Goal: Task Accomplishment & Management: Manage account settings

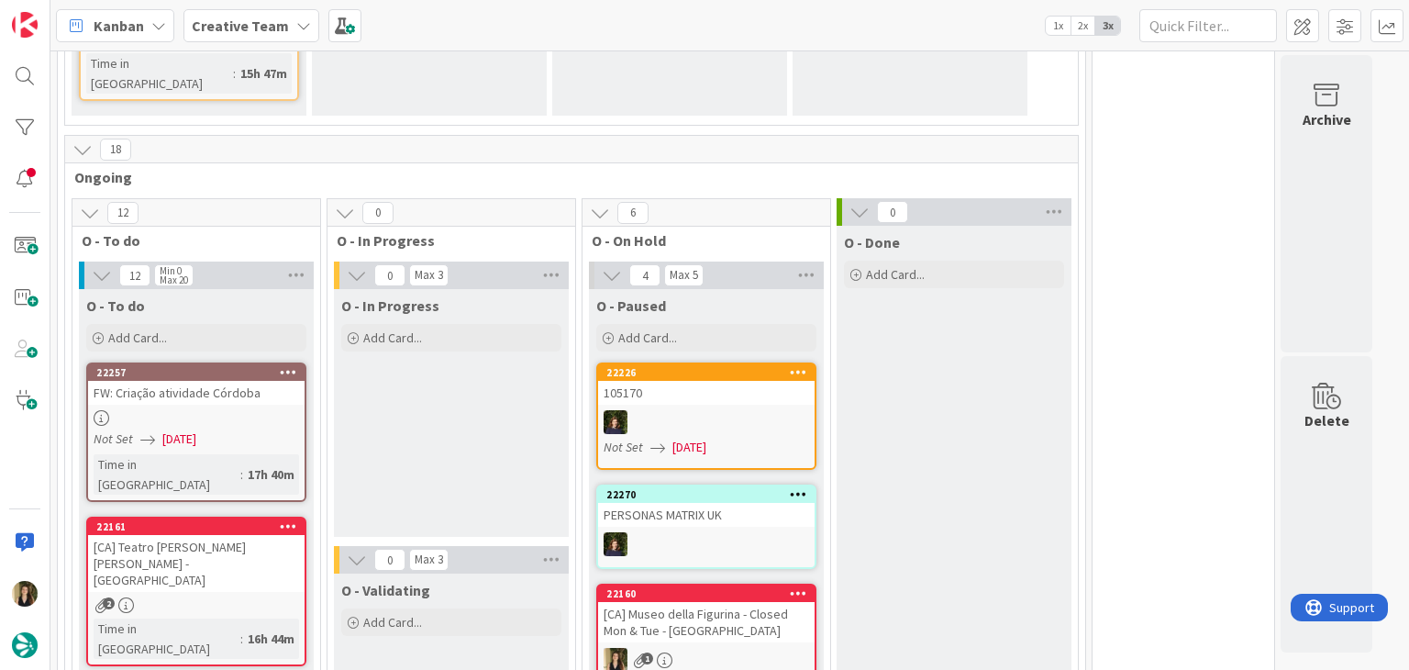
click at [514, 386] on div "O - In Progress Add Card..." at bounding box center [451, 413] width 235 height 248
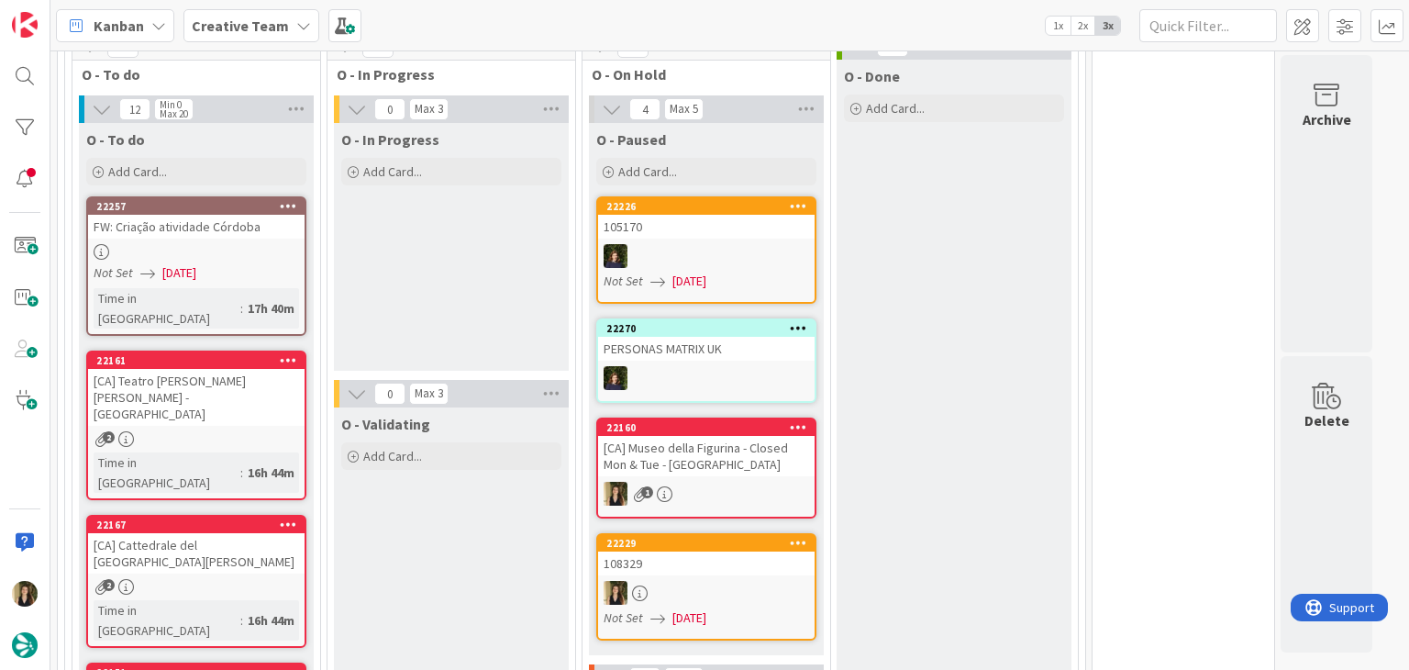
scroll to position [734, 0]
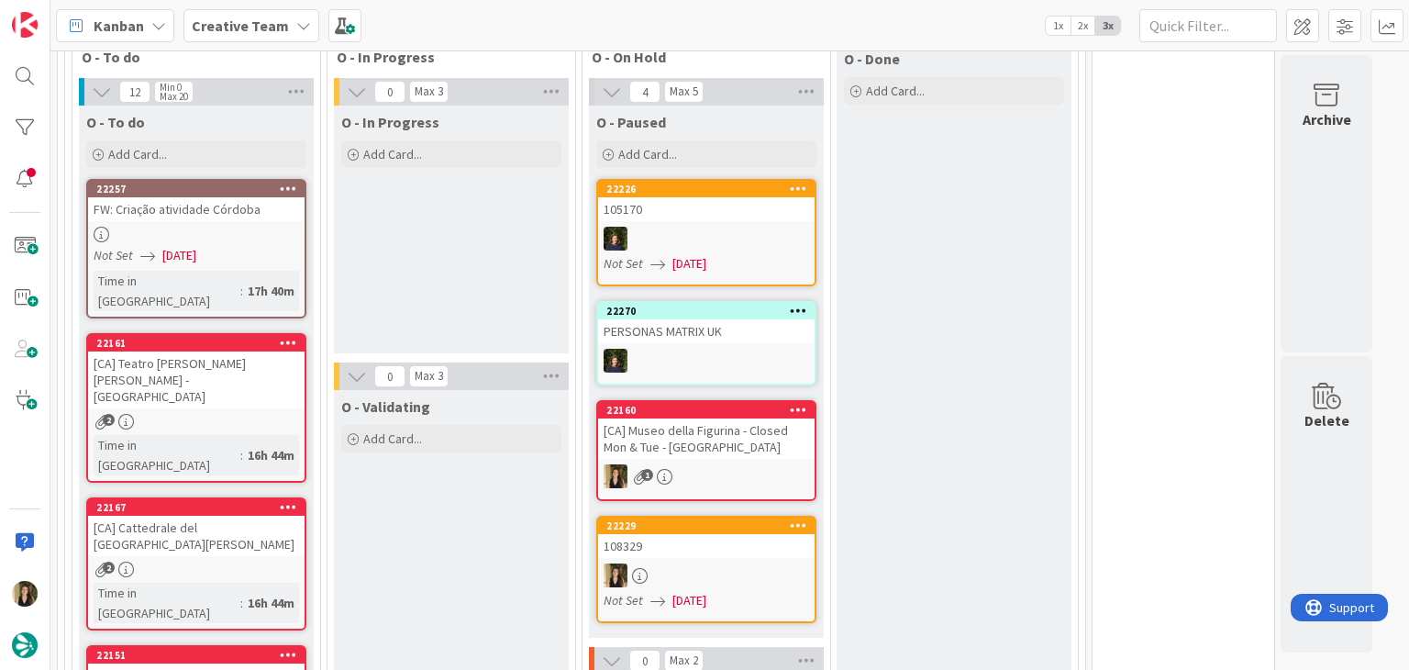
click at [716, 418] on div "[CA] Museo della Figurina - Closed Mon & Tue - [GEOGRAPHIC_DATA]" at bounding box center [706, 438] width 216 height 40
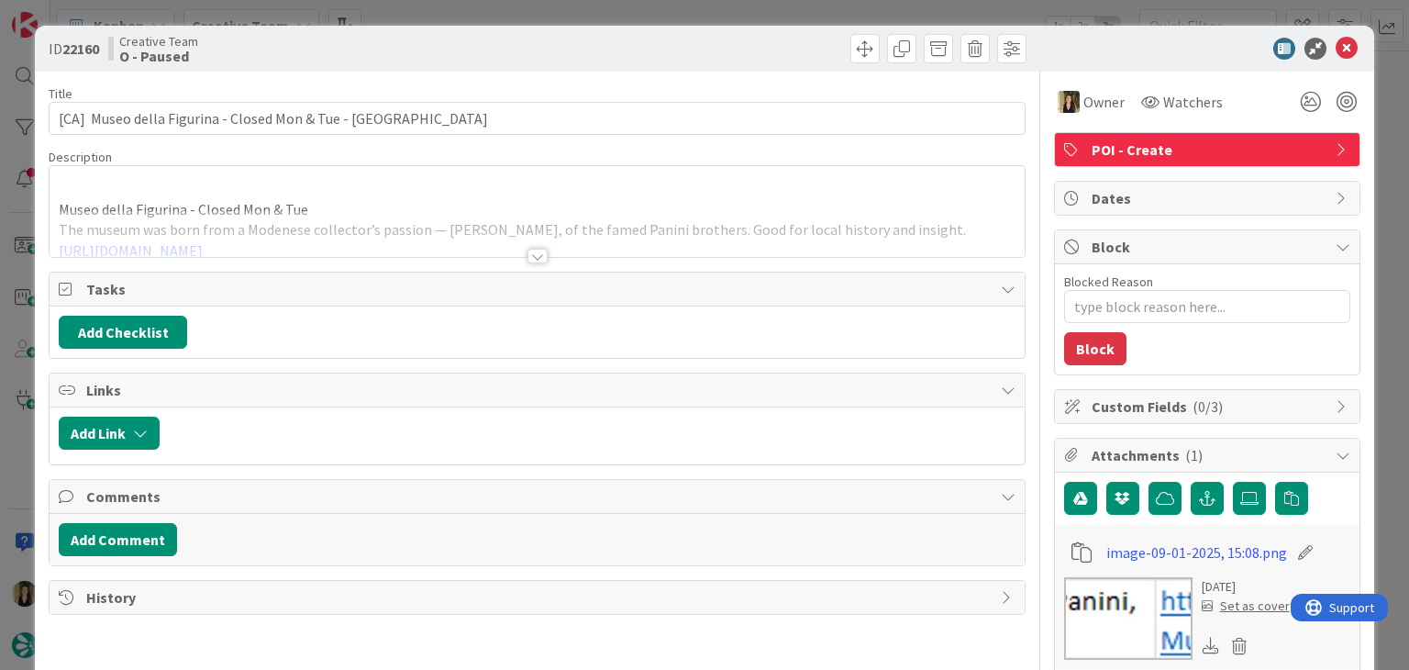
click at [532, 255] on div at bounding box center [537, 256] width 20 height 15
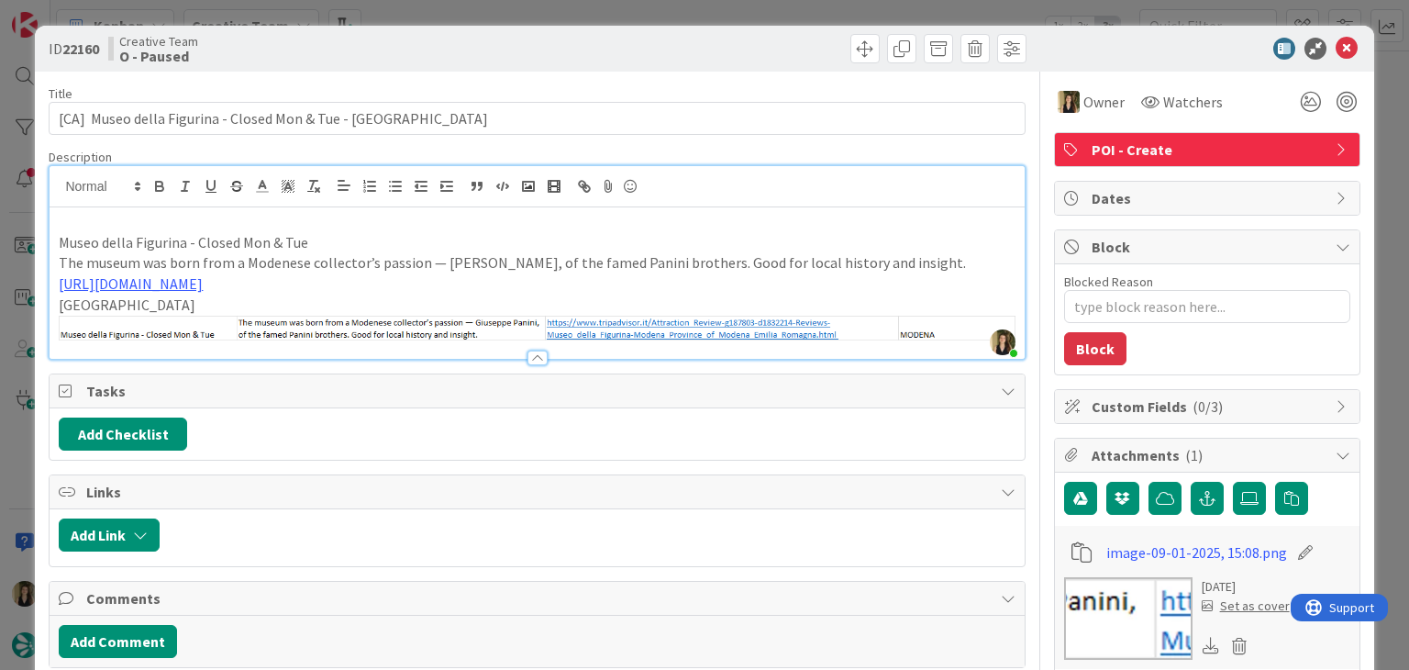
click at [548, 36] on div at bounding box center [784, 48] width 484 height 29
click at [543, 7] on div "ID 22160 Creative Team O - Paused Title 54 / 128 [CA] Museo della Figurina - Cl…" at bounding box center [704, 335] width 1409 height 670
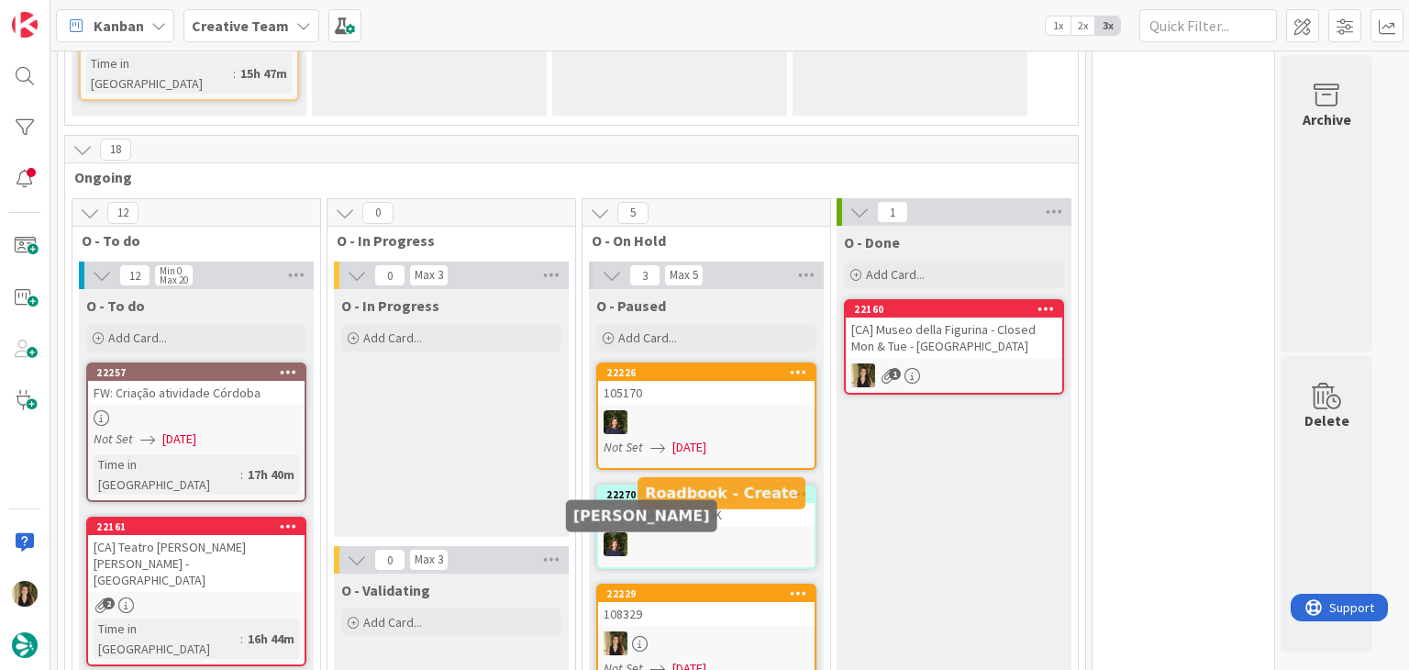
scroll to position [554, 0]
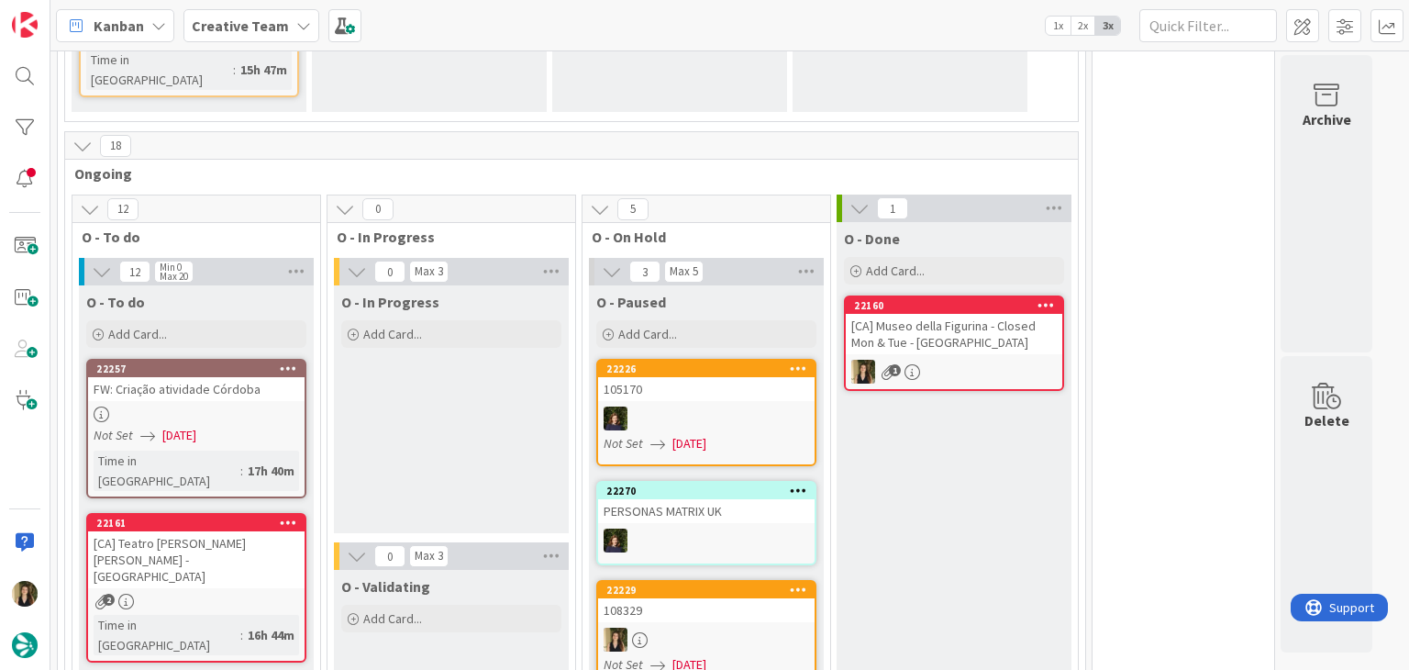
click at [481, 364] on div "O - In Progress Add Card..." at bounding box center [451, 409] width 235 height 248
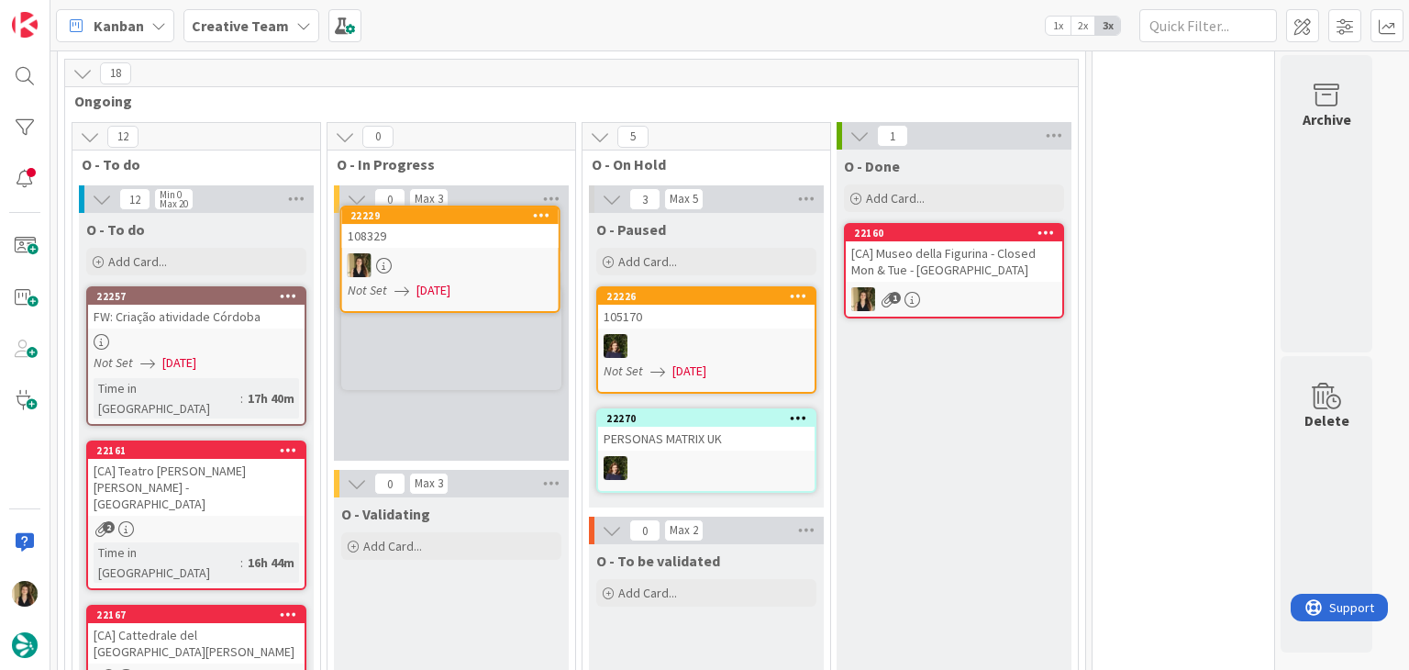
scroll to position [613, 0]
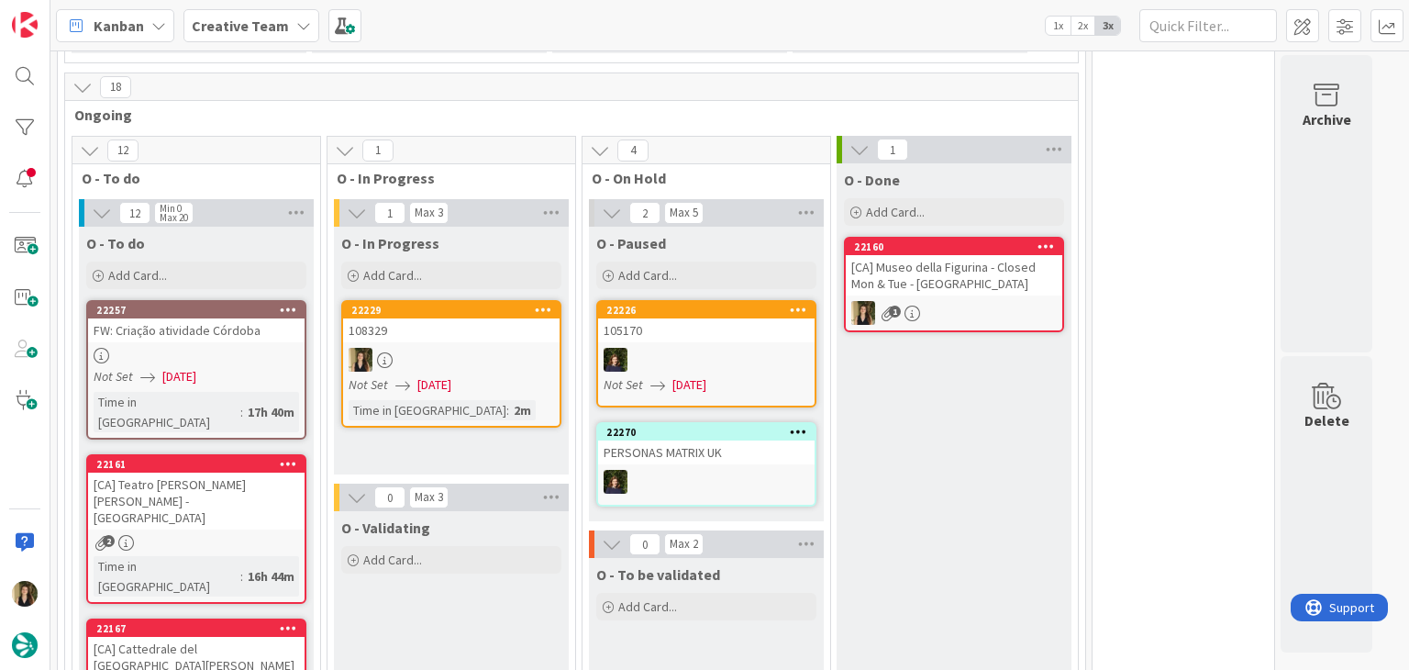
click at [501, 348] on div at bounding box center [451, 360] width 216 height 24
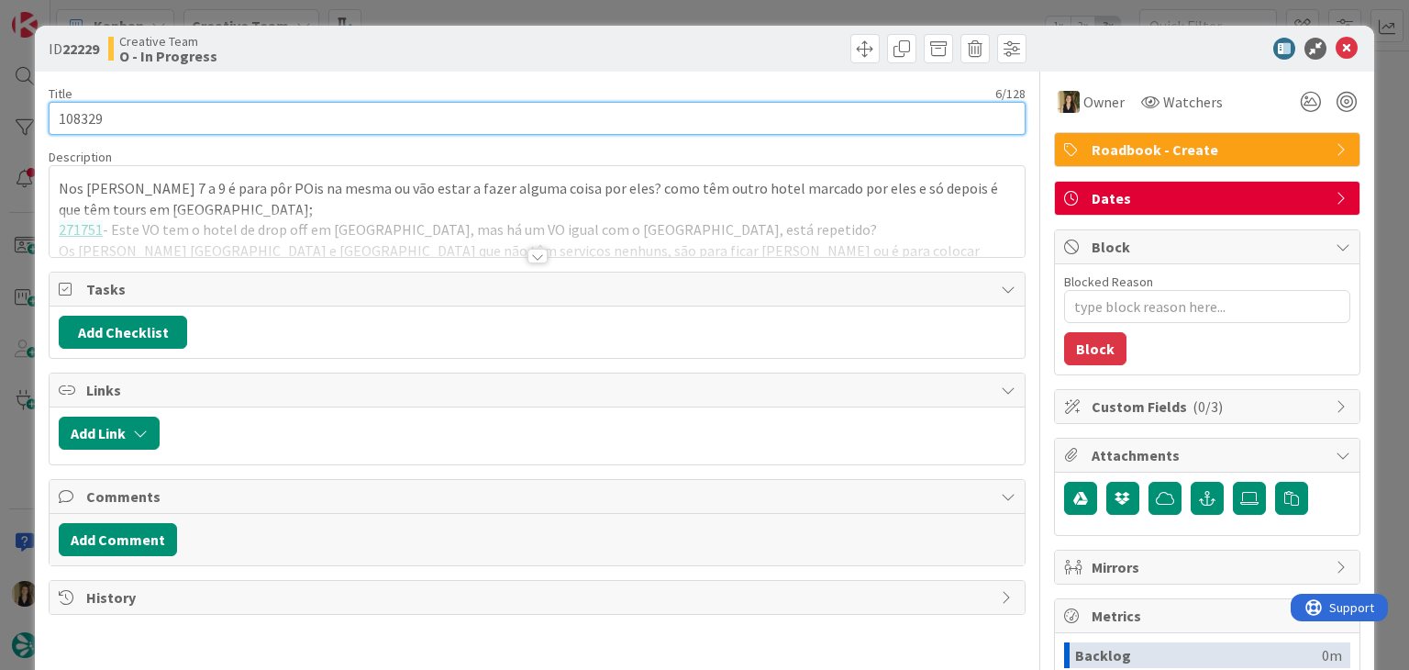
click at [77, 111] on input "108329" at bounding box center [537, 118] width 976 height 33
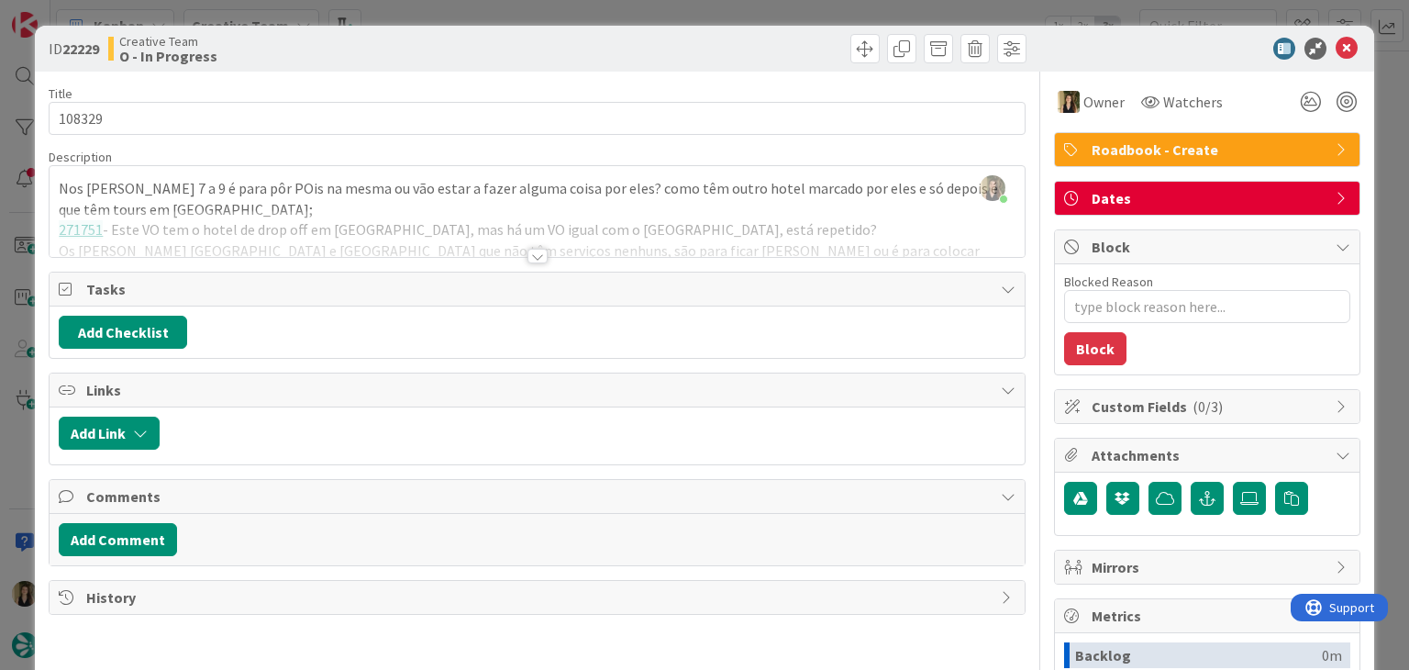
drag, startPoint x: 760, startPoint y: 23, endPoint x: 758, endPoint y: 9, distance: 14.0
click at [760, 21] on div "ID 22229 Creative Team O - In Progress Title 6 / 128 108329 Description Sofia P…" at bounding box center [704, 335] width 1409 height 670
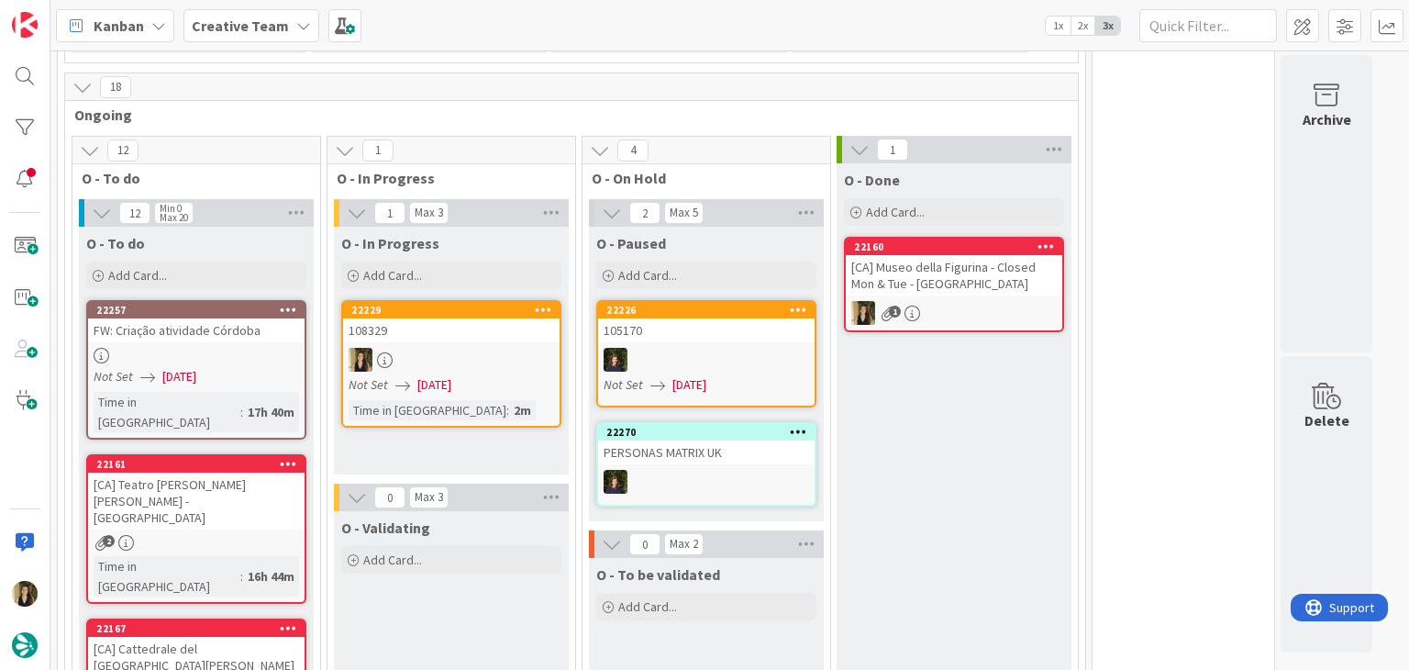
click at [758, 8] on div "Kanban Creative Team 1x 2x 3x" at bounding box center [729, 25] width 1359 height 50
click at [972, 255] on div "[CA] Museo della Figurina - Closed Mon & Tue - [GEOGRAPHIC_DATA]" at bounding box center [954, 275] width 216 height 40
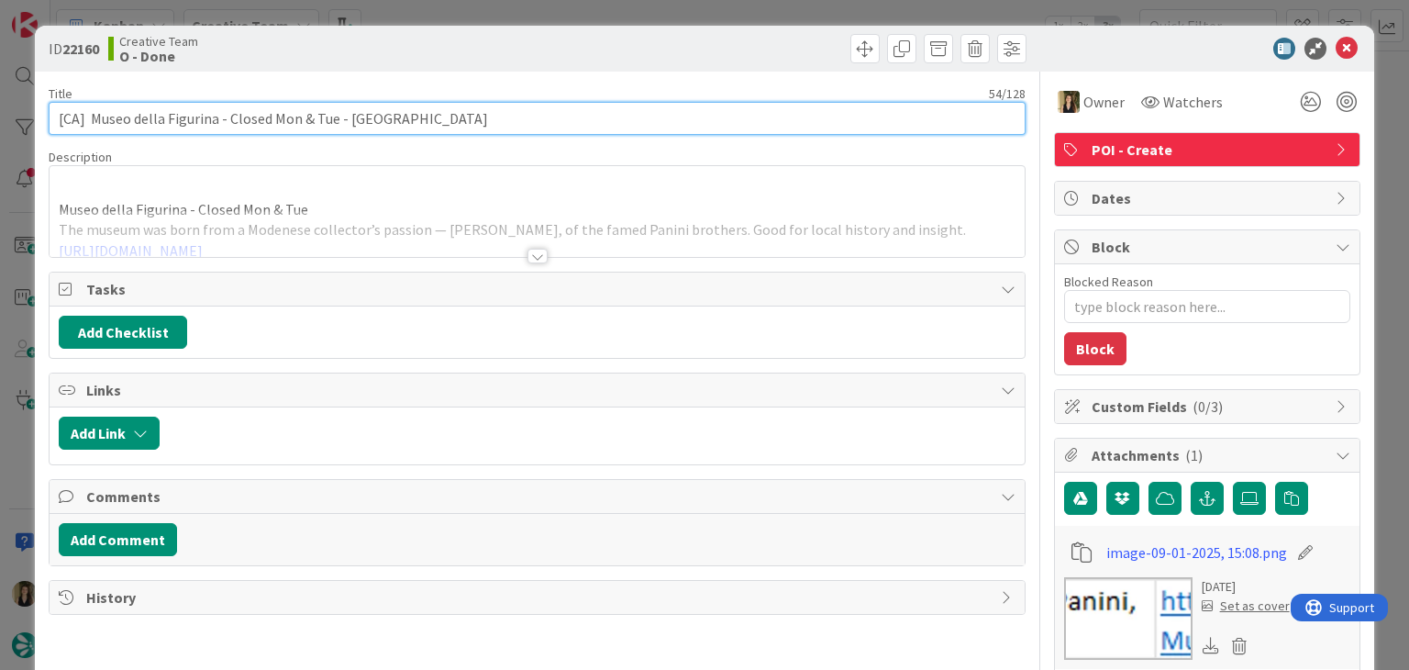
drag, startPoint x: 437, startPoint y: 117, endPoint x: 341, endPoint y: 114, distance: 95.5
click at [333, 116] on input "[CA] Museo della Figurina - Closed Mon & Tue - [GEOGRAPHIC_DATA]" at bounding box center [537, 118] width 976 height 33
drag, startPoint x: 307, startPoint y: 116, endPoint x: 323, endPoint y: 117, distance: 15.7
click at [307, 116] on input "[CA] Museo della Figurina - Closed Mon & Tue - [GEOGRAPHIC_DATA]" at bounding box center [537, 118] width 976 height 33
drag, startPoint x: 333, startPoint y: 116, endPoint x: 48, endPoint y: 116, distance: 285.3
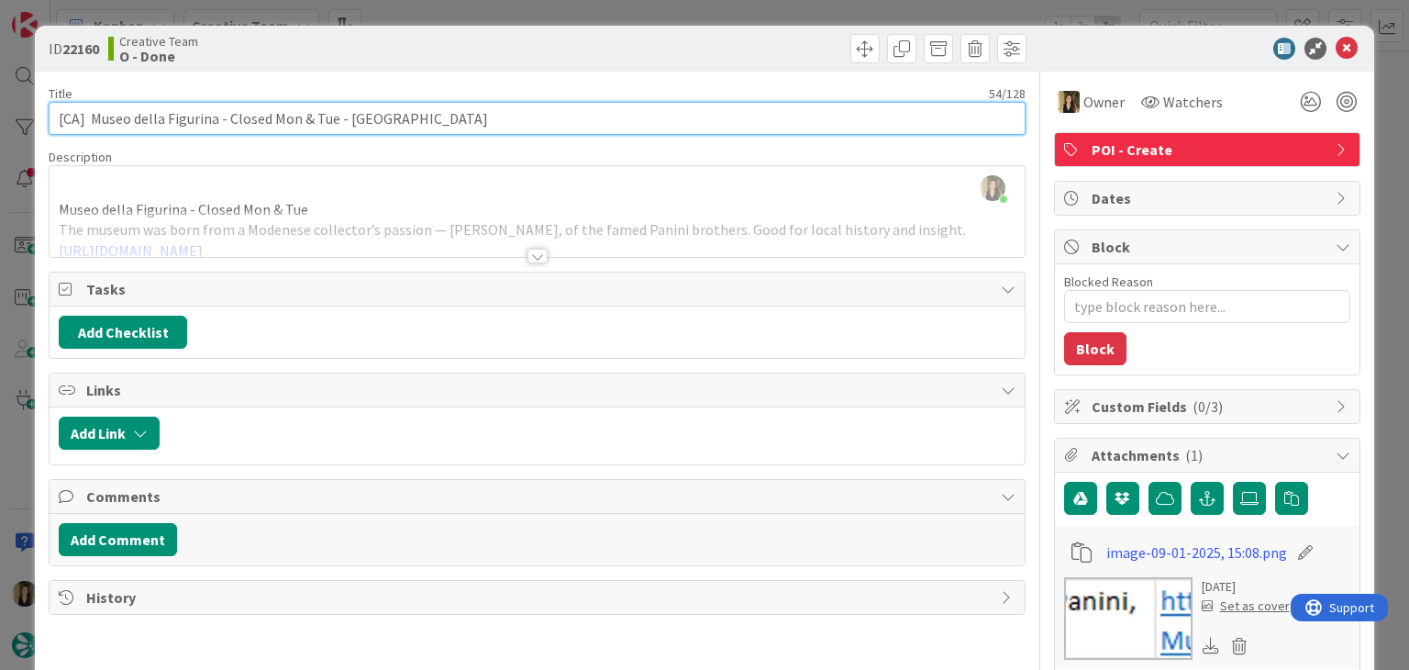
click at [48, 116] on div "ID 22160 Creative Team O - Done Title 54 / 128 [CA] Museo della Figurina - Clos…" at bounding box center [704, 640] width 1338 height 1229
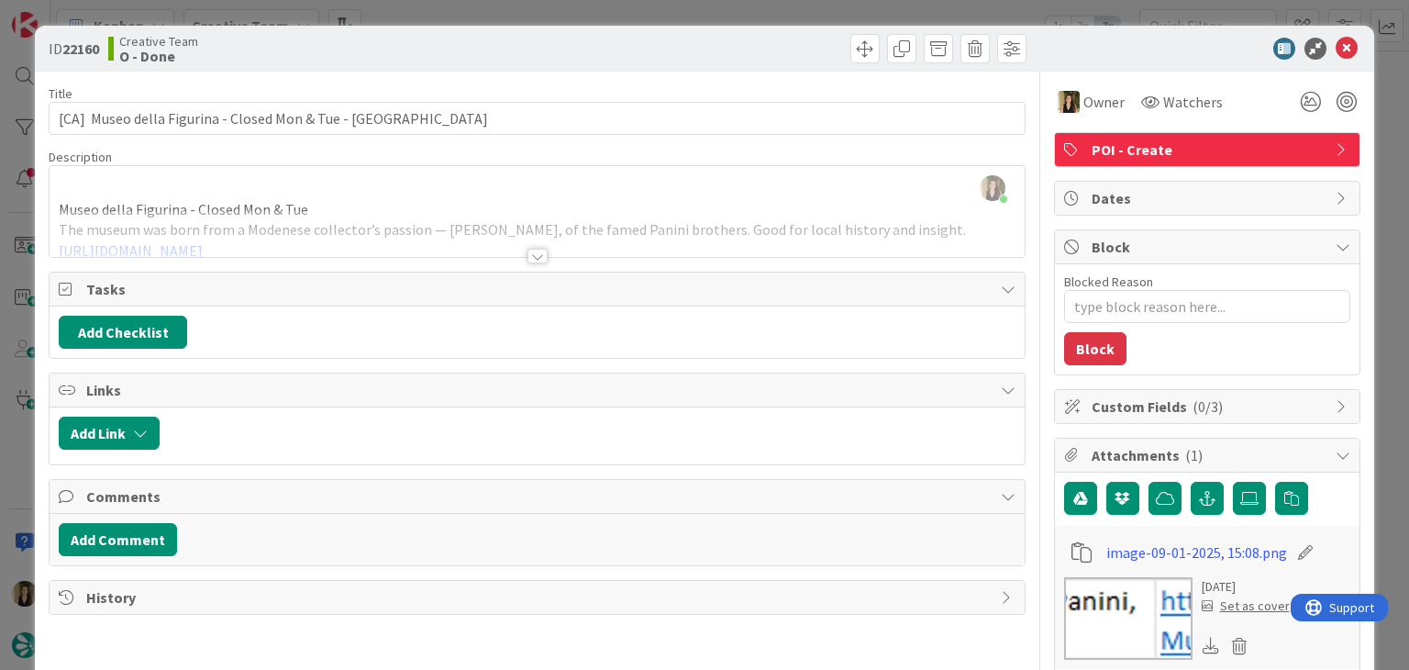
click at [433, 39] on div "Creative Team O - Done" at bounding box center [320, 48] width 425 height 29
click at [429, 20] on div "ID 22160 Creative Team O - Done Title 54 / 128 [CA] Museo della Figurina - Clos…" at bounding box center [704, 335] width 1409 height 670
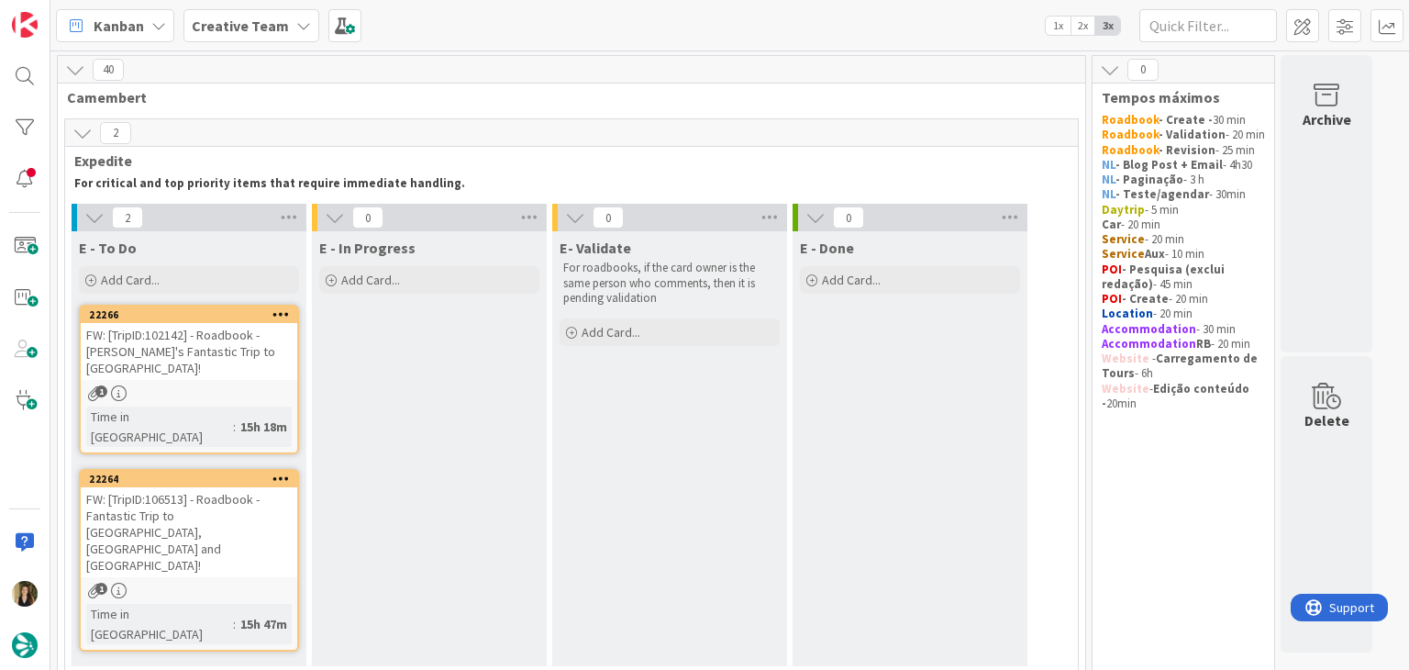
click at [232, 352] on div "FW: [TripID:102142] - Roadbook - [PERSON_NAME]'s Fantastic Trip to [GEOGRAPHIC_…" at bounding box center [189, 351] width 216 height 57
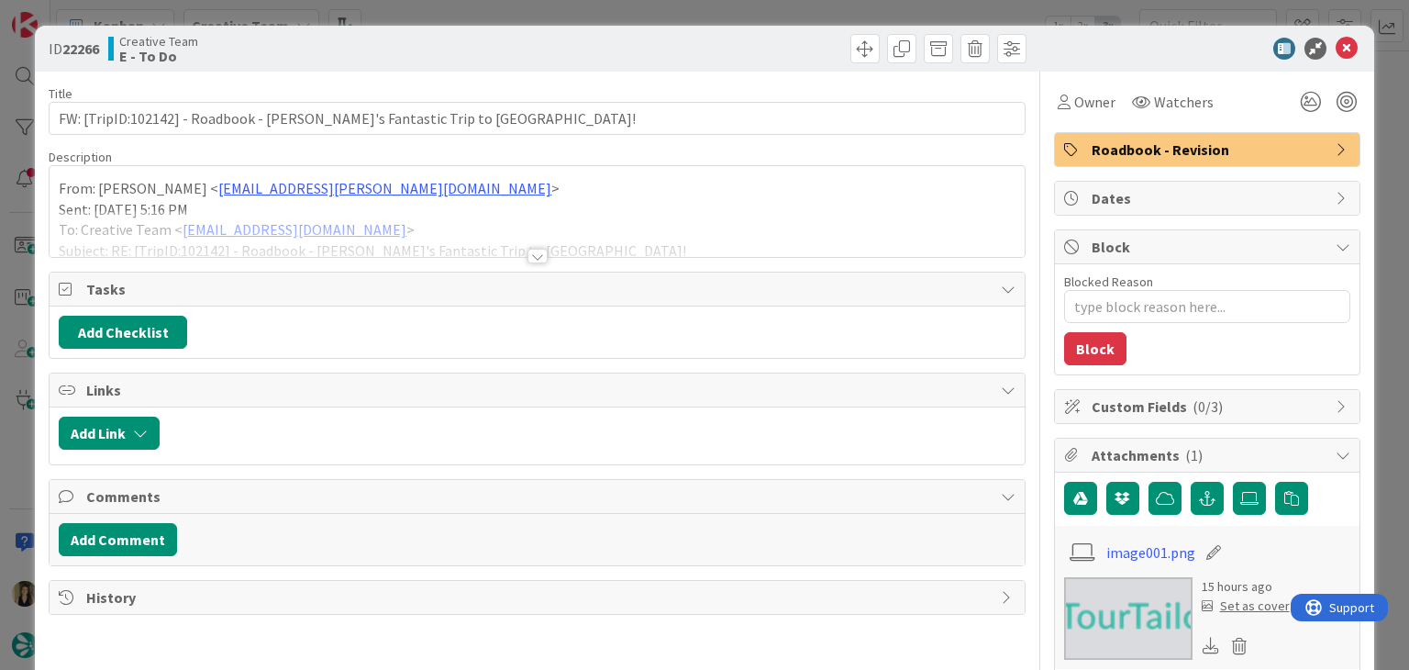
click at [527, 249] on div at bounding box center [537, 256] width 20 height 15
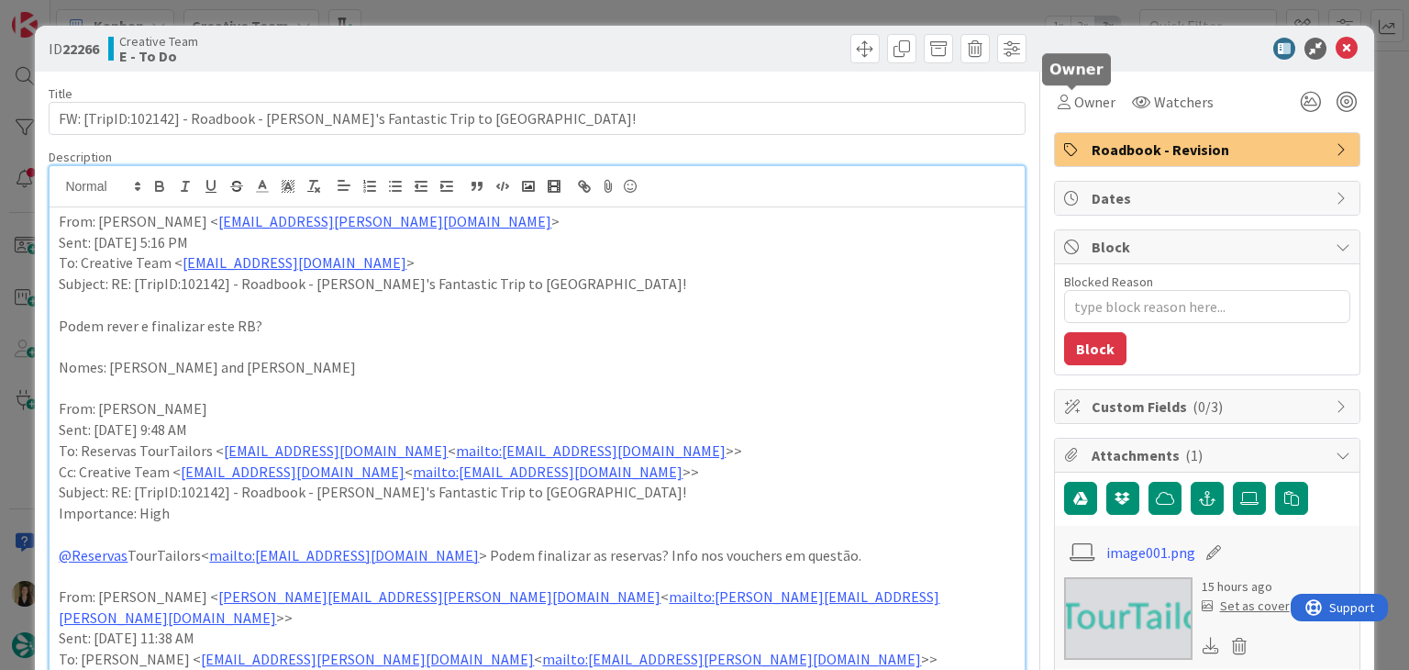
click at [1058, 111] on div "Owner" at bounding box center [1087, 102] width 58 height 22
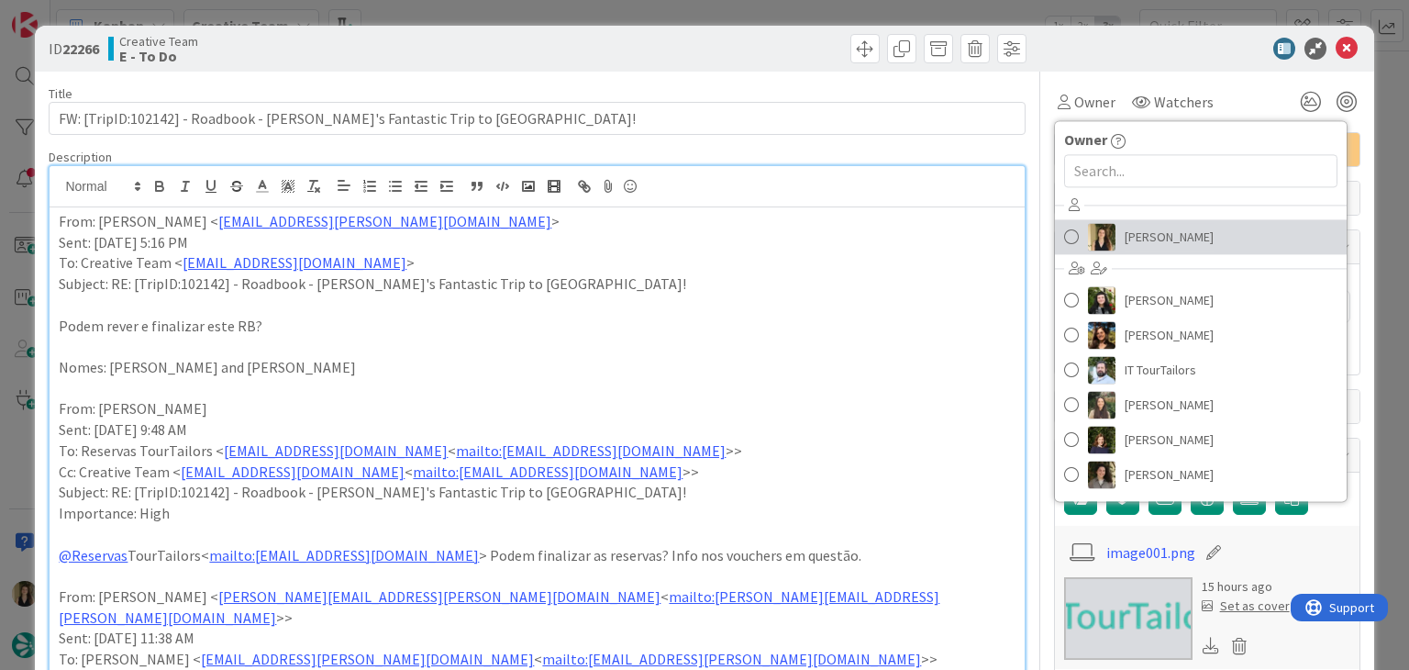
click at [1134, 226] on span "[PERSON_NAME]" at bounding box center [1169, 237] width 89 height 28
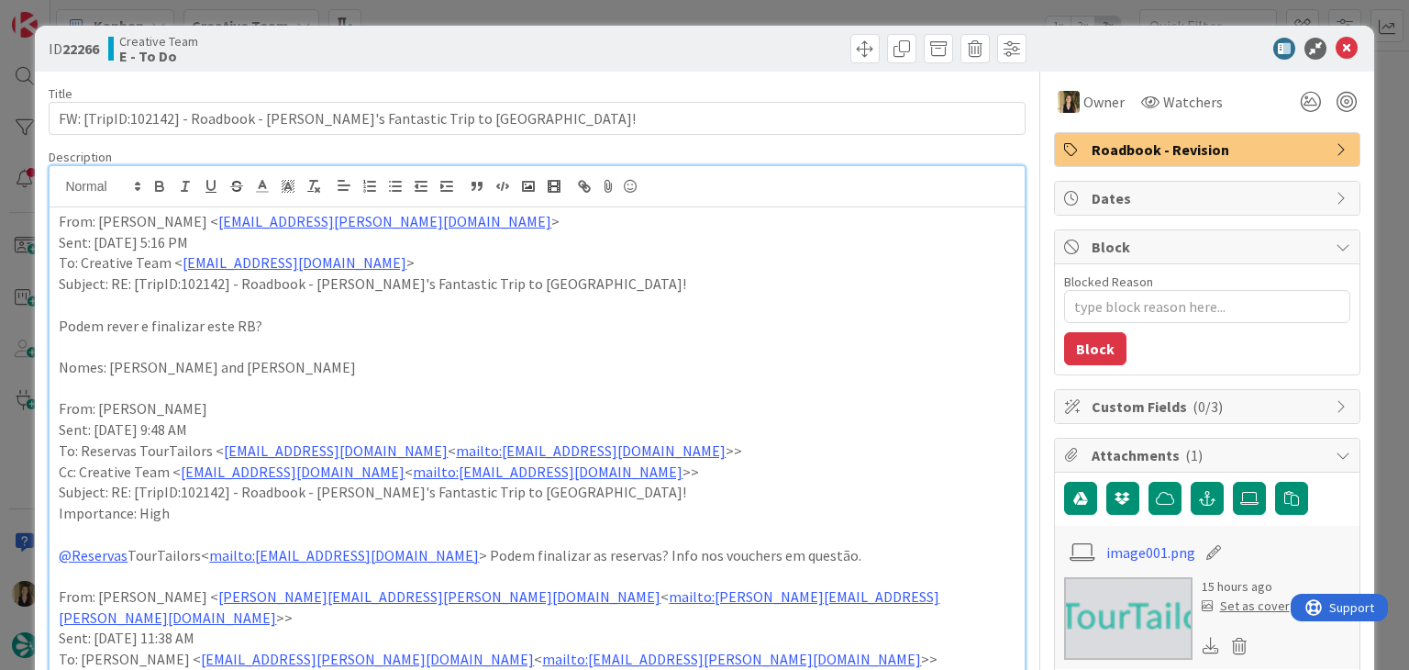
drag, startPoint x: 732, startPoint y: 56, endPoint x: 724, endPoint y: 39, distance: 19.3
click at [729, 52] on div at bounding box center [784, 48] width 484 height 29
click at [720, 12] on div "ID 22266 Creative Team E - To Do Title 63 / 128 FW: [TripID:102142] - Roadbook …" at bounding box center [704, 335] width 1409 height 670
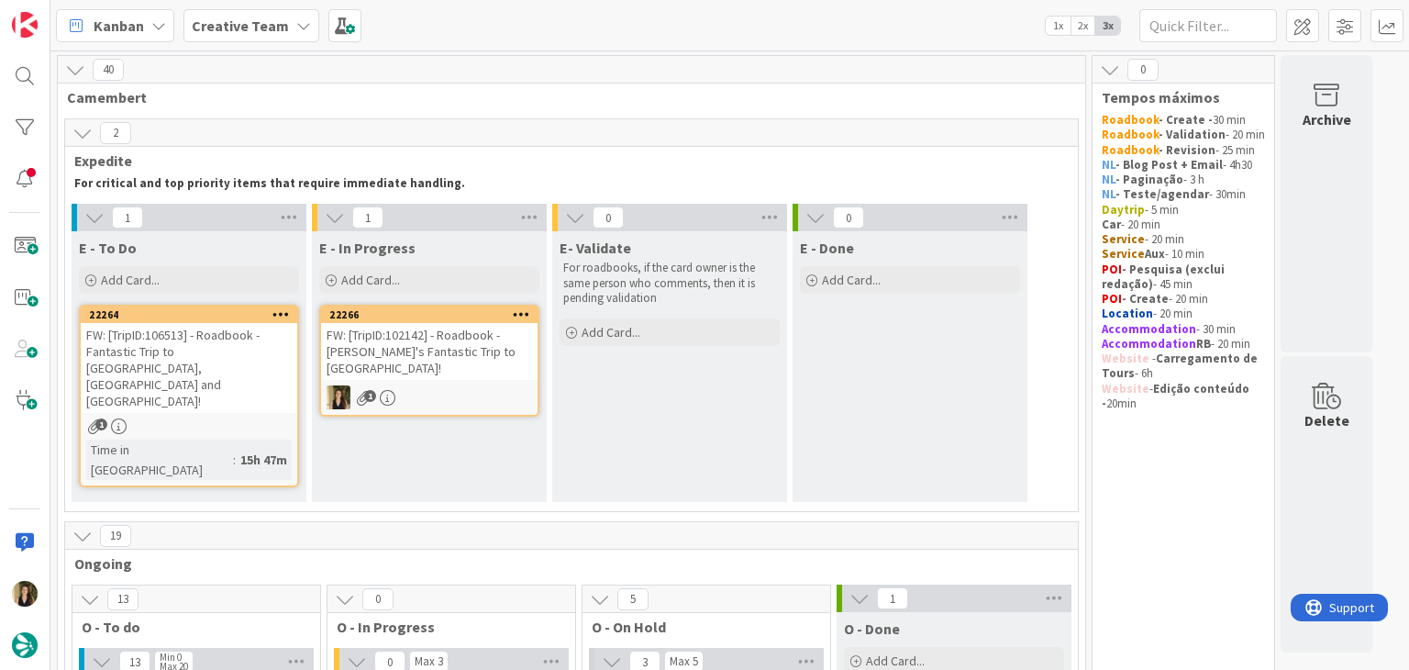
click at [197, 379] on div "FW: [TripID:106513] - Roadbook - Fantastic Trip to [GEOGRAPHIC_DATA], [GEOGRAPH…" at bounding box center [189, 368] width 216 height 90
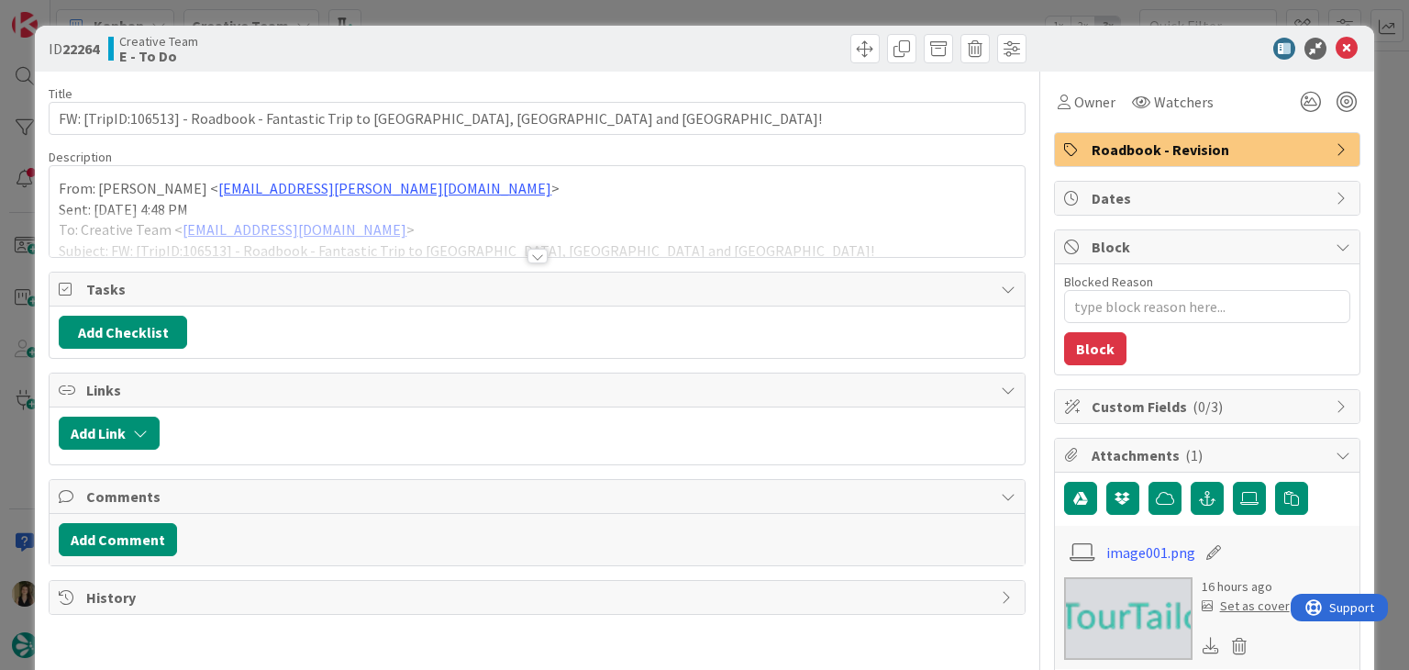
click at [541, 253] on div at bounding box center [537, 233] width 974 height 47
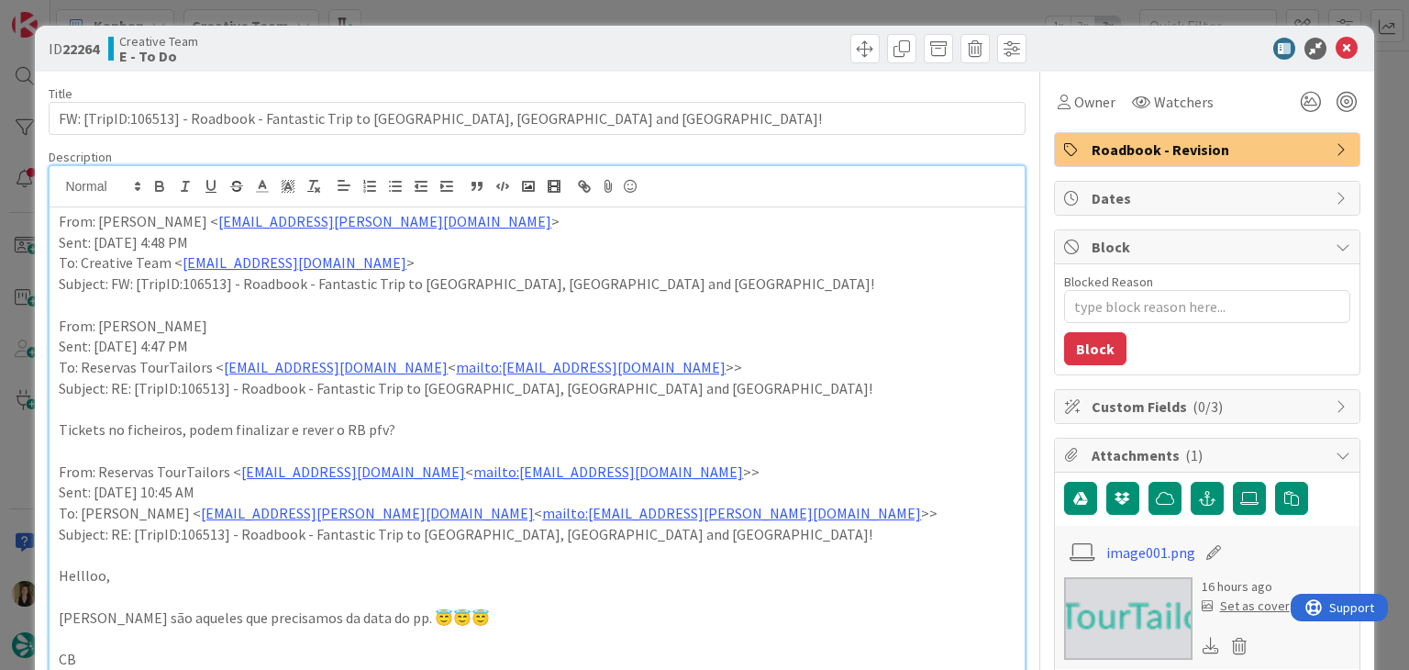
drag, startPoint x: 634, startPoint y: 59, endPoint x: 625, endPoint y: 36, distance: 24.7
click at [632, 56] on div at bounding box center [784, 48] width 484 height 29
click at [620, 16] on div "ID 22264 Creative Team E - To Do Title 80 / 128 FW: [TripID:106513] - Roadbook …" at bounding box center [704, 335] width 1409 height 670
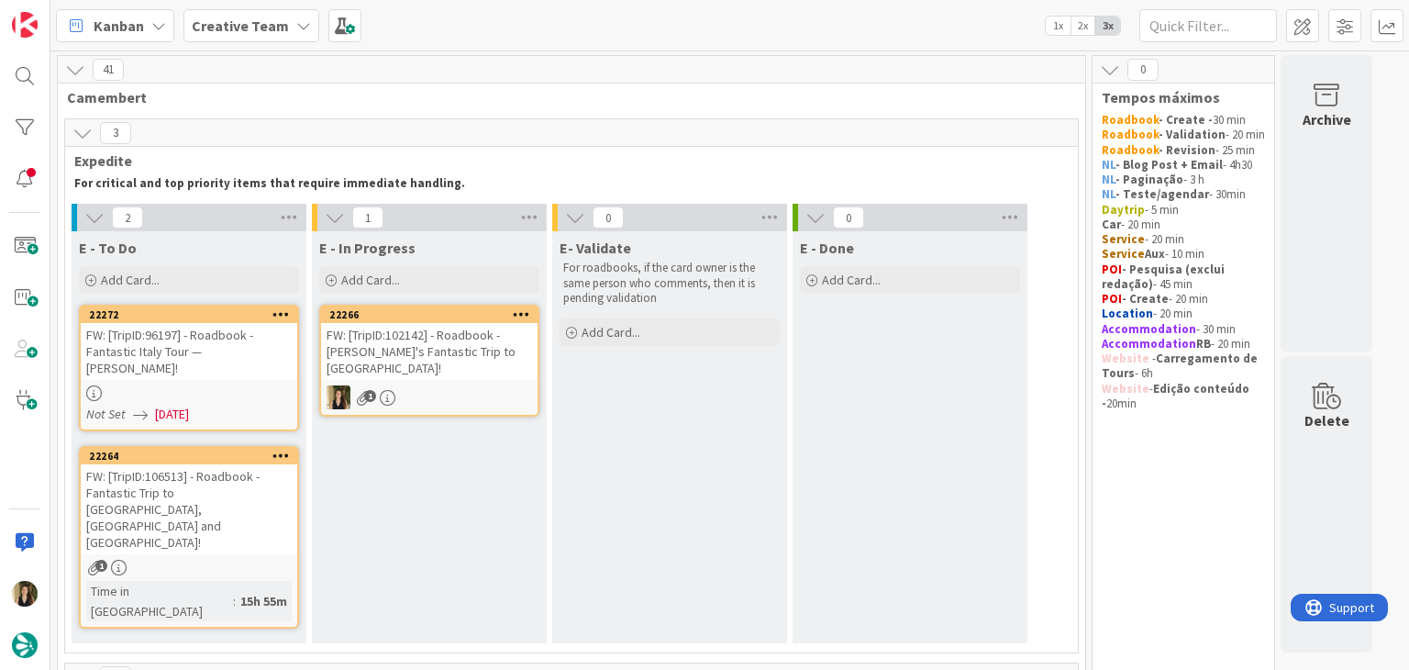
click at [448, 361] on div "FW: [TripID:102142] - Roadbook - [PERSON_NAME]'s Fantastic Trip to [GEOGRAPHIC_…" at bounding box center [429, 351] width 216 height 57
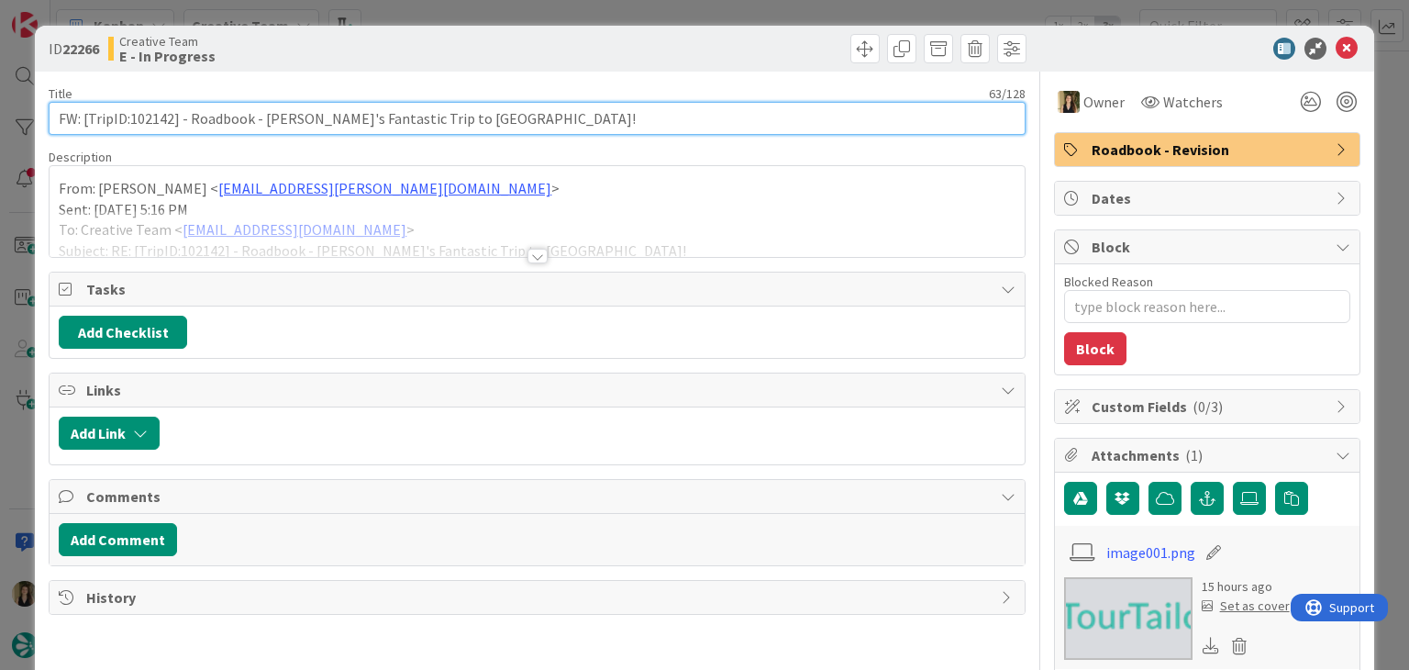
click at [162, 122] on input "FW: [TripID:102142] - Roadbook - [PERSON_NAME]'s Fantastic Trip to [GEOGRAPHIC_…" at bounding box center [537, 118] width 976 height 33
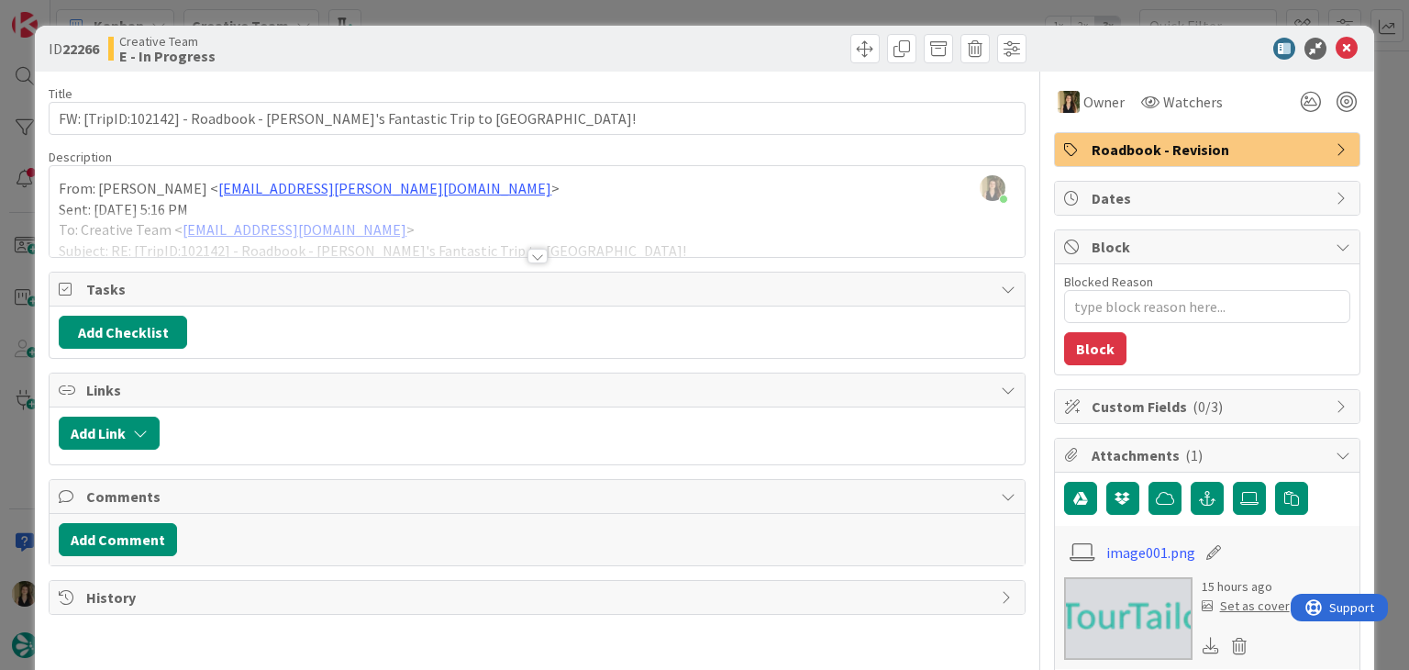
click at [535, 261] on div at bounding box center [537, 256] width 20 height 15
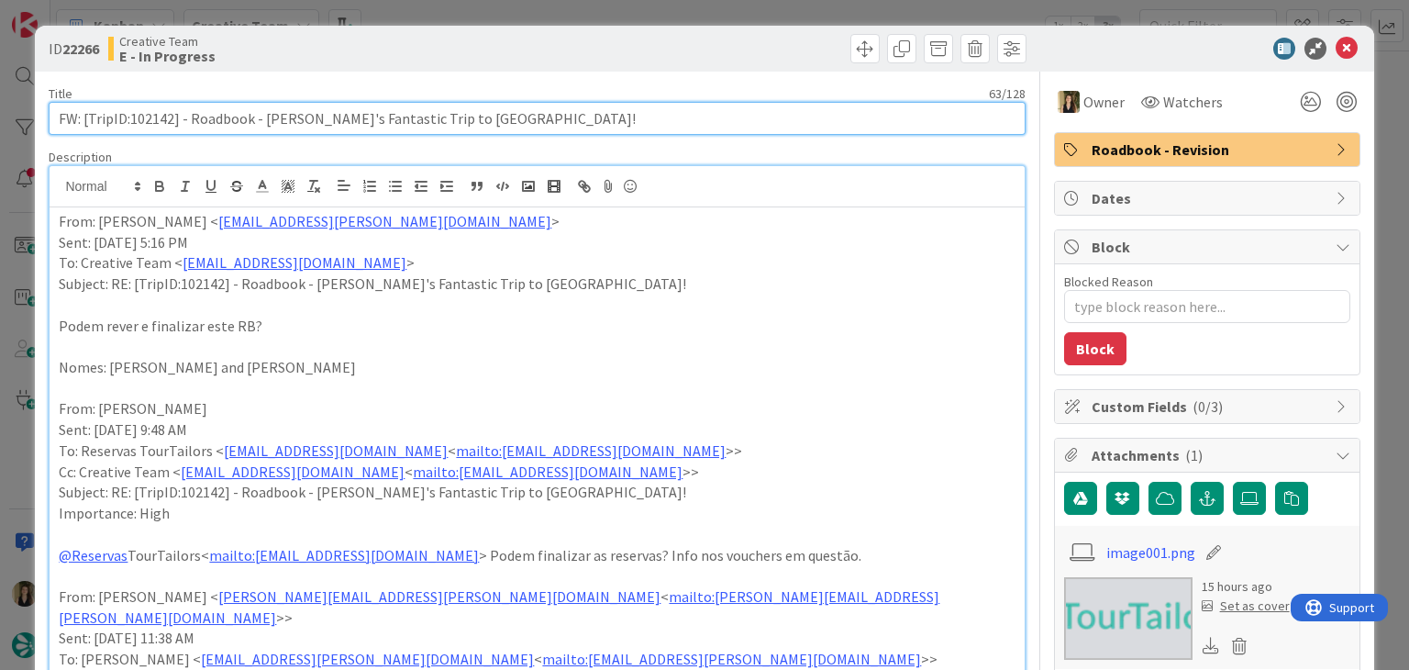
click at [150, 115] on input "FW: [TripID:102142] - Roadbook - [PERSON_NAME]'s Fantastic Trip to [GEOGRAPHIC_…" at bounding box center [537, 118] width 976 height 33
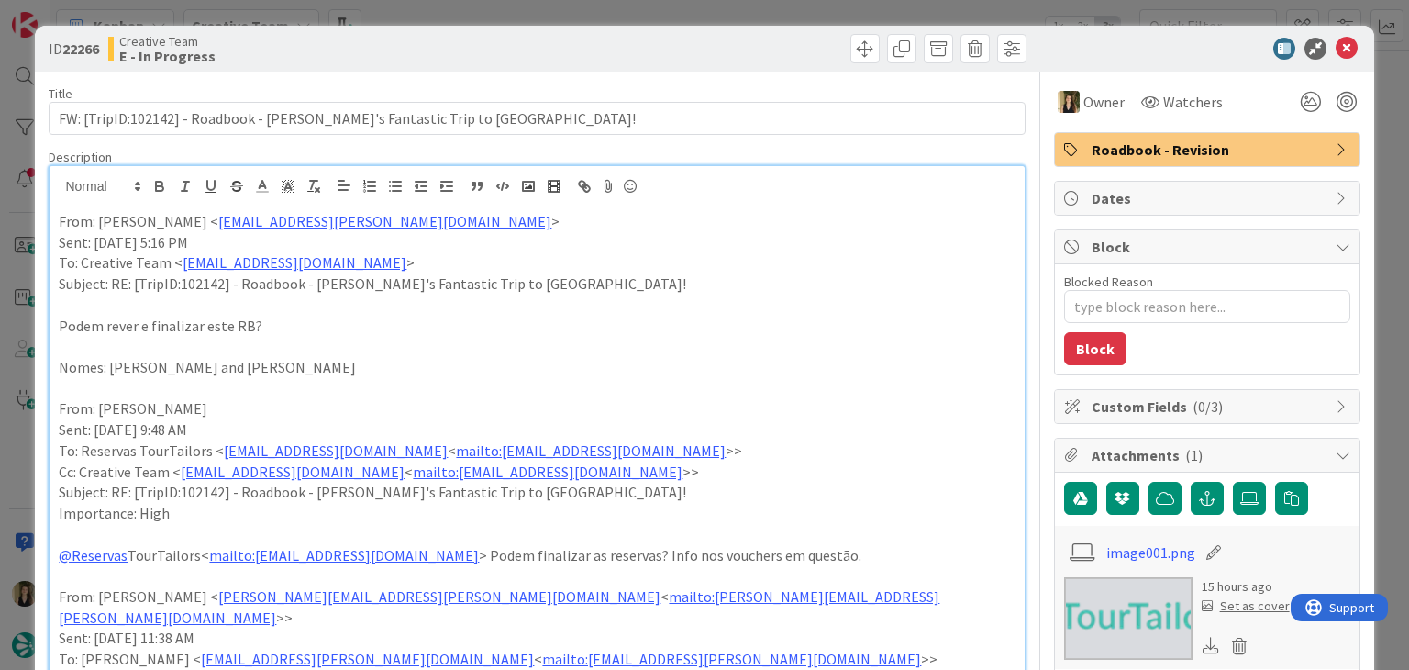
drag, startPoint x: 554, startPoint y: 58, endPoint x: 553, endPoint y: 41, distance: 16.5
click at [554, 54] on div at bounding box center [784, 48] width 484 height 29
click at [552, 19] on div "ID 22266 Creative Team E - In Progress Title 63 / 128 FW: [TripID:102142] - Roa…" at bounding box center [704, 335] width 1409 height 670
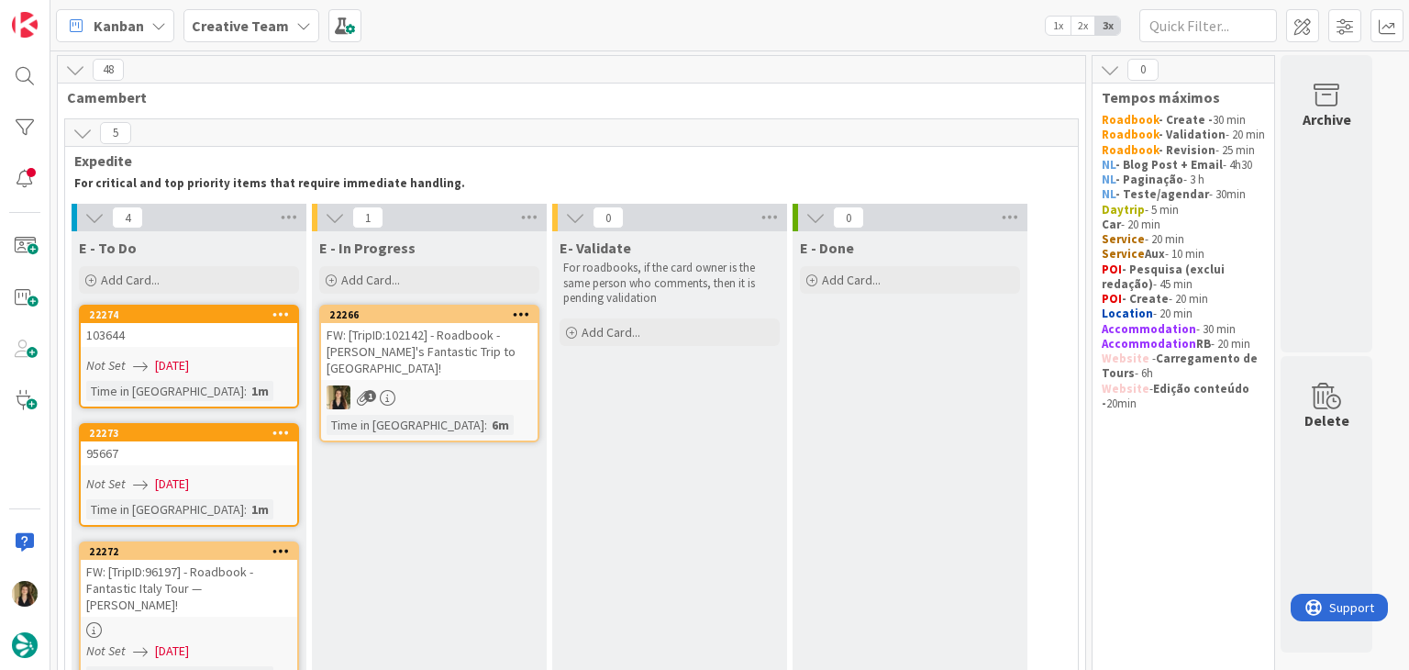
click at [509, 386] on div "1" at bounding box center [429, 397] width 216 height 24
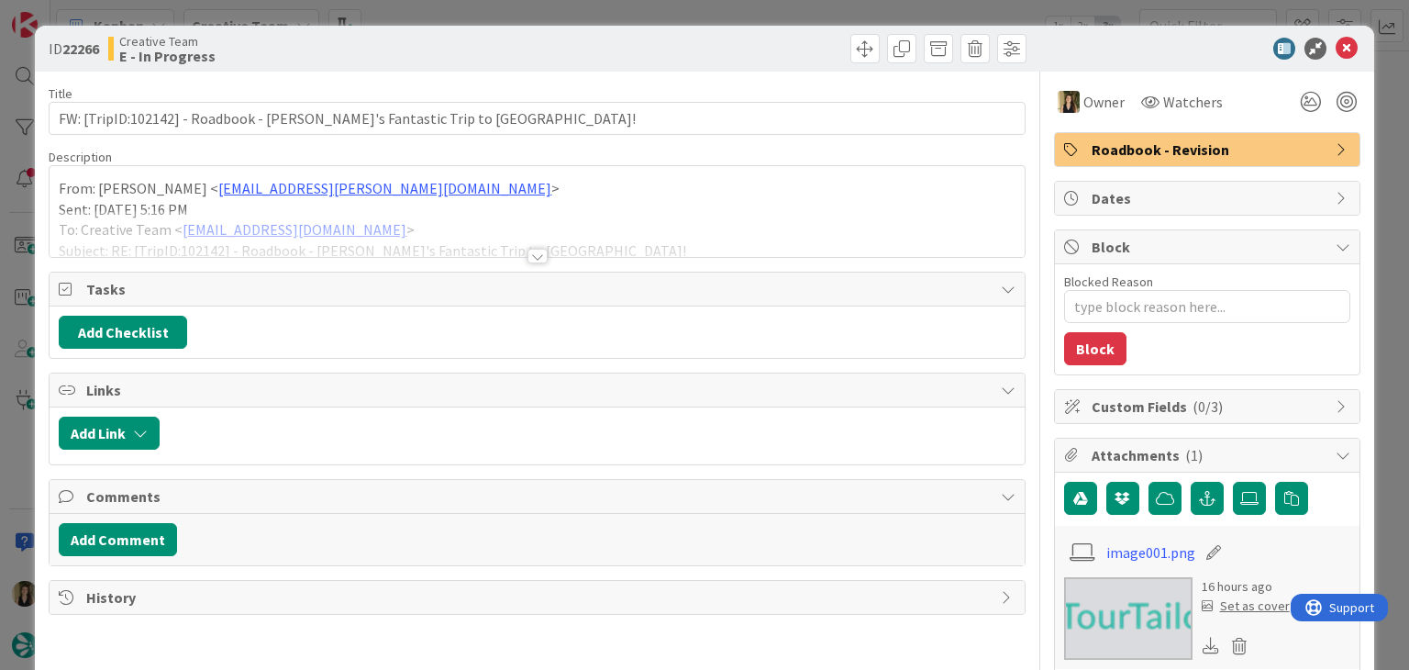
click at [527, 254] on div at bounding box center [537, 256] width 20 height 15
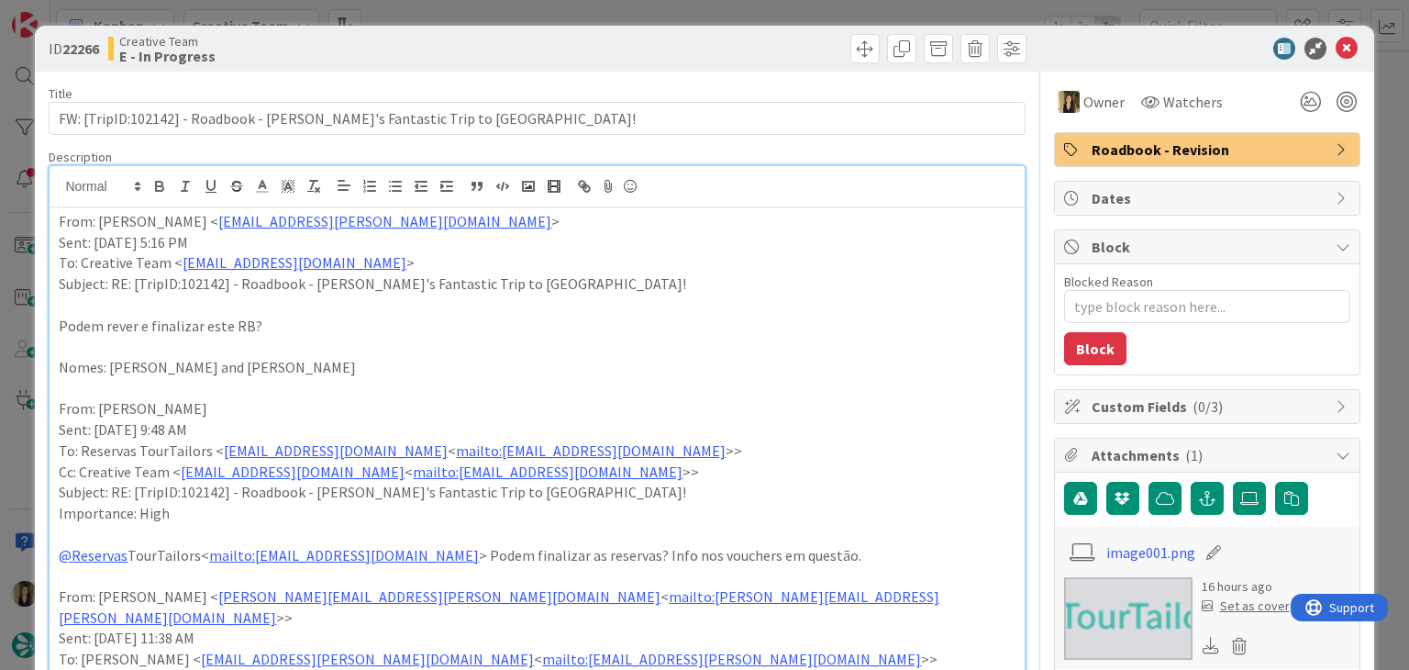
drag, startPoint x: 448, startPoint y: 48, endPoint x: 448, endPoint y: 17, distance: 31.2
click at [449, 45] on div "Creative Team E - In Progress" at bounding box center [320, 48] width 425 height 29
click at [448, 11] on div "ID 22266 Creative Team E - In Progress Title 63 / 128 FW: [TripID:102142] - Roa…" at bounding box center [704, 335] width 1409 height 670
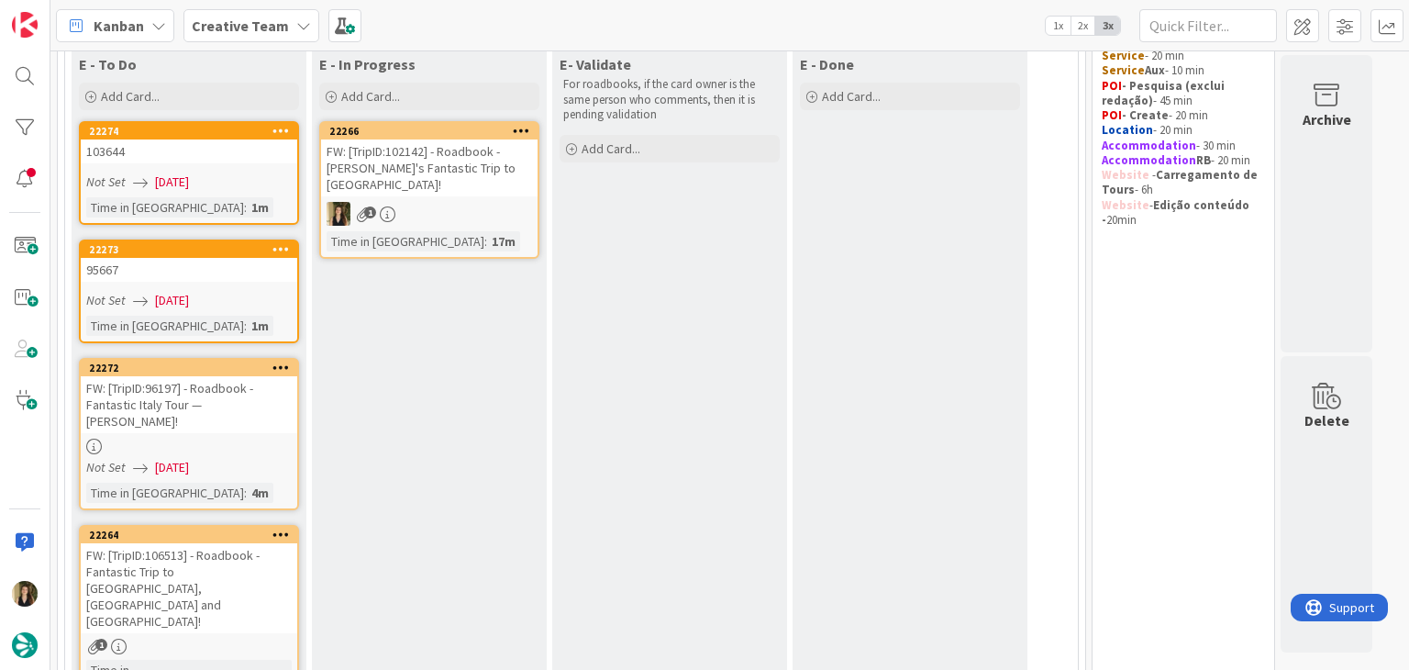
click at [242, 283] on link "22273 95667 Not Set 03/09/2025 Time in Column : 1m" at bounding box center [189, 291] width 220 height 104
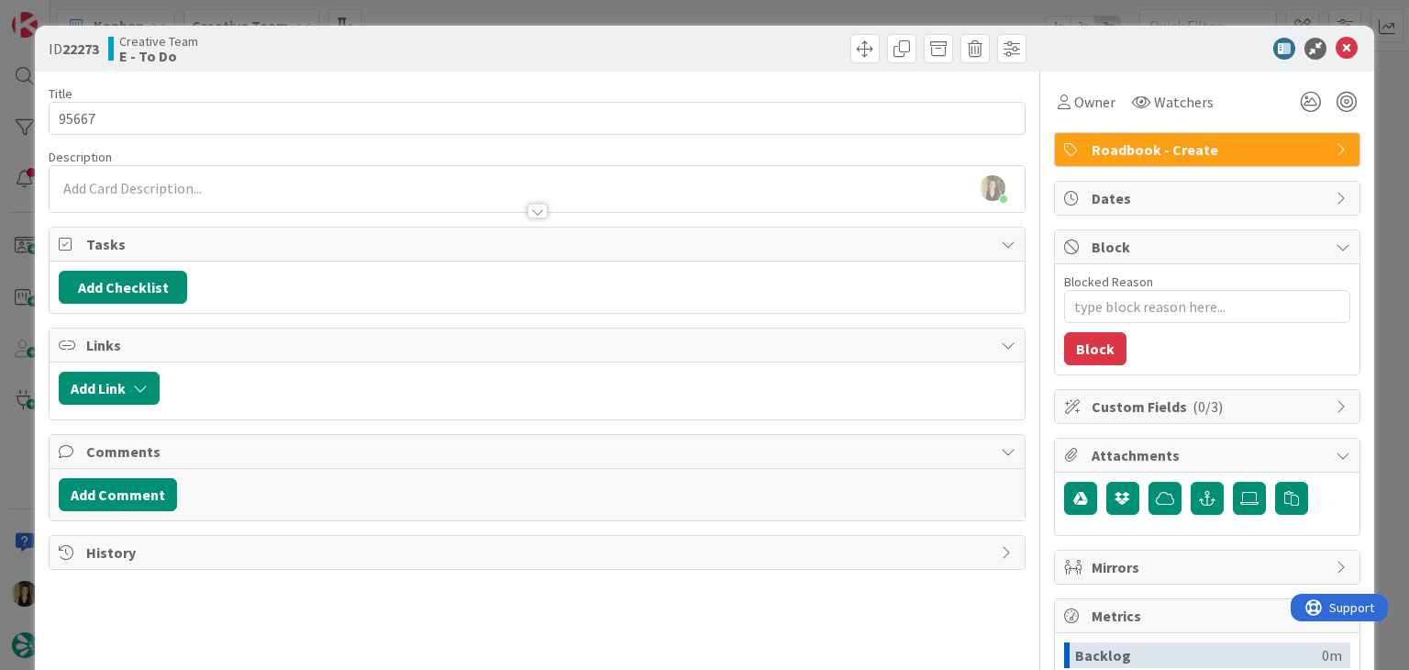
click at [533, 45] on div "ID 22273 Creative Team E - To Do" at bounding box center [537, 48] width 977 height 29
click at [528, 12] on div "ID 22273 Creative Team E - To Do Title 5 / 128 95667 Description Sofia Palma ju…" at bounding box center [704, 335] width 1409 height 670
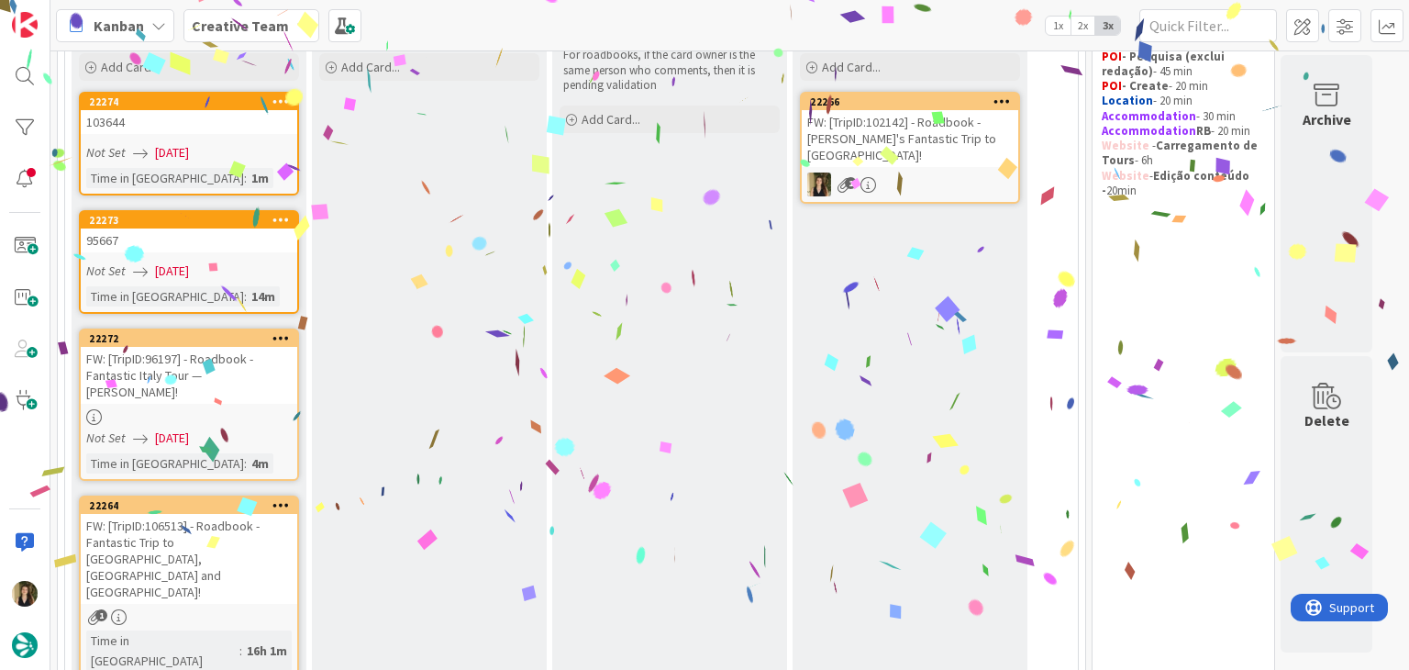
scroll to position [183, 0]
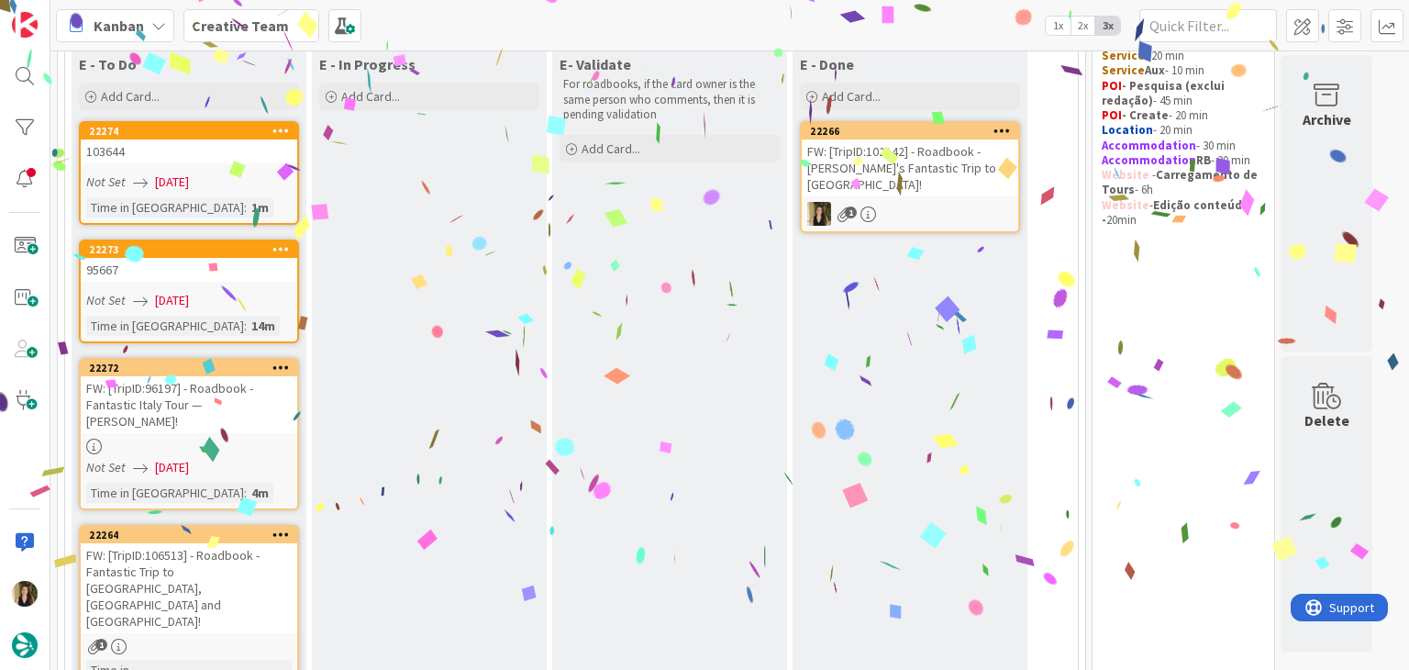
click at [257, 573] on div "FW: [TripID:106513] - Roadbook - Fantastic Trip to [GEOGRAPHIC_DATA], [GEOGRAPH…" at bounding box center [189, 588] width 216 height 90
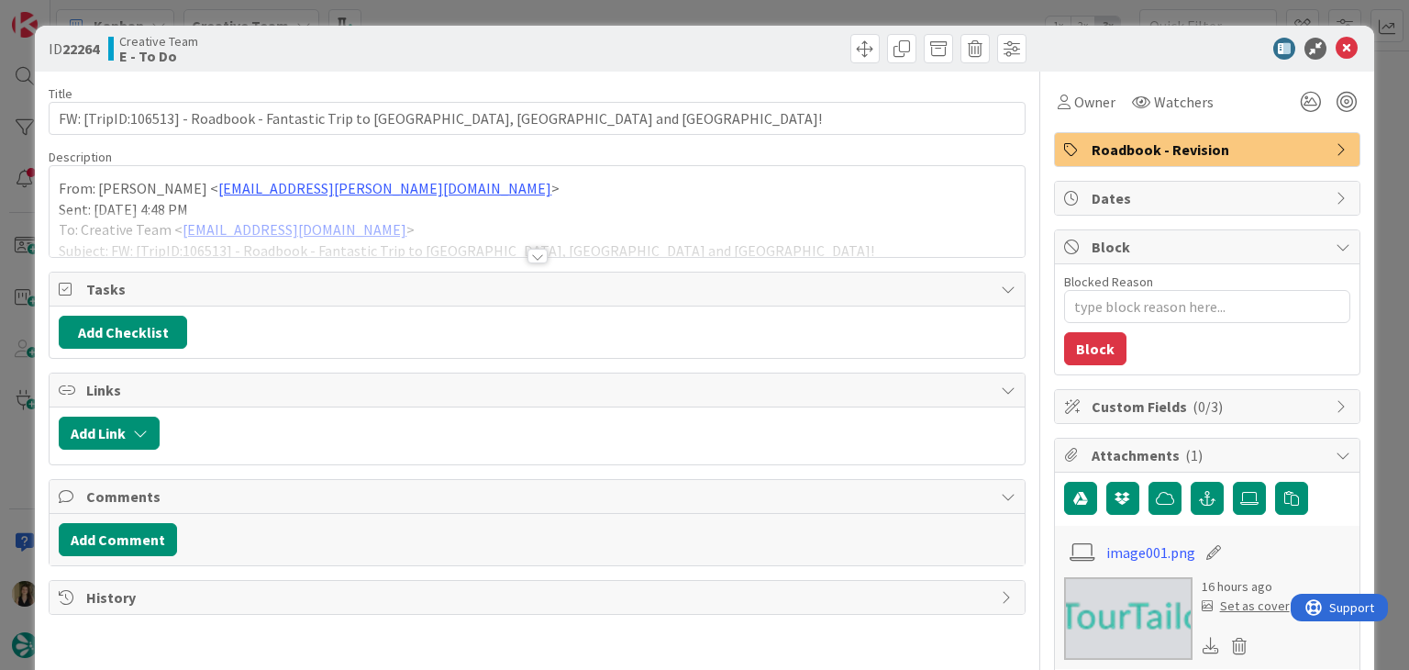
click at [536, 256] on div at bounding box center [537, 256] width 20 height 15
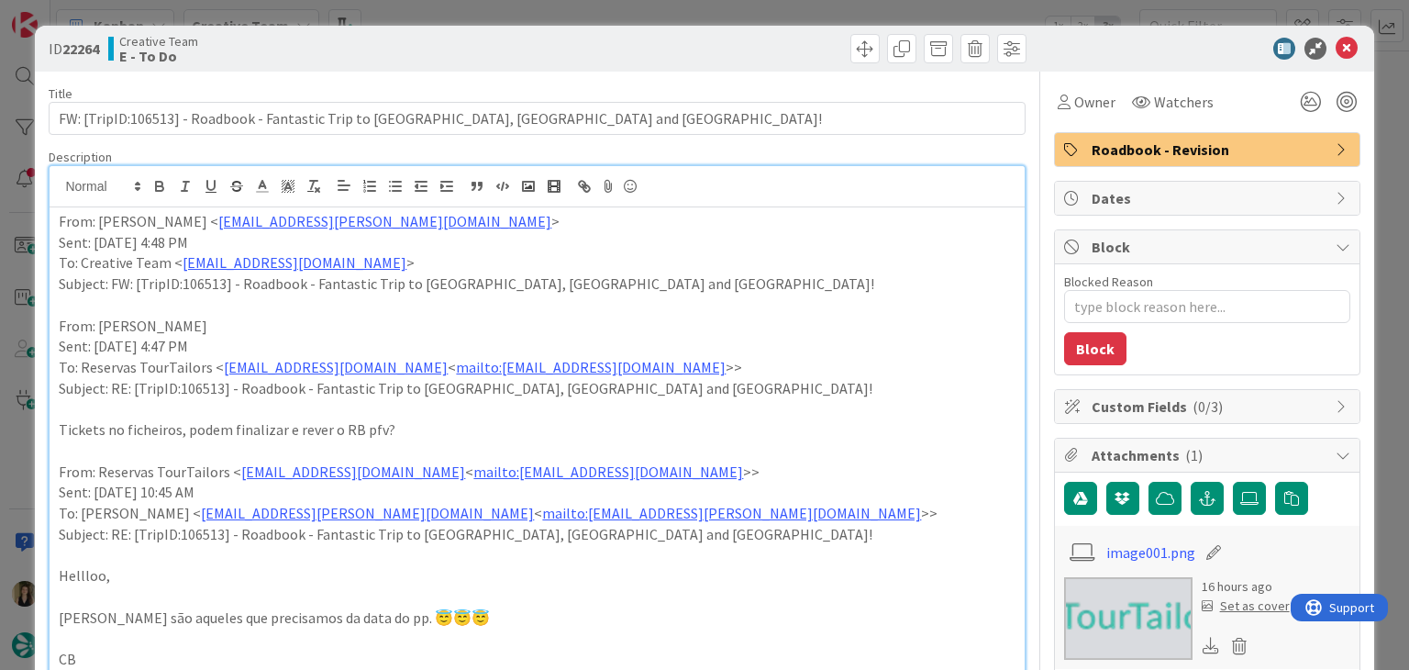
click at [519, 37] on div "Creative Team E - To Do" at bounding box center [320, 48] width 425 height 29
click at [515, 8] on div "ID 22264 Creative Team E - To Do Title 80 / 128 FW: [TripID:106513] - Roadbook …" at bounding box center [704, 335] width 1409 height 670
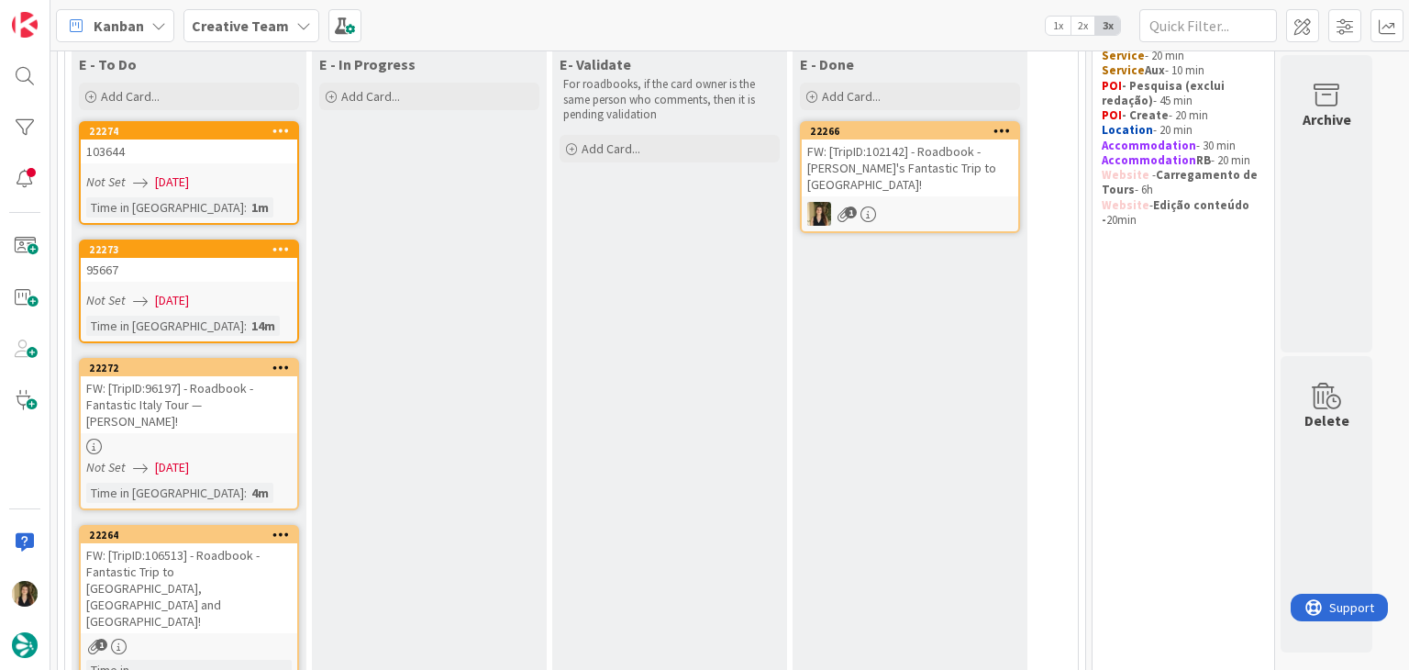
click at [271, 438] on div at bounding box center [189, 446] width 216 height 16
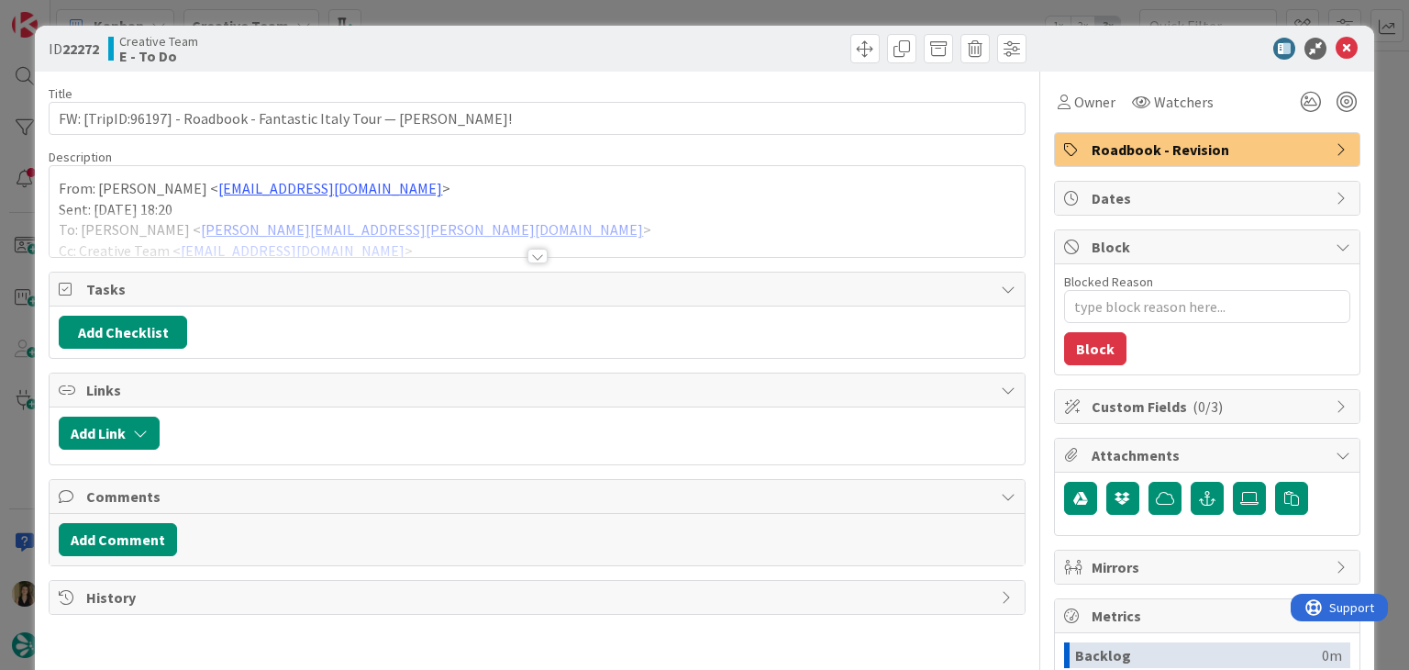
click at [531, 252] on div at bounding box center [537, 256] width 20 height 15
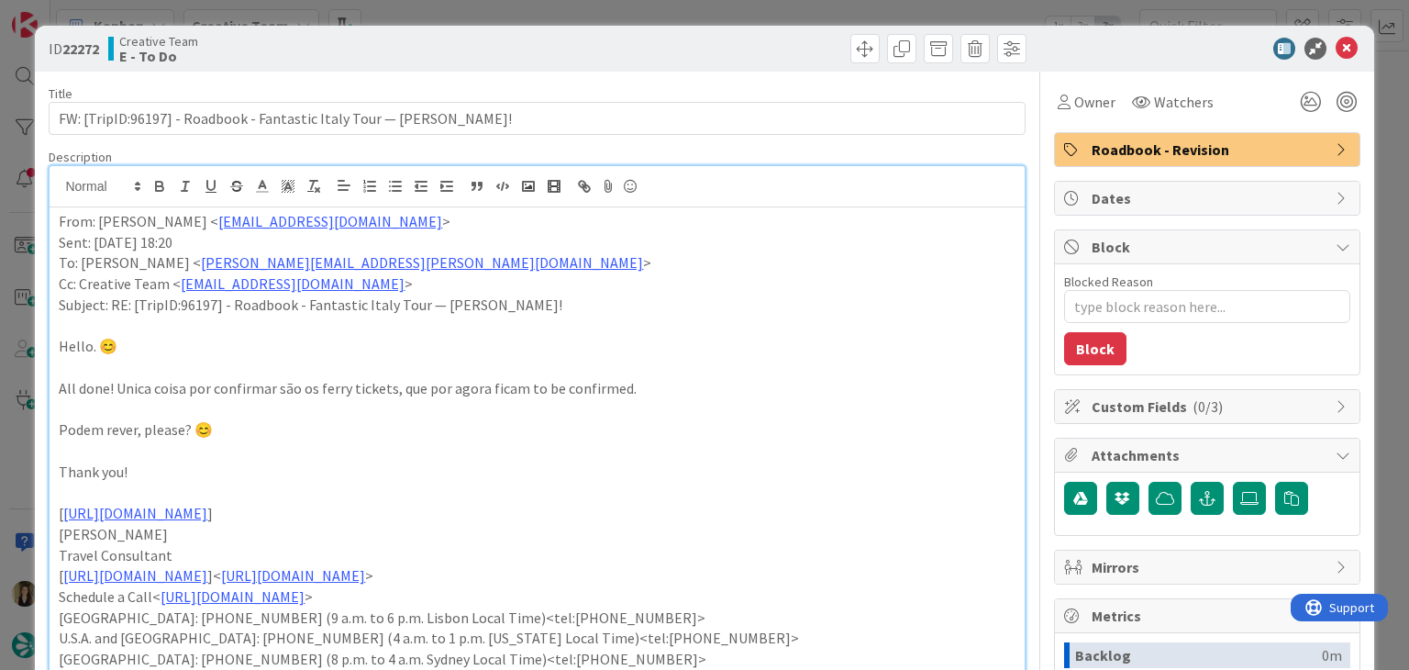
click at [516, 39] on div "Creative Team E - To Do" at bounding box center [320, 48] width 425 height 29
drag, startPoint x: 514, startPoint y: 18, endPoint x: 503, endPoint y: 22, distance: 11.6
click at [513, 16] on div "ID 22272 Creative Team E - To Do Title 69 / 128 FW: [TripID:96197] - Roadbook -…" at bounding box center [704, 335] width 1409 height 670
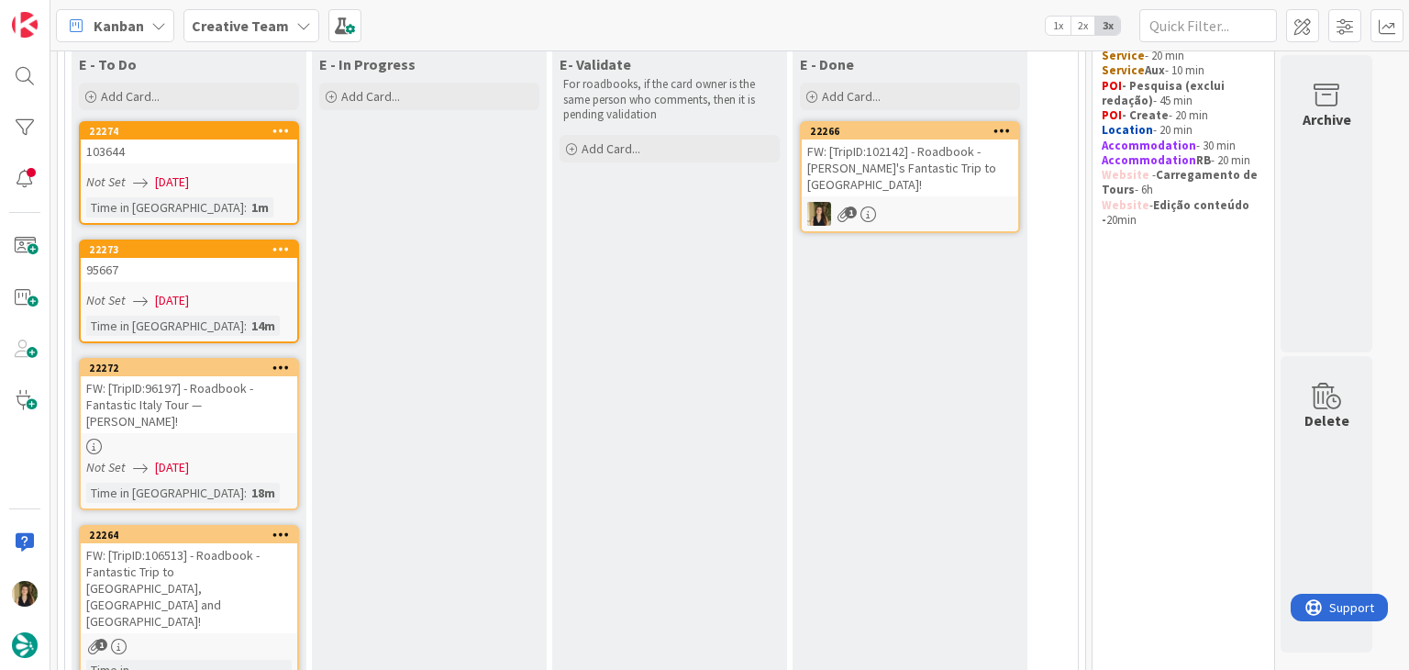
click at [244, 265] on div "95667" at bounding box center [189, 270] width 216 height 24
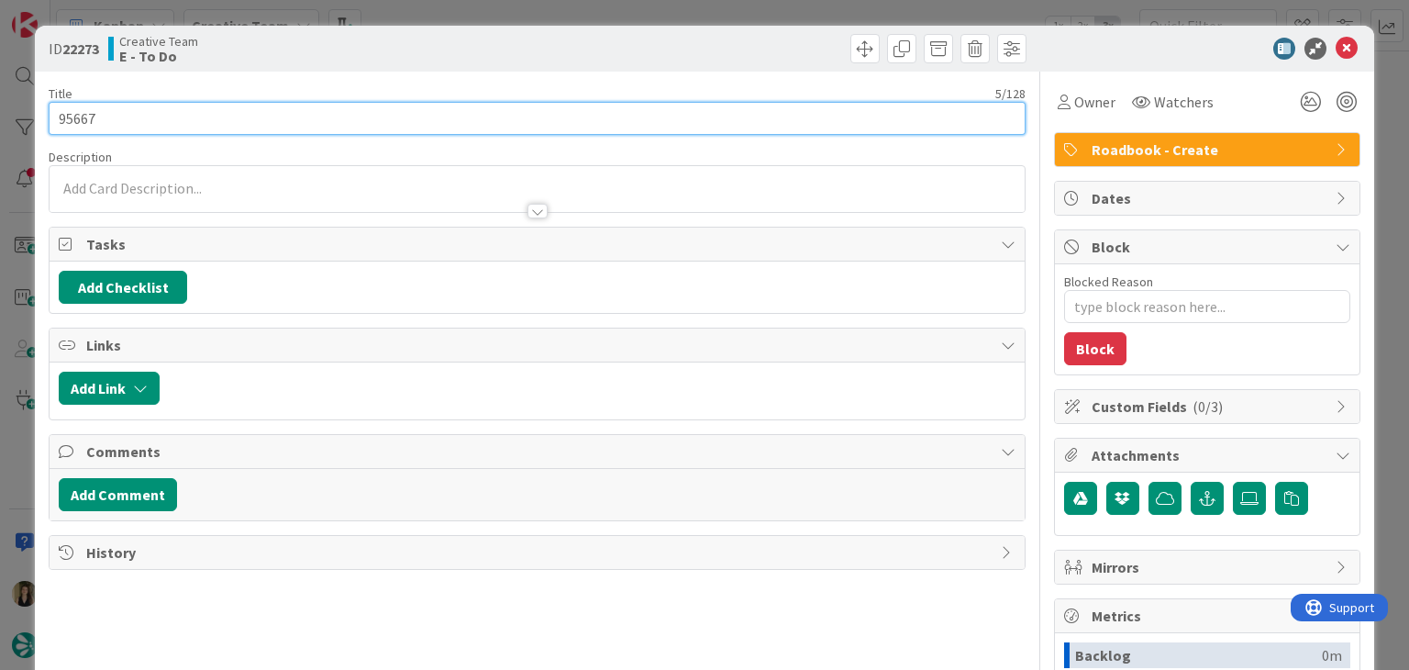
click at [84, 115] on input "95667" at bounding box center [537, 118] width 976 height 33
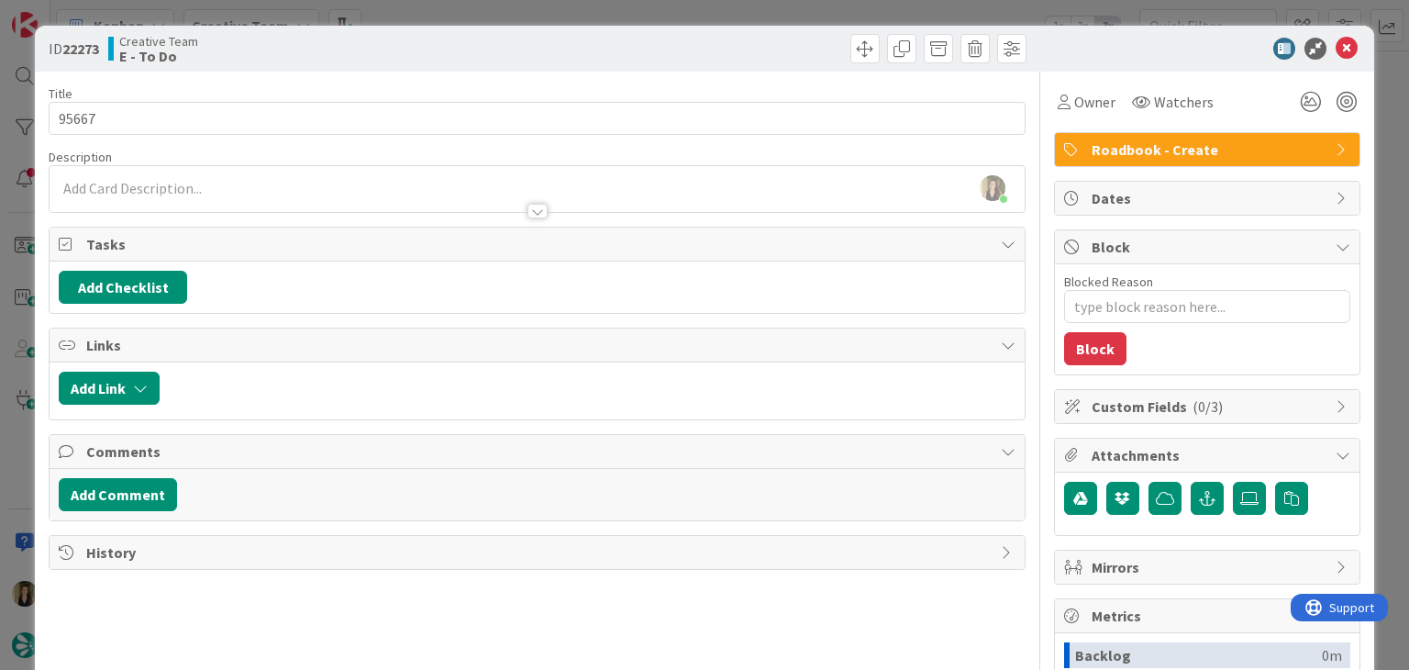
click at [323, 43] on div "Creative Team E - To Do" at bounding box center [320, 48] width 425 height 29
click at [405, 22] on div "ID 22273 Creative Team E - To Do Title 5 / 128 95667 Description Sofia Palma ju…" at bounding box center [704, 335] width 1409 height 670
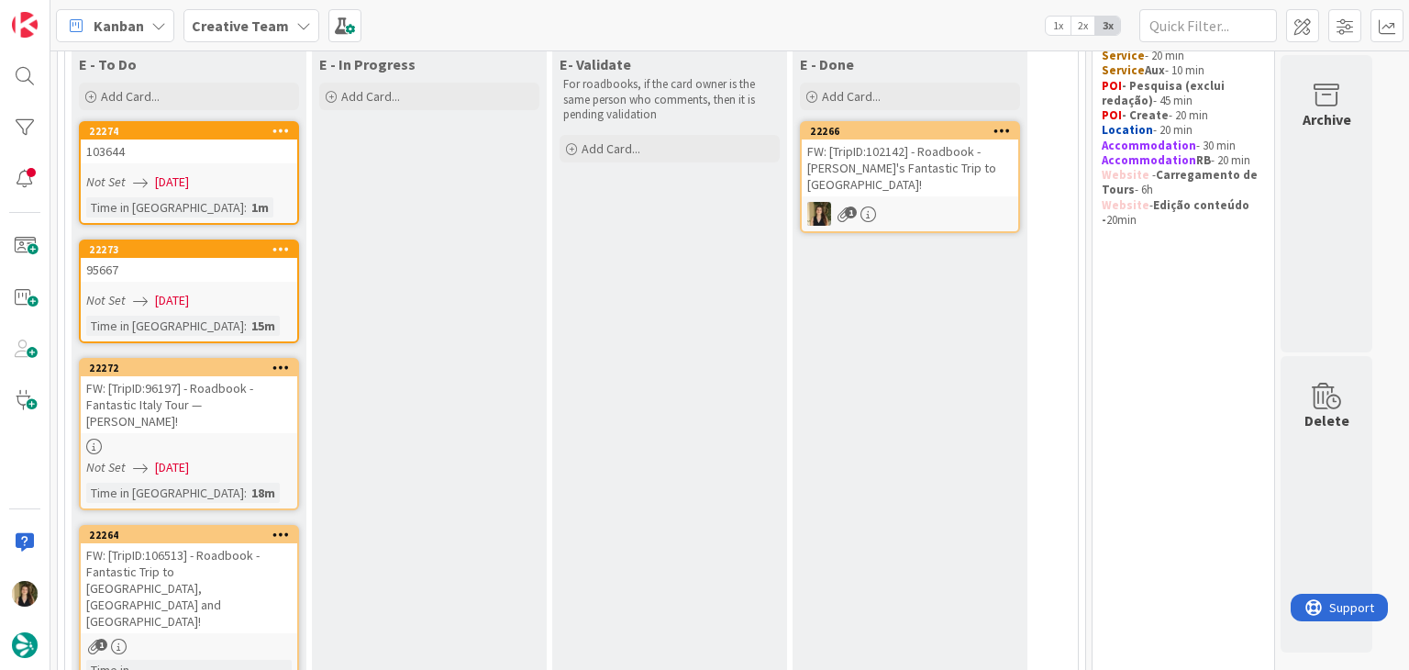
click at [189, 175] on span "[DATE]" at bounding box center [172, 181] width 34 height 19
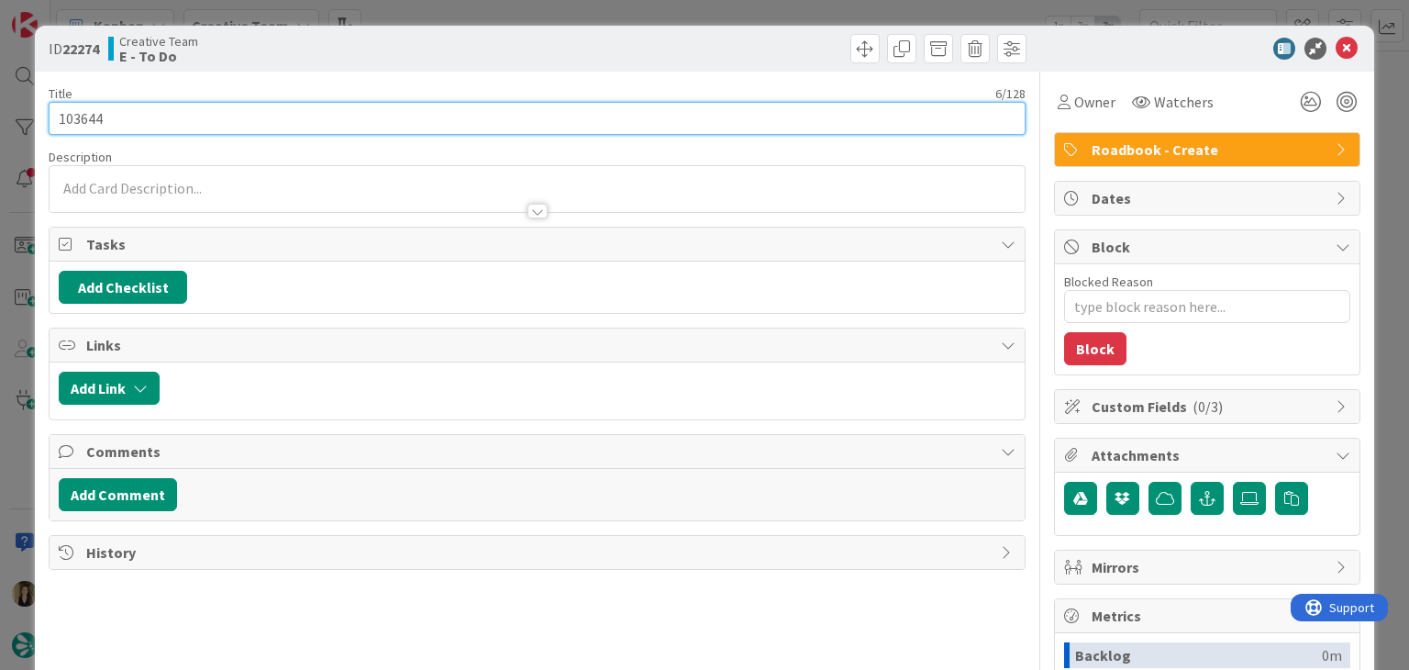
click at [81, 112] on input "103644" at bounding box center [537, 118] width 976 height 33
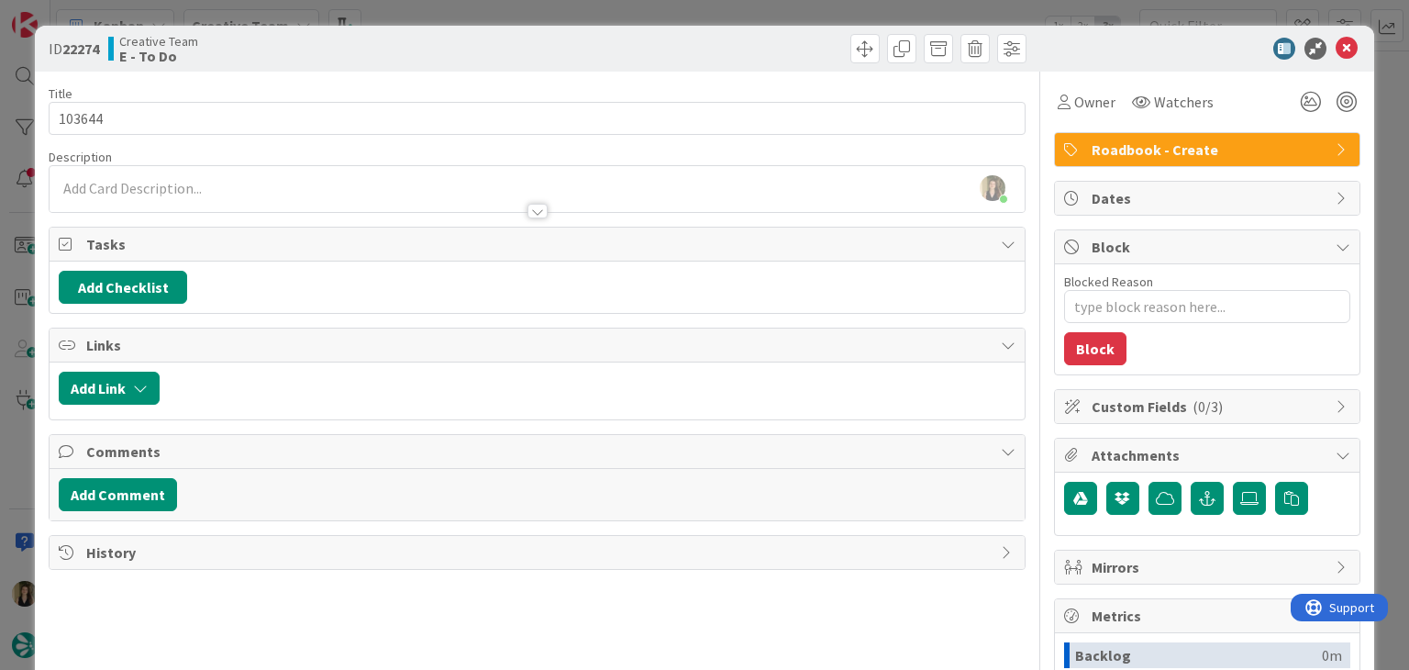
click at [453, 16] on div "ID 22274 Creative Team E - To Do Title 6 / 128 103644 Description Sofia Palma j…" at bounding box center [704, 335] width 1409 height 670
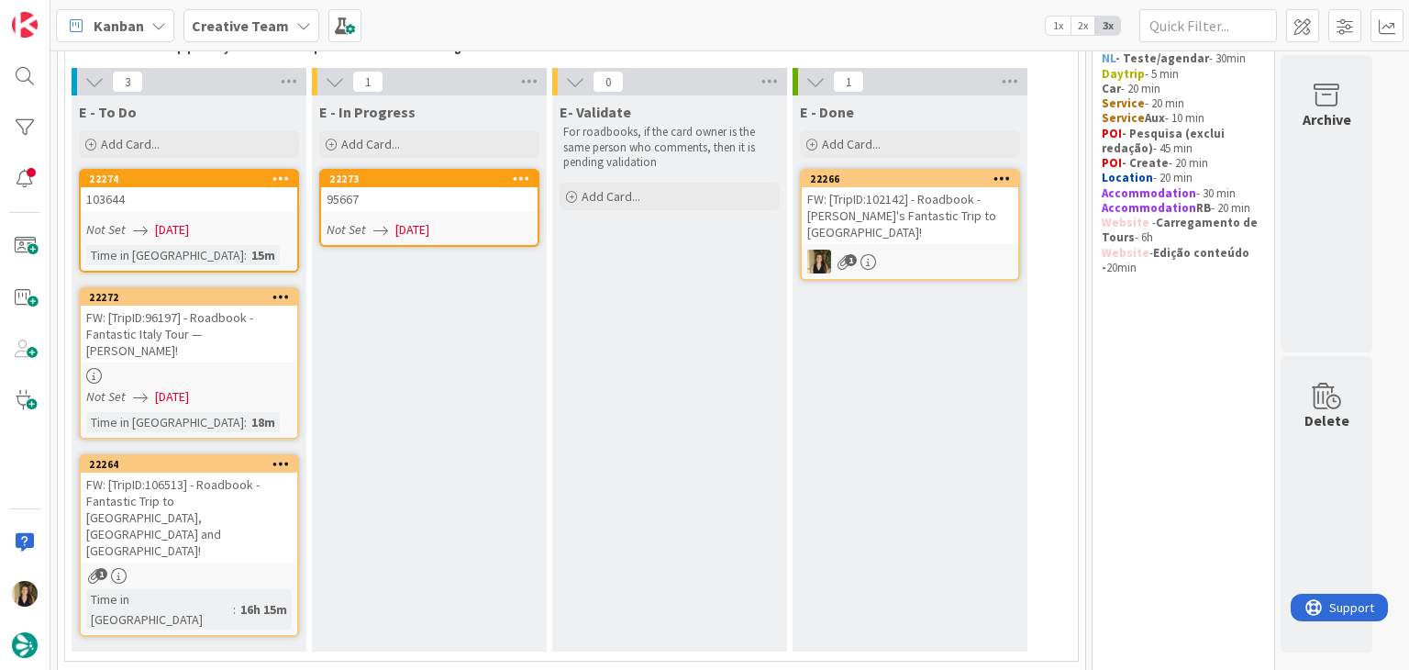
click at [516, 229] on div "Not Set [DATE]" at bounding box center [432, 229] width 211 height 19
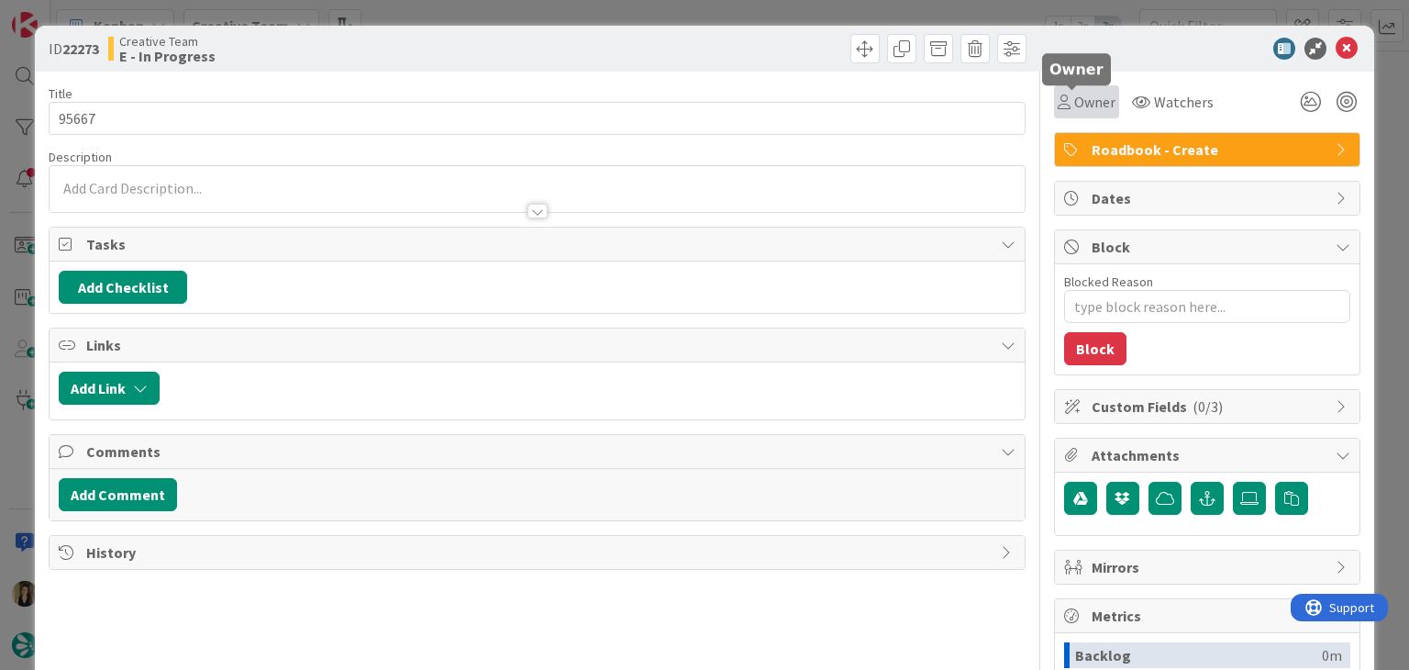
click at [1078, 112] on span "Owner" at bounding box center [1094, 102] width 41 height 22
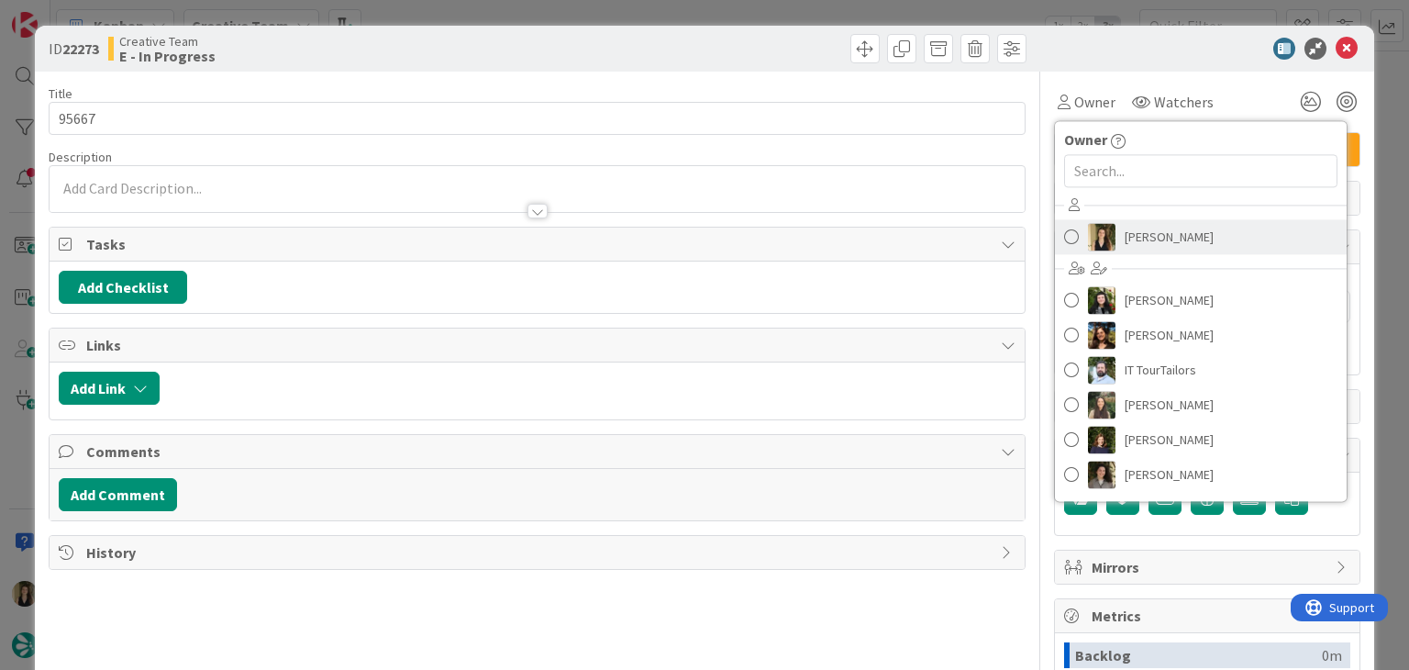
click at [1131, 220] on link "[PERSON_NAME]" at bounding box center [1201, 236] width 292 height 35
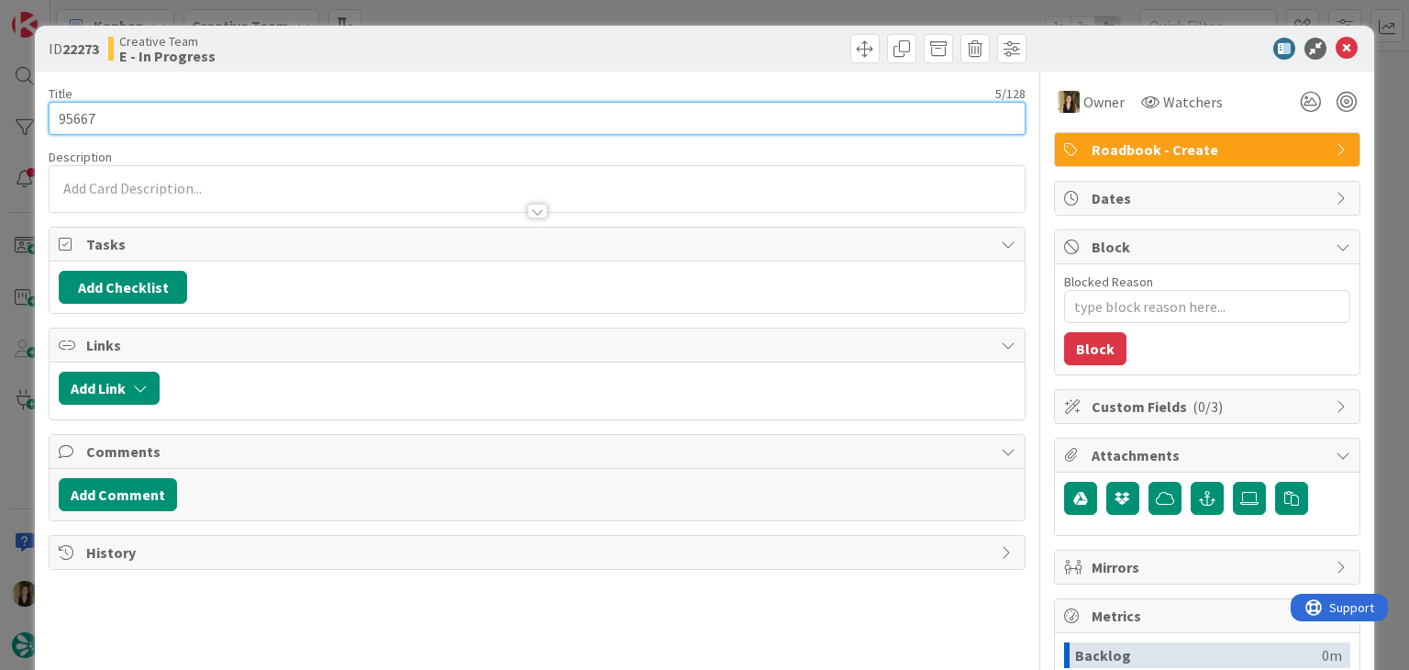
click at [75, 122] on input "95667" at bounding box center [537, 118] width 976 height 33
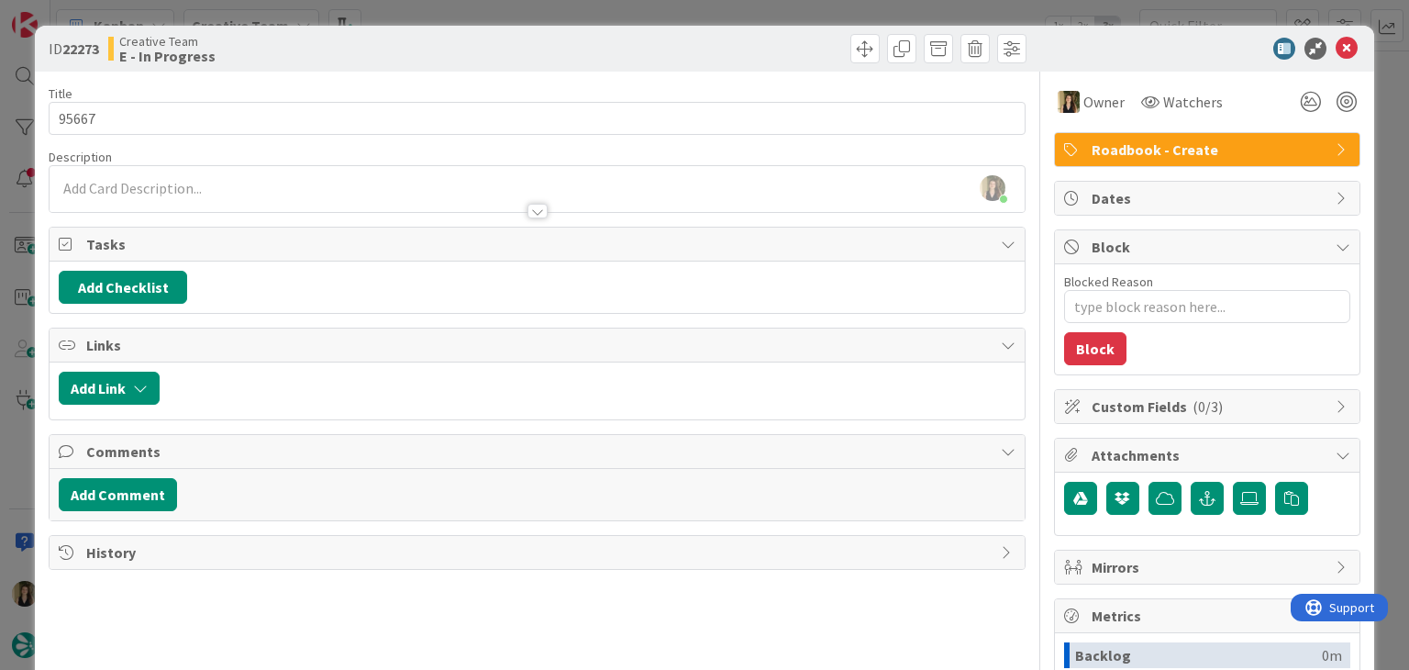
click at [239, 188] on div "Sofia Palma joined 11 m ago" at bounding box center [537, 189] width 974 height 46
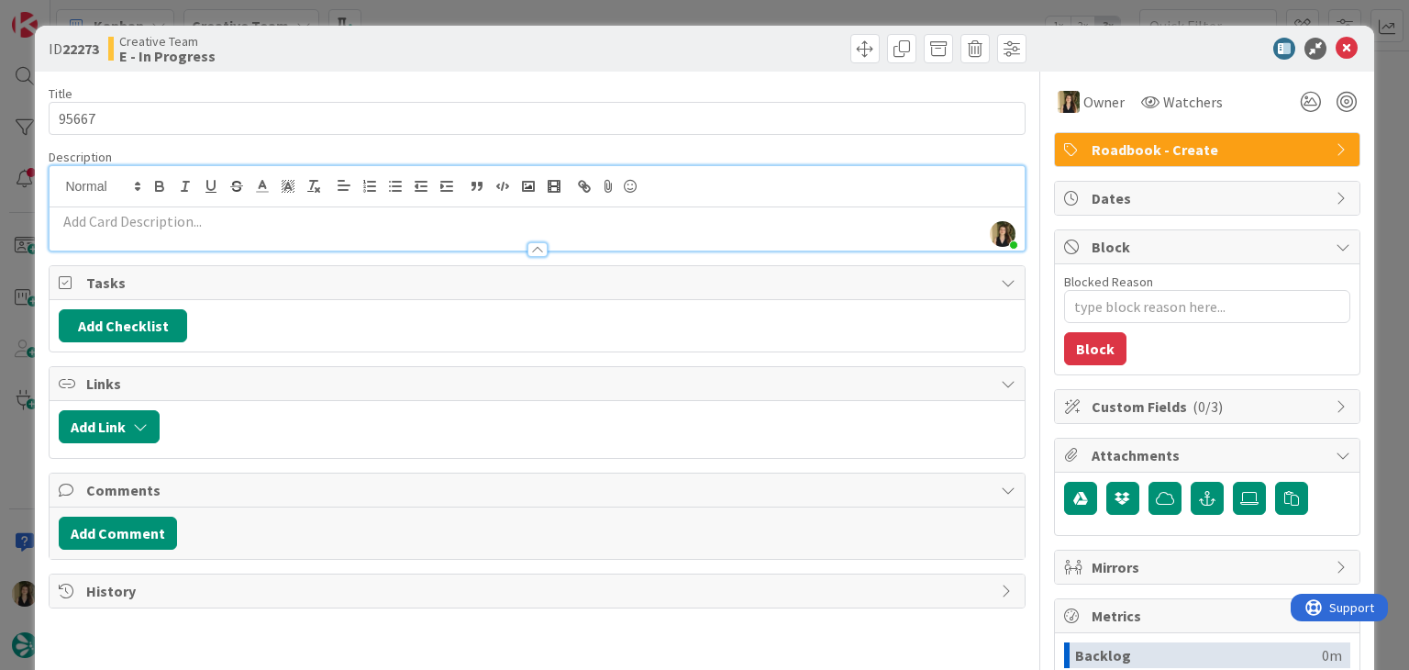
click at [243, 231] on div at bounding box center [537, 240] width 974 height 19
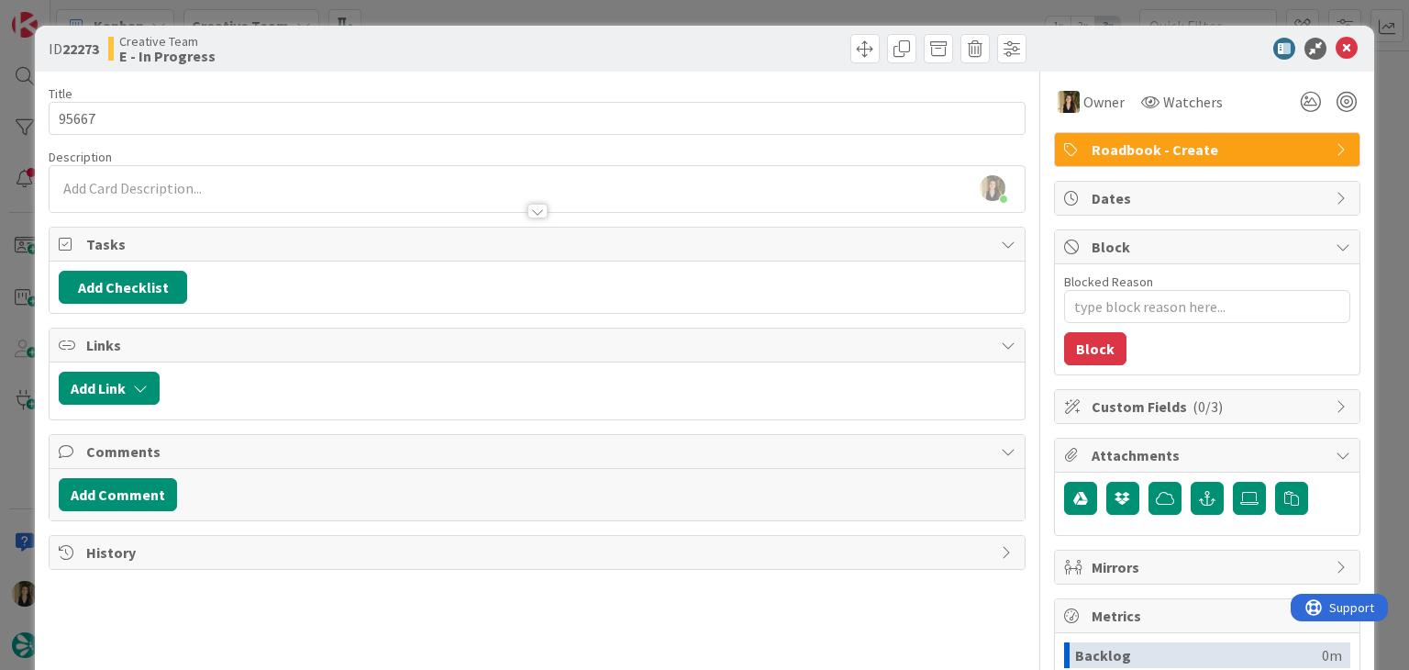
click at [235, 184] on p at bounding box center [537, 188] width 956 height 21
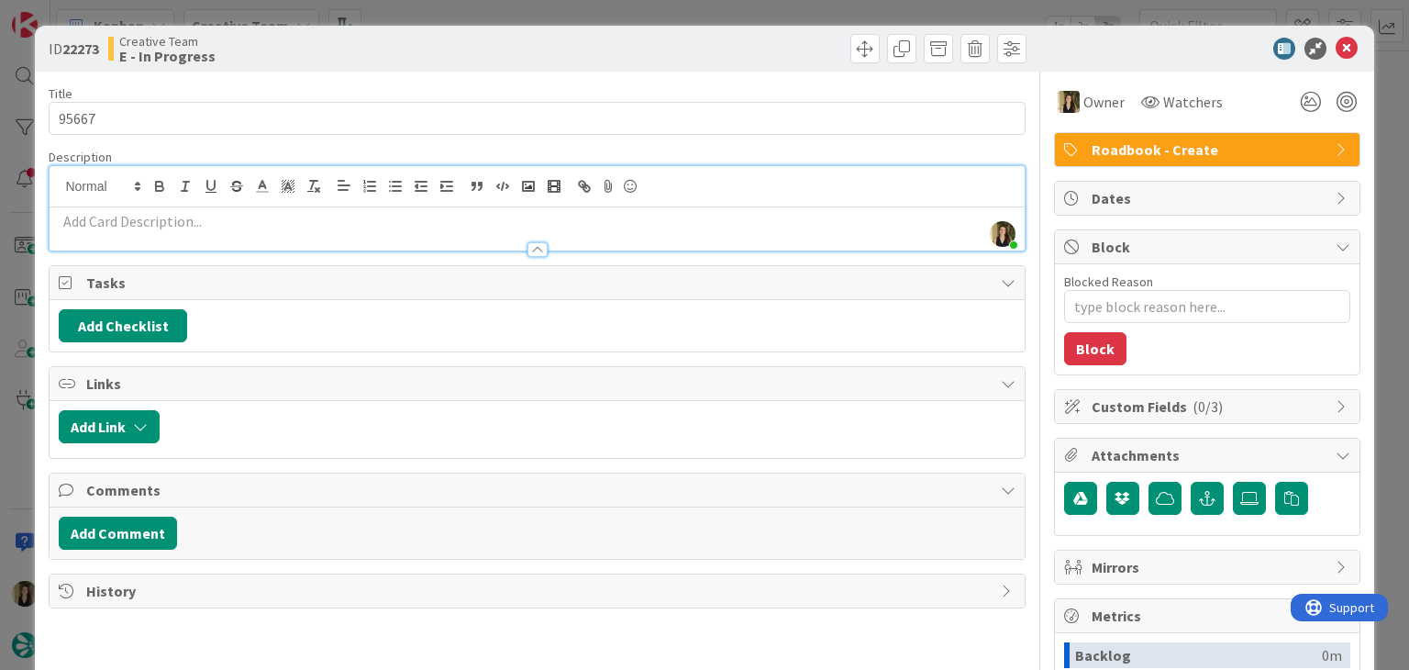
click at [229, 219] on p at bounding box center [537, 221] width 956 height 21
paste div
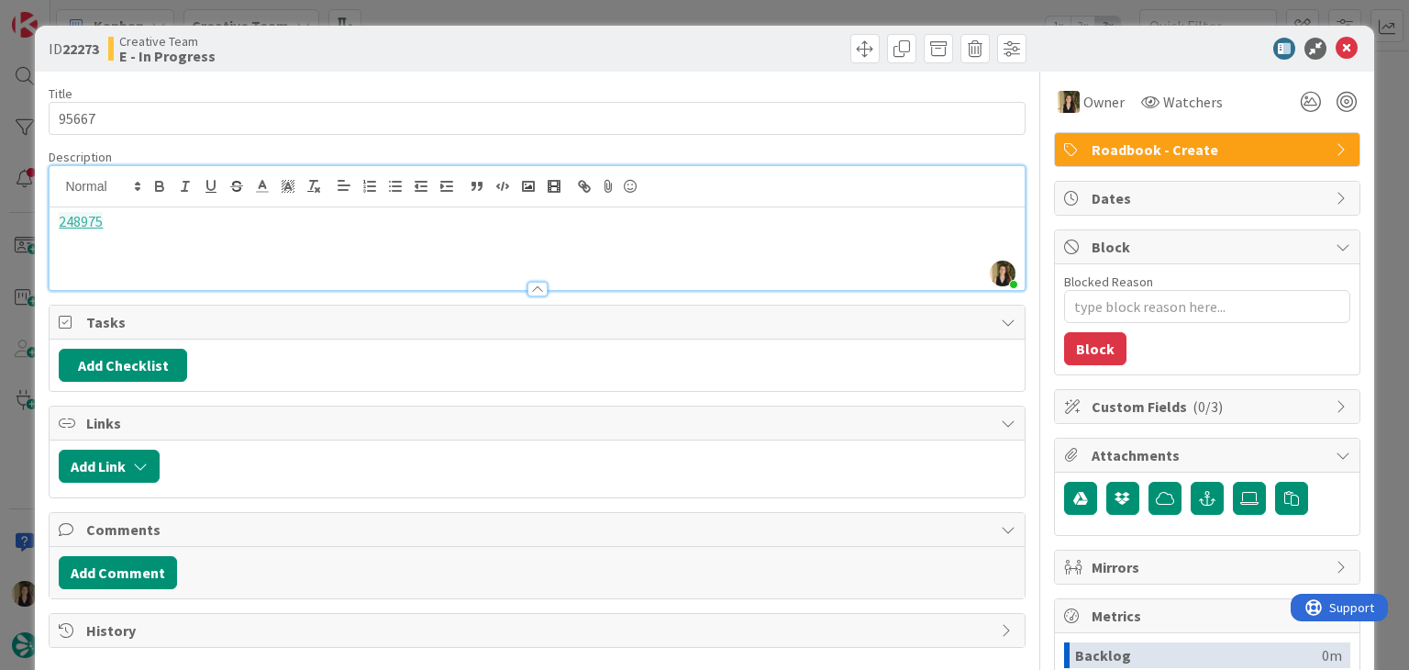
type textarea "x"
click at [302, 217] on p "248975 - corrigir a palavra "Desgustation - degustation" at bounding box center [537, 221] width 956 height 21
click at [484, 228] on p "248975 - corrigir a palavra "Desgustation" - degustation" at bounding box center [537, 221] width 956 height 21
drag, startPoint x: 431, startPoint y: 226, endPoint x: 314, endPoint y: 228, distance: 117.4
click at [314, 228] on p "248975 - corrigir a palavra "Desgustation" - degustation" at bounding box center [537, 221] width 956 height 21
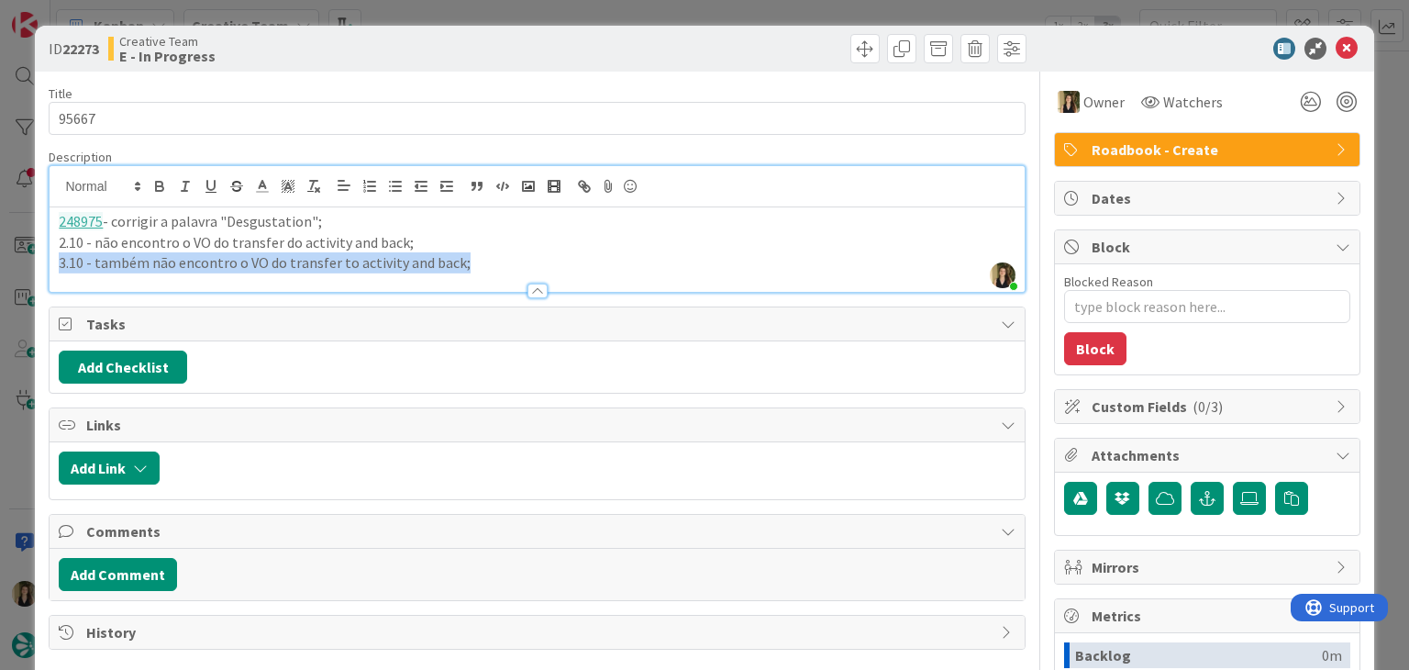
drag, startPoint x: 480, startPoint y: 270, endPoint x: 37, endPoint y: 285, distance: 443.3
click at [38, 286] on div "ID 22273 Creative Team E - In Progress Title 5 / 128 95667 Description Sofia Pa…" at bounding box center [704, 493] width 1338 height 934
copy p "3.10 - também não encontro o VO do transfer to activity and back;"
click at [503, 264] on p "3.10 - também não encontro o VO do transfer to activity and back;" at bounding box center [537, 262] width 956 height 21
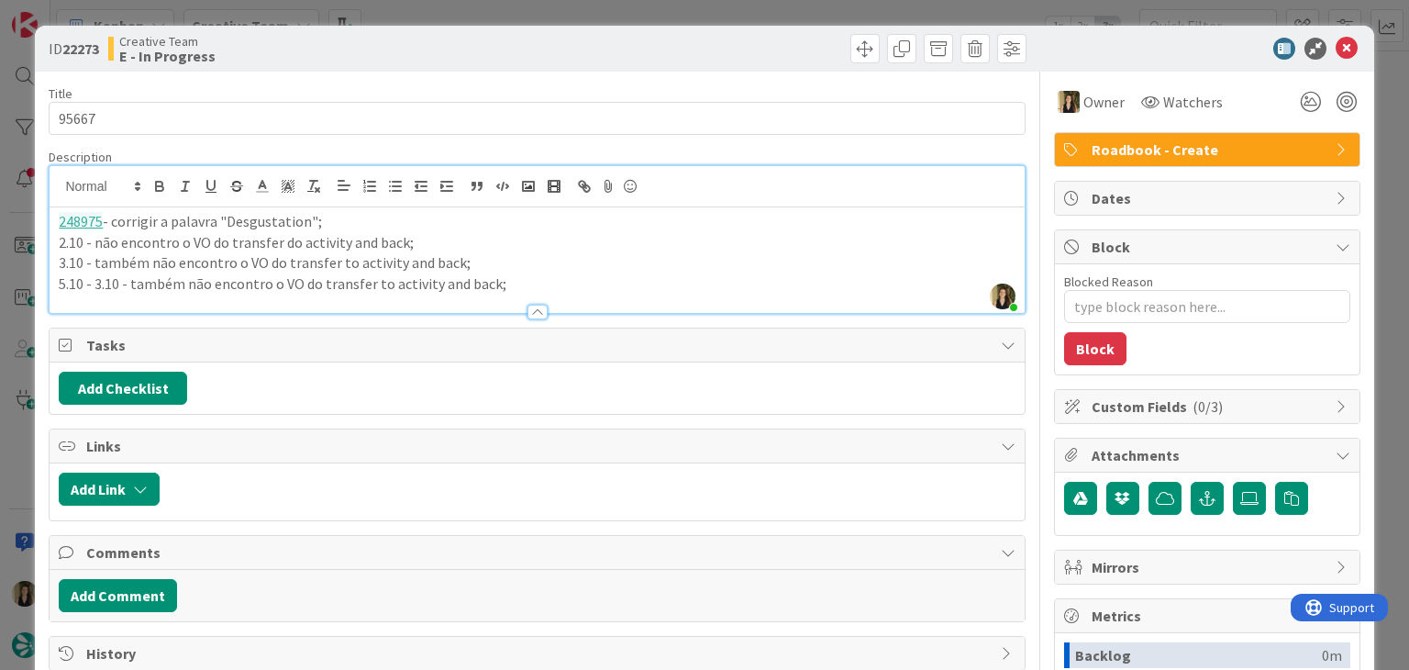
click at [549, 51] on div at bounding box center [784, 48] width 484 height 29
click at [542, 10] on div "ID 22273 Creative Team E - In Progress Title 5 / 128 95667 Description Sofia Pa…" at bounding box center [704, 335] width 1409 height 670
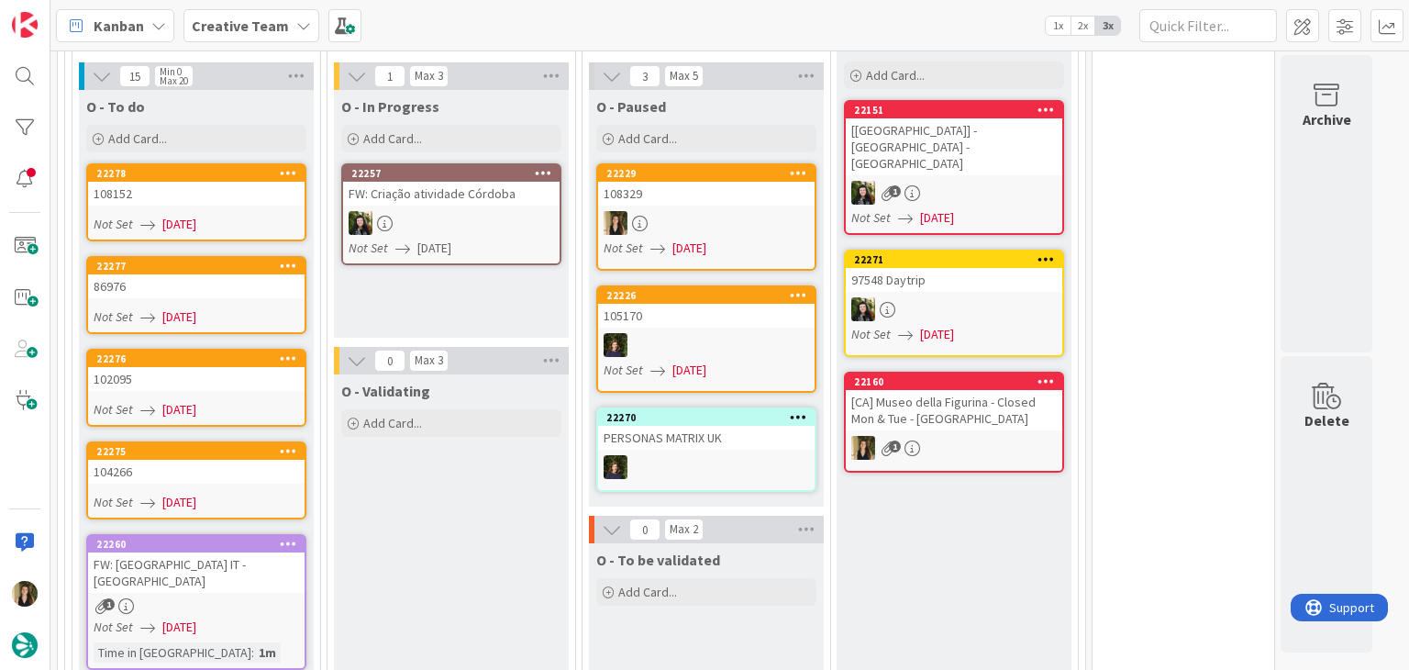
scroll to position [961, 0]
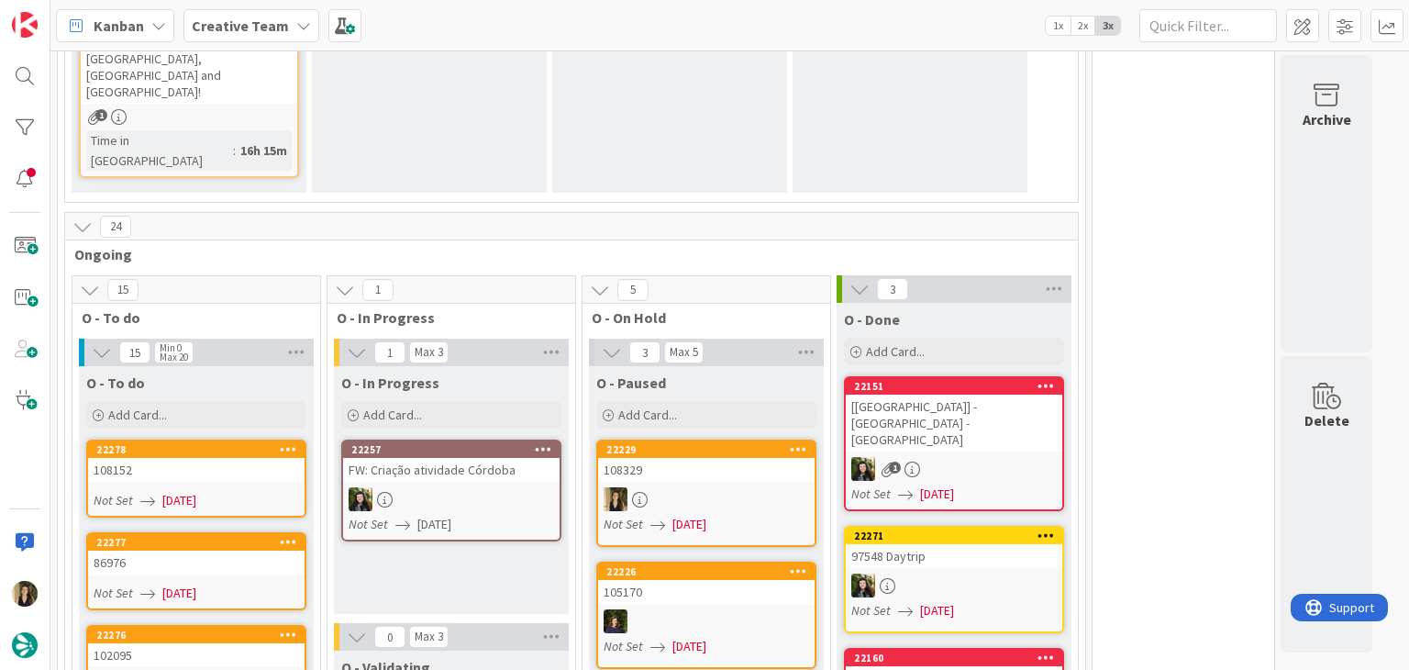
scroll to position [136, 0]
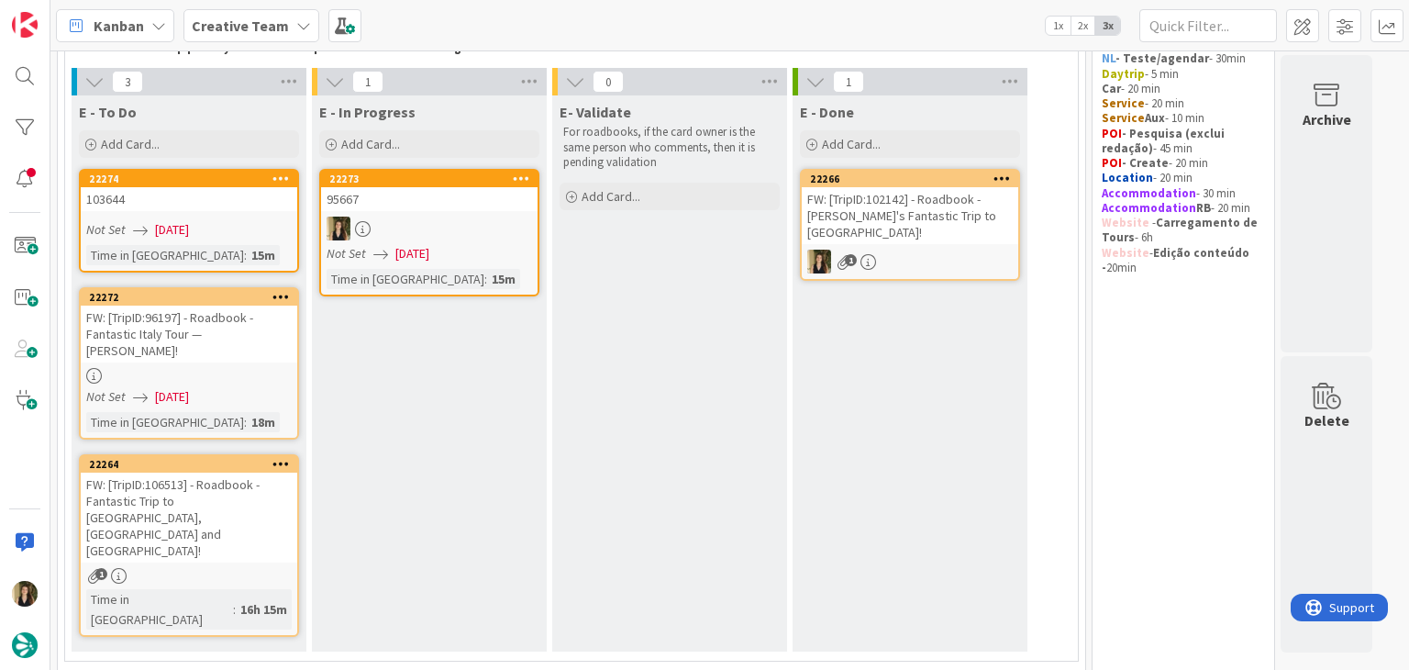
click at [685, 359] on div "E- Validate For roadbooks, if the card owner is the same person who comments, t…" at bounding box center [669, 373] width 235 height 556
click at [464, 237] on div at bounding box center [429, 228] width 216 height 24
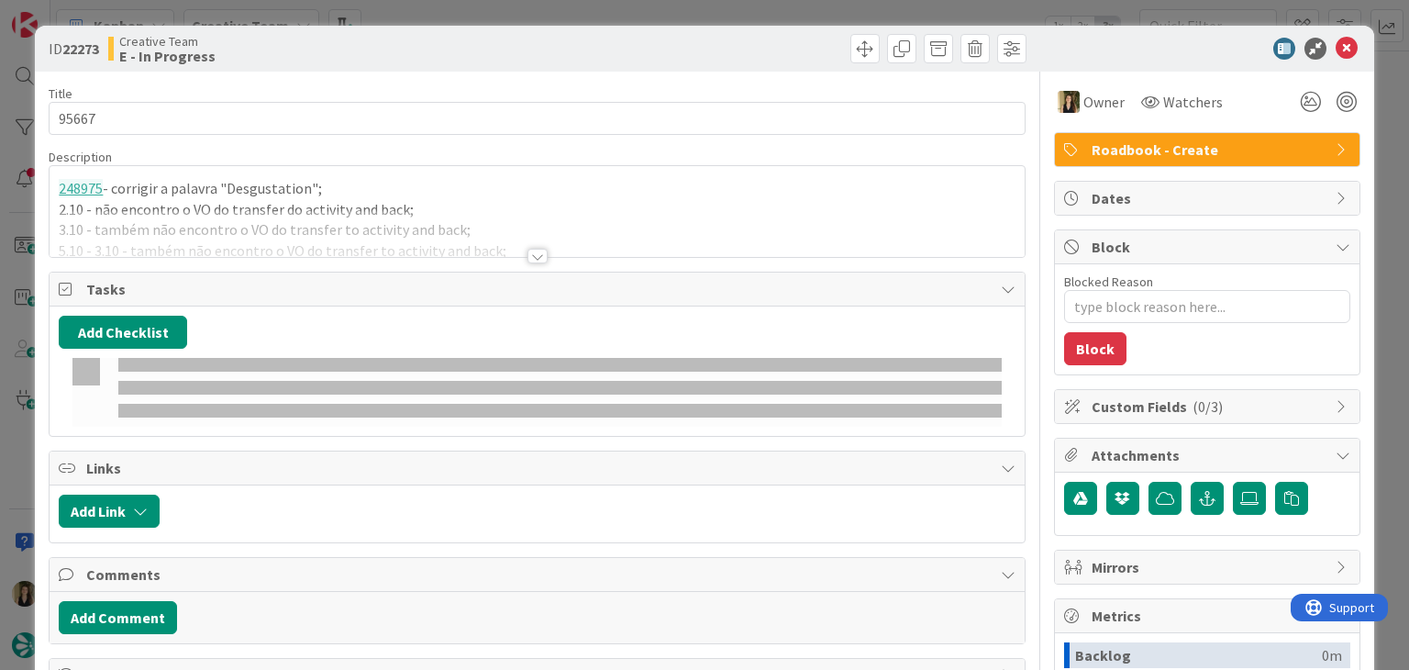
type textarea "x"
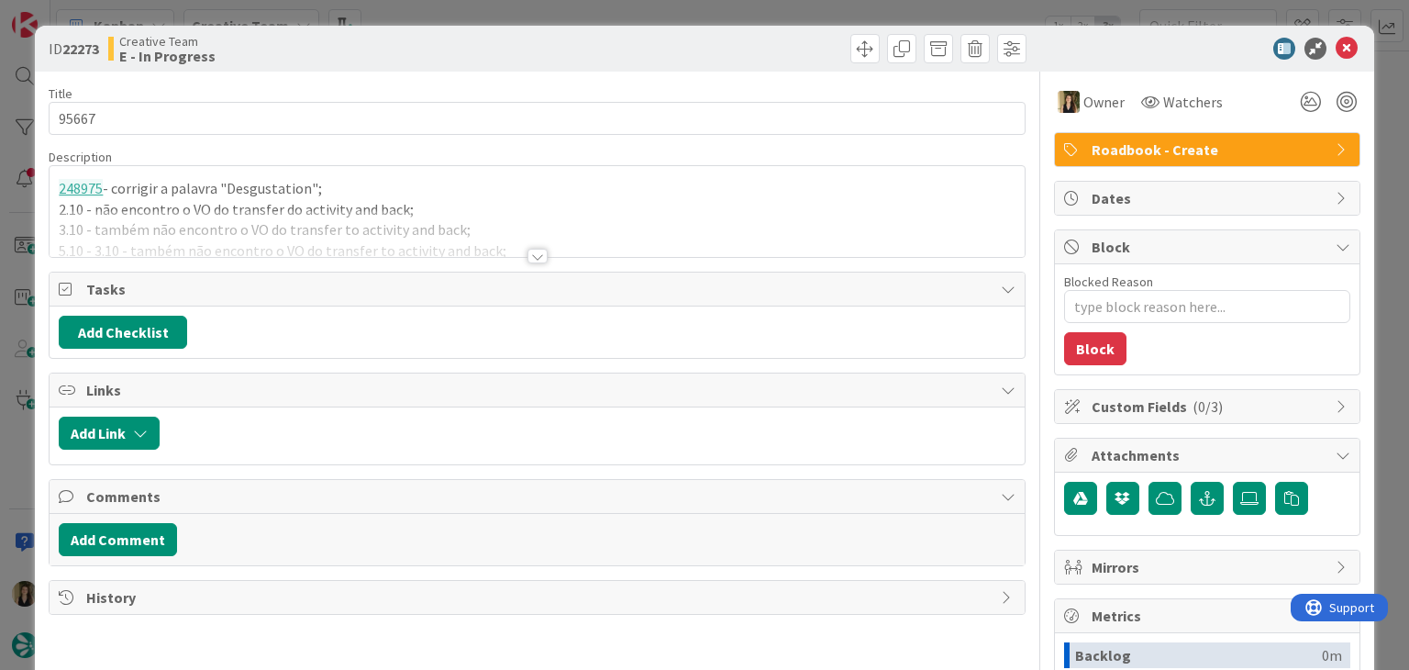
click at [535, 253] on div at bounding box center [537, 256] width 20 height 15
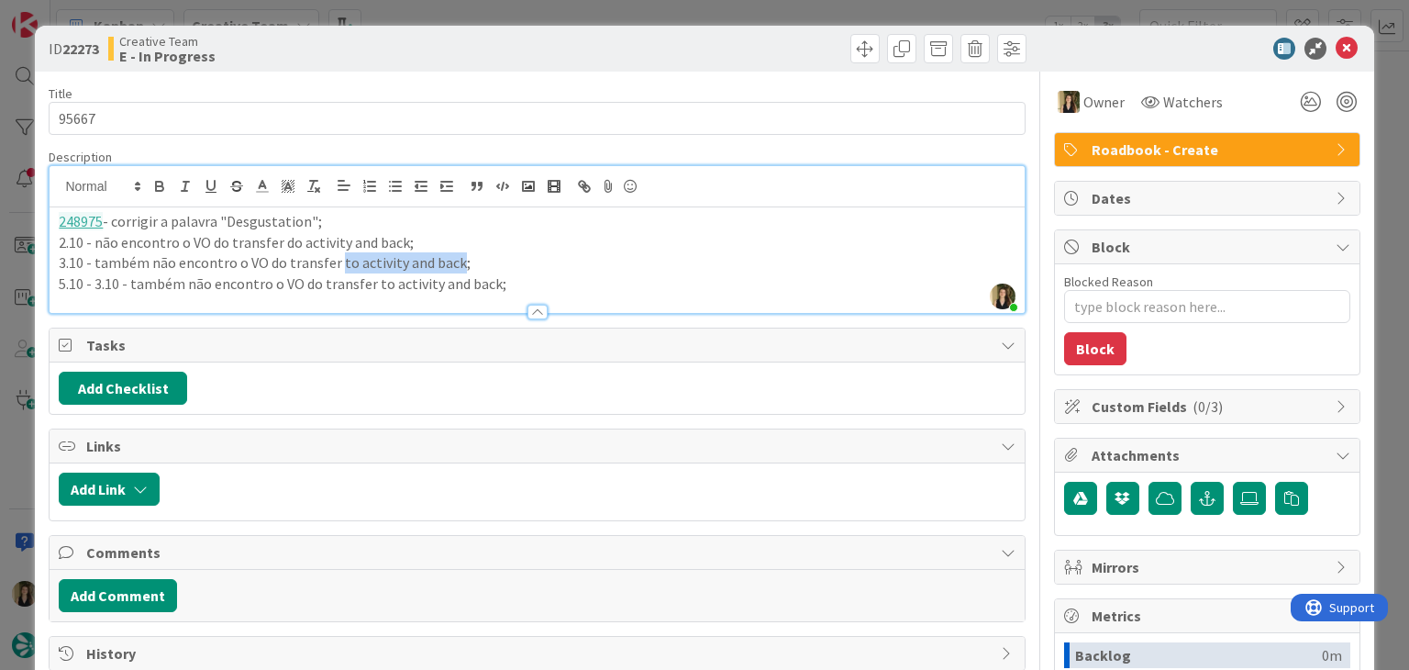
drag, startPoint x: 336, startPoint y: 261, endPoint x: 450, endPoint y: 269, distance: 114.9
click at [450, 269] on p "3.10 - também não encontro o VO do transfer to activity and back;" at bounding box center [537, 262] width 956 height 21
drag, startPoint x: 435, startPoint y: 257, endPoint x: 94, endPoint y: 263, distance: 341.3
click at [94, 263] on p "3.10 - também não encontro o VO do transfer hotel - hotel;" at bounding box center [537, 262] width 956 height 21
copy p "também não encontro o VO do transfer hotel - hotel;"
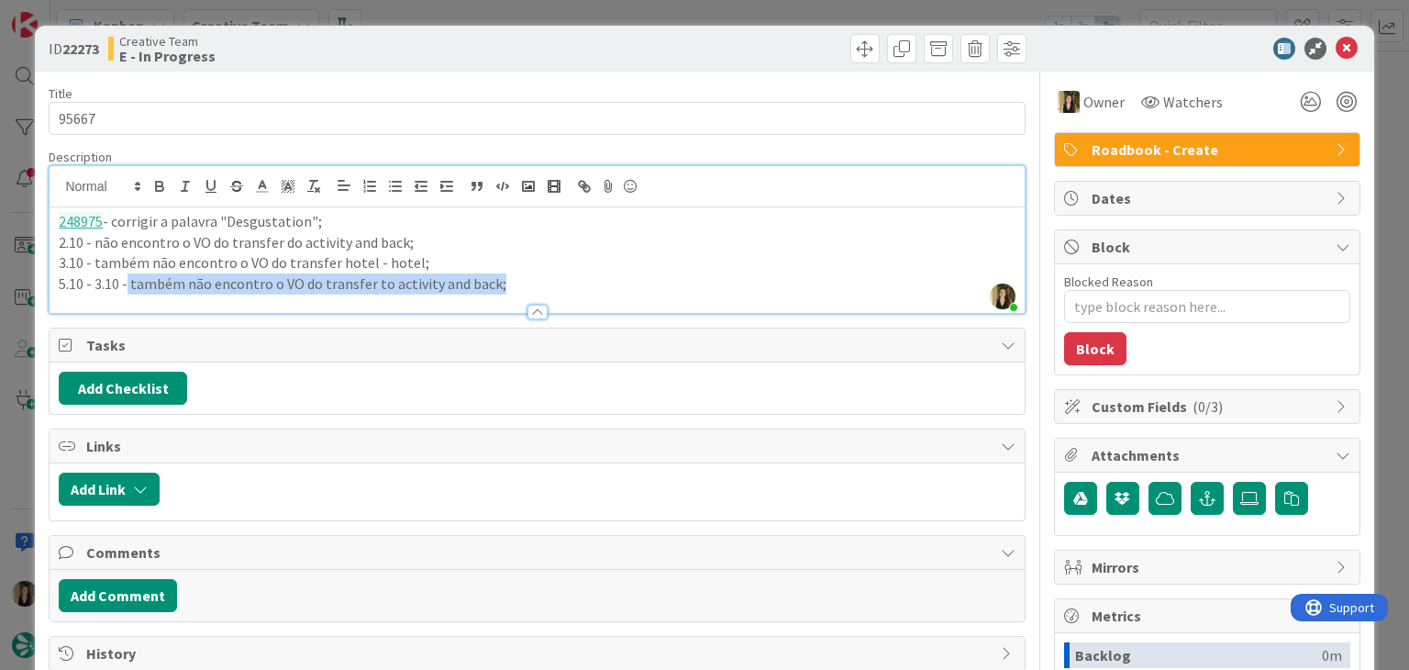
drag, startPoint x: 466, startPoint y: 283, endPoint x: 196, endPoint y: 281, distance: 269.7
click at [127, 285] on p "5.10 - 3.10 - também não encontro o VO do transfer to activity and back;" at bounding box center [537, 283] width 956 height 21
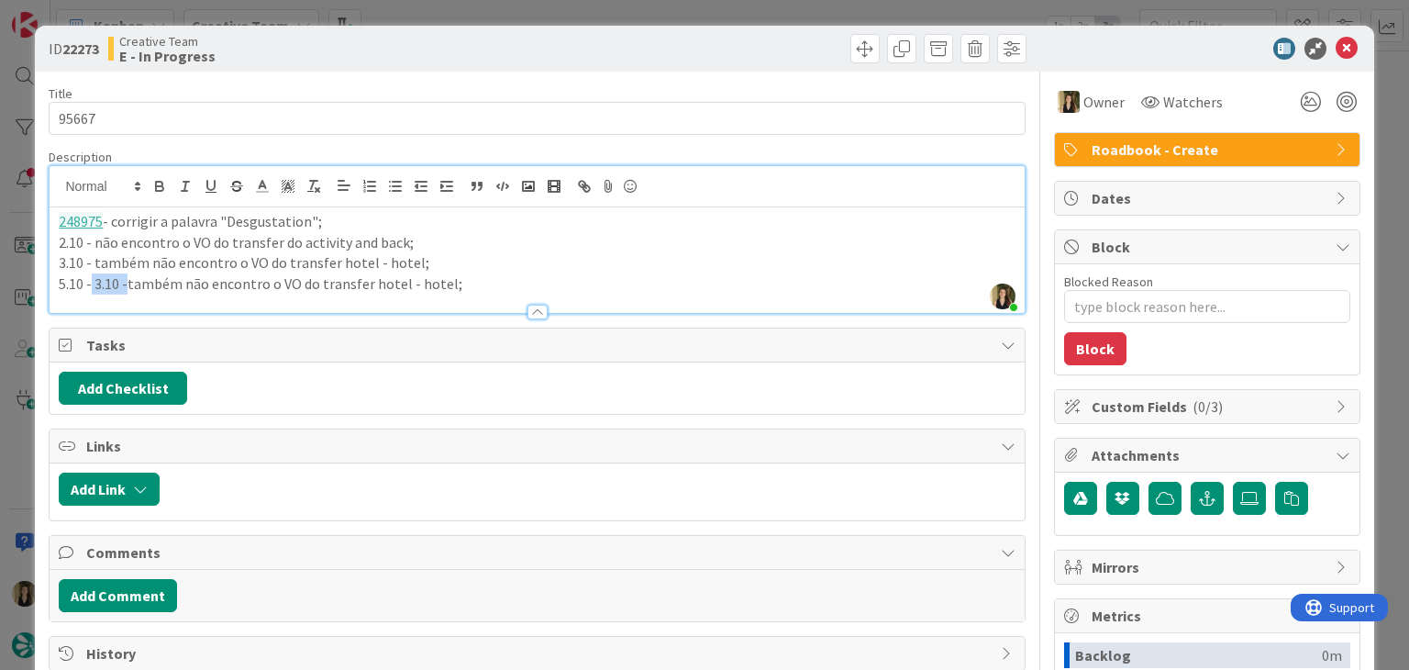
drag, startPoint x: 128, startPoint y: 280, endPoint x: 213, endPoint y: 253, distance: 88.5
click at [92, 281] on p "5.10 - 3.10 -também não encontro o VO do transfer hotel - hotel;" at bounding box center [537, 283] width 956 height 21
click at [451, 286] on p "5.10 - também não encontro o VO do transfer hotel - hotel;" at bounding box center [537, 283] width 956 height 21
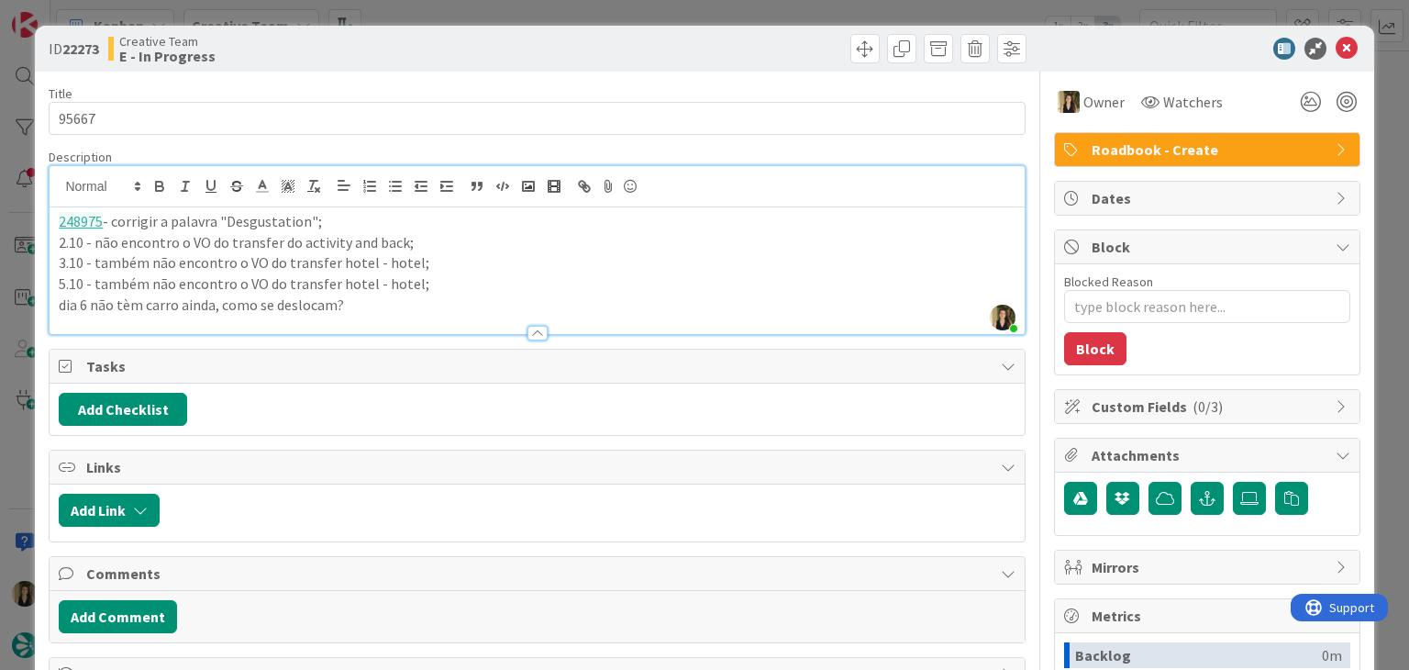
click at [128, 298] on p "dia 6 não tèm carro ainda, como se deslocam?" at bounding box center [537, 304] width 956 height 21
click at [388, 309] on p "dia 6 não têm carro ainda, como se deslocam?" at bounding box center [537, 304] width 956 height 21
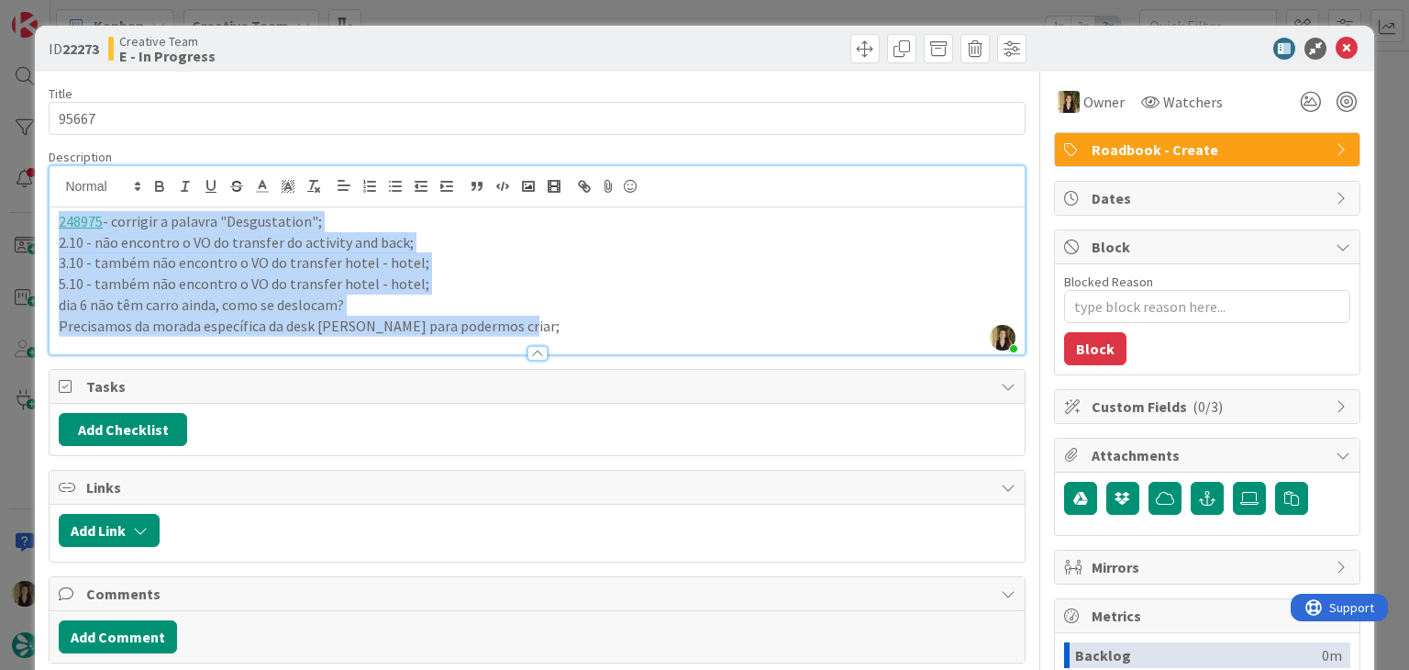
drag, startPoint x: 521, startPoint y: 320, endPoint x: 49, endPoint y: 217, distance: 483.5
click at [50, 217] on div "248975 - corrigir a palavra "Desgustation"; 2.10 - não encontro o VO do transfe…" at bounding box center [537, 280] width 974 height 147
copy div "248975 - corrigir a palavra "Desgustation"; 2.10 - não encontro o VO do transfe…"
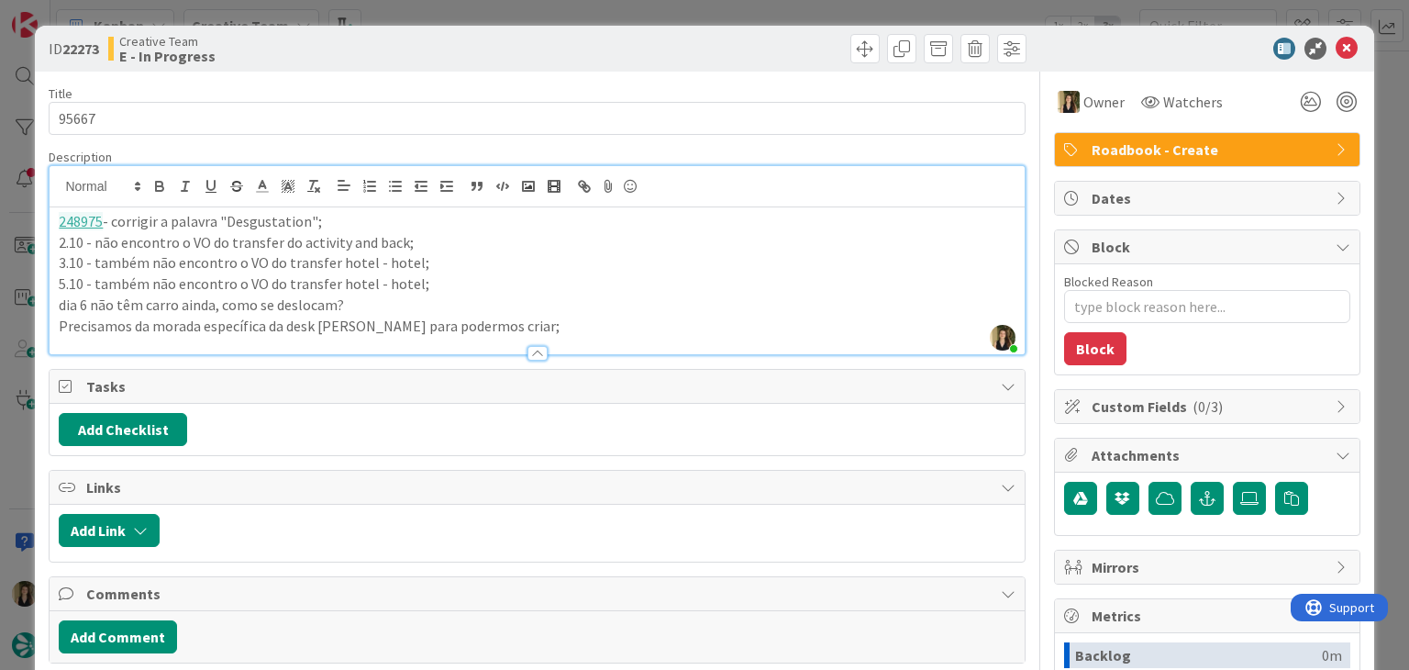
drag, startPoint x: 536, startPoint y: 49, endPoint x: 536, endPoint y: 2, distance: 46.8
click at [532, 45] on div "ID 22273 Creative Team E - In Progress" at bounding box center [537, 48] width 977 height 29
click at [538, 2] on div "ID 22273 Creative Team E - In Progress Title 5 / 128 95667 Description Sofia Pa…" at bounding box center [704, 335] width 1409 height 670
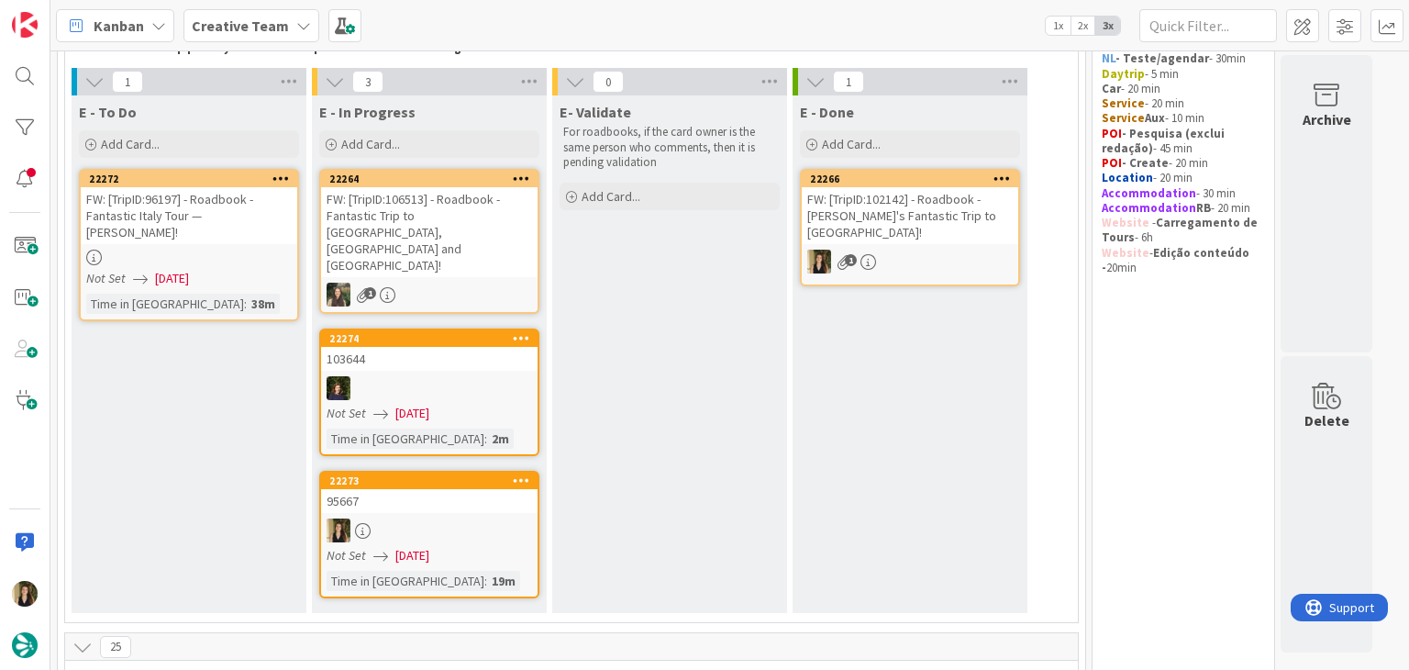
click at [506, 478] on link "22273 95667 Not Set 03/09/2025 Time in Column : 19m" at bounding box center [429, 535] width 220 height 128
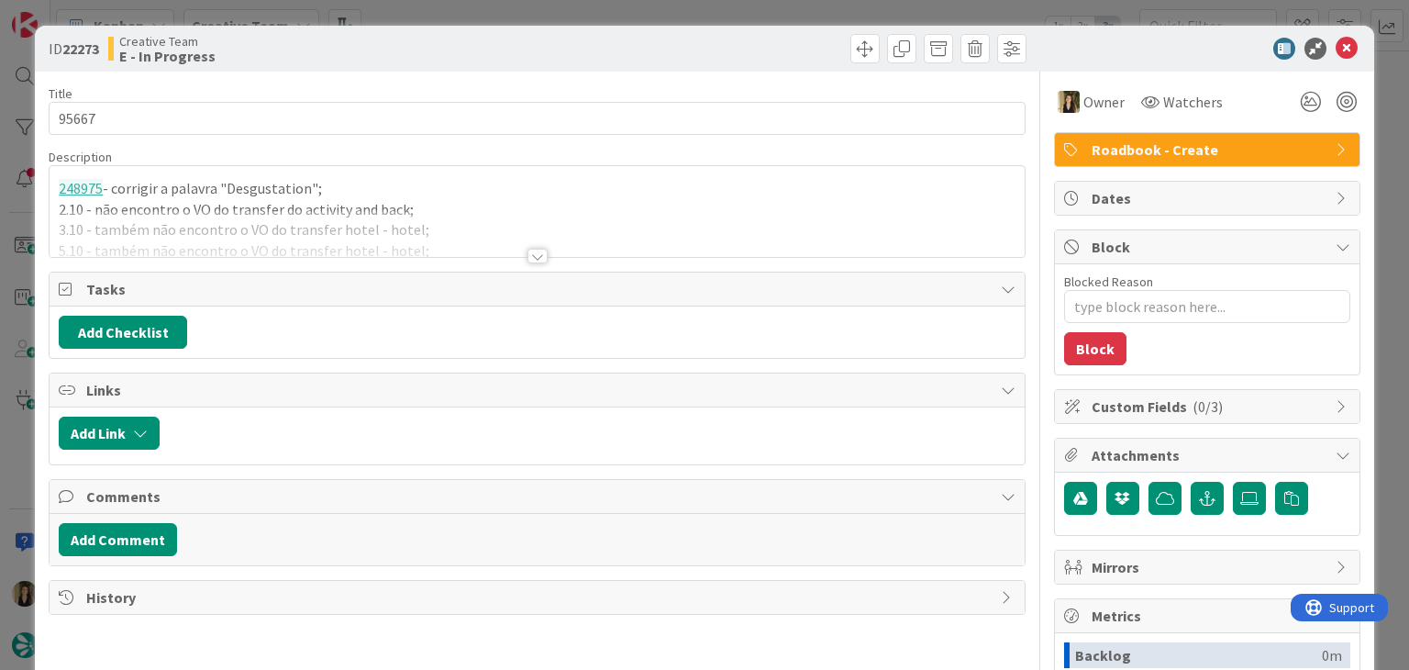
drag, startPoint x: 714, startPoint y: 50, endPoint x: 708, endPoint y: 36, distance: 15.7
click at [713, 50] on div at bounding box center [784, 48] width 484 height 29
click at [704, 17] on div "ID 22273 Creative Team E - In Progress Title 5 / 128 95667 Description 248975 -…" at bounding box center [704, 335] width 1409 height 670
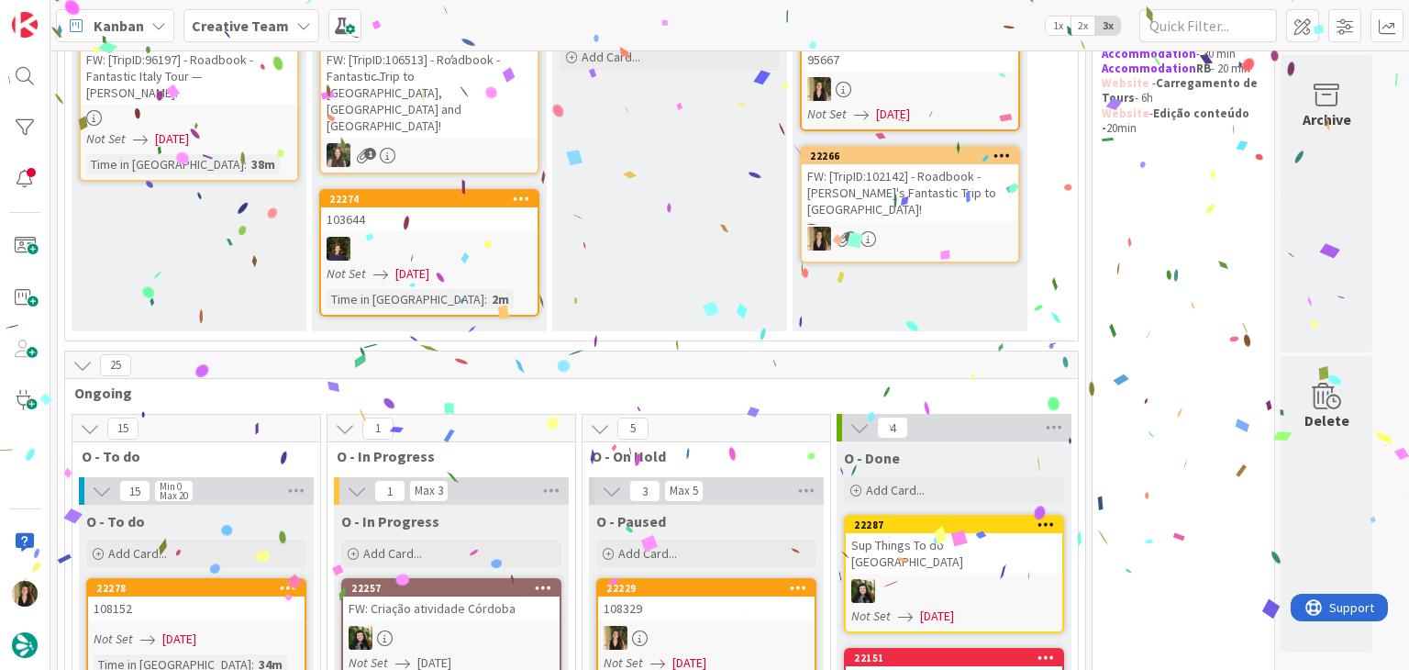
scroll to position [92, 0]
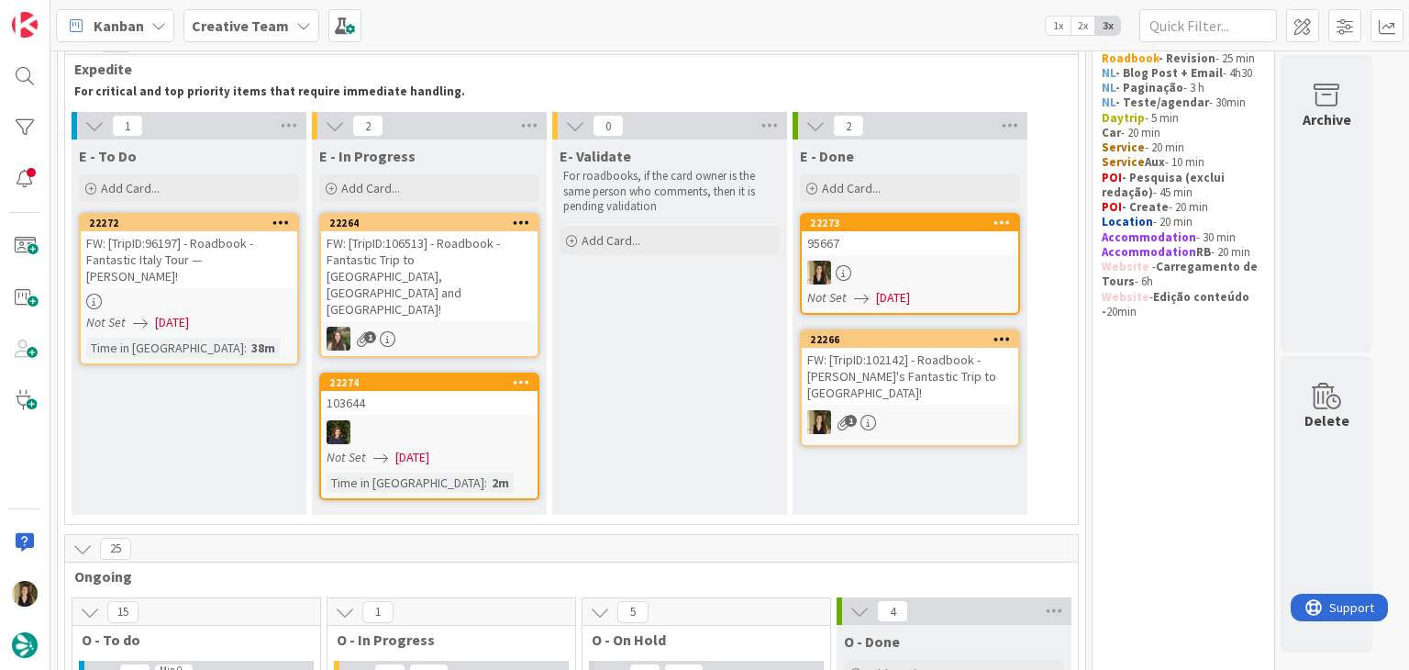
click at [229, 294] on div at bounding box center [189, 302] width 216 height 16
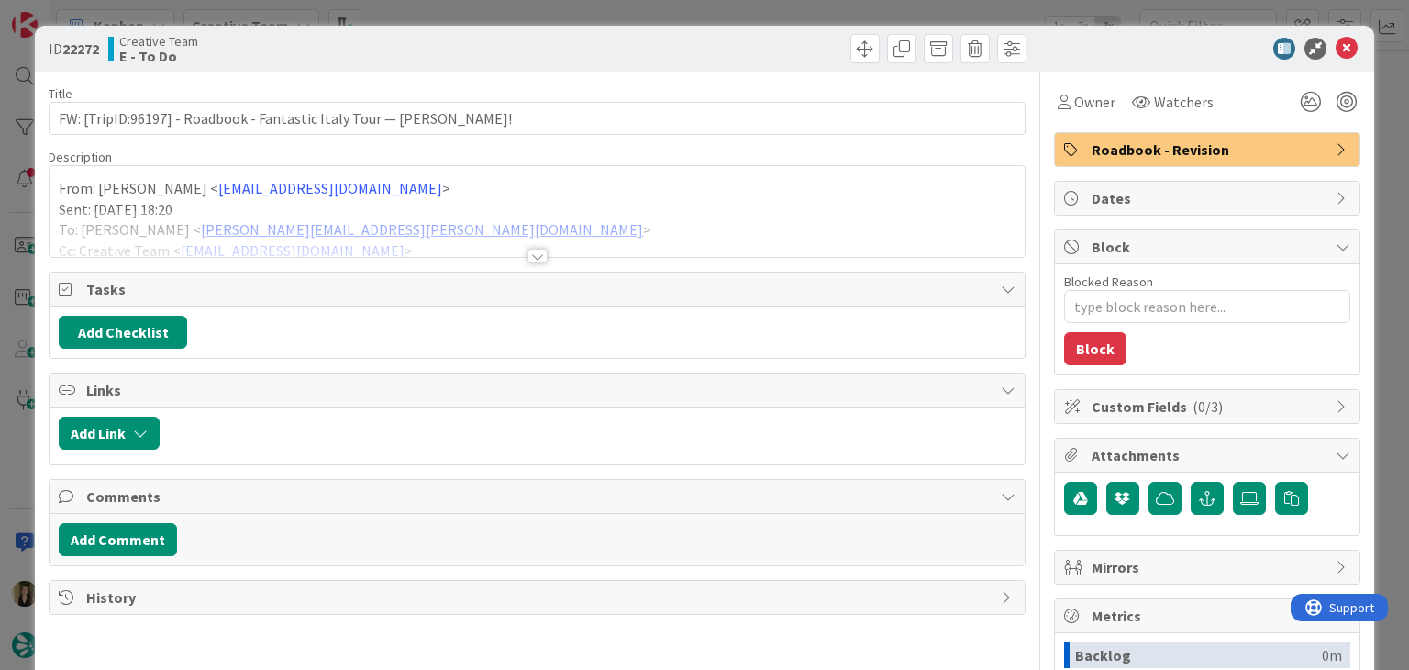
click at [532, 262] on div "Title 69 / 128 FW: [TripID:96197] - Roadbook - Fantastic Italy Tour — Diane Don…" at bounding box center [537, 509] width 976 height 874
click at [528, 258] on div at bounding box center [537, 256] width 20 height 15
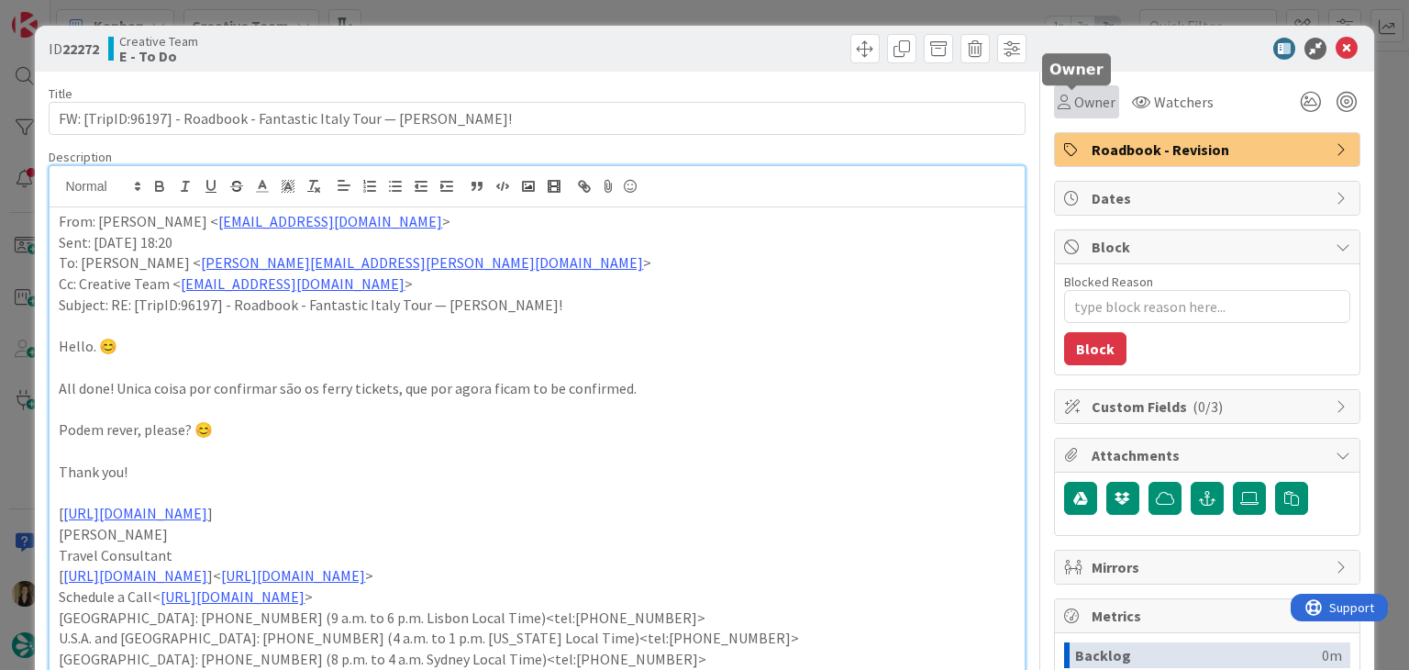
click at [1074, 100] on span "Owner" at bounding box center [1094, 102] width 41 height 22
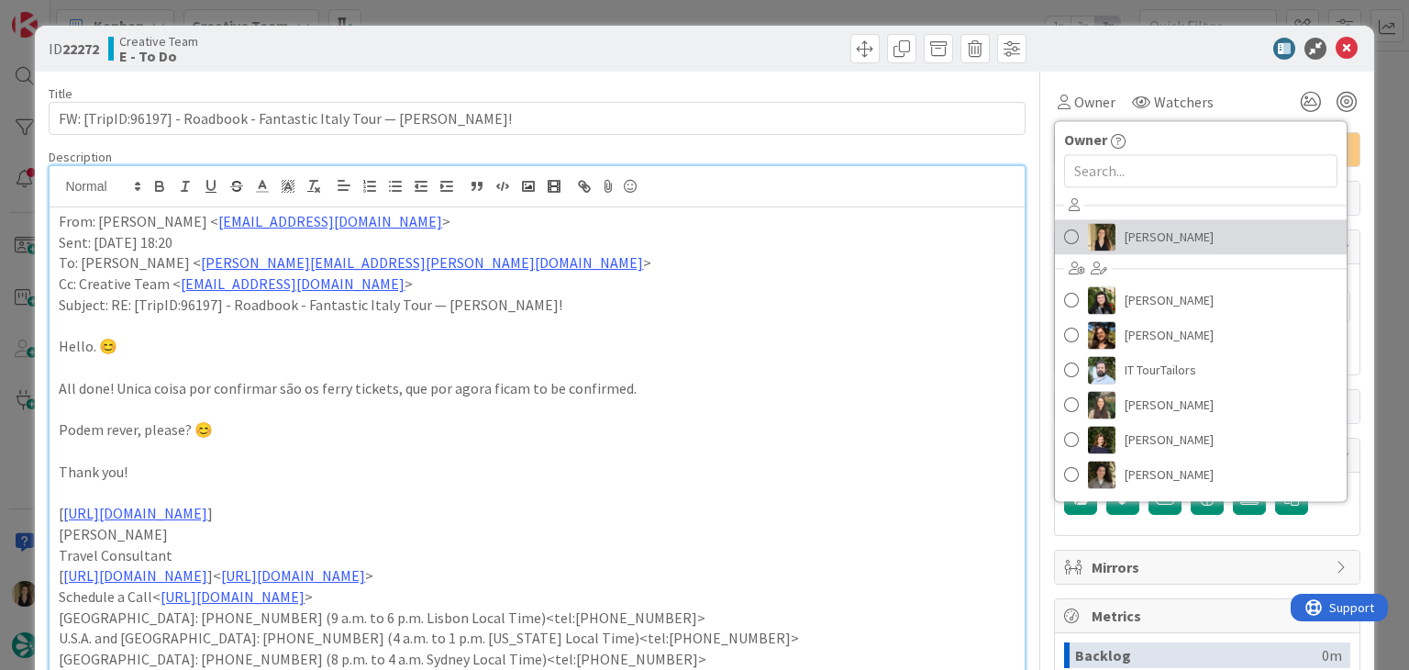
click at [1126, 227] on span "[PERSON_NAME]" at bounding box center [1169, 237] width 89 height 28
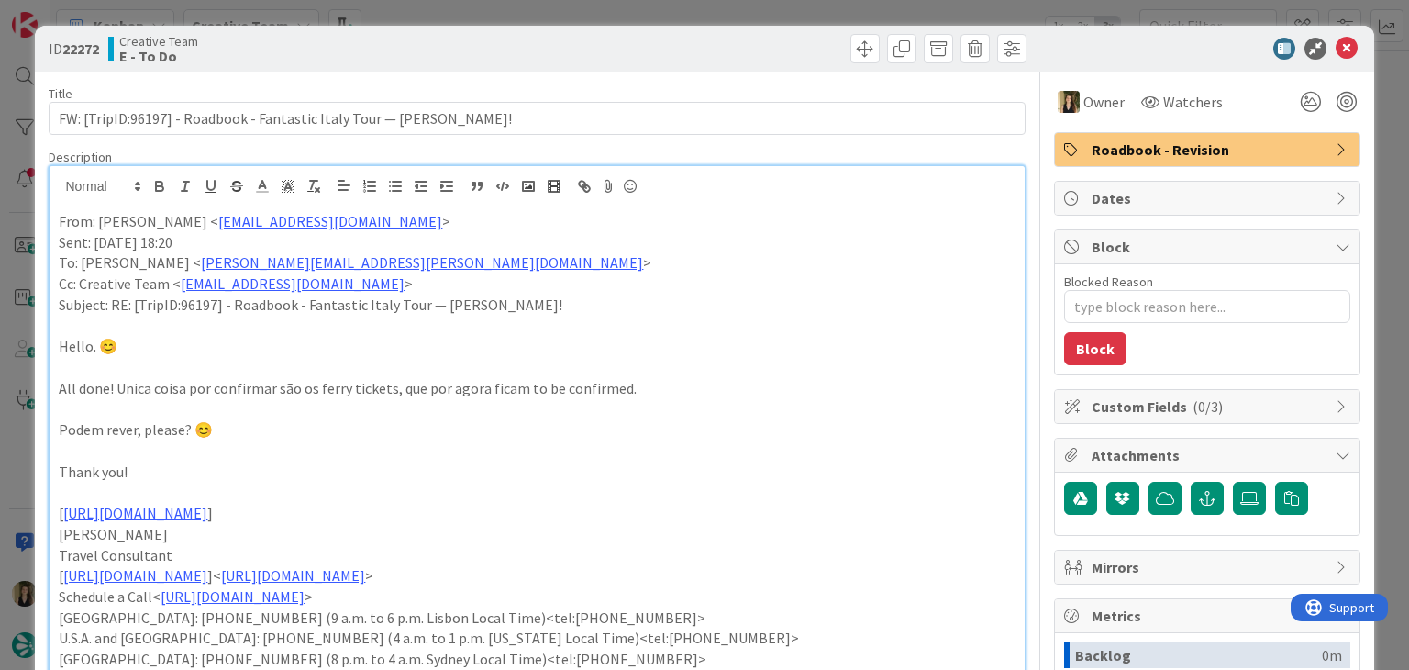
click at [611, 50] on div at bounding box center [784, 48] width 484 height 29
click at [608, 1] on div "ID 22272 Creative Team E - To Do Title 69 / 128 FW: [TripID:96197] - Roadbook -…" at bounding box center [704, 335] width 1409 height 670
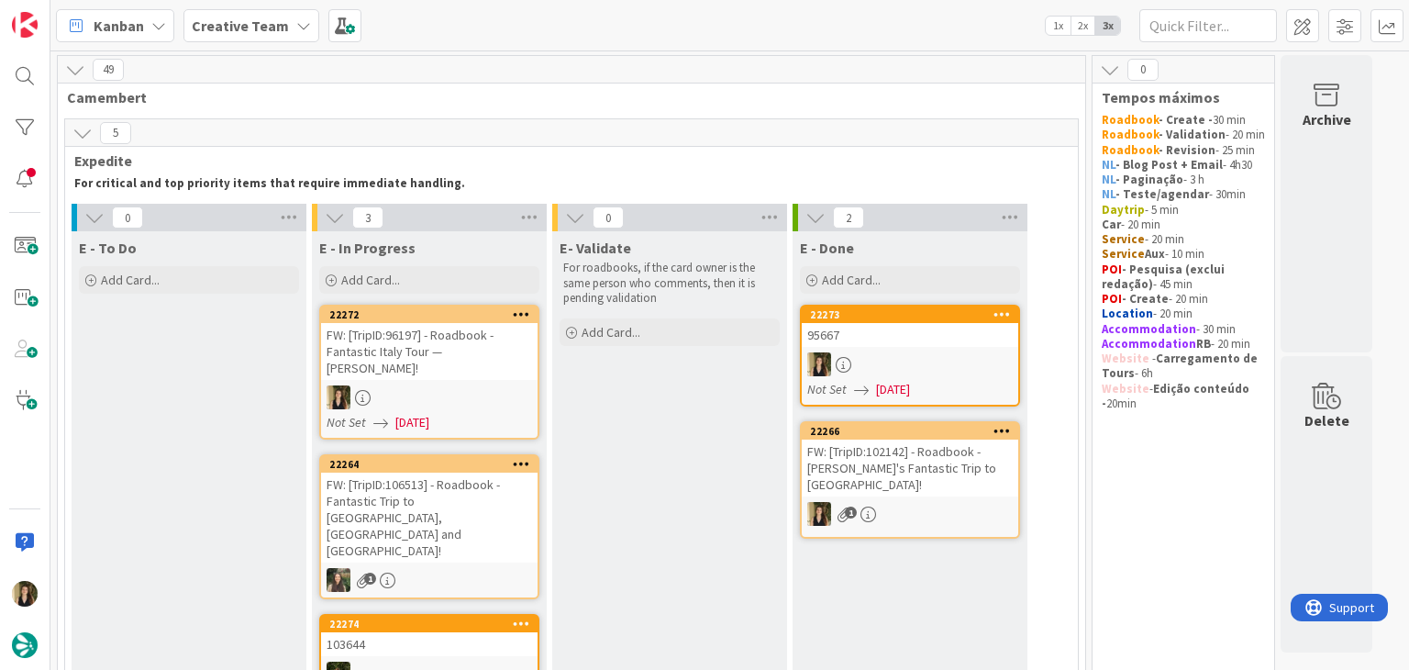
click at [471, 357] on div "FW: [TripID:96197] - Roadbook - Fantastic Italy Tour — [PERSON_NAME]!" at bounding box center [429, 351] width 216 height 57
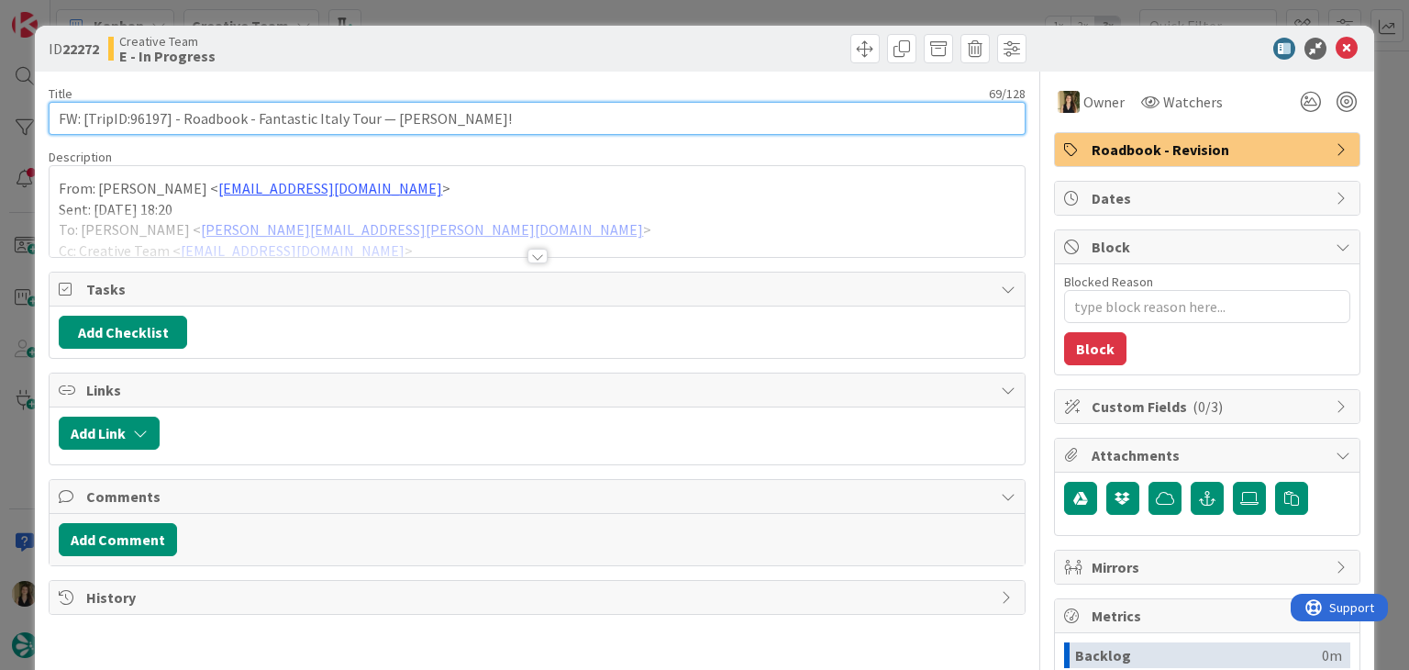
click at [149, 115] on input "FW: [TripID:96197] - Roadbook - Fantastic Italy Tour — [PERSON_NAME]!" at bounding box center [537, 118] width 976 height 33
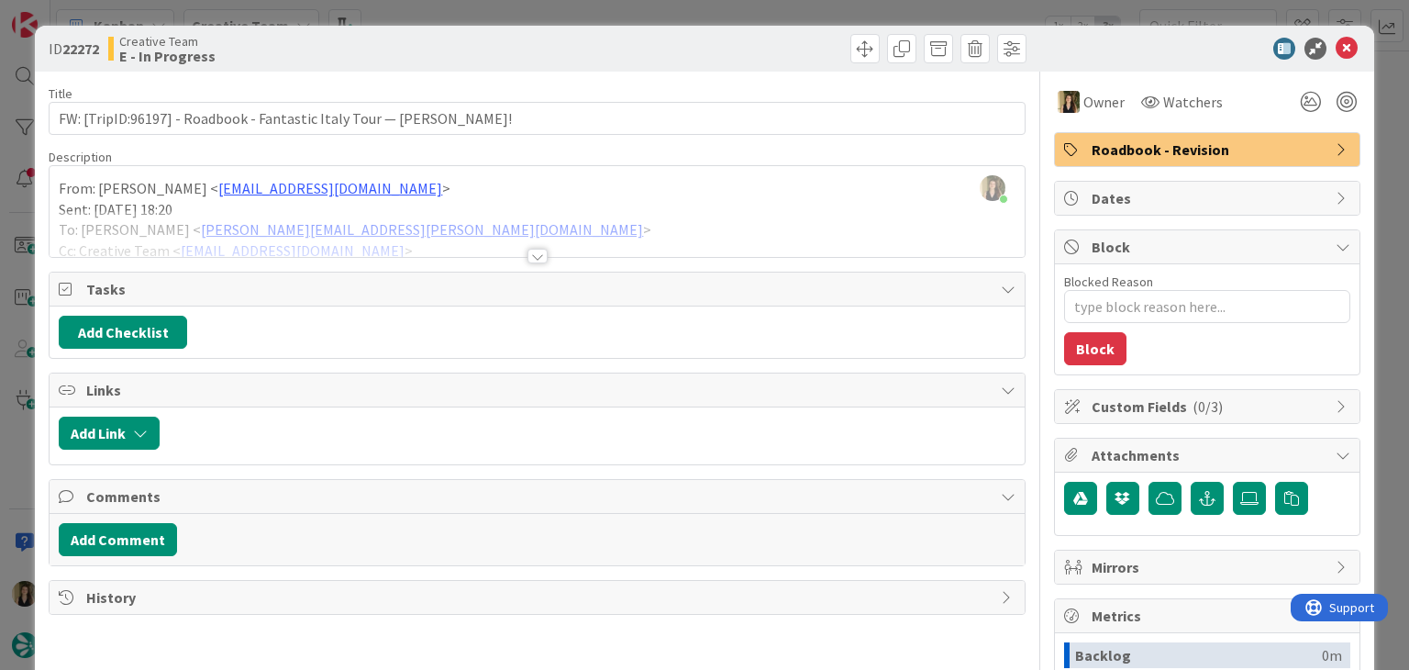
drag, startPoint x: 517, startPoint y: 44, endPoint x: 523, endPoint y: 27, distance: 18.3
click at [518, 43] on div "Creative Team E - In Progress" at bounding box center [320, 48] width 425 height 29
click at [523, 19] on div "ID 22272 Creative Team E - In Progress Title 69 / 128 FW: [TripID:96197] - Road…" at bounding box center [704, 335] width 1409 height 670
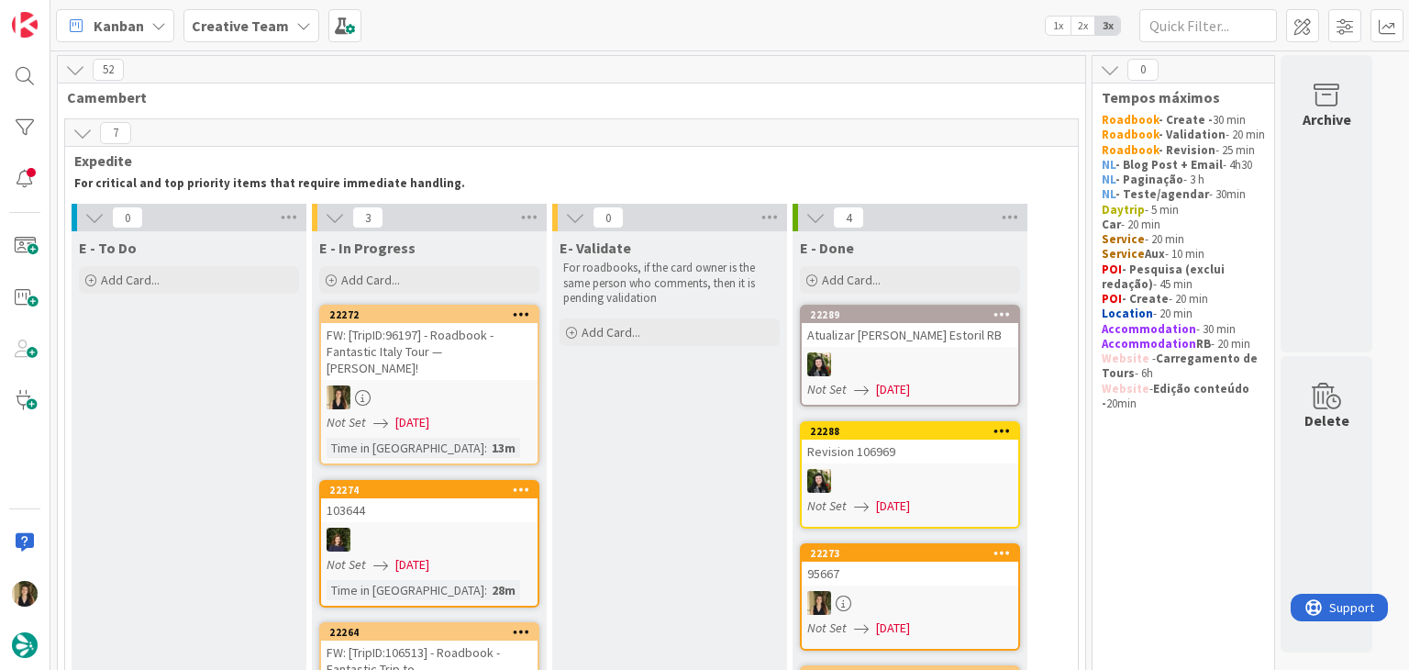
click at [475, 413] on div "Not Set [DATE]" at bounding box center [432, 422] width 211 height 19
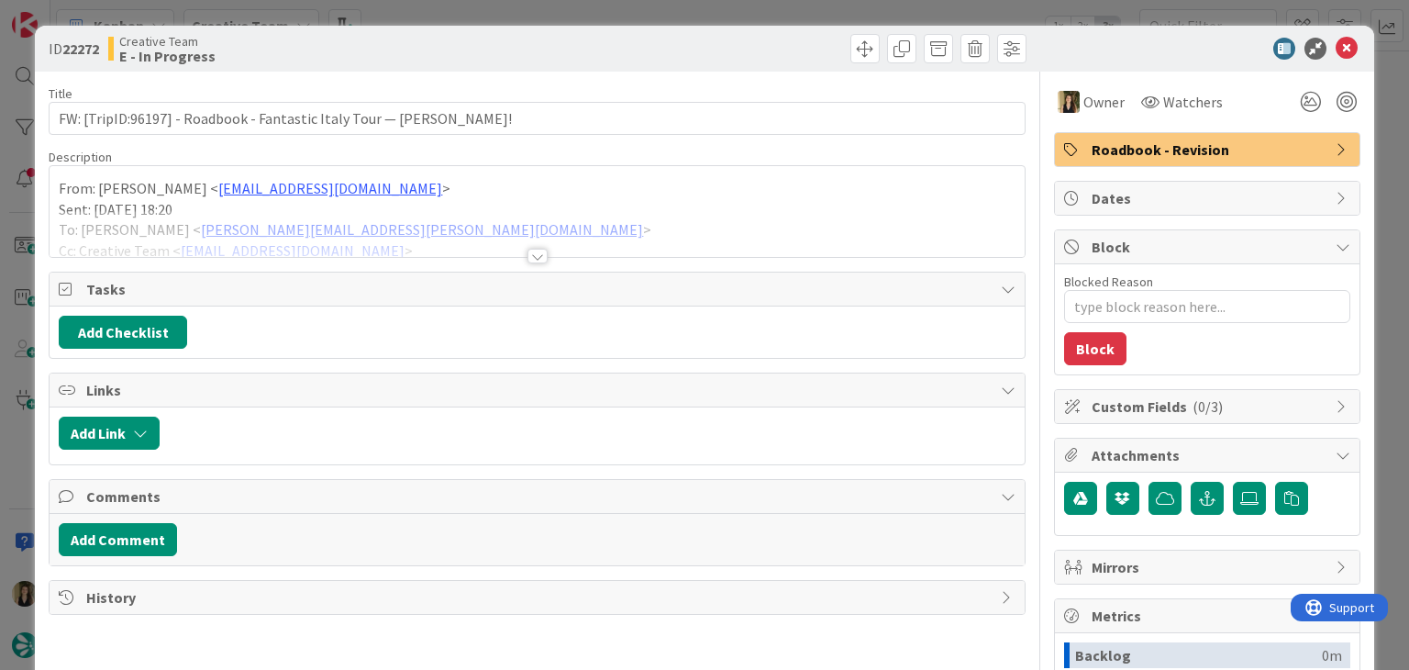
type textarea "x"
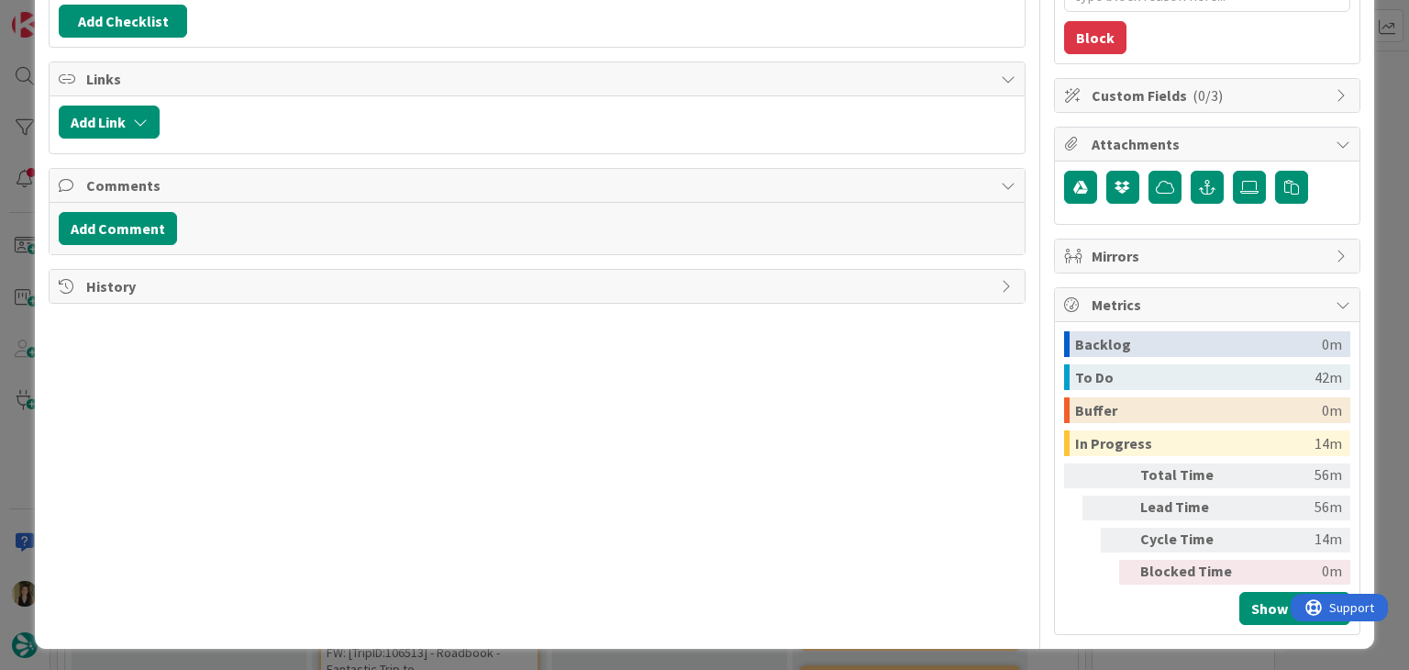
scroll to position [312, 0]
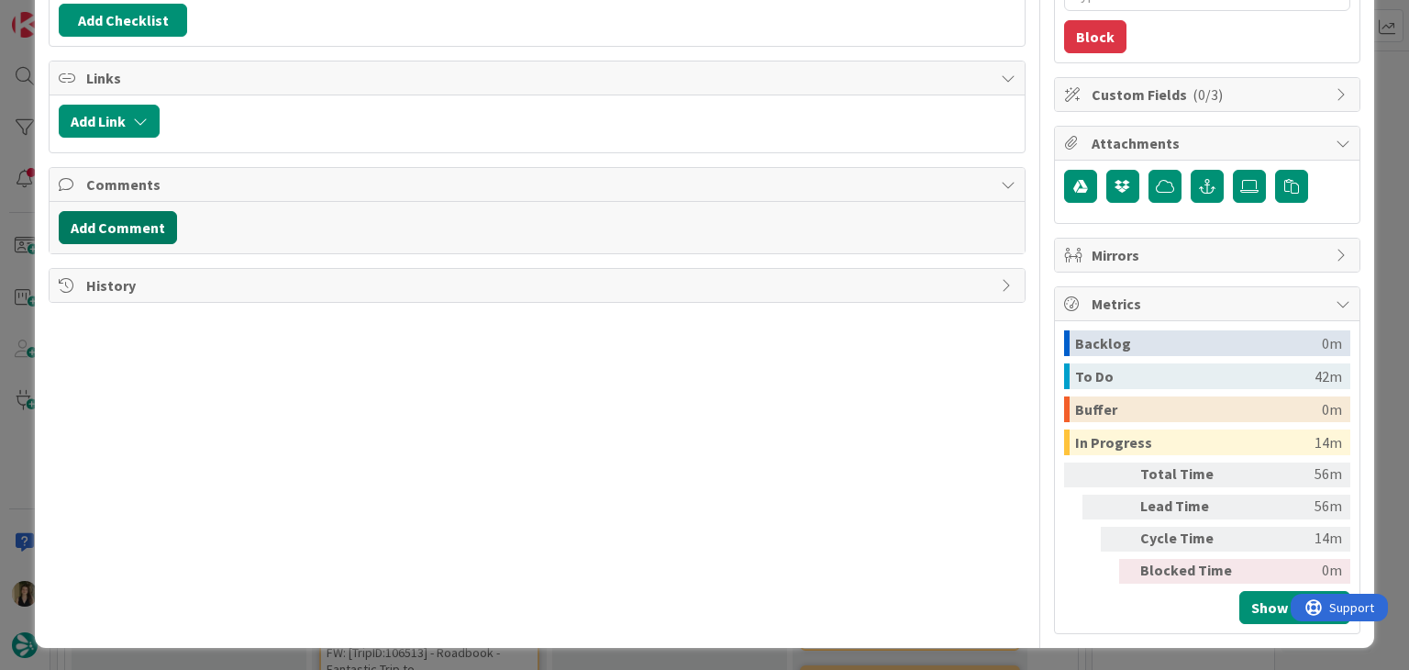
click at [133, 221] on button "Add Comment" at bounding box center [118, 227] width 118 height 33
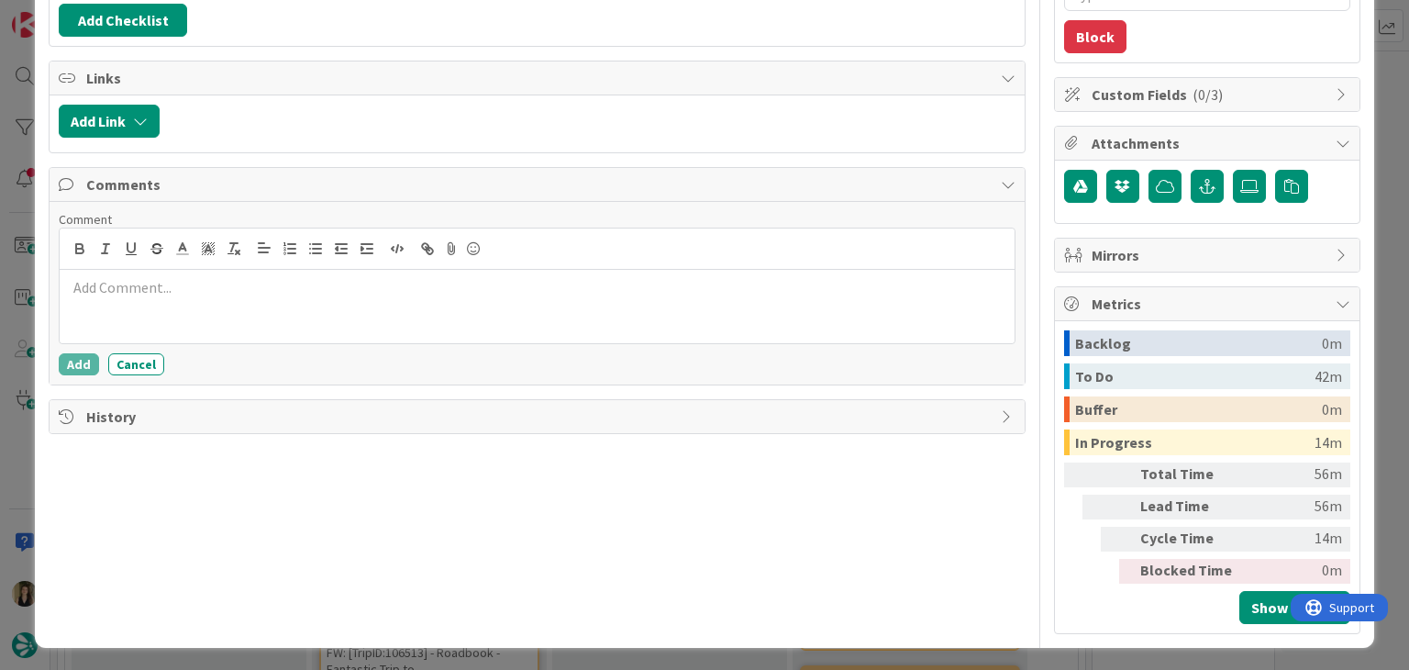
drag, startPoint x: 167, startPoint y: 310, endPoint x: 189, endPoint y: 309, distance: 22.0
click at [167, 309] on div at bounding box center [537, 306] width 954 height 73
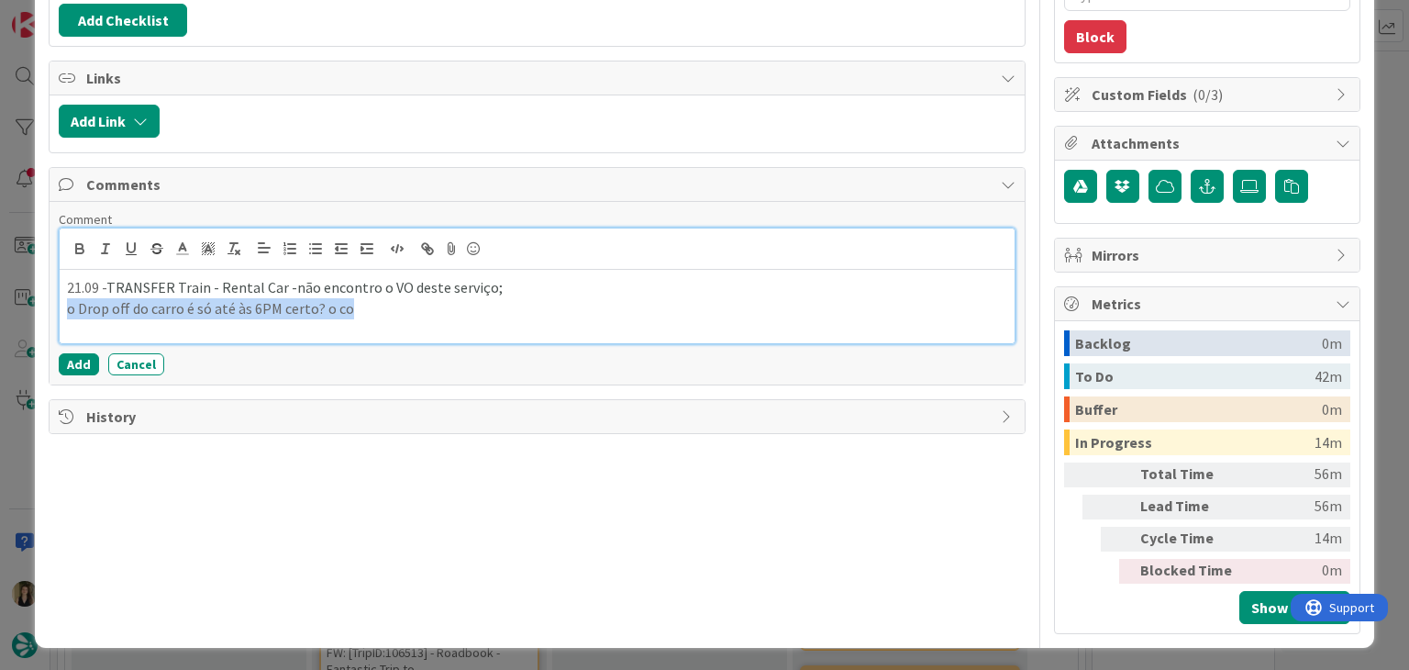
drag, startPoint x: 383, startPoint y: 310, endPoint x: 0, endPoint y: 308, distance: 383.4
click at [0, 308] on div "ID 22272 Creative Team E - In Progress Title 69 / 128 FW: [TripID:96197] - Road…" at bounding box center [704, 335] width 1409 height 670
click at [510, 293] on p "21.09 - TRANSFER Train - Rental Car -não encontro o VO deste serviço;" at bounding box center [536, 287] width 939 height 21
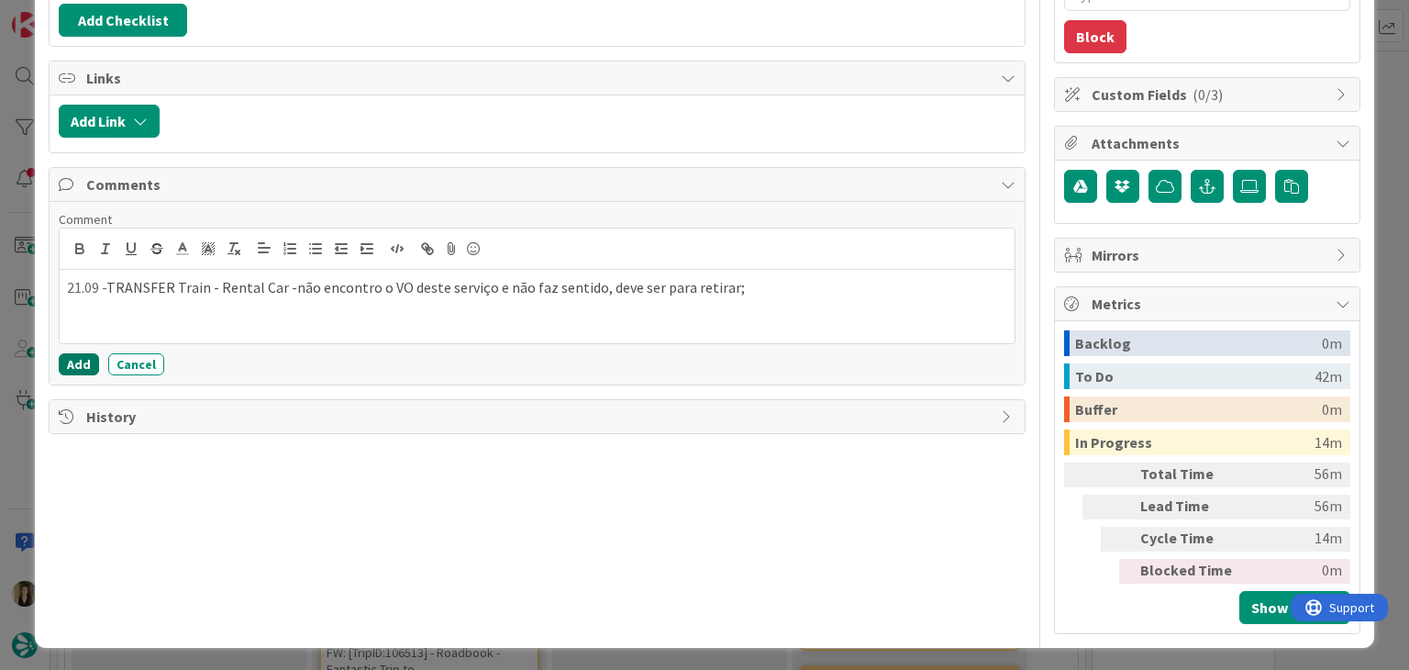
drag, startPoint x: 84, startPoint y: 361, endPoint x: 346, endPoint y: 12, distance: 436.5
click at [84, 361] on button "Add" at bounding box center [79, 364] width 40 height 22
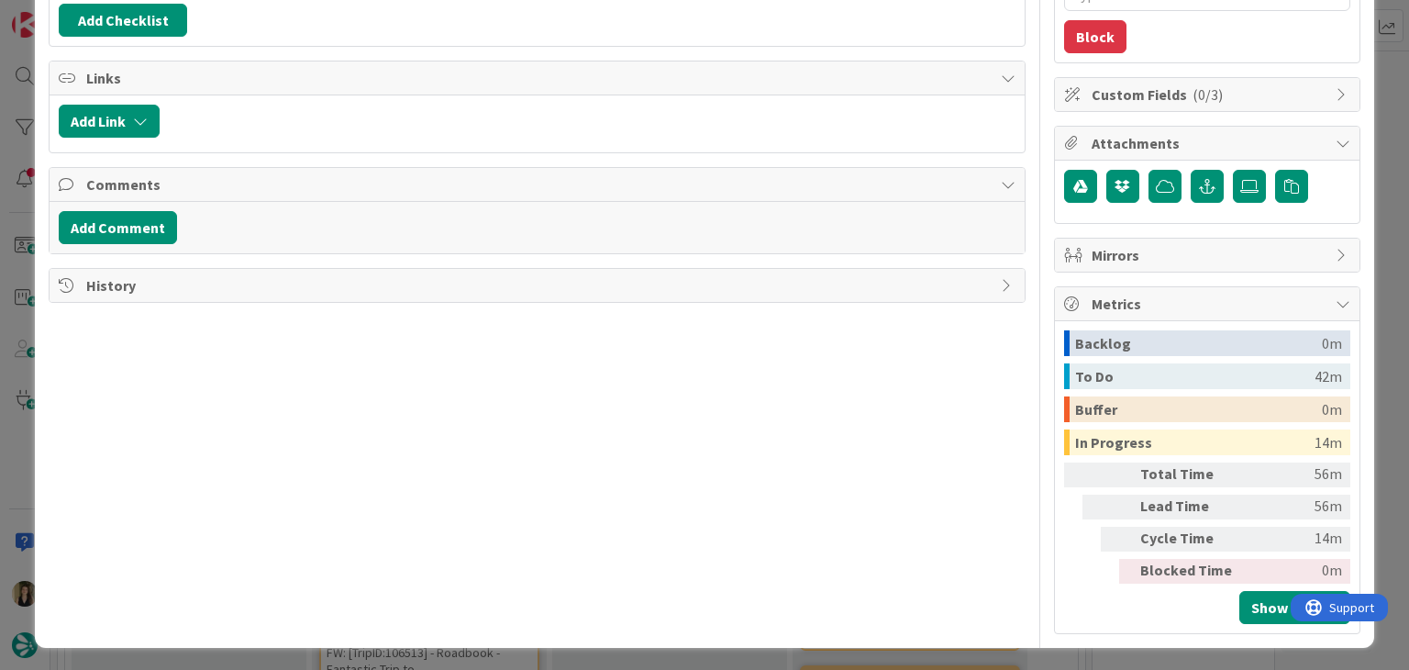
type textarea "x"
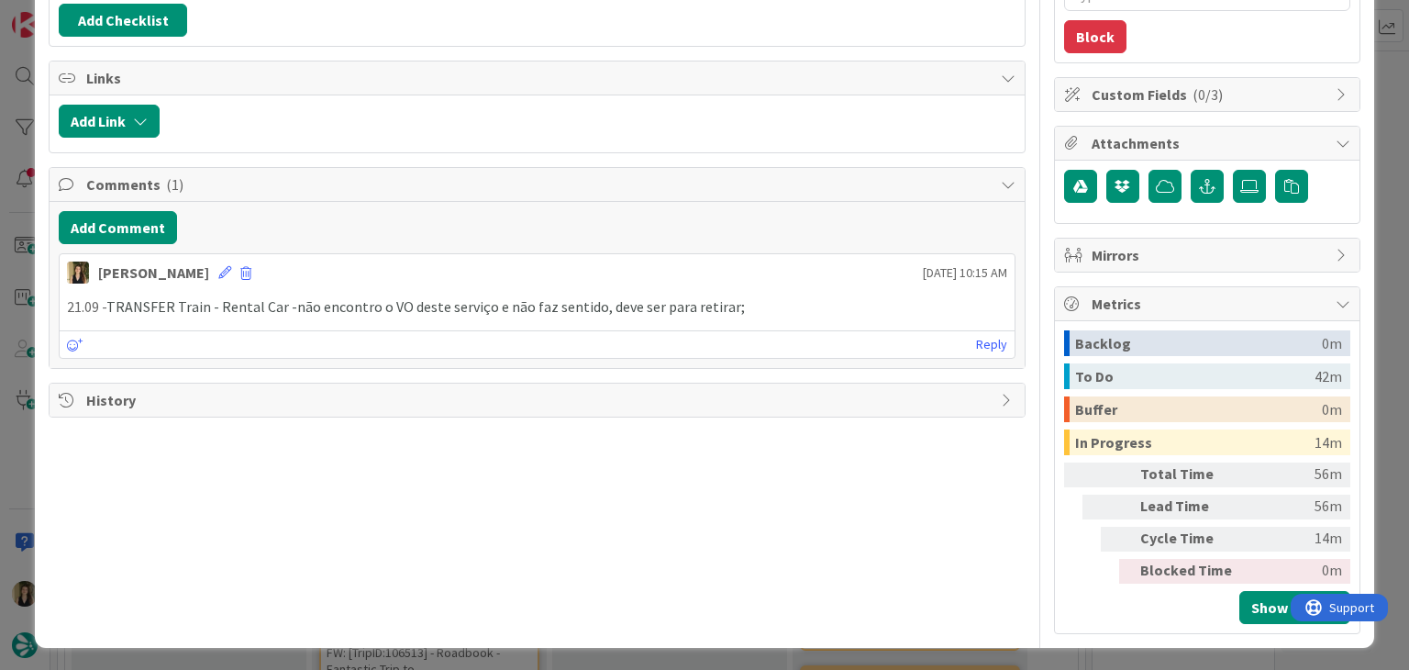
drag, startPoint x: 188, startPoint y: 270, endPoint x: 241, endPoint y: 283, distance: 55.0
click at [218, 271] on icon at bounding box center [224, 272] width 13 height 13
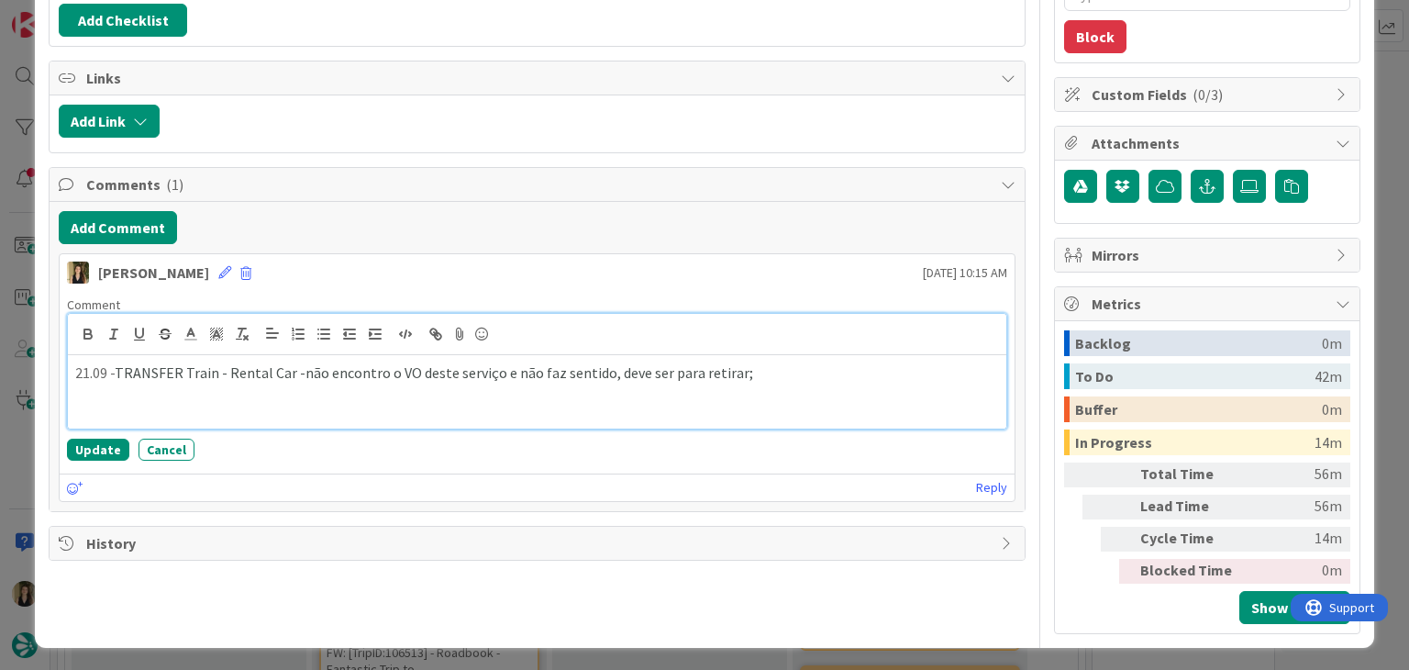
paste div
click at [173, 389] on p "252604 - tickets omprados mas não estõ no sigav;" at bounding box center [536, 393] width 923 height 21
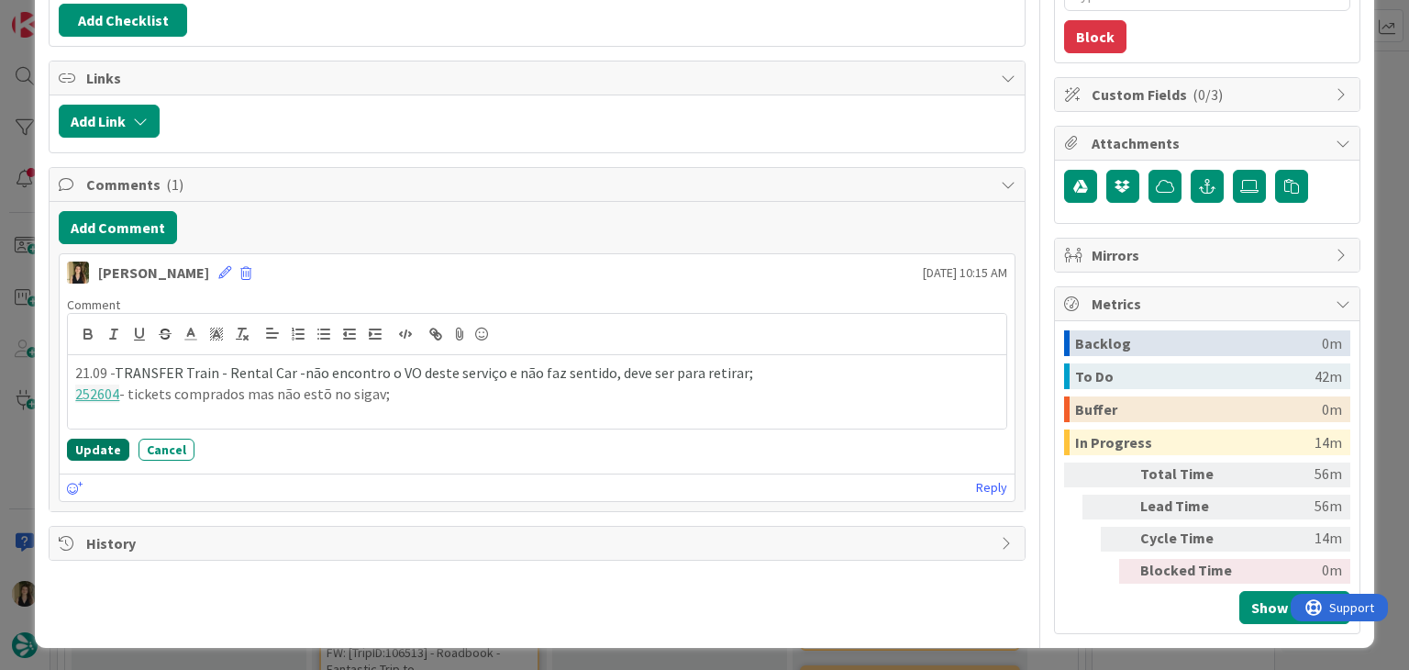
click at [108, 452] on button "Update" at bounding box center [98, 449] width 62 height 22
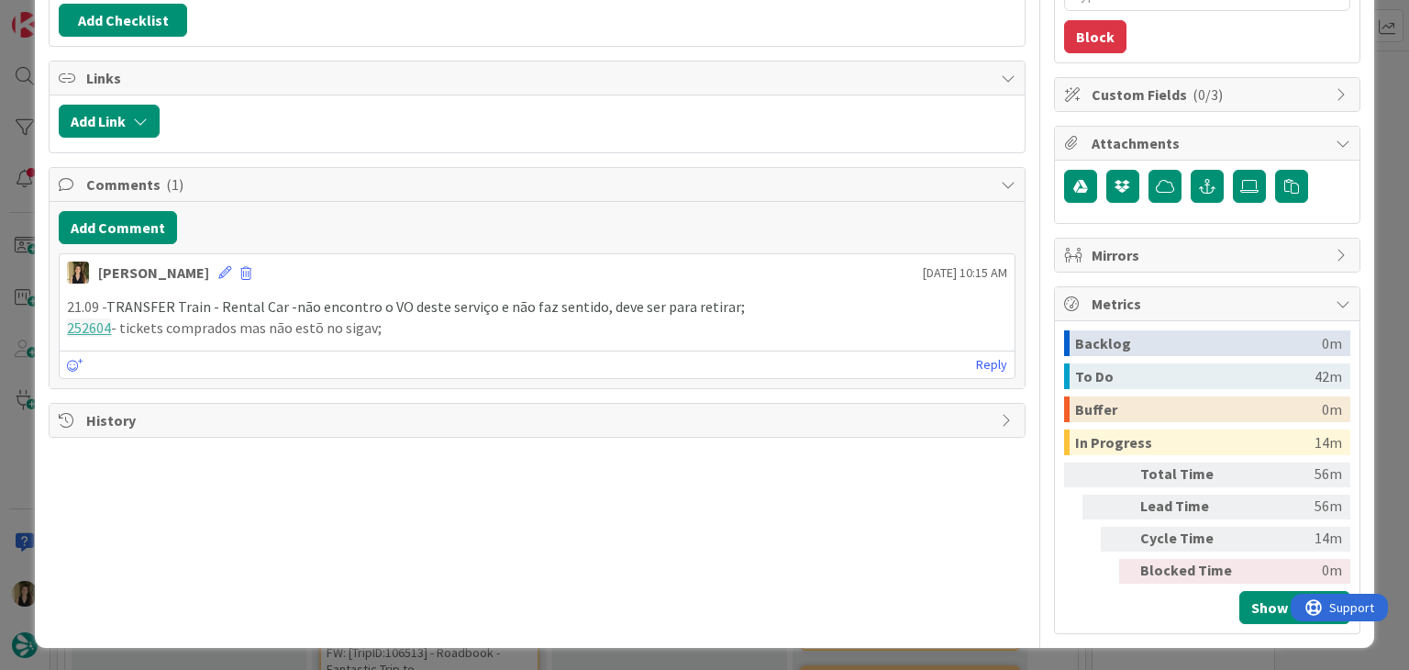
drag, startPoint x: 424, startPoint y: 327, endPoint x: 50, endPoint y: 305, distance: 374.0
click at [50, 305] on div "Add Comment Sofia Palma 03 September 2025 10:15 AM 21.09 - TRANSFER Train - Ren…" at bounding box center [537, 295] width 974 height 186
copy div "21.09 - TRANSFER Train - Rental Car -não encontro o VO deste serviço e não faz …"
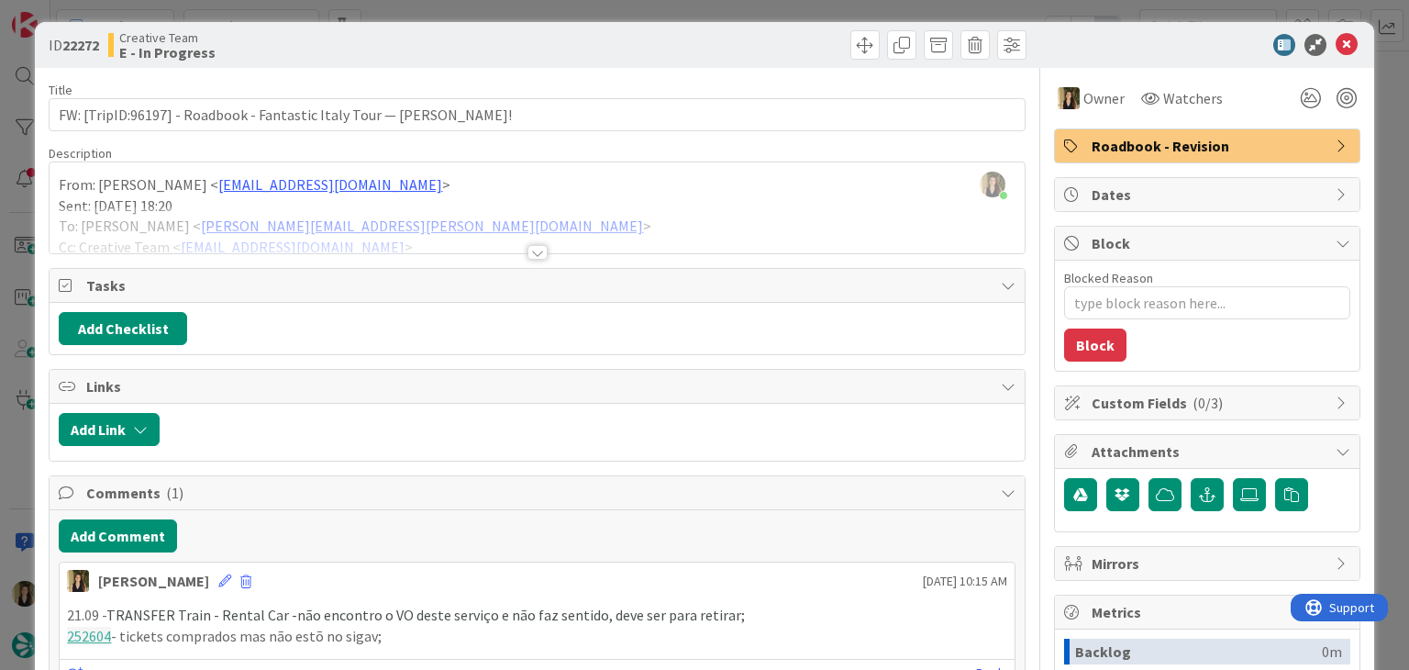
scroll to position [0, 0]
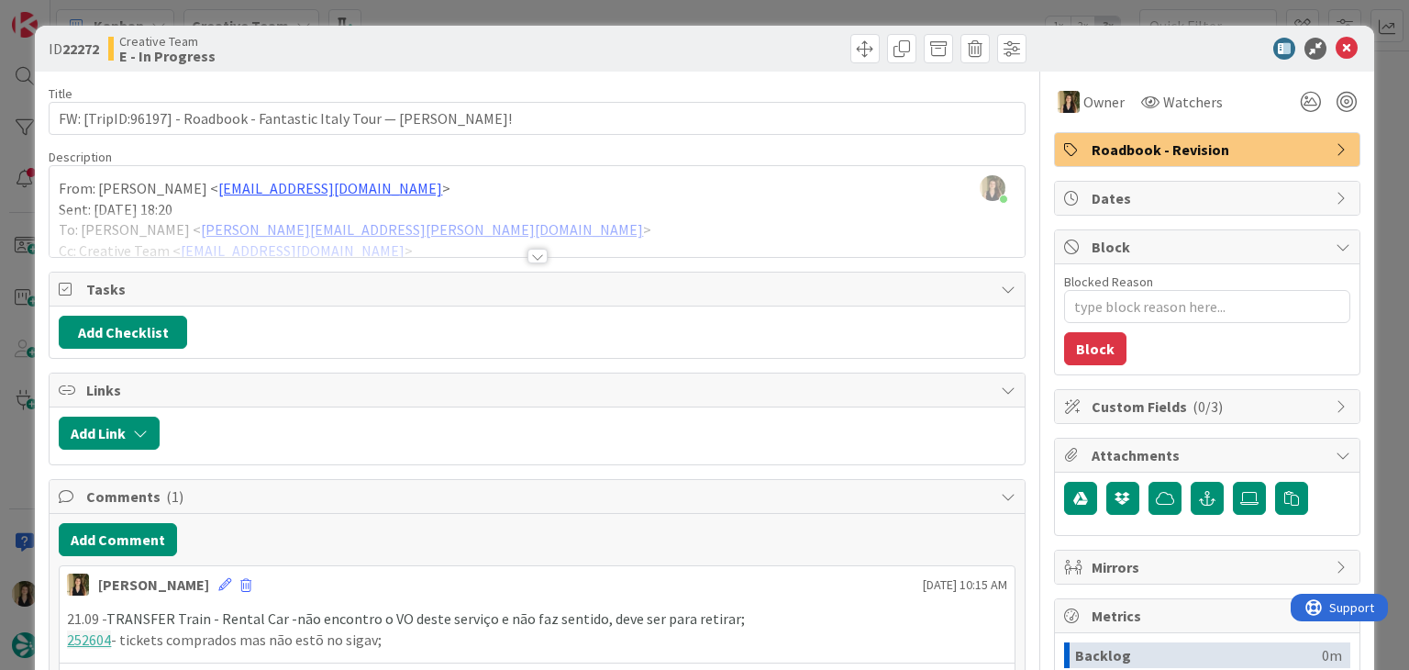
click at [606, 51] on div at bounding box center [784, 48] width 484 height 29
click at [607, 11] on div "ID 22272 Creative Team E - In Progress Title 69 / 128 FW: [TripID:96197] - Road…" at bounding box center [704, 335] width 1409 height 670
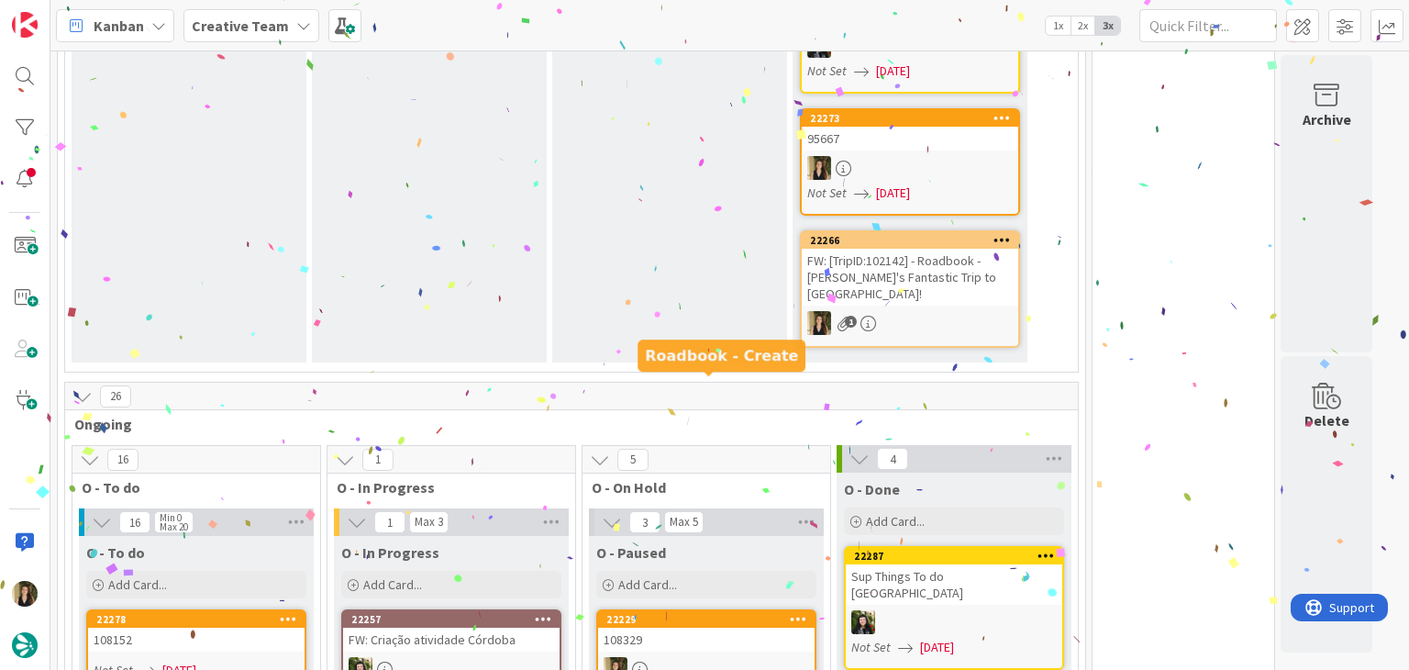
scroll to position [939, 0]
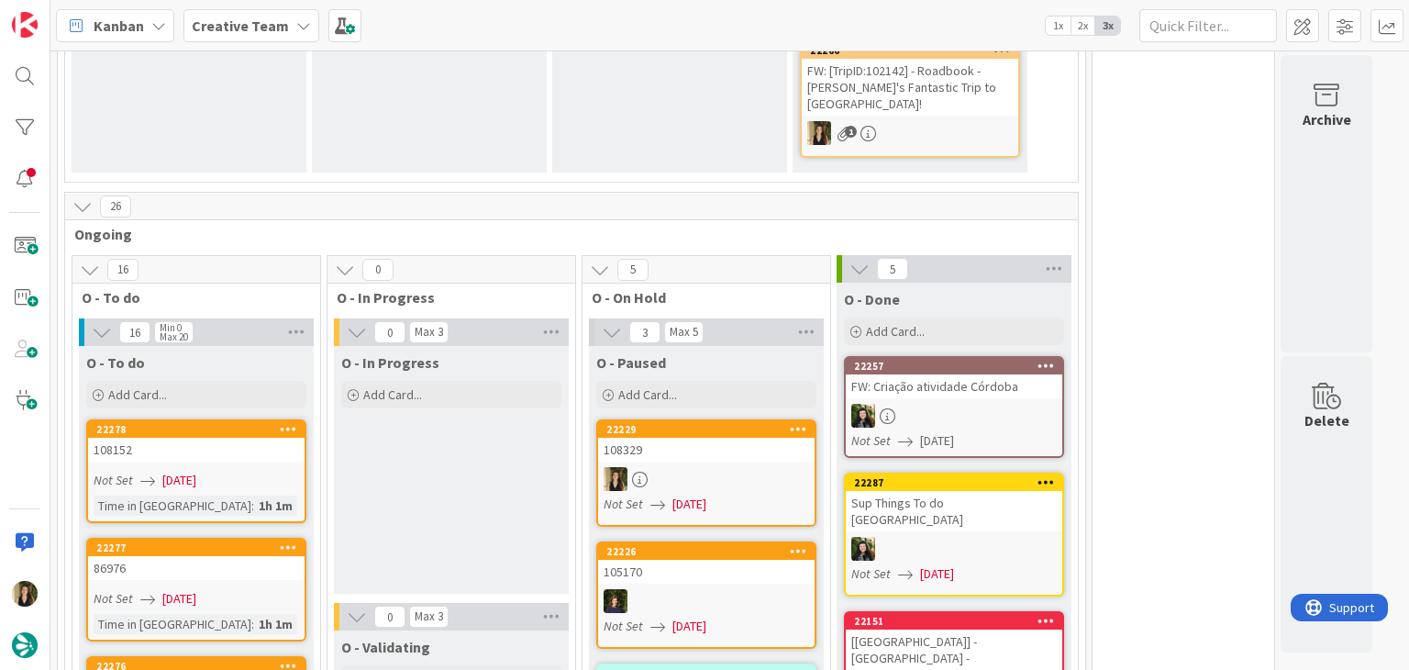
scroll to position [1066, 0]
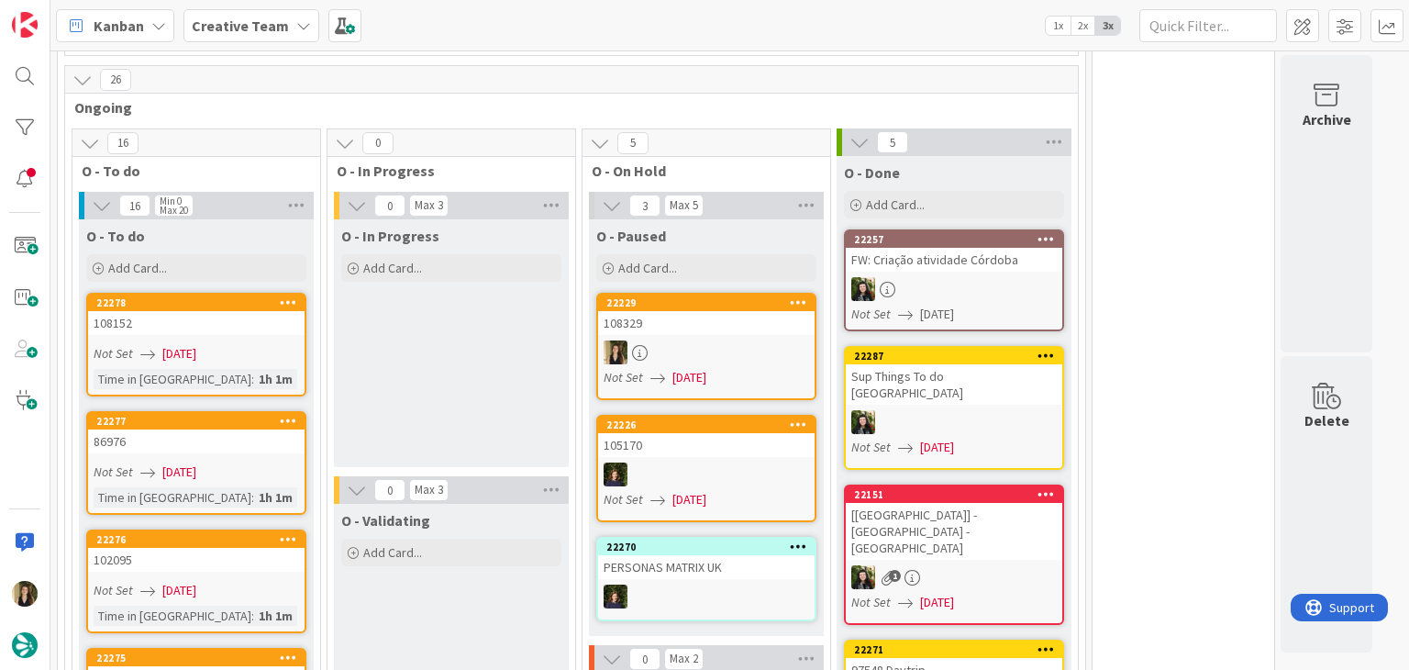
click at [463, 344] on div "O - In Progress Add Card..." at bounding box center [451, 343] width 235 height 248
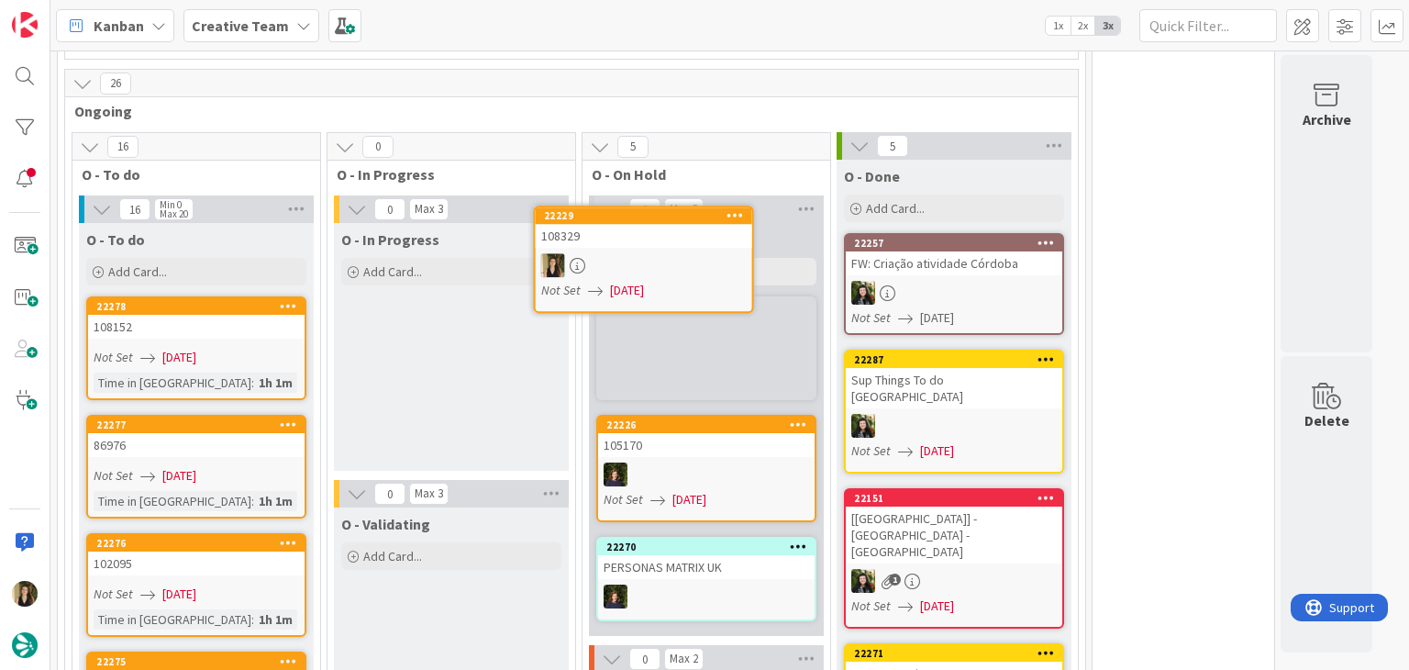
scroll to position [1046, 0]
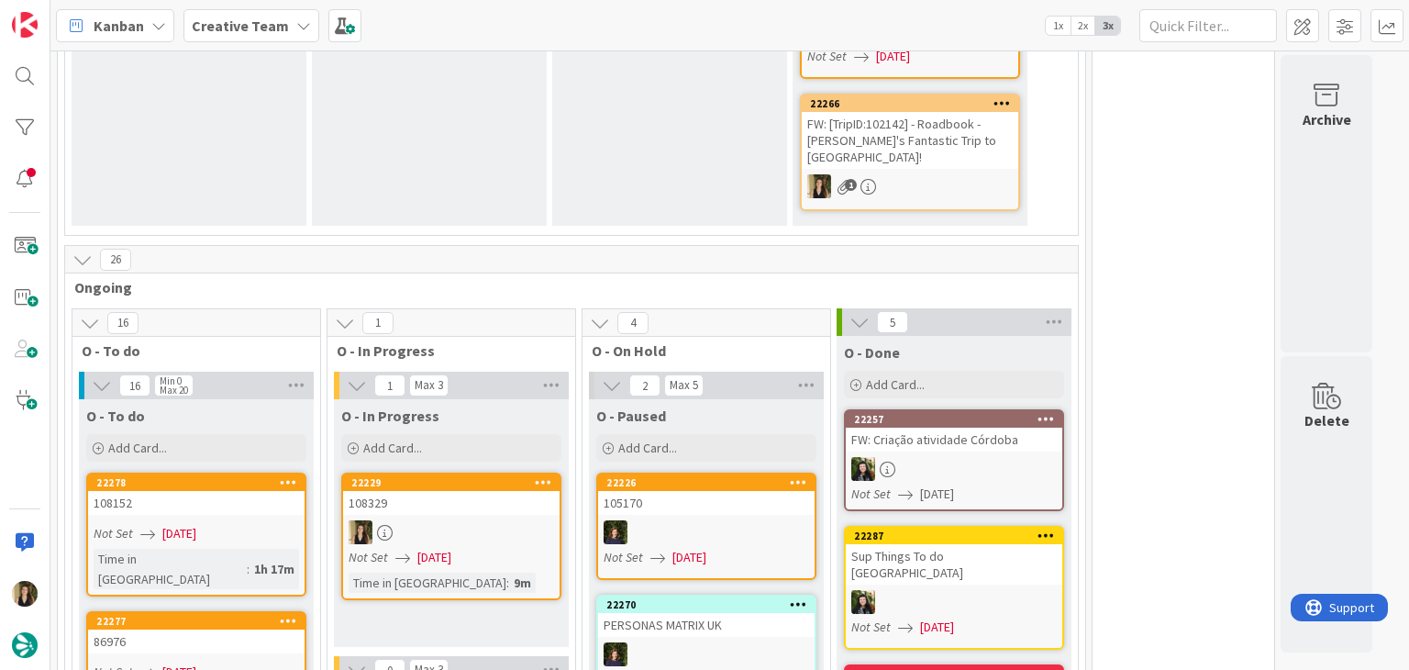
scroll to position [1178, 0]
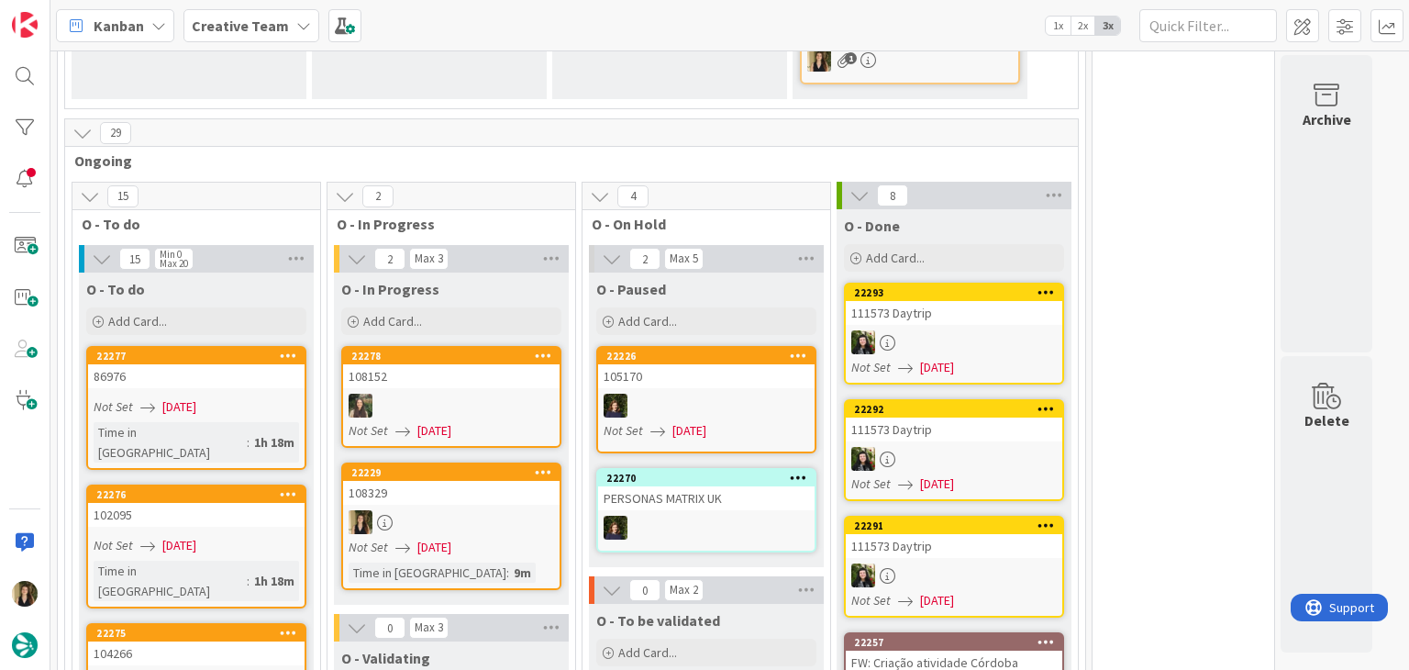
click at [493, 538] on div "Not Set 02/09/2025" at bounding box center [454, 547] width 211 height 19
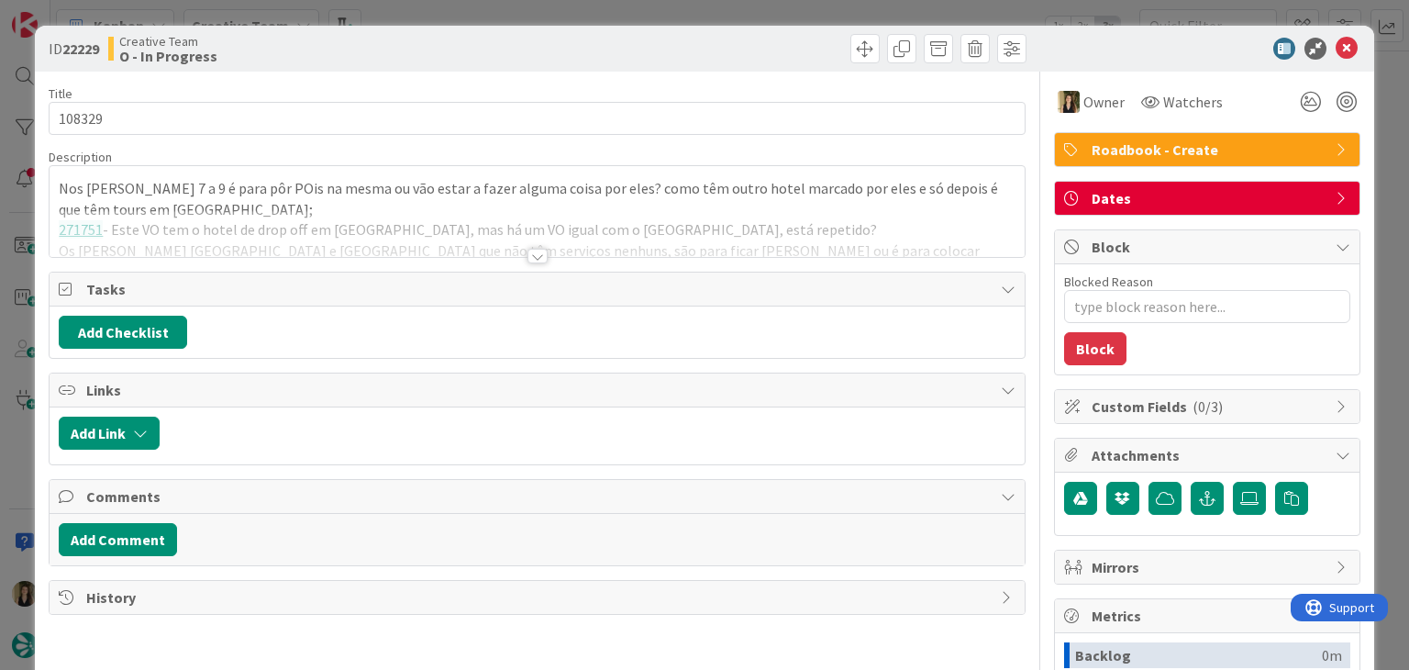
click at [749, 9] on div "ID 22229 Creative Team O - In Progress Title 6 / 128 108329 Description Nos dia…" at bounding box center [704, 335] width 1409 height 670
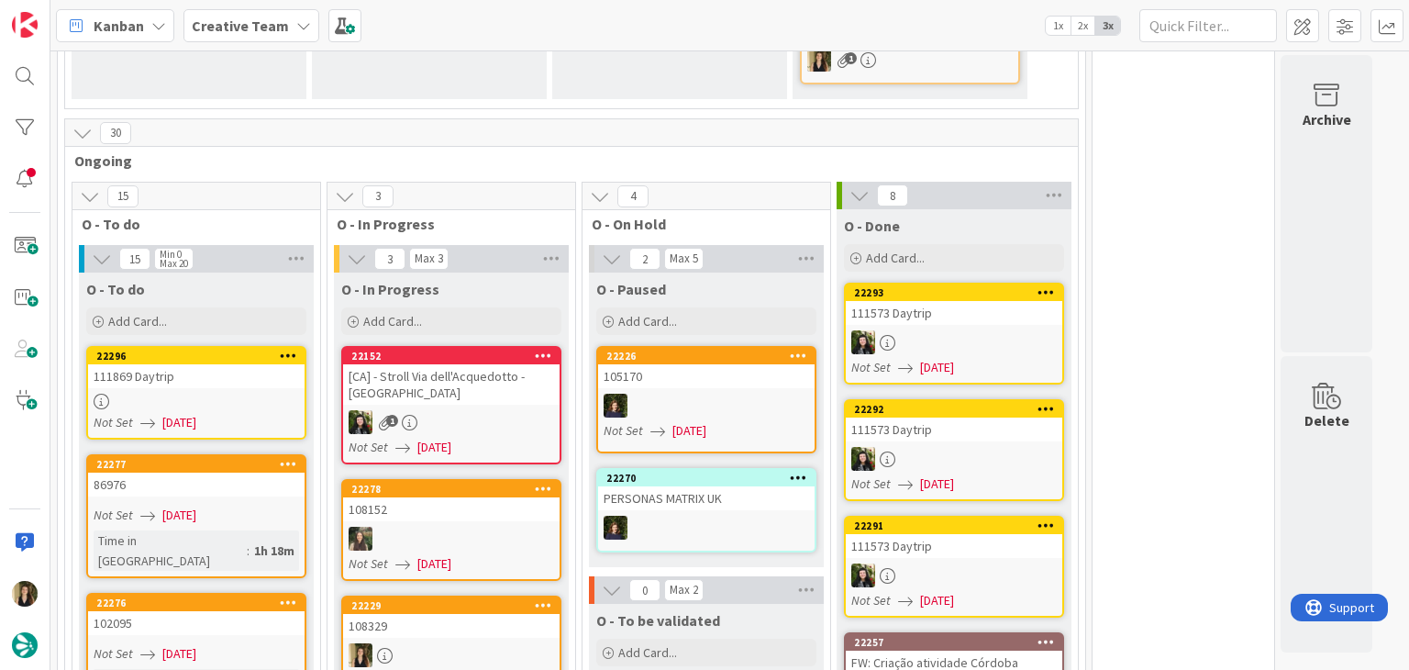
click at [499, 614] on div "108329" at bounding box center [451, 626] width 216 height 24
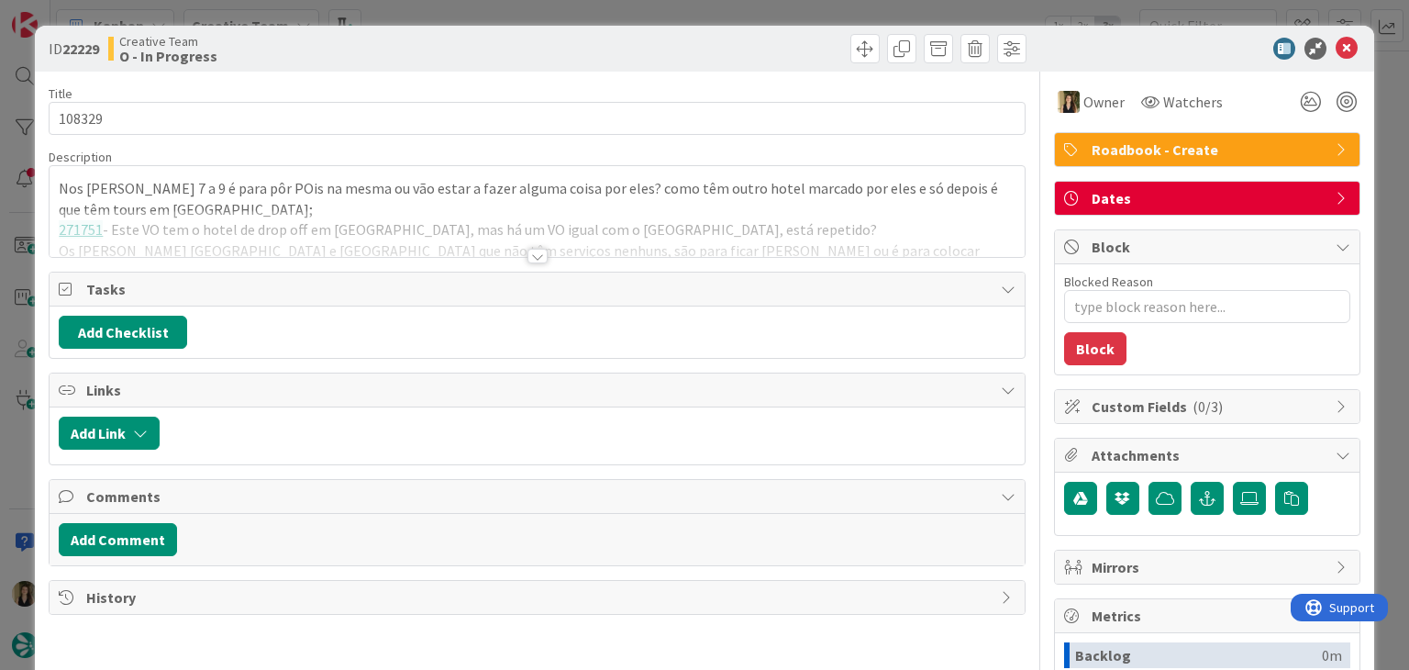
type textarea "x"
click at [527, 249] on div at bounding box center [537, 256] width 20 height 15
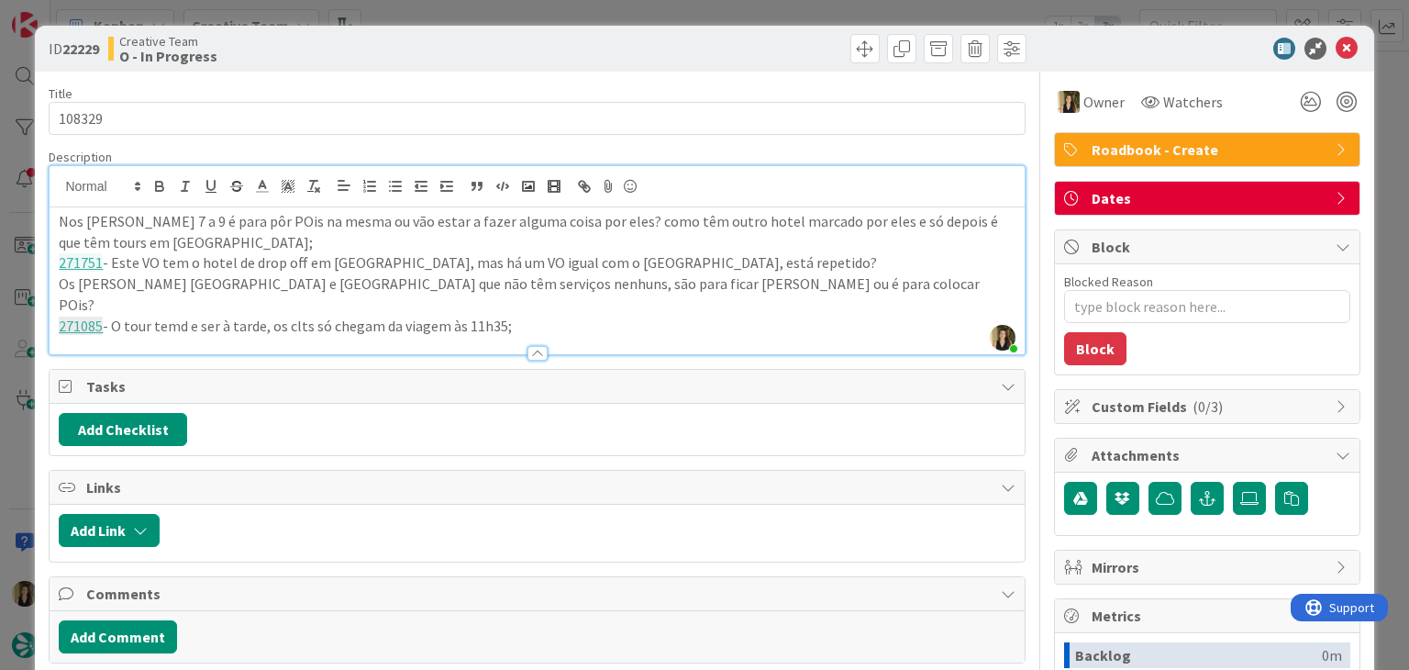
drag, startPoint x: 184, startPoint y: 301, endPoint x: 203, endPoint y: 285, distance: 24.1
click at [183, 316] on p "271085 - O tour temd e ser à tarde, os clts só chegam da viagem às 11h35;" at bounding box center [537, 326] width 956 height 21
click at [512, 49] on div "Creative Team O - In Progress" at bounding box center [320, 48] width 425 height 29
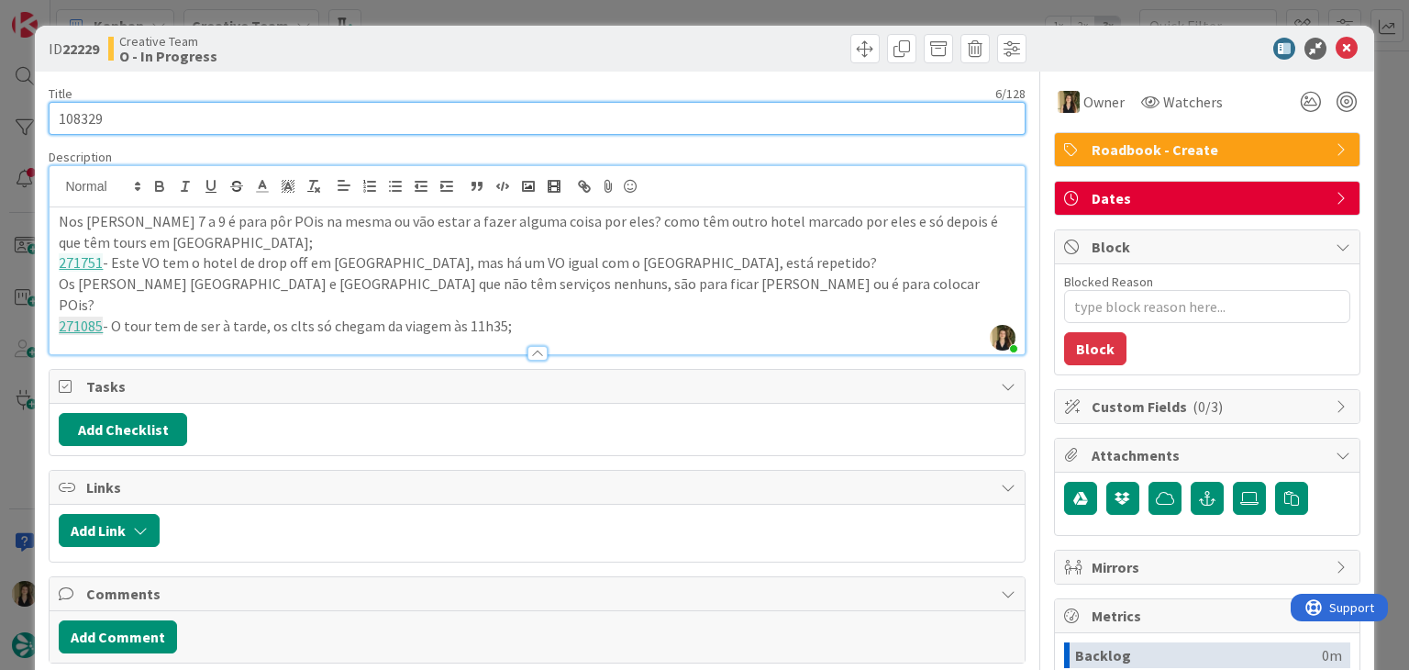
click at [74, 120] on input "108329" at bounding box center [537, 118] width 976 height 33
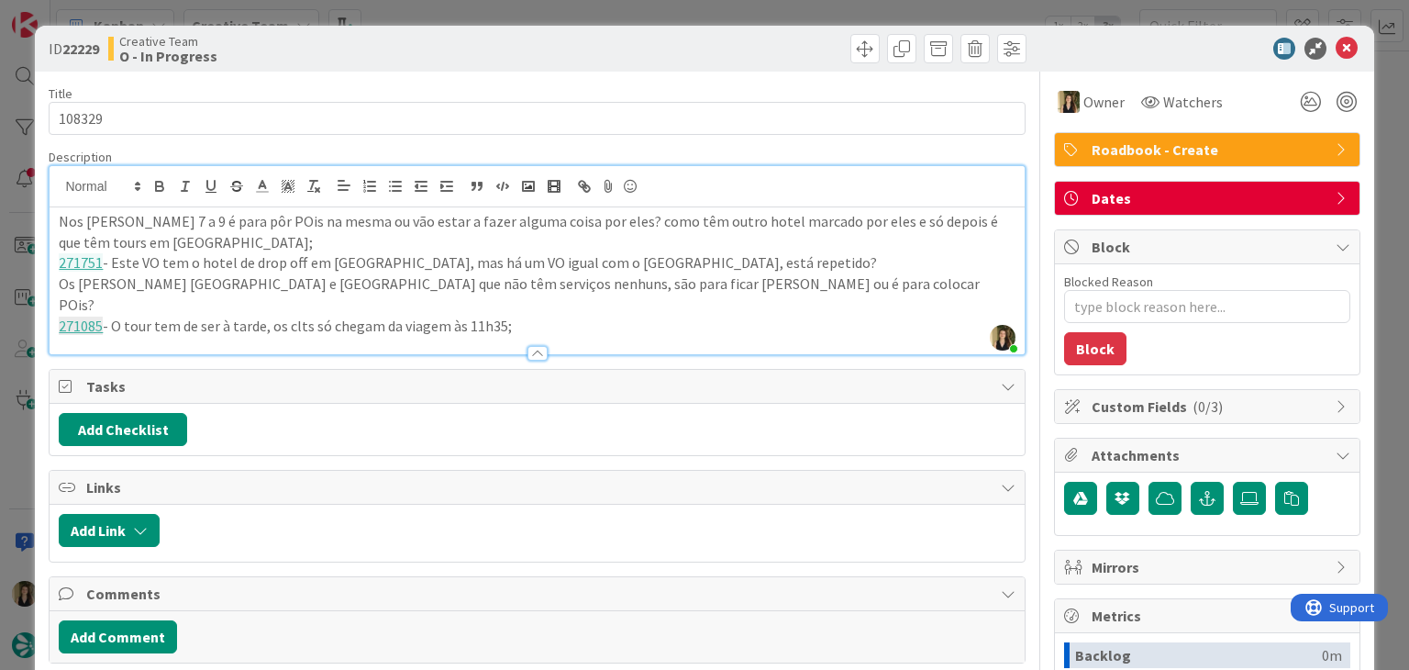
click at [459, 48] on div "Creative Team O - In Progress" at bounding box center [320, 48] width 425 height 29
click at [469, 7] on div "ID 22229 Creative Team O - In Progress Title 6 / 128 108329 Description Sofia P…" at bounding box center [704, 335] width 1409 height 670
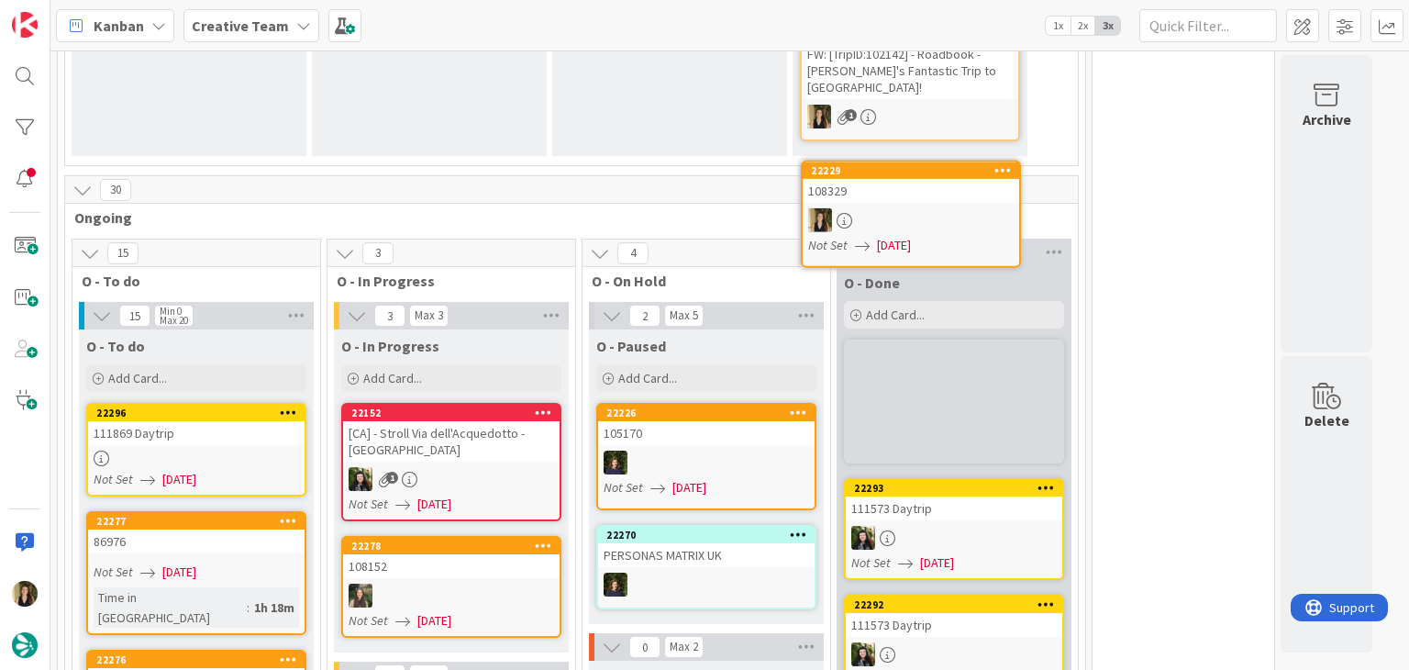
scroll to position [1016, 0]
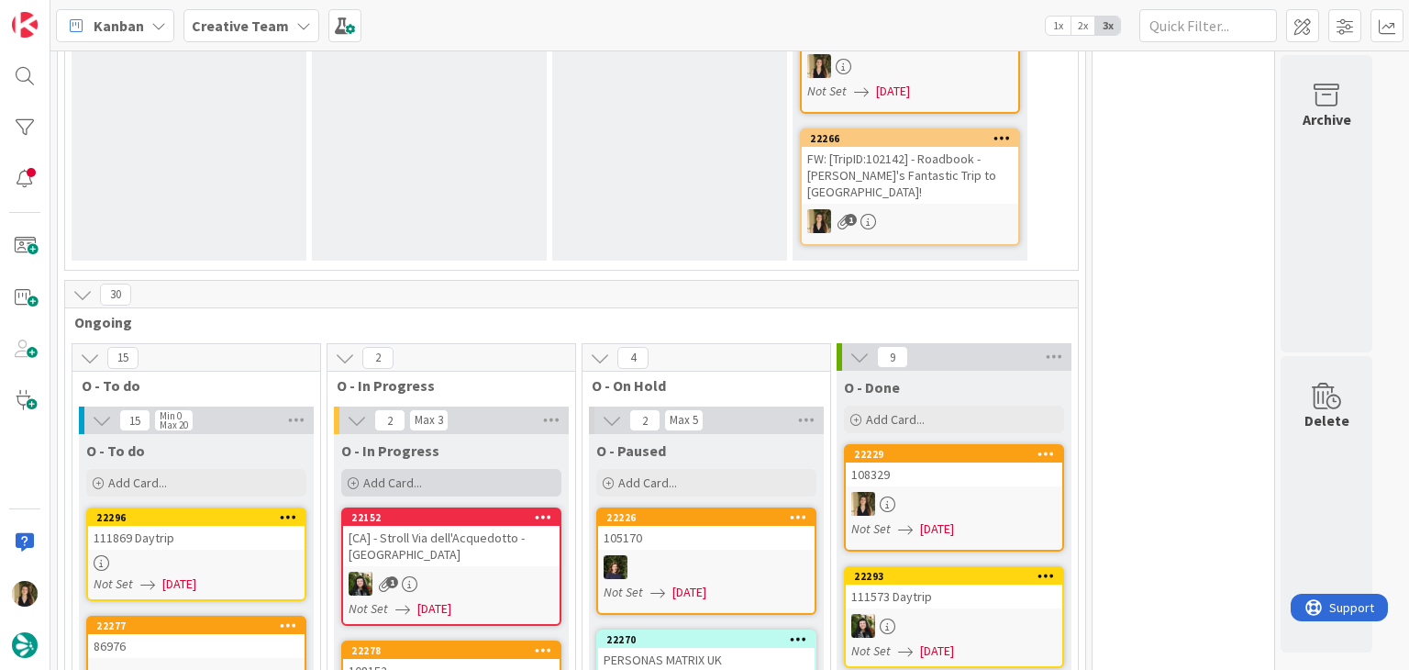
click at [490, 469] on div "Add Card..." at bounding box center [451, 483] width 220 height 28
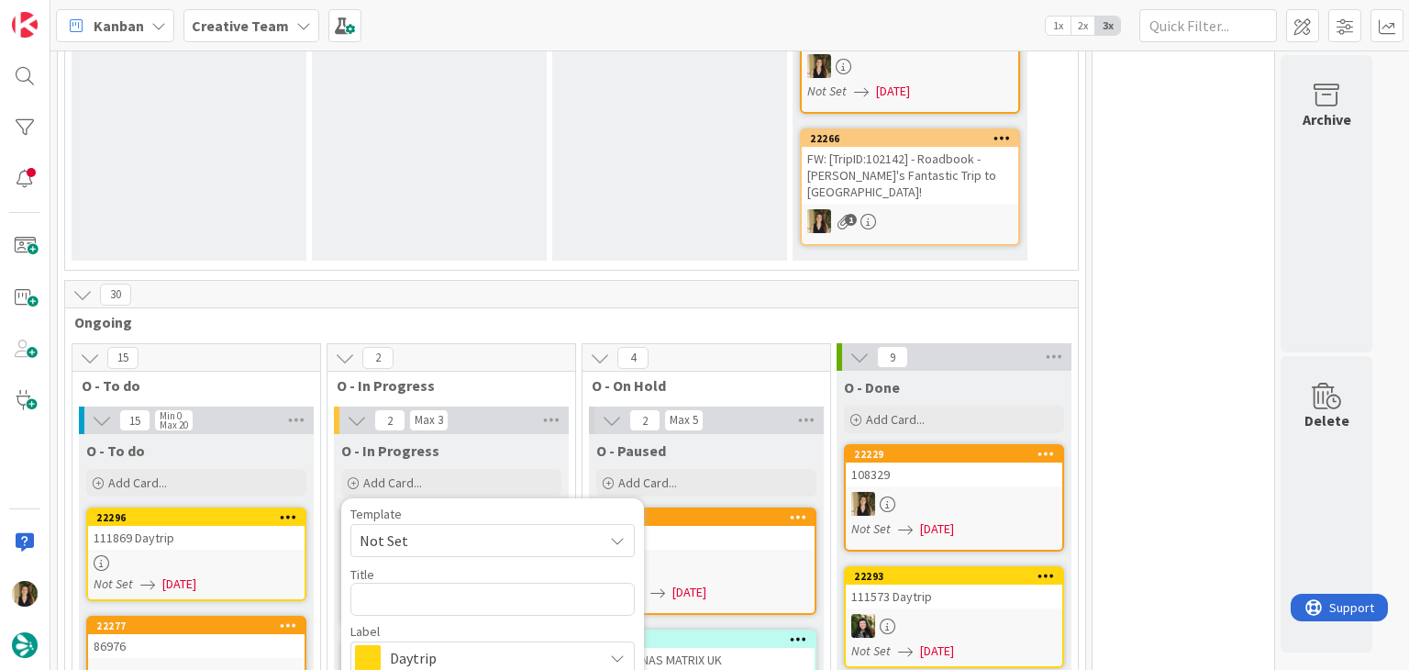
type textarea "x"
type textarea "108329"
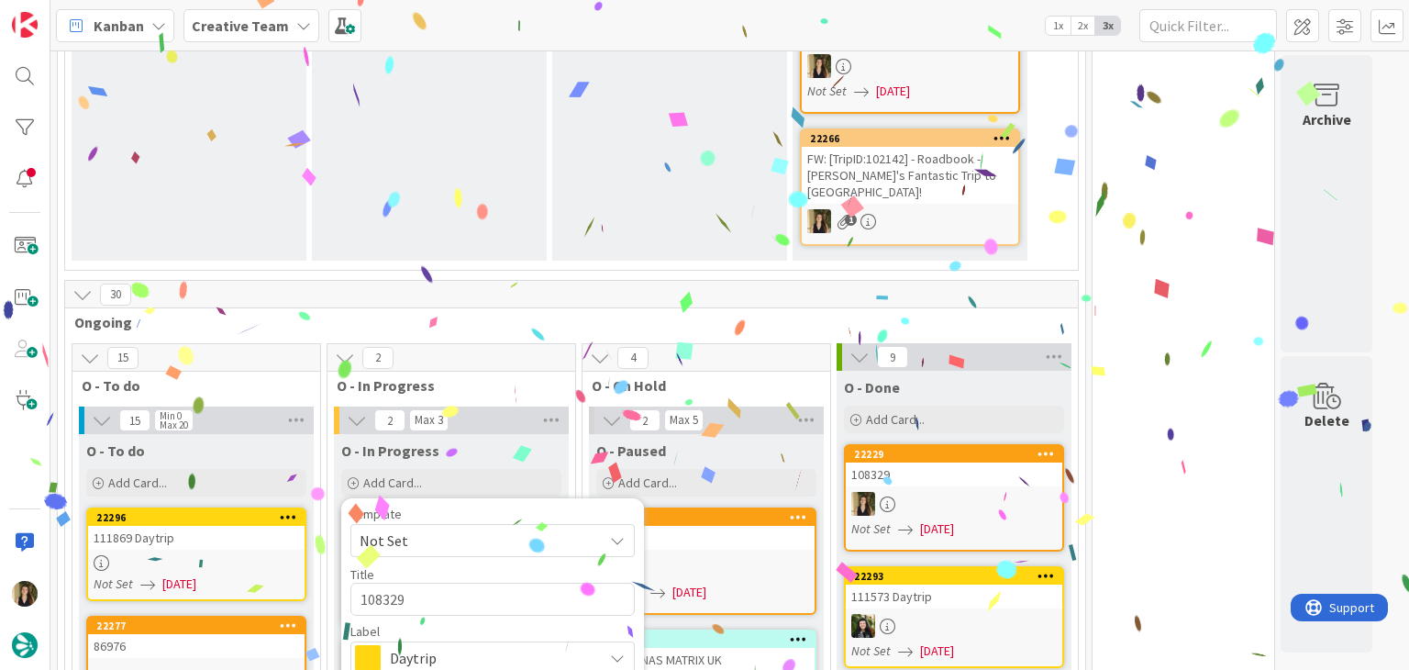
type textarea "x"
type textarea "108329"
type textarea "x"
type textarea "108329 c"
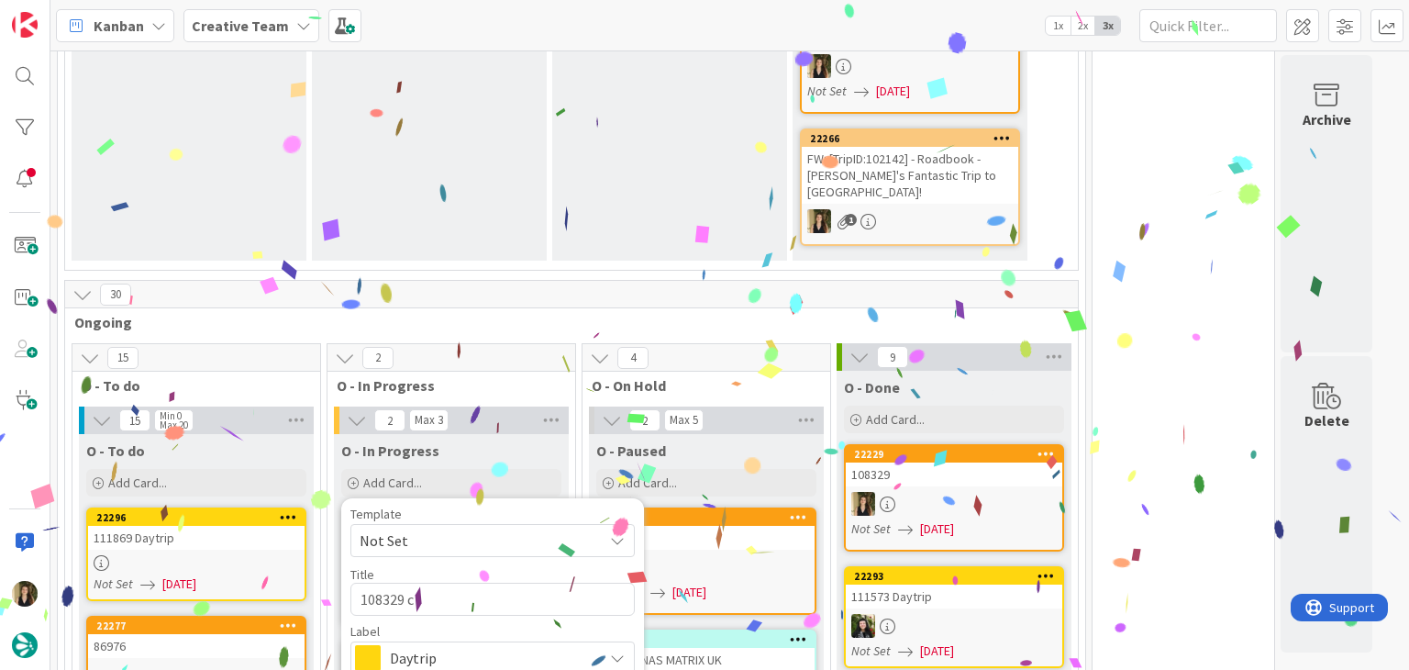
type textarea "x"
type textarea "108329 co"
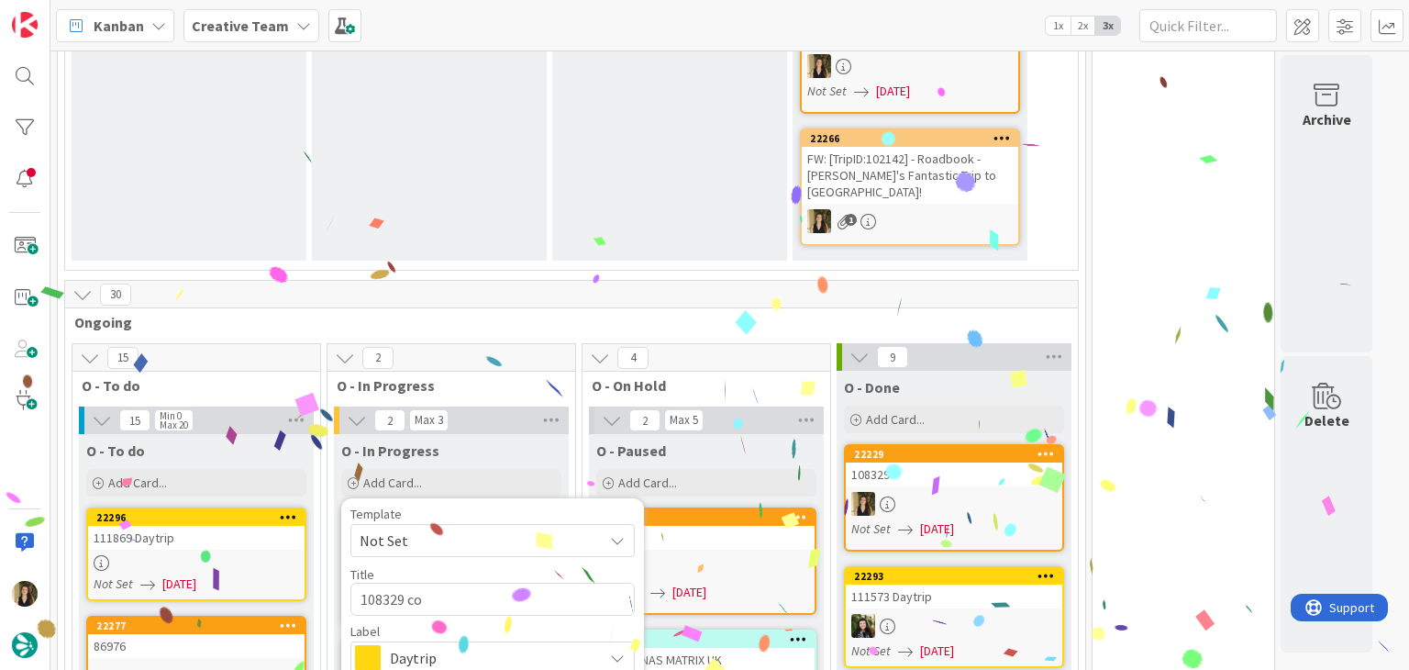
type textarea "x"
type textarea "108329 con"
type textarea "x"
type textarea "108329 conti"
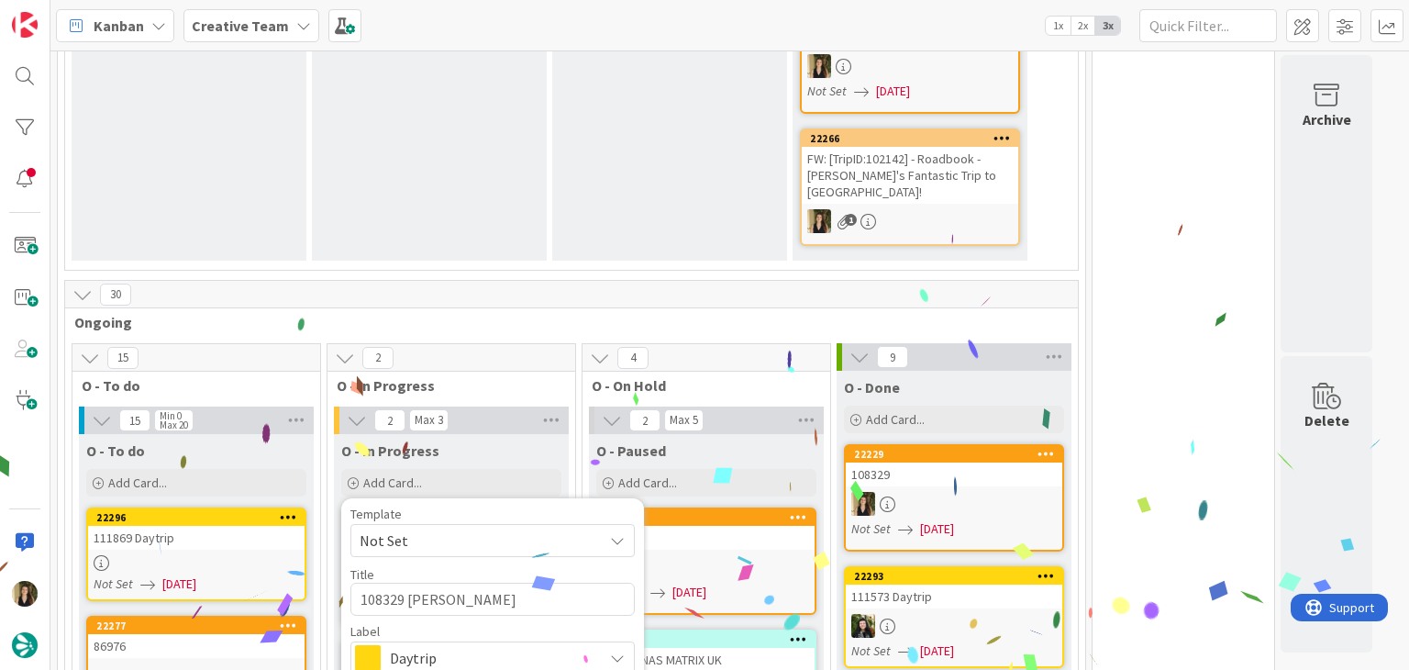
type textarea "x"
type textarea "108329 contin"
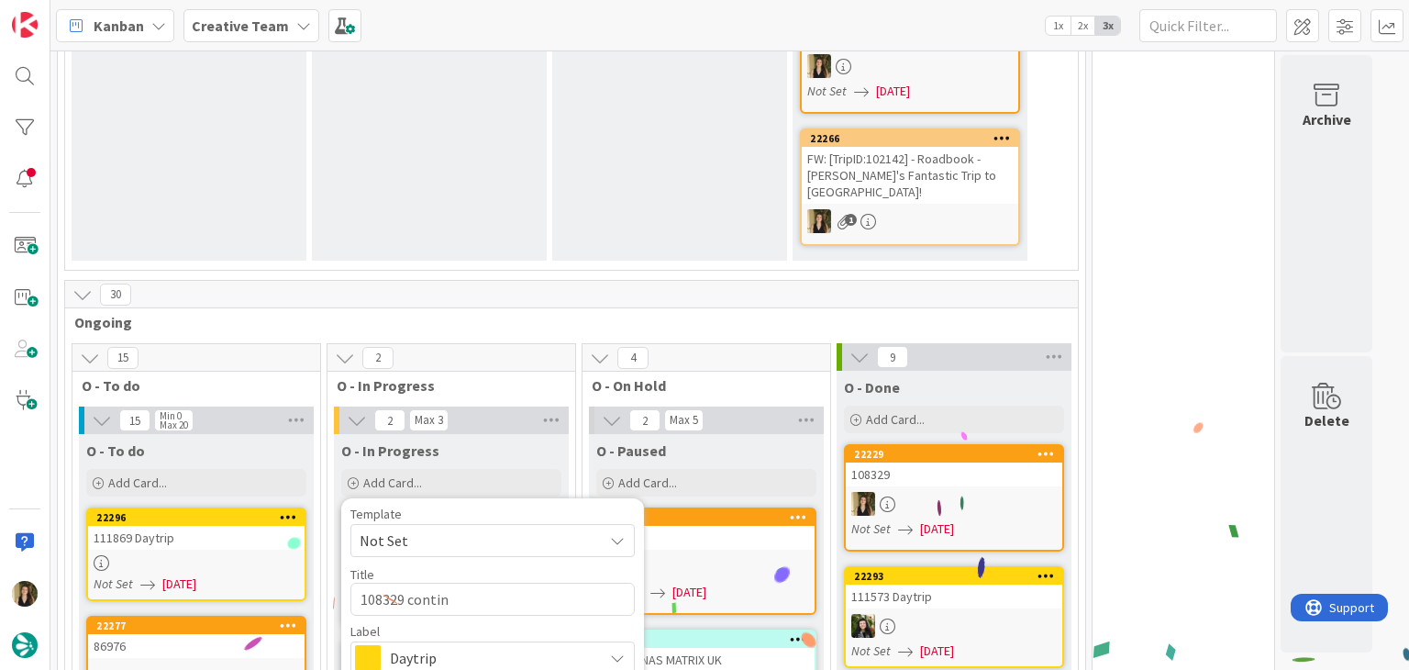
type textarea "x"
type textarea "108329 continu"
type textarea "x"
type textarea "108329 continua"
type textarea "x"
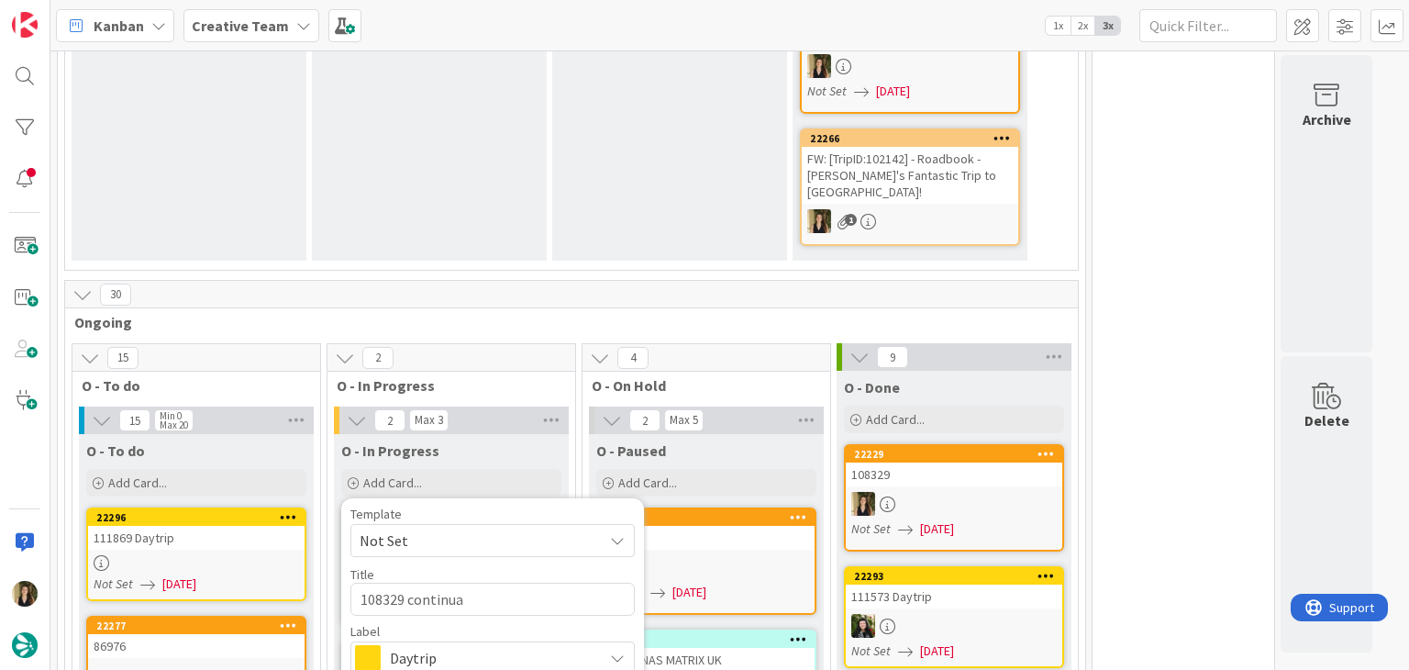
type textarea "108329 continual"
type textarea "x"
type textarea "108329 continua"
type textarea "x"
type textarea "108329 continuaç"
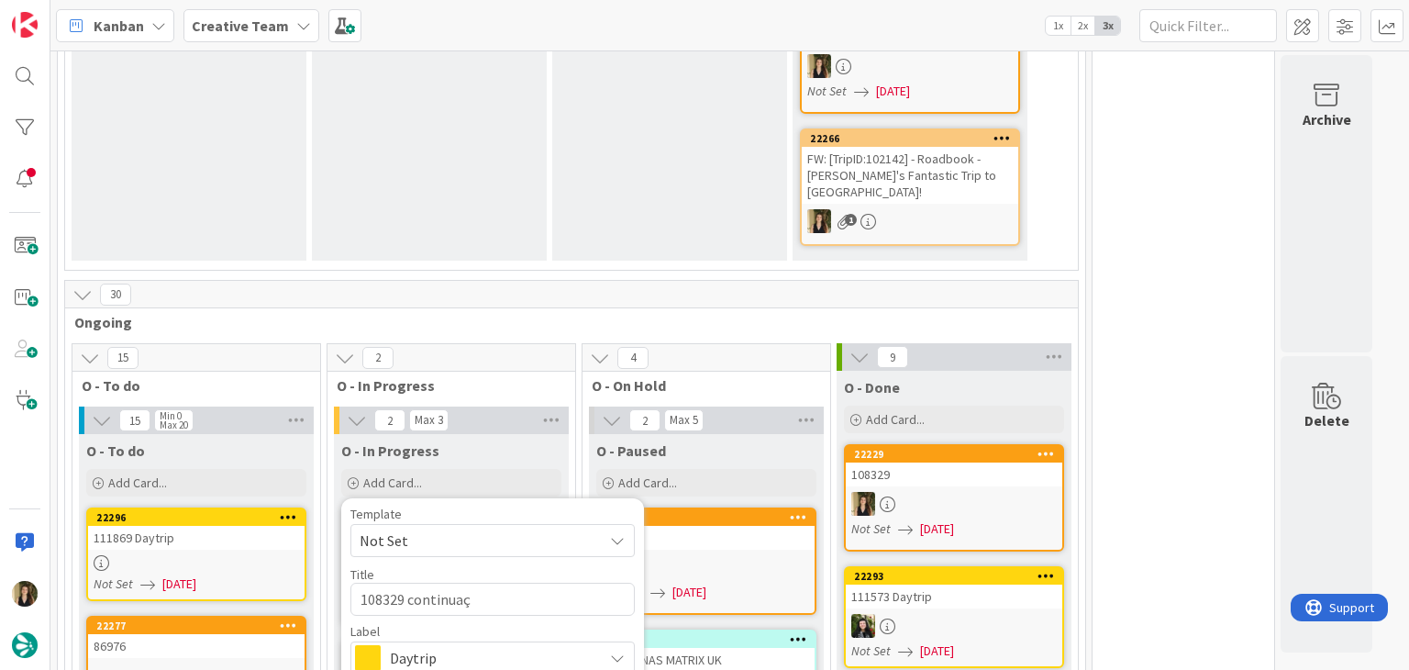
type textarea "x"
type textarea "108329 continuaçã"
type textarea "x"
type textarea "108329 continuação"
click at [456, 645] on span "Daytrip" at bounding box center [492, 658] width 204 height 26
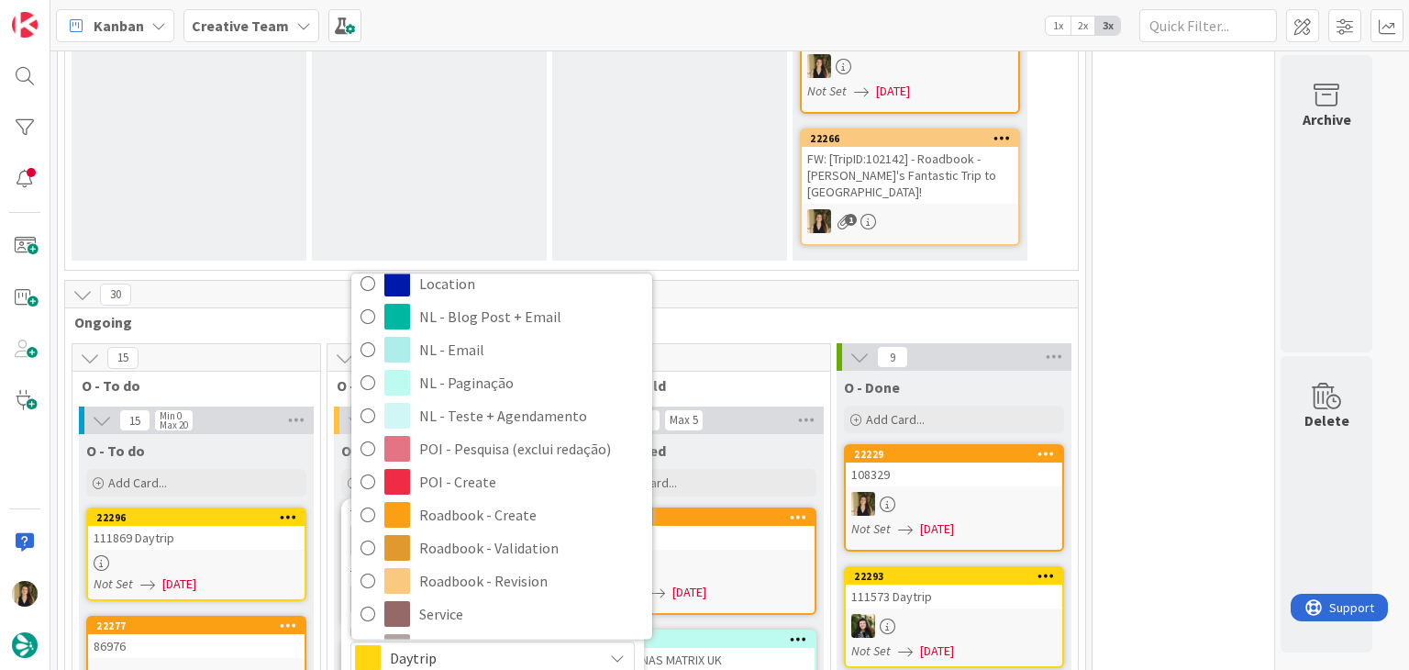
scroll to position [342, 0]
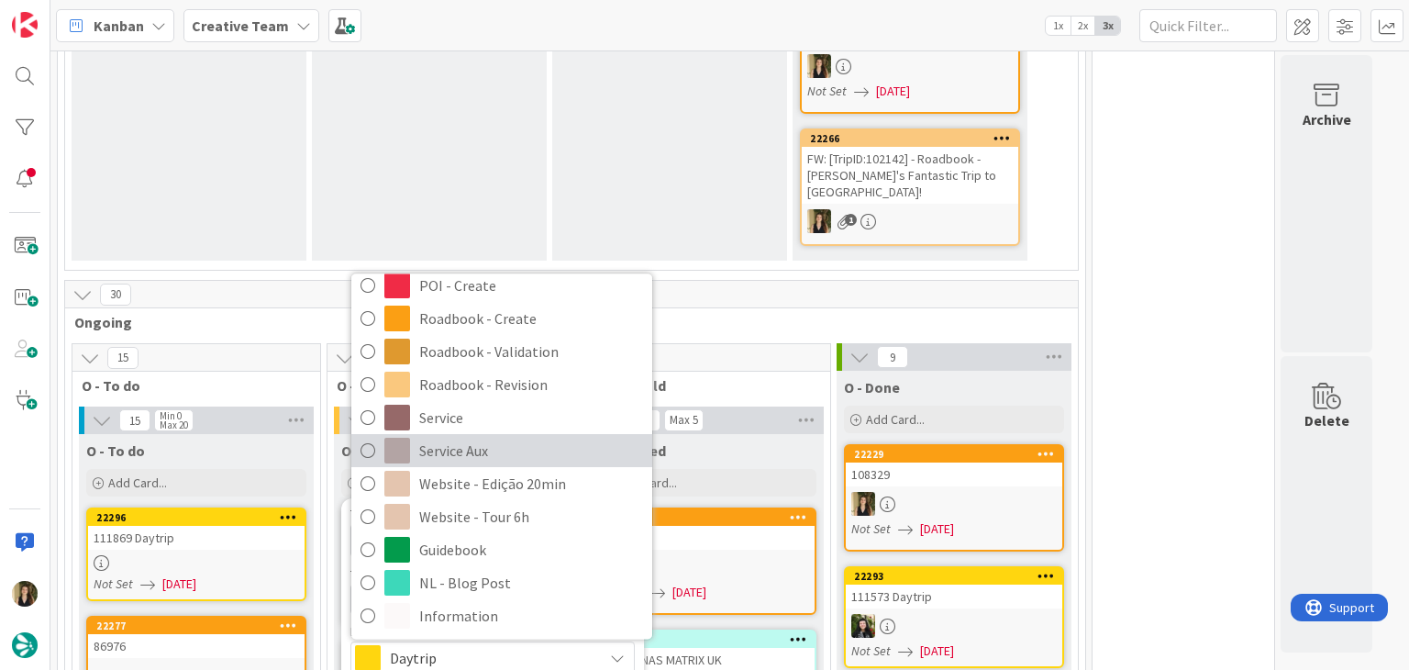
click at [493, 438] on span "Service Aux" at bounding box center [531, 452] width 224 height 28
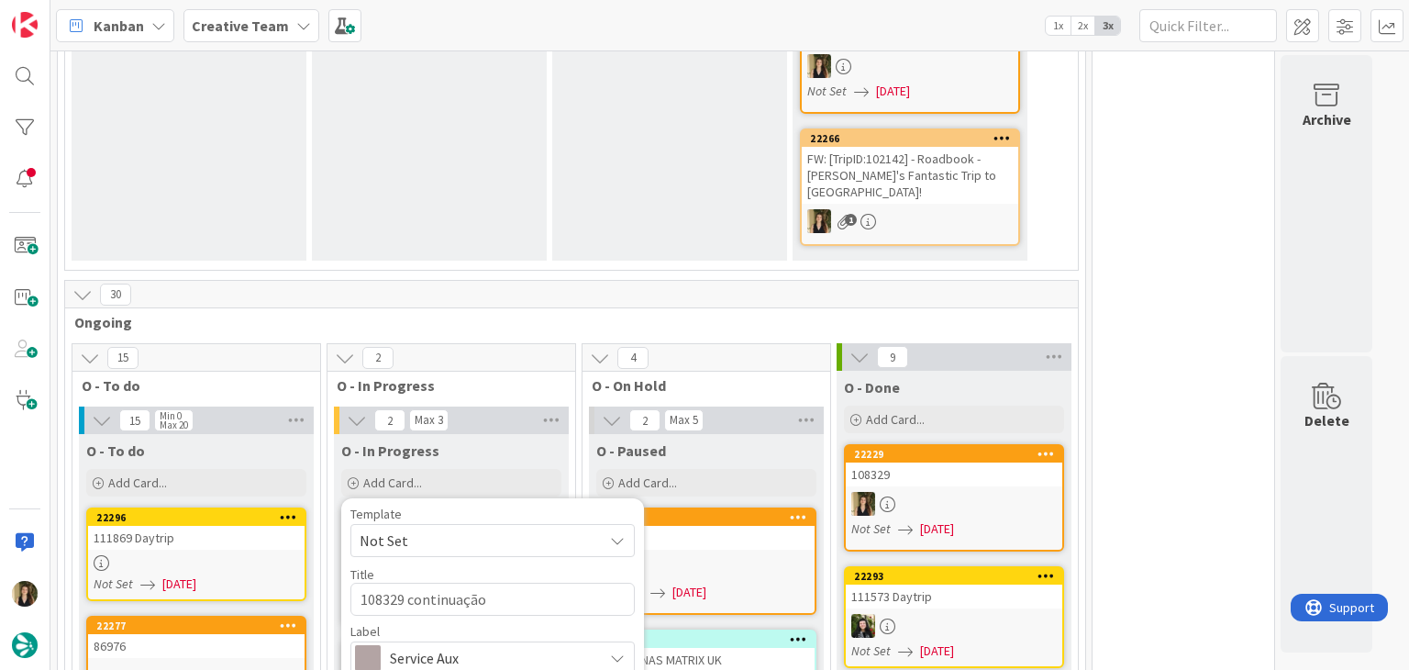
drag, startPoint x: 385, startPoint y: 621, endPoint x: 391, endPoint y: 610, distance: 12.3
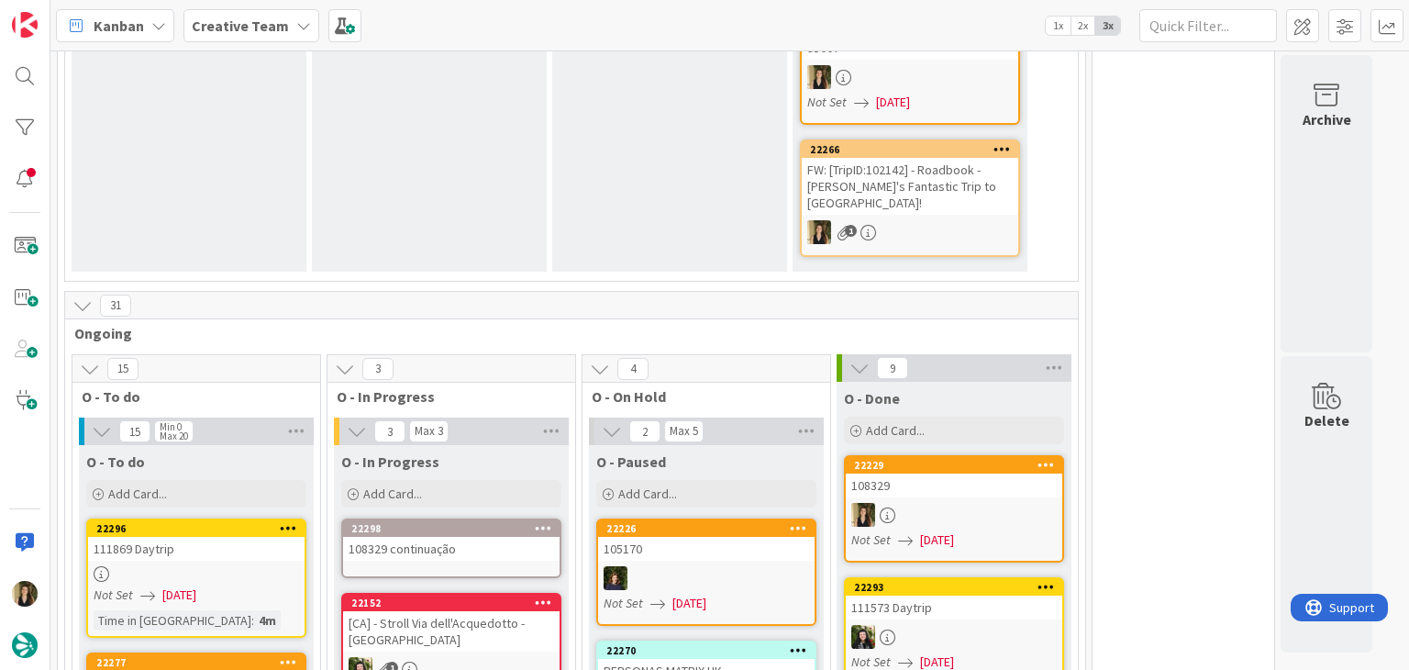
click at [414, 537] on div "108329 continuação" at bounding box center [451, 549] width 216 height 24
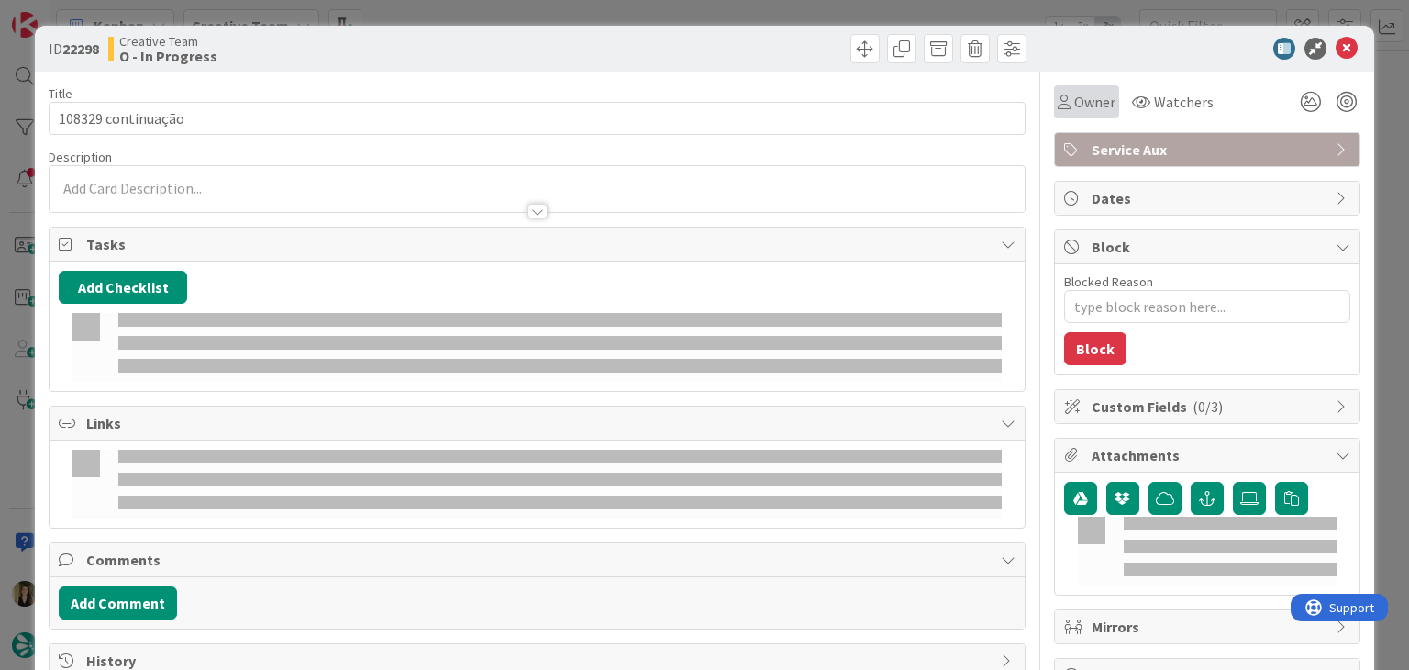
click at [1074, 96] on span "Owner" at bounding box center [1094, 102] width 41 height 22
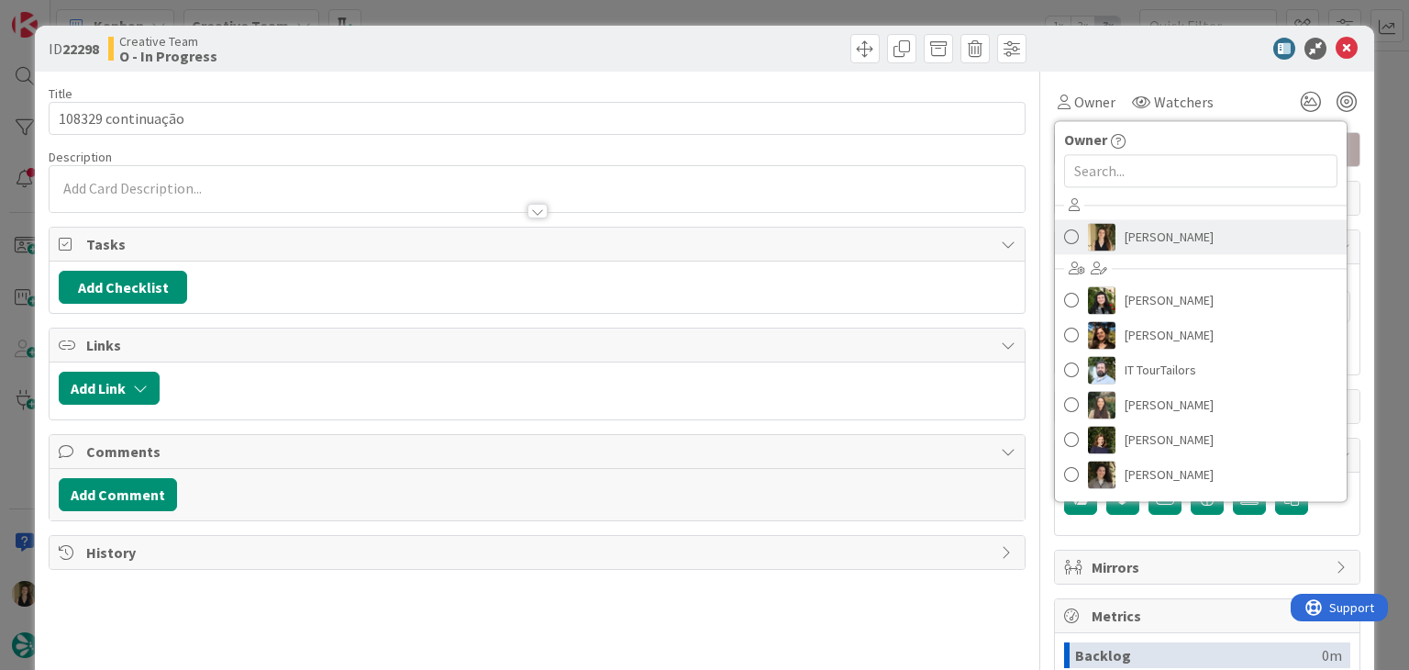
drag, startPoint x: 1120, startPoint y: 233, endPoint x: 884, endPoint y: 107, distance: 267.2
click at [1125, 233] on span "[PERSON_NAME]" at bounding box center [1169, 237] width 89 height 28
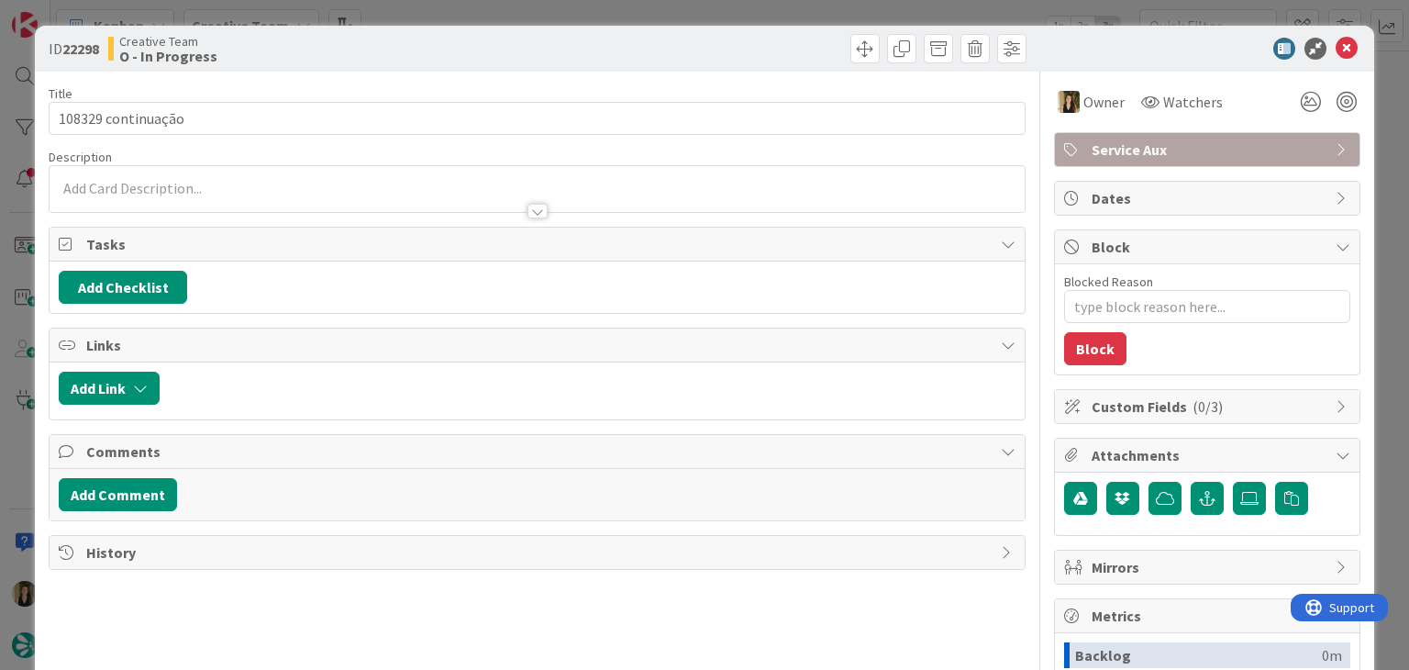
drag, startPoint x: 811, startPoint y: 48, endPoint x: 782, endPoint y: 1, distance: 54.7
click at [803, 41] on div at bounding box center [784, 48] width 484 height 29
click at [988, 16] on div "ID 22298 Creative Team O - In Progress Title 18 / 128 108329 continuação Descri…" at bounding box center [704, 335] width 1409 height 670
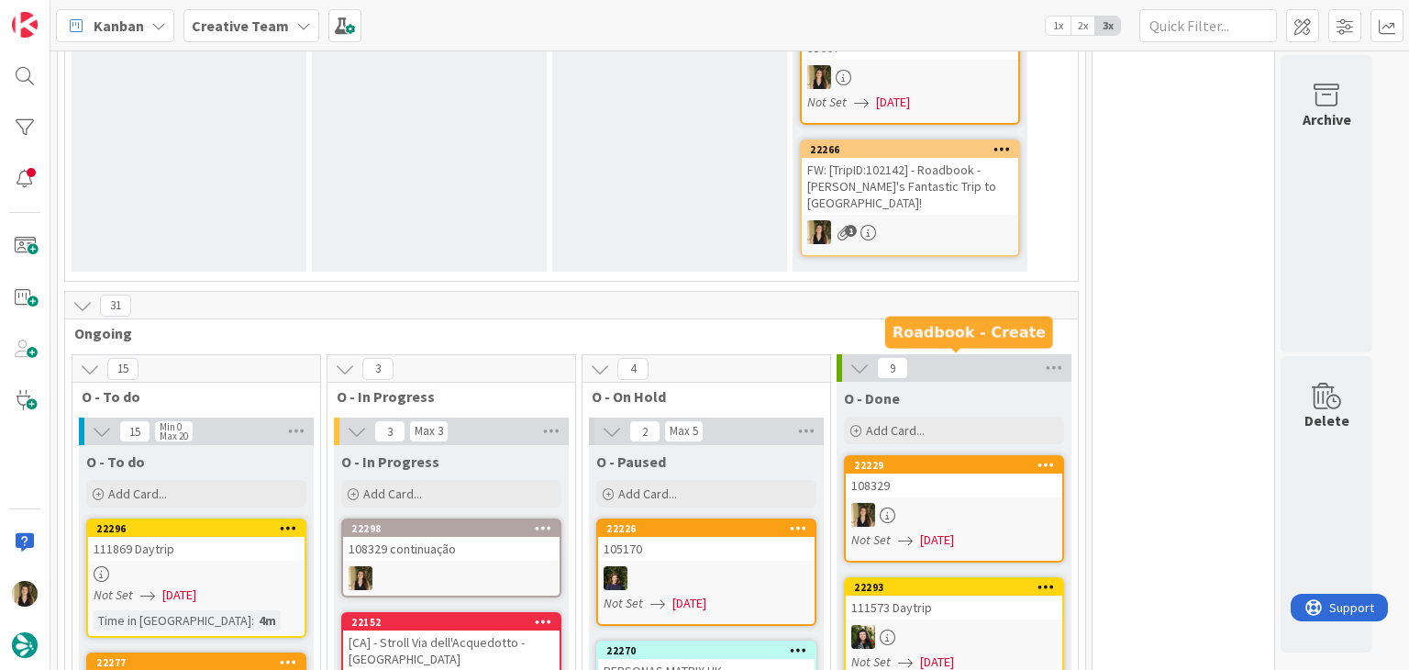
click at [981, 455] on link "22229 108329 Not Set 02/09/2025" at bounding box center [954, 508] width 220 height 107
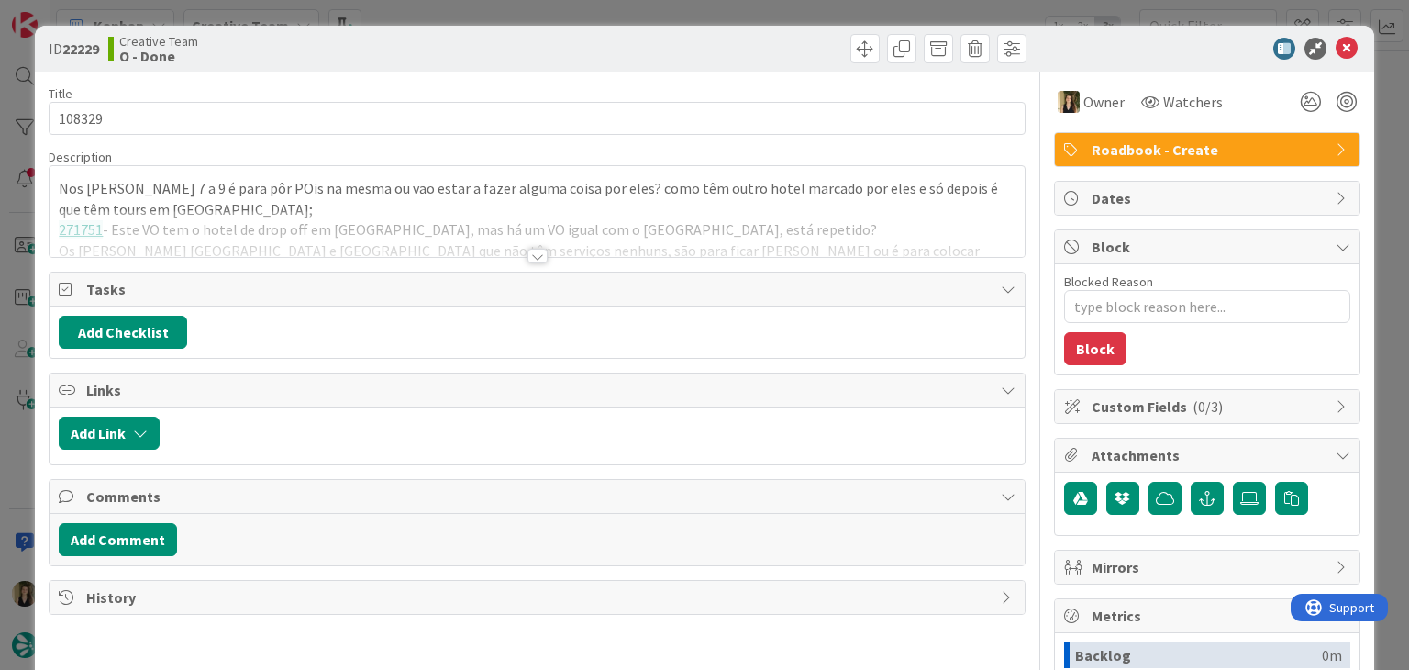
click at [357, 239] on div at bounding box center [537, 233] width 974 height 47
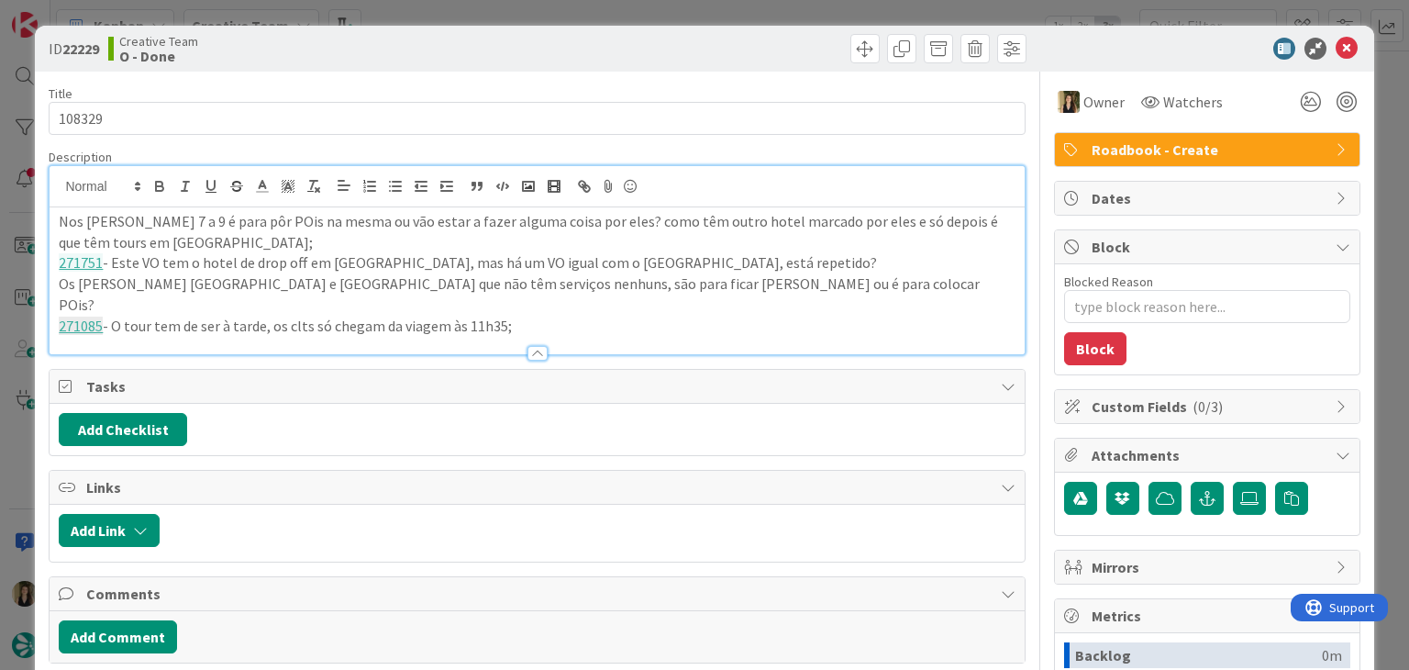
drag, startPoint x: 510, startPoint y: 299, endPoint x: 23, endPoint y: 219, distance: 493.6
click at [23, 219] on div "ID 22229 Creative Team O - Done Title 6 / 128 108329 Description Nos dias 7 a 9…" at bounding box center [704, 335] width 1409 height 670
copy div "Nos dias 7 a 9 é para pôr POis na mesma ou vão estar a fazer alguma coisa por e…"
drag, startPoint x: 617, startPoint y: 31, endPoint x: 616, endPoint y: 17, distance: 14.8
click at [616, 31] on div "ID 22229 Creative Team O - Done" at bounding box center [704, 49] width 1338 height 46
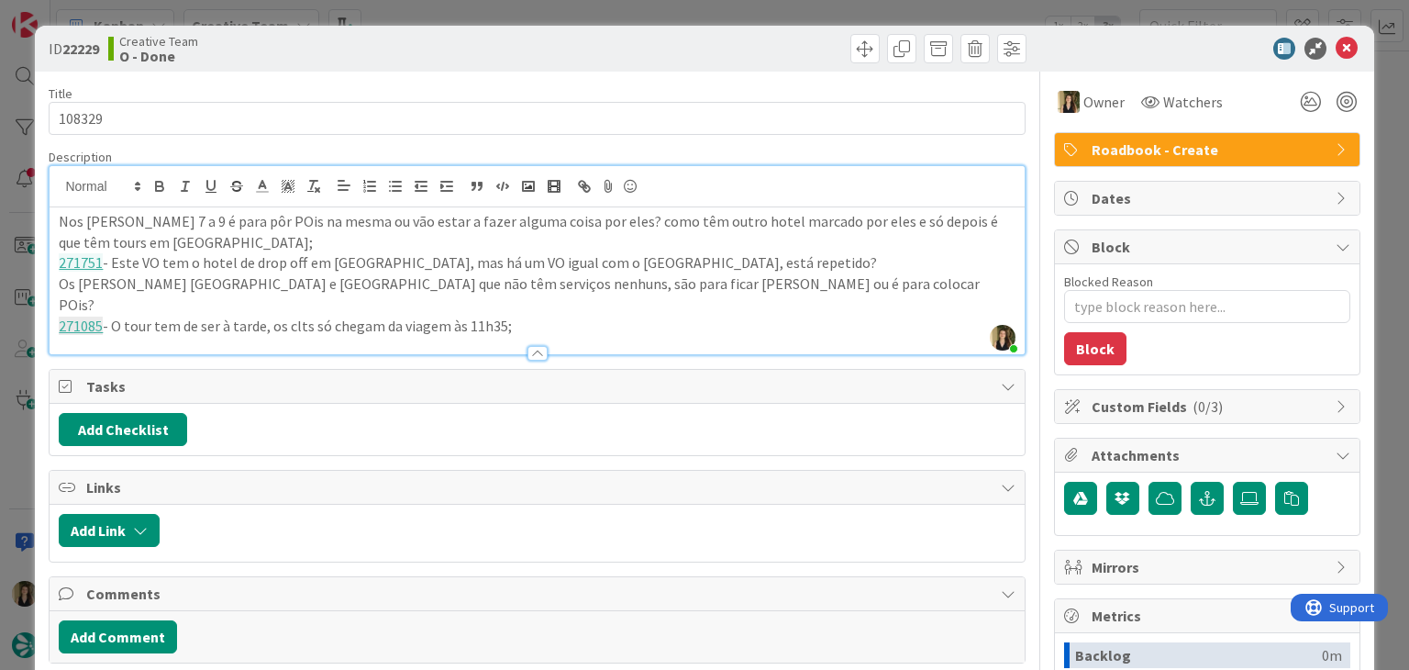
click at [613, 12] on div "ID 22229 Creative Team O - Done Title 6 / 128 108329 Description Sofia Palma ju…" at bounding box center [704, 335] width 1409 height 670
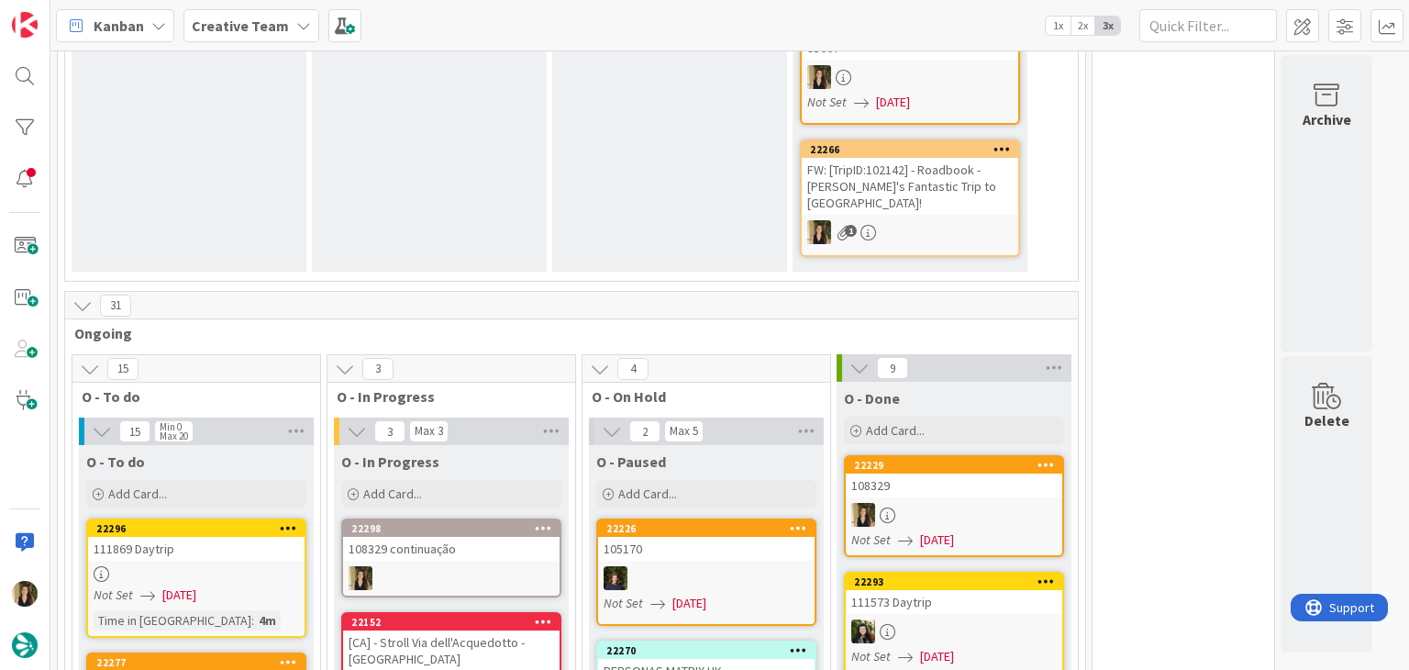
click at [498, 537] on div "108329 continuação" at bounding box center [451, 549] width 216 height 24
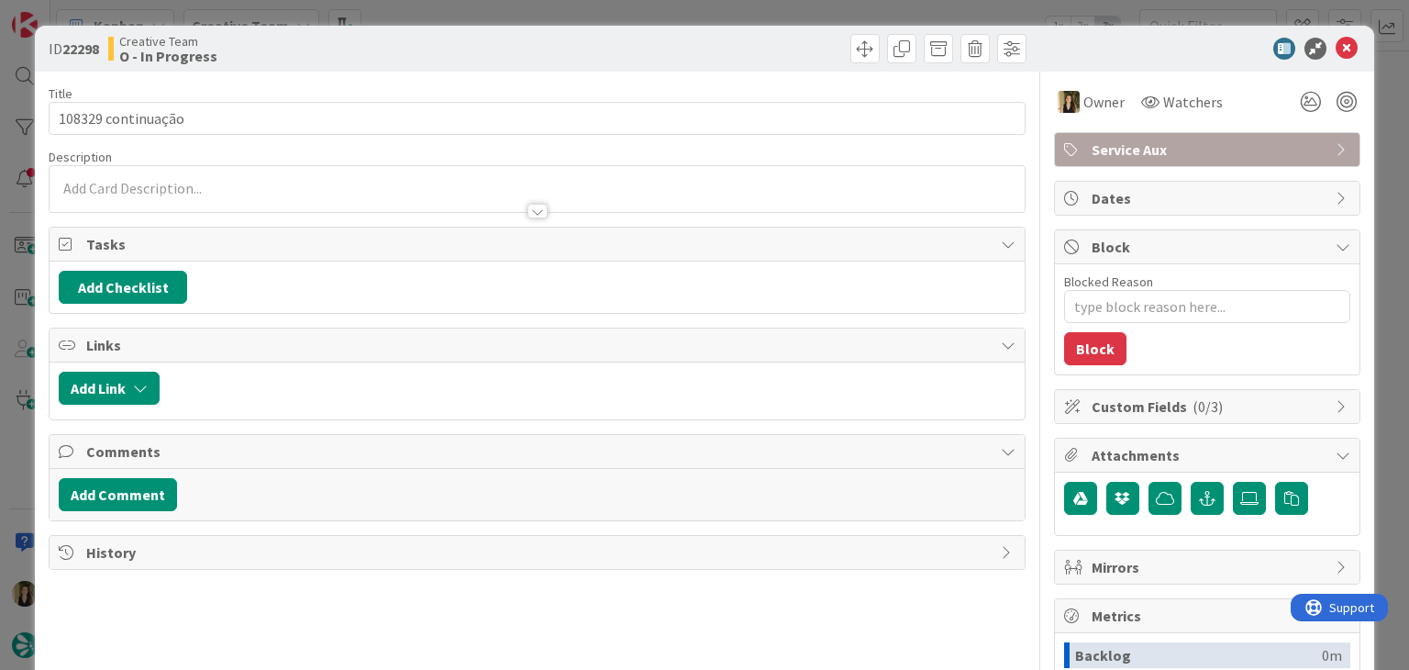
click at [205, 203] on div at bounding box center [537, 202] width 974 height 19
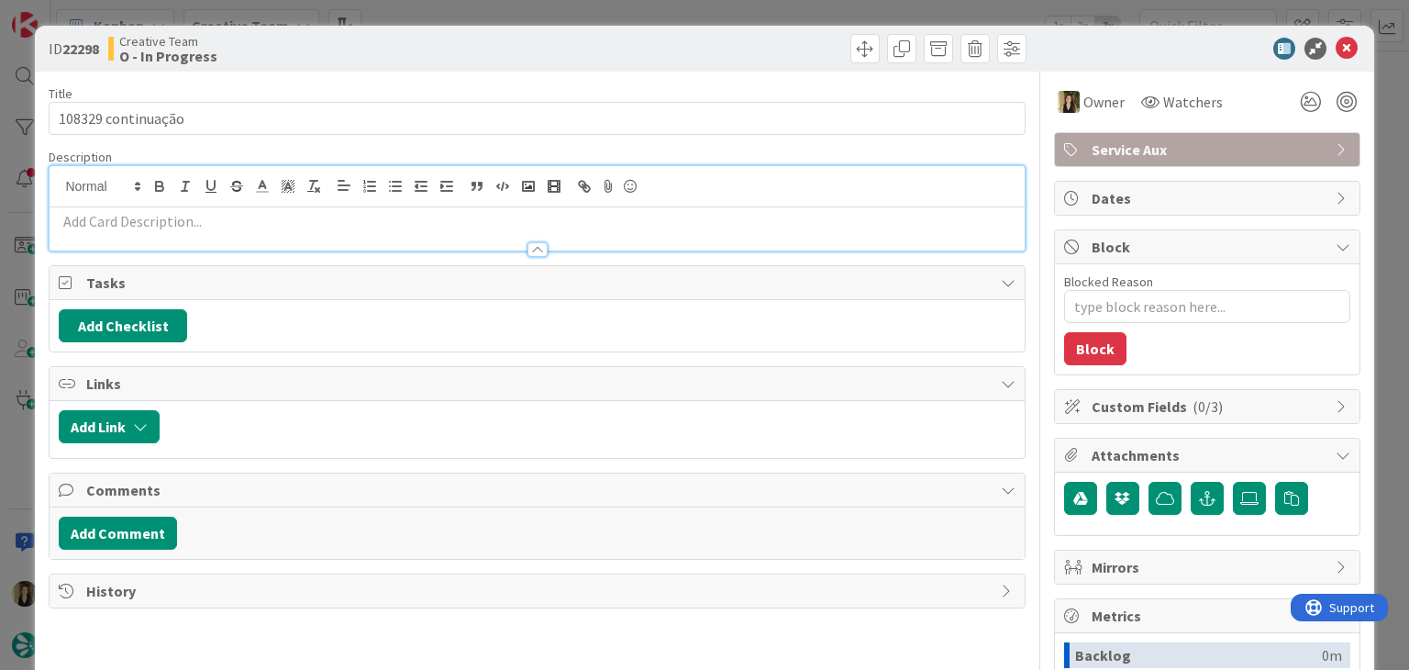
click at [216, 220] on p at bounding box center [537, 221] width 956 height 21
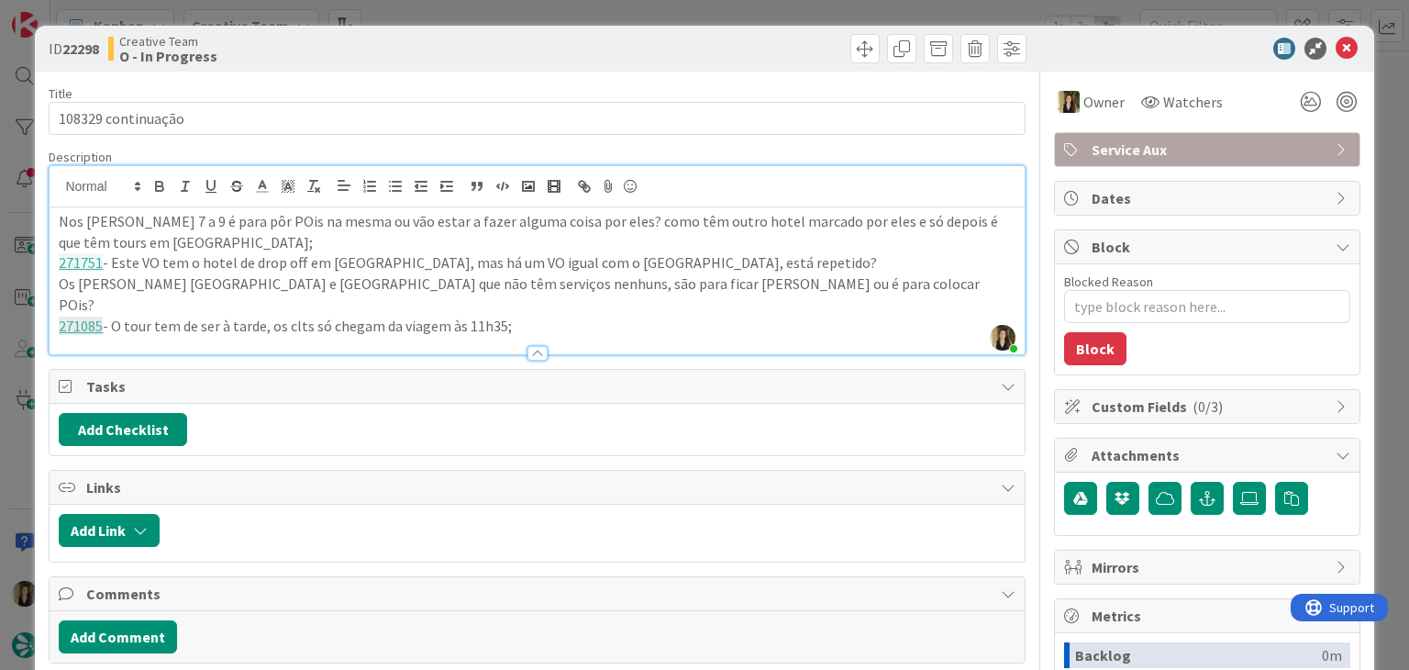
drag, startPoint x: 506, startPoint y: 304, endPoint x: 12, endPoint y: 214, distance: 502.5
click at [12, 214] on div "ID 22298 Creative Team O - In Progress Title 18 / 128 108329 continuação Descri…" at bounding box center [704, 335] width 1409 height 670
copy div "Nos dias 7 a 9 é para pôr POis na mesma ou vão estar a fazer alguma coisa por e…"
drag, startPoint x: 470, startPoint y: 52, endPoint x: 473, endPoint y: 24, distance: 28.7
click at [469, 45] on div "Creative Team O - In Progress" at bounding box center [320, 48] width 425 height 29
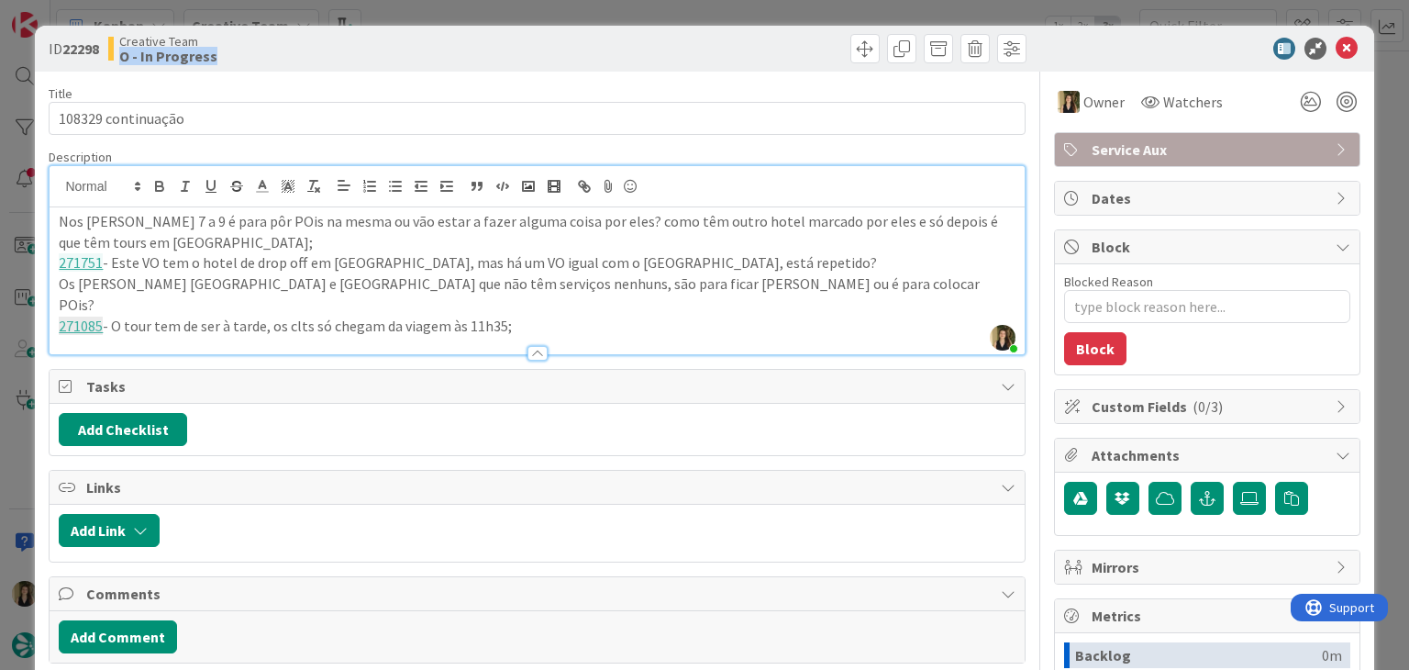
click at [478, 8] on div "ID 22298 Creative Team O - In Progress Title 18 / 128 108329 continuação Descri…" at bounding box center [704, 335] width 1409 height 670
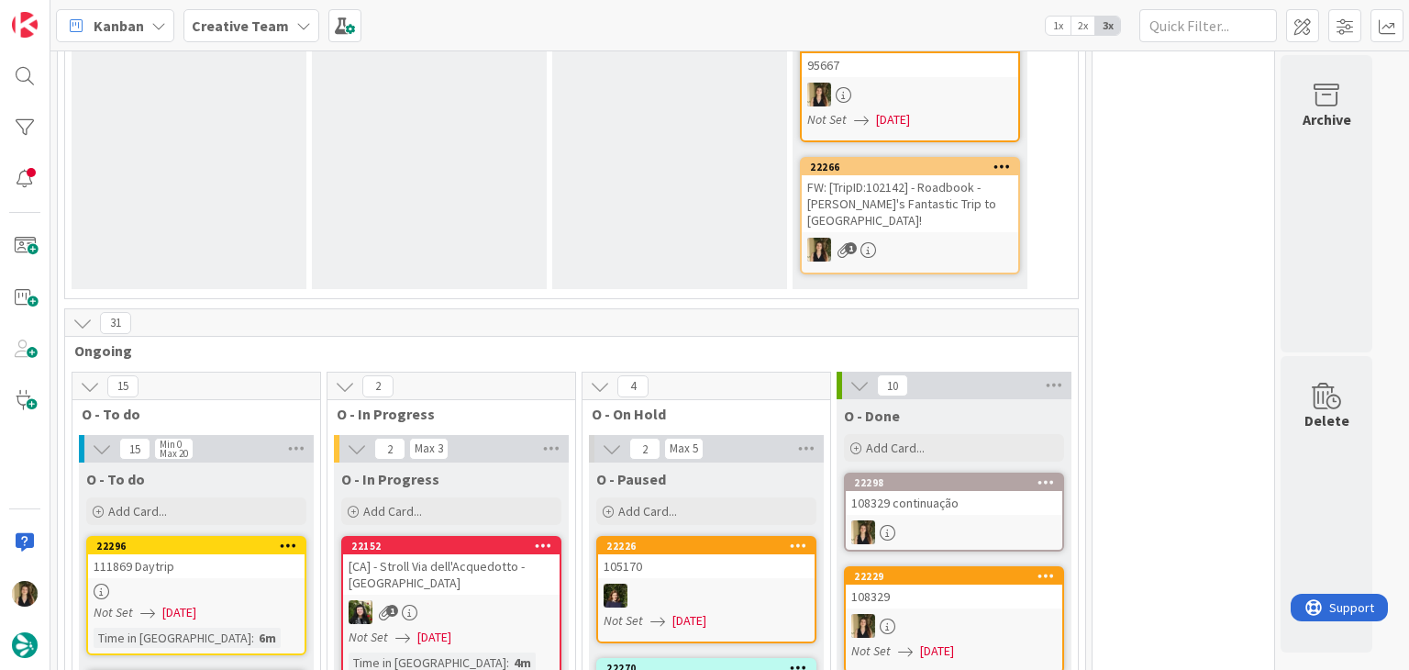
click at [978, 491] on div "108329 continuação" at bounding box center [954, 503] width 216 height 24
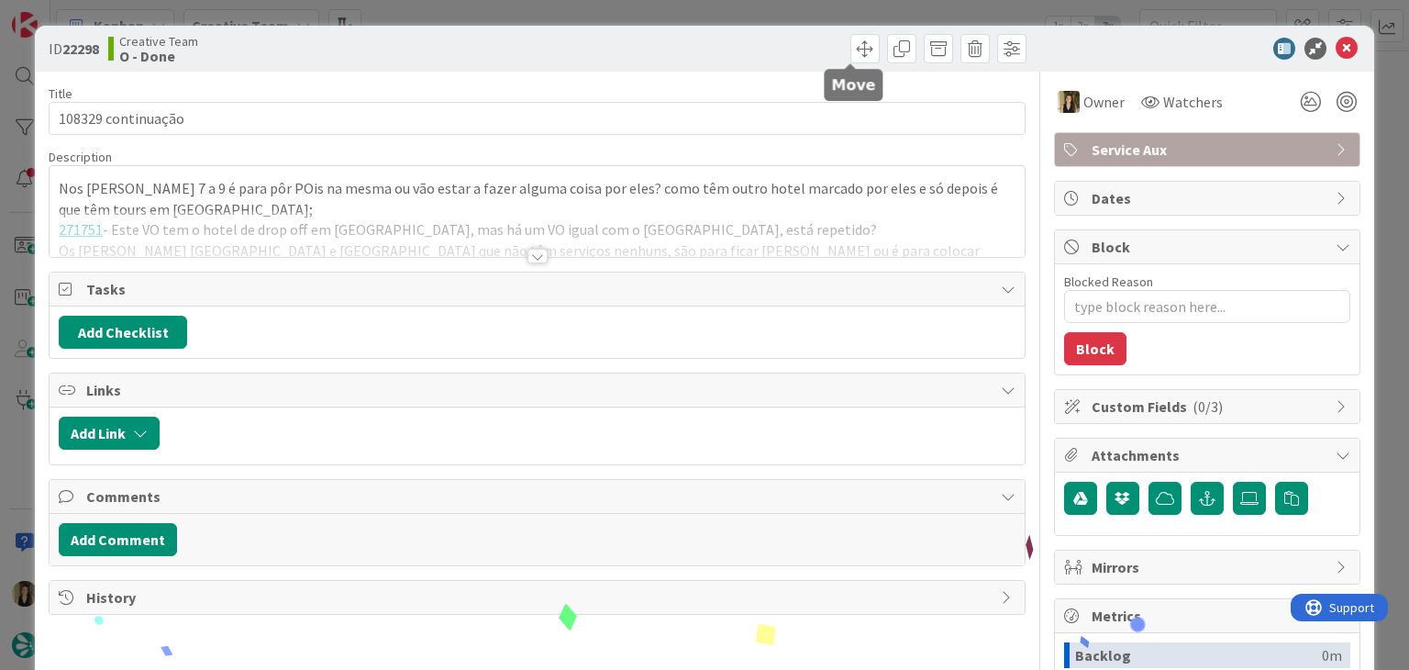
drag, startPoint x: 815, startPoint y: 40, endPoint x: 804, endPoint y: 34, distance: 12.0
click at [813, 40] on div at bounding box center [784, 48] width 484 height 29
click at [798, 19] on div "ID 22298 Creative Team O - Done Title 18 / 128 108329 continuação Description N…" at bounding box center [704, 335] width 1409 height 670
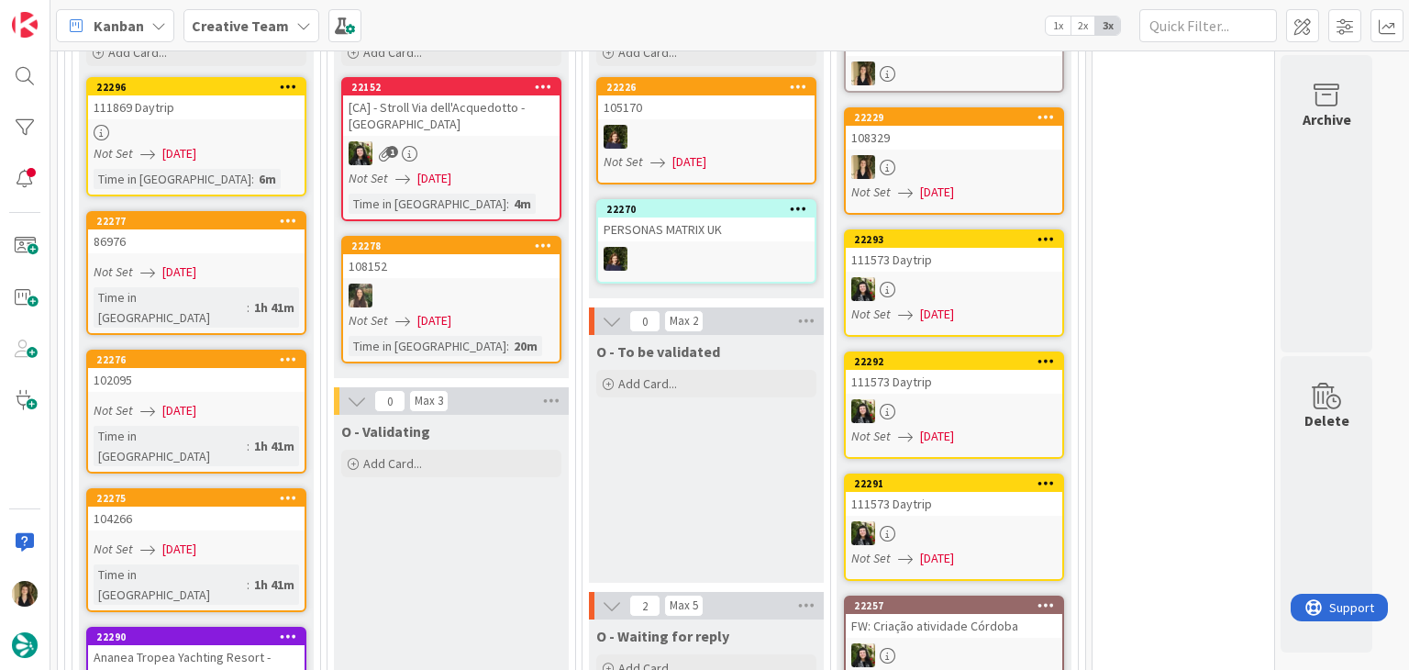
click at [699, 408] on div "O - To be validated Add Card..." at bounding box center [706, 459] width 235 height 248
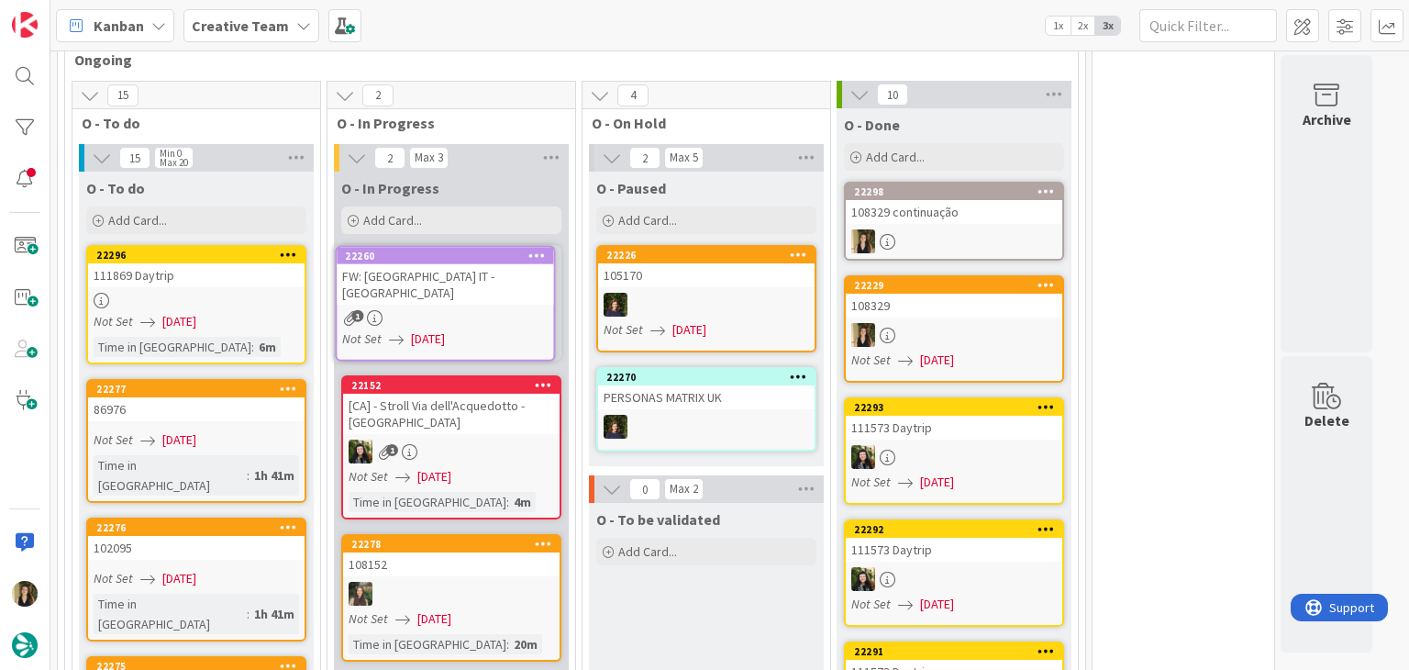
scroll to position [1522, 0]
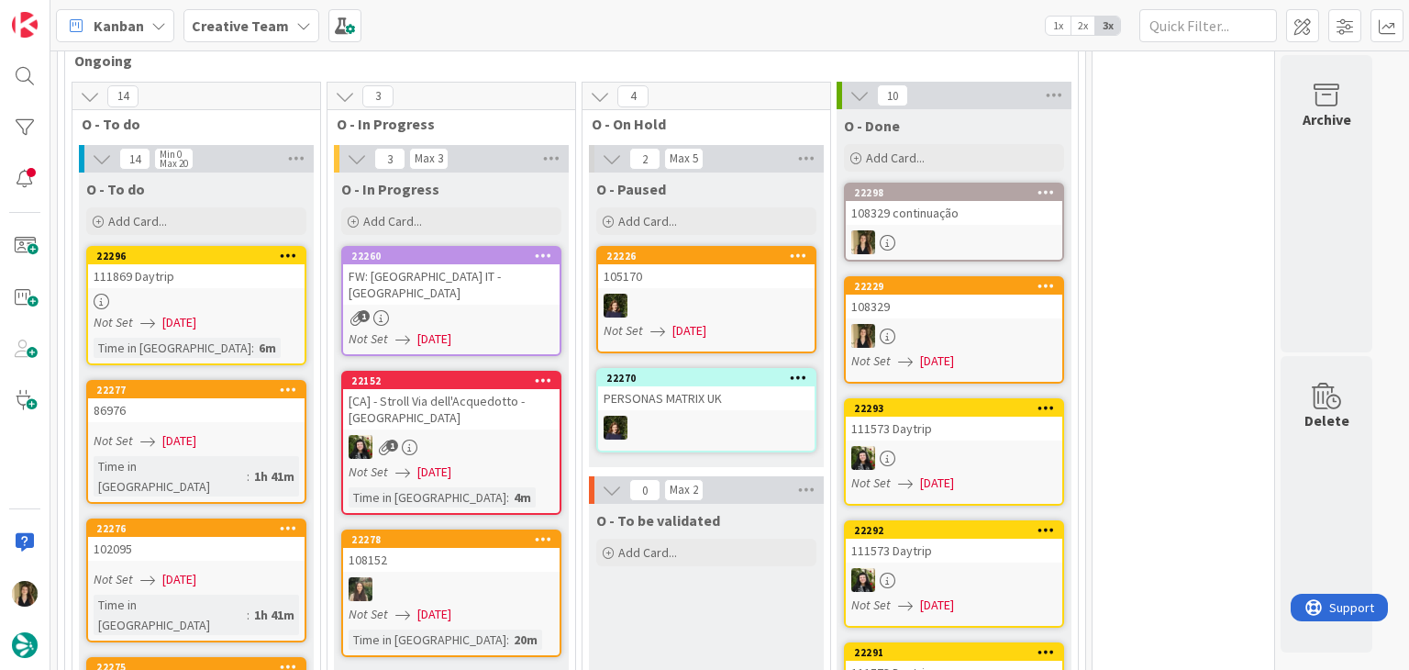
click at [480, 310] on div "1" at bounding box center [451, 318] width 216 height 16
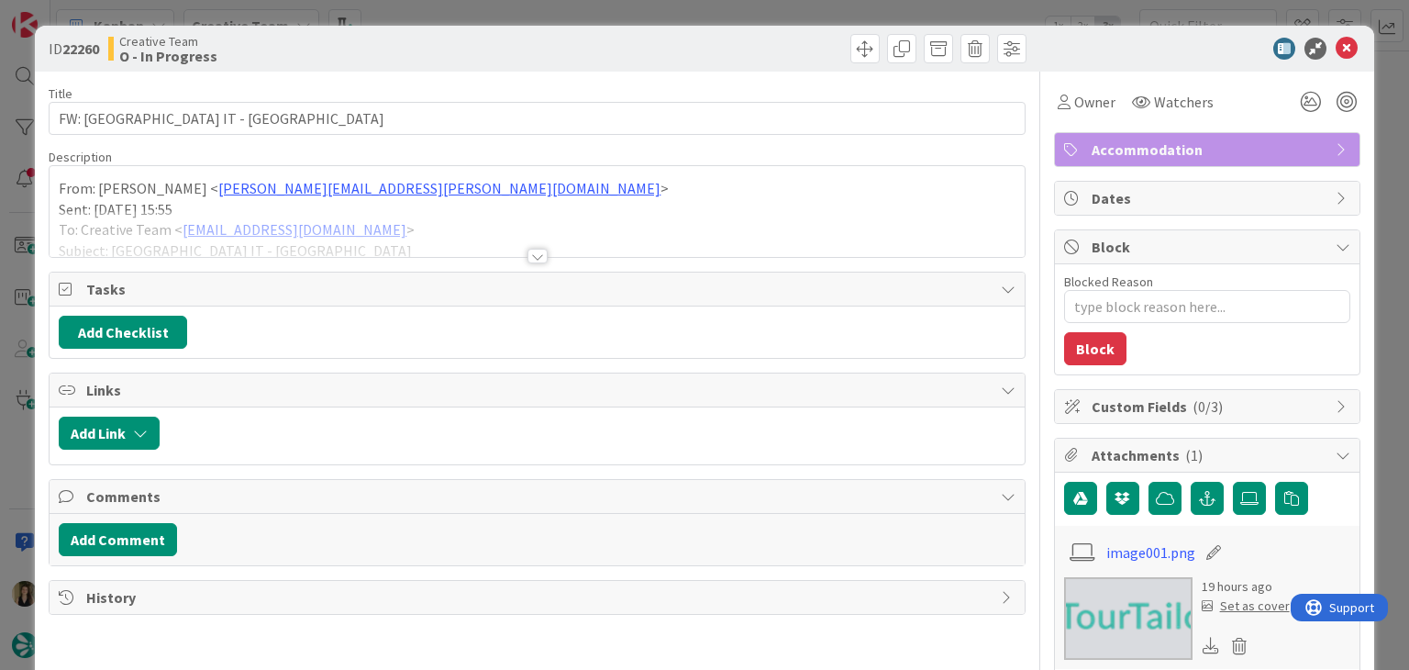
click at [539, 254] on div at bounding box center [537, 248] width 976 height 20
click at [531, 261] on div at bounding box center [537, 256] width 20 height 15
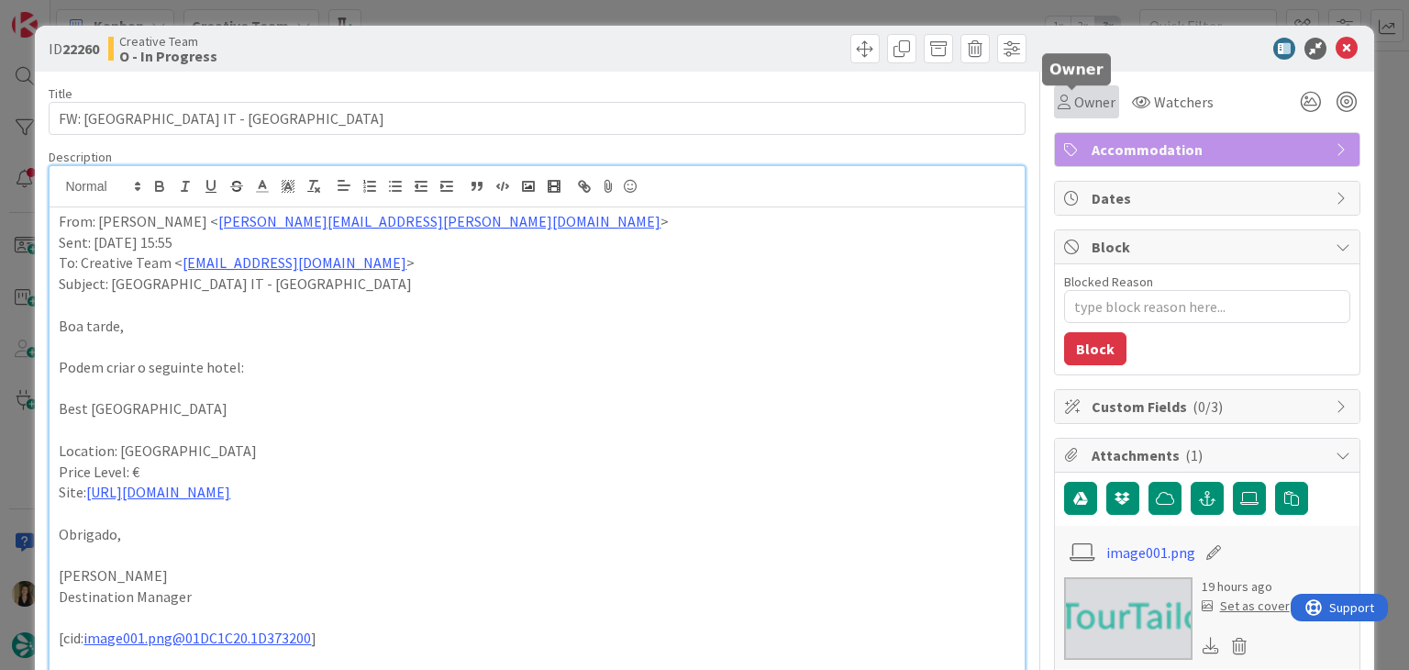
click at [1058, 97] on icon at bounding box center [1064, 101] width 13 height 15
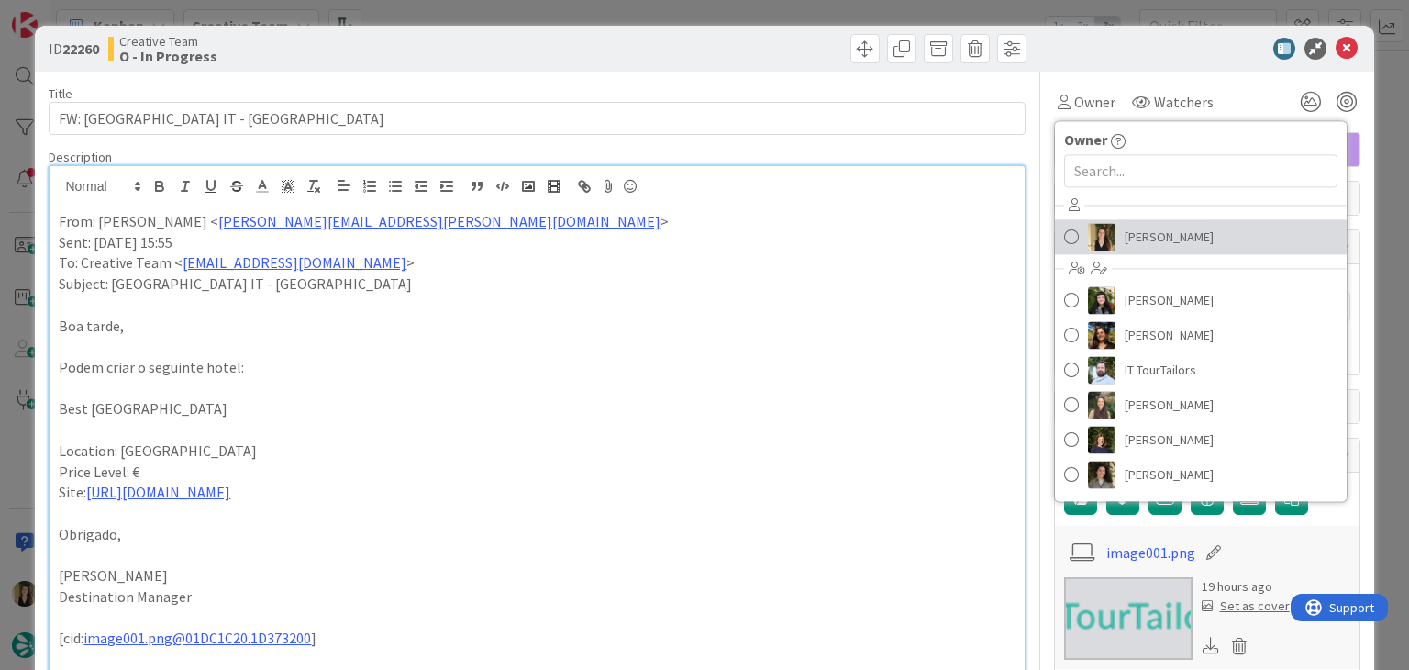
click at [1151, 231] on span "[PERSON_NAME]" at bounding box center [1169, 237] width 89 height 28
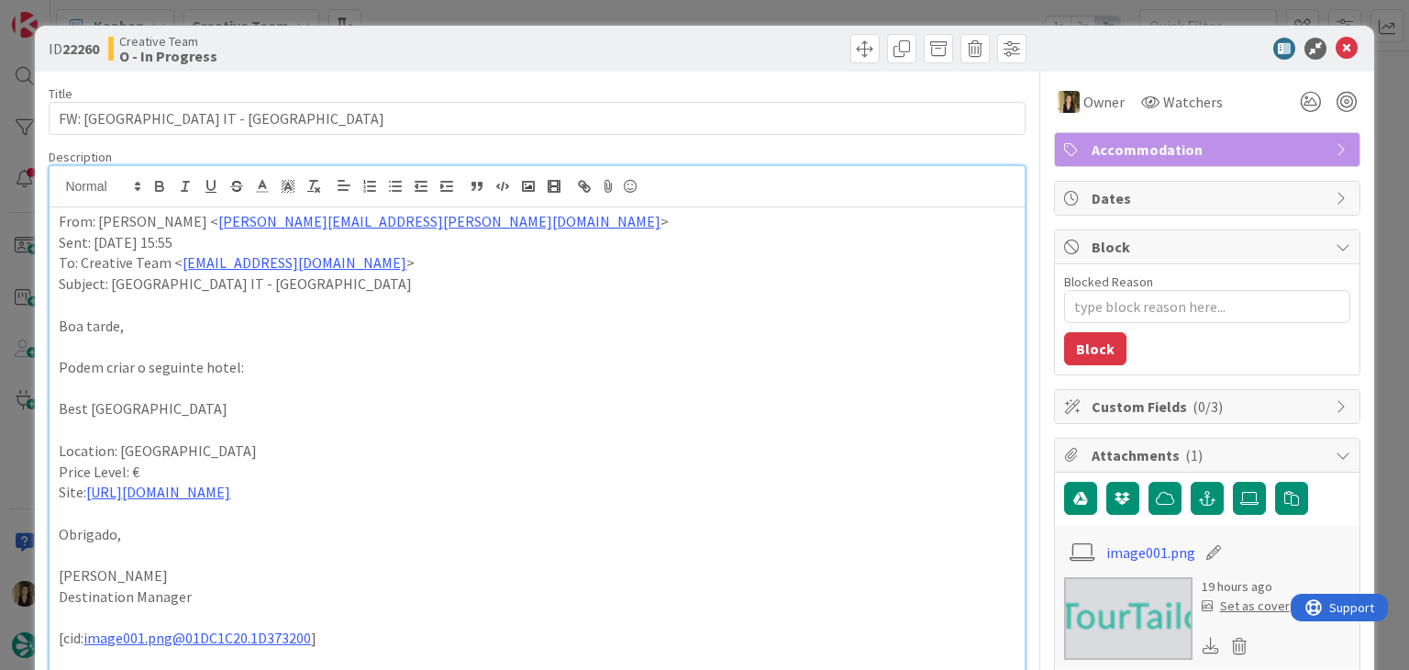
drag, startPoint x: 312, startPoint y: 414, endPoint x: 136, endPoint y: 409, distance: 176.2
click at [48, 416] on div "ID 22260 Creative Team O - In Progress Title 28 / 128 FW: Criar Hotel IT - Bolo…" at bounding box center [704, 657] width 1338 height 1263
copy p "Best Western Plus Tower Hotel Bologna"
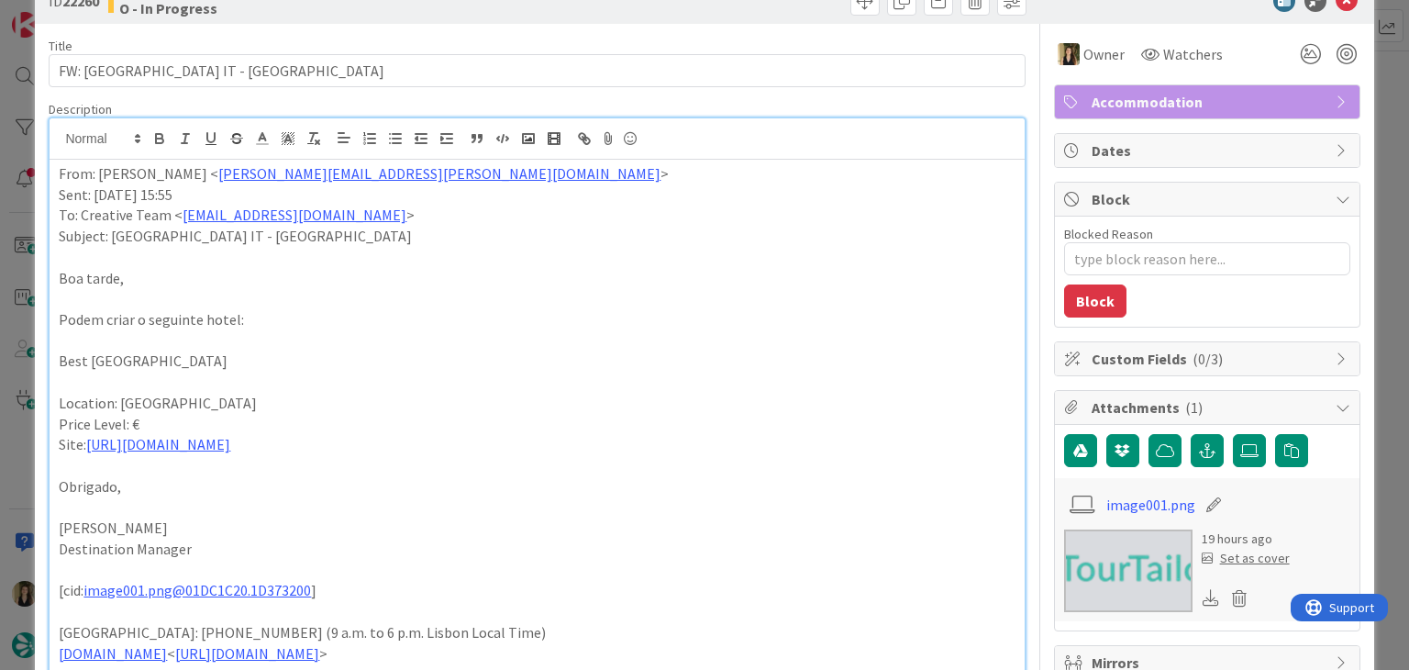
scroll to position [183, 0]
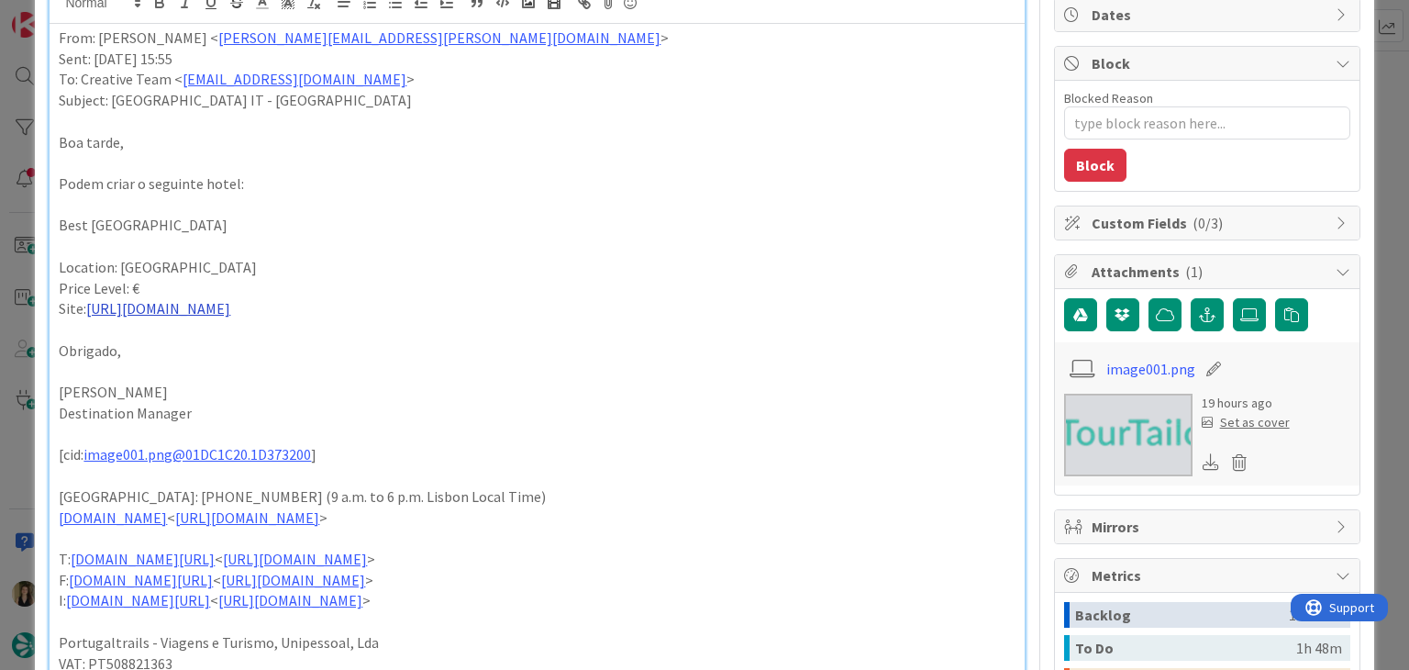
click at [217, 309] on link "https://www.towerhotelbologna.com/?utm_source=GoogleMyBusiness&utm_medium=organ…" at bounding box center [158, 308] width 144 height 18
click at [438, 330] on div "https://www.towerhotelbologna.com/?utm_source=GoogleMyBusiness&utm_medium=organ…" at bounding box center [441, 344] width 305 height 35
click at [443, 338] on link "https://www.towerhotelbologna.com/?utm_source=GoogleMyBusiness&utm_medium=organ…" at bounding box center [424, 344] width 126 height 24
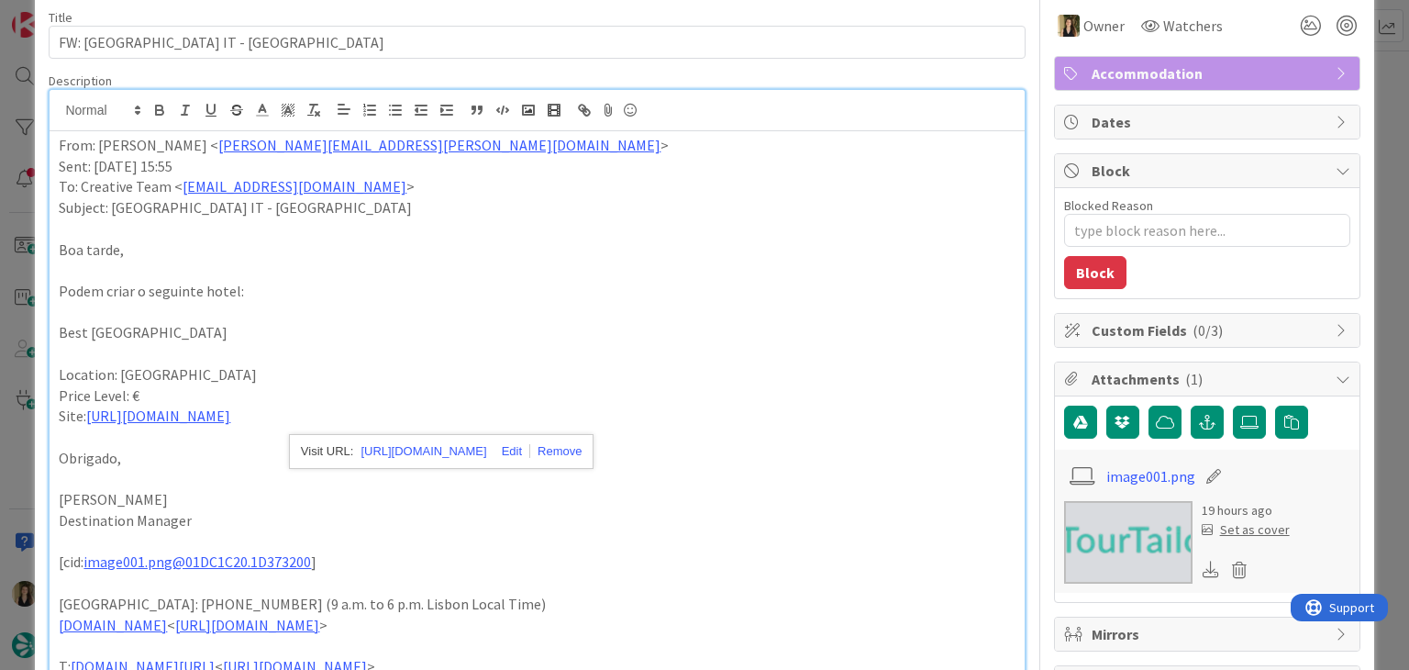
scroll to position [0, 0]
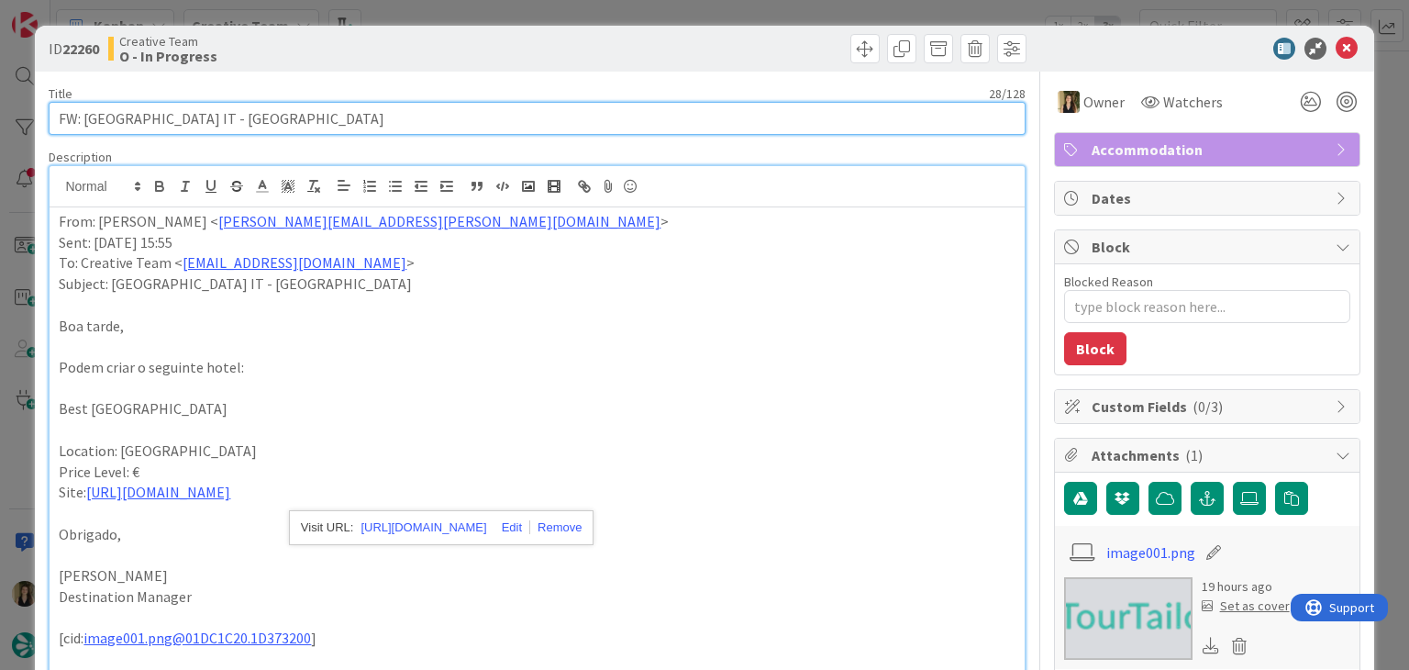
drag, startPoint x: 196, startPoint y: 122, endPoint x: 22, endPoint y: 122, distance: 174.3
click at [22, 122] on div "ID 22260 Creative Team O - In Progress Title 28 / 128 FW: Criar Hotel IT - Bolo…" at bounding box center [704, 335] width 1409 height 670
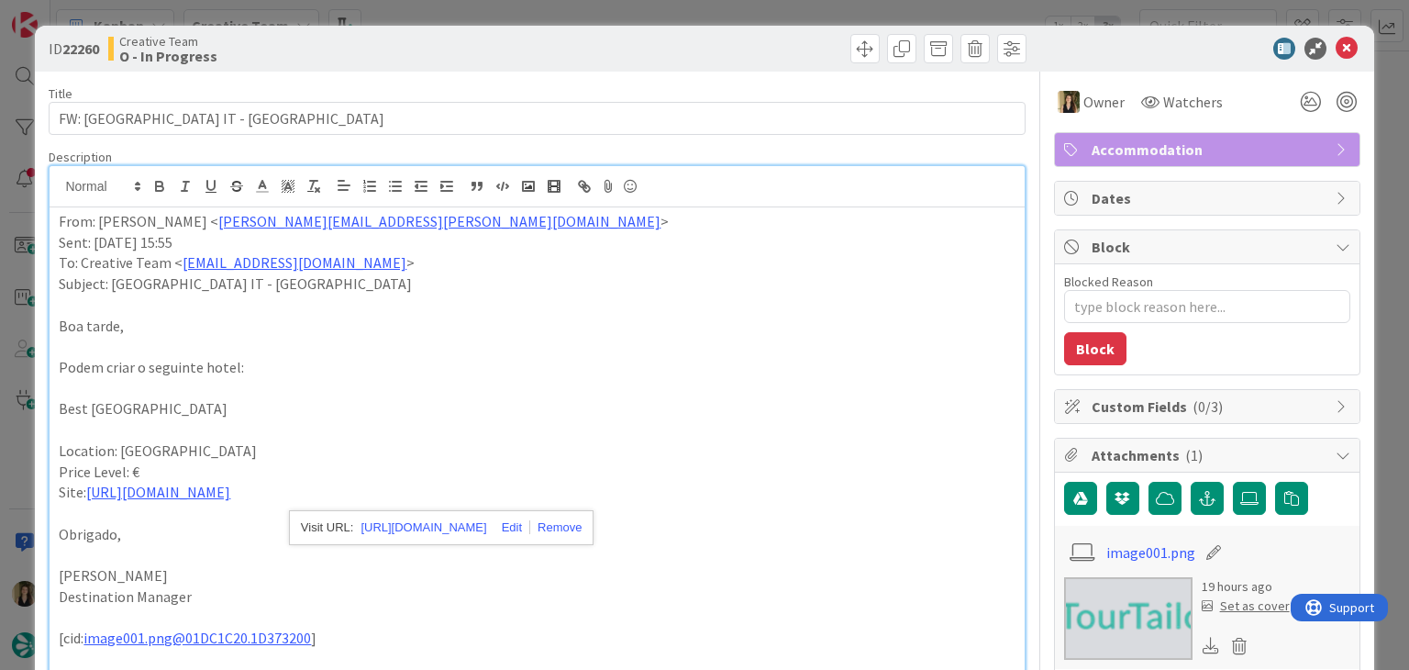
click at [418, 45] on div "Creative Team O - In Progress" at bounding box center [320, 48] width 425 height 29
click at [554, 7] on div "ID 22260 Creative Team O - In Progress Title 28 / 128 FW: Criar Hotel IT - Bolo…" at bounding box center [704, 335] width 1409 height 670
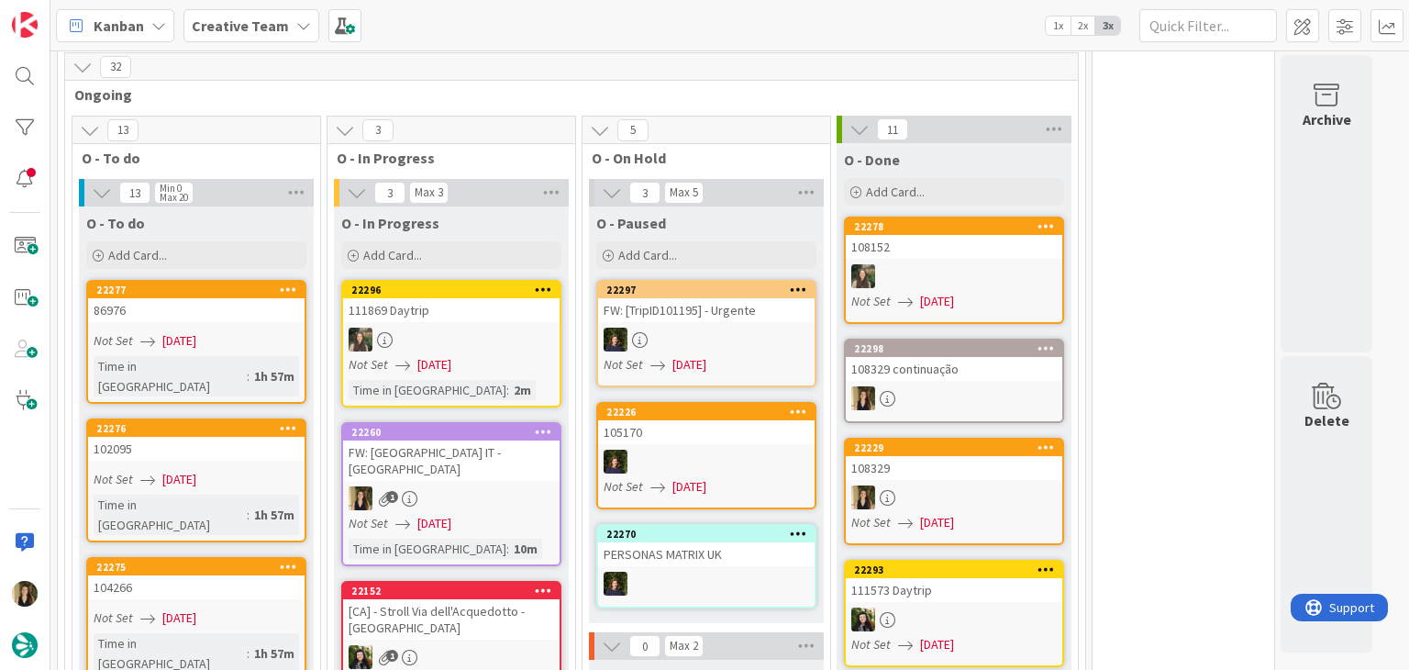
click at [479, 486] on div "1" at bounding box center [451, 498] width 216 height 24
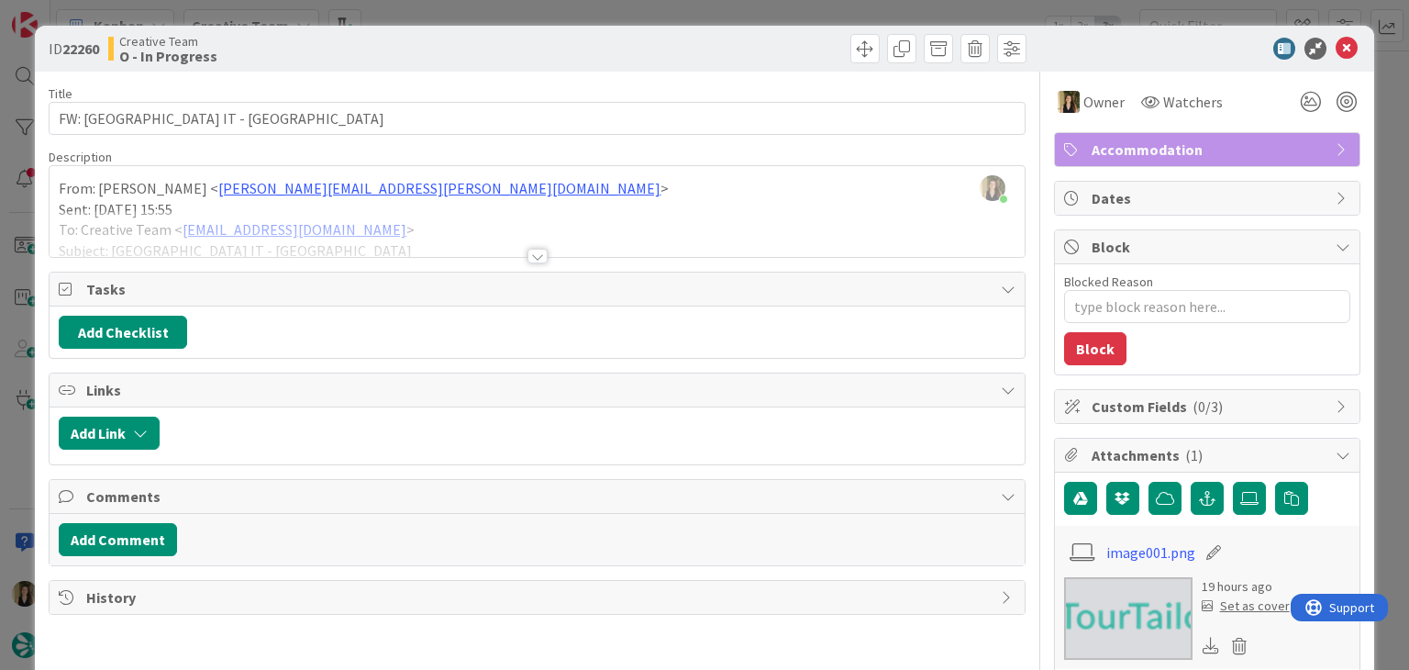
click at [527, 251] on div at bounding box center [537, 256] width 20 height 15
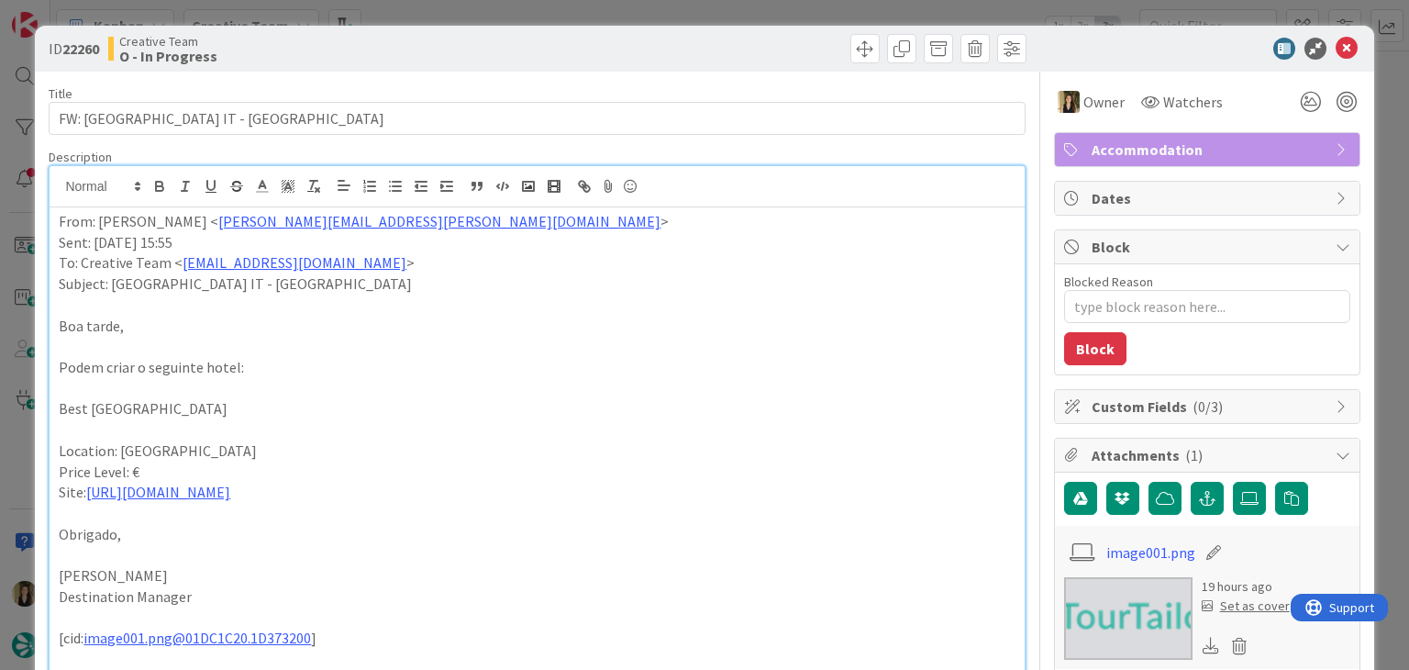
drag, startPoint x: 320, startPoint y: 416, endPoint x: 105, endPoint y: 401, distance: 216.1
click at [48, 414] on div "ID 22260 Creative Team O - In Progress Title 28 / 128 FW: Criar Hotel IT - Bolo…" at bounding box center [704, 657] width 1338 height 1263
copy p "Best Western Plus Tower Hotel Bologna"
drag, startPoint x: 557, startPoint y: 49, endPoint x: 558, endPoint y: 21, distance: 27.5
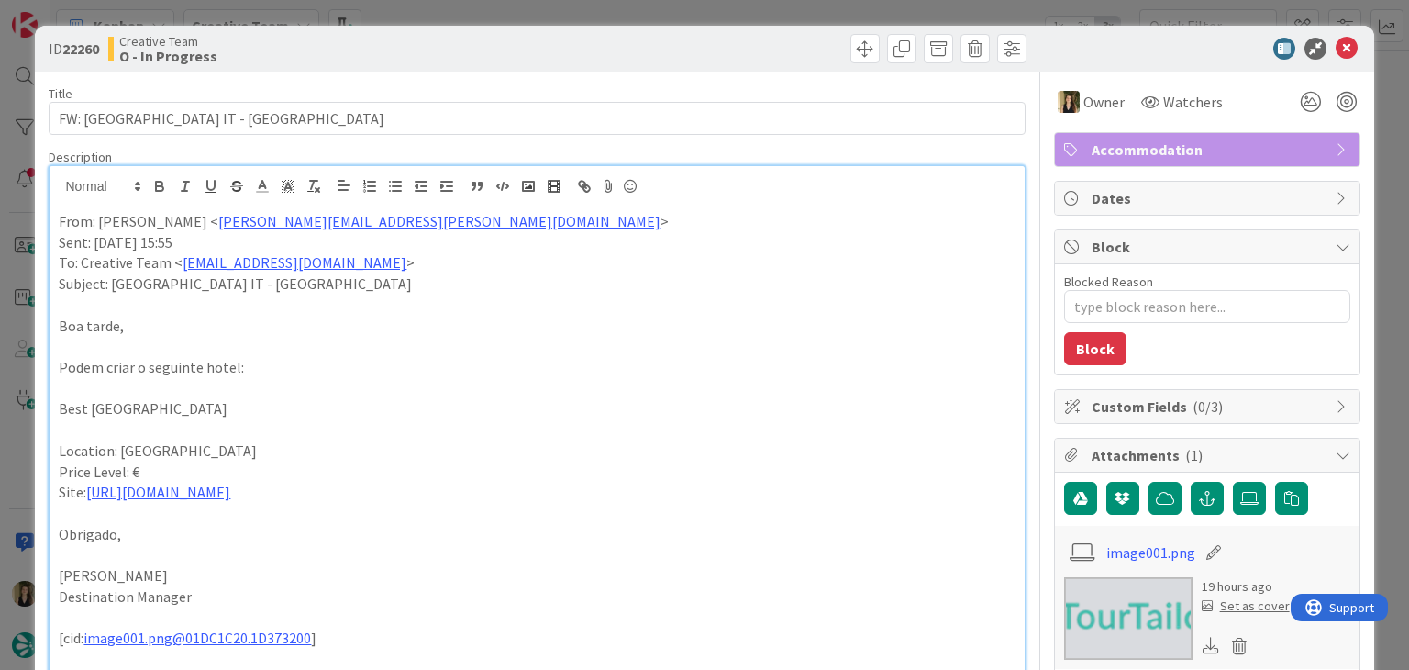
click at [557, 47] on div at bounding box center [784, 48] width 484 height 29
click at [558, 16] on div "ID 22260 Creative Team O - In Progress Title 28 / 128 FW: Criar Hotel IT - Bolo…" at bounding box center [704, 335] width 1409 height 670
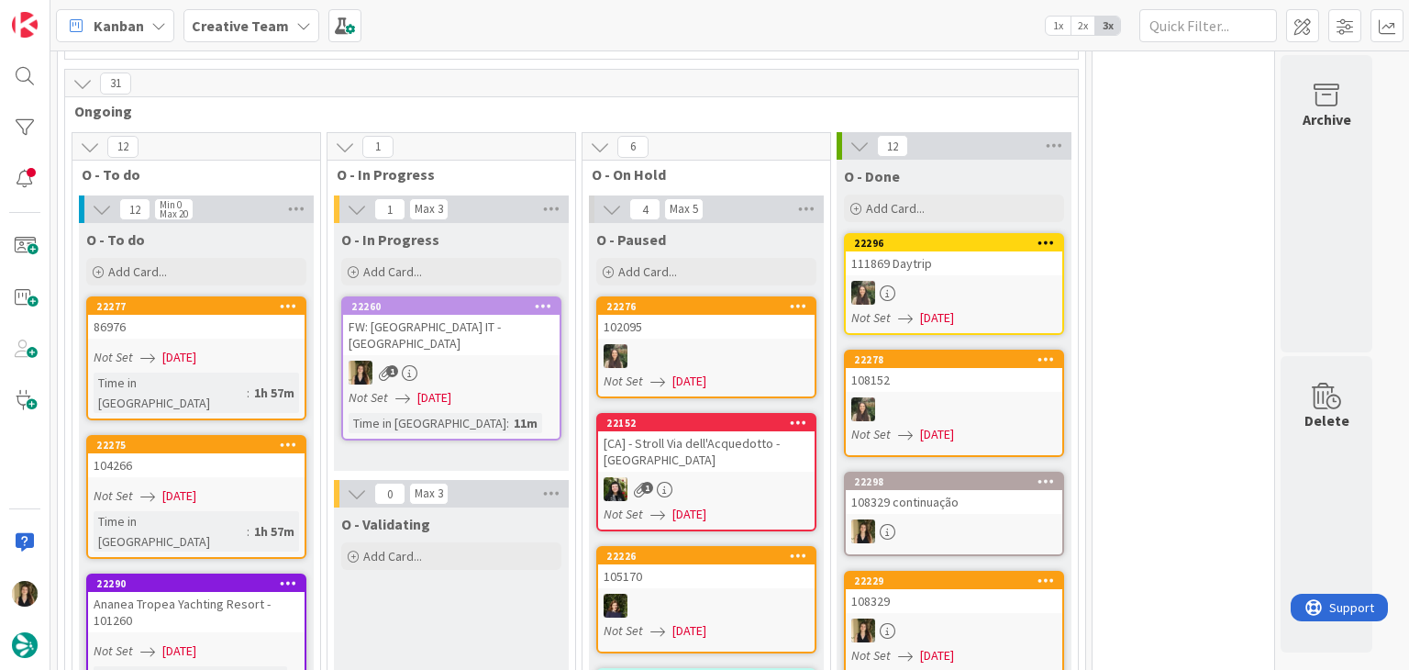
click at [510, 413] on div "Time in Column : 11m" at bounding box center [451, 423] width 205 height 20
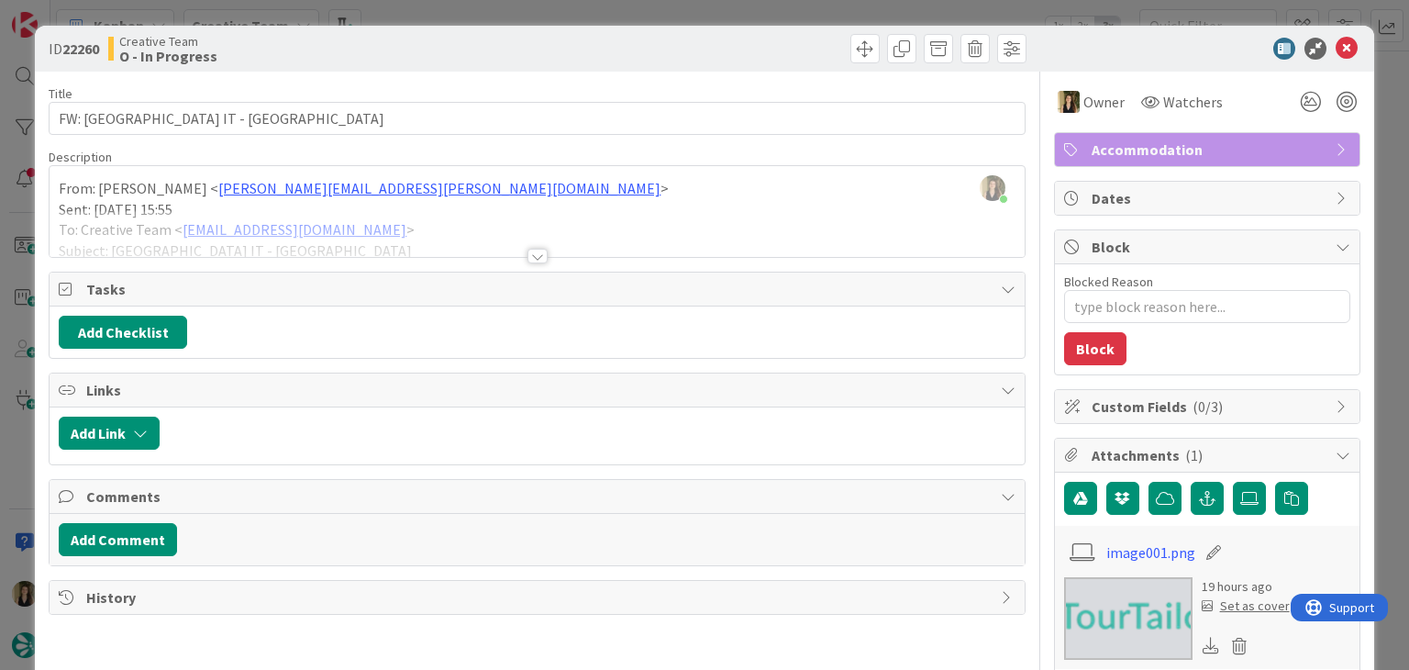
click at [784, 34] on div at bounding box center [784, 48] width 484 height 29
click at [776, 6] on div "ID 22260 Creative Team O - In Progress Title 28 / 128 FW: Criar Hotel IT - Bolo…" at bounding box center [704, 335] width 1409 height 670
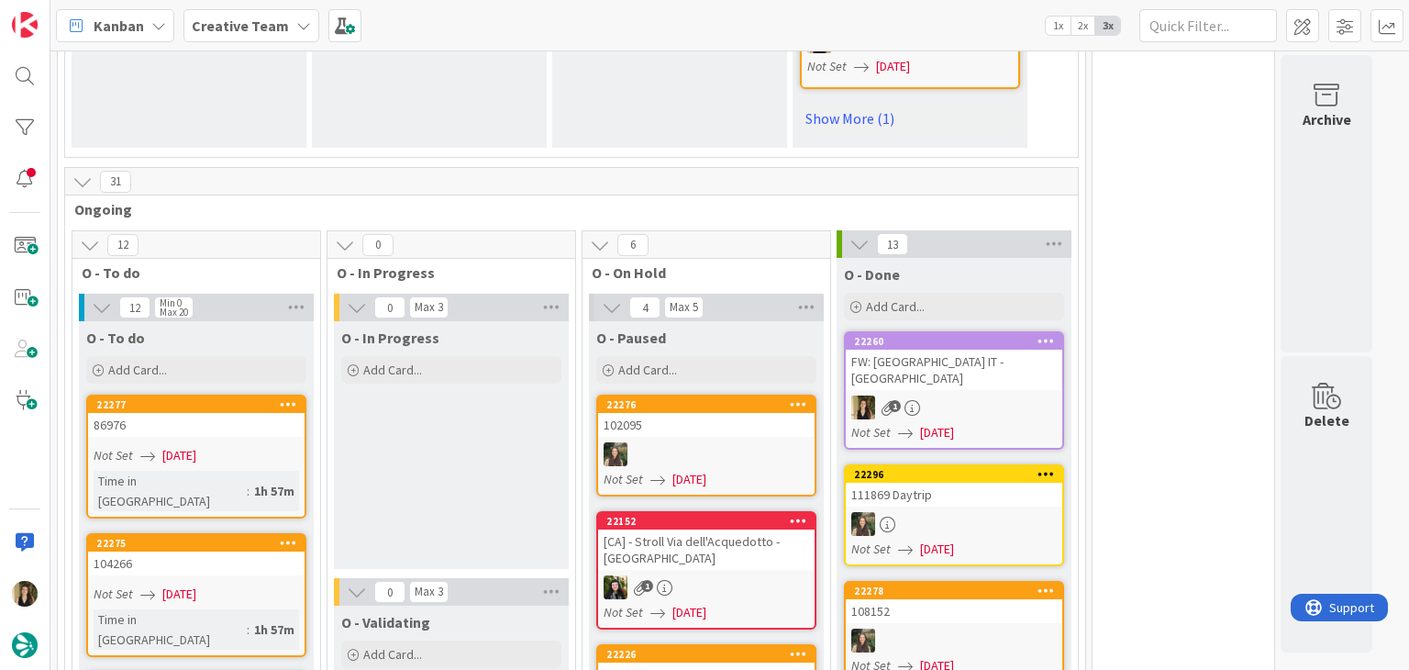
scroll to position [1468, 0]
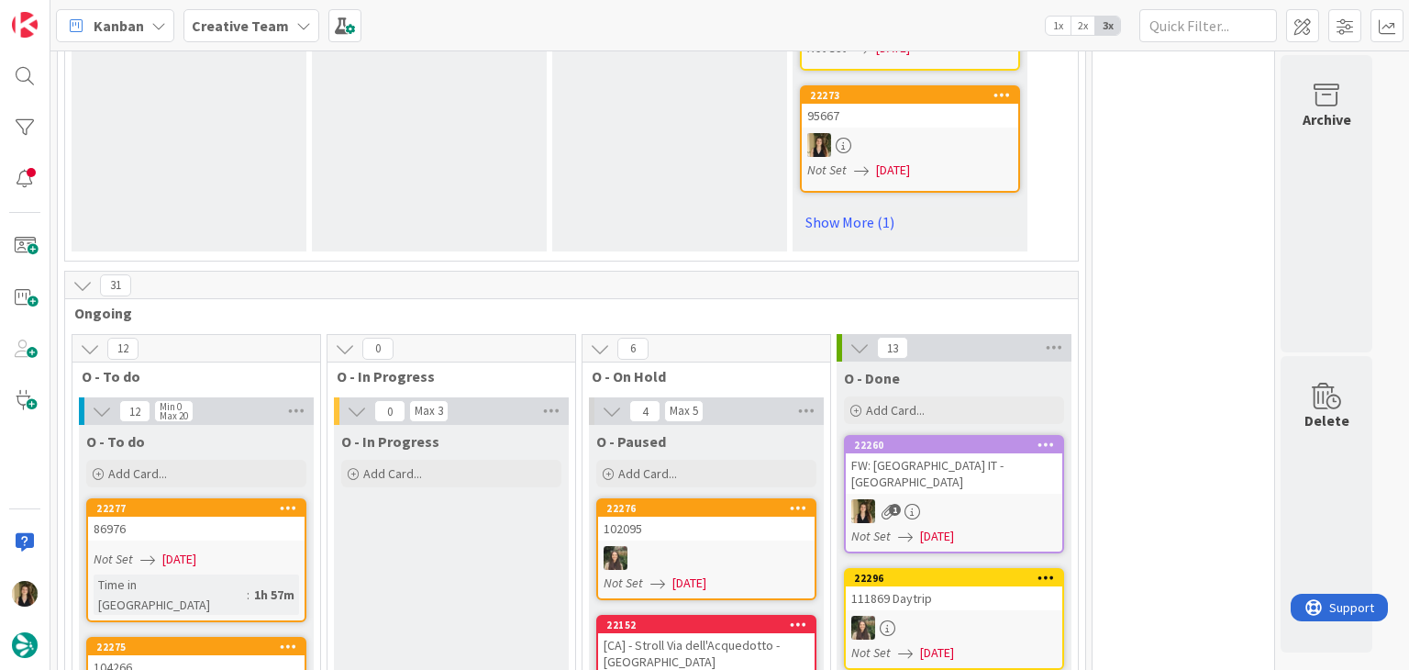
click at [471, 427] on div "O - In Progress Add Card... Template Not Set Title 0 / 128 Label Daytrip Accomm…" at bounding box center [451, 549] width 235 height 248
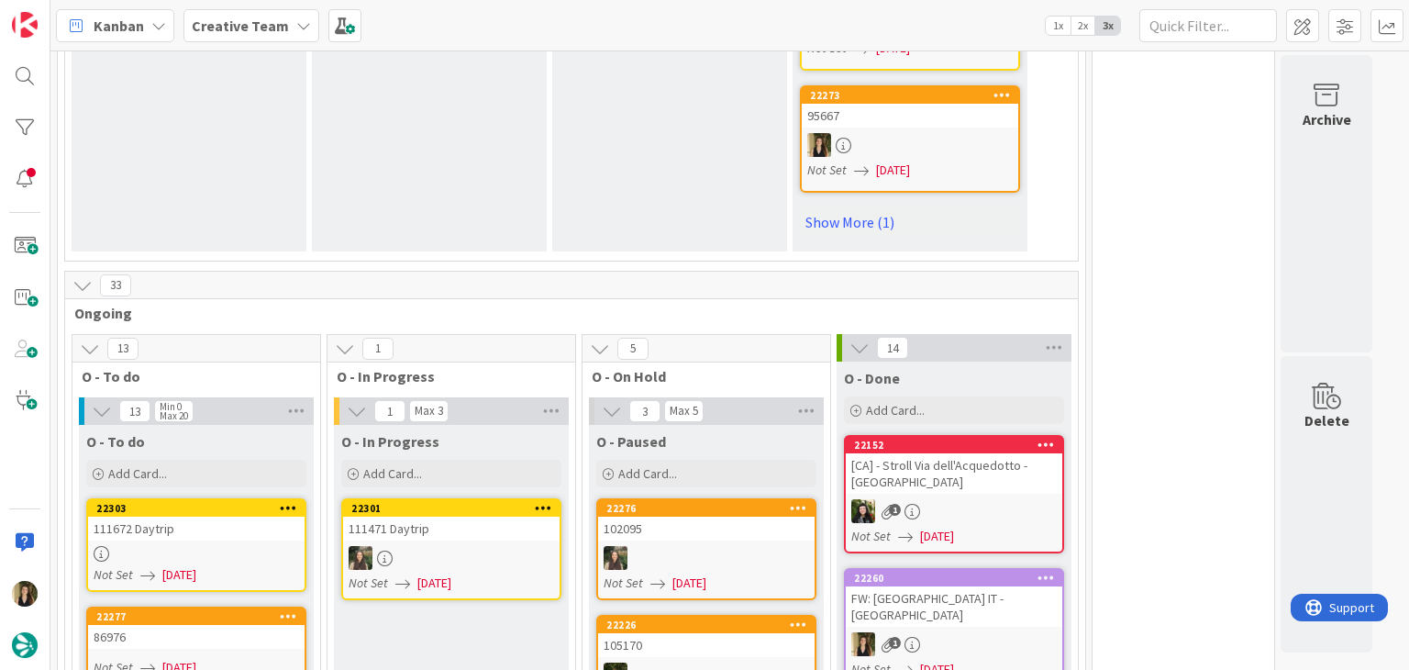
click at [488, 466] on div "O - In Progress Add Card... Template Not Set Title 0 / 128 Label Daytrip Accomm…" at bounding box center [451, 549] width 235 height 248
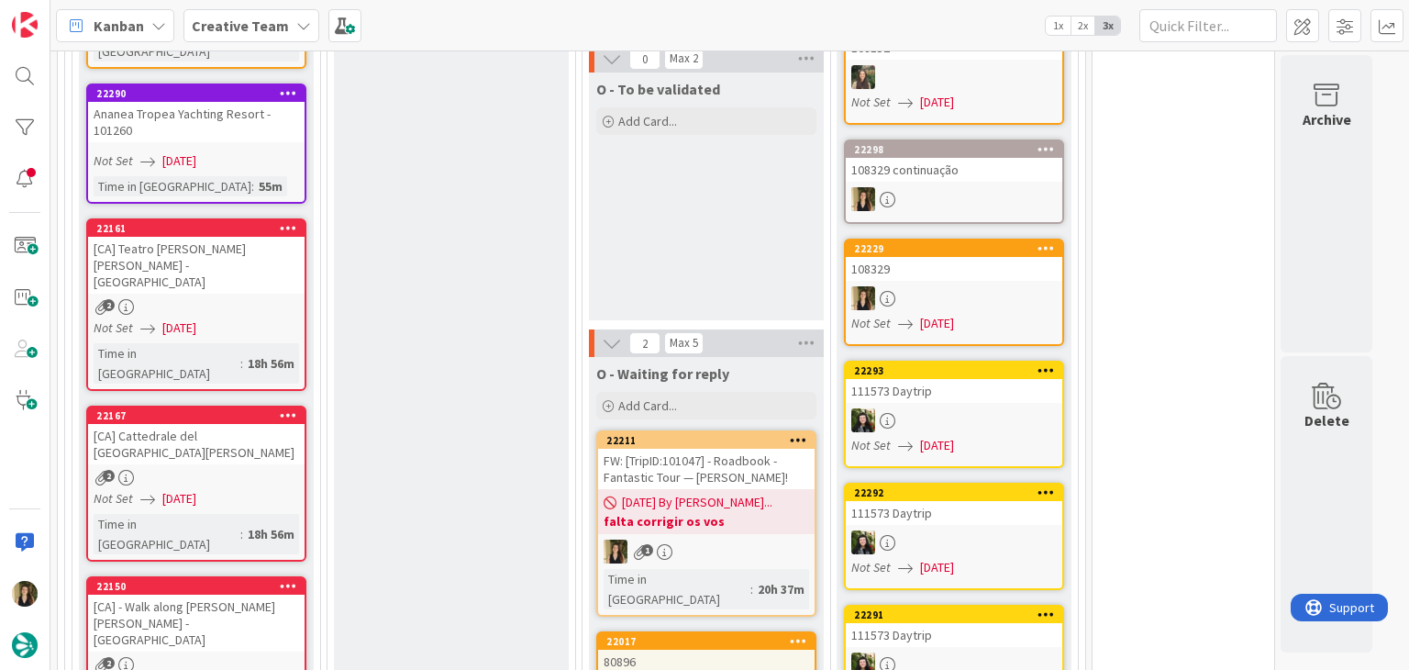
scroll to position [2385, 0]
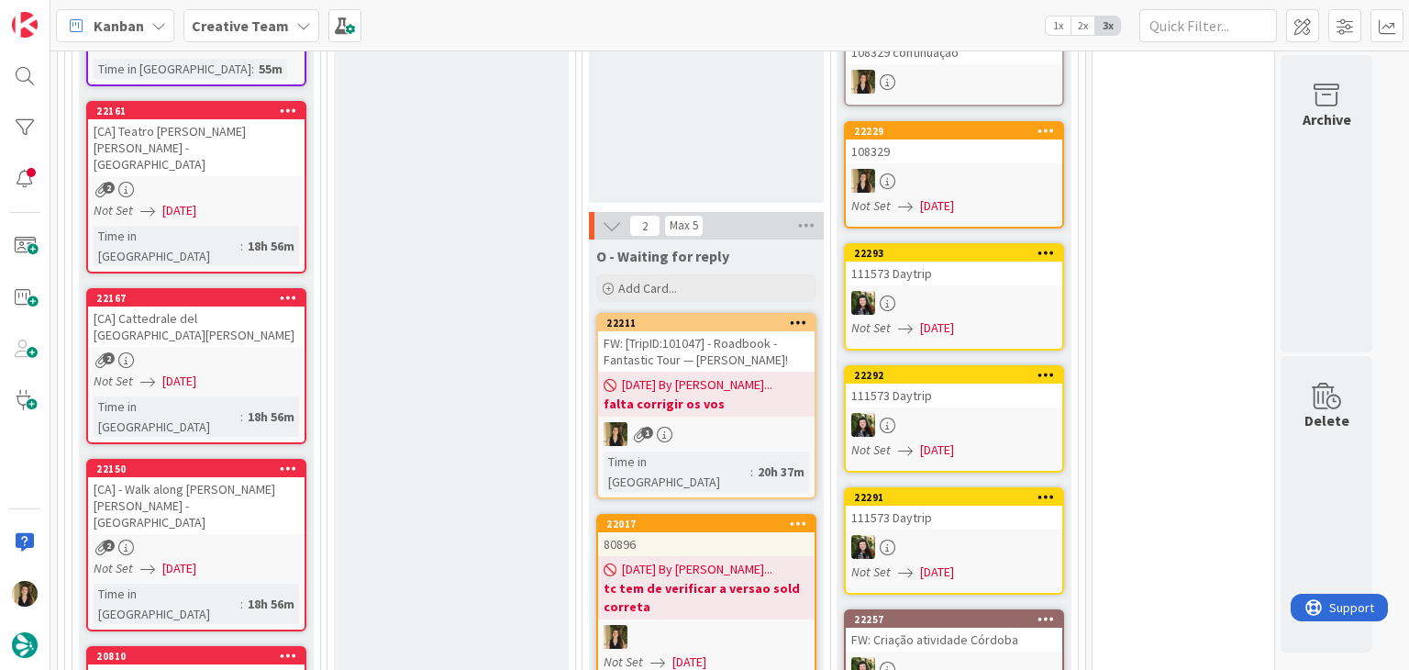
click at [757, 625] on div at bounding box center [706, 637] width 216 height 24
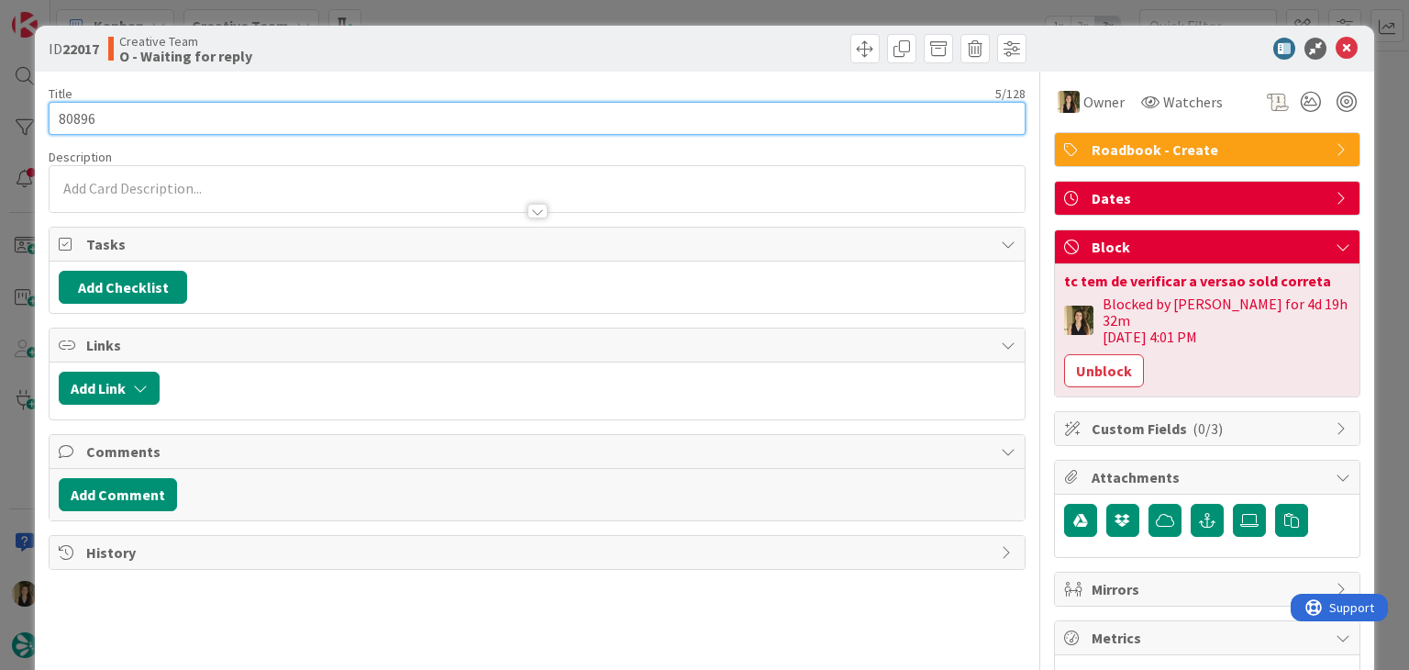
click at [80, 115] on input "80896" at bounding box center [537, 118] width 976 height 33
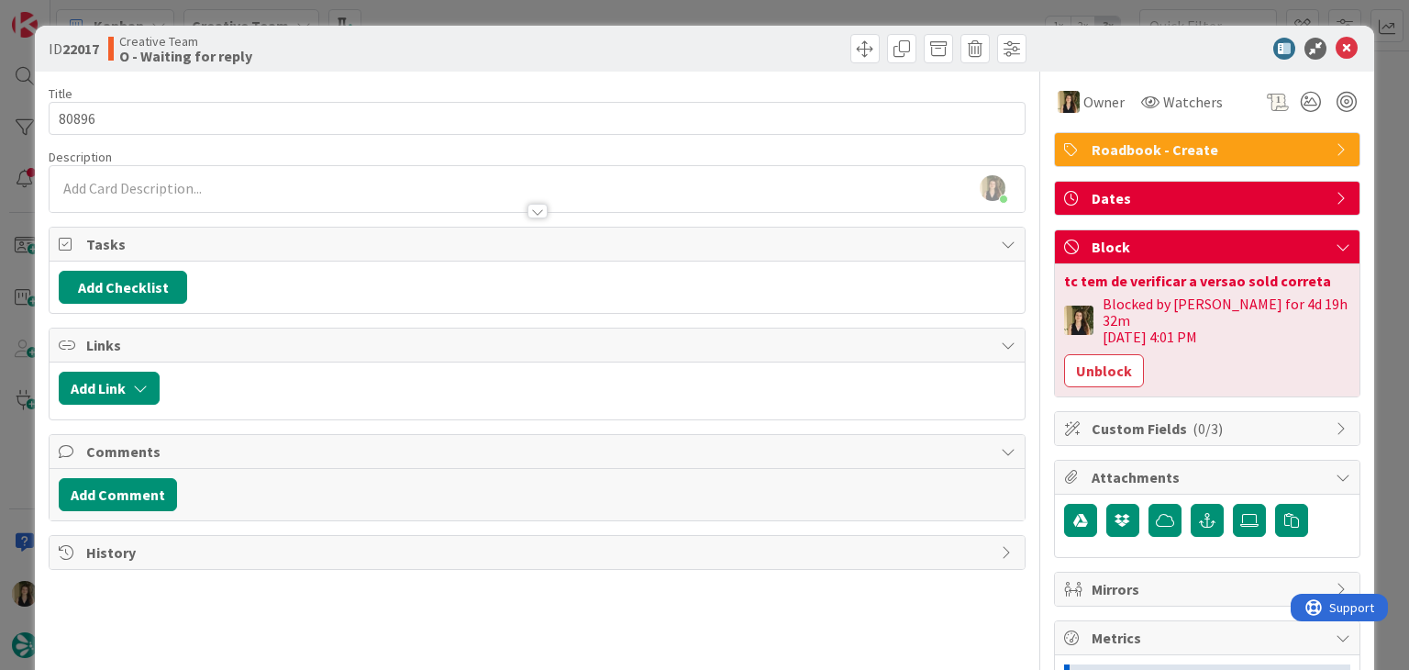
drag, startPoint x: 498, startPoint y: 63, endPoint x: 498, endPoint y: 45, distance: 18.3
click at [498, 55] on div "ID 22017 Creative Team O - Waiting for reply" at bounding box center [704, 49] width 1338 height 46
click at [503, 16] on div "ID 22017 Creative Team O - Waiting for reply Title 5 / 128 80896 Description So…" at bounding box center [704, 335] width 1409 height 670
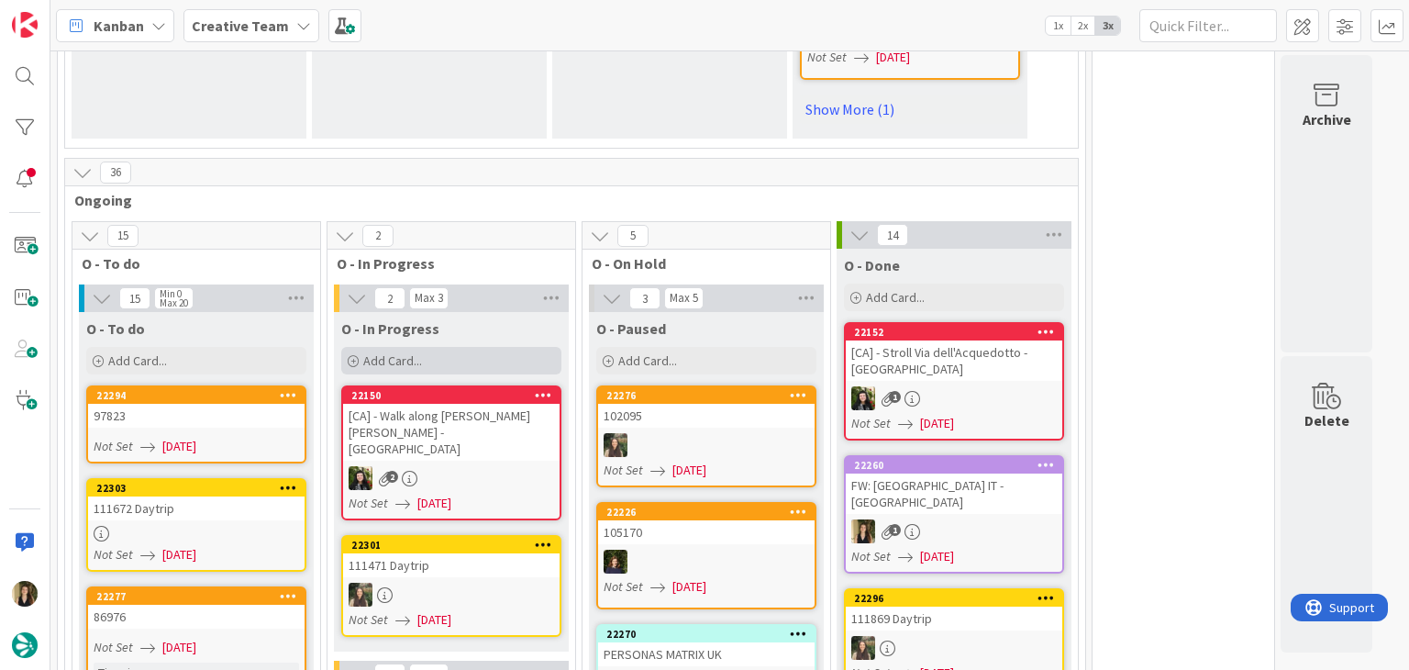
scroll to position [1651, 0]
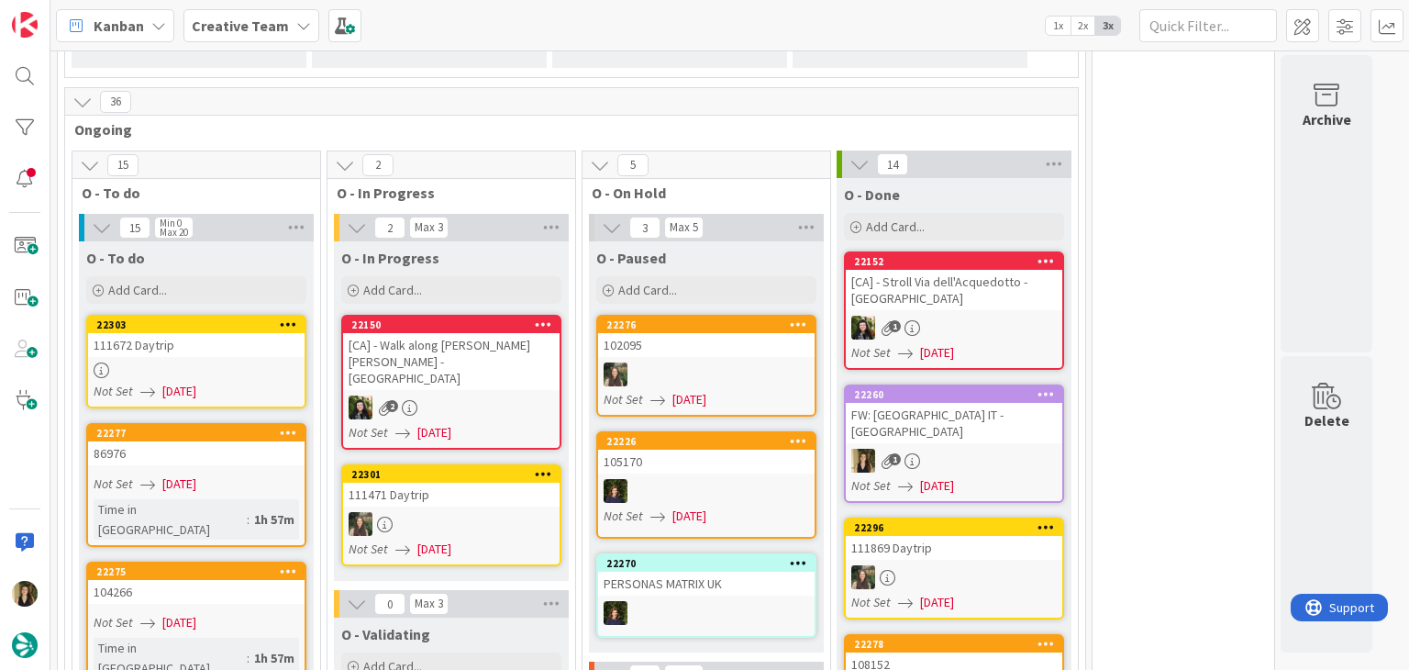
click at [261, 315] on link "22303 111672 Daytrip Not Set 03/09/2025" at bounding box center [196, 362] width 220 height 94
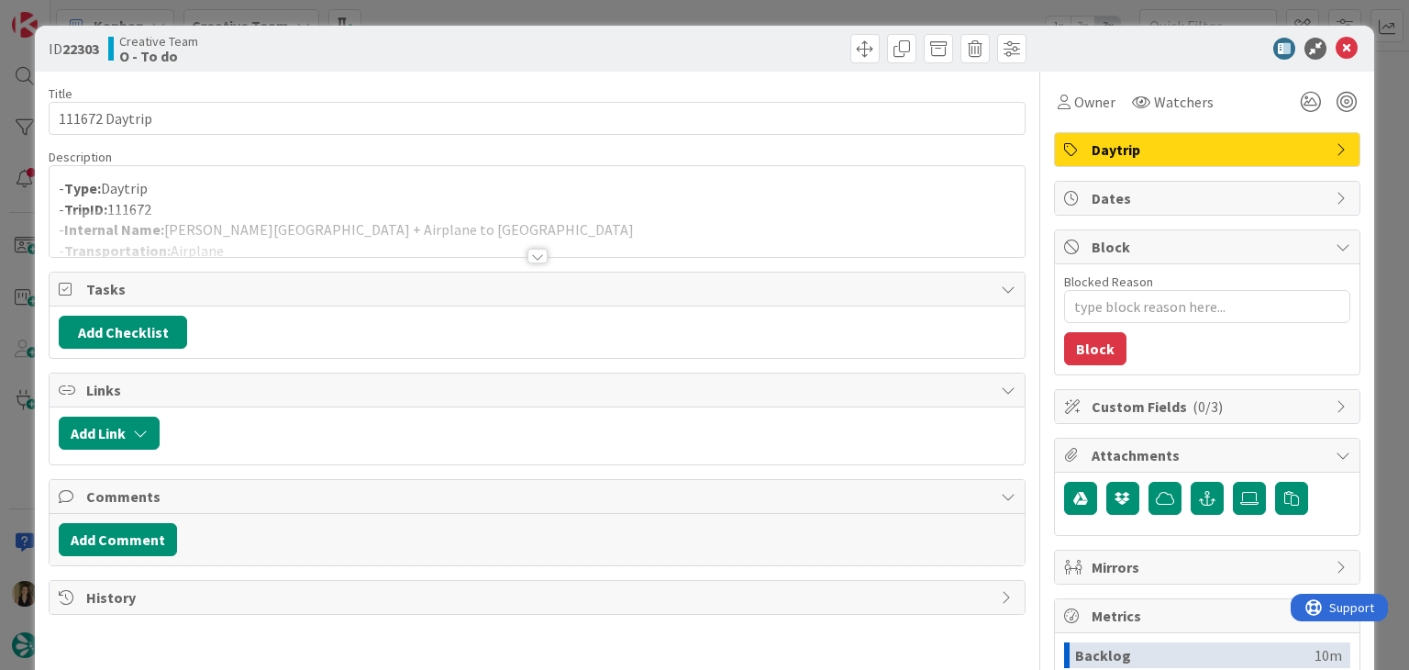
click at [571, 8] on div "ID 22303 Creative Team O - To do Title 14 / 128 111672 Daytrip Description - Ty…" at bounding box center [704, 335] width 1409 height 670
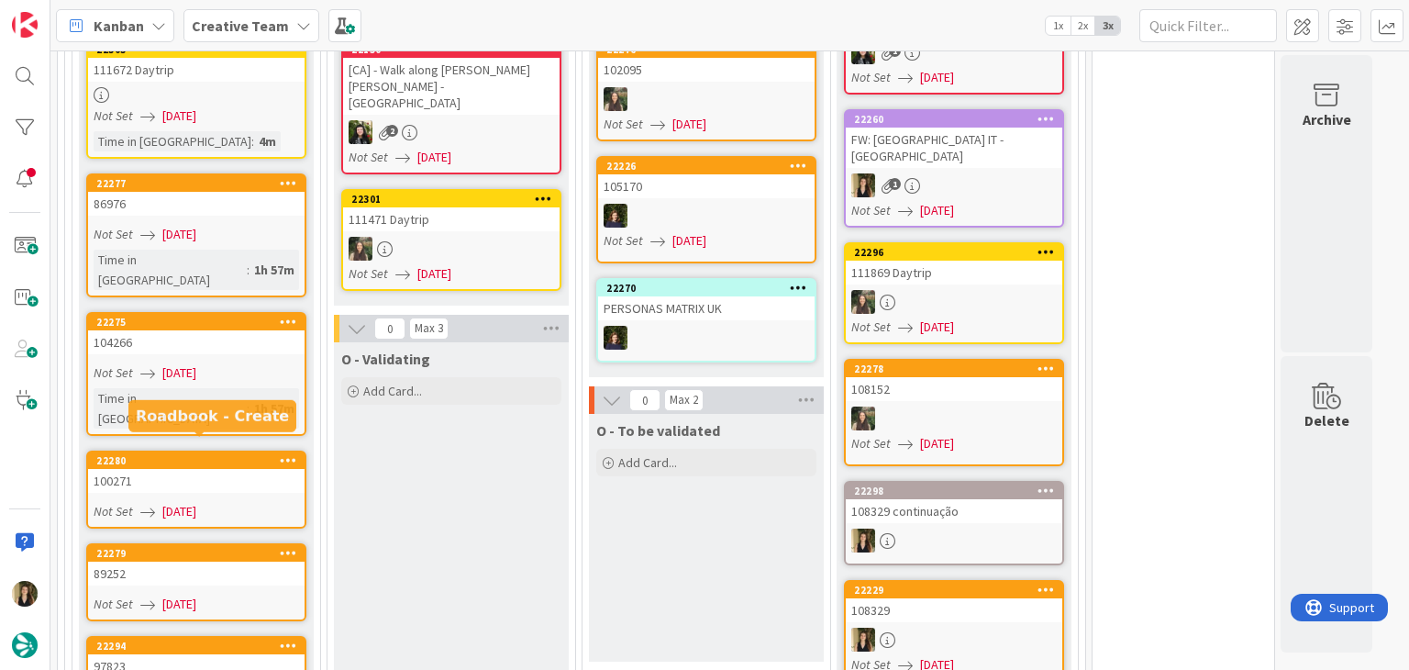
click at [244, 654] on div "97823" at bounding box center [196, 666] width 216 height 24
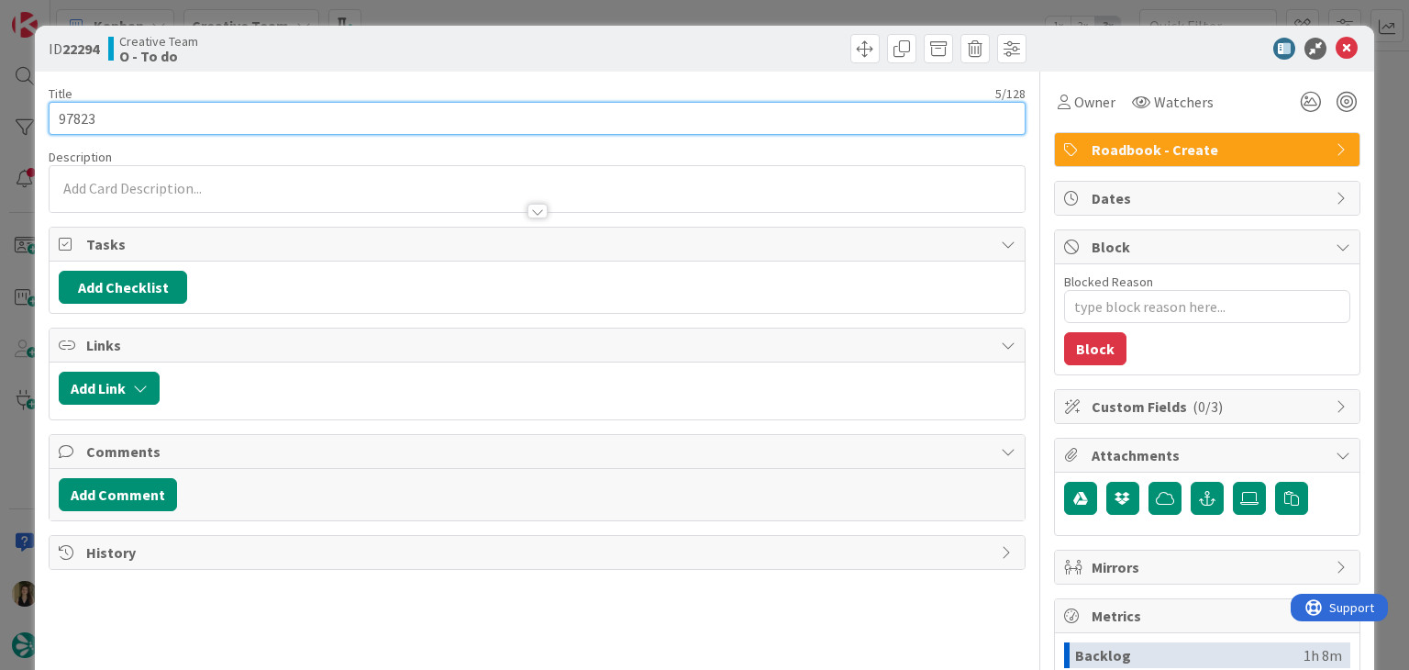
click at [77, 112] on input "97823" at bounding box center [537, 118] width 976 height 33
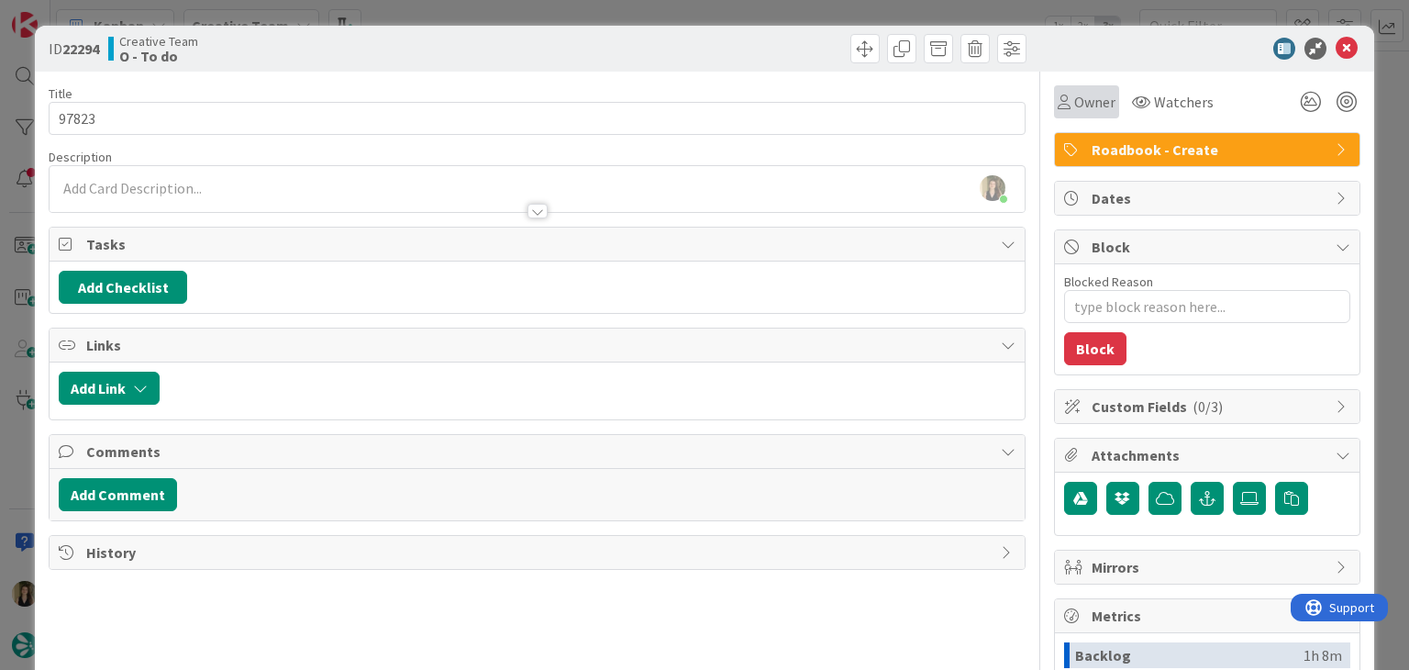
click at [1082, 116] on div "Owner Watchers Roadbook - Create Dates Block Blocked Reason 0 / 256 Block Custo…" at bounding box center [1207, 509] width 306 height 874
click at [1080, 107] on span "Owner" at bounding box center [1094, 102] width 41 height 22
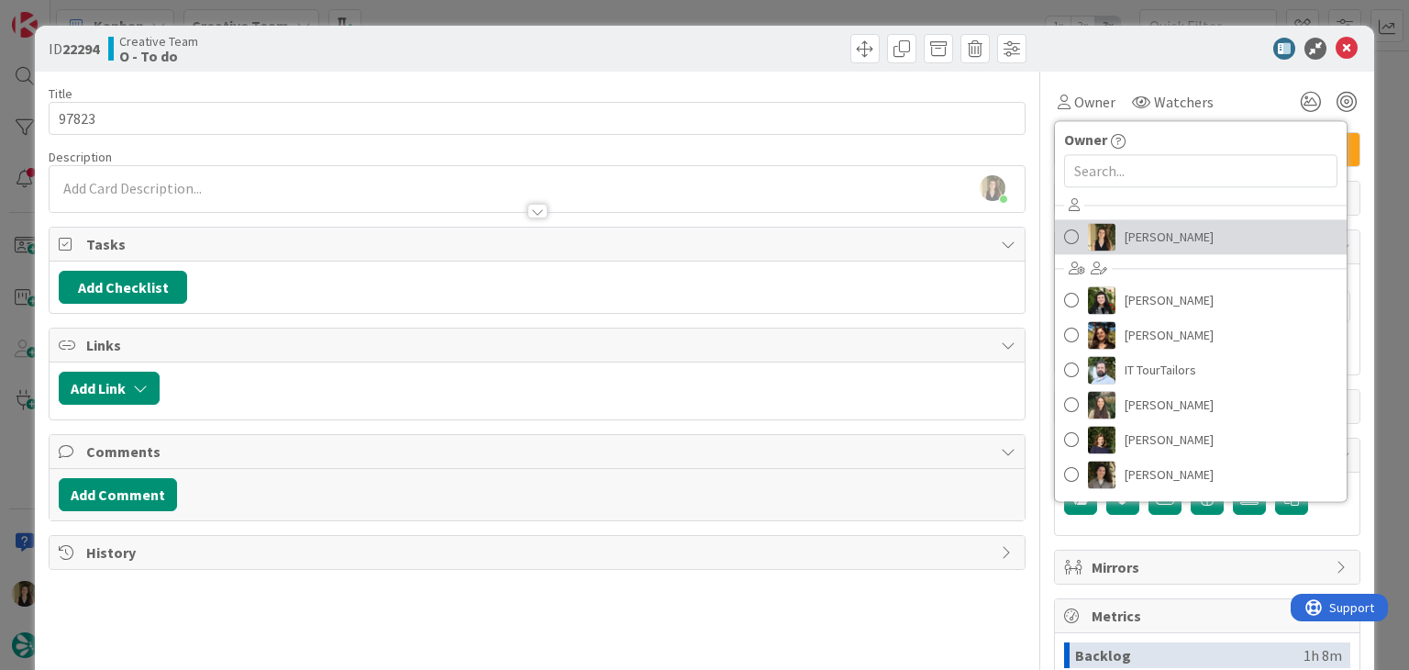
drag, startPoint x: 1162, startPoint y: 233, endPoint x: 1122, endPoint y: 214, distance: 44.7
click at [1163, 233] on span "[PERSON_NAME]" at bounding box center [1169, 237] width 89 height 28
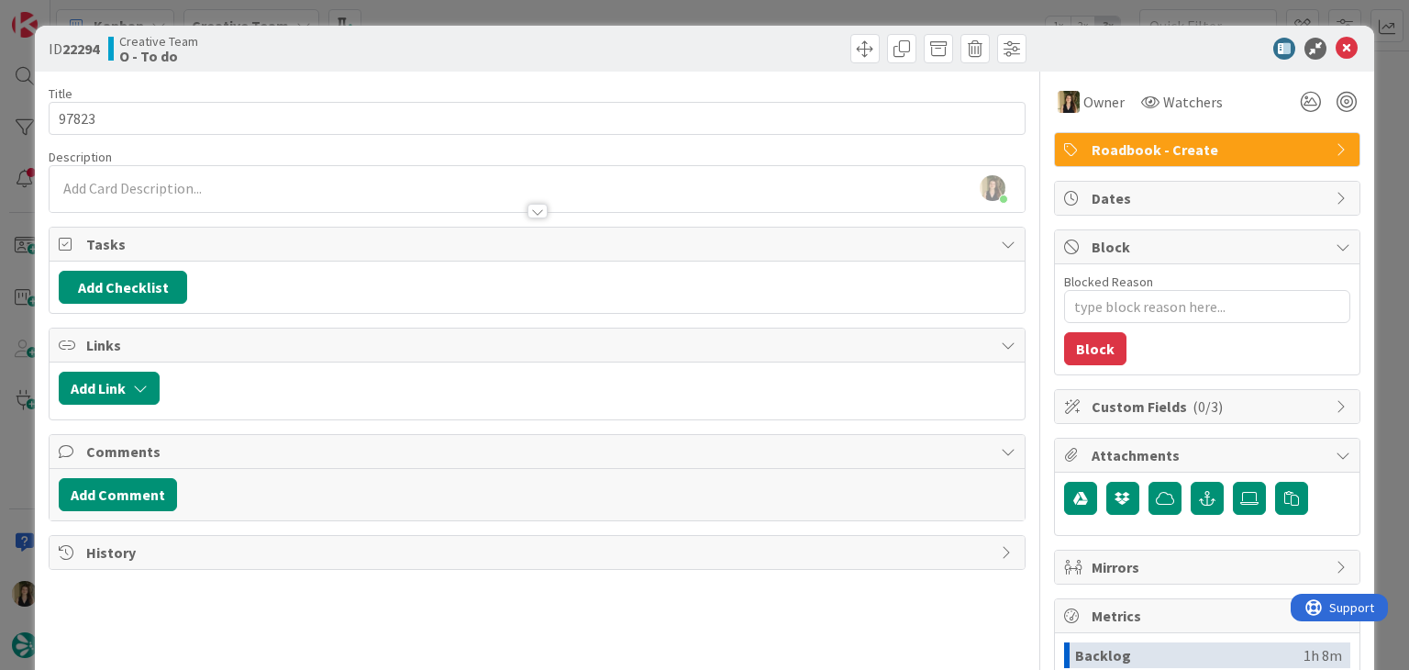
click at [709, 37] on div at bounding box center [784, 48] width 484 height 29
click at [704, 10] on div "ID 22294 Creative Team O - To do Title 5 / 128 97823 Description Sofia Palma ju…" at bounding box center [704, 335] width 1409 height 670
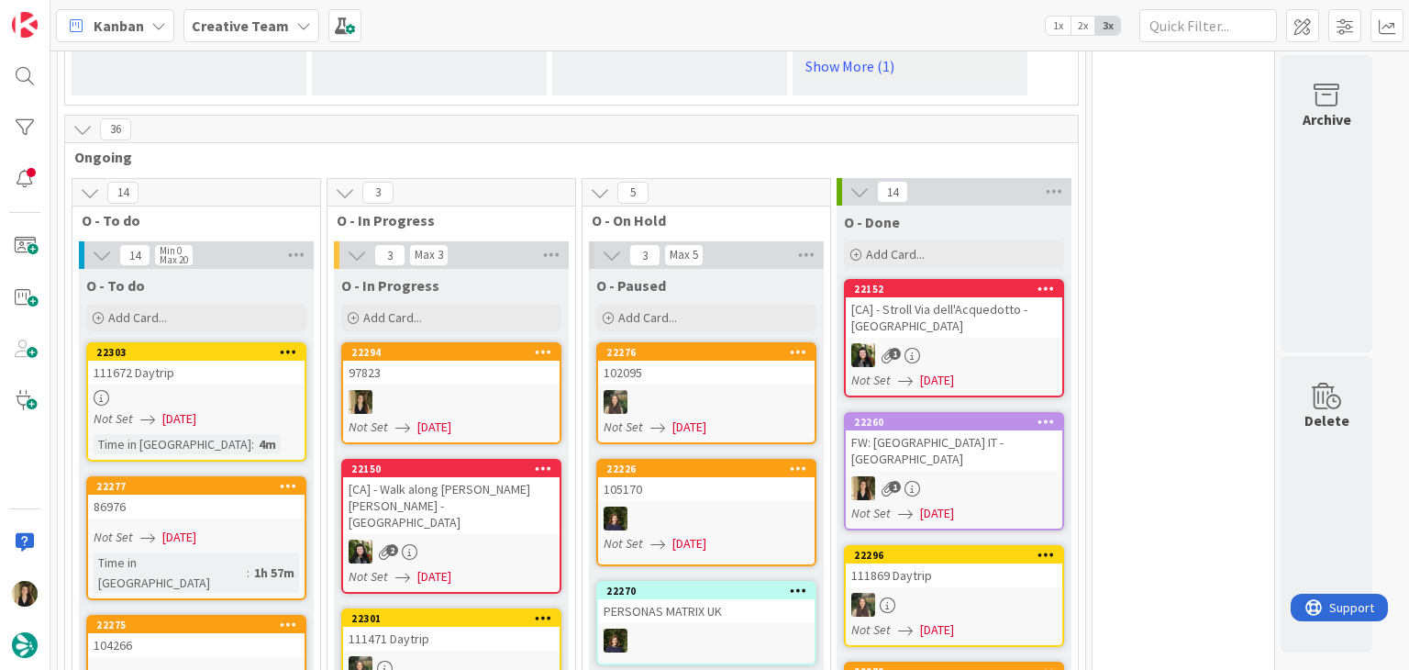
scroll to position [1611, 0]
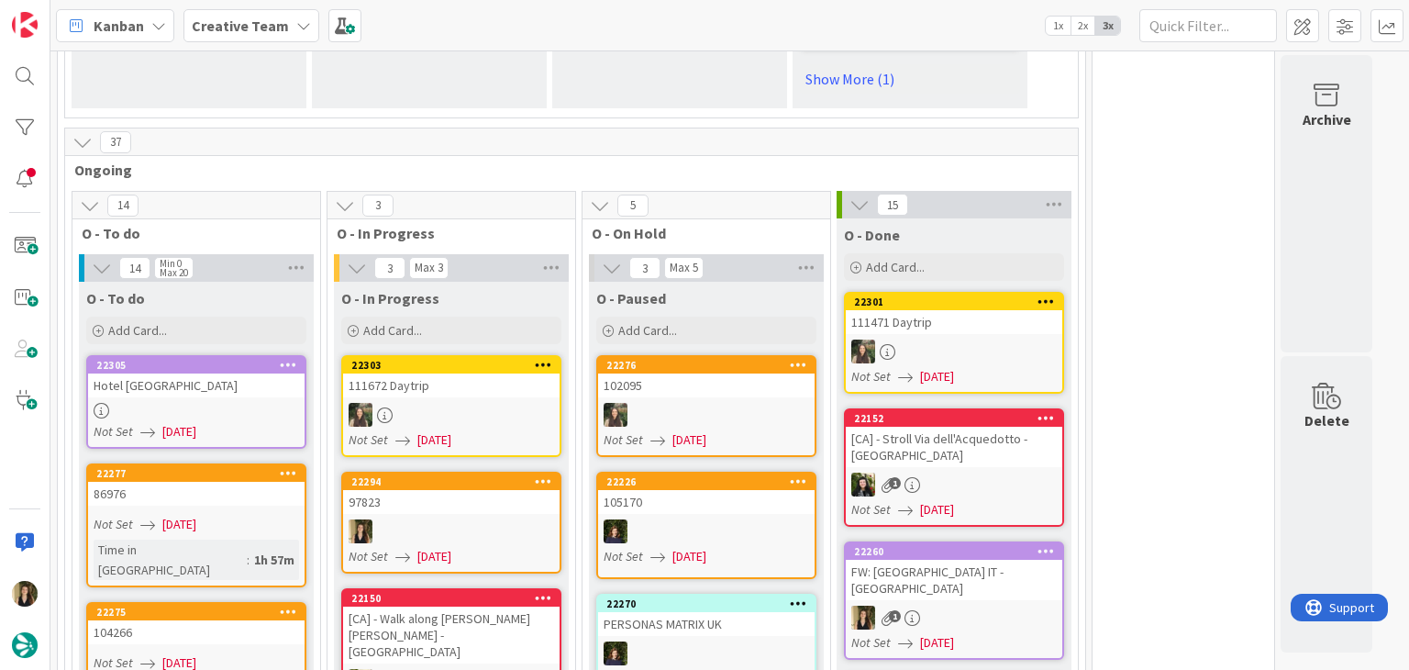
click at [466, 519] on div at bounding box center [451, 531] width 216 height 24
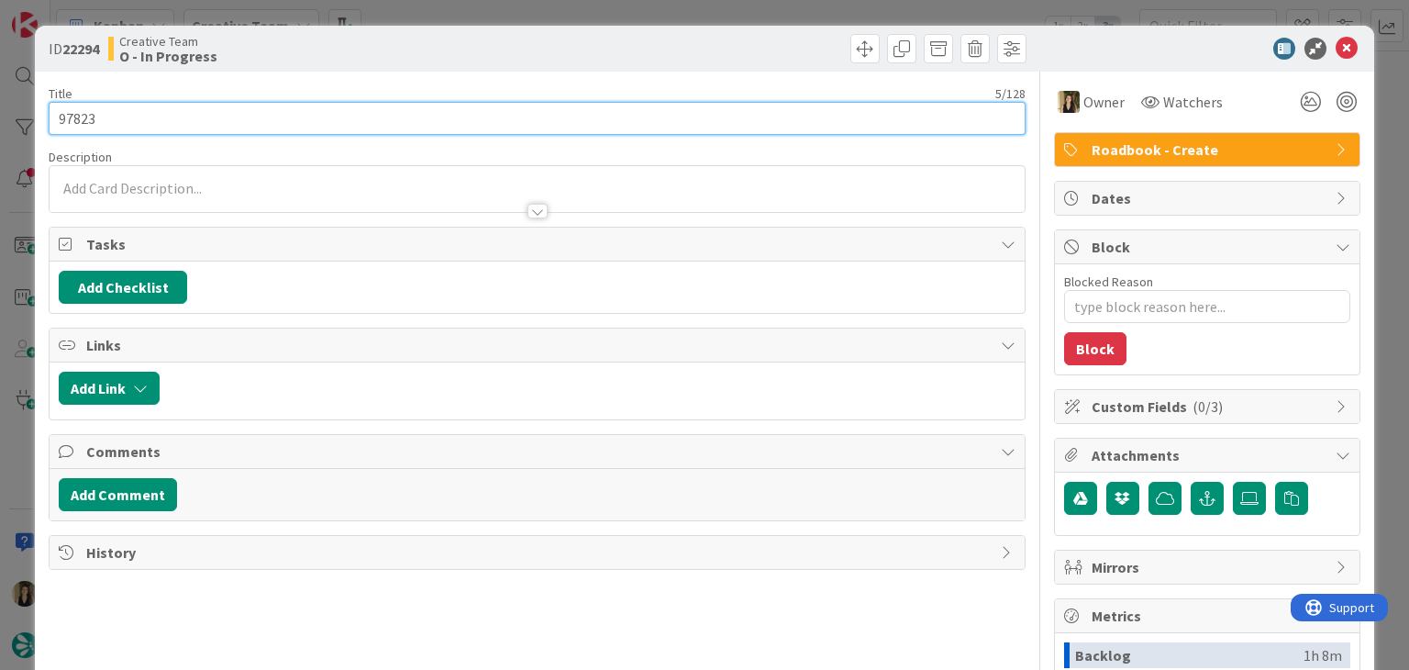
click at [76, 109] on input "97823" at bounding box center [537, 118] width 976 height 33
click at [77, 109] on input "97823" at bounding box center [537, 118] width 976 height 33
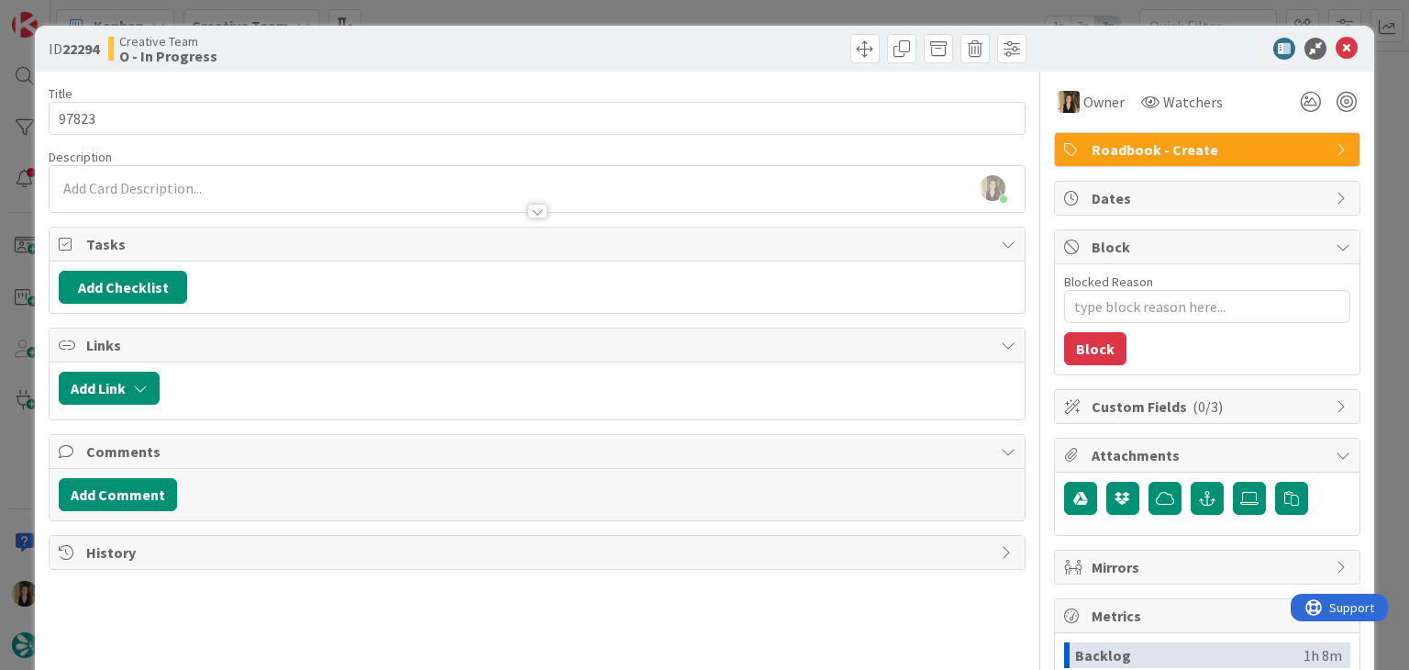
type textarea "x"
click at [279, 193] on div at bounding box center [537, 202] width 974 height 19
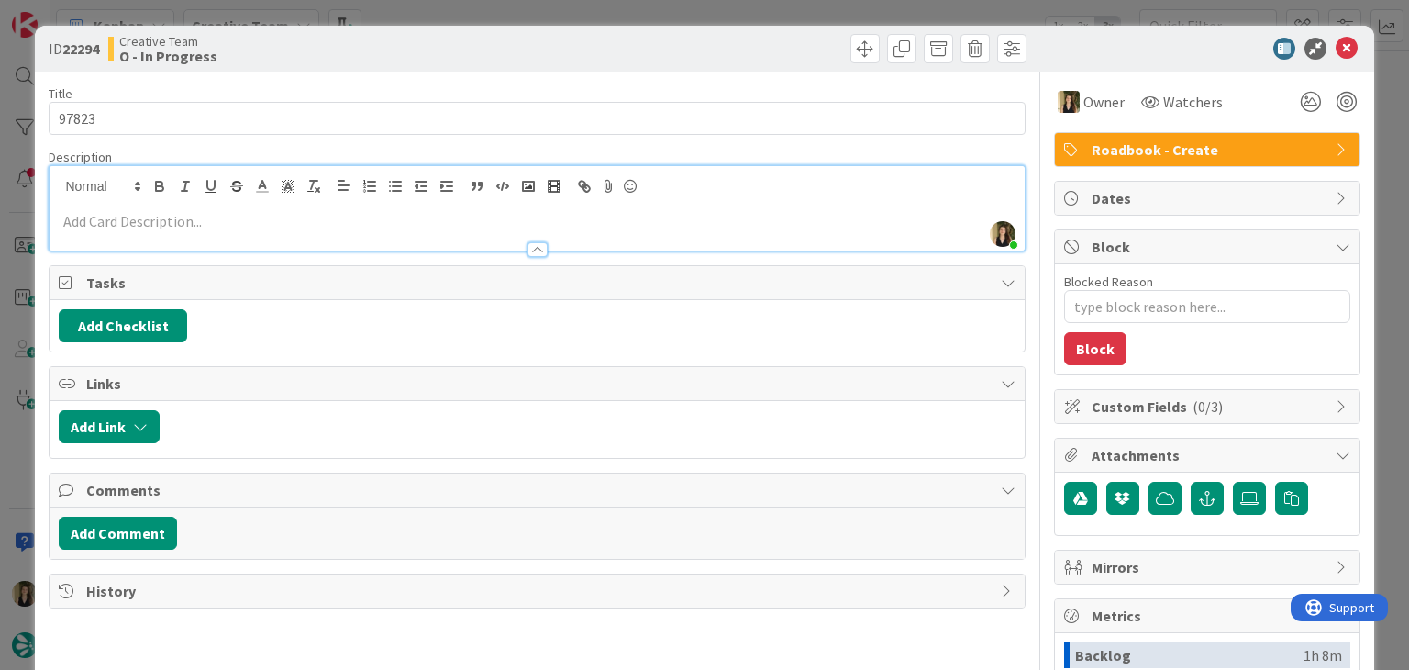
click at [235, 228] on p at bounding box center [537, 221] width 956 height 21
paste div
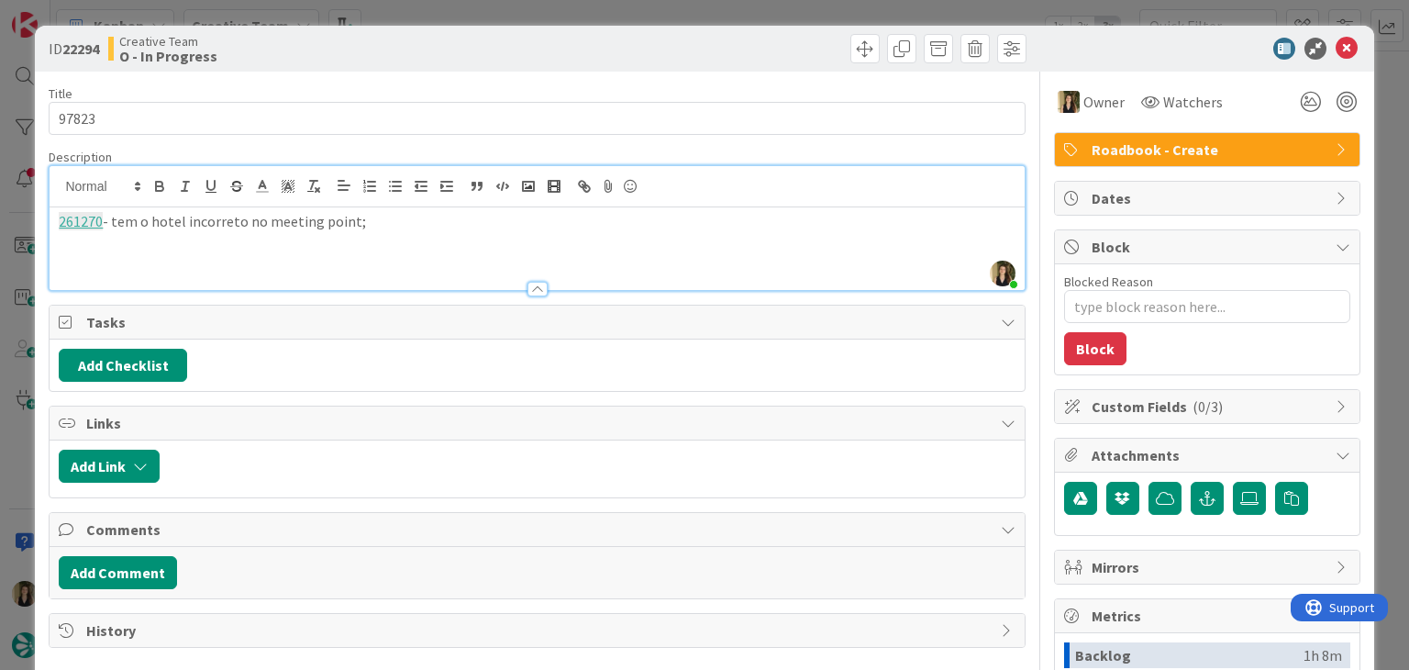
click at [422, 47] on div "Creative Team O - In Progress" at bounding box center [320, 48] width 425 height 29
click at [384, 219] on p "261270 - tem o hotel incorreto no meeting point;" at bounding box center [537, 221] width 956 height 21
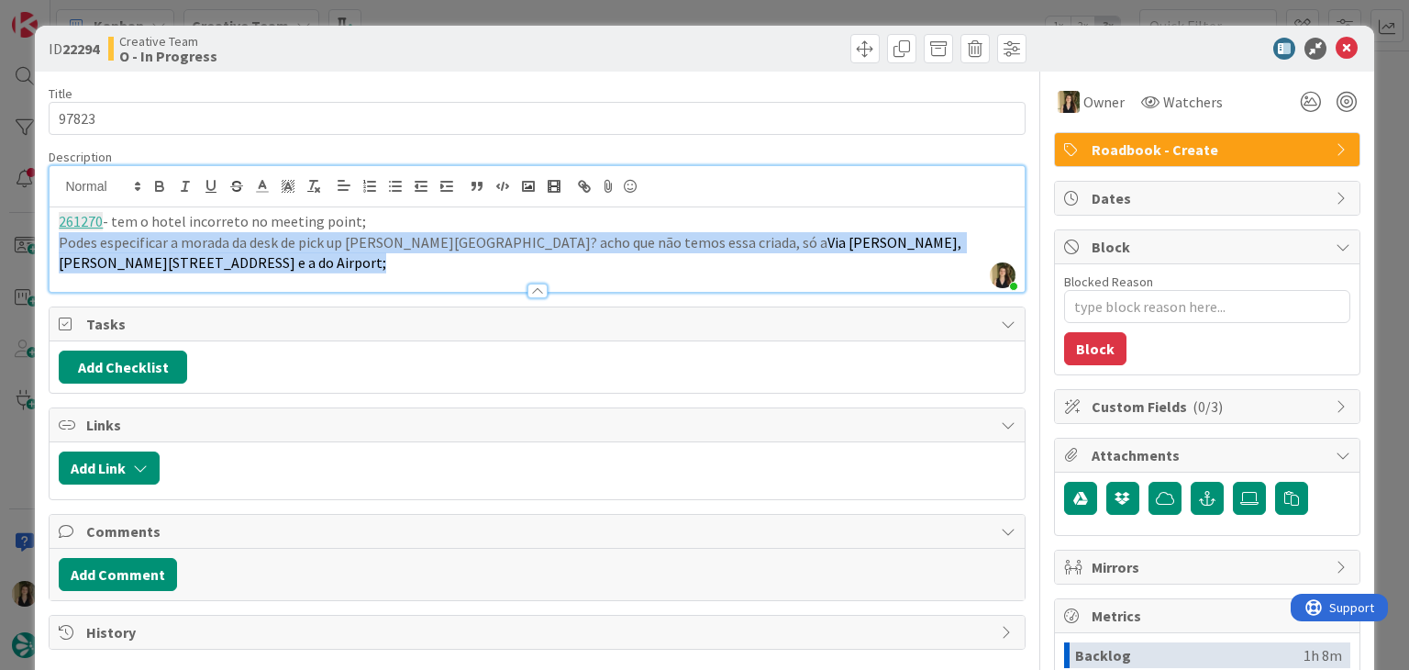
drag, startPoint x: 190, startPoint y: 272, endPoint x: 250, endPoint y: 253, distance: 63.3
click at [250, 253] on div "Description Sofia Palma joined 8 m ago 261270 - tem o hotel incorreto no meetin…" at bounding box center [537, 221] width 976 height 144
drag, startPoint x: 219, startPoint y: 263, endPoint x: 620, endPoint y: 239, distance: 401.6
click at [620, 239] on p "Podes especificar a morada da desk de pick up em Turim? acho que não temos essa…" at bounding box center [537, 252] width 956 height 41
click at [315, 186] on icon "button" at bounding box center [313, 186] width 17 height 17
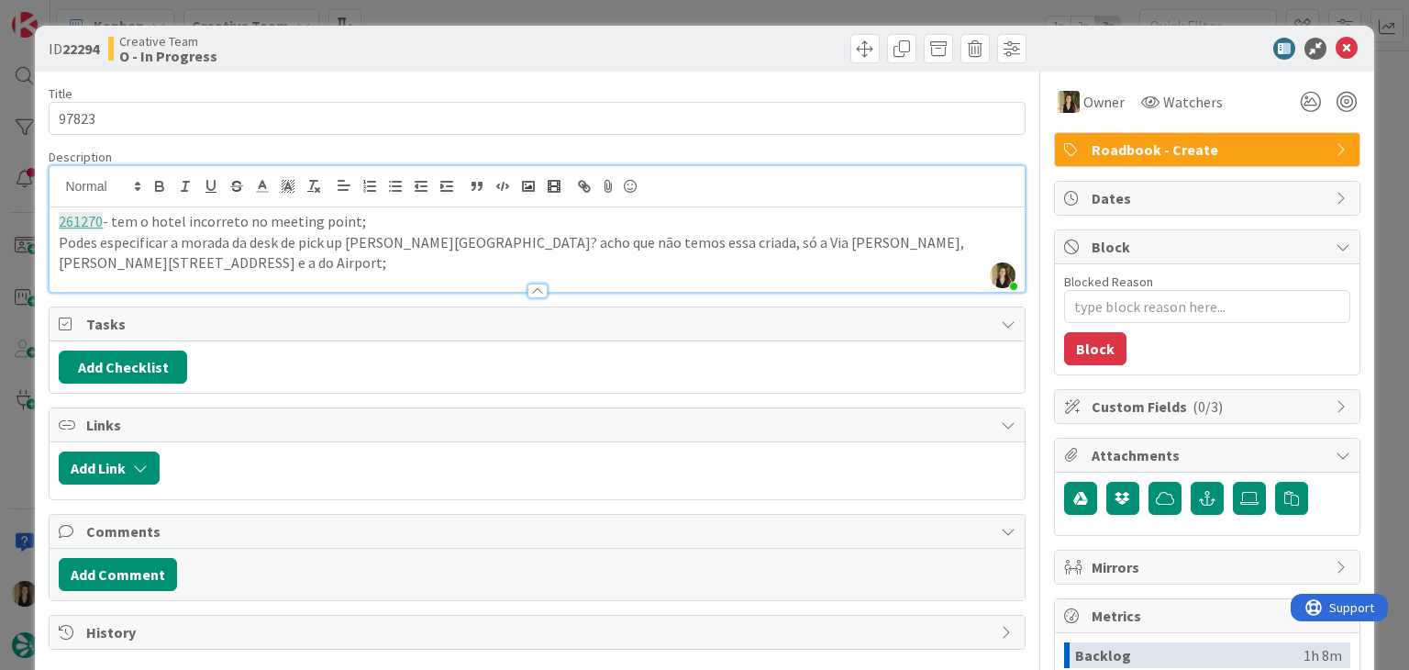
click at [338, 250] on p "Podes especificar a morada da desk de pick up em Turim? acho que não temos essa…" at bounding box center [537, 252] width 956 height 41
drag, startPoint x: 671, startPoint y: 52, endPoint x: 671, endPoint y: 27, distance: 25.7
click at [671, 46] on div at bounding box center [784, 48] width 484 height 29
click at [671, 14] on div "ID 22294 Creative Team O - In Progress Title 5 / 128 97823 Description Sofia Pa…" at bounding box center [704, 335] width 1409 height 670
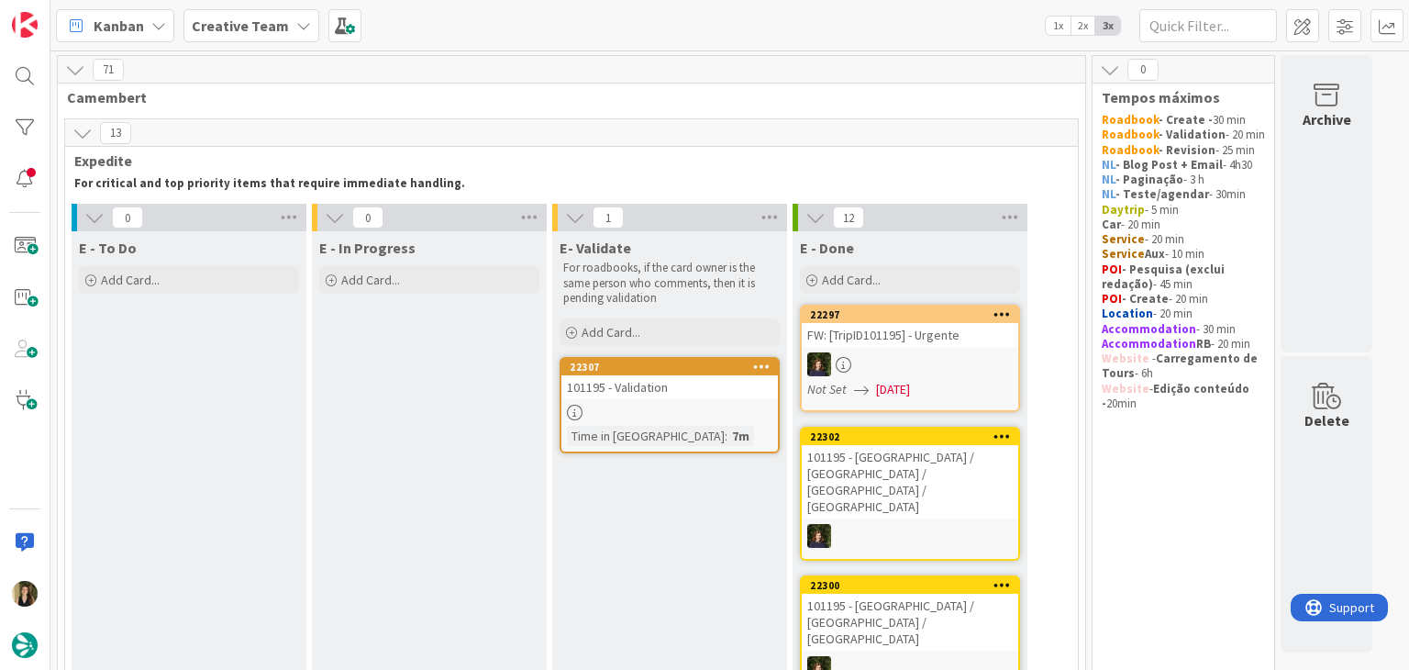
click at [693, 399] on link "22307 101195 - Validation Time in Column : 7m" at bounding box center [670, 405] width 220 height 96
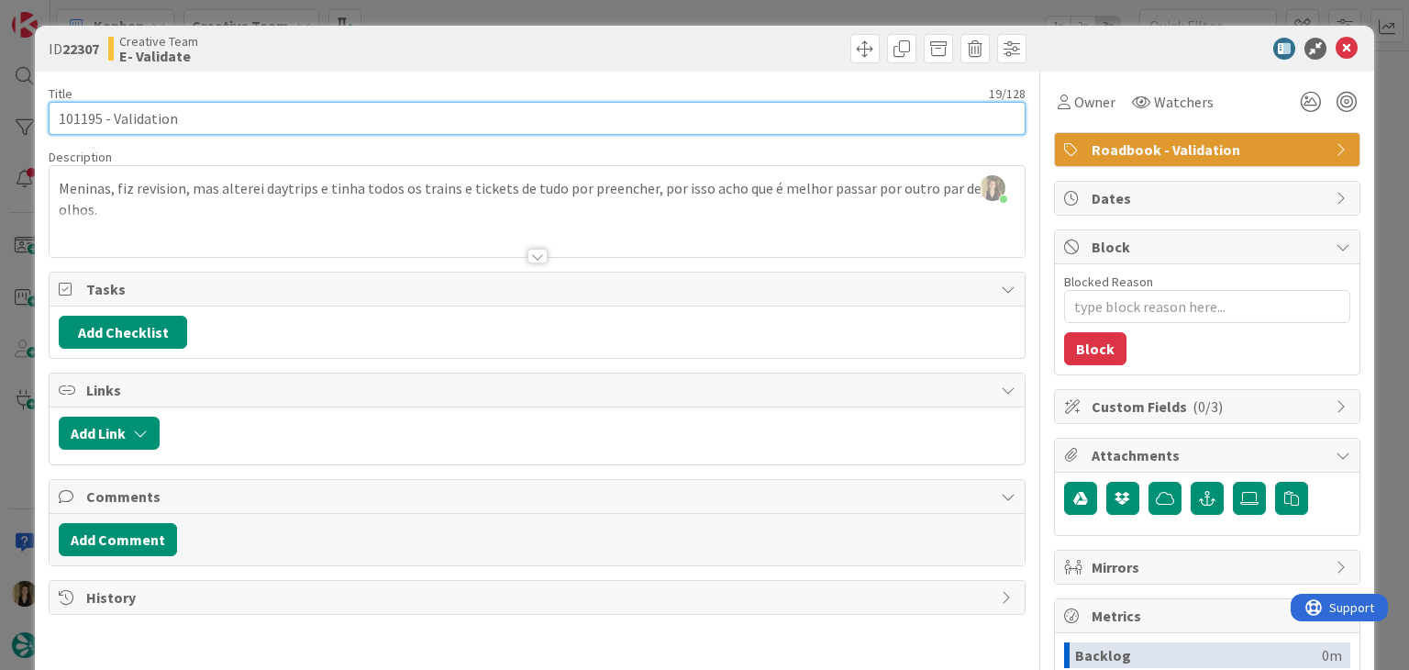
click at [73, 117] on input "101195 - Validation" at bounding box center [537, 118] width 976 height 33
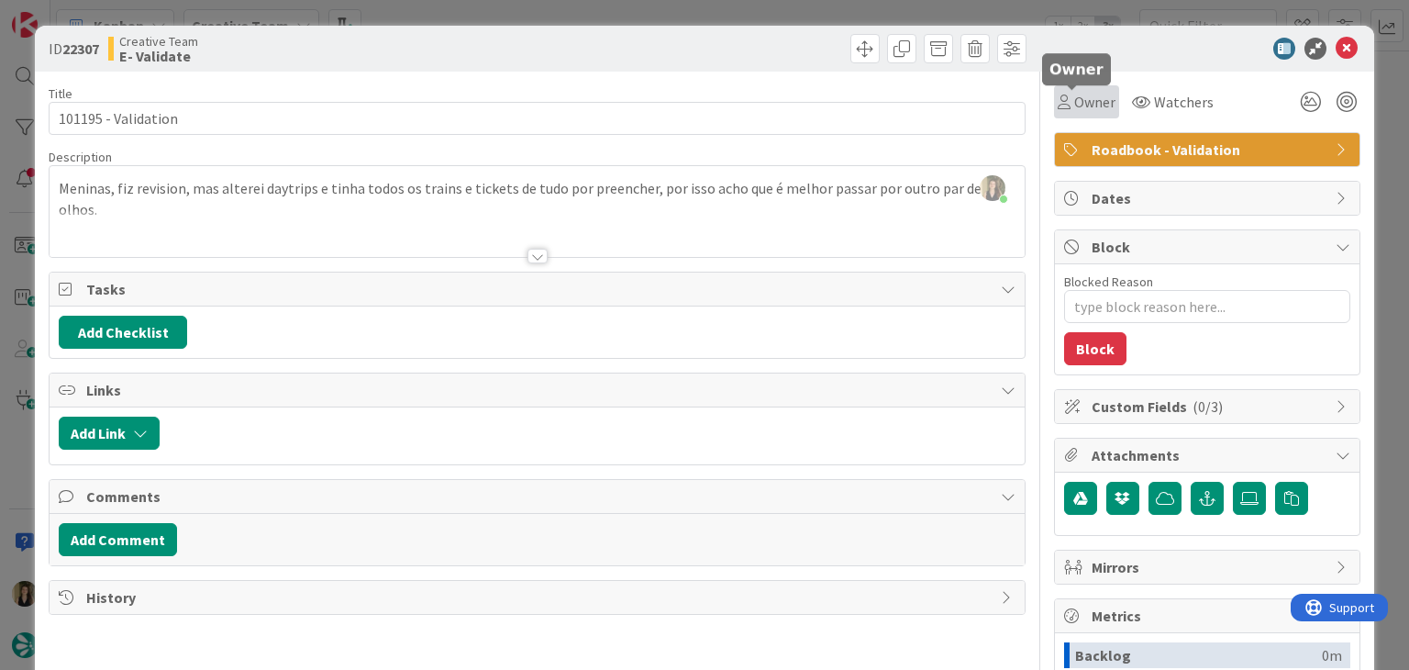
click at [1068, 83] on div "Owner Watchers" at bounding box center [1207, 95] width 306 height 47
click at [1077, 96] on span "Owner" at bounding box center [1094, 102] width 41 height 22
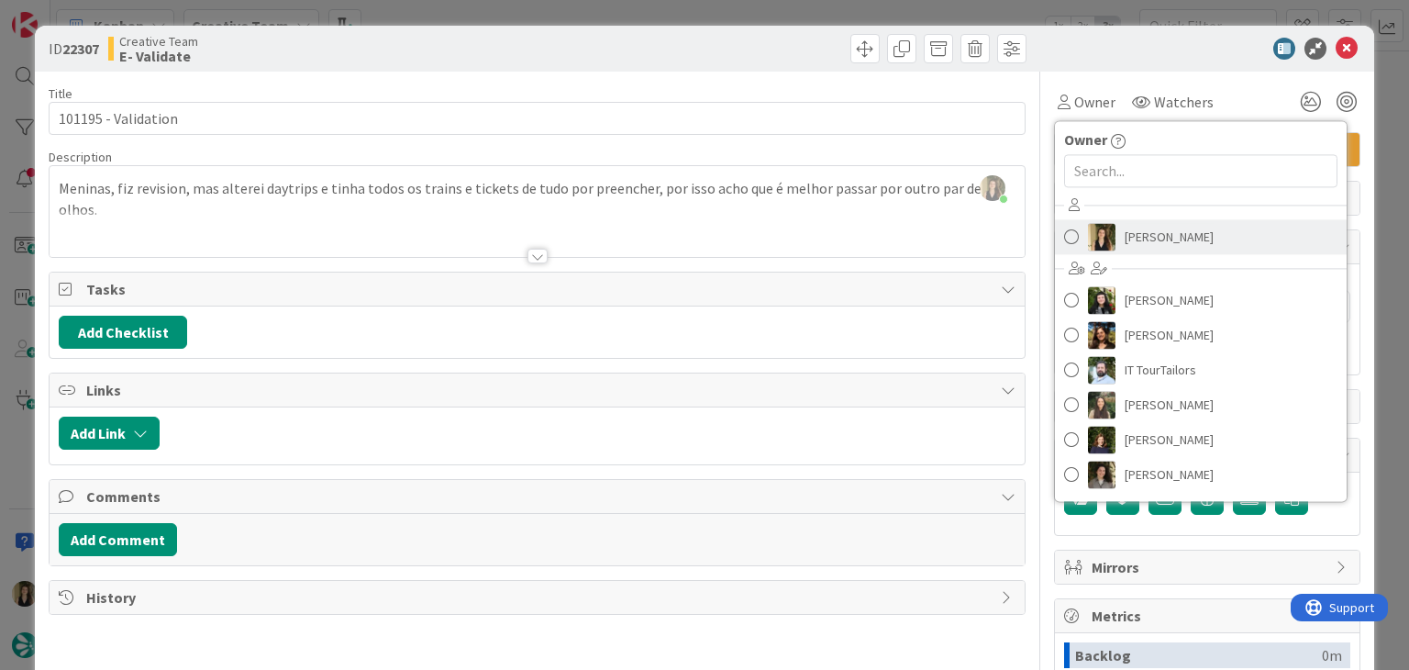
click at [1171, 236] on span "[PERSON_NAME]" at bounding box center [1169, 237] width 89 height 28
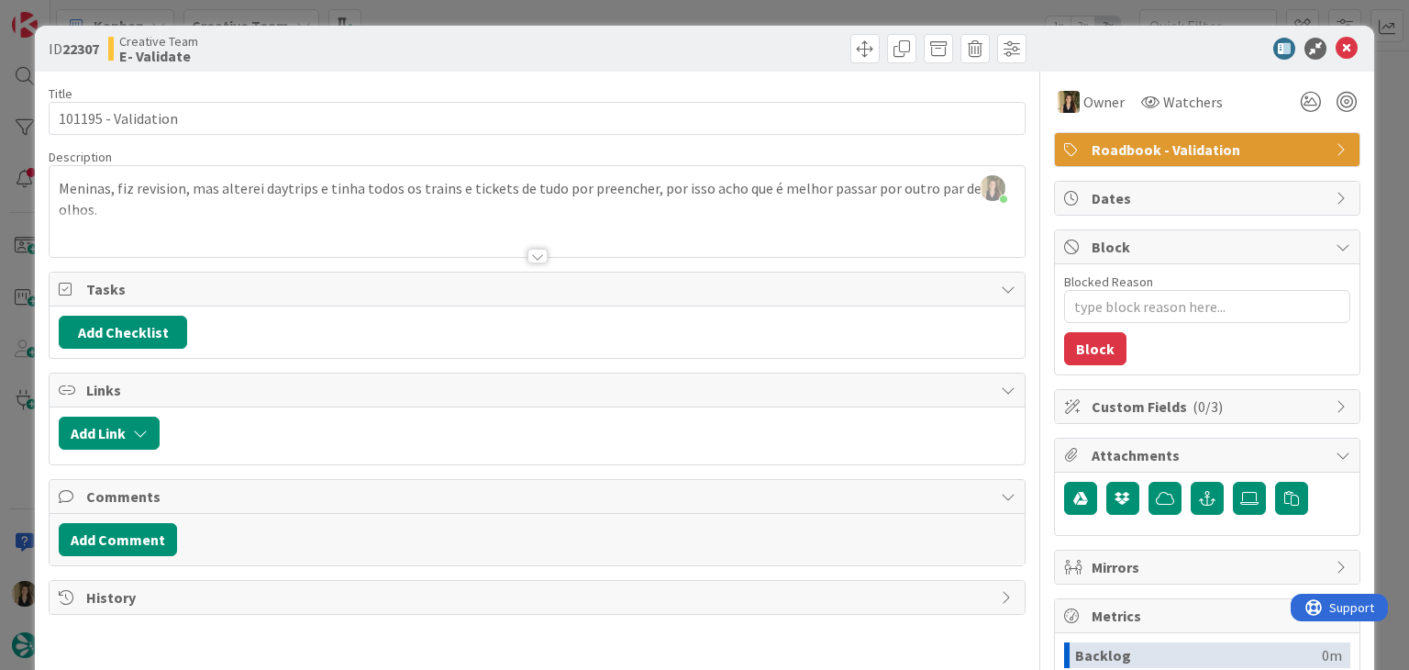
drag, startPoint x: 770, startPoint y: 39, endPoint x: 763, endPoint y: 16, distance: 24.7
click at [768, 39] on div at bounding box center [784, 48] width 484 height 29
click at [763, 5] on div "ID 22307 Creative Team E- Validate Title 19 / 128 101195 - Validation Descripti…" at bounding box center [704, 335] width 1409 height 670
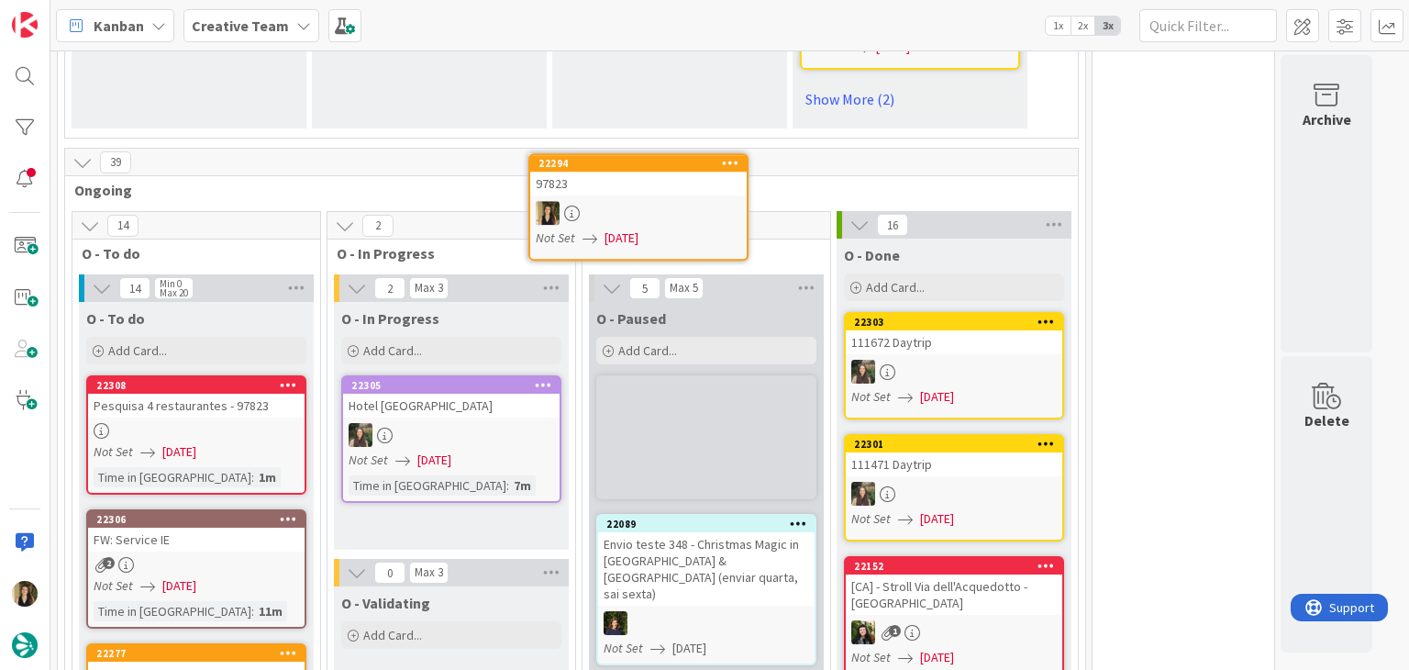
scroll to position [1583, 0]
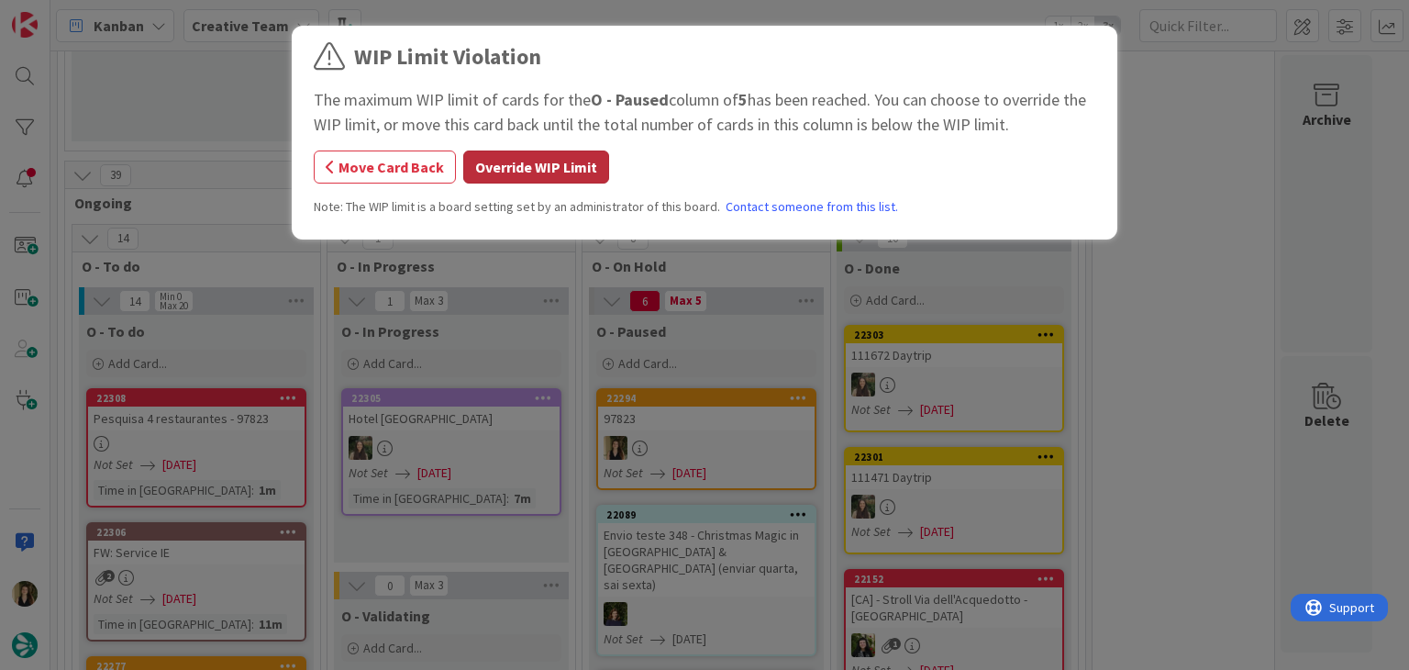
click at [575, 156] on button "Override WIP Limit" at bounding box center [536, 166] width 146 height 33
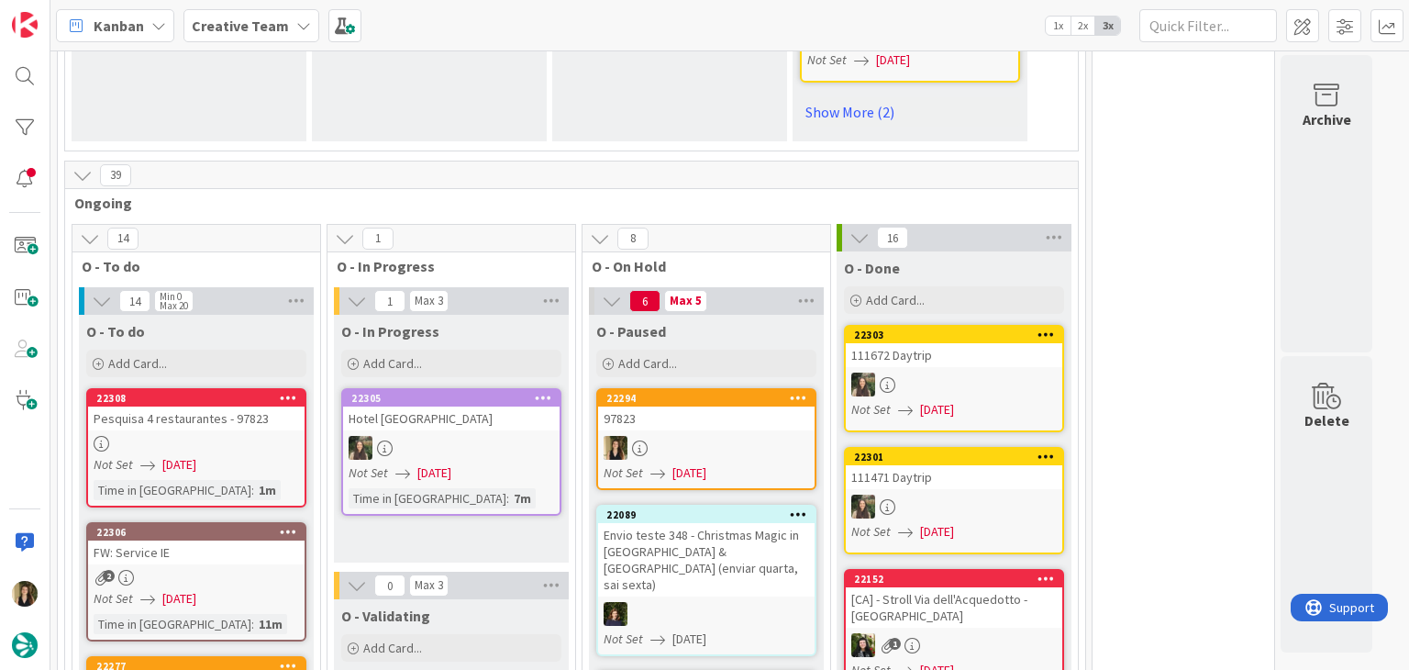
click at [250, 406] on div "Pesquisa 4 restaurantes - 97823" at bounding box center [196, 418] width 216 height 24
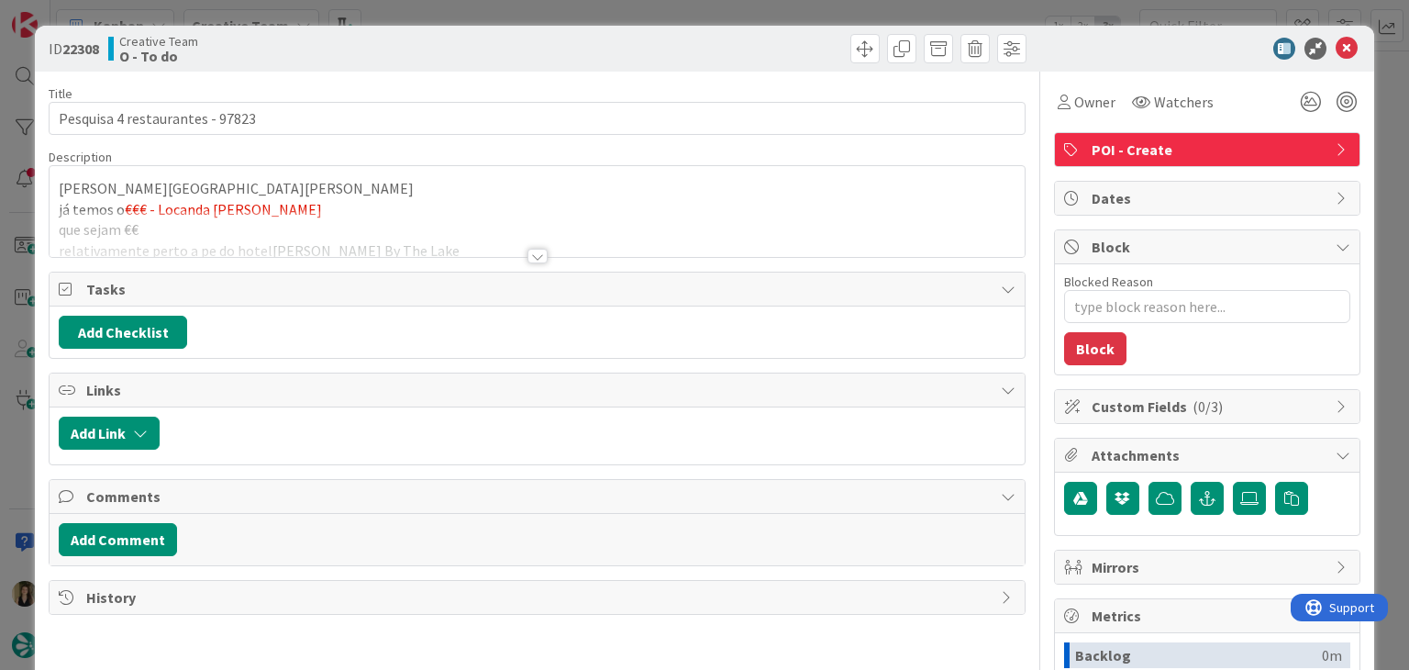
click at [543, 254] on div at bounding box center [537, 233] width 974 height 47
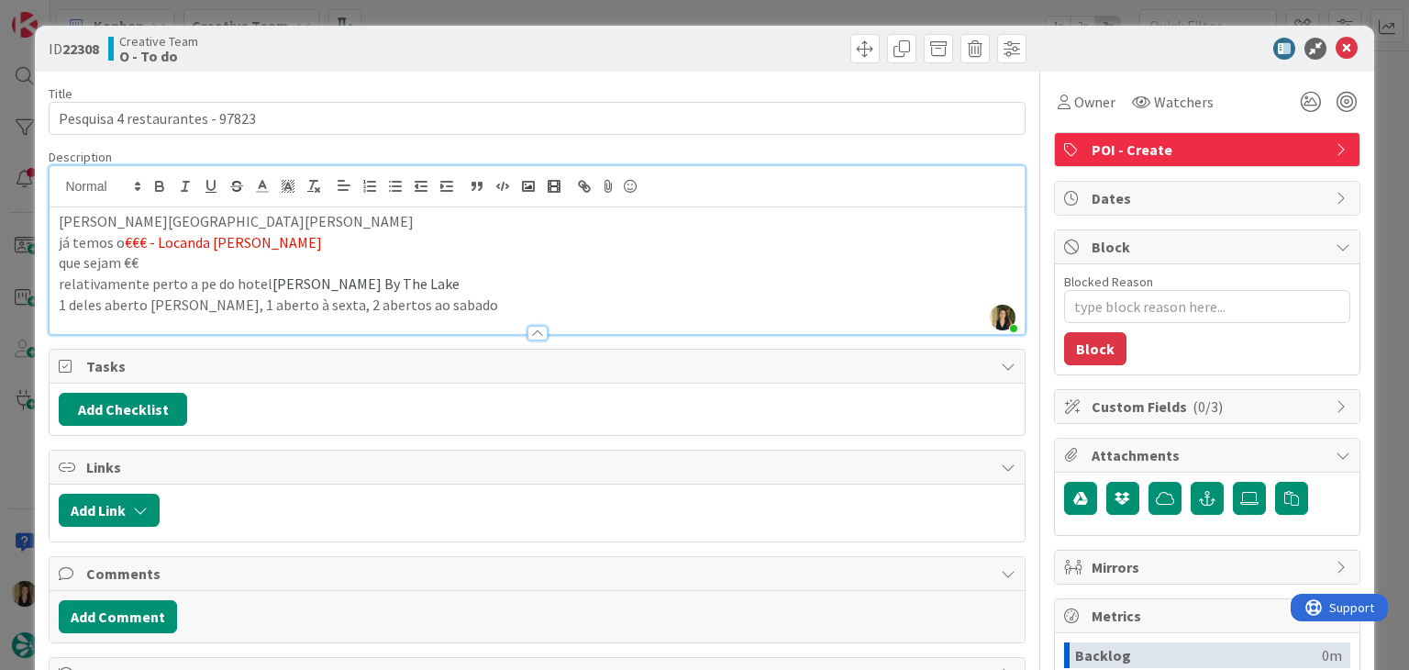
click at [661, 44] on div at bounding box center [784, 48] width 484 height 29
click at [663, 14] on div "ID 22308 Creative Team O - To do Title 31 / 128 Pesquisa 4 restaurantes - 97823…" at bounding box center [704, 335] width 1409 height 670
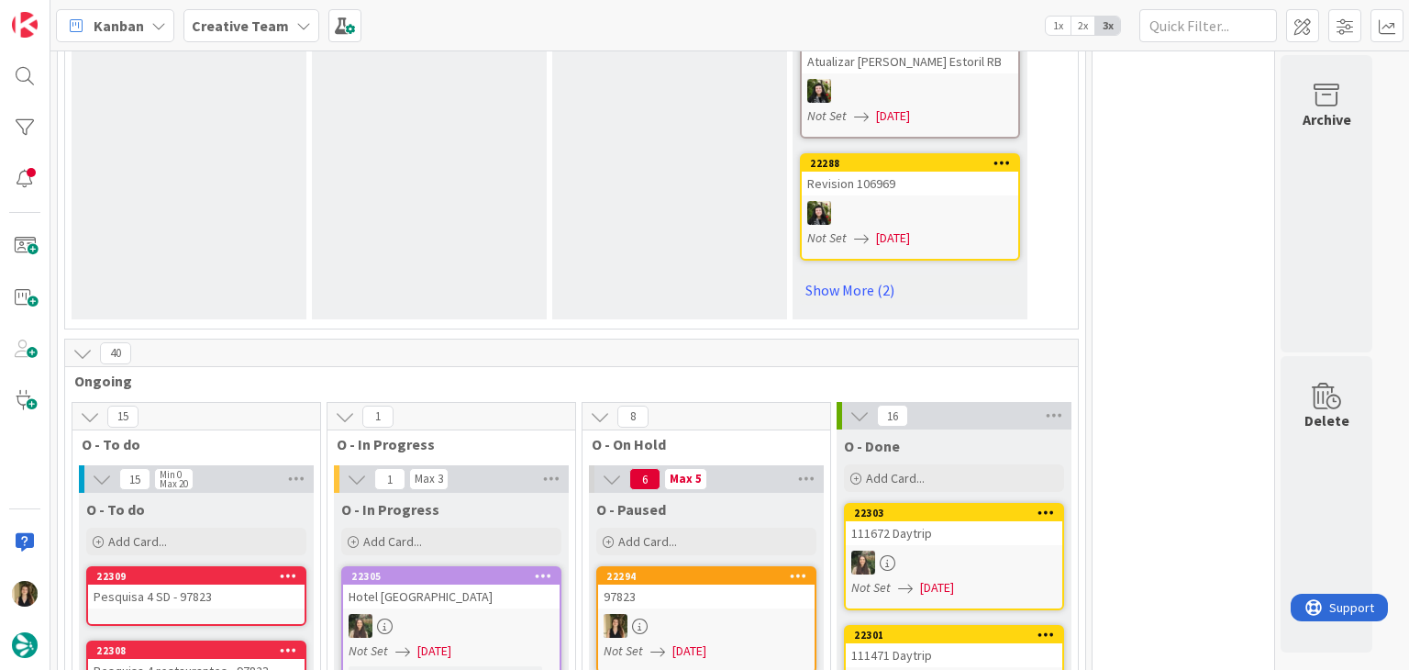
scroll to position [1492, 0]
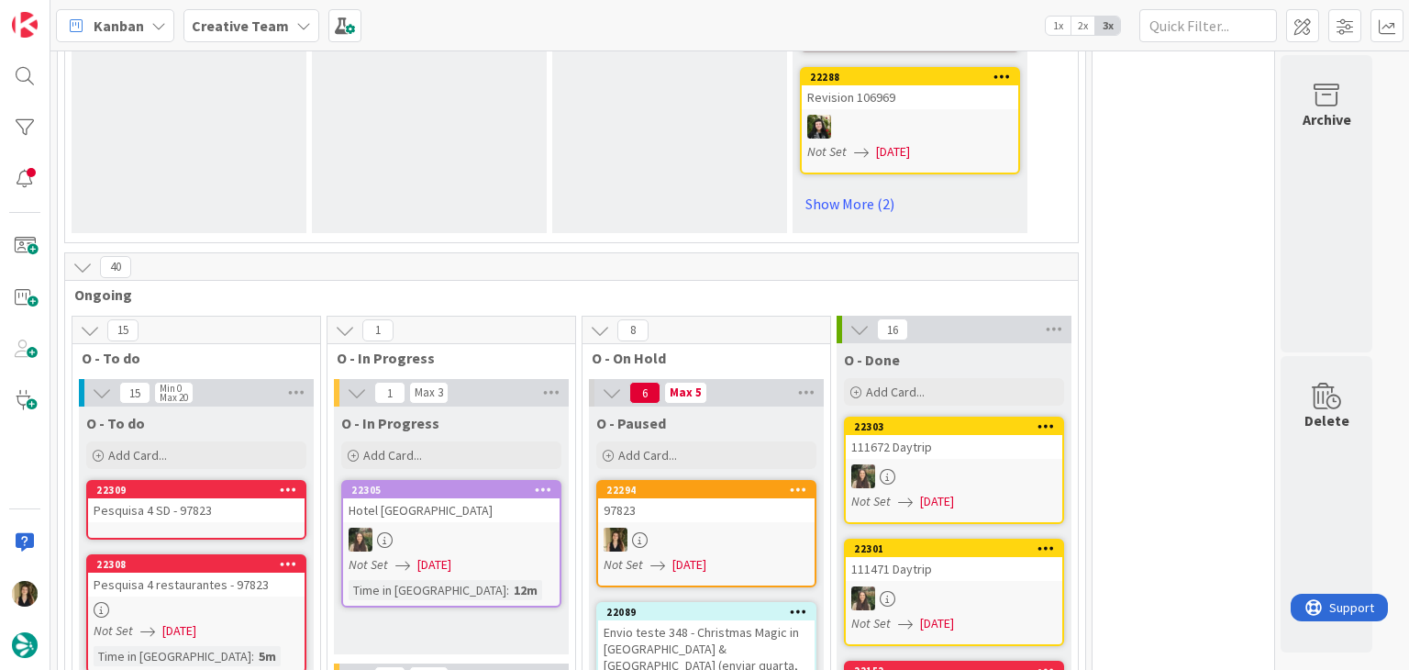
click at [712, 527] on div at bounding box center [706, 539] width 216 height 24
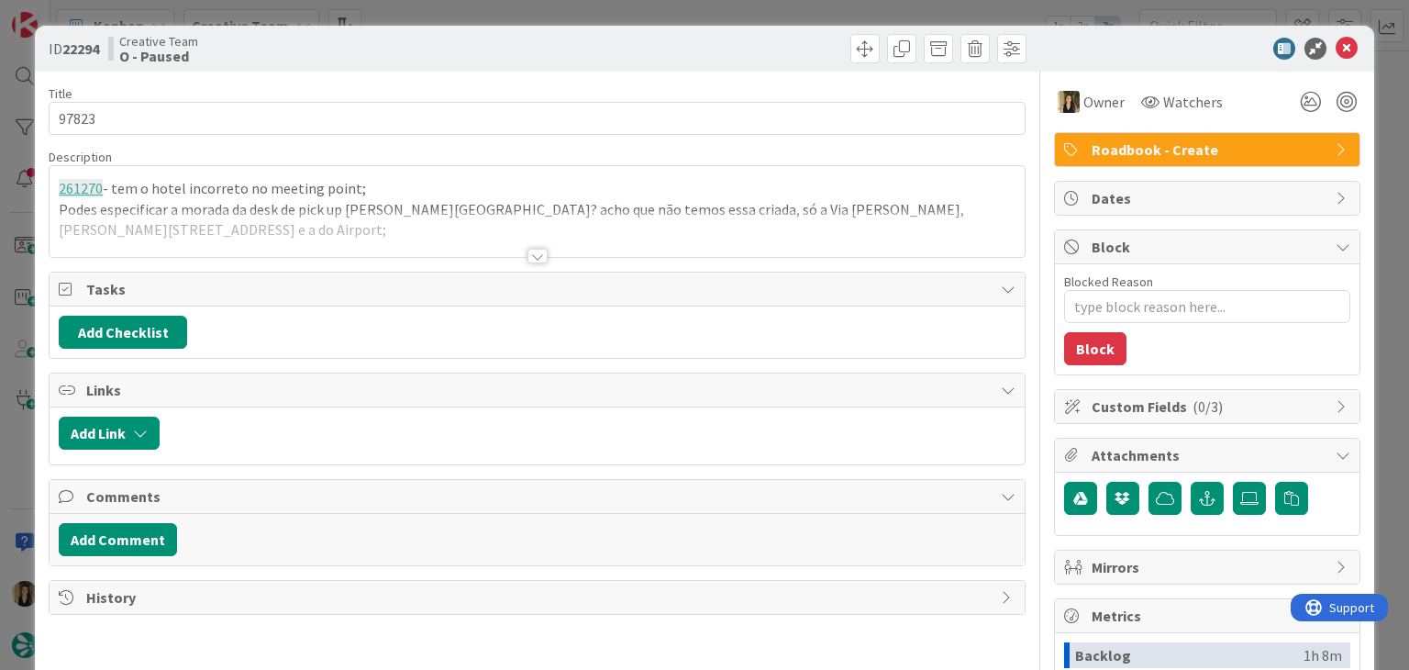
type textarea "x"
click at [250, 250] on div at bounding box center [537, 233] width 974 height 47
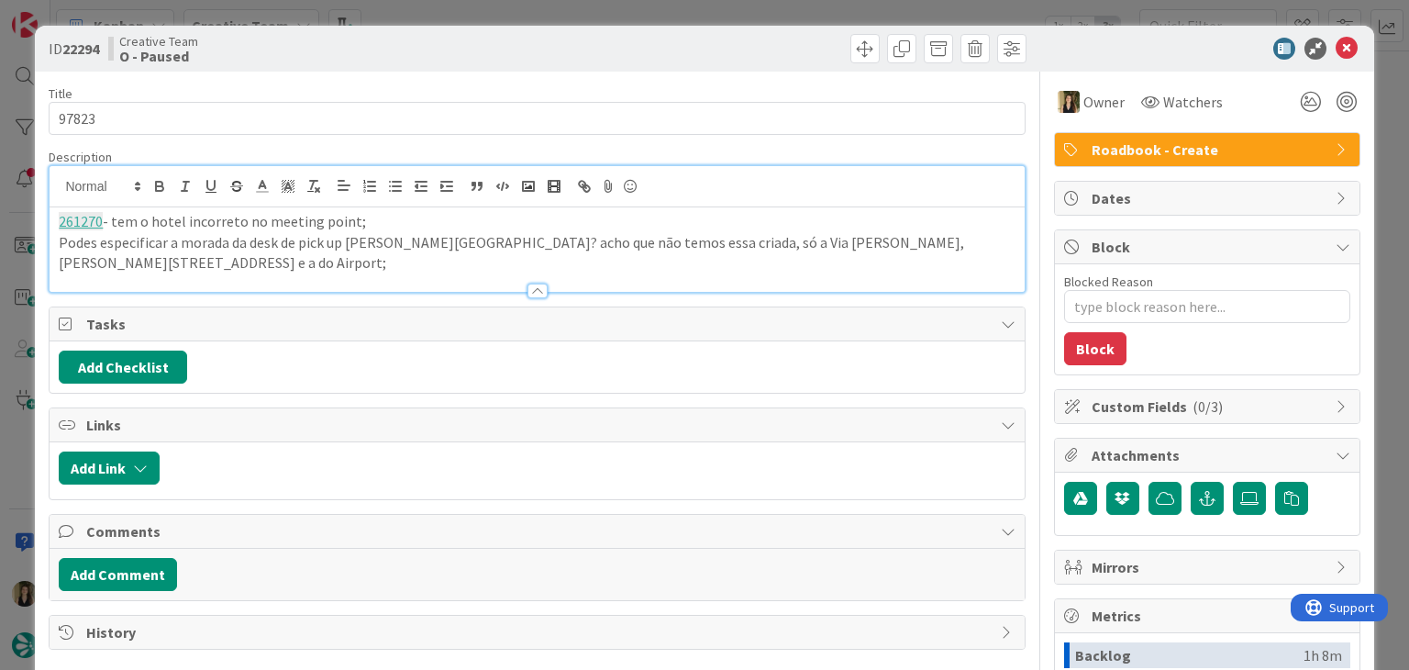
click at [235, 254] on p "Podes especificar a morada da desk de pick up em Turim? acho que não temos essa…" at bounding box center [537, 252] width 956 height 41
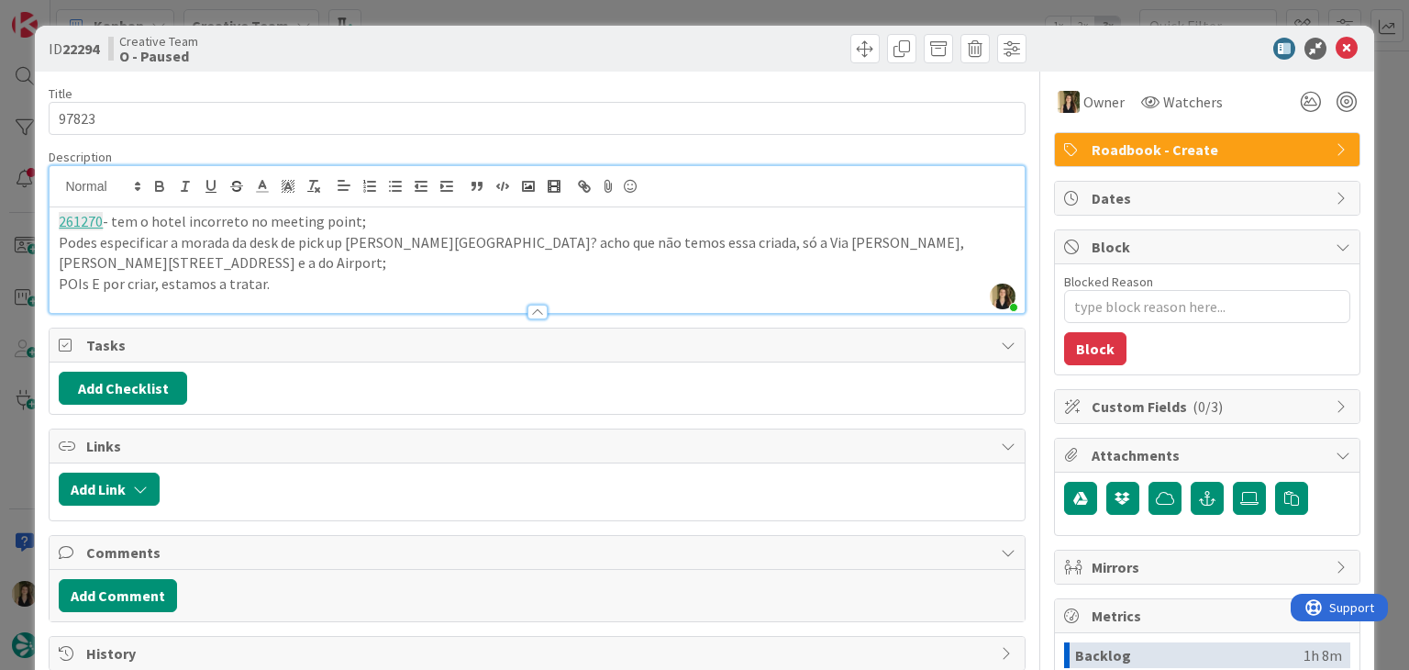
drag, startPoint x: 741, startPoint y: 44, endPoint x: 737, endPoint y: 20, distance: 24.3
click at [738, 39] on div at bounding box center [784, 48] width 484 height 29
click at [737, 8] on div "ID 22294 Creative Team O - Paused Title 5 / 128 97823 Description Sofia Palma j…" at bounding box center [704, 335] width 1409 height 670
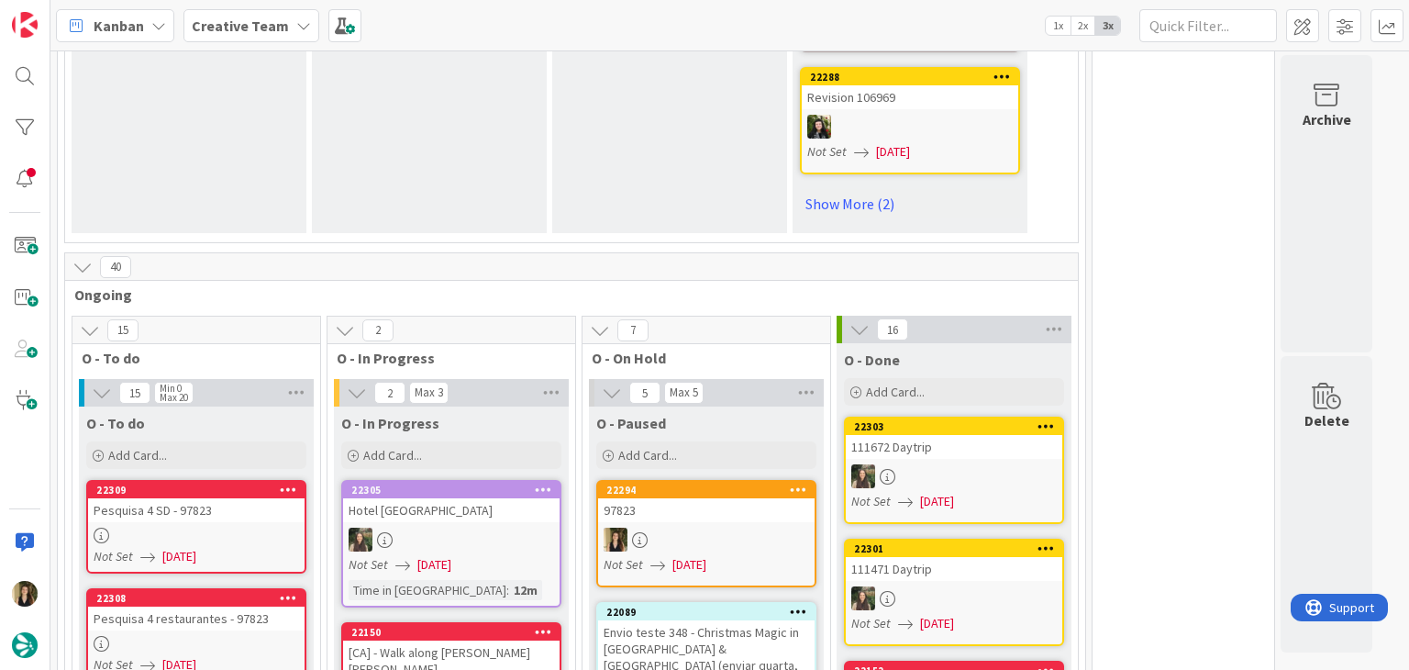
click at [679, 527] on div at bounding box center [706, 539] width 216 height 24
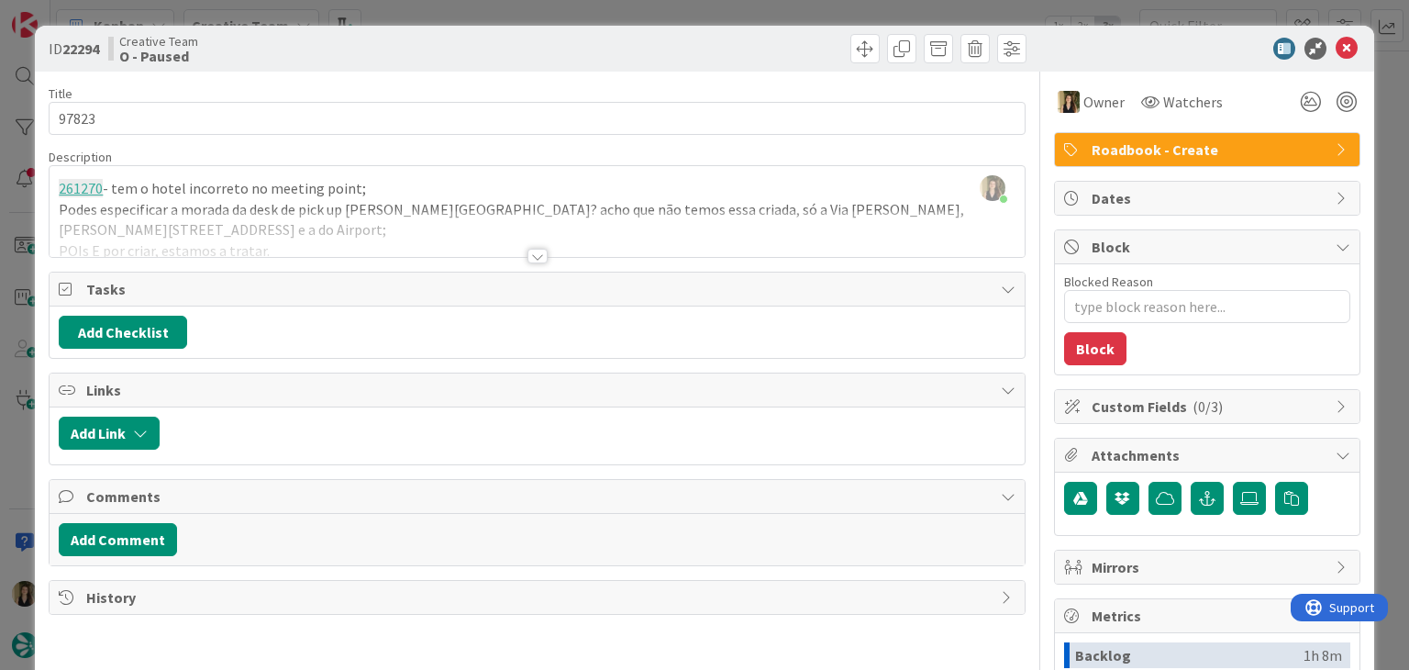
click at [473, 41] on div "Creative Team O - Paused" at bounding box center [320, 48] width 425 height 29
click at [527, 256] on div at bounding box center [537, 256] width 20 height 15
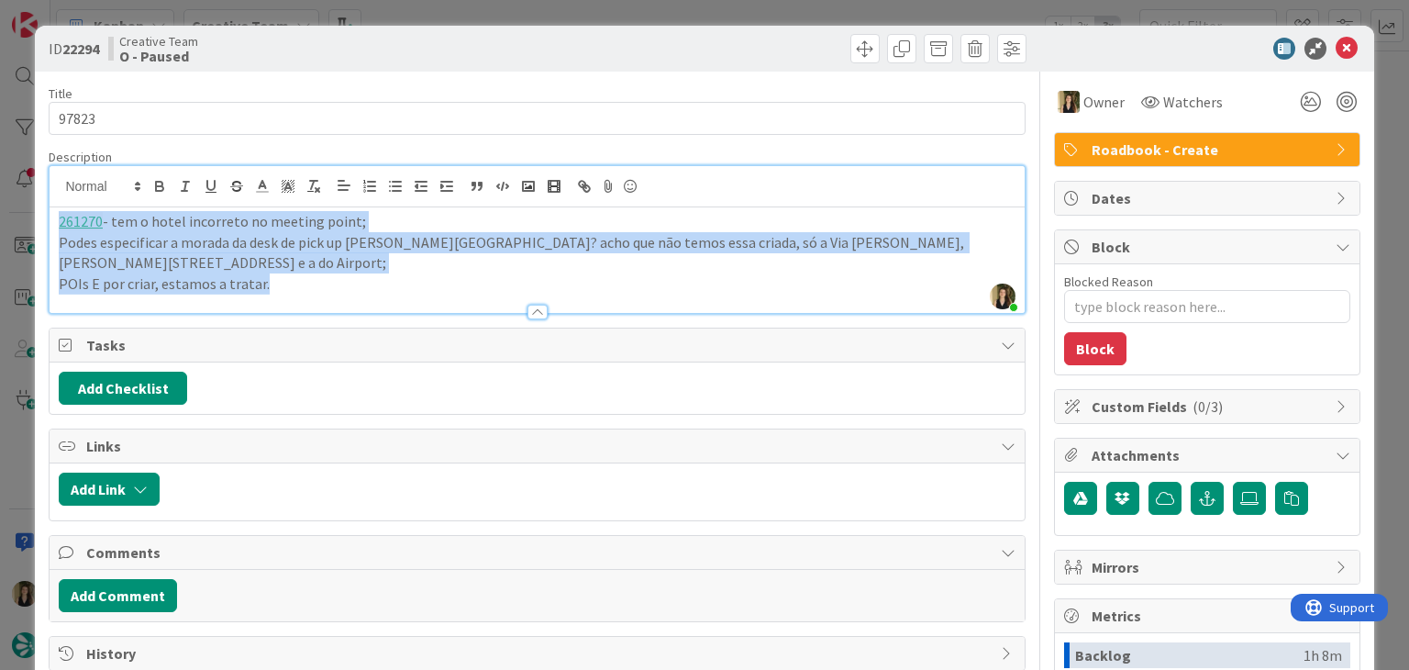
drag, startPoint x: 280, startPoint y: 284, endPoint x: 0, endPoint y: 207, distance: 290.2
click at [0, 207] on div "ID 22294 Creative Team O - Paused Title 5 / 128 97823 Description Sofia Palma j…" at bounding box center [704, 335] width 1409 height 670
copy div "261270 - tem o hotel incorreto no meeting point; Podes especificar a morada da …"
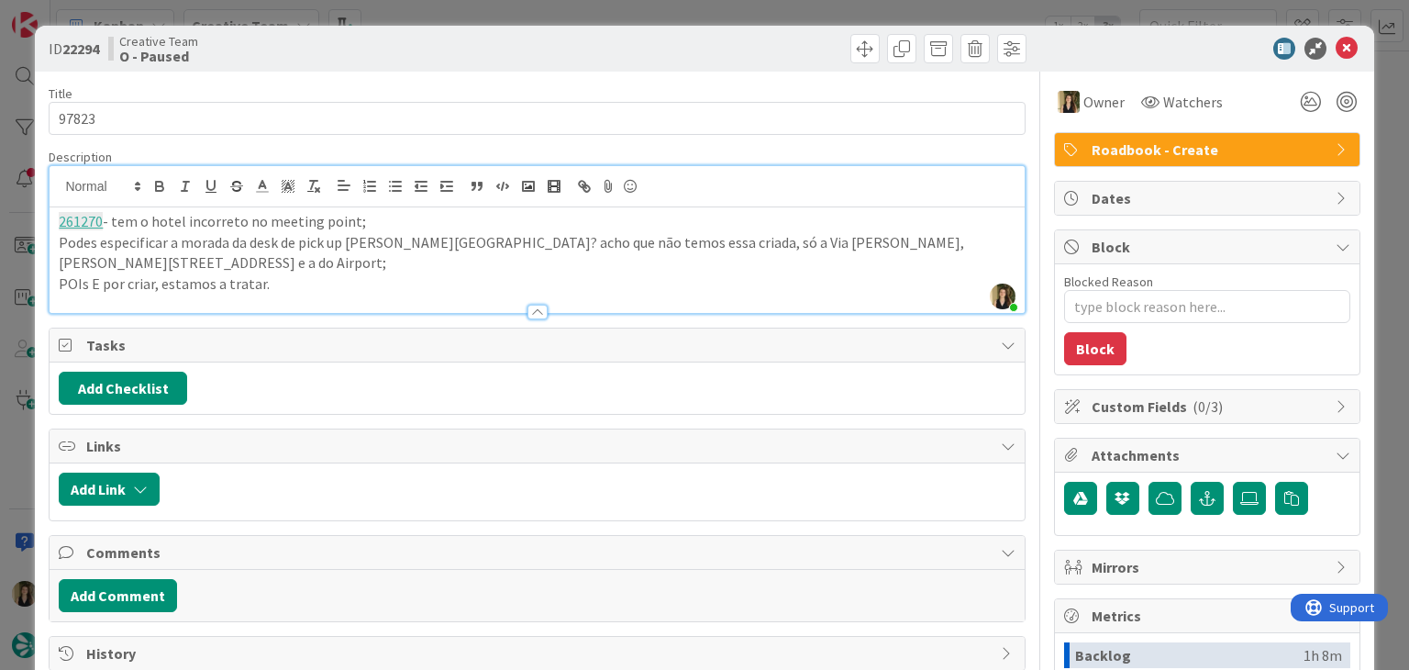
drag, startPoint x: 473, startPoint y: 74, endPoint x: 473, endPoint y: 39, distance: 35.8
click at [473, 72] on div "Title 5 / 128 97823 Description Sofia Palma just joined 261270 - tem o hotel in…" at bounding box center [537, 509] width 976 height 874
click at [481, 5] on div "ID 22294 Creative Team O - Paused Title 5 / 128 97823 Description Sofia Palma j…" at bounding box center [704, 335] width 1409 height 670
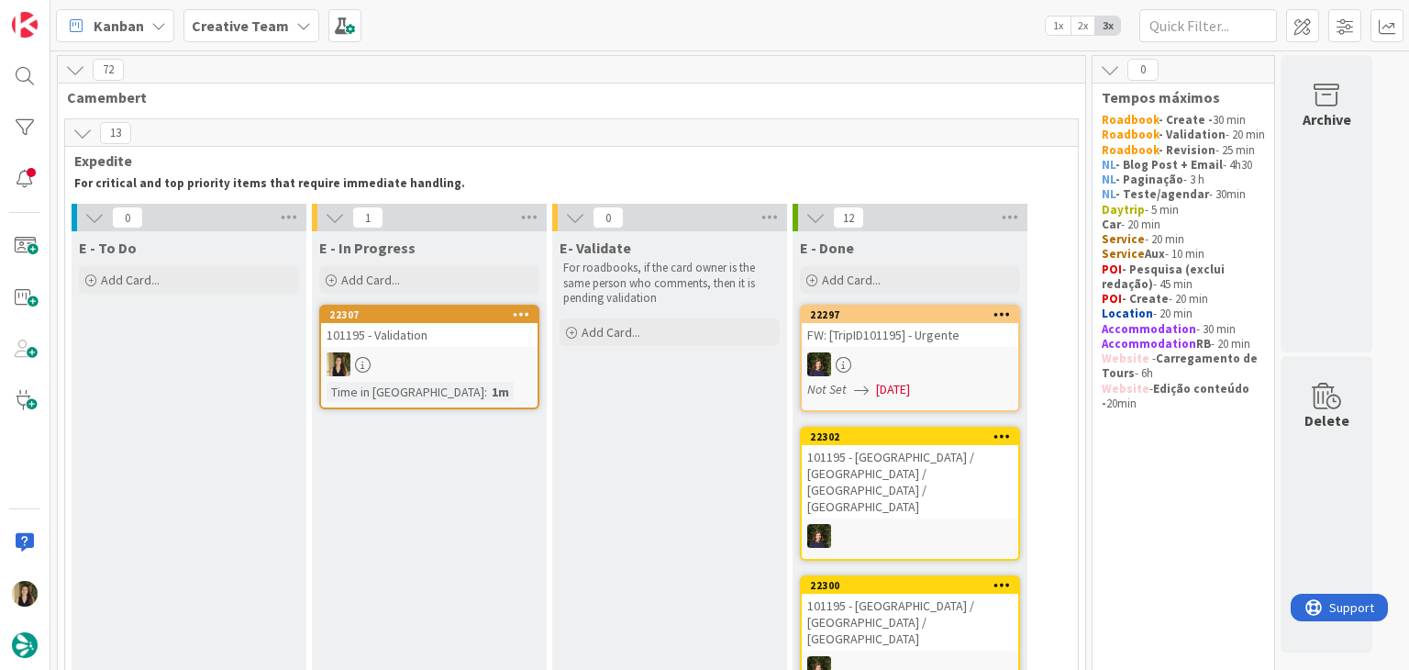
click at [450, 378] on link "22307 101195 - Validation Time in Column : 1m" at bounding box center [429, 357] width 220 height 105
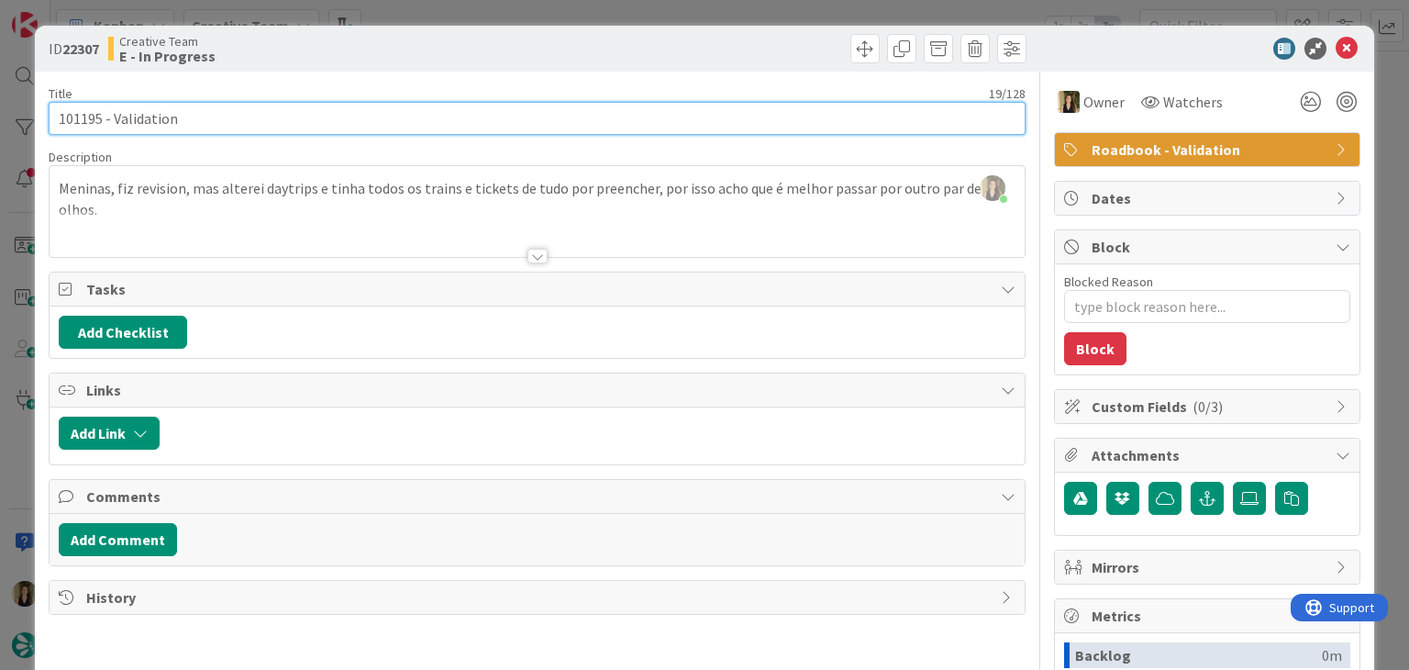
click at [77, 116] on input "101195 - Validation" at bounding box center [537, 118] width 976 height 33
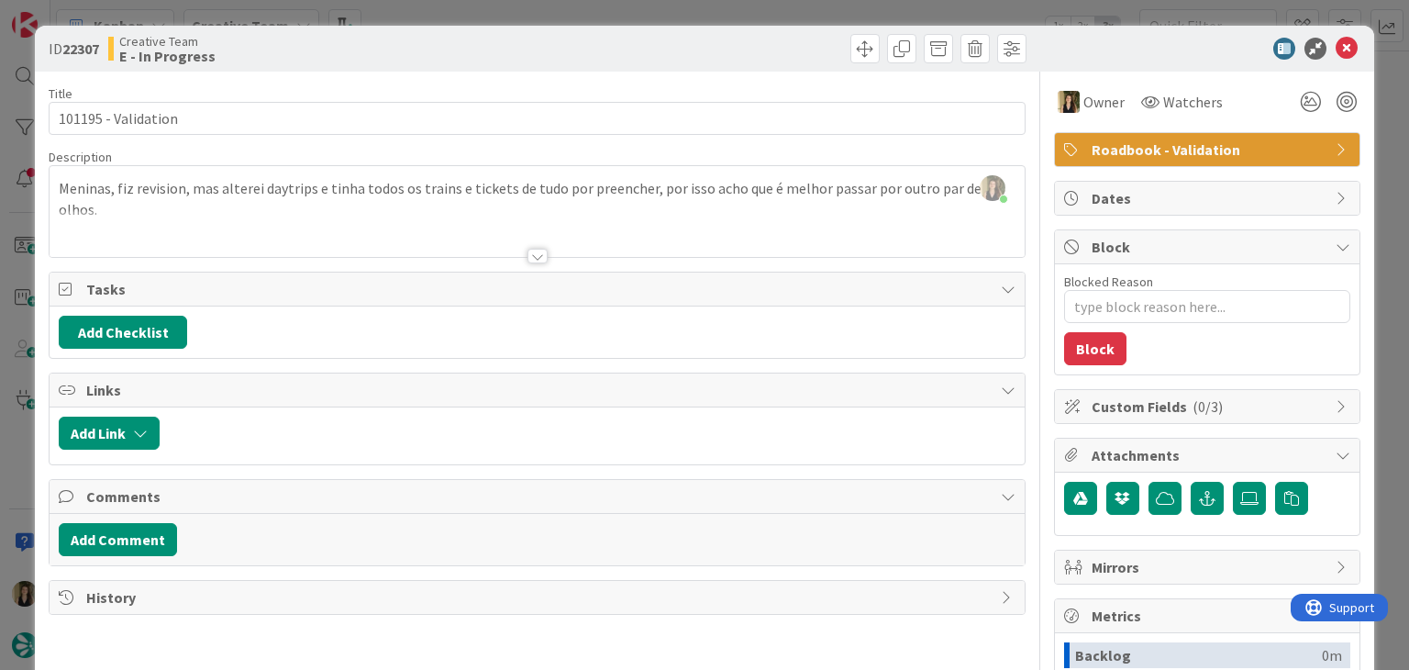
click at [361, 36] on div "Creative Team E - In Progress" at bounding box center [320, 48] width 425 height 29
click at [503, 42] on div "Creative Team E - In Progress" at bounding box center [320, 48] width 425 height 29
click at [499, 17] on div "ID 22307 Creative Team E - In Progress Title 19 / 128 101195 - Validation Descr…" at bounding box center [704, 335] width 1409 height 670
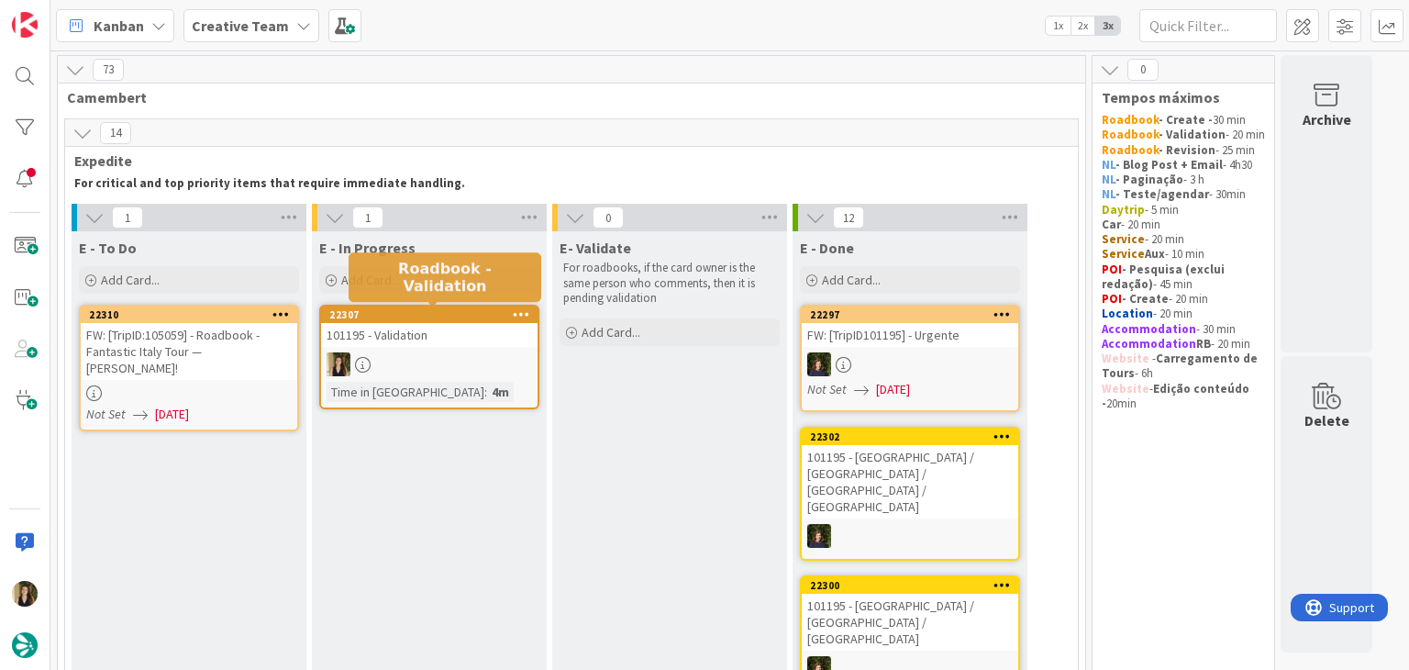
click at [444, 359] on div at bounding box center [429, 364] width 216 height 24
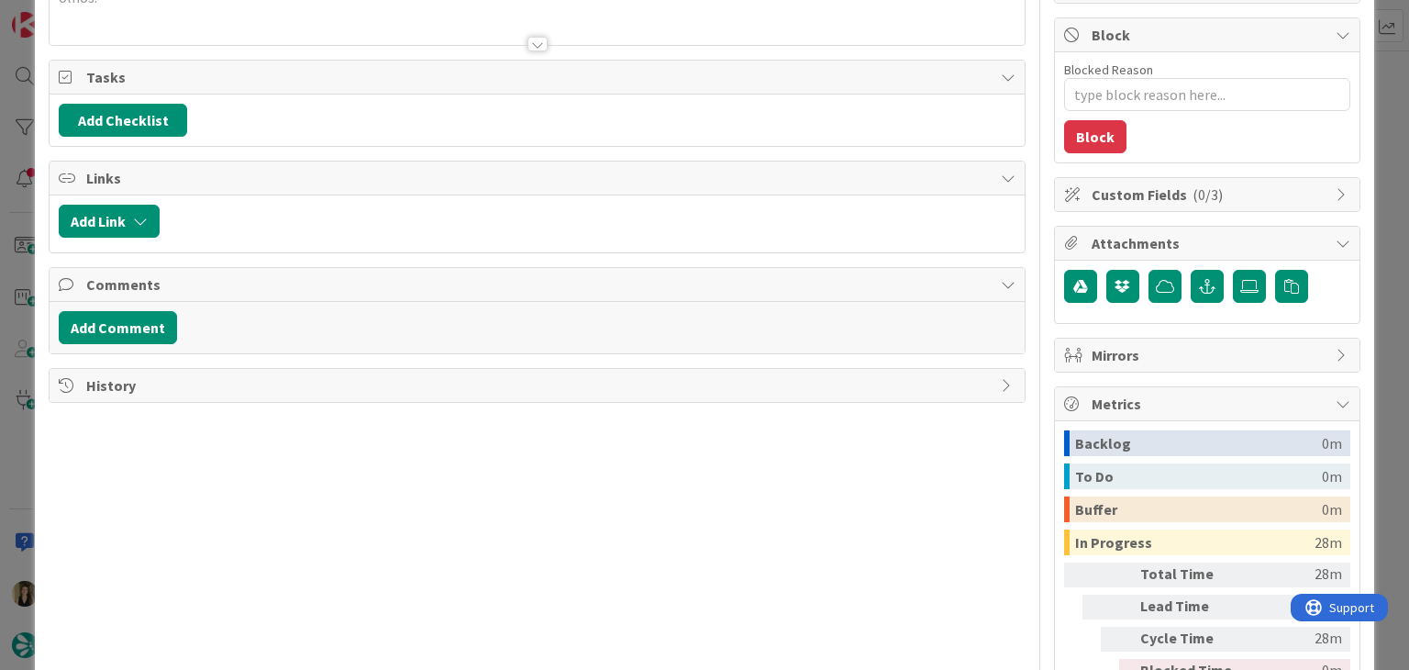
scroll to position [312, 0]
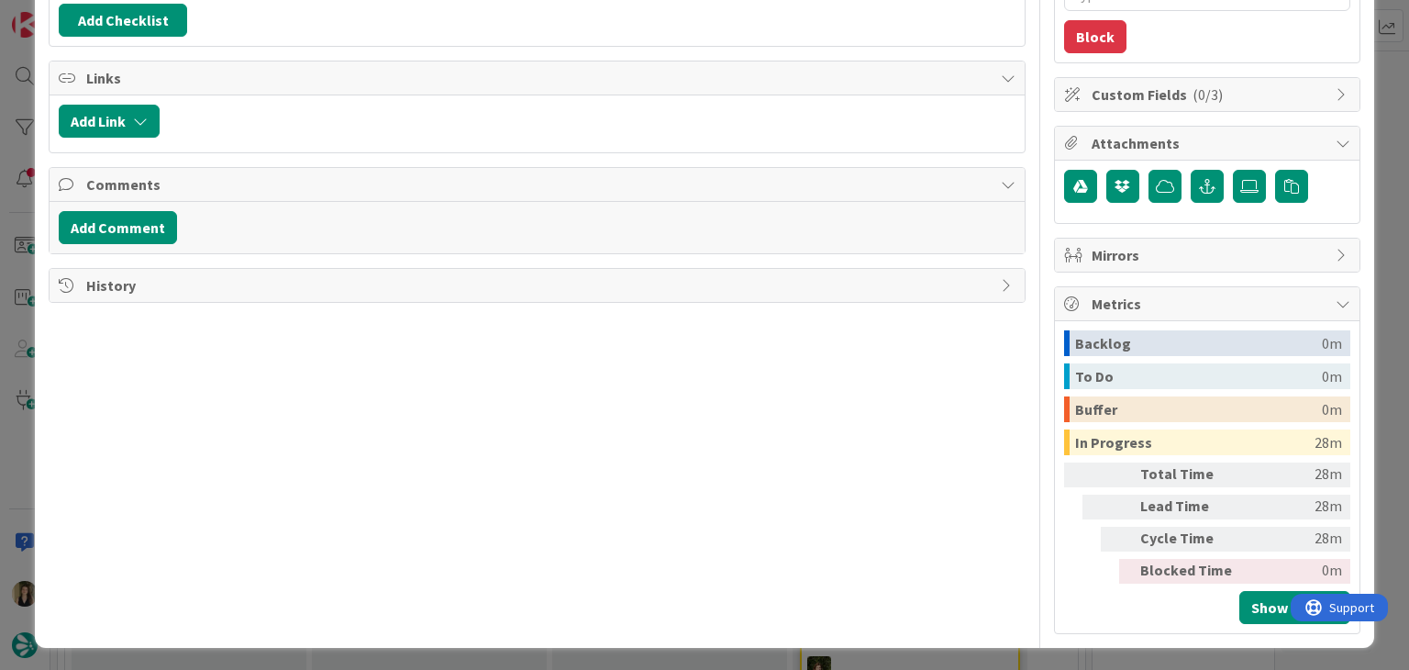
click at [125, 282] on span "History" at bounding box center [538, 285] width 904 height 22
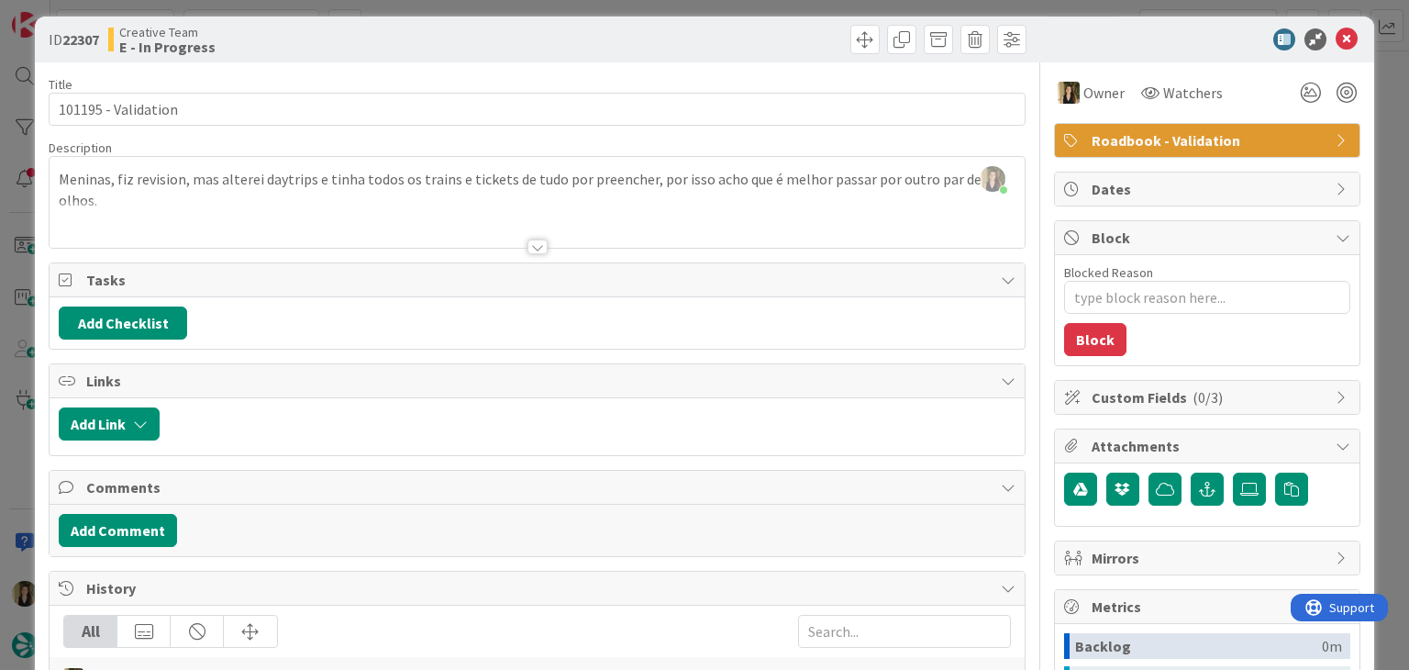
scroll to position [0, 0]
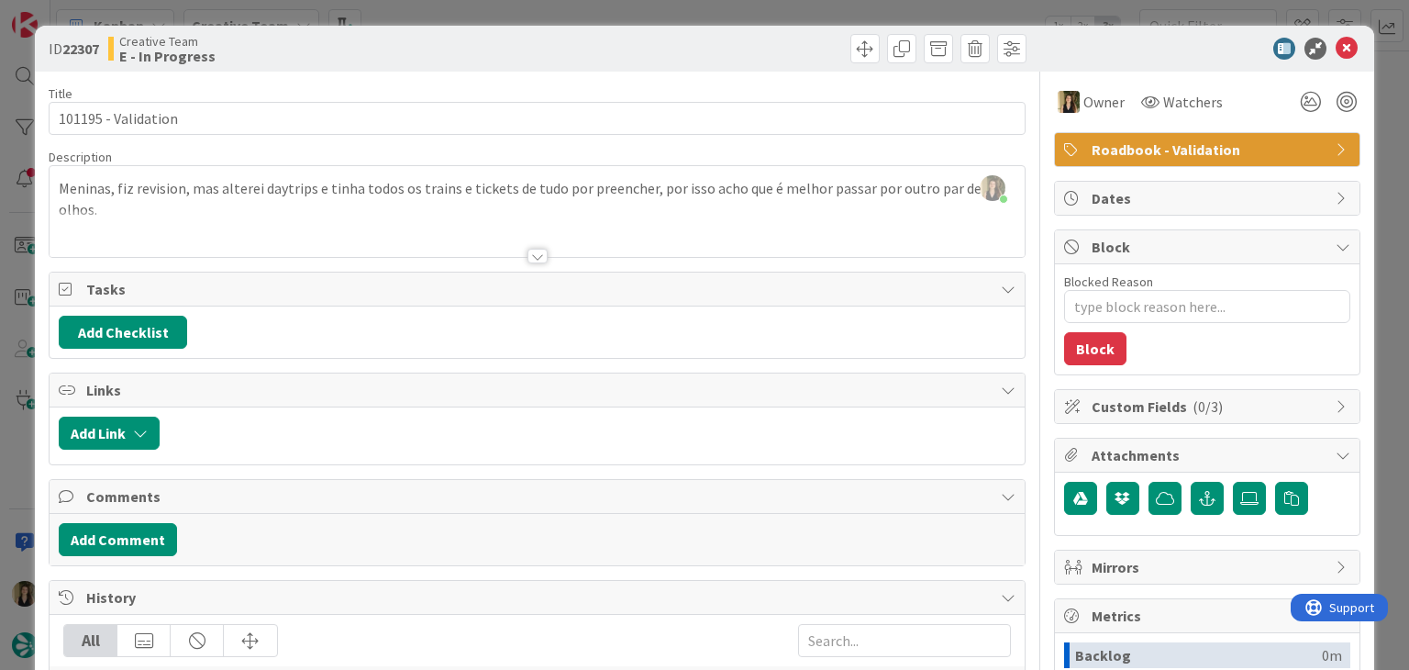
click at [1177, 147] on span "Roadbook - Validation" at bounding box center [1209, 150] width 235 height 22
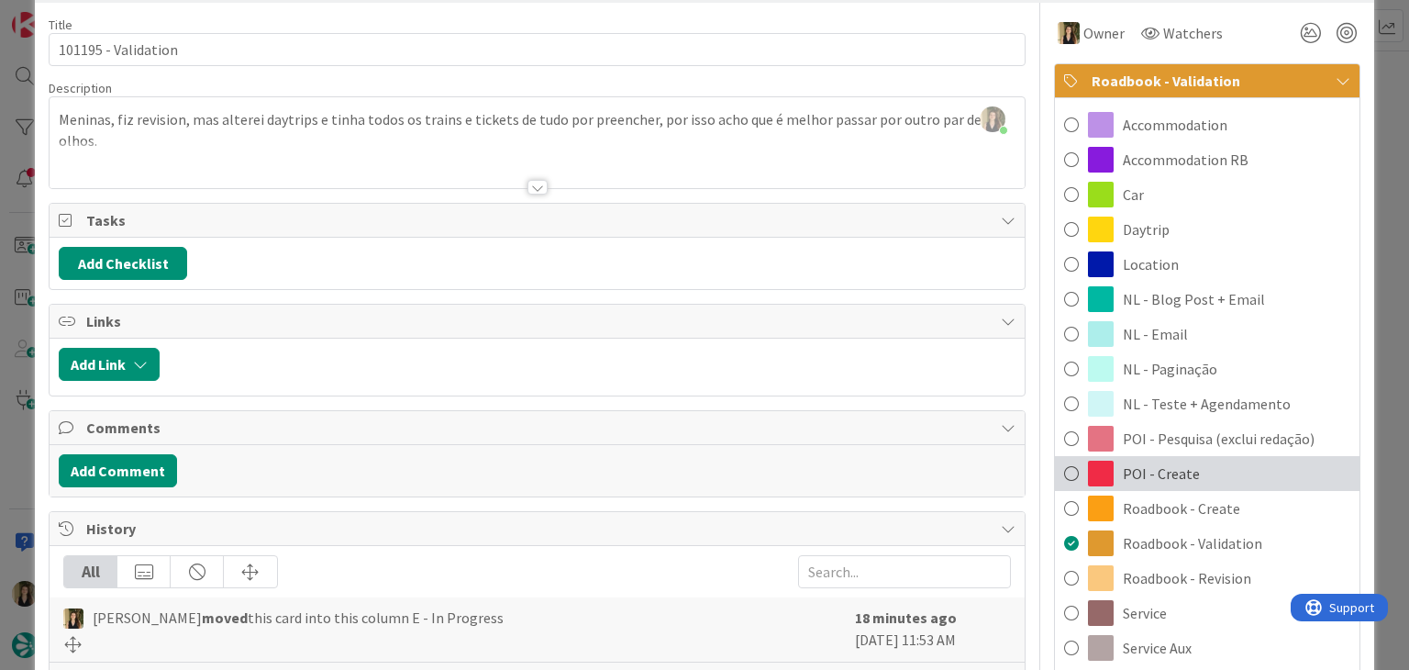
scroll to position [183, 0]
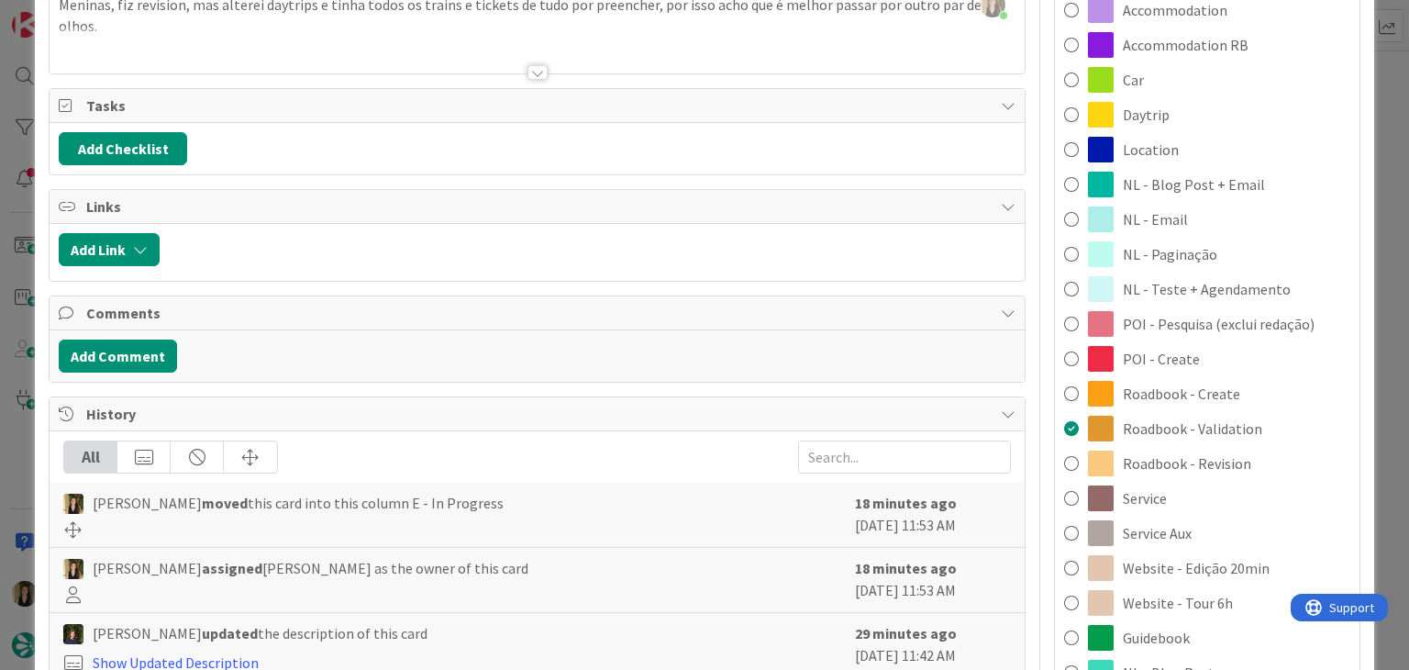
click at [1234, 465] on div "Roadbook - Revision" at bounding box center [1207, 463] width 305 height 35
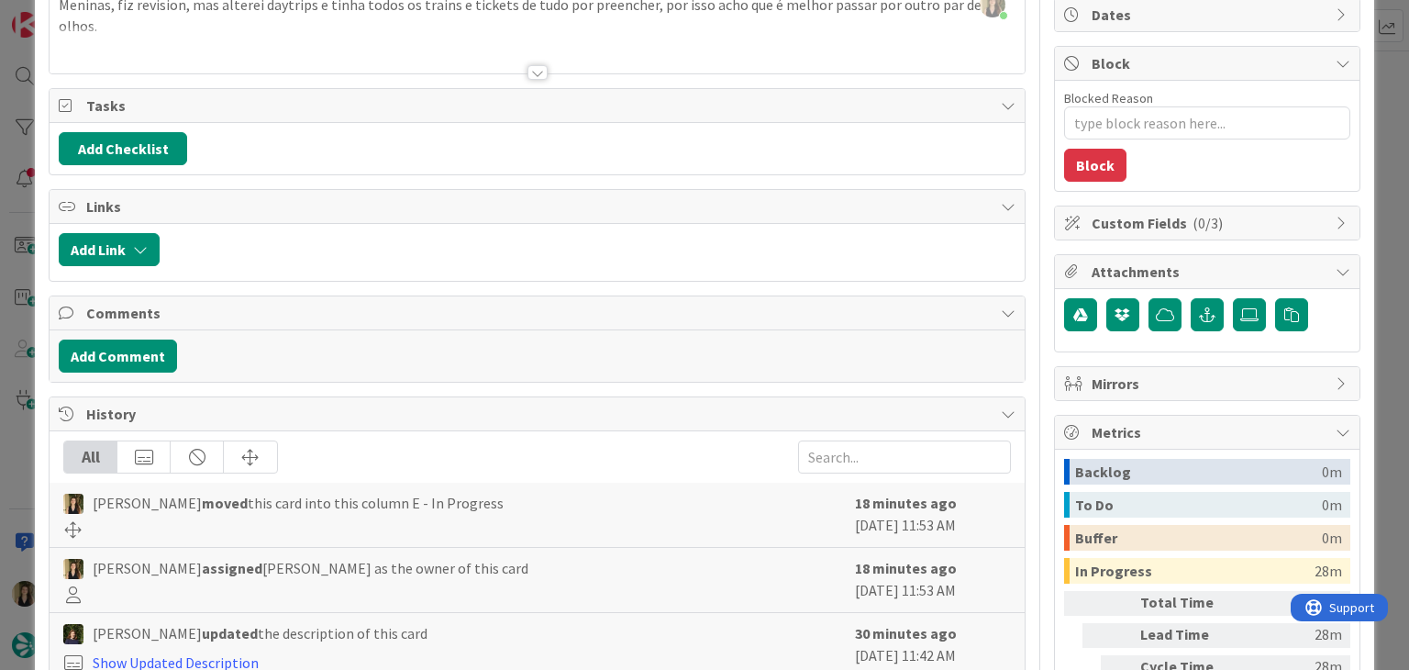
scroll to position [1, 0]
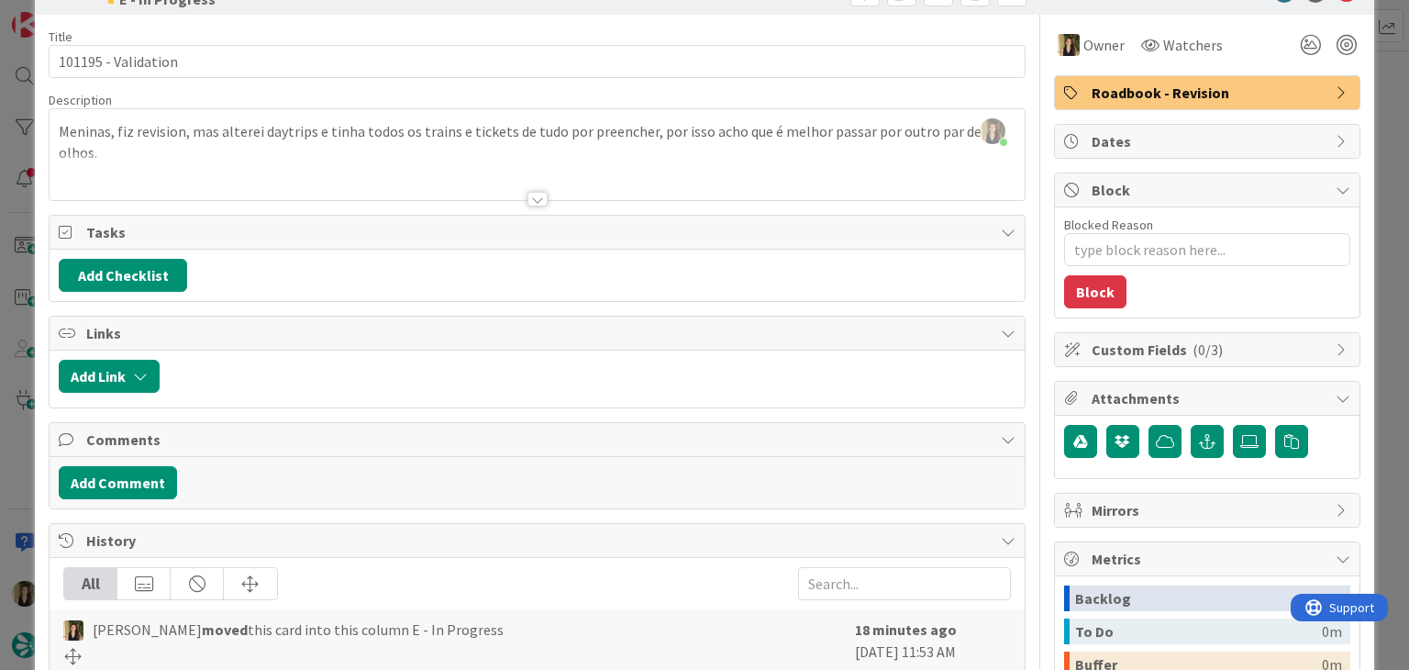
type textarea "x"
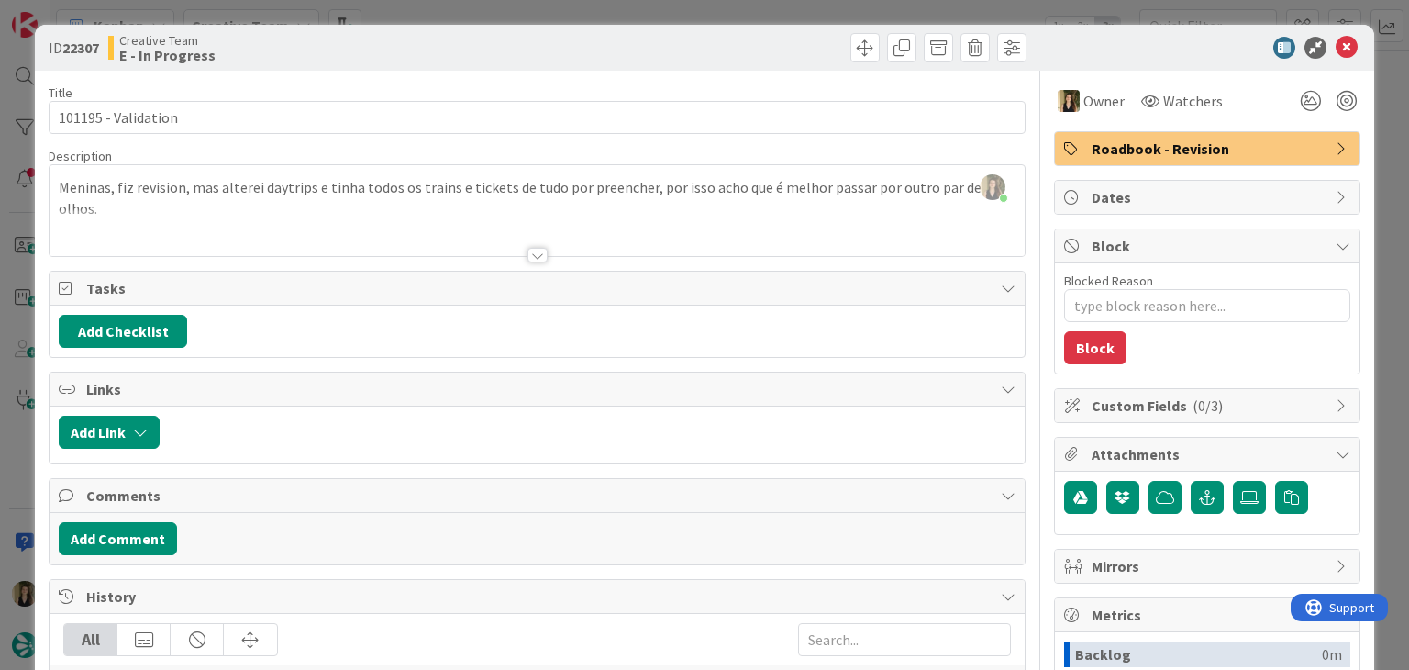
scroll to position [0, 0]
drag, startPoint x: 617, startPoint y: 52, endPoint x: 603, endPoint y: 46, distance: 16.0
click at [615, 50] on div at bounding box center [784, 48] width 484 height 29
drag, startPoint x: 356, startPoint y: 56, endPoint x: 395, endPoint y: 6, distance: 64.0
click at [357, 54] on div "Creative Team E - In Progress" at bounding box center [320, 48] width 425 height 29
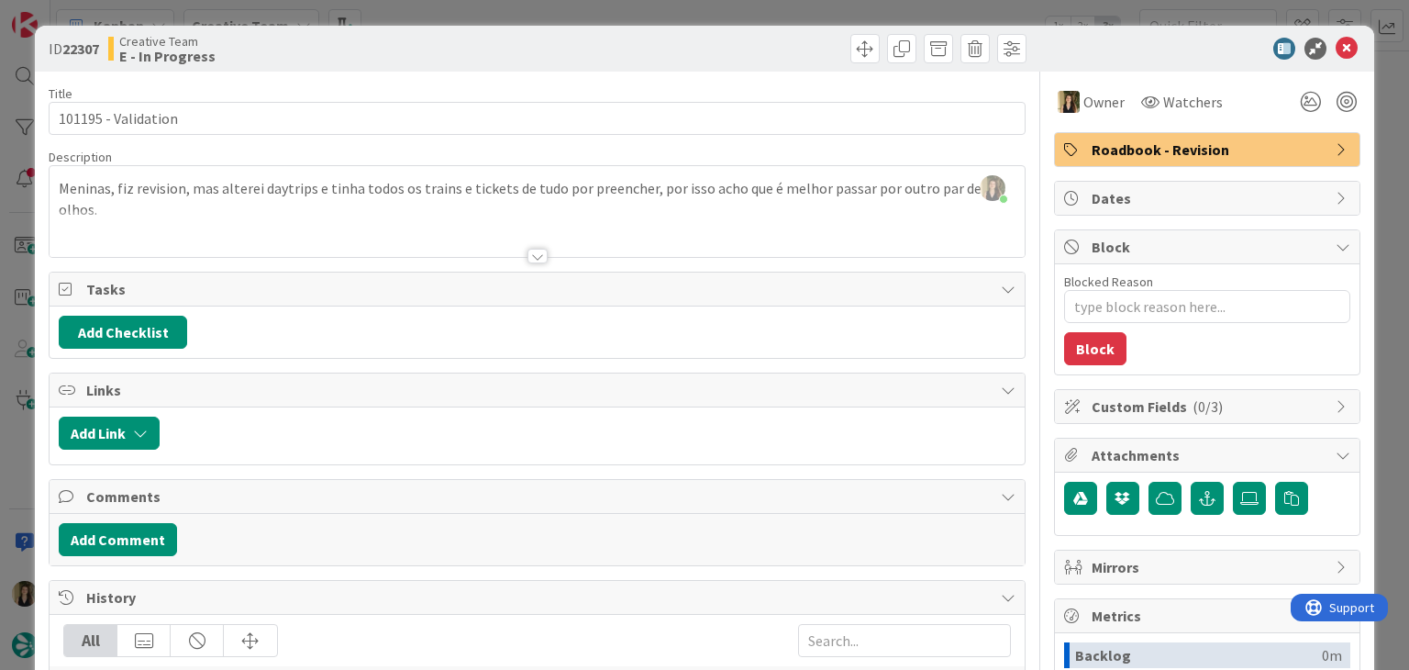
click at [399, 5] on div "ID 22307 Creative Team E - In Progress Title 19 / 128 101195 - Validation Descr…" at bounding box center [704, 335] width 1409 height 670
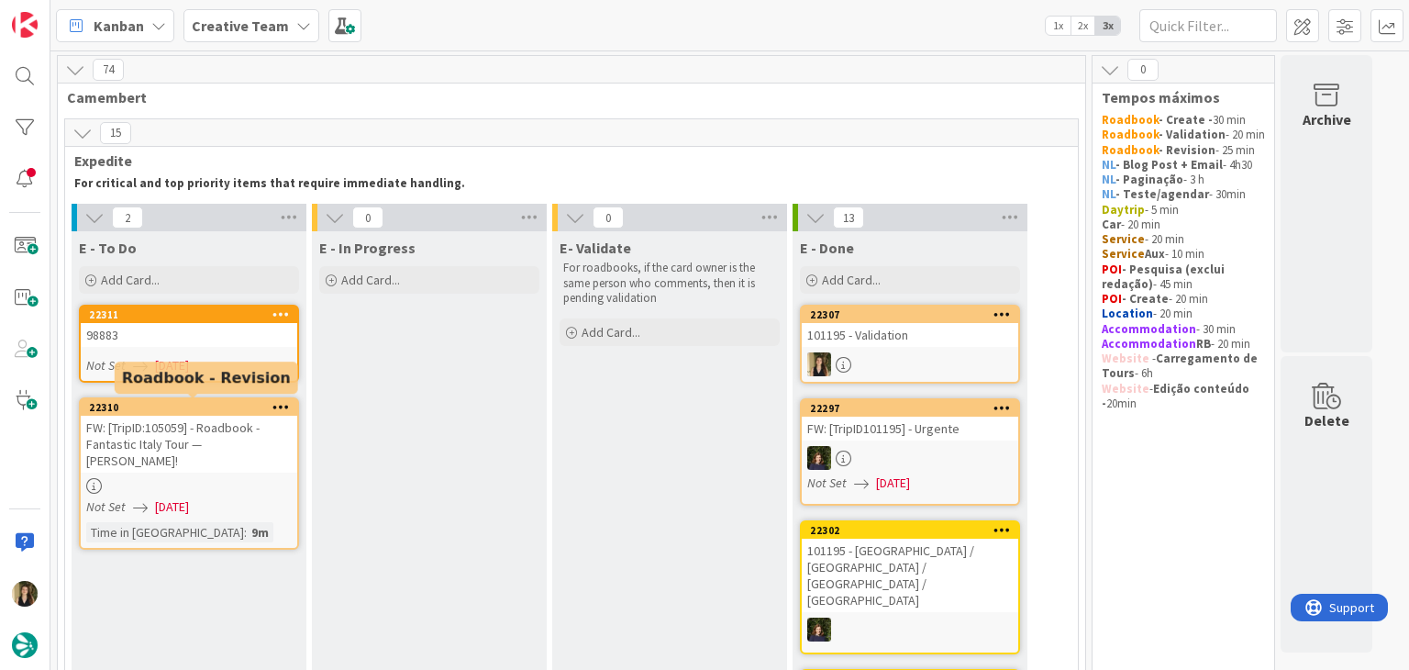
click at [213, 446] on div "FW: [TripID:105059] - Roadbook - Fantastic Italy Tour — [PERSON_NAME]!" at bounding box center [189, 444] width 216 height 57
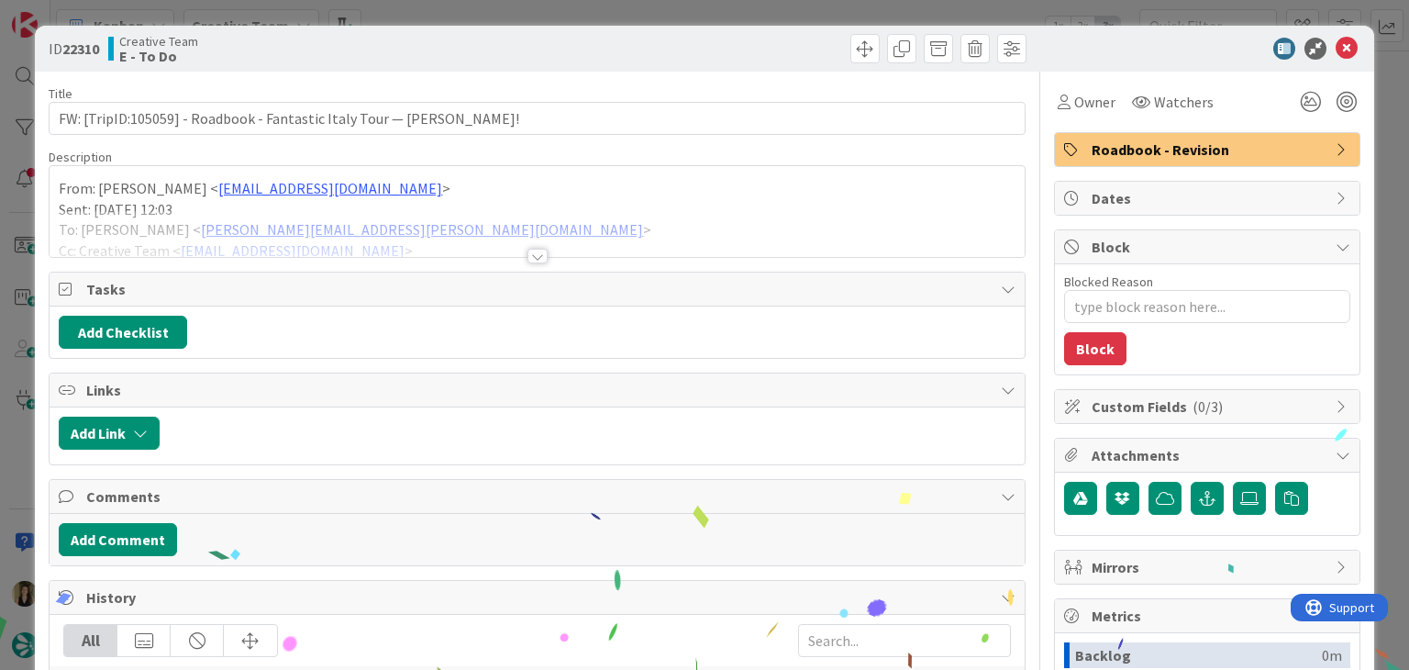
click at [527, 257] on div at bounding box center [537, 256] width 20 height 15
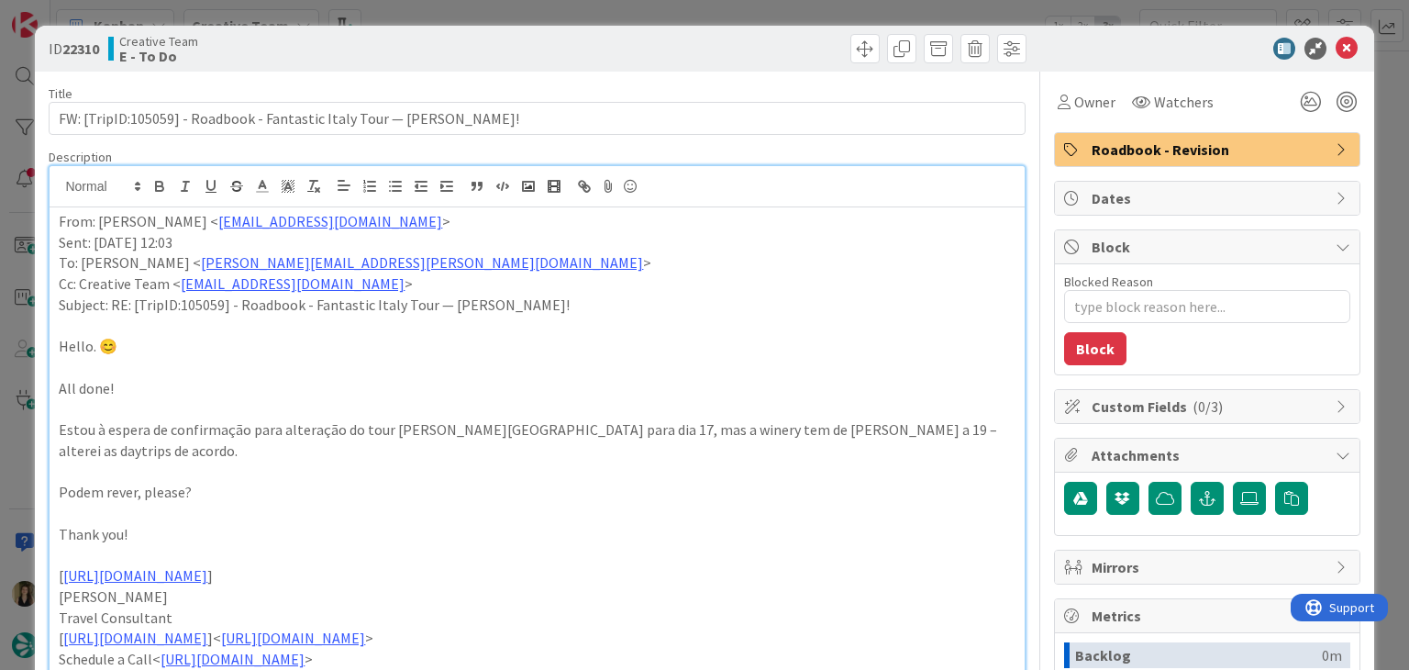
click at [565, 30] on div "ID 22310 Creative Team E - To Do" at bounding box center [704, 49] width 1338 height 46
drag, startPoint x: 559, startPoint y: 12, endPoint x: 538, endPoint y: 18, distance: 22.1
click at [558, 11] on div "ID 22310 Creative Team E - To Do Title 79 / 128 FW: [TripID:105059] - Roadbook …" at bounding box center [704, 335] width 1409 height 670
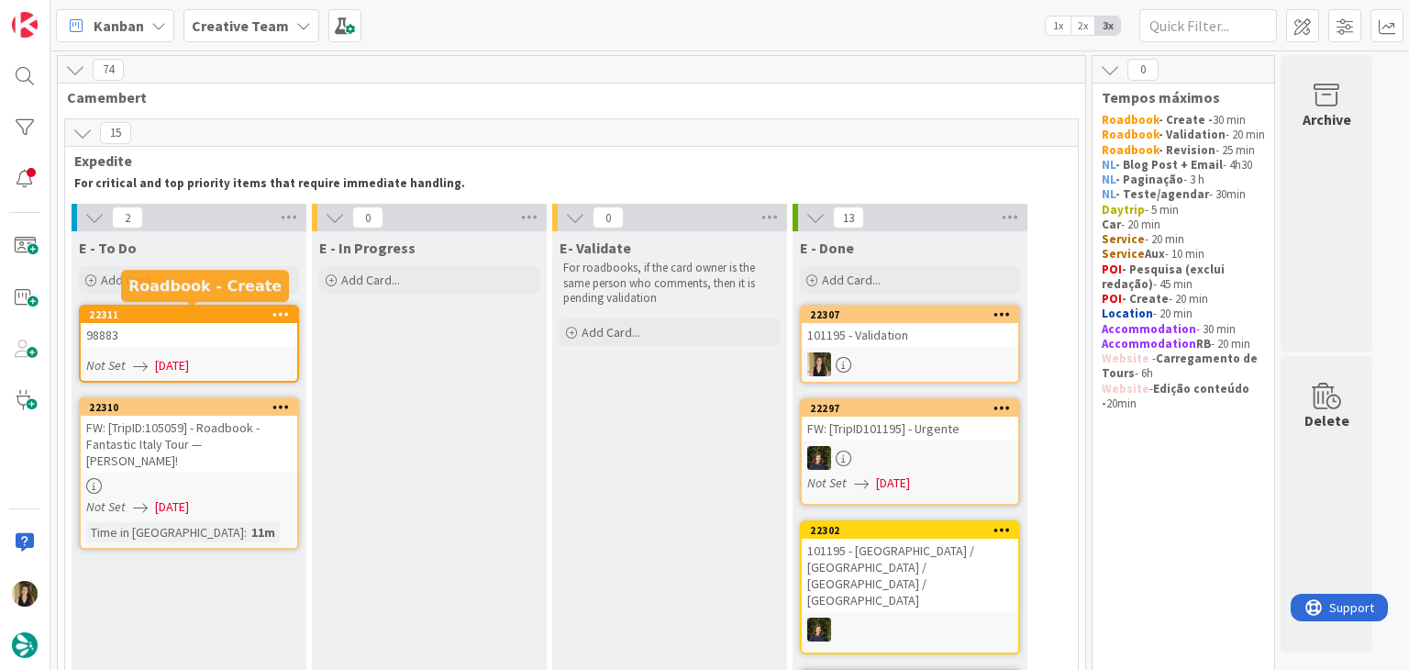
click at [150, 331] on div "98883" at bounding box center [189, 335] width 216 height 24
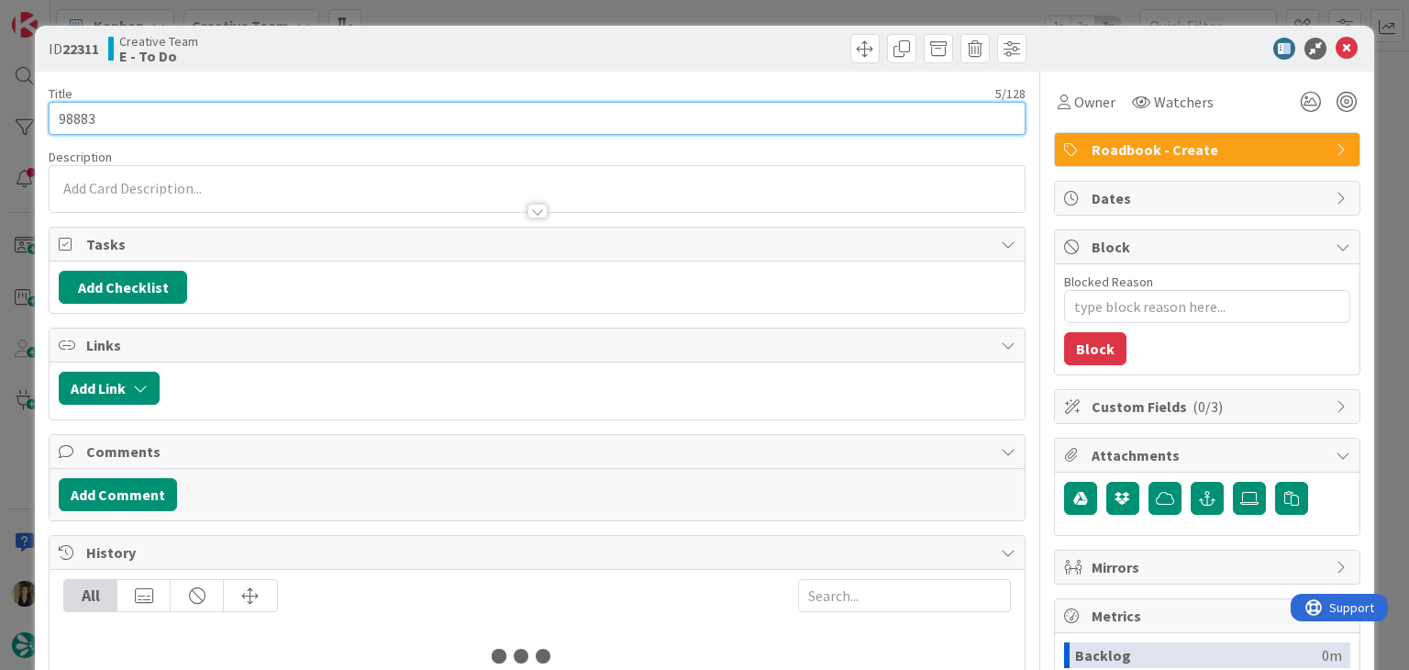
click at [64, 119] on input "98883" at bounding box center [537, 118] width 976 height 33
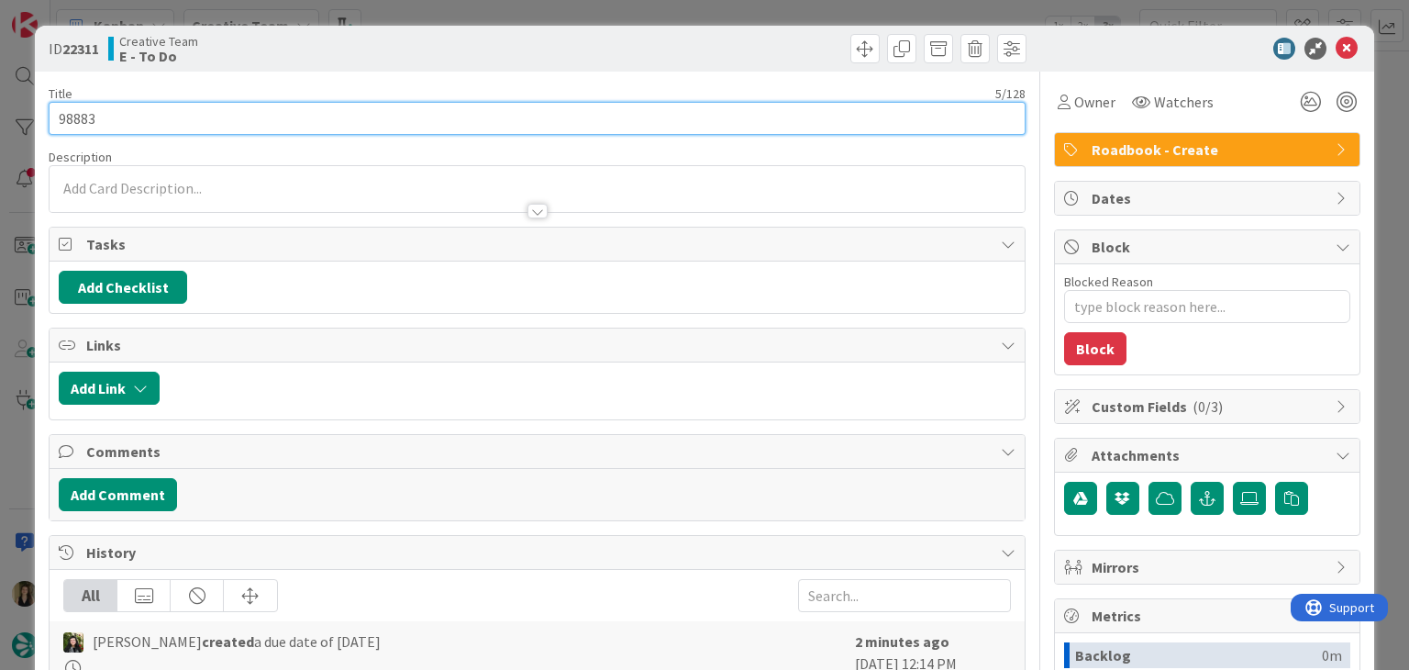
click at [64, 118] on input "98883" at bounding box center [537, 118] width 976 height 33
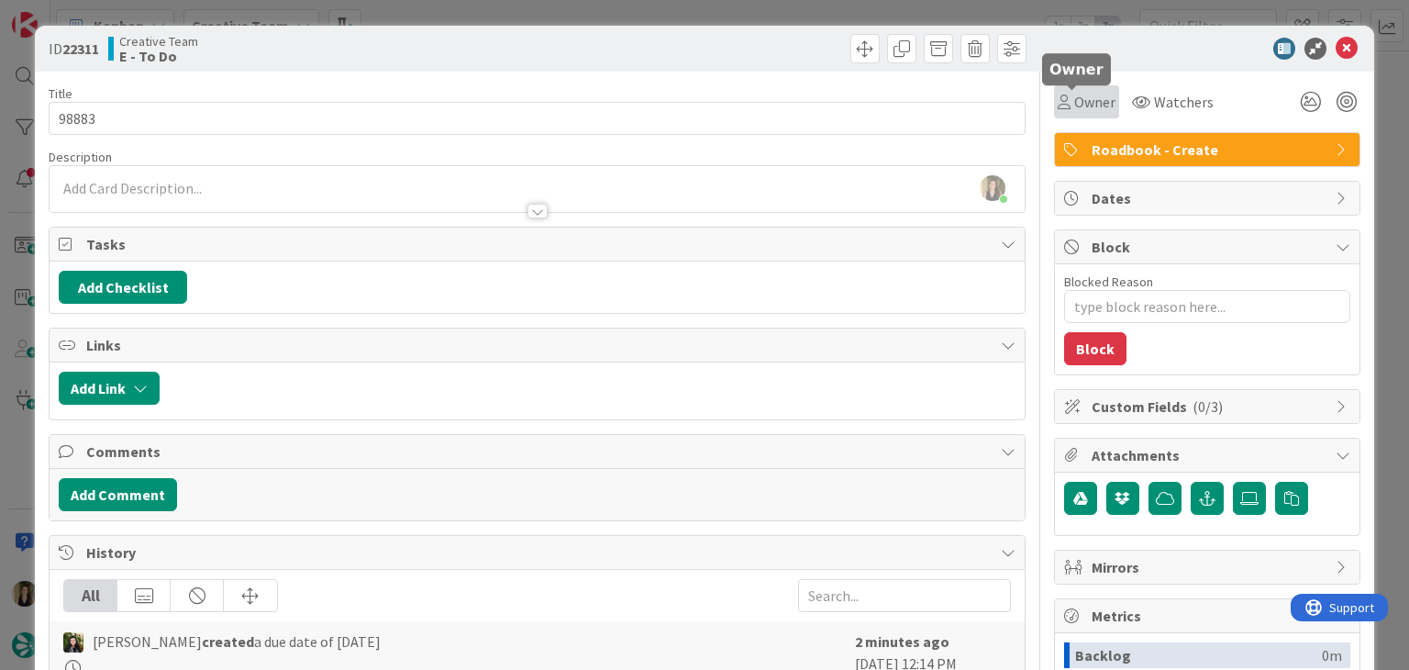
click at [1058, 105] on icon at bounding box center [1064, 101] width 13 height 15
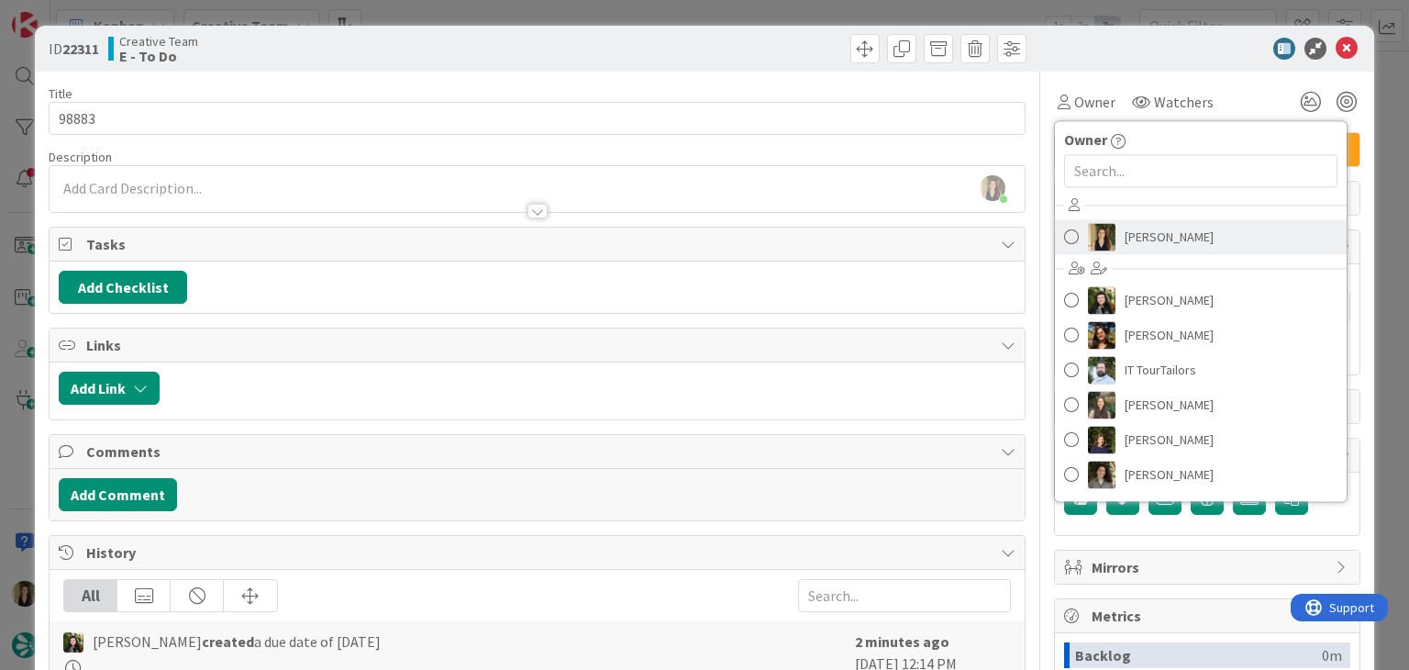
click at [1159, 250] on link "[PERSON_NAME]" at bounding box center [1201, 236] width 292 height 35
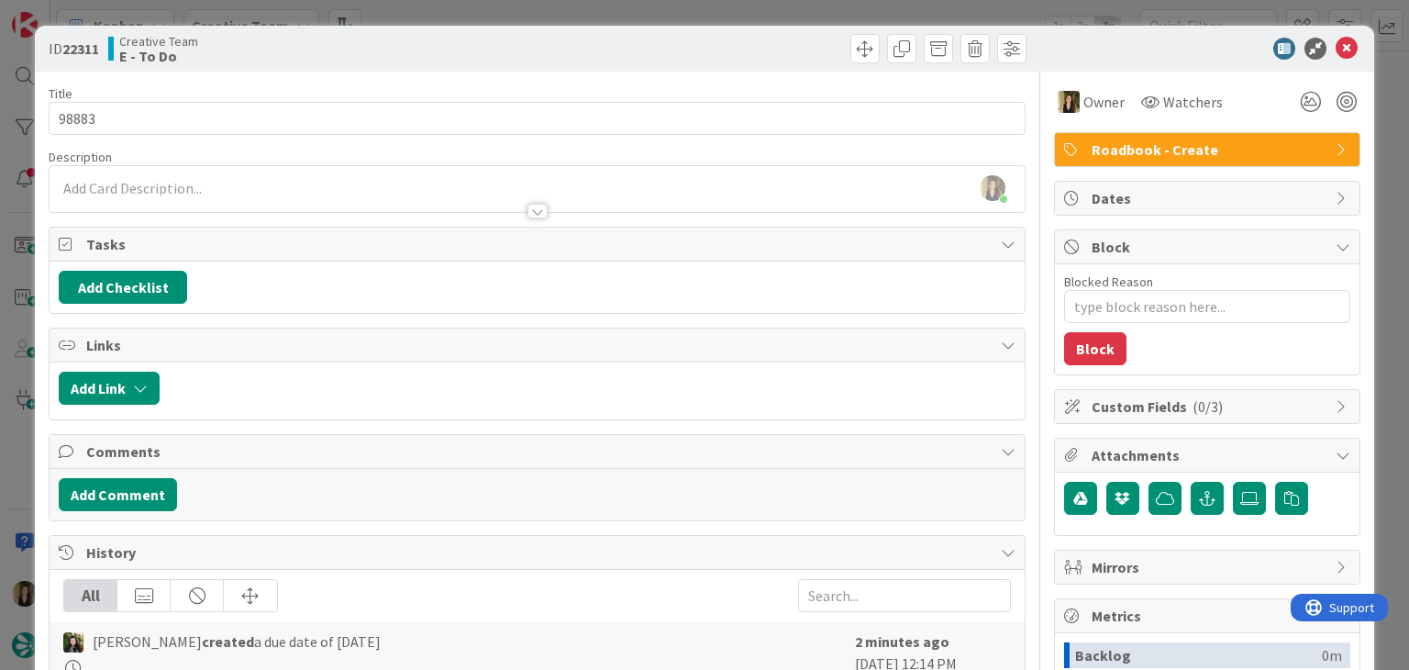
click at [781, 66] on div "ID 22311 Creative Team E - To Do Title 5 / 128 98883 Description [PERSON_NAME] …" at bounding box center [704, 493] width 1338 height 934
click at [771, 41] on div at bounding box center [784, 48] width 484 height 29
drag, startPoint x: 765, startPoint y: 21, endPoint x: 679, endPoint y: 39, distance: 88.0
click at [763, 19] on div "ID 22311 Creative Team E - To Do Title 5 / 128 98883 Description [PERSON_NAME] …" at bounding box center [704, 335] width 1409 height 670
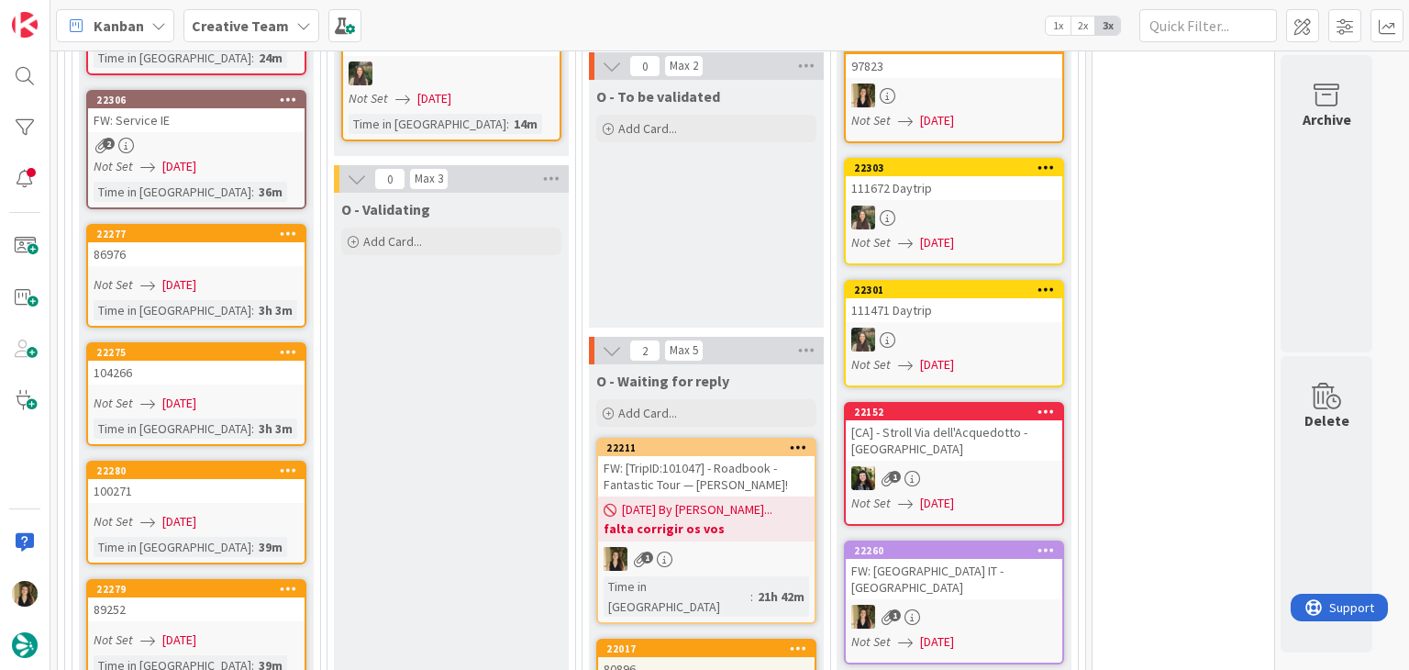
scroll to position [2293, 0]
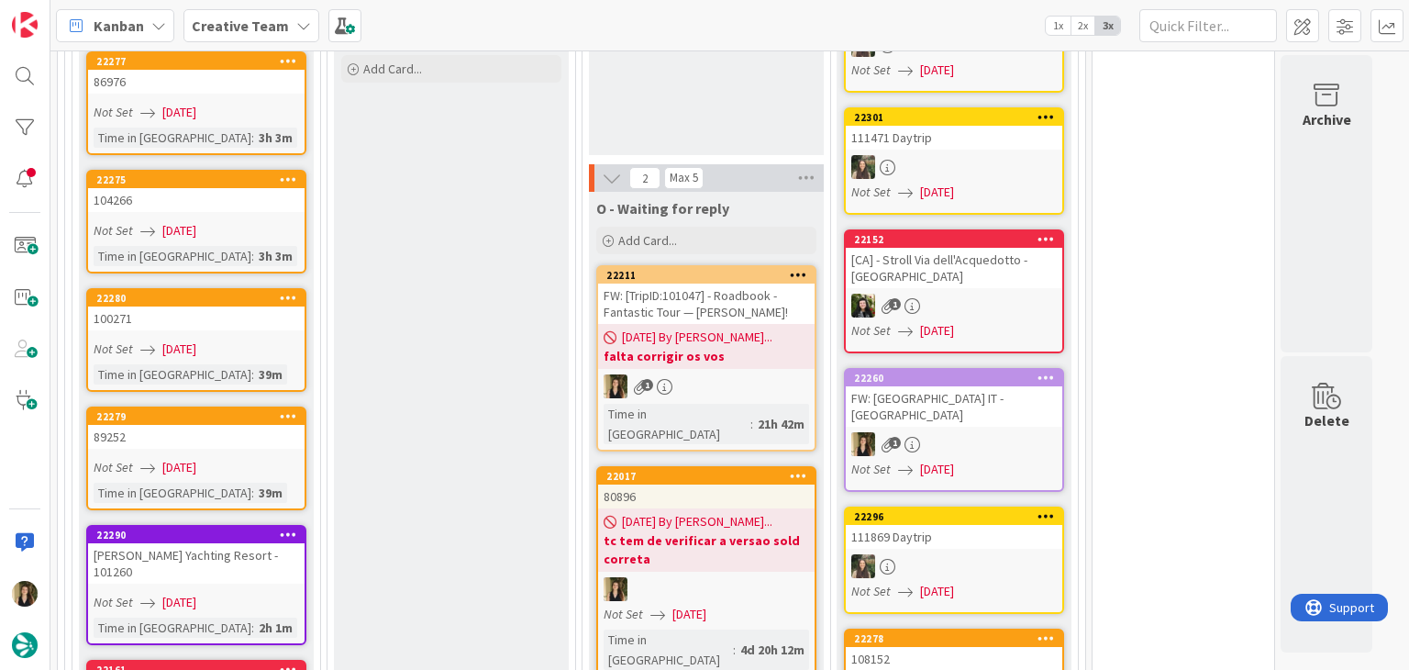
click at [726, 374] on div "1" at bounding box center [706, 386] width 216 height 24
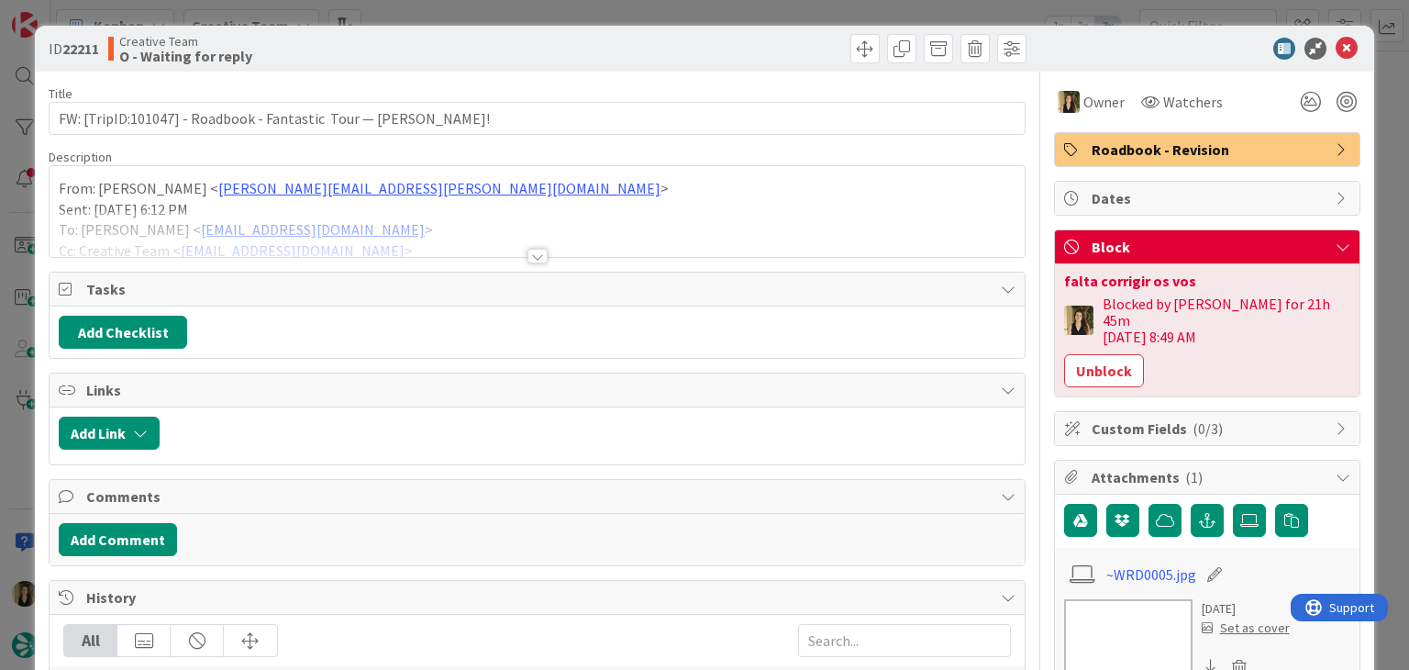
click at [698, 10] on div "ID 22211 Creative Team O - Waiting for reply Title 64 / 128 FW: [TripID:101047]…" at bounding box center [704, 335] width 1409 height 670
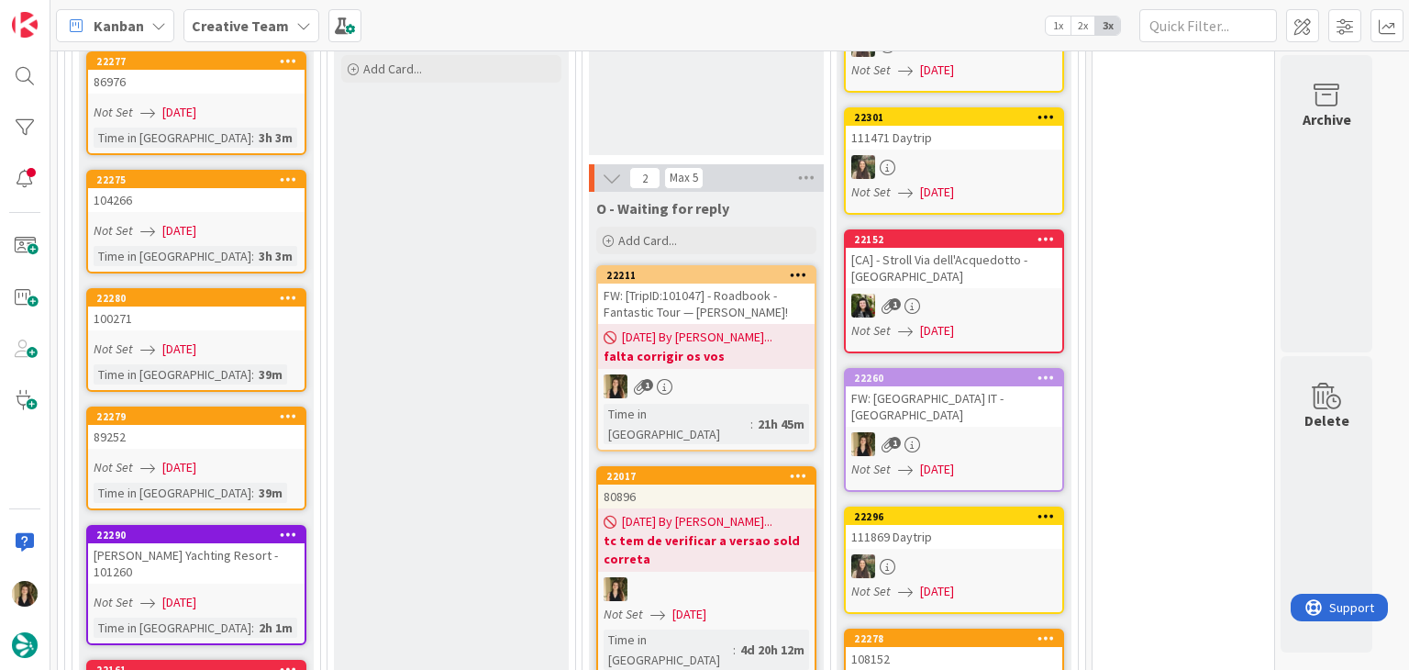
click at [752, 577] on div at bounding box center [706, 589] width 216 height 24
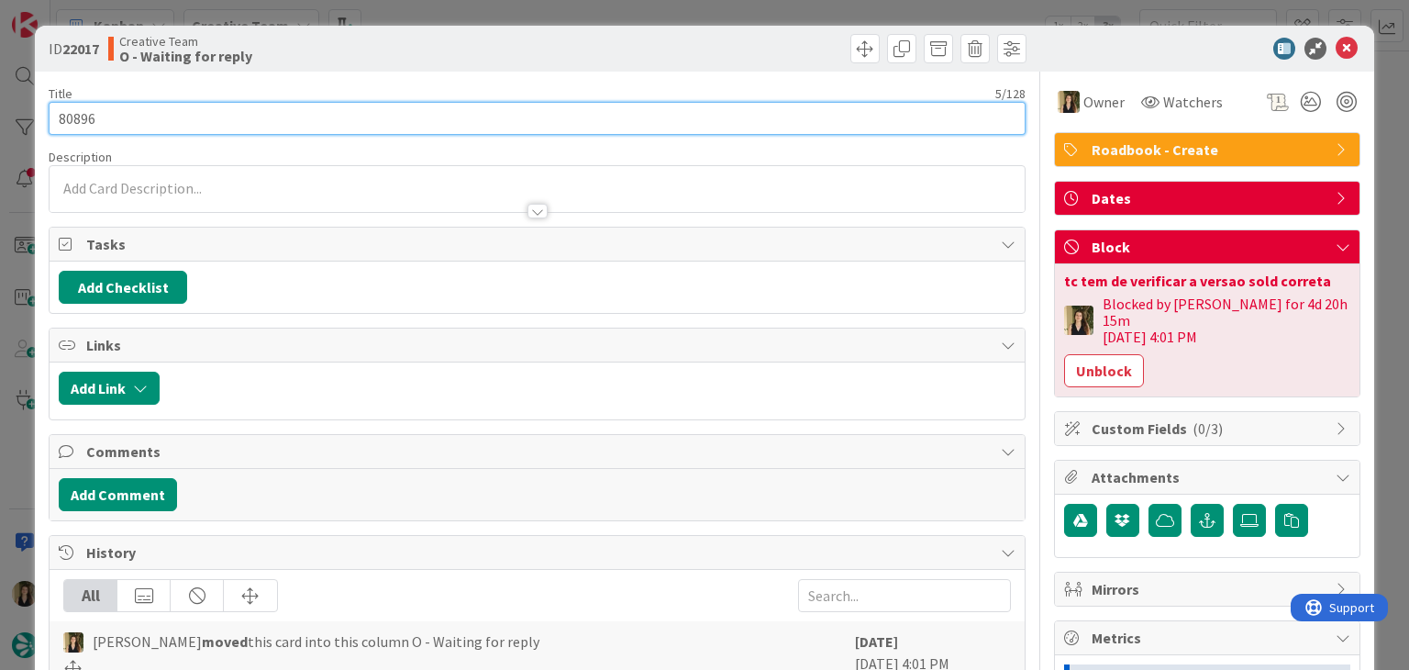
click at [79, 114] on input "80896" at bounding box center [537, 118] width 976 height 33
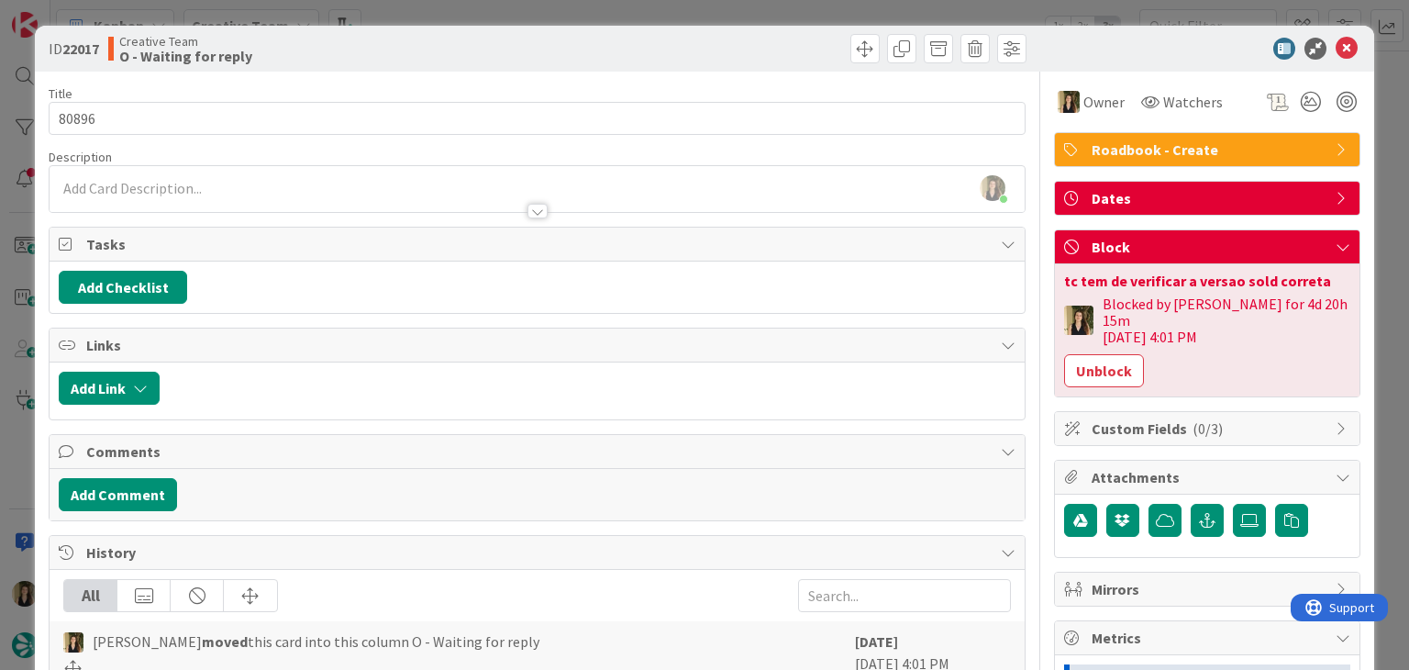
drag, startPoint x: 573, startPoint y: 65, endPoint x: 573, endPoint y: 43, distance: 22.0
click at [573, 59] on div "ID 22017 Creative Team O - Waiting for reply" at bounding box center [704, 49] width 1338 height 46
click at [573, 17] on div "ID 22017 Creative Team O - Waiting for reply Title 5 / 128 80896 Description [P…" at bounding box center [704, 335] width 1409 height 670
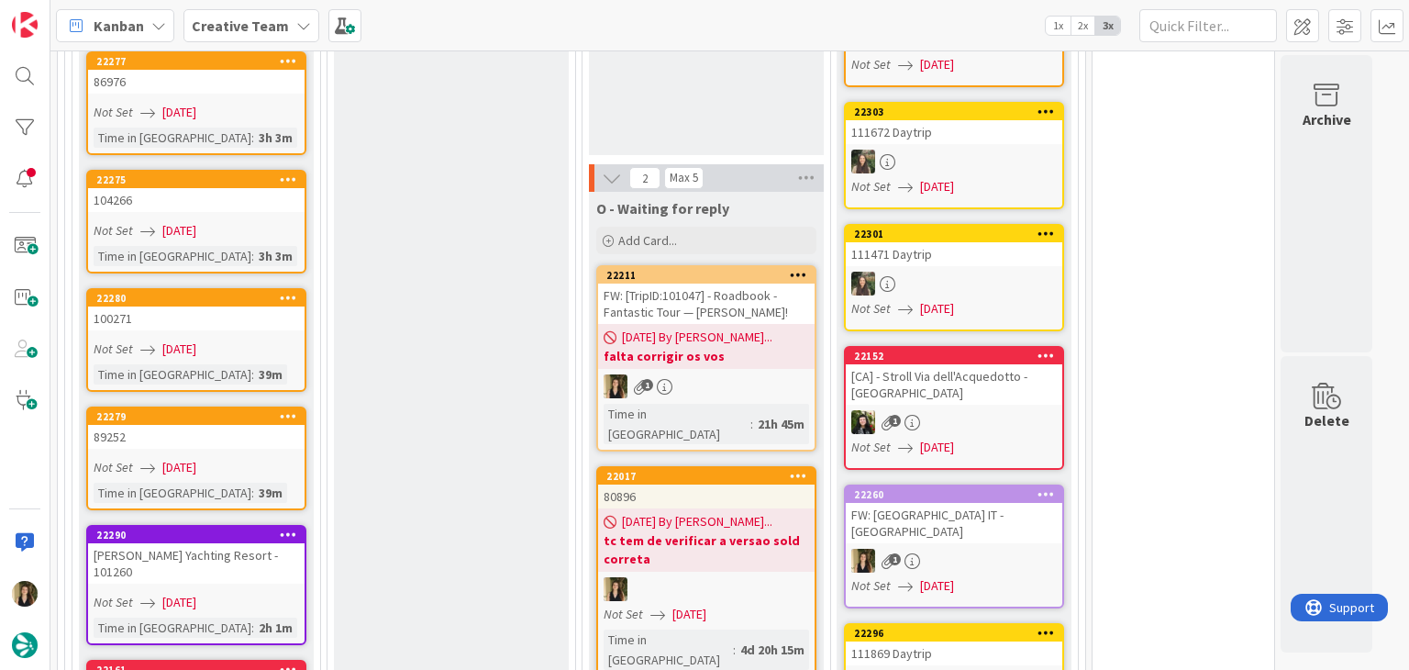
drag, startPoint x: 521, startPoint y: 343, endPoint x: 535, endPoint y: 386, distance: 45.3
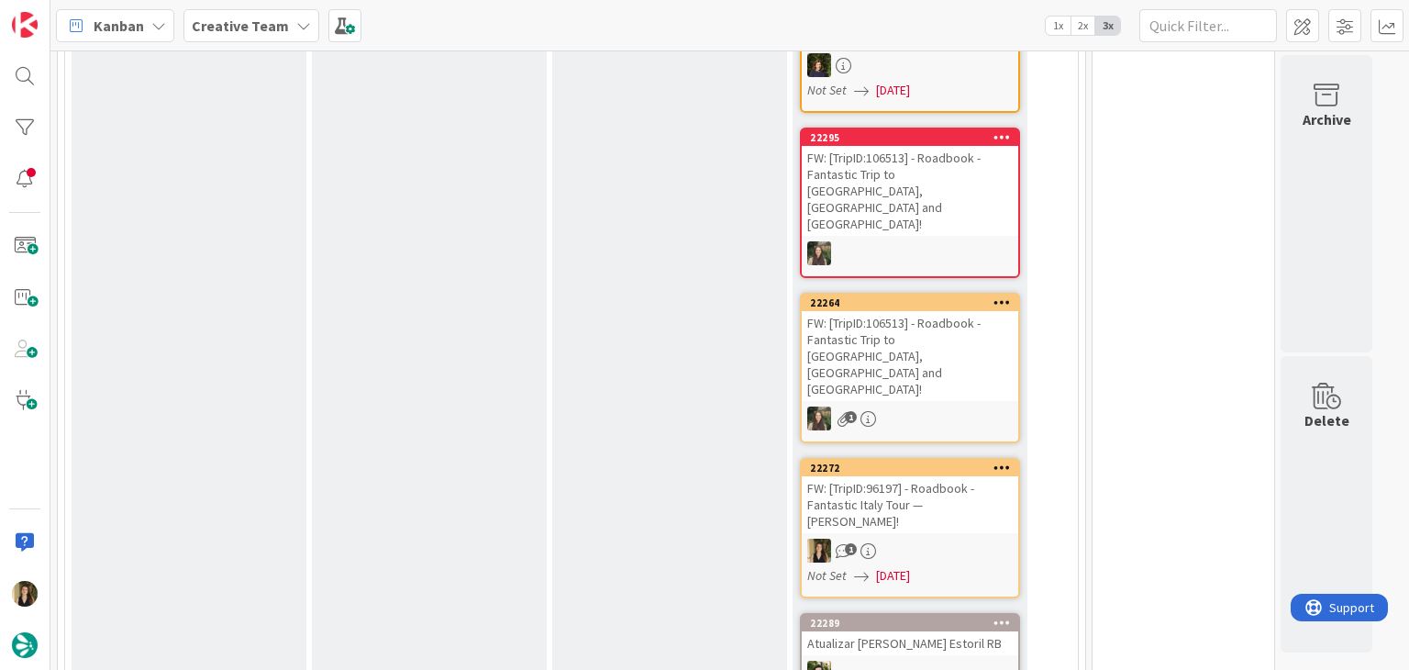
scroll to position [1193, 0]
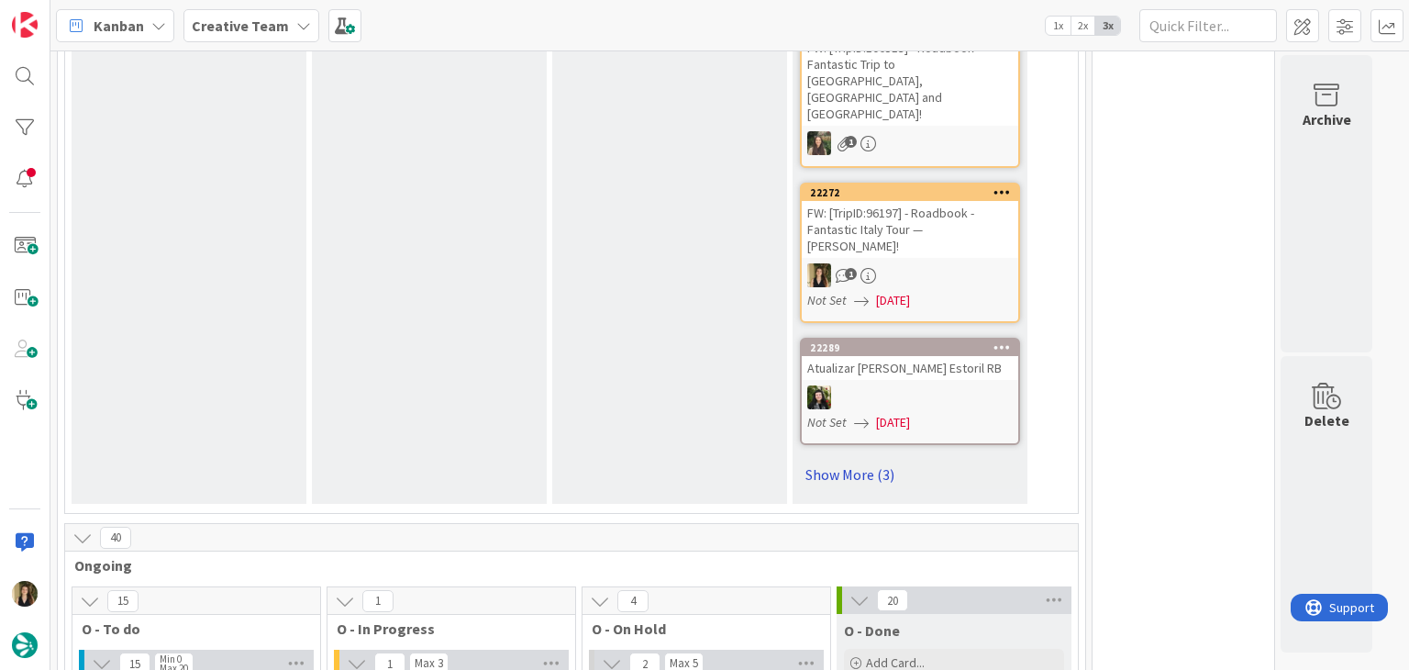
click at [802, 460] on link "Show More (3)" at bounding box center [910, 474] width 220 height 29
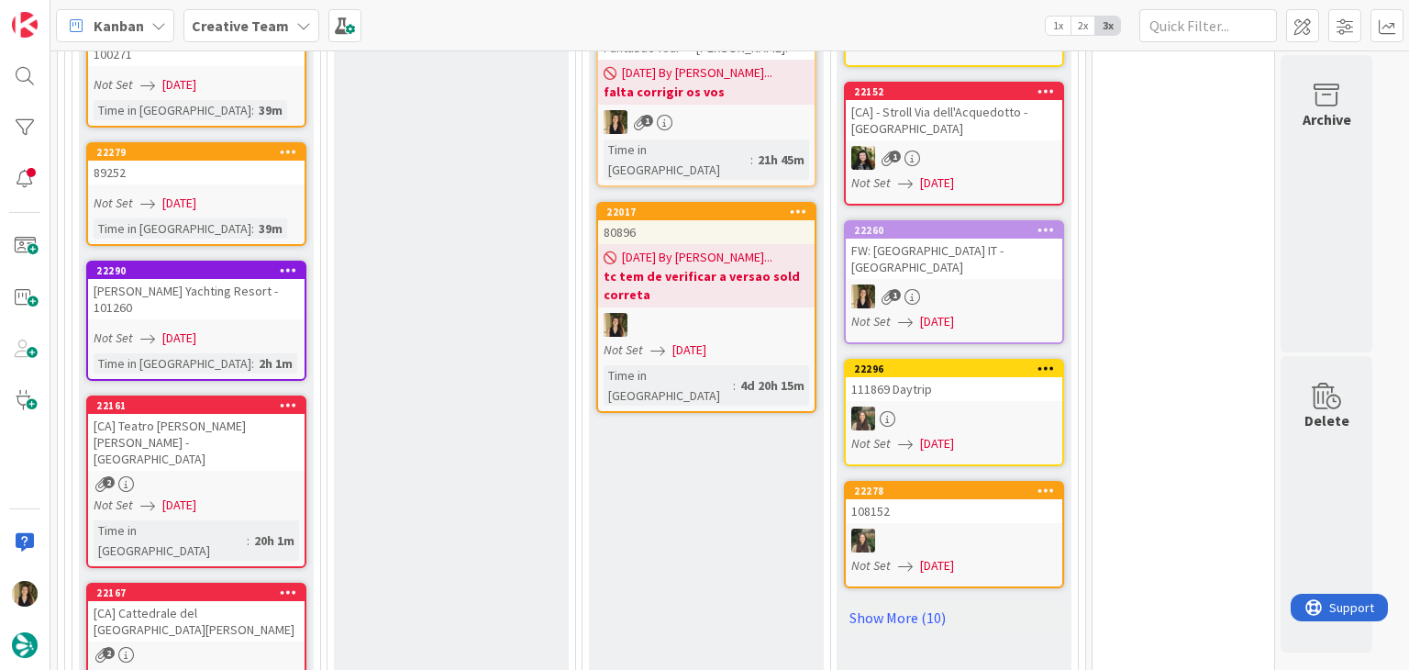
scroll to position [2935, 0]
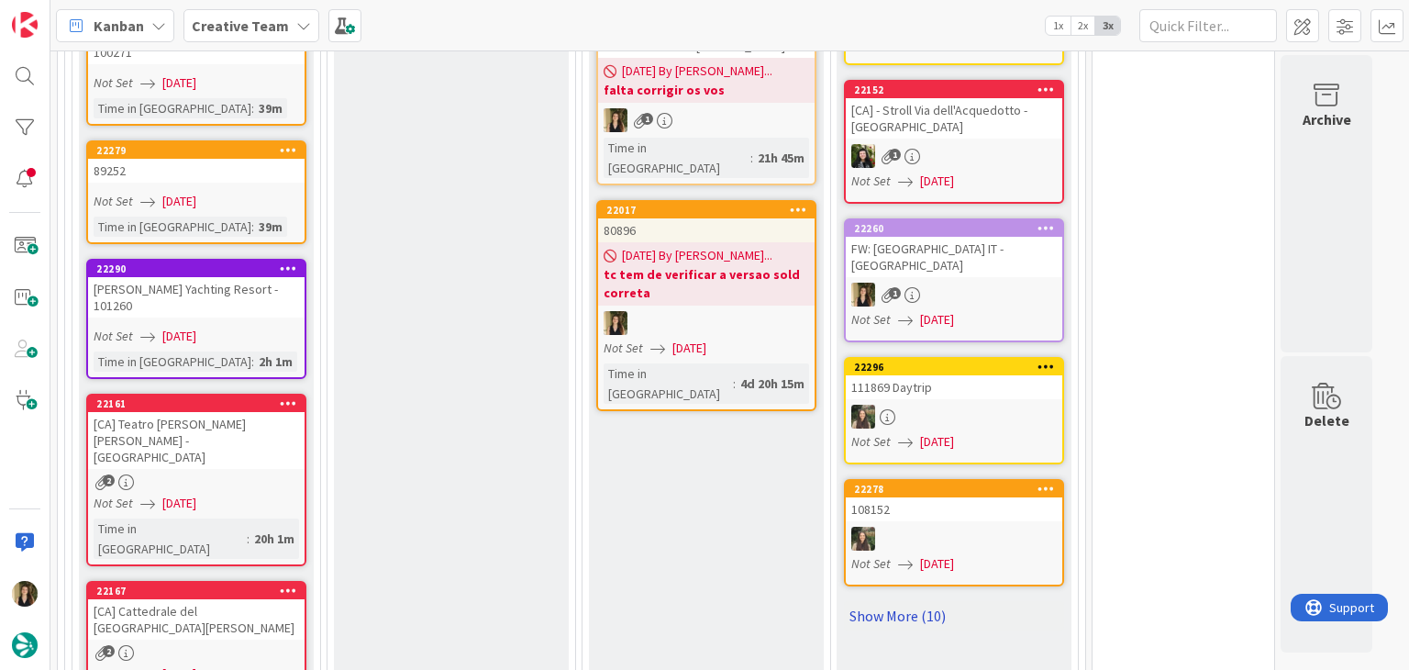
click at [930, 601] on link "Show More (10)" at bounding box center [954, 615] width 220 height 29
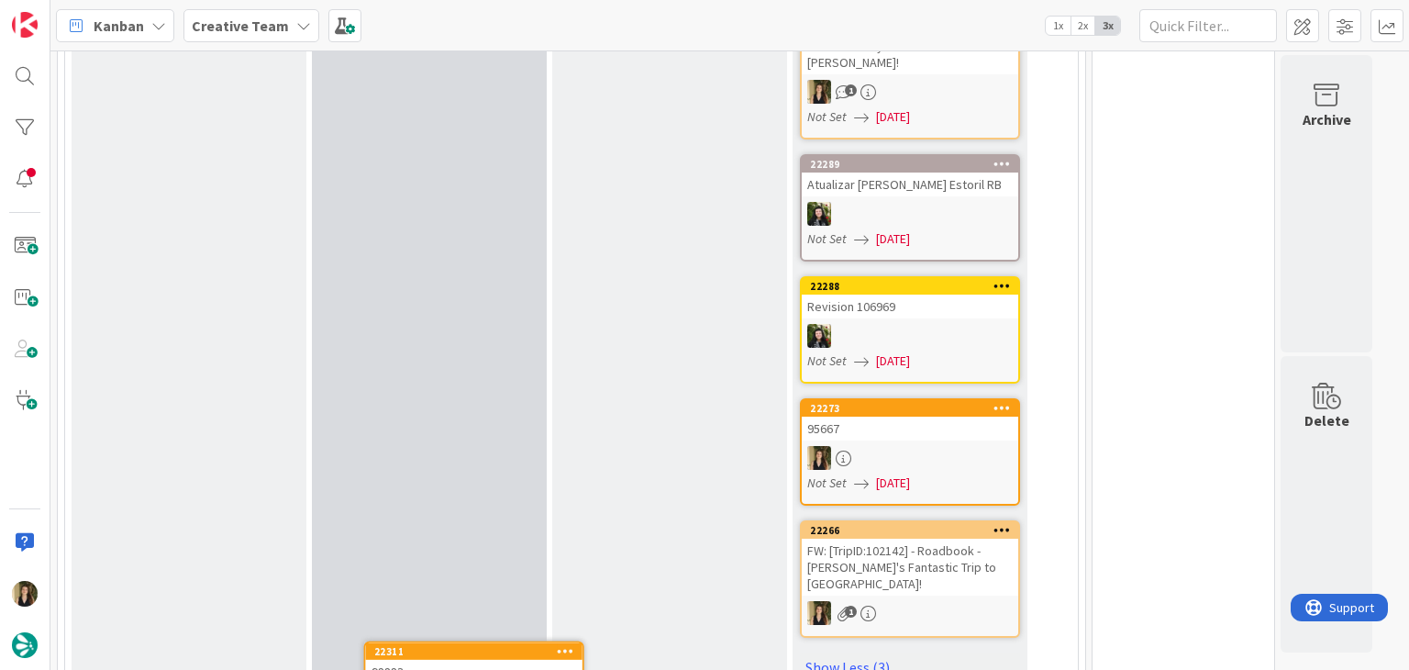
scroll to position [1392, 0]
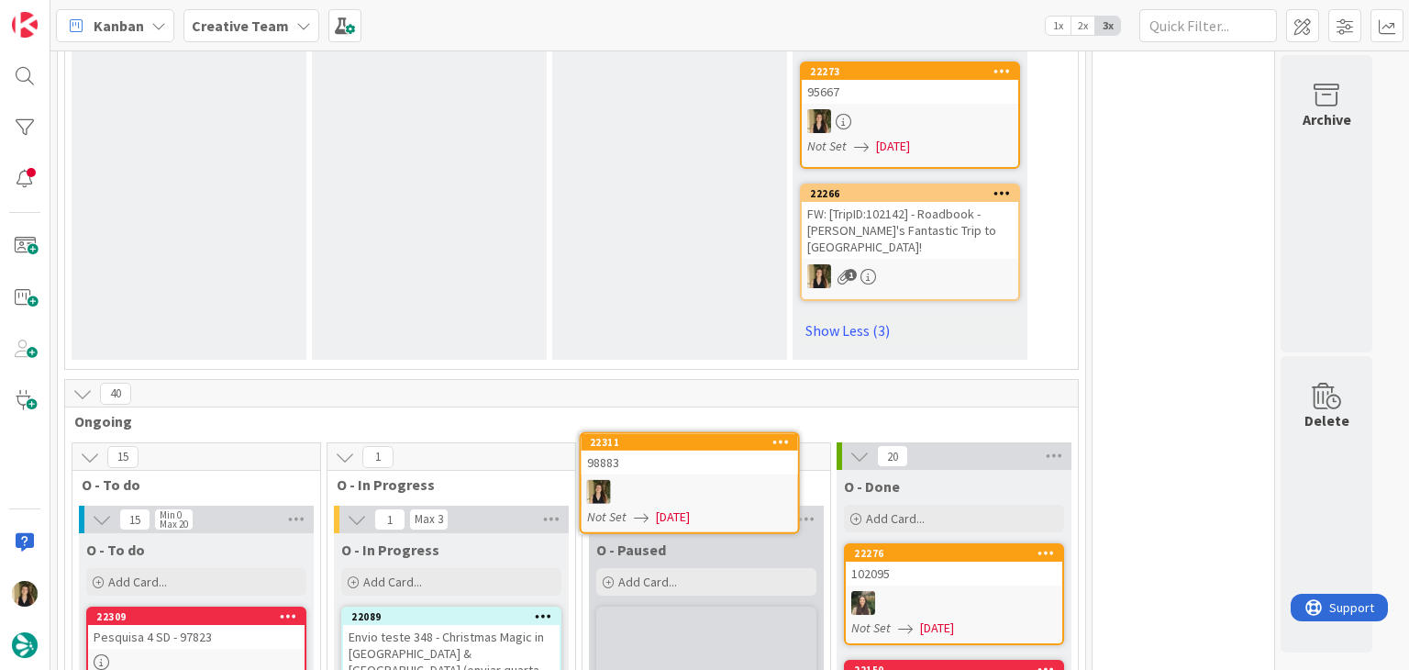
scroll to position [1724, 0]
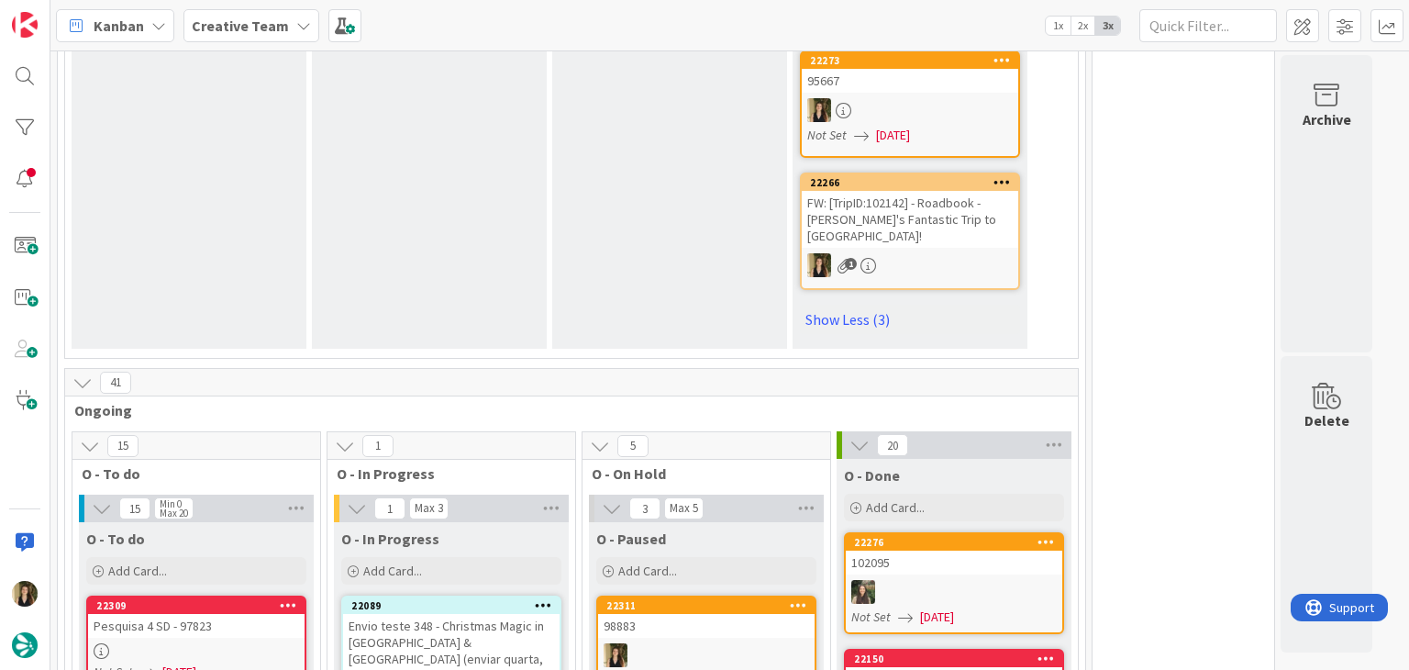
click at [740, 614] on div "98883" at bounding box center [706, 626] width 216 height 24
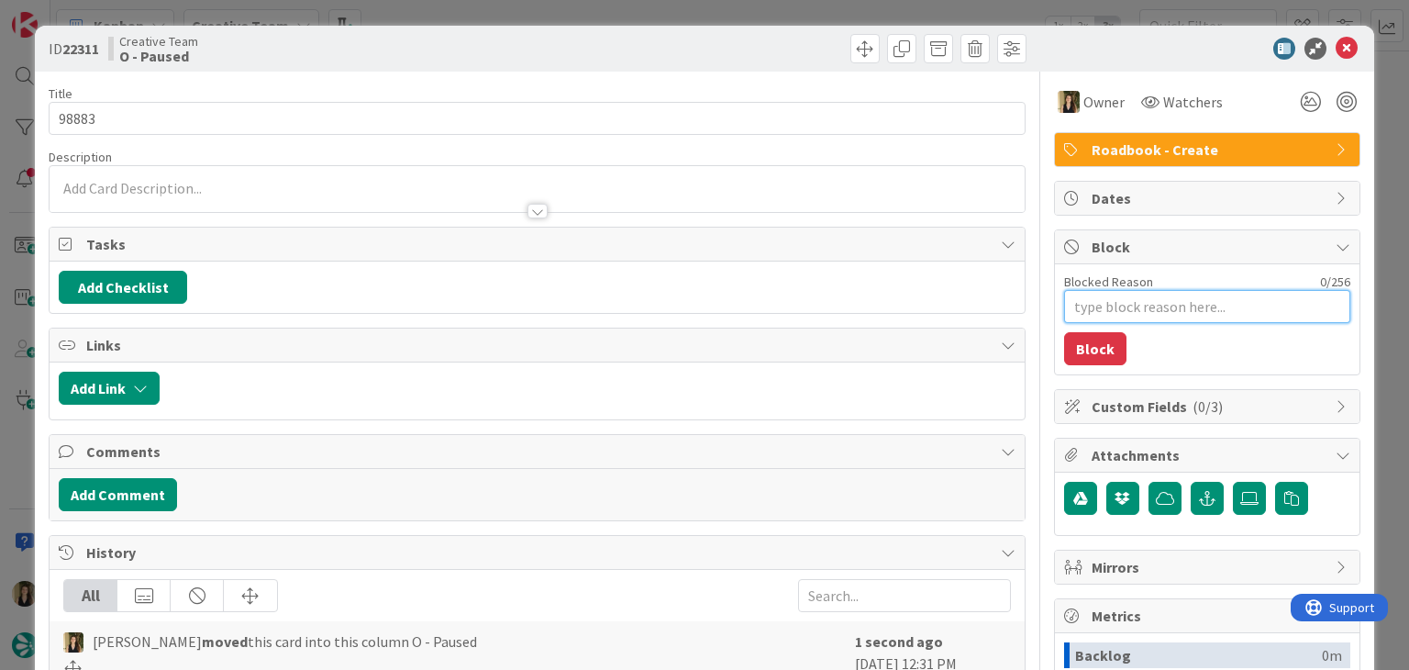
click at [1174, 309] on textarea "Blocked Reason" at bounding box center [1207, 306] width 286 height 33
type textarea "x"
type textarea "h"
type textarea "x"
type textarea "ho"
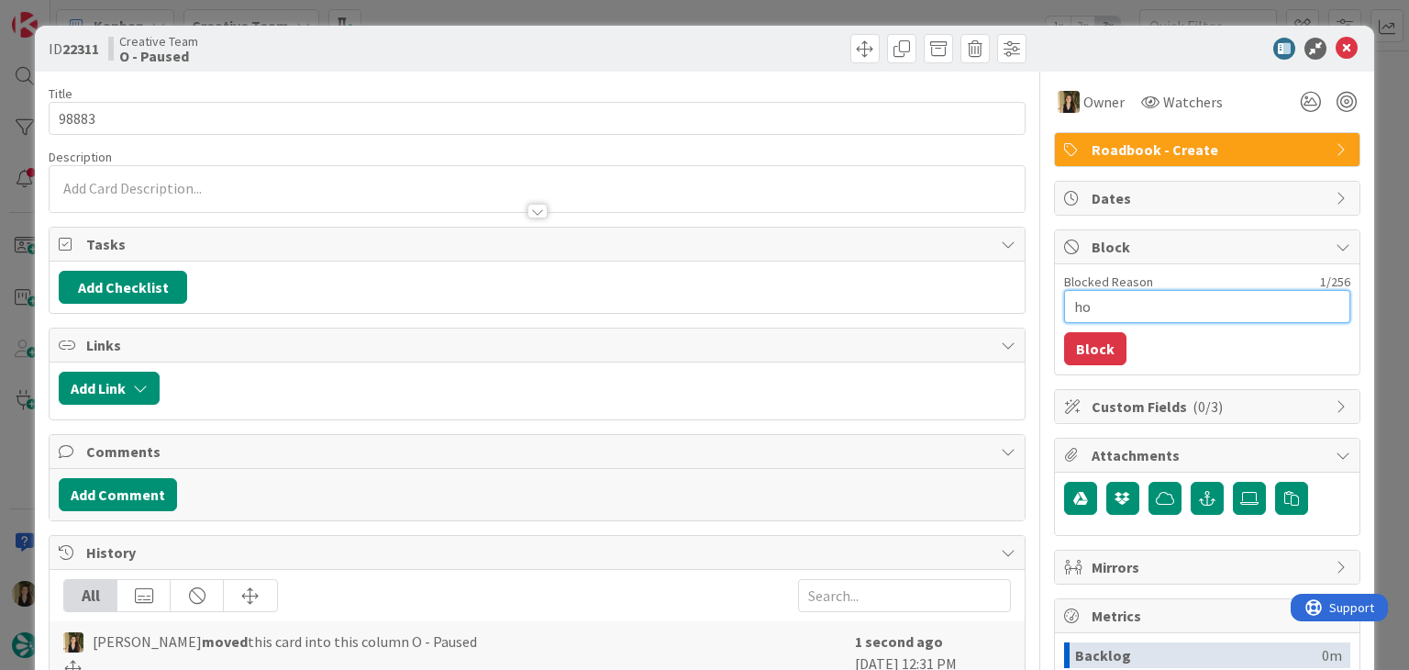
type textarea "x"
type textarea "hot"
type textarea "x"
type textarea "hote"
type textarea "x"
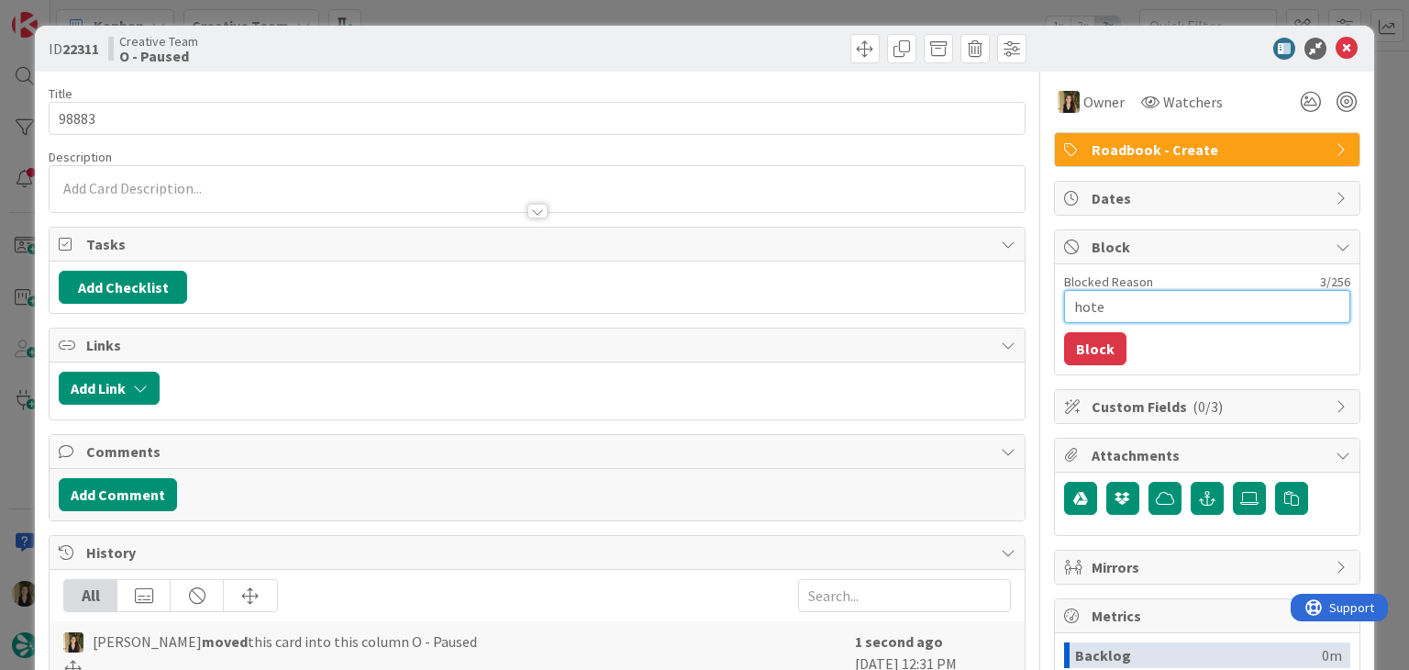
type textarea "hotel"
type textarea "x"
type textarea "hotel"
type textarea "x"
type textarea "hotel e"
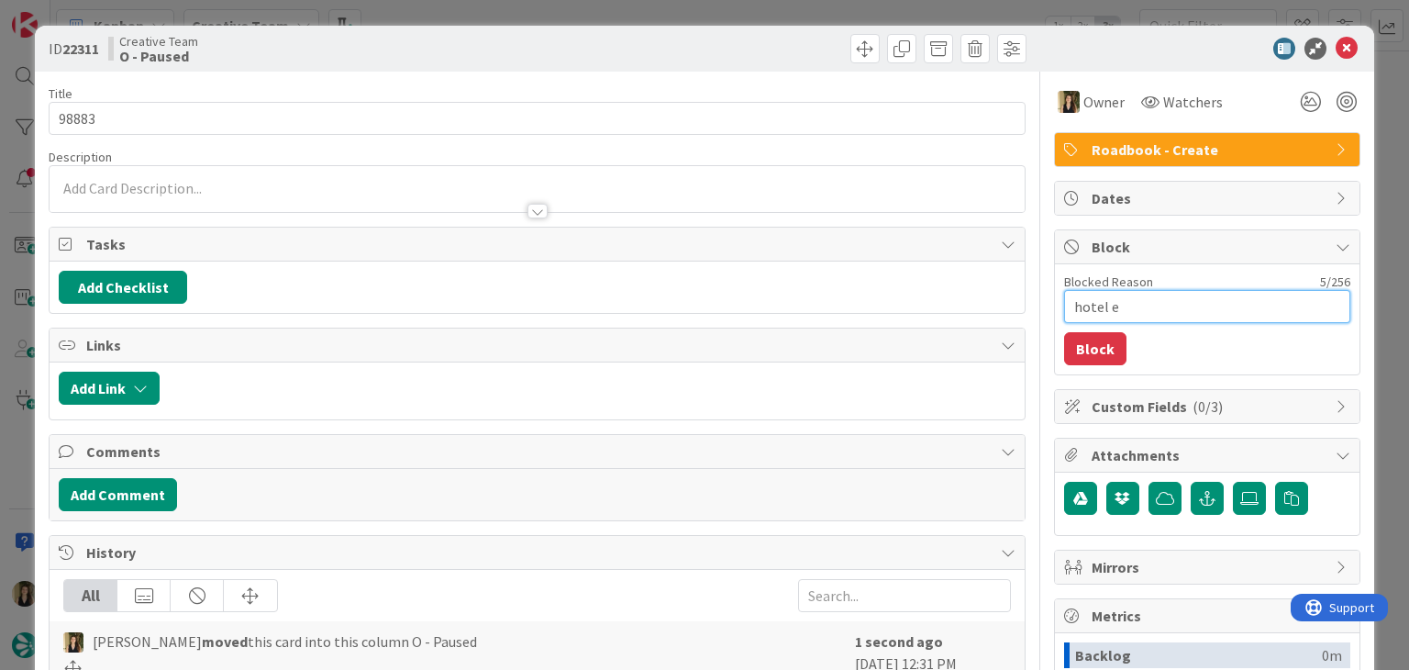
type textarea "x"
type textarea "hotel e"
type textarea "x"
type textarea "hotel e d"
type textarea "x"
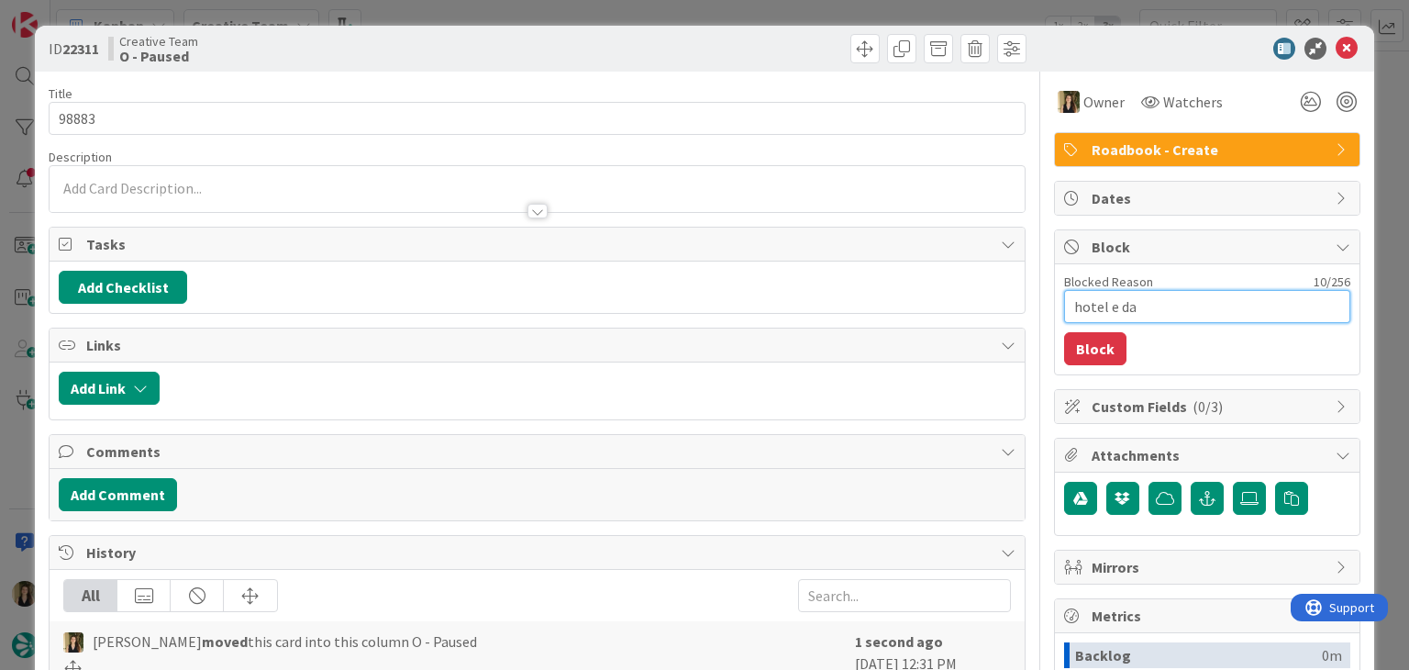
type textarea "hotel e day"
type textarea "x"
type textarea "hotel e dayt"
type textarea "x"
type textarea "hotel e daytr"
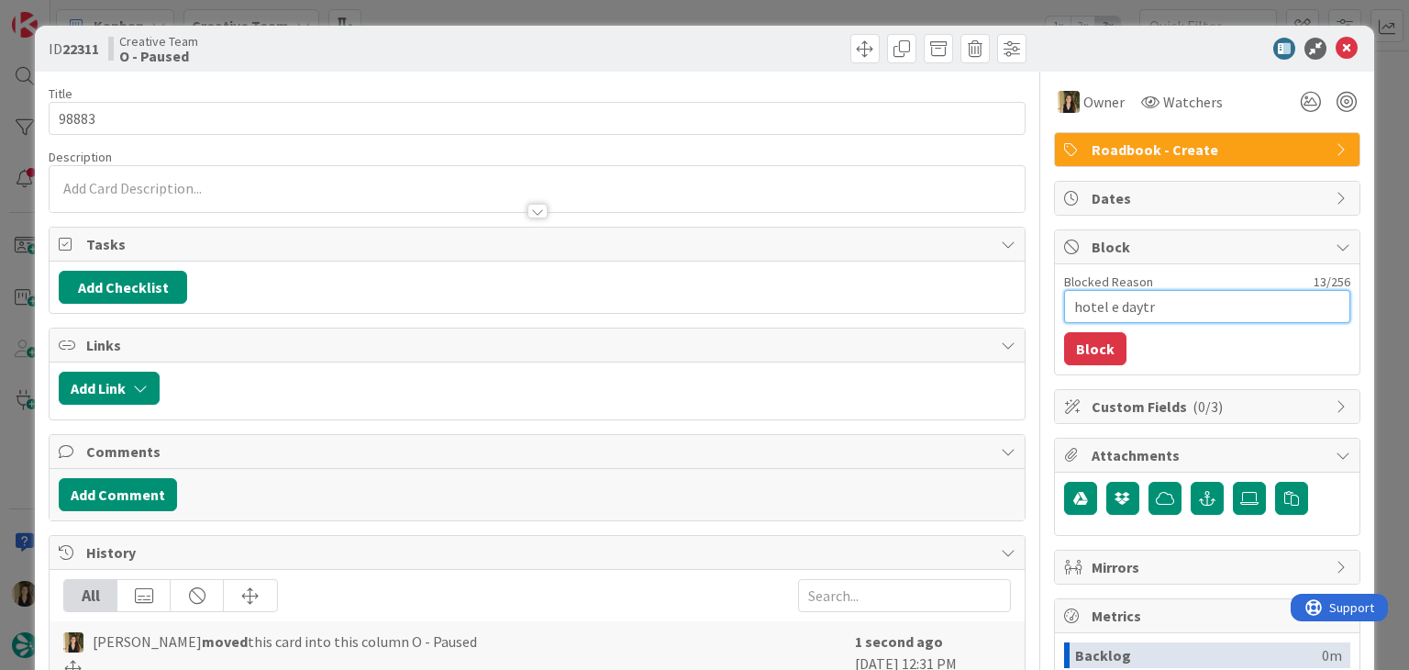
type textarea "x"
type textarea "hotel e daytri"
type textarea "x"
type textarea "hotel e daytrip"
type textarea "x"
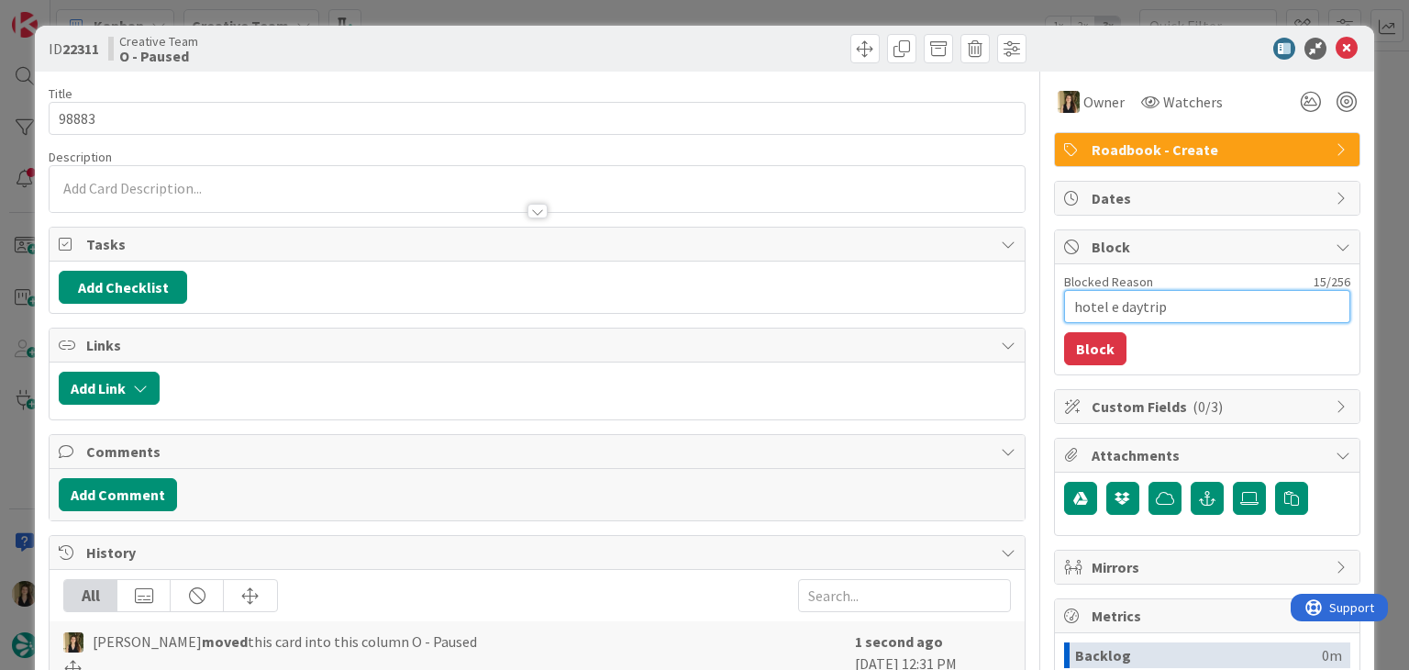
type textarea "hotel e daytrips"
type textarea "x"
type textarea "hotel e daytrips"
type textarea "x"
type textarea "hotel e daytrips e"
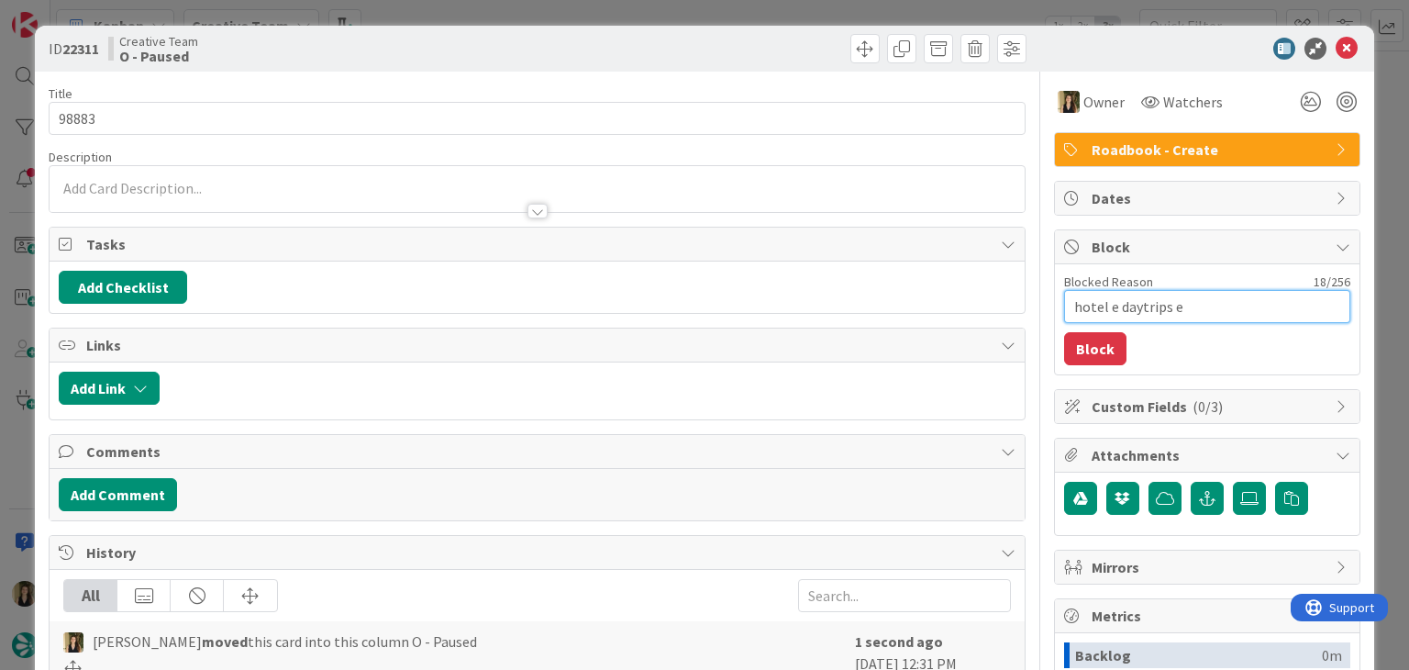
type textarea "x"
type textarea "hotel e daytrips er"
type textarea "x"
type textarea "hotel e daytrips err"
type textarea "x"
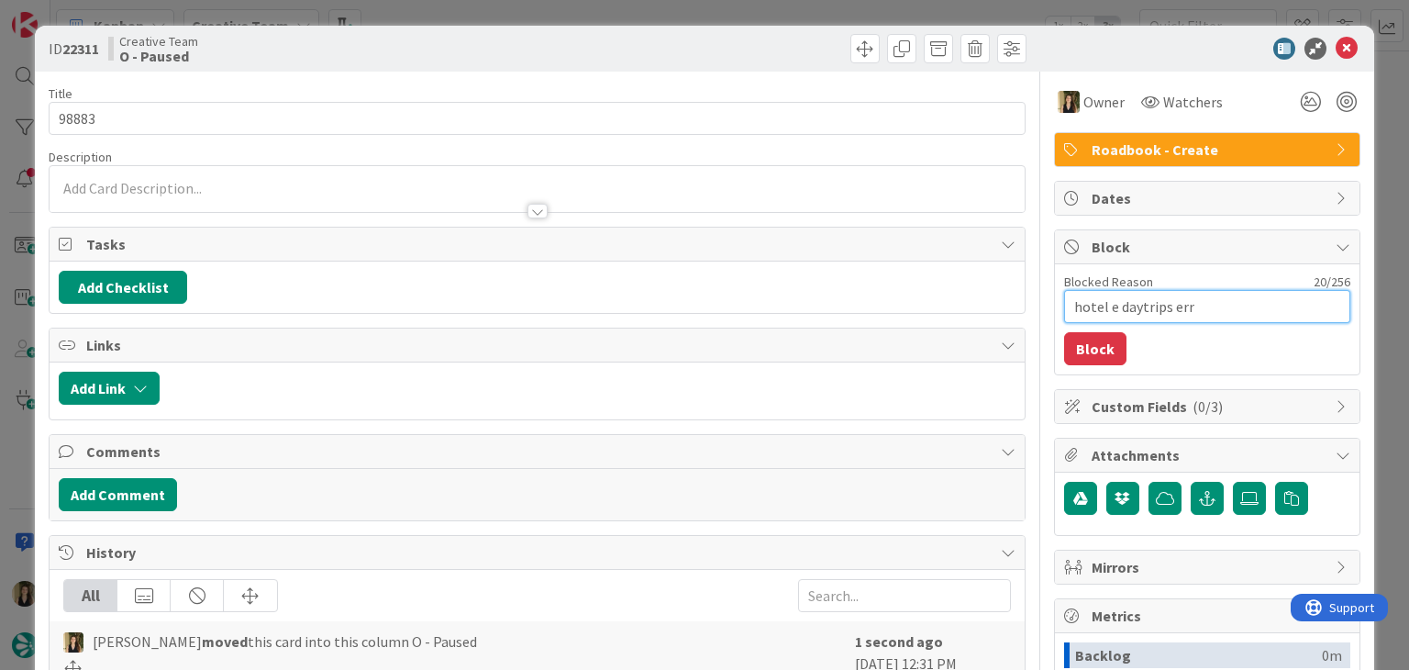
type textarea "hotel e daytrips erra"
type textarea "x"
type textarea "hotel e daytrips errad"
type textarea "x"
type textarea "hotel e daytrips errada"
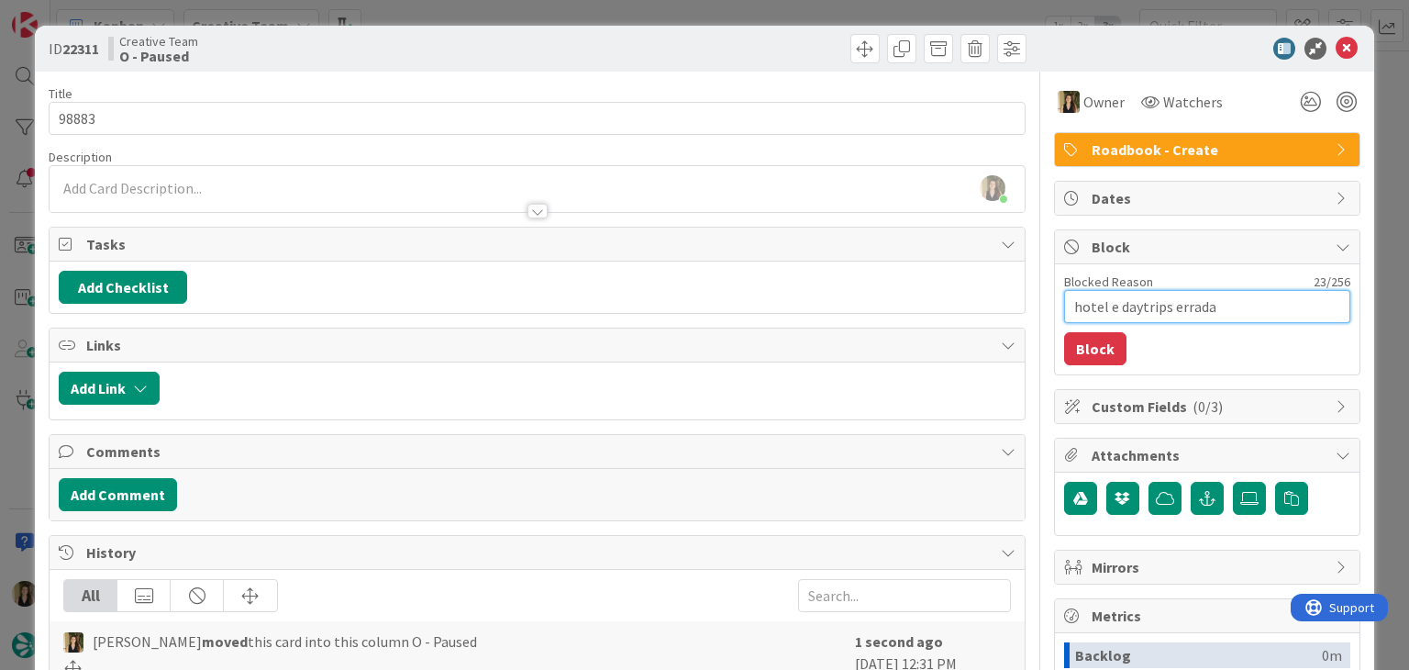
type textarea "x"
type textarea "hotel e daytrips erradas"
drag, startPoint x: 1093, startPoint y: 347, endPoint x: 1035, endPoint y: 239, distance: 122.3
click at [1093, 348] on button "Block" at bounding box center [1095, 348] width 62 height 33
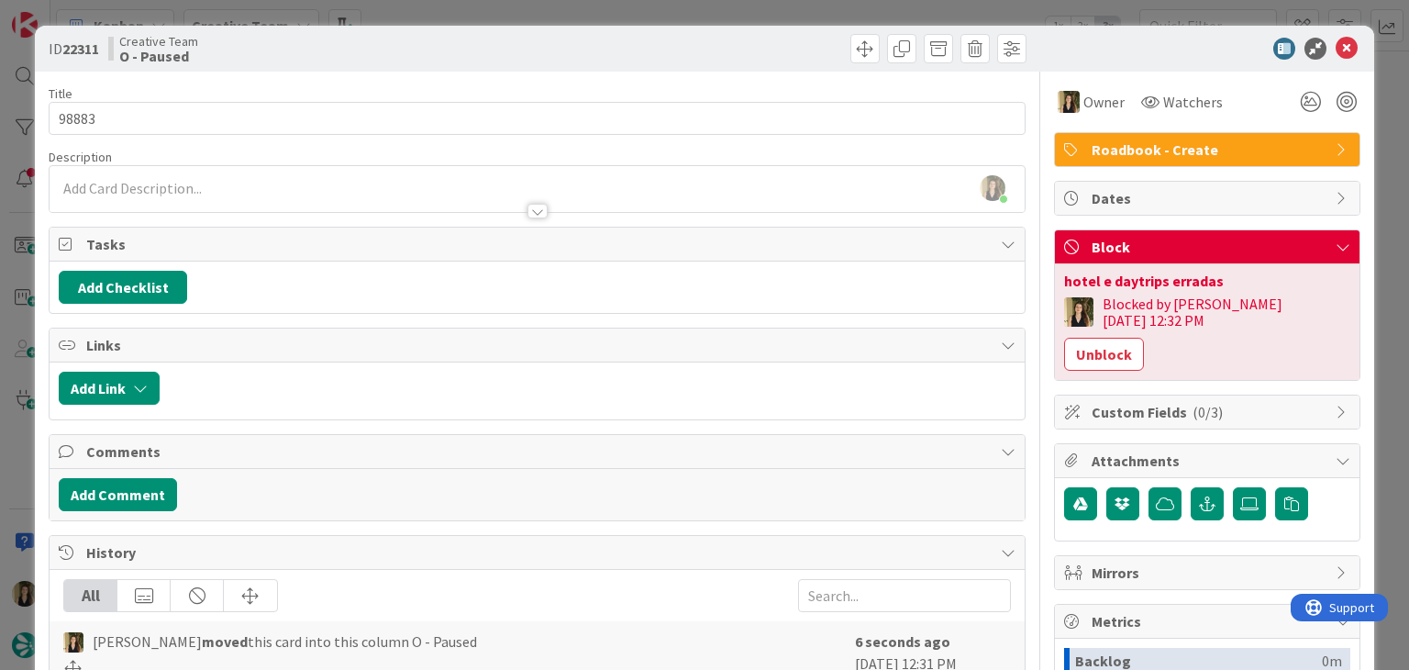
click at [660, 33] on div "ID 22311 Creative Team O - Paused" at bounding box center [704, 49] width 1338 height 46
click at [668, 12] on div "ID 22311 Creative Team O - Paused Title 5 / 128 98883 Description [PERSON_NAME]…" at bounding box center [704, 335] width 1409 height 670
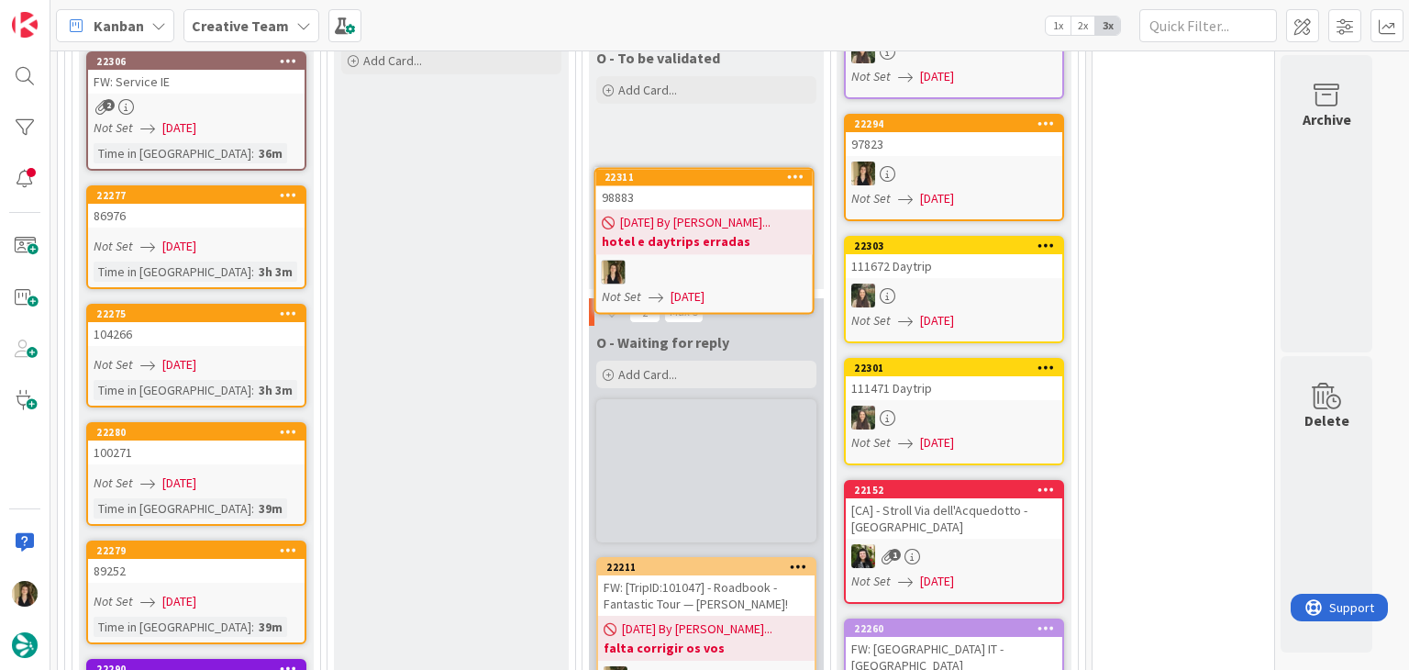
scroll to position [2530, 0]
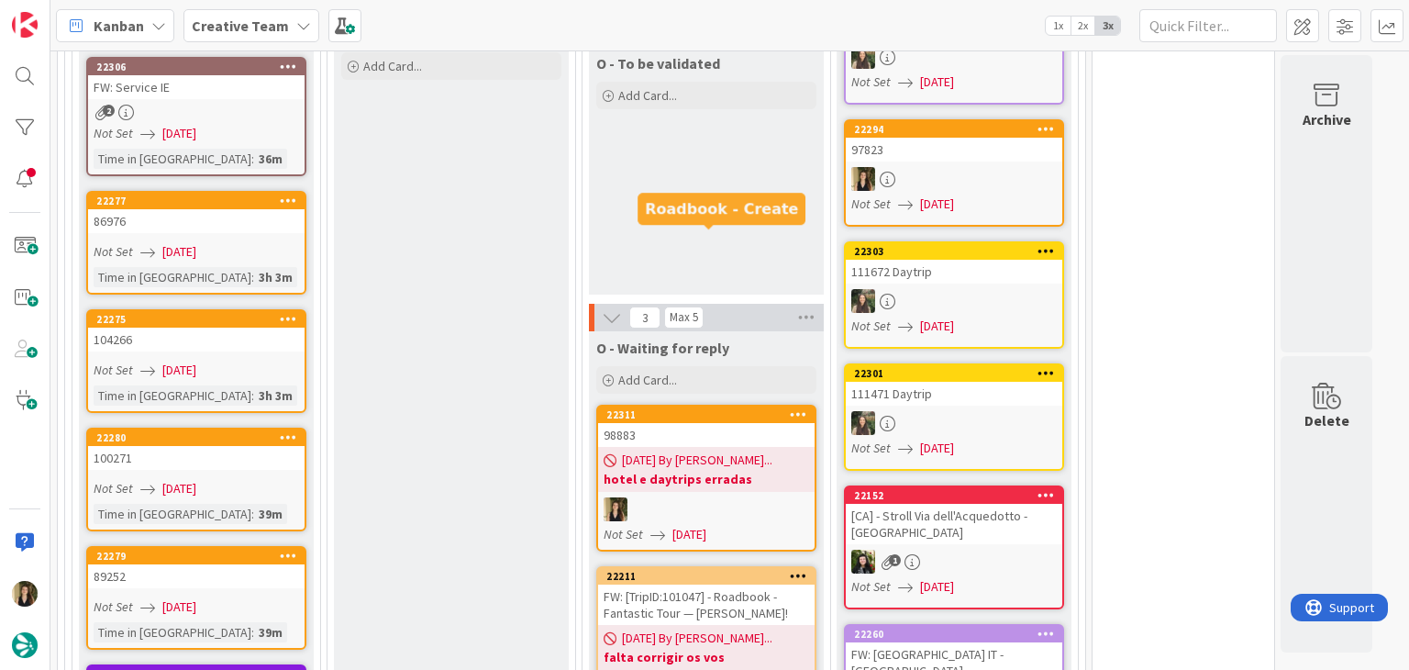
click at [722, 408] on div "22311" at bounding box center [710, 414] width 208 height 13
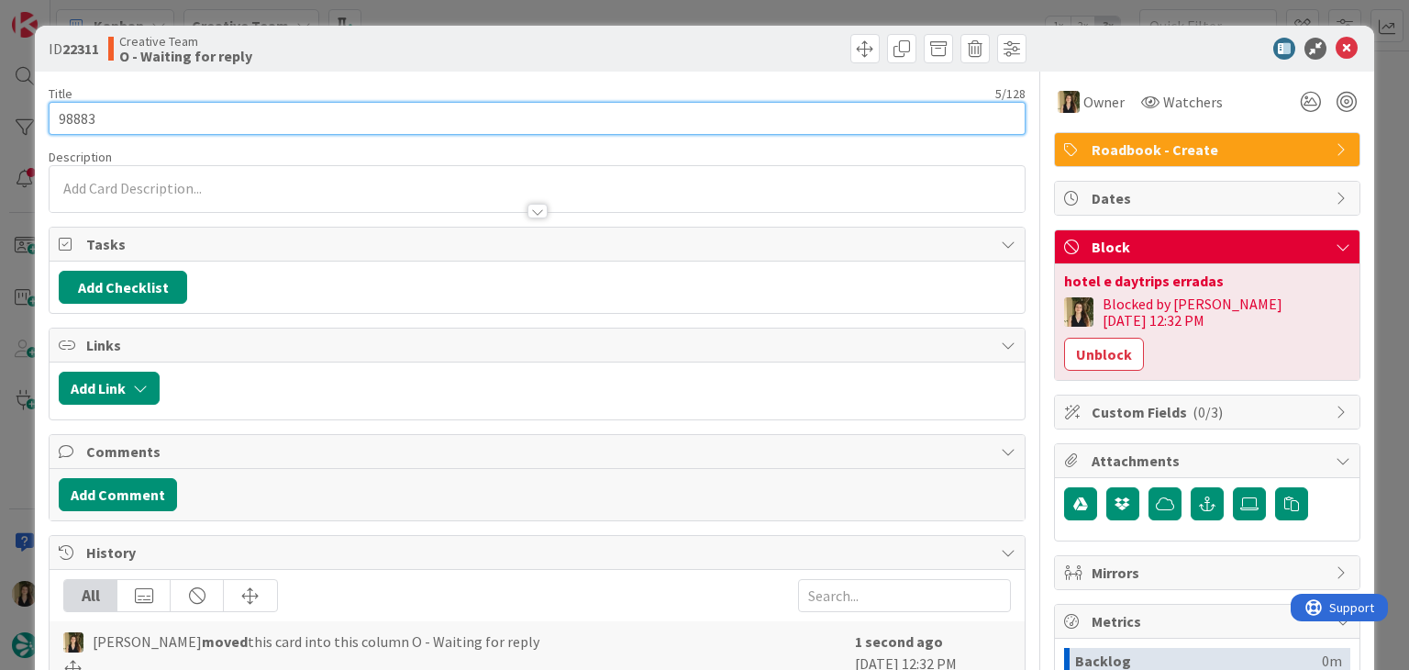
click at [88, 118] on input "98883" at bounding box center [537, 118] width 976 height 33
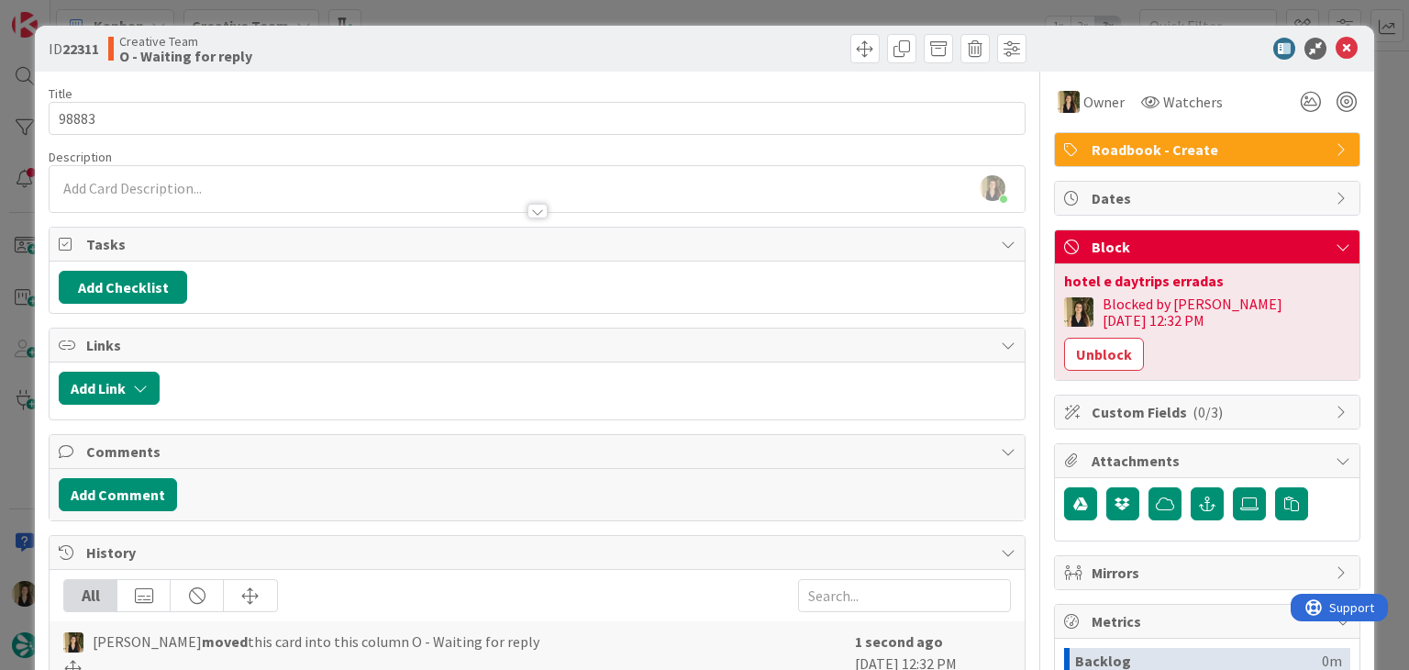
click at [460, 49] on div "Creative Team O - Waiting for reply" at bounding box center [320, 48] width 425 height 29
click at [476, 17] on div "ID 22311 Creative Team O - Waiting for reply Title 5 / 128 98883 Description [P…" at bounding box center [704, 335] width 1409 height 670
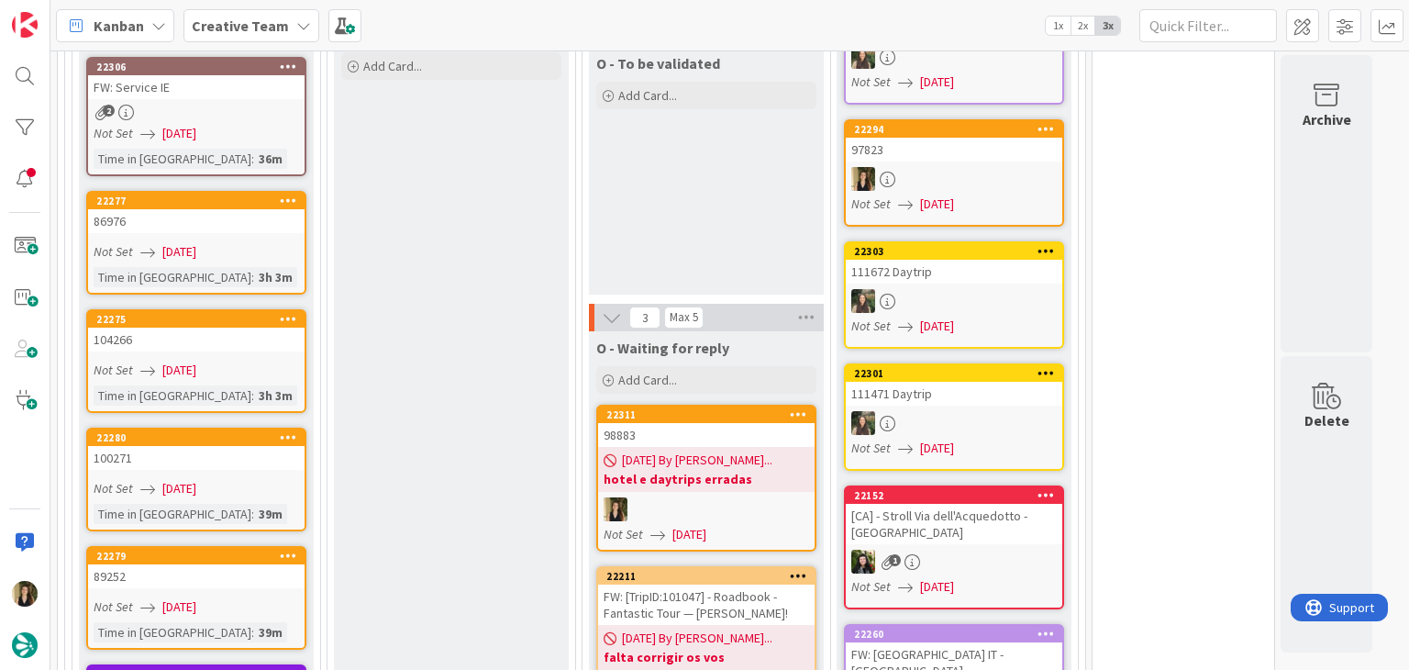
click at [232, 564] on div "89252" at bounding box center [196, 576] width 216 height 24
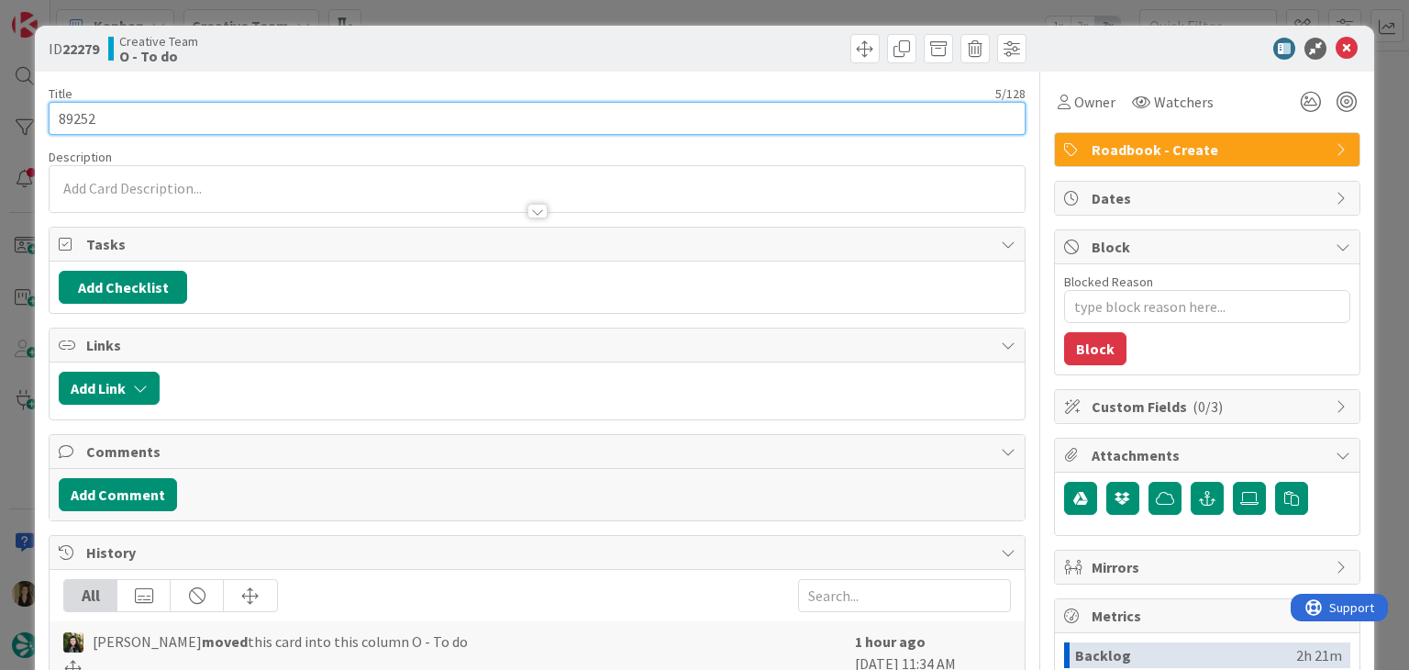
click at [89, 117] on input "89252" at bounding box center [537, 118] width 976 height 33
click at [89, 116] on input "89252" at bounding box center [537, 118] width 976 height 33
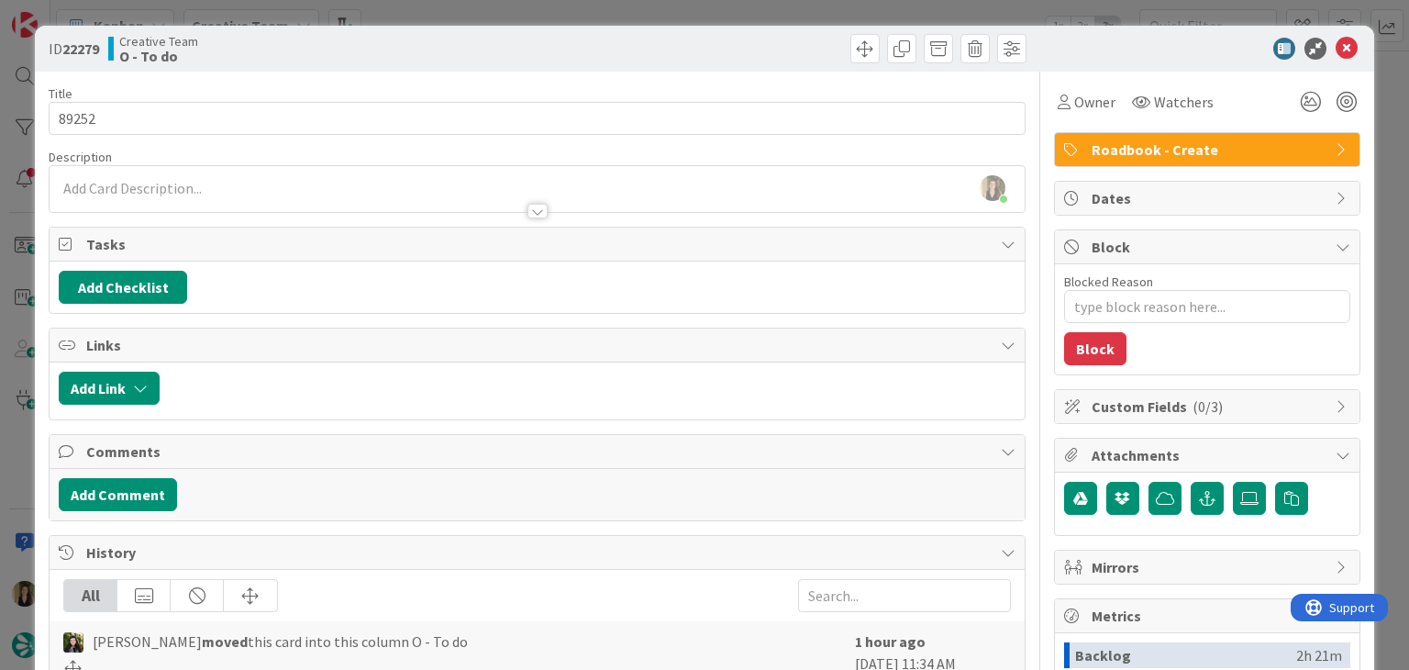
click at [612, 17] on div "ID 22279 Creative Team O - To do Title 5 / 128 89252 Description [PERSON_NAME] …" at bounding box center [704, 335] width 1409 height 670
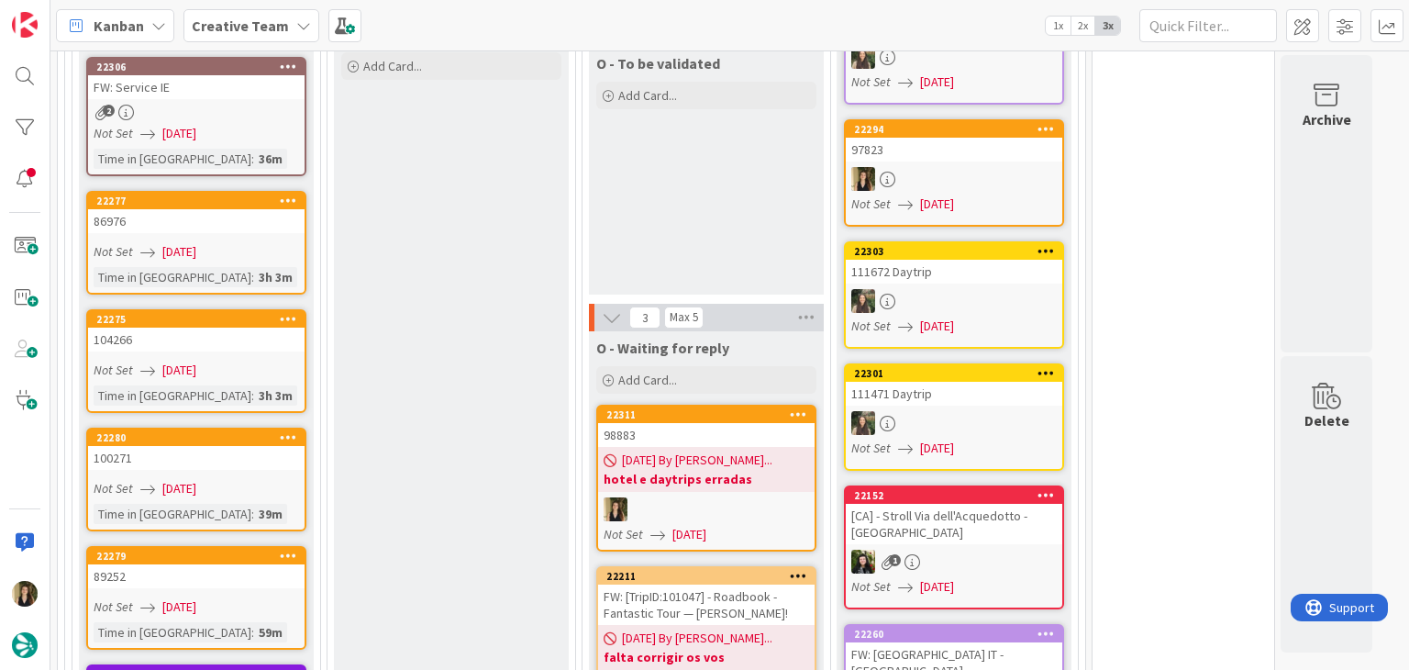
click at [287, 427] on link "22280 100271 Not Set [DATE] Time in [GEOGRAPHIC_DATA] : 39m" at bounding box center [196, 479] width 220 height 104
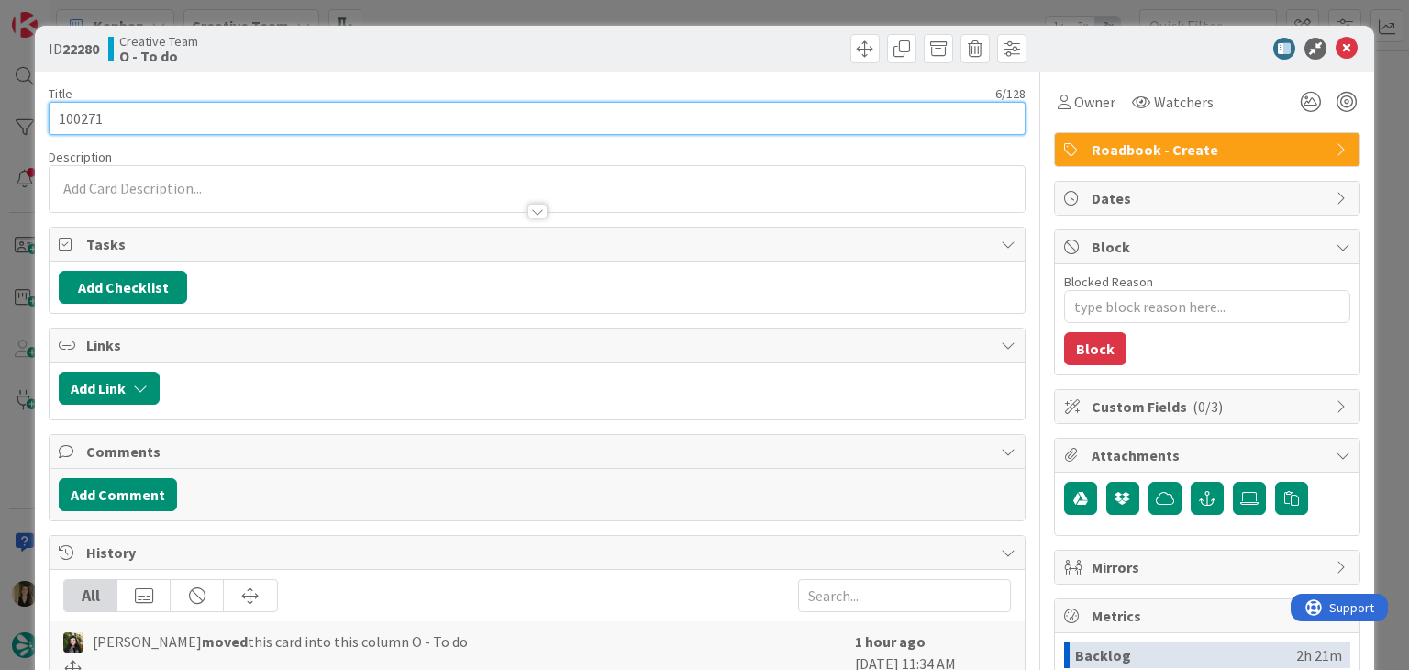
click at [83, 118] on input "100271" at bounding box center [537, 118] width 976 height 33
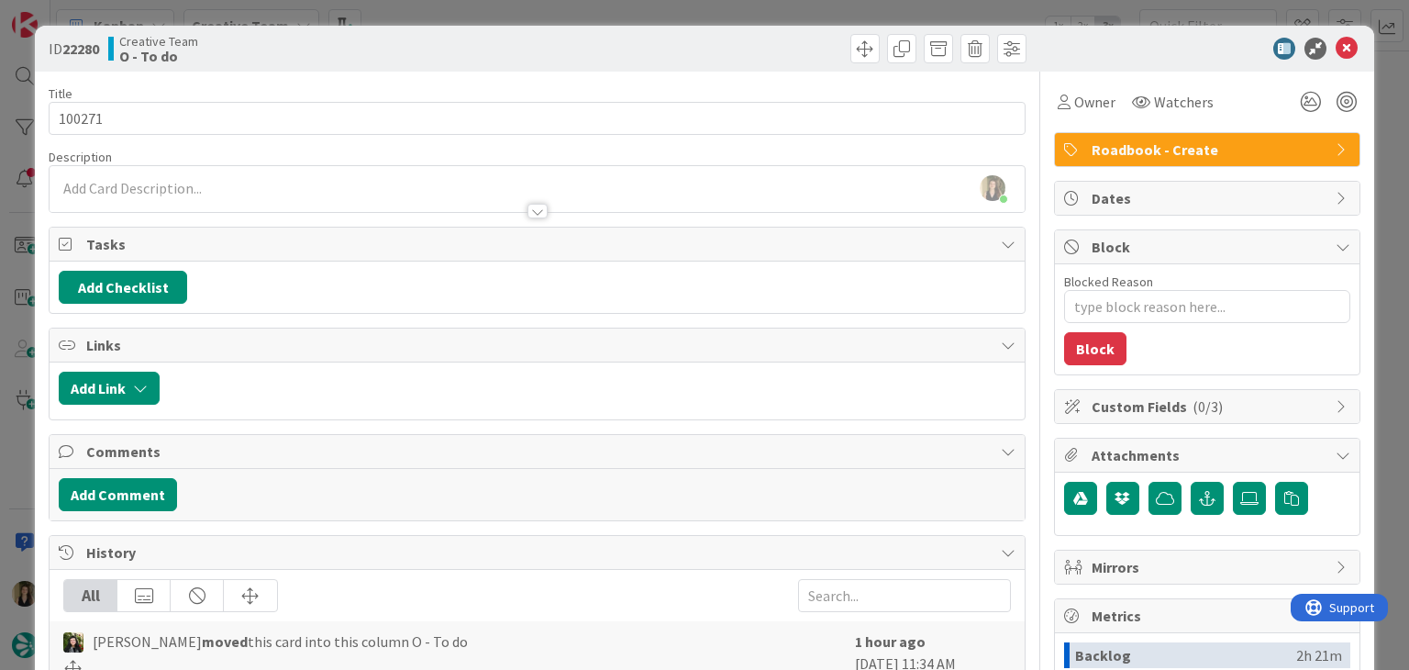
click at [493, 51] on div "Creative Team O - To do" at bounding box center [320, 48] width 425 height 29
click at [490, 18] on div "ID 22280 Creative Team O - To do Title 6 / 128 100271 Description [PERSON_NAME]…" at bounding box center [704, 335] width 1409 height 670
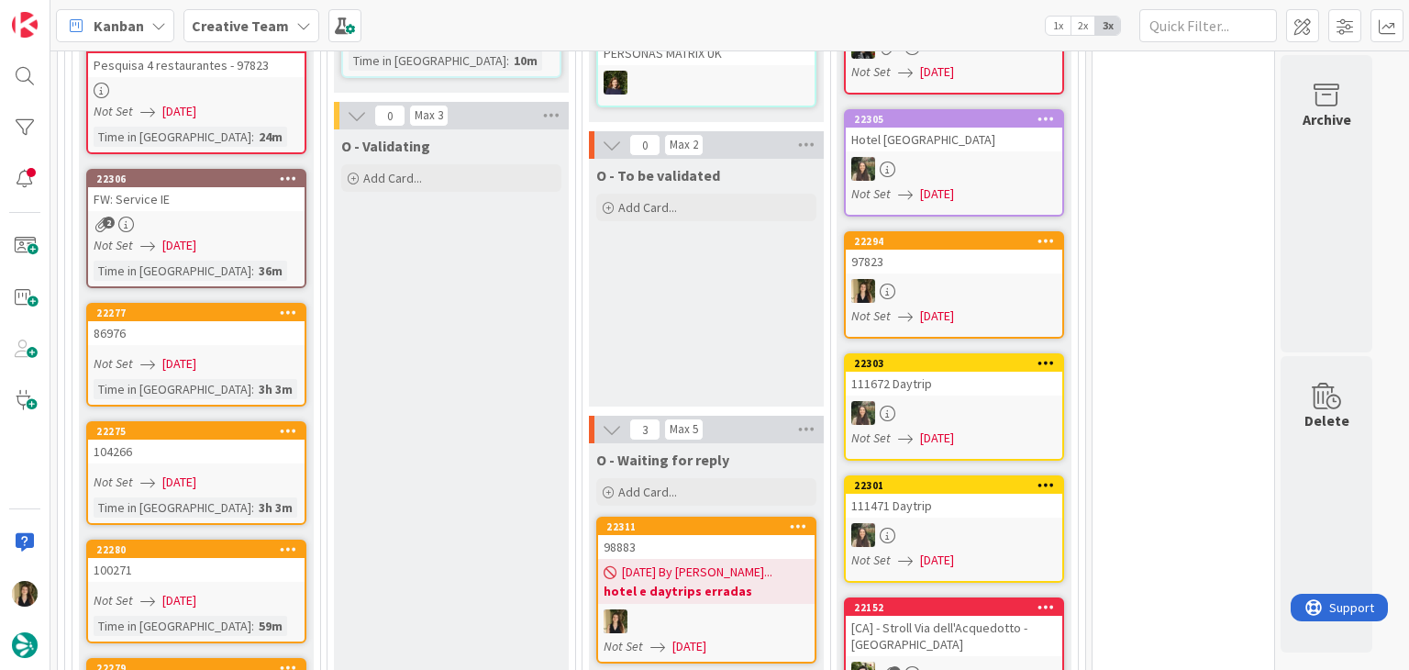
scroll to position [2346, 0]
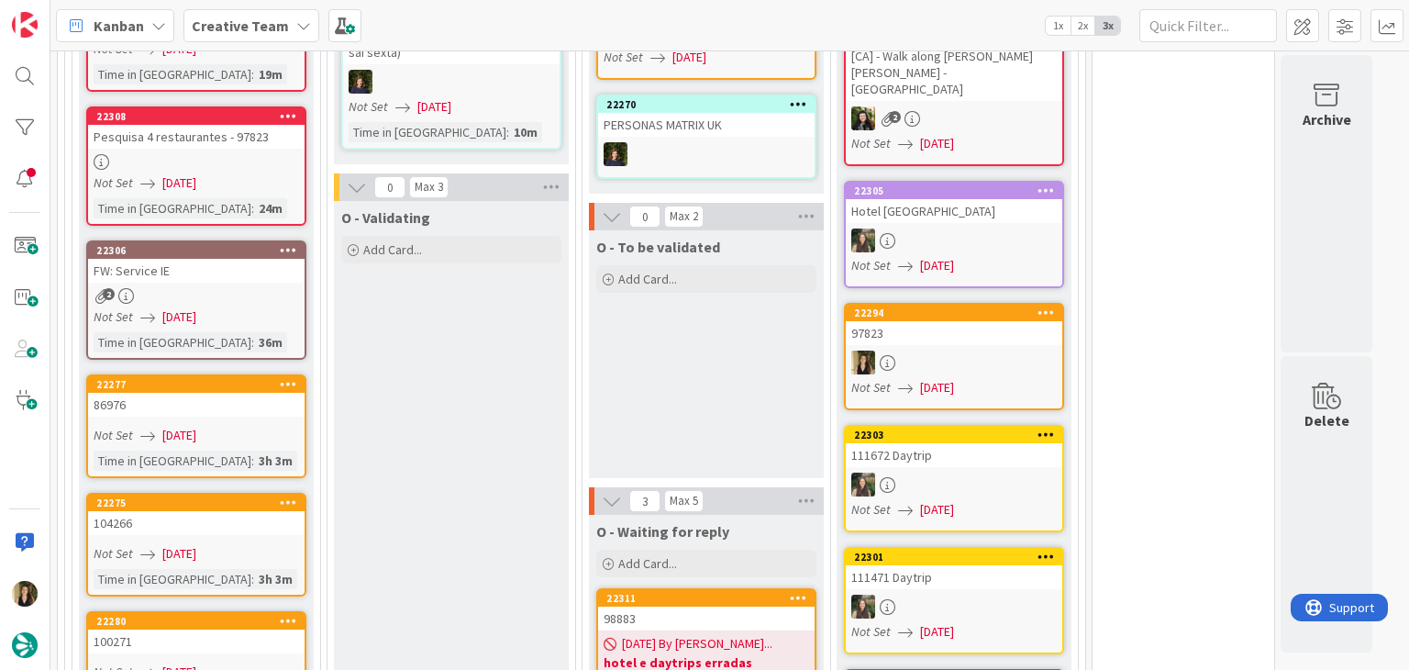
click at [283, 544] on div "Not Set [DATE]" at bounding box center [199, 553] width 211 height 19
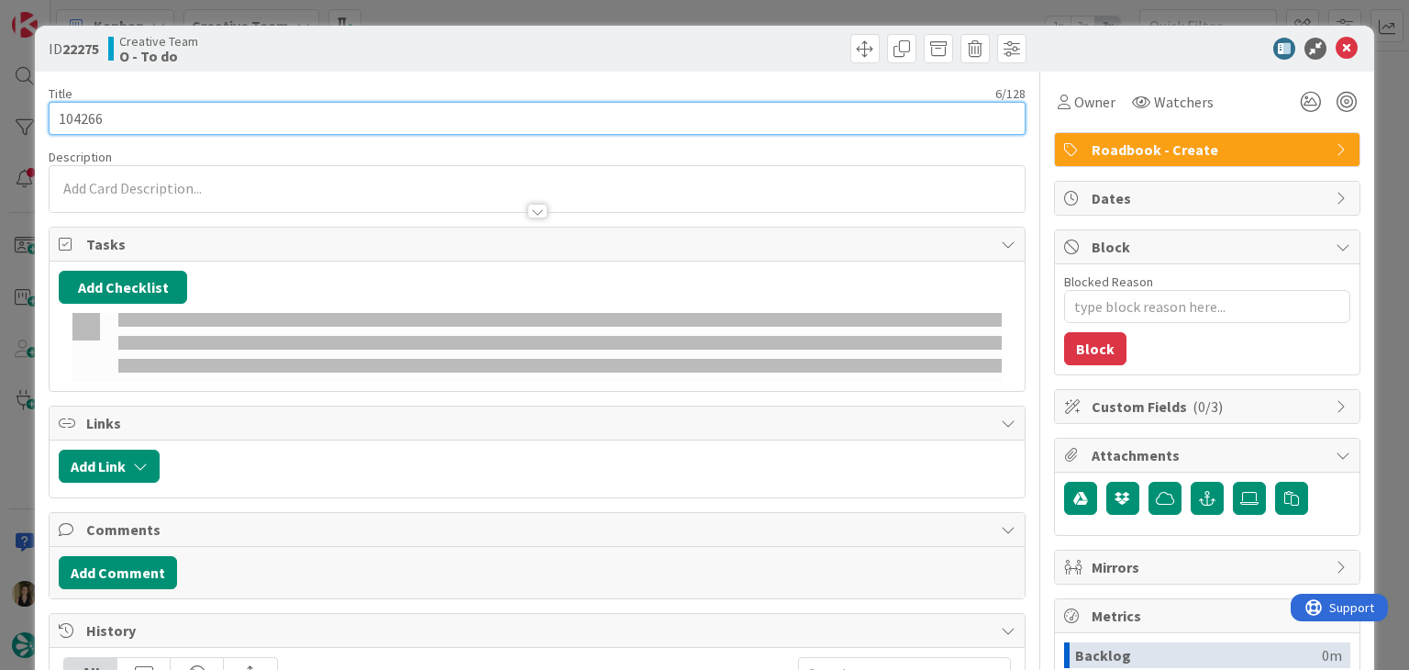
click at [92, 118] on input "104266" at bounding box center [537, 118] width 976 height 33
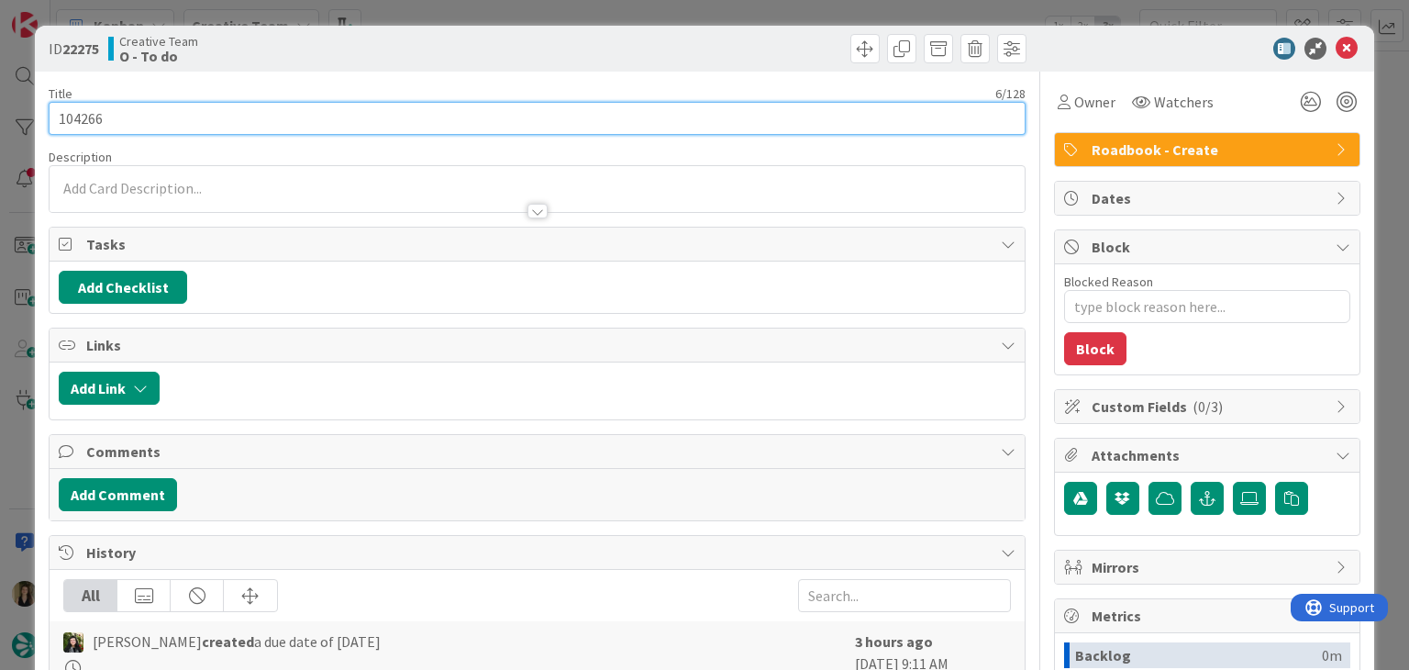
click at [92, 118] on input "104266" at bounding box center [537, 118] width 976 height 33
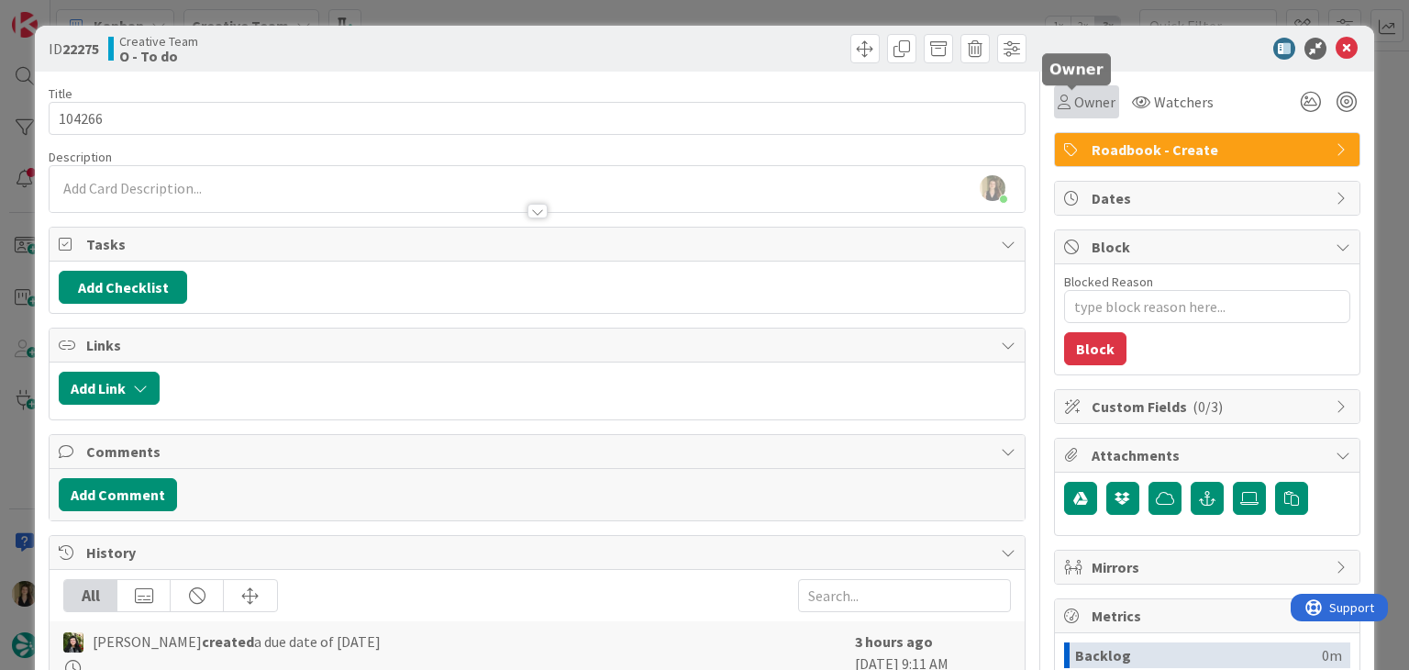
drag, startPoint x: 1080, startPoint y: 104, endPoint x: 1090, endPoint y: 117, distance: 17.1
click at [1079, 104] on span "Owner" at bounding box center [1094, 102] width 41 height 22
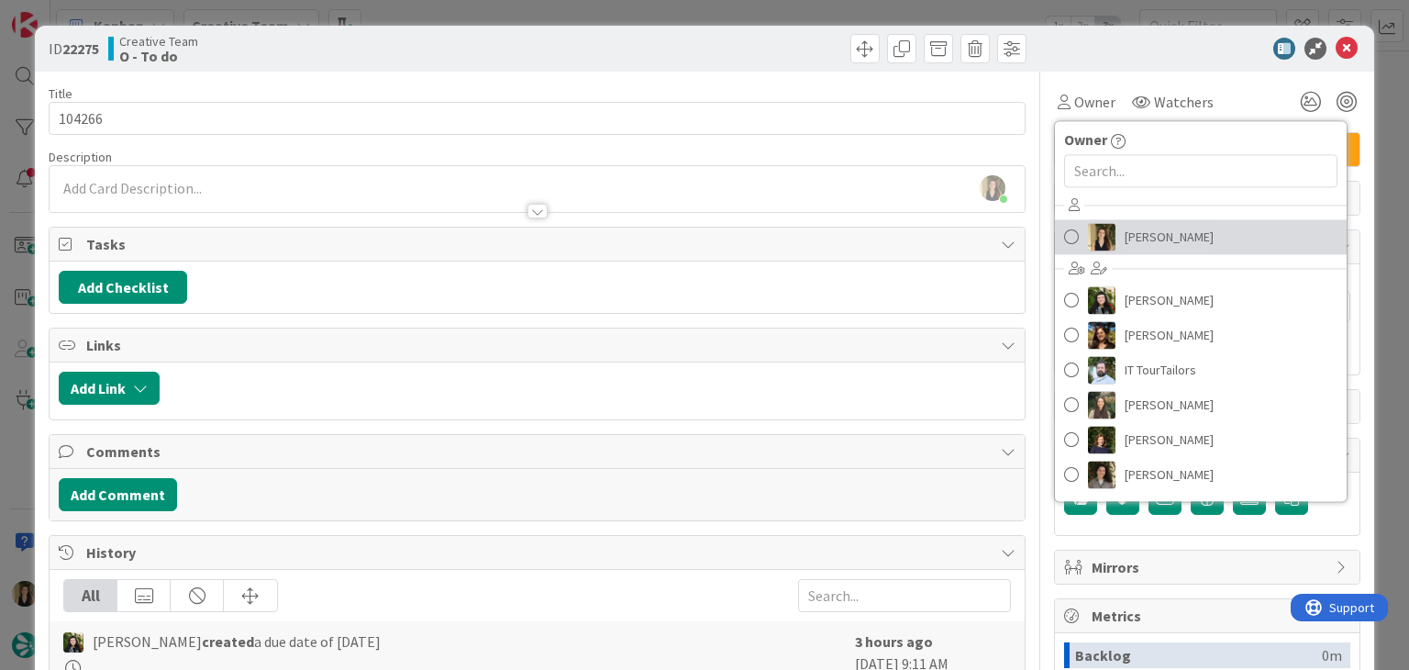
drag, startPoint x: 1170, startPoint y: 235, endPoint x: 1082, endPoint y: 206, distance: 93.4
click at [1169, 236] on span "[PERSON_NAME]" at bounding box center [1169, 237] width 89 height 28
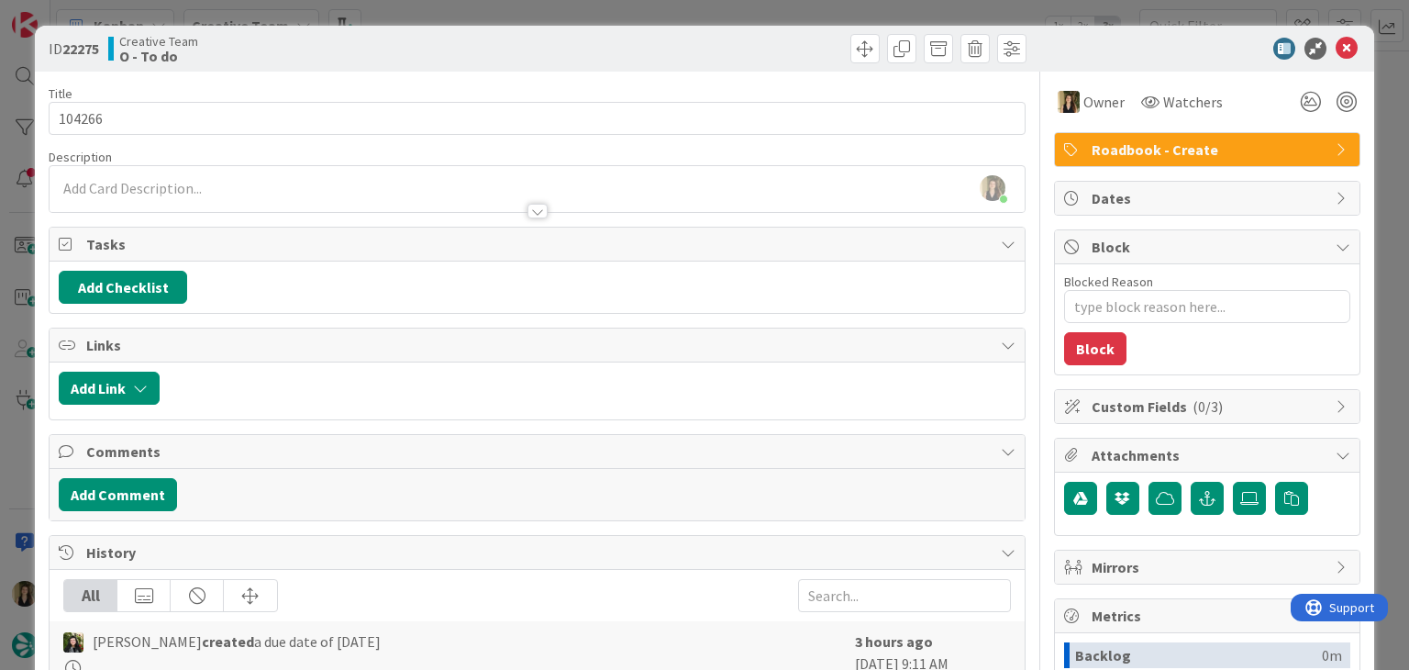
click at [694, 38] on div at bounding box center [784, 48] width 484 height 29
click at [695, 16] on div "ID 22275 Creative Team O - To do Title 6 / 128 104266 Description [PERSON_NAME]…" at bounding box center [704, 335] width 1409 height 670
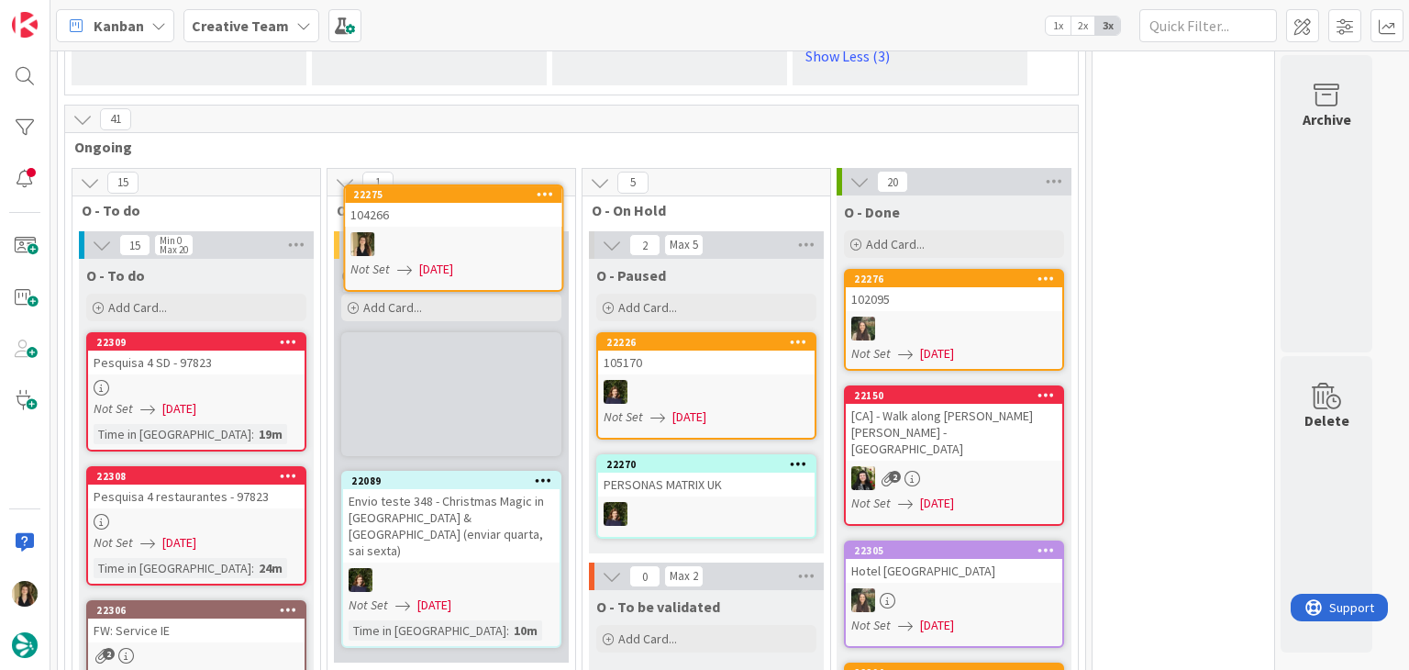
scroll to position [1965, 0]
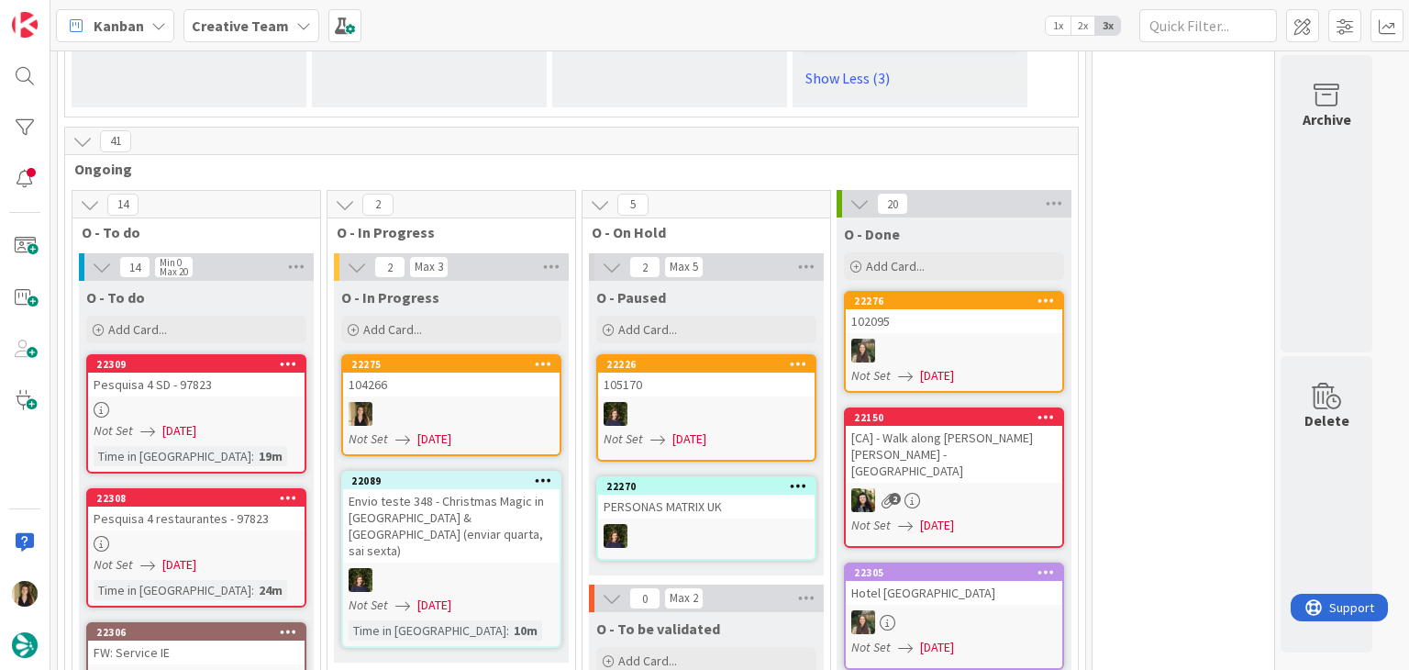
click at [418, 372] on div "104266" at bounding box center [451, 384] width 216 height 24
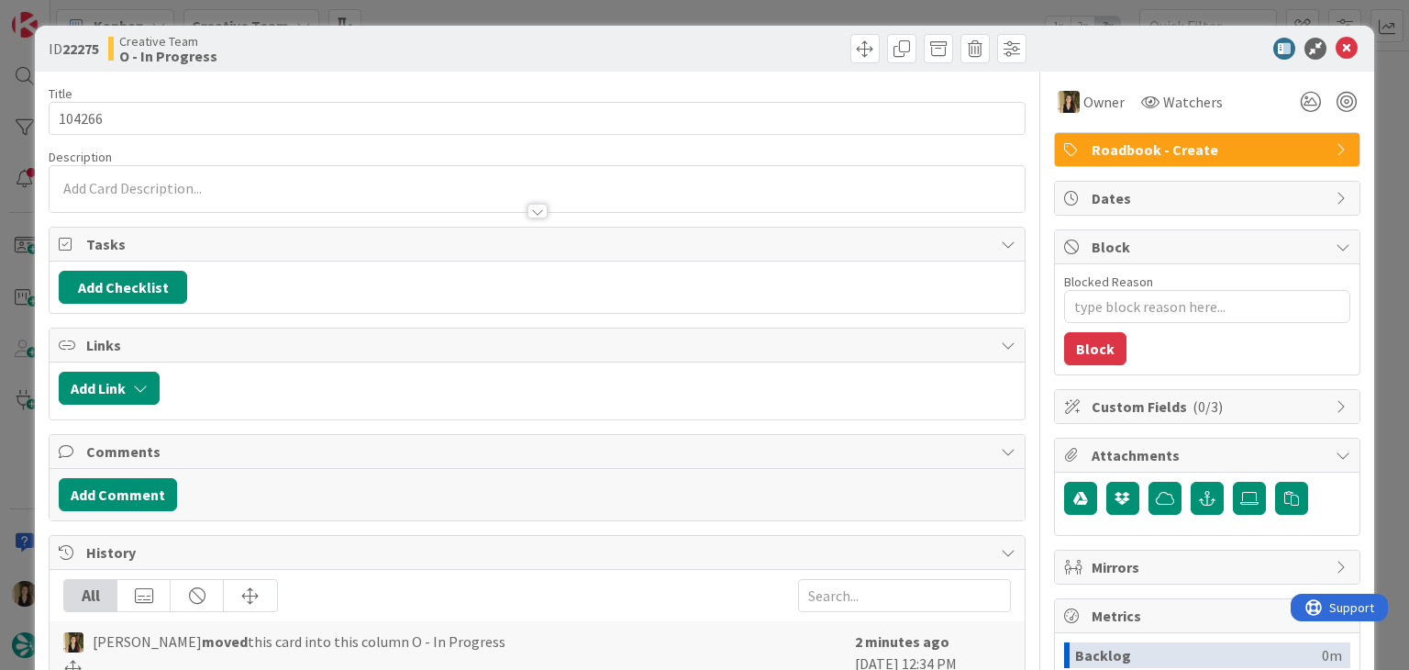
type textarea "x"
click at [216, 184] on p at bounding box center [537, 188] width 956 height 21
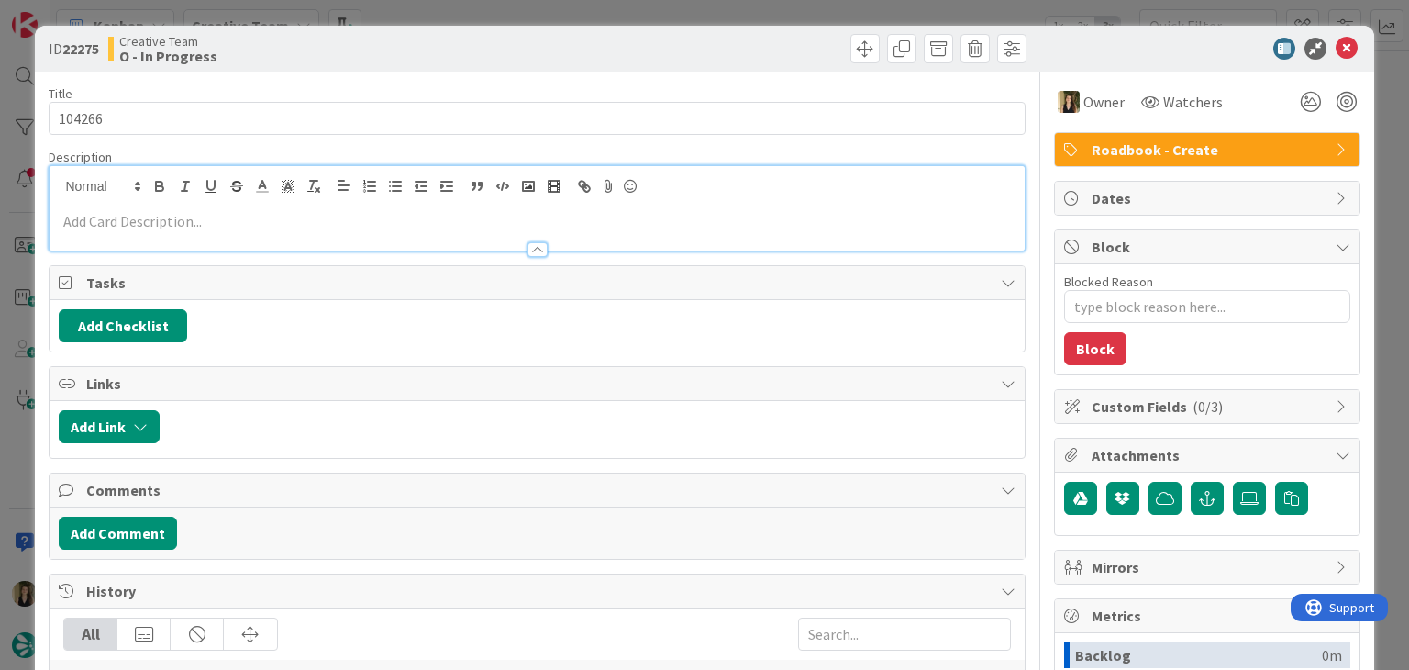
click at [227, 212] on p at bounding box center [537, 221] width 956 height 21
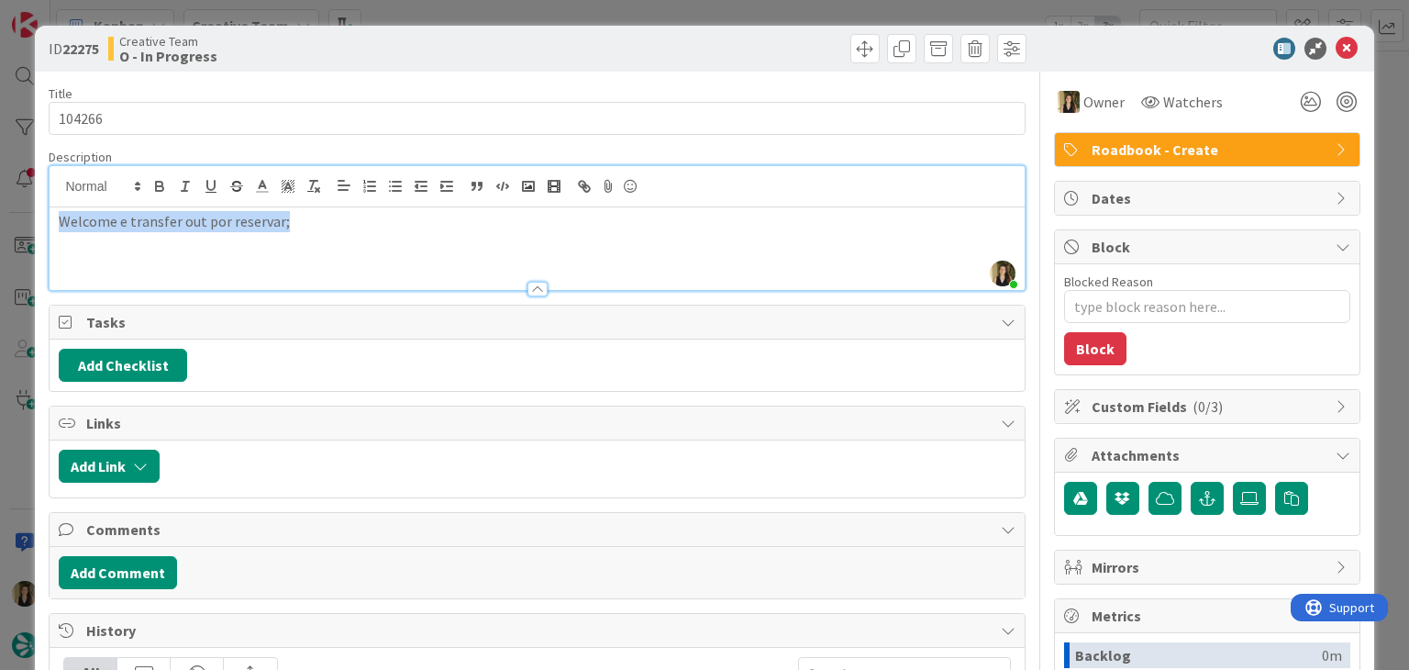
drag, startPoint x: 305, startPoint y: 225, endPoint x: 45, endPoint y: 227, distance: 259.6
click at [35, 227] on div "ID 22275 Creative Team O - In Progress Title 6 / 128 104266 Description [PERSON…" at bounding box center [704, 503] width 1338 height 955
copy p "Welcome e transfer out por reservar;"
drag, startPoint x: 458, startPoint y: 57, endPoint x: 471, endPoint y: 19, distance: 39.7
click at [459, 56] on div "Creative Team O - In Progress" at bounding box center [320, 48] width 425 height 29
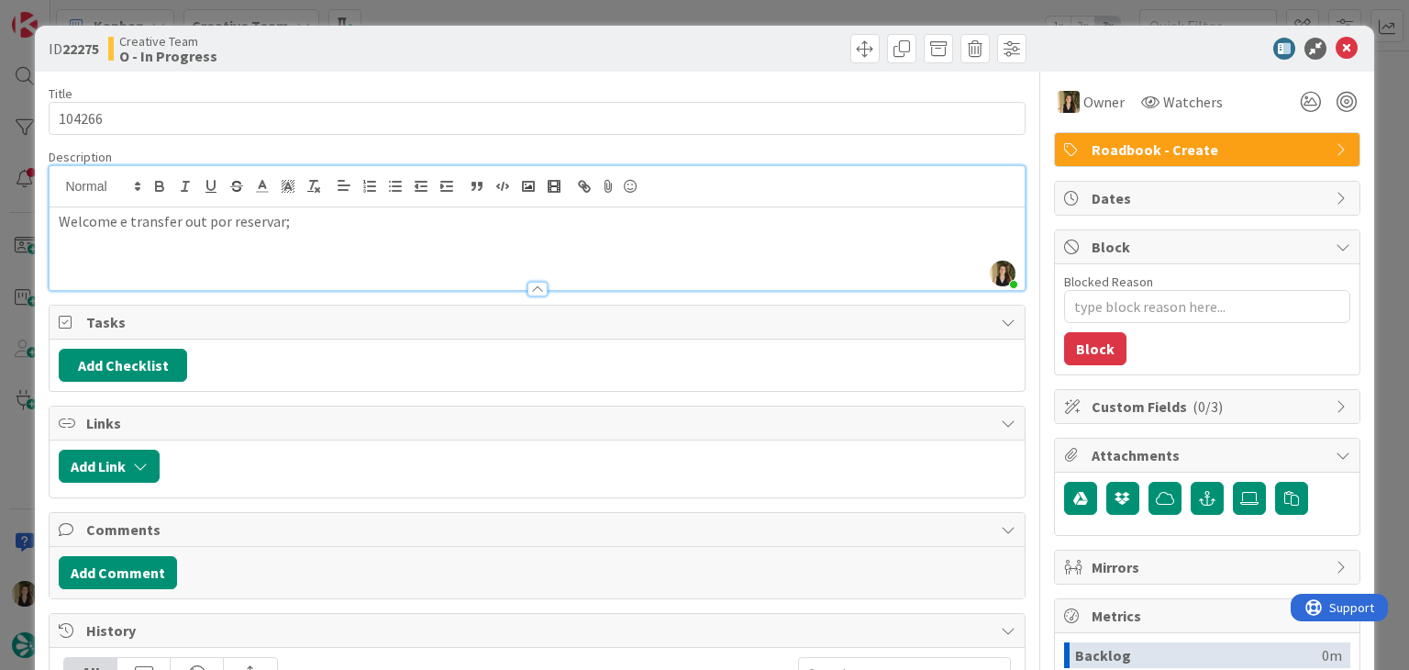
click at [478, 6] on div "ID 22275 Creative Team O - In Progress Title 6 / 128 104266 Description [PERSON…" at bounding box center [704, 335] width 1409 height 670
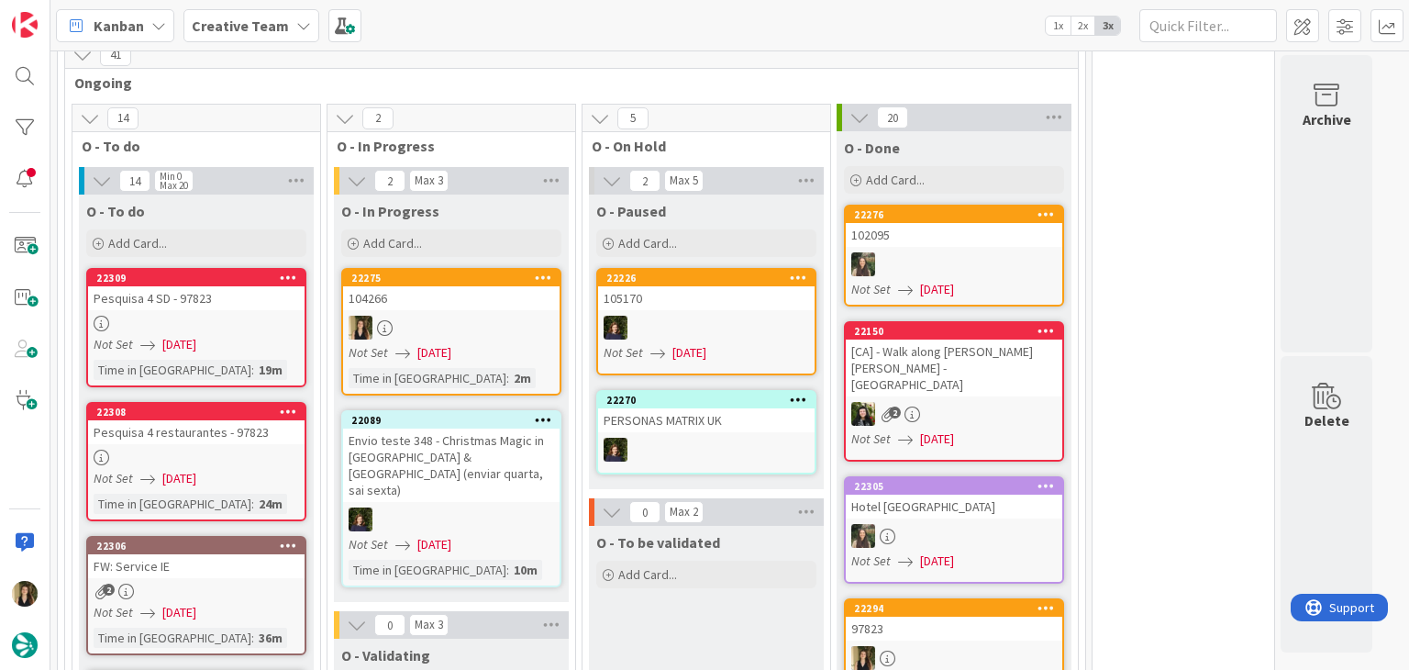
scroll to position [2057, 0]
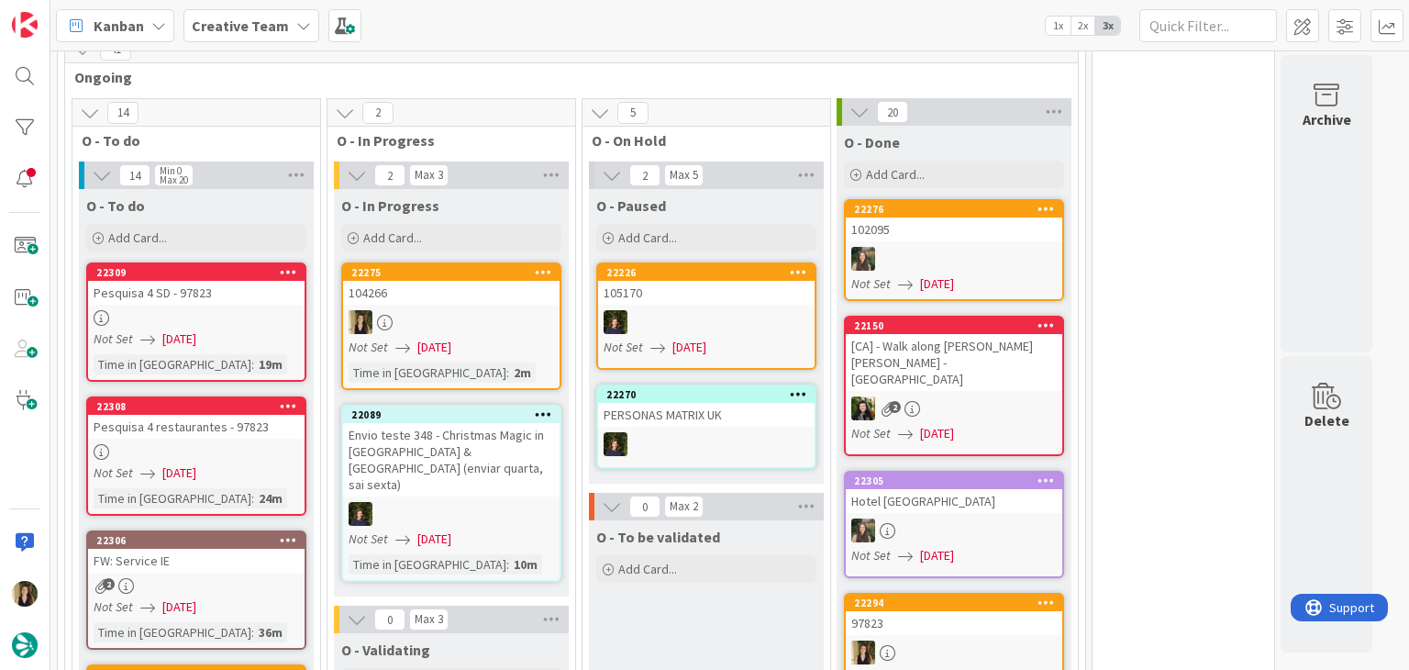
click at [248, 329] on div "Not Set [DATE]" at bounding box center [199, 338] width 211 height 19
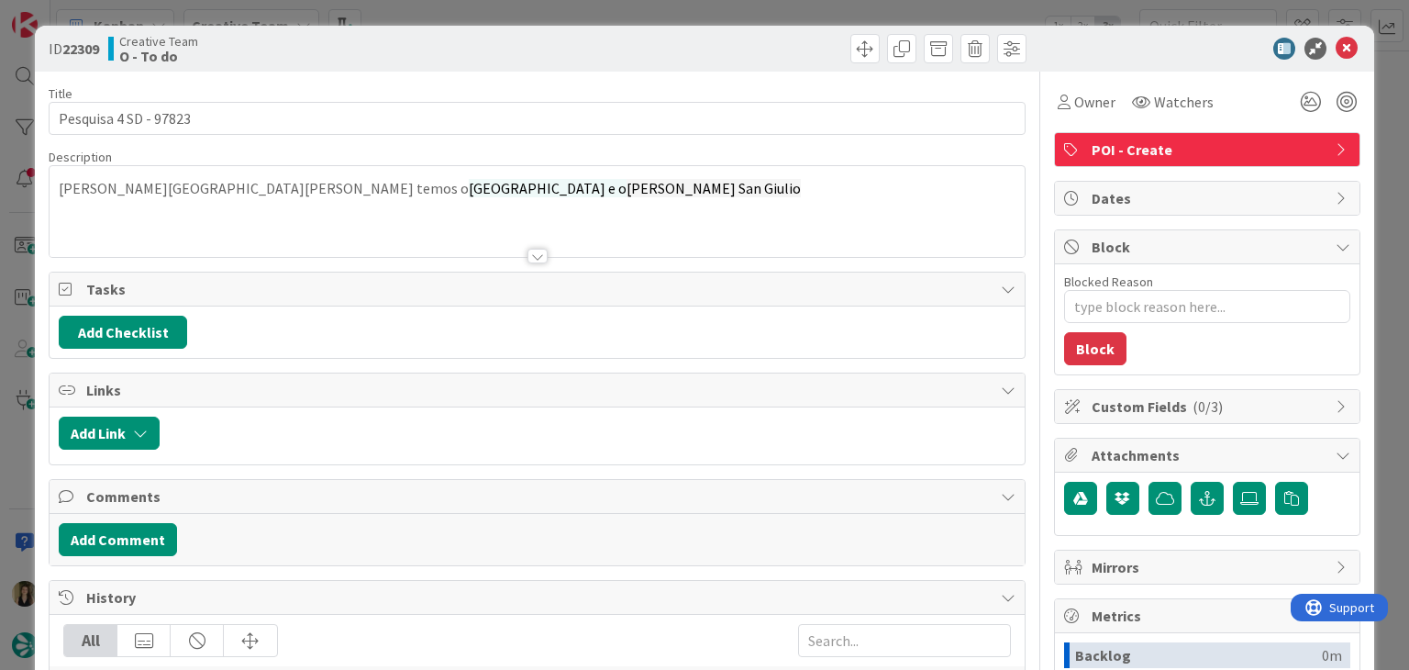
drag, startPoint x: 530, startPoint y: 39, endPoint x: 528, endPoint y: 13, distance: 26.7
click at [529, 38] on div "ID 22309 Creative Team O - To do" at bounding box center [537, 48] width 977 height 29
click at [528, 12] on div "ID 22309 Creative Team O - To do Title 21 / 128 Pesquisa 4 SD - 97823 Descripti…" at bounding box center [704, 335] width 1409 height 670
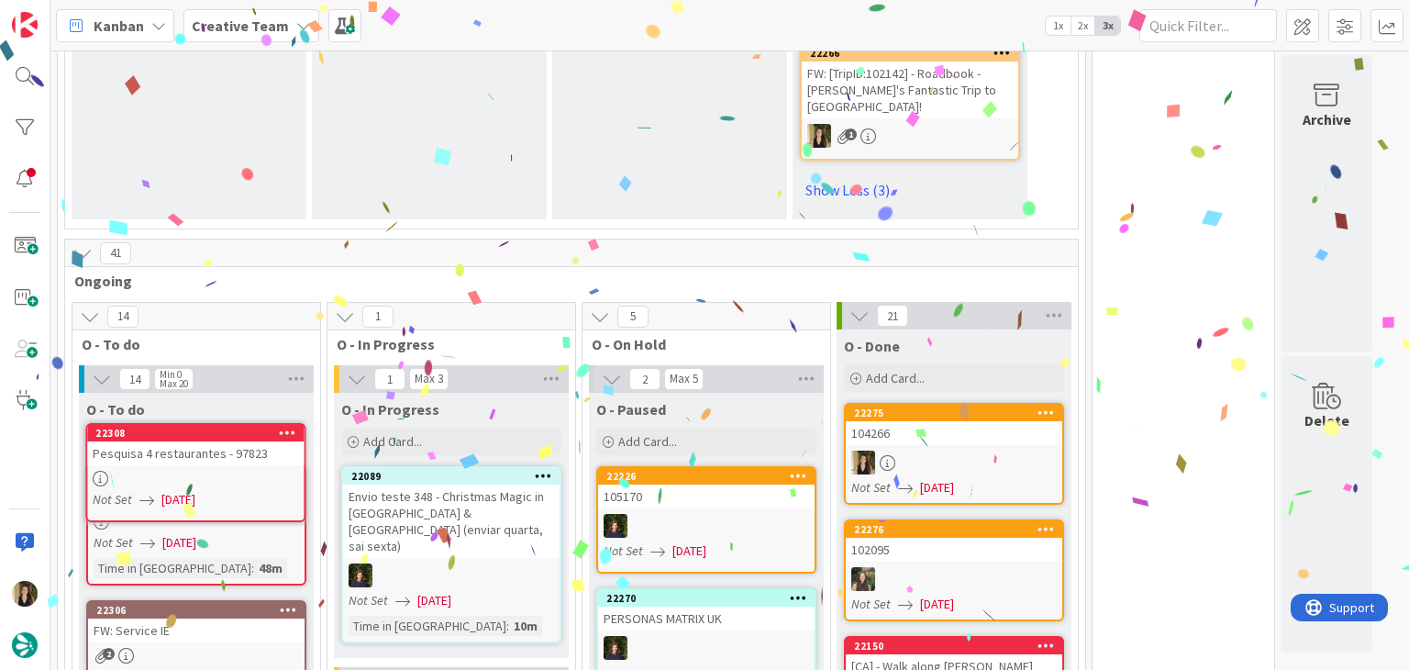
scroll to position [1859, 0]
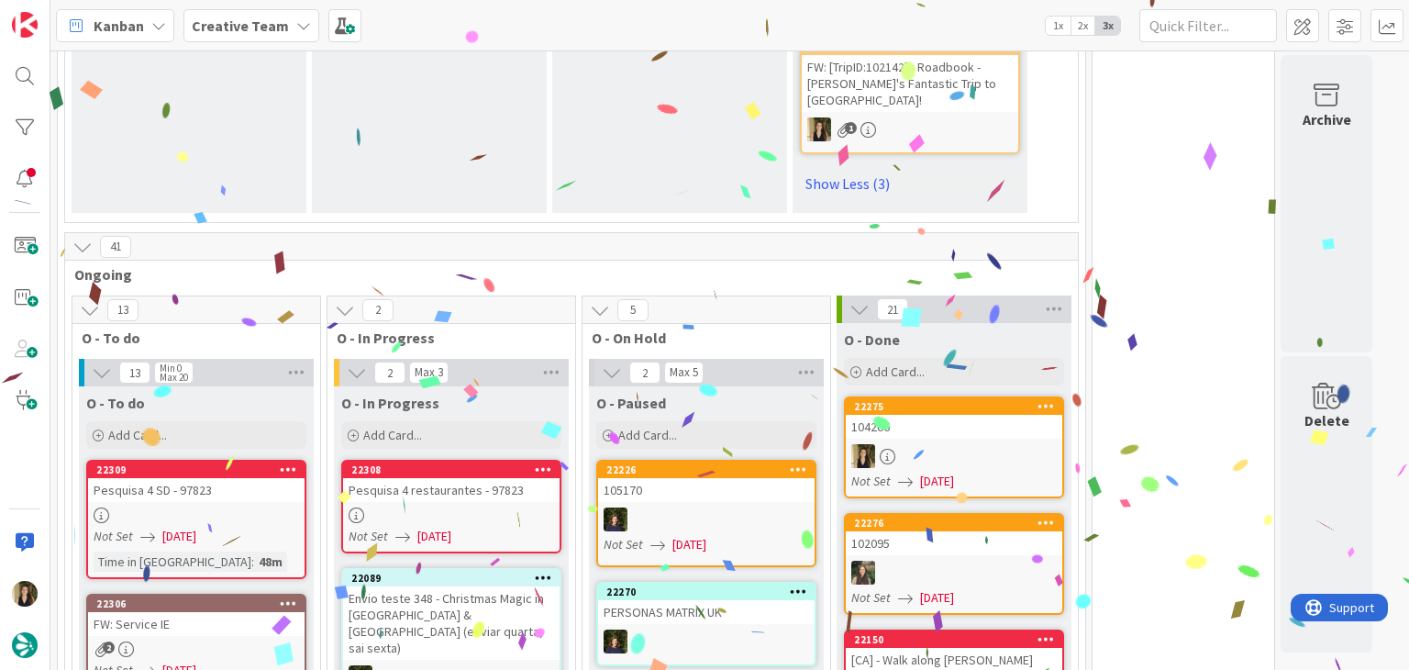
click at [499, 507] on div at bounding box center [451, 515] width 216 height 16
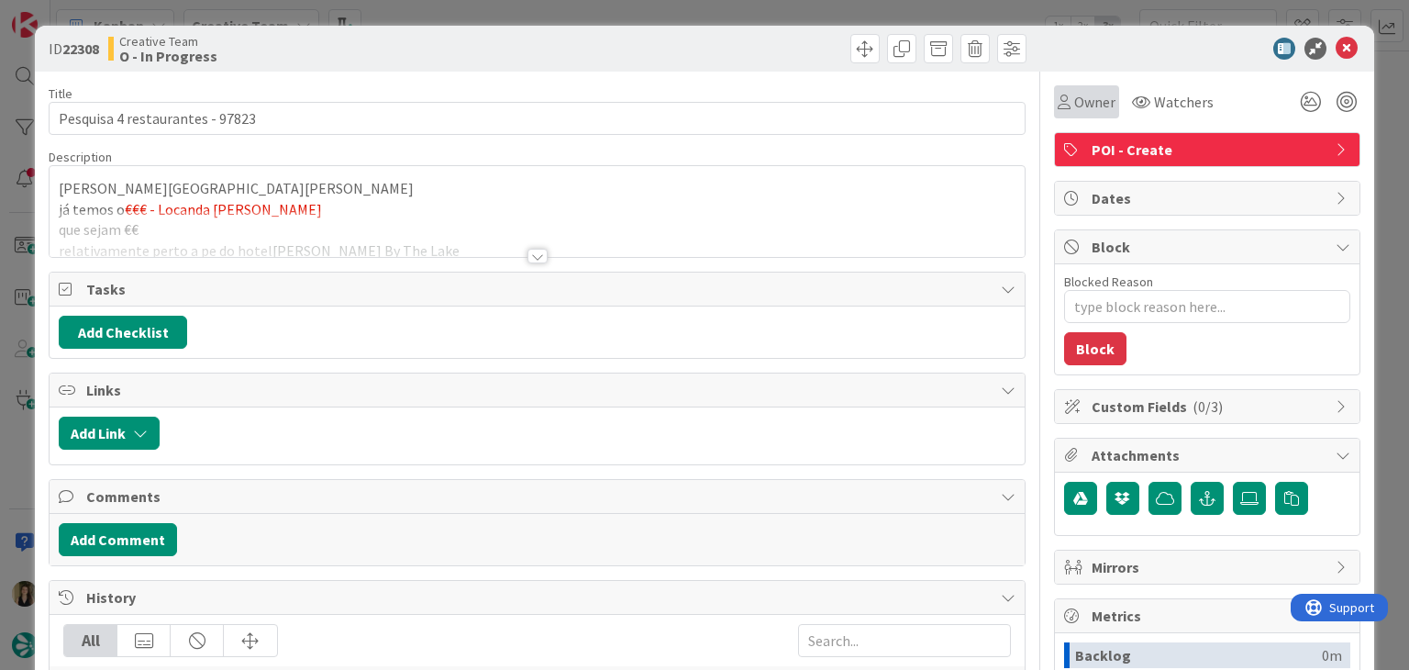
click at [1086, 93] on span "Owner" at bounding box center [1094, 102] width 41 height 22
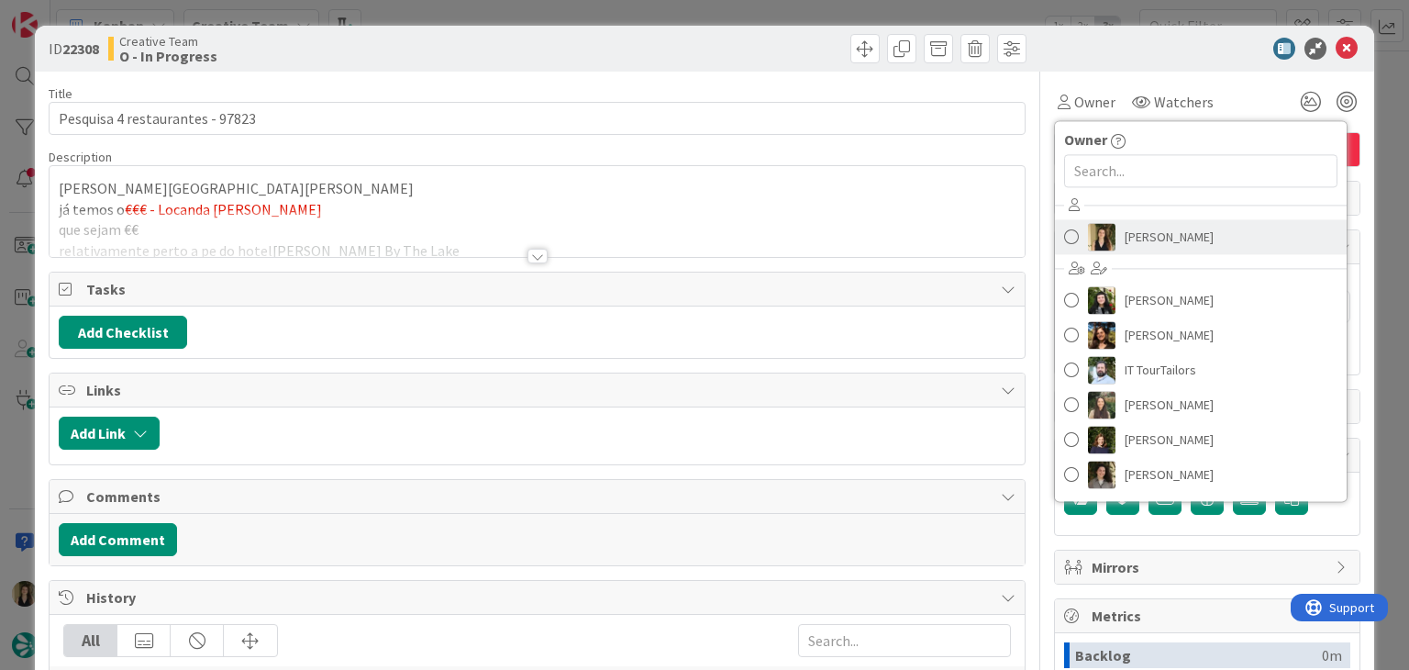
click at [1133, 233] on span "[PERSON_NAME]" at bounding box center [1169, 237] width 89 height 28
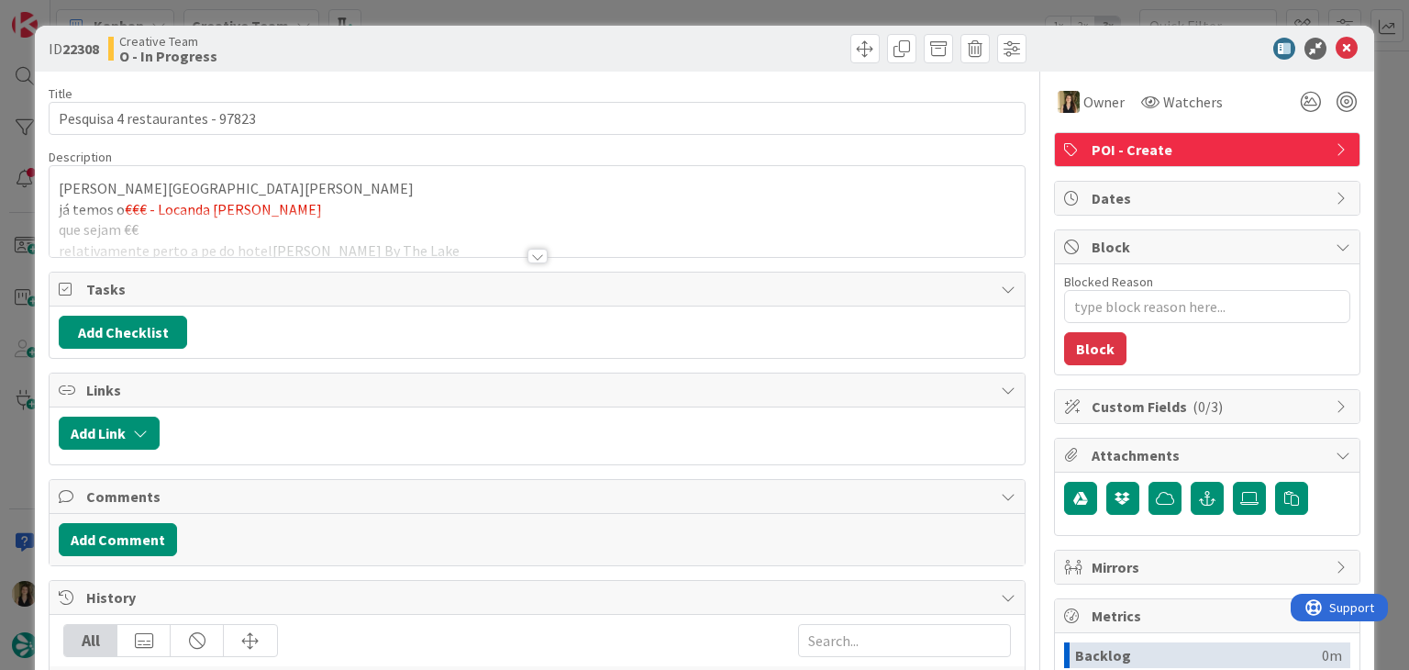
click at [845, 10] on div "ID 22308 Creative Team O - In Progress Title 31 / 128 Pesquisa 4 restaurantes -…" at bounding box center [704, 335] width 1409 height 670
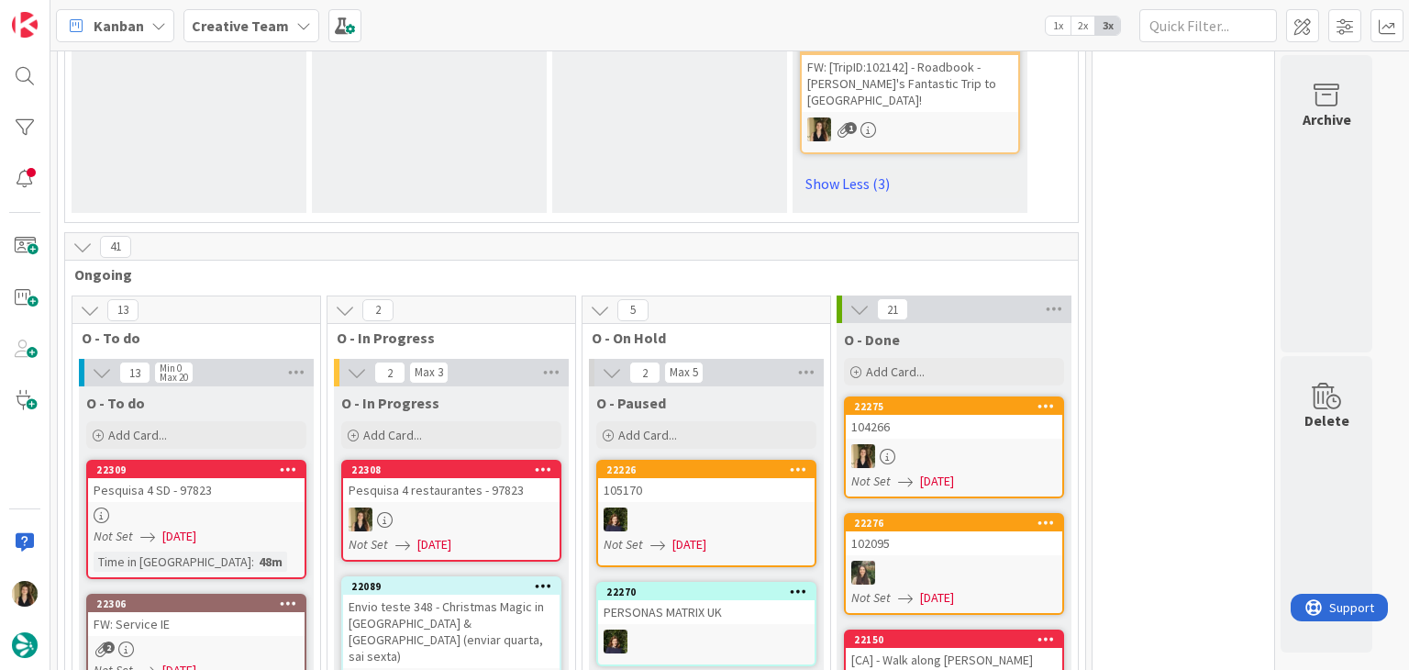
click at [488, 507] on div at bounding box center [451, 519] width 216 height 24
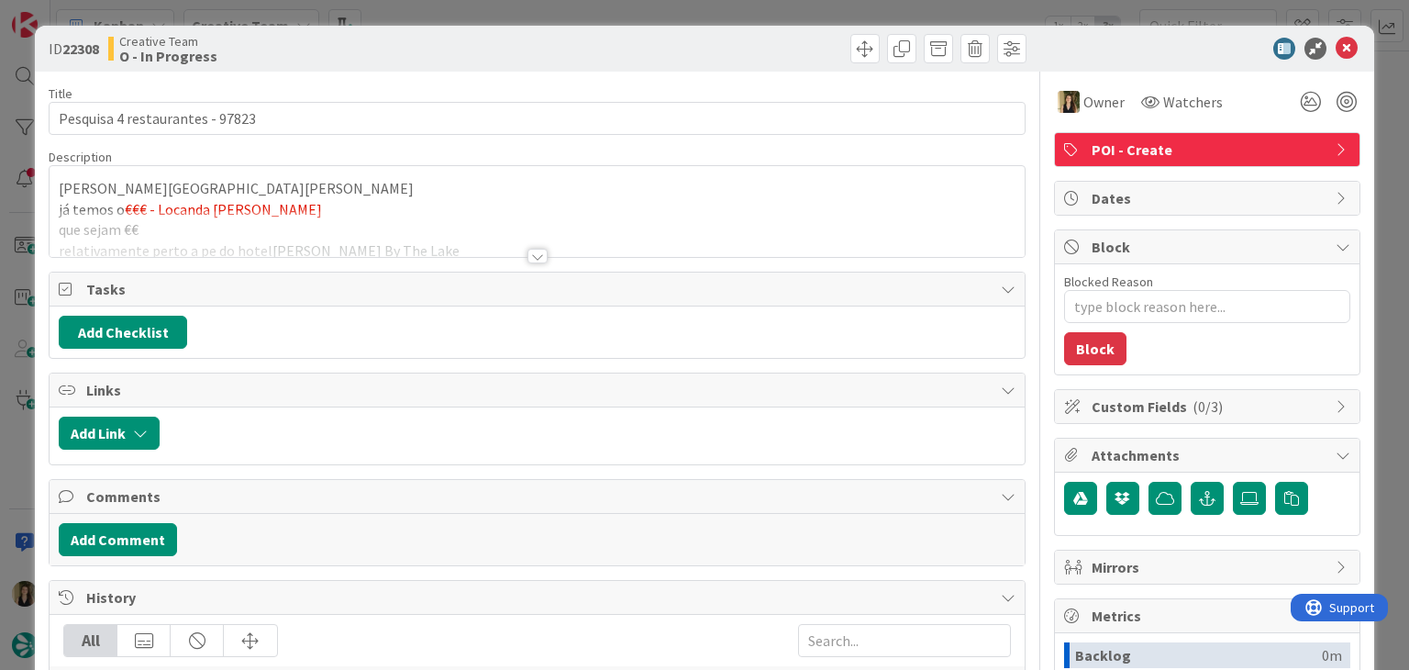
click at [528, 252] on div at bounding box center [537, 256] width 20 height 15
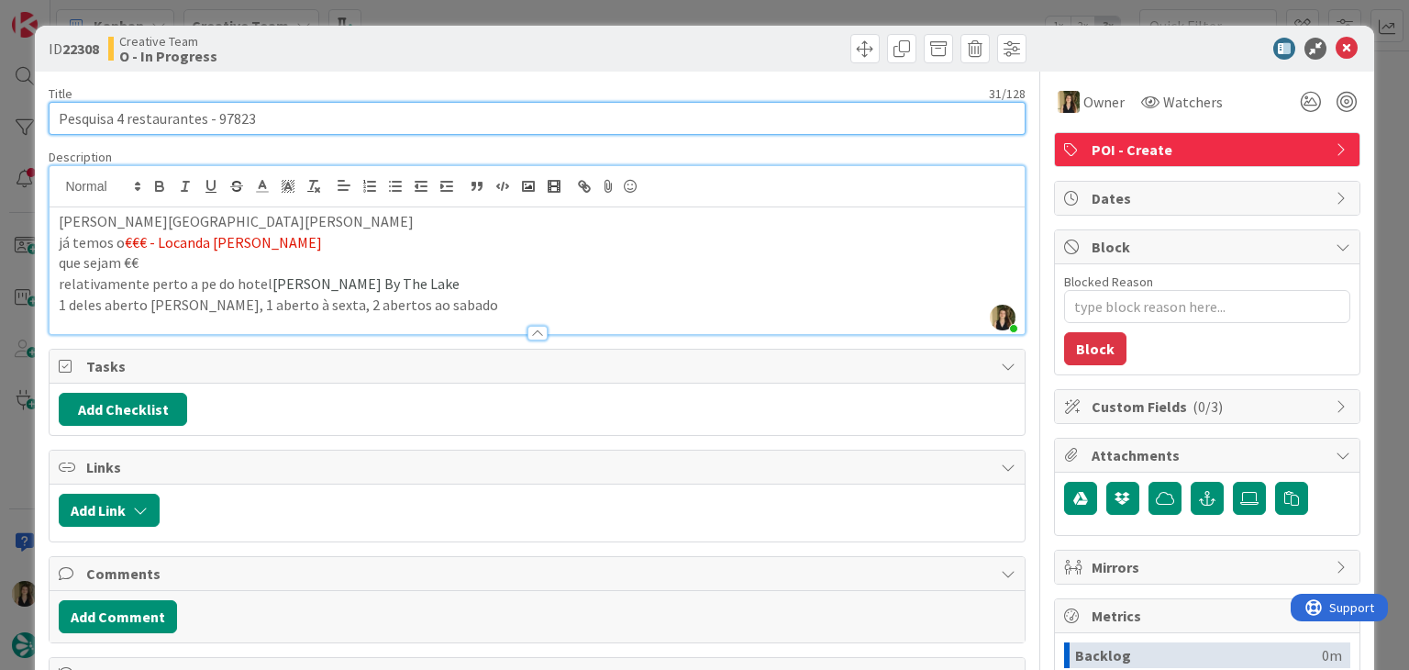
click at [235, 122] on input "Pesquisa 4 restaurantes - 97823" at bounding box center [537, 118] width 976 height 33
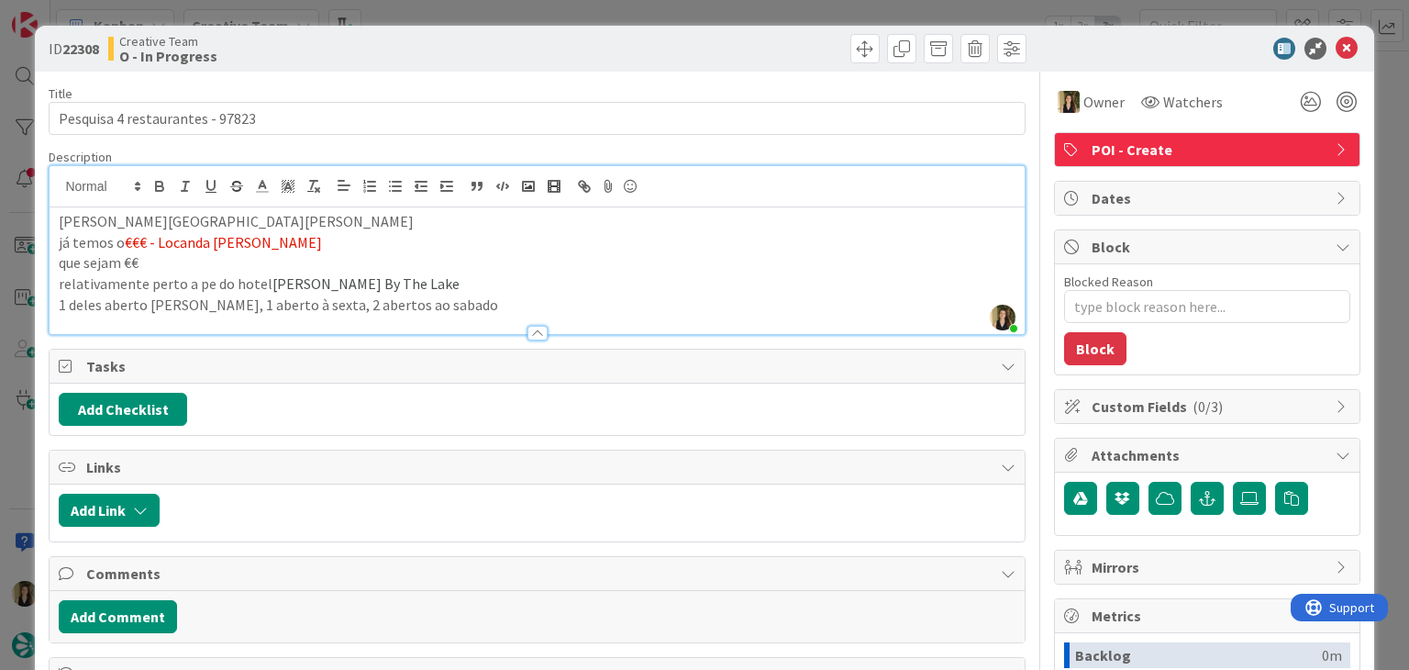
click at [340, 263] on p "que sejam €€" at bounding box center [537, 262] width 956 height 21
drag, startPoint x: 391, startPoint y: 283, endPoint x: 267, endPoint y: 283, distance: 123.8
click at [267, 283] on p "relativamente perto a pe do hotel [PERSON_NAME] By The Lake" at bounding box center [537, 283] width 956 height 21
copy span "[PERSON_NAME] By The Lake"
drag, startPoint x: 269, startPoint y: 240, endPoint x: 154, endPoint y: 234, distance: 114.8
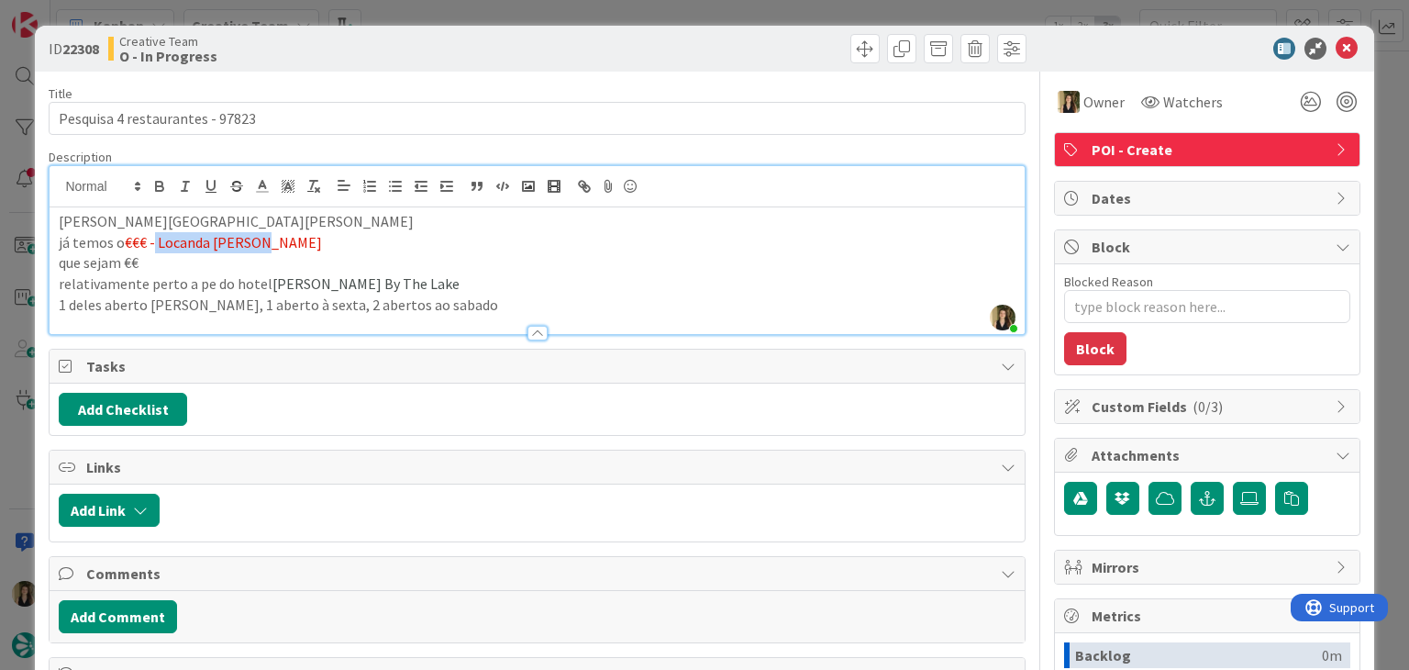
click at [154, 234] on p "[PERSON_NAME] o €€€ - Locanda [PERSON_NAME]" at bounding box center [537, 242] width 956 height 21
copy span "Locanda [PERSON_NAME]"
click at [367, 47] on div "Creative Team O - In Progress" at bounding box center [320, 48] width 425 height 29
click at [422, 6] on div "ID 22308 Creative Team O - In Progress Title 31 / 128 Pesquisa 4 restaurantes -…" at bounding box center [704, 335] width 1409 height 670
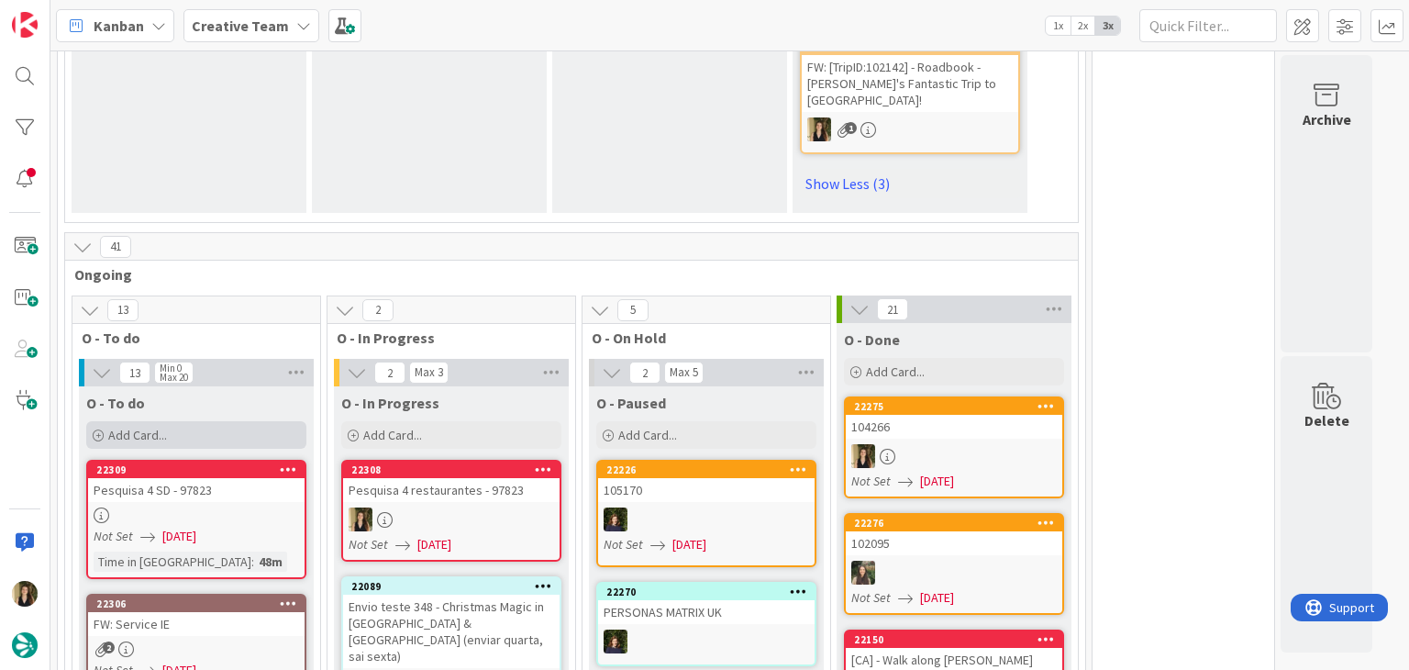
click at [188, 421] on div "Add Card..." at bounding box center [196, 435] width 220 height 28
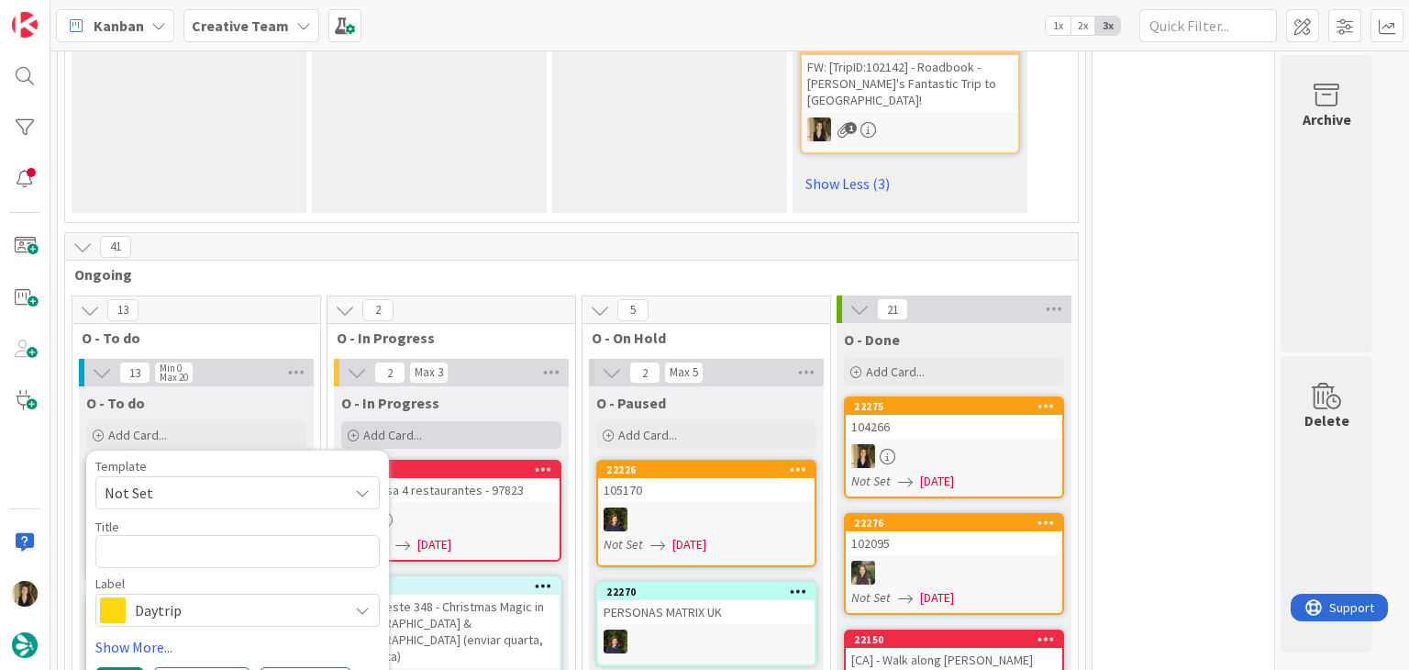
type textarea "x"
type textarea "Ristorante Osteria [GEOGRAPHIC_DATA][PERSON_NAME]"
type textarea "x"
type textarea "Ristorante Osteria [GEOGRAPHIC_DATA][PERSON_NAME] -"
type textarea "x"
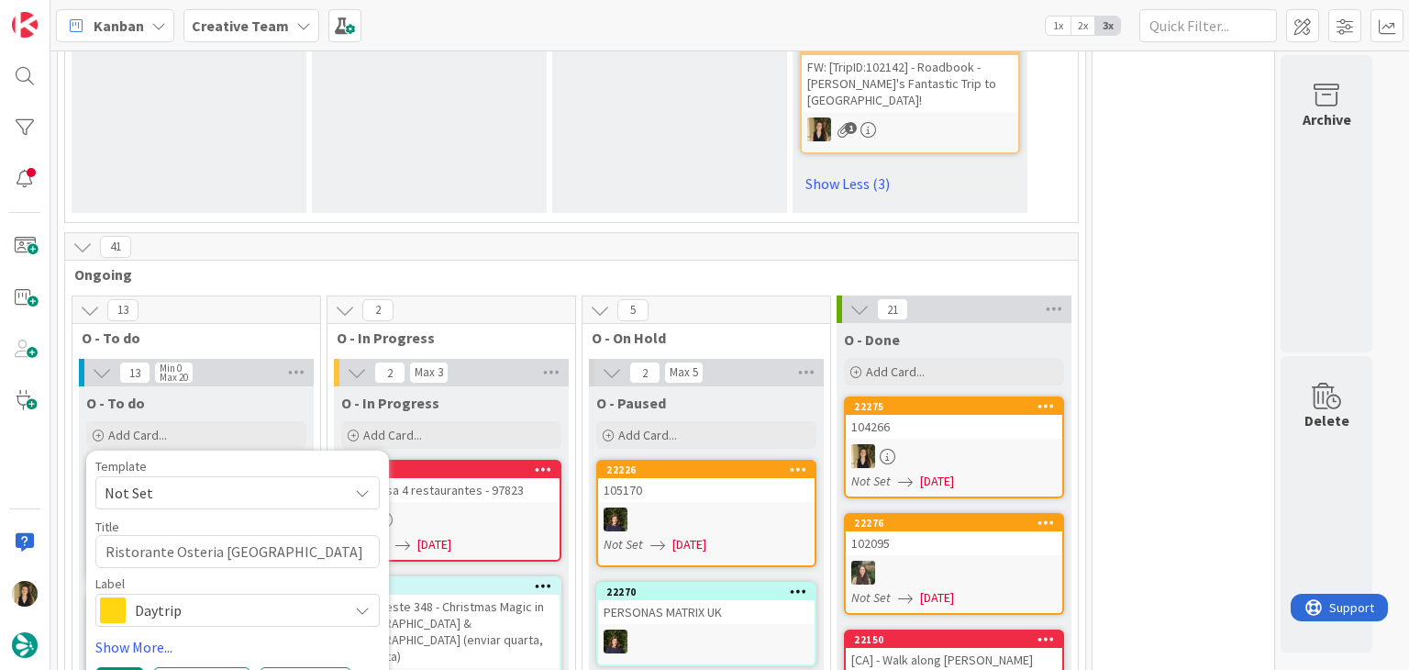
type textarea "Ristorante Osteria [GEOGRAPHIC_DATA][PERSON_NAME] -"
click at [106, 535] on textarea "Ristorante Osteria [GEOGRAPHIC_DATA][PERSON_NAME] -" at bounding box center [237, 551] width 284 height 33
type textarea "x"
type textarea "€Ristorante Osteria [GEOGRAPHIC_DATA][PERSON_NAME] -"
type textarea "x"
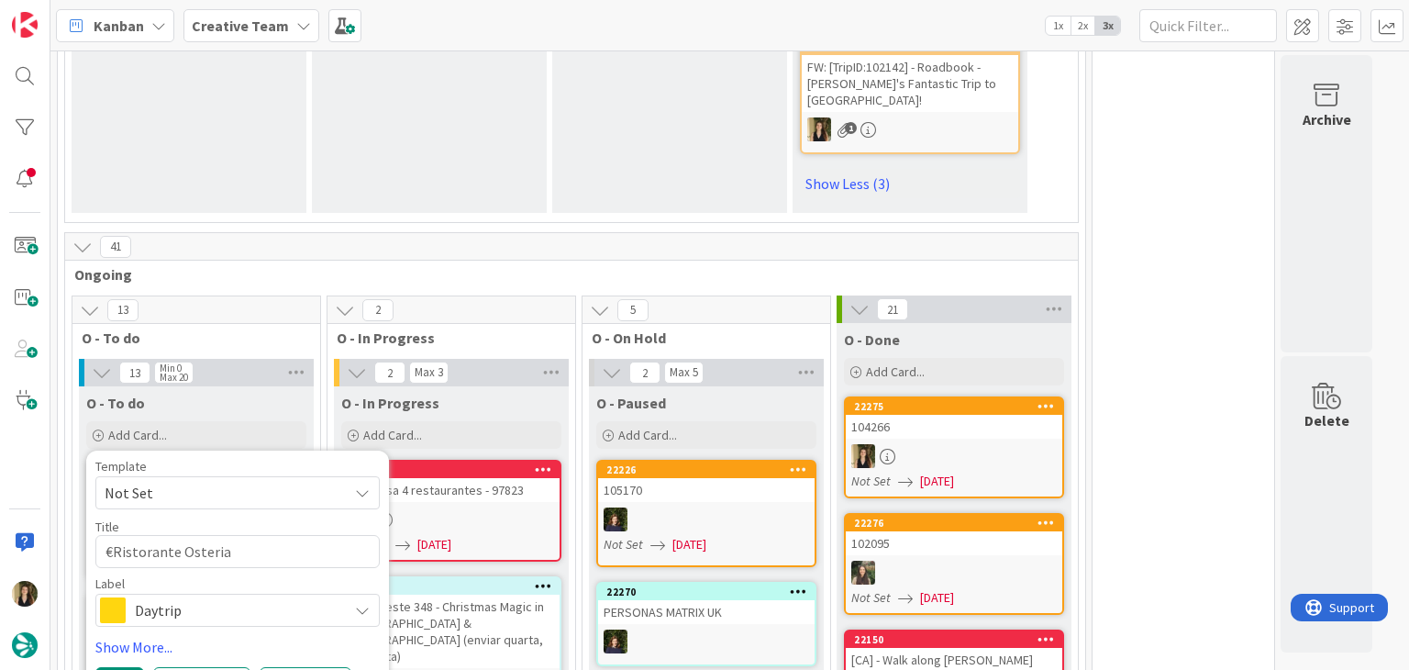
type textarea "€€Ristorante Osteria [GEOGRAPHIC_DATA][PERSON_NAME] -"
type textarea "x"
type textarea "€€ Ristorante Osteria [GEOGRAPHIC_DATA][PERSON_NAME] -"
type textarea "x"
type textarea "€€ -Ristorante Osteria [GEOGRAPHIC_DATA][PERSON_NAME] -"
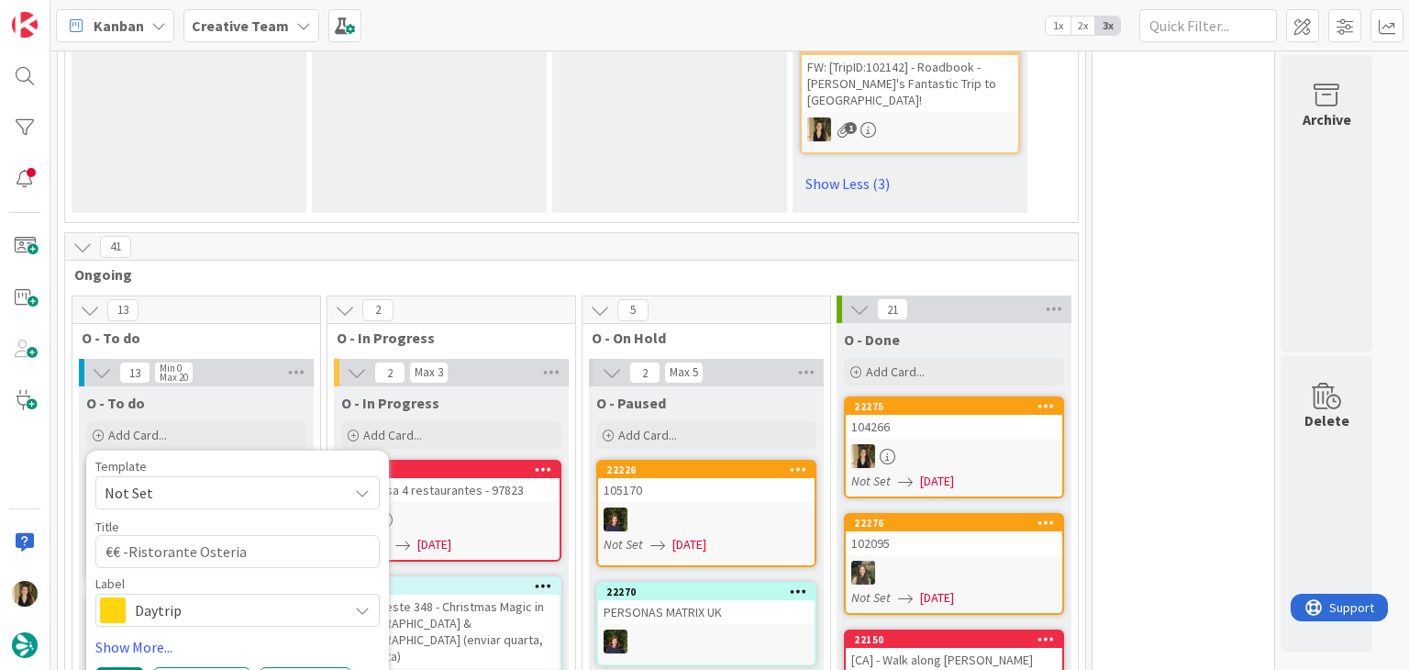
type textarea "x"
type textarea "€€ - Ristorante Osteria [GEOGRAPHIC_DATA][PERSON_NAME] -"
click at [349, 535] on textarea "€€ - Ristorante Osteria [GEOGRAPHIC_DATA][PERSON_NAME] -" at bounding box center [237, 551] width 284 height 33
type textarea "x"
type textarea "€€ - Ristorante Osteria San [PERSON_NAME] - C"
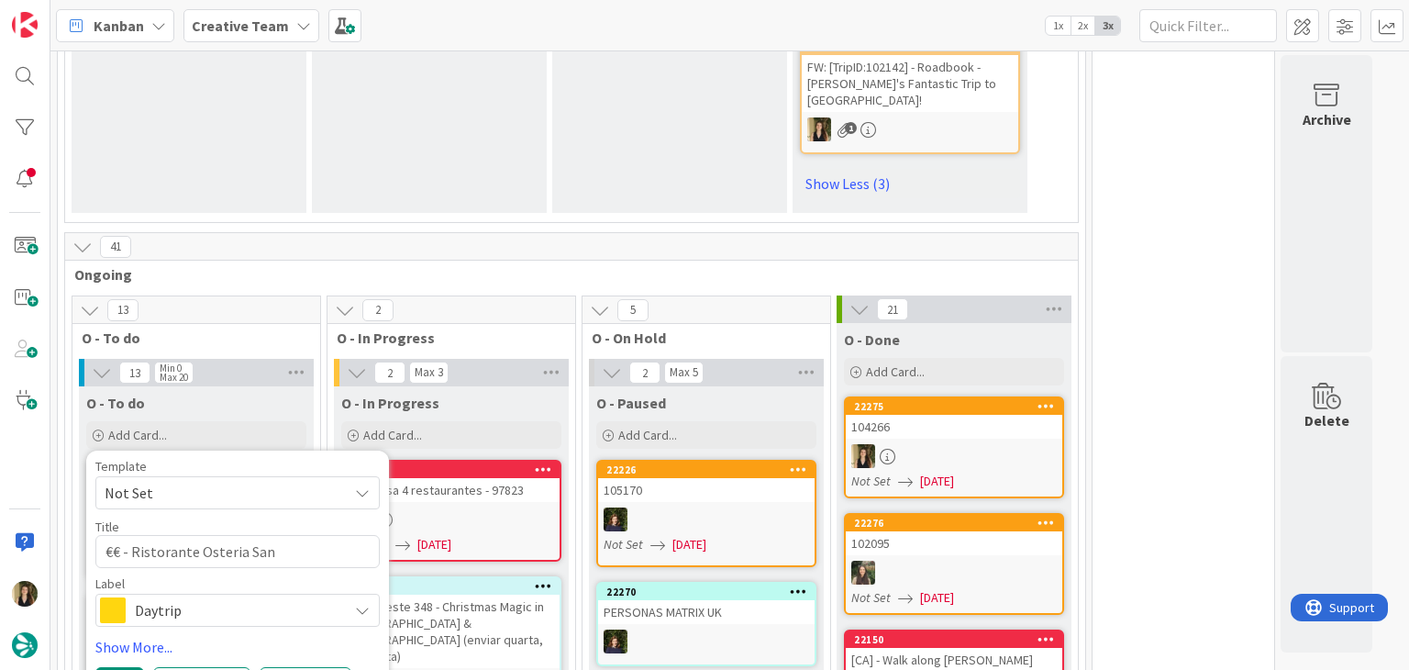
type textarea "x"
type textarea "€€ - Ristorante Osteria San Martino - Cl"
type textarea "x"
type textarea "€€ - Ristorante Osteria San [PERSON_NAME] - Clo"
type textarea "x"
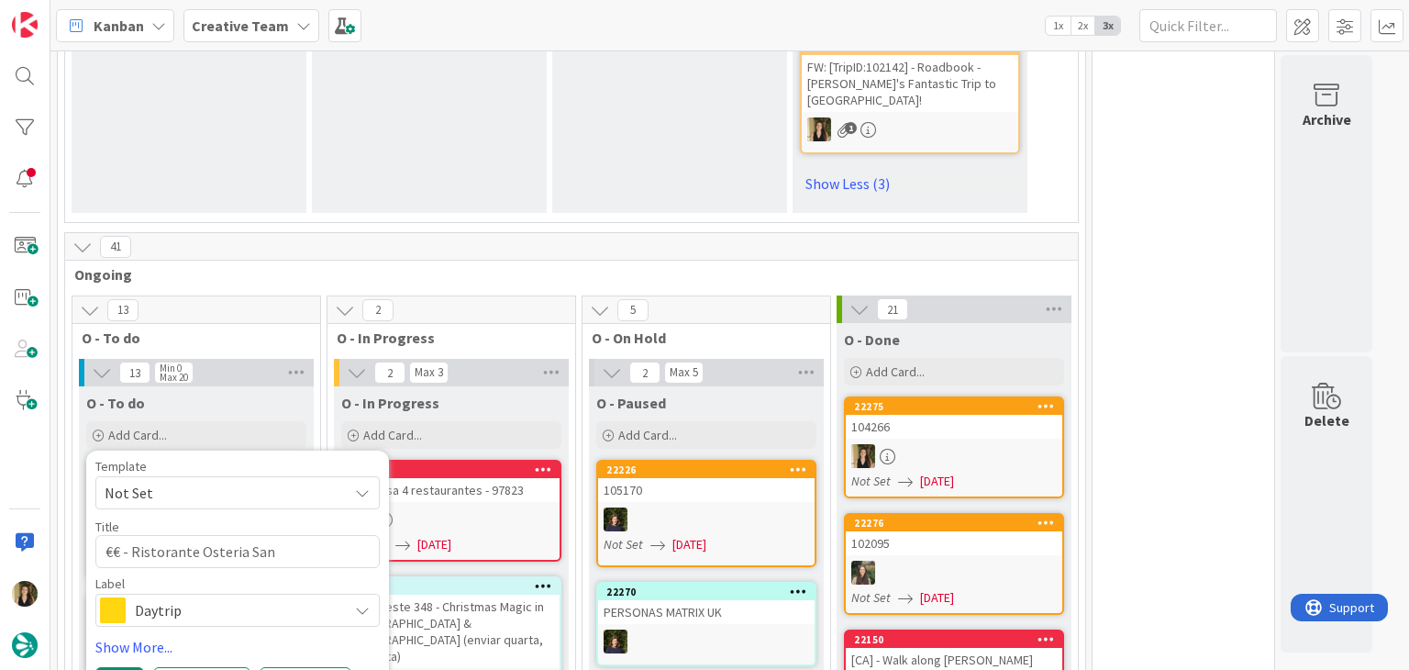
type textarea "€€ - Ristorante Osteria San [PERSON_NAME]"
type textarea "x"
type textarea "€€ - Ristorante Osteria [GEOGRAPHIC_DATA][PERSON_NAME] - Close"
type textarea "x"
type textarea "€€ - Ristorante Osteria [GEOGRAPHIC_DATA][PERSON_NAME] - Closed"
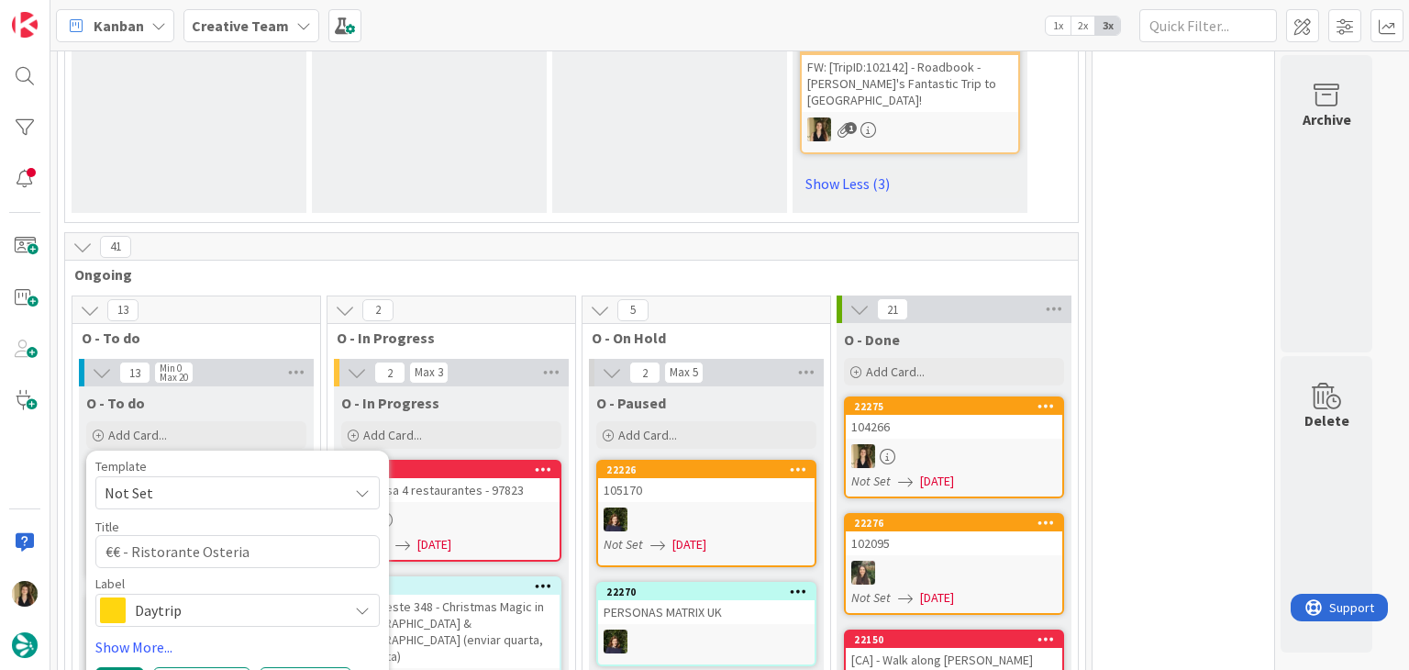
type textarea "x"
type textarea "€€ - Ristorante Osteria [GEOGRAPHIC_DATA][PERSON_NAME] - Closed"
type textarea "x"
type textarea "€€ - Ristorante Osteria [GEOGRAPHIC_DATA][PERSON_NAME] - Closed T"
type textarea "x"
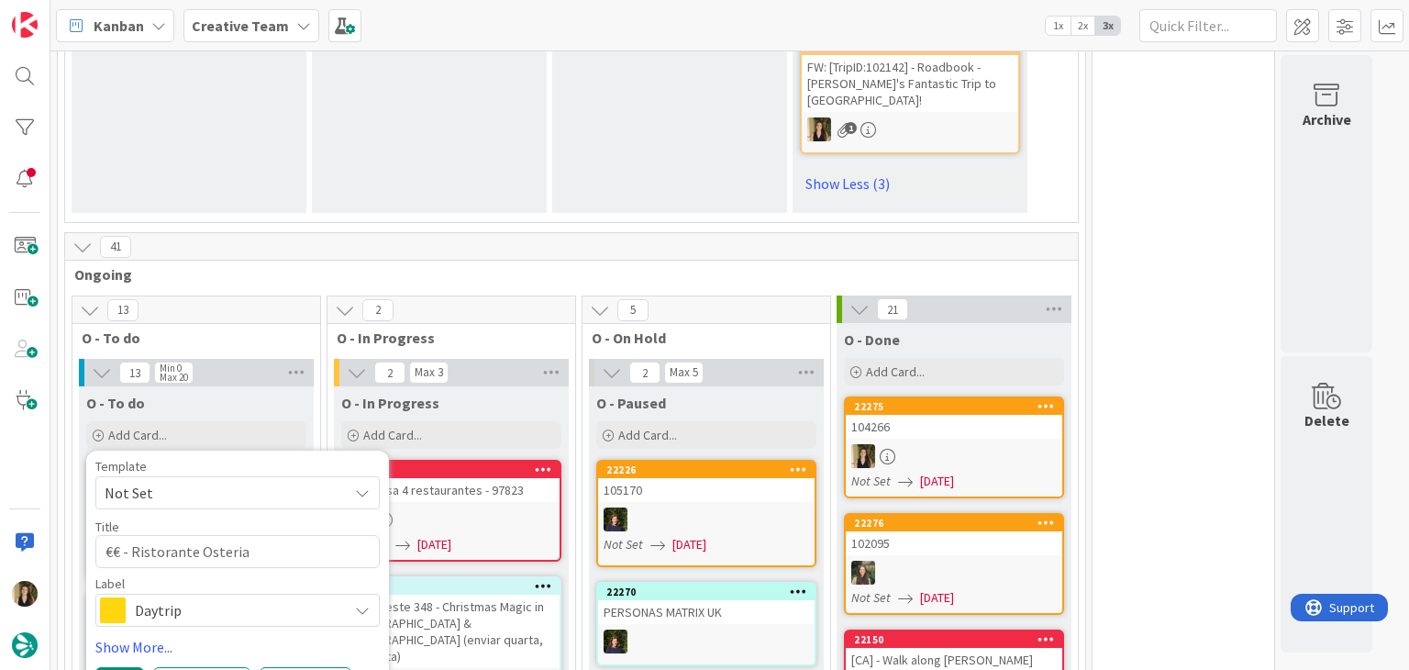
type textarea "€€ - Ristorante Osteria [GEOGRAPHIC_DATA][PERSON_NAME] - Closed Tu"
type textarea "x"
type textarea "€€ - Ristorante Osteria [GEOGRAPHIC_DATA][PERSON_NAME] - Closed Tue"
type textarea "x"
type textarea "€€ - Ristorante Osteria [GEOGRAPHIC_DATA][PERSON_NAME] - Closed Tue"
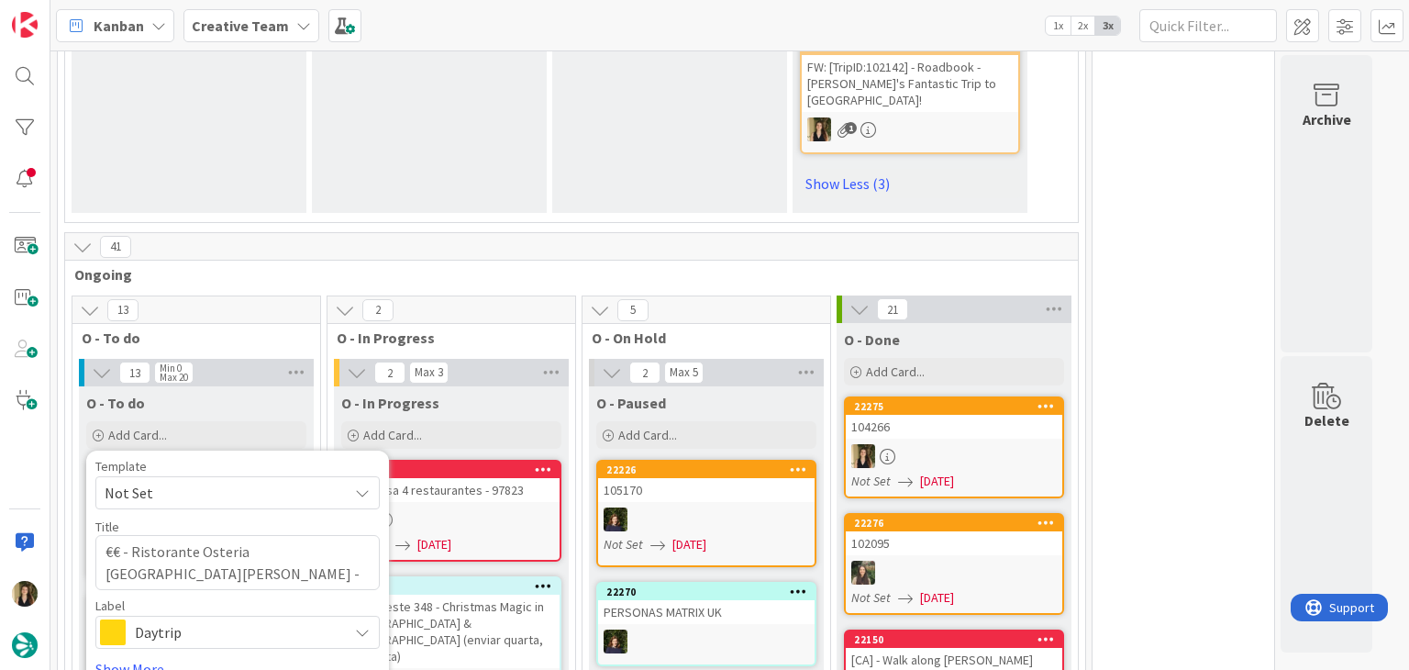
type textarea "x"
type textarea "€€ - Ristorante Osteria [GEOGRAPHIC_DATA][PERSON_NAME] - Closed Tue ("
type textarea "x"
type textarea "€€ - Ristorante Osteria [GEOGRAPHIC_DATA][PERSON_NAME] - Closed Tue (o"
type textarea "x"
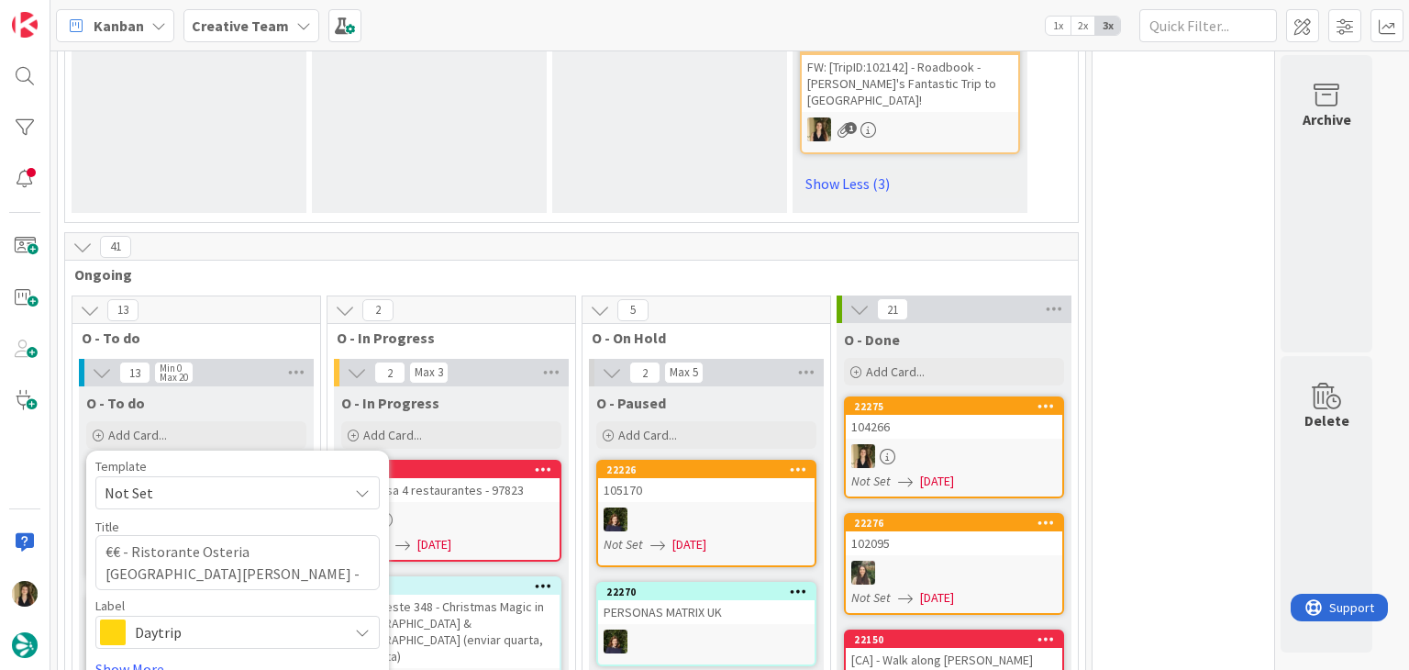
type textarea "€€ - Ristorante Osteria [GEOGRAPHIC_DATA][PERSON_NAME] - Closed Tue (on"
type textarea "x"
type textarea "€€ - Ristorante Osteria [GEOGRAPHIC_DATA][PERSON_NAME] - Closed Tue (onl"
type textarea "x"
type textarea "€€ - Ristorante Osteria [GEOGRAPHIC_DATA][PERSON_NAME] - Closed Tue (only"
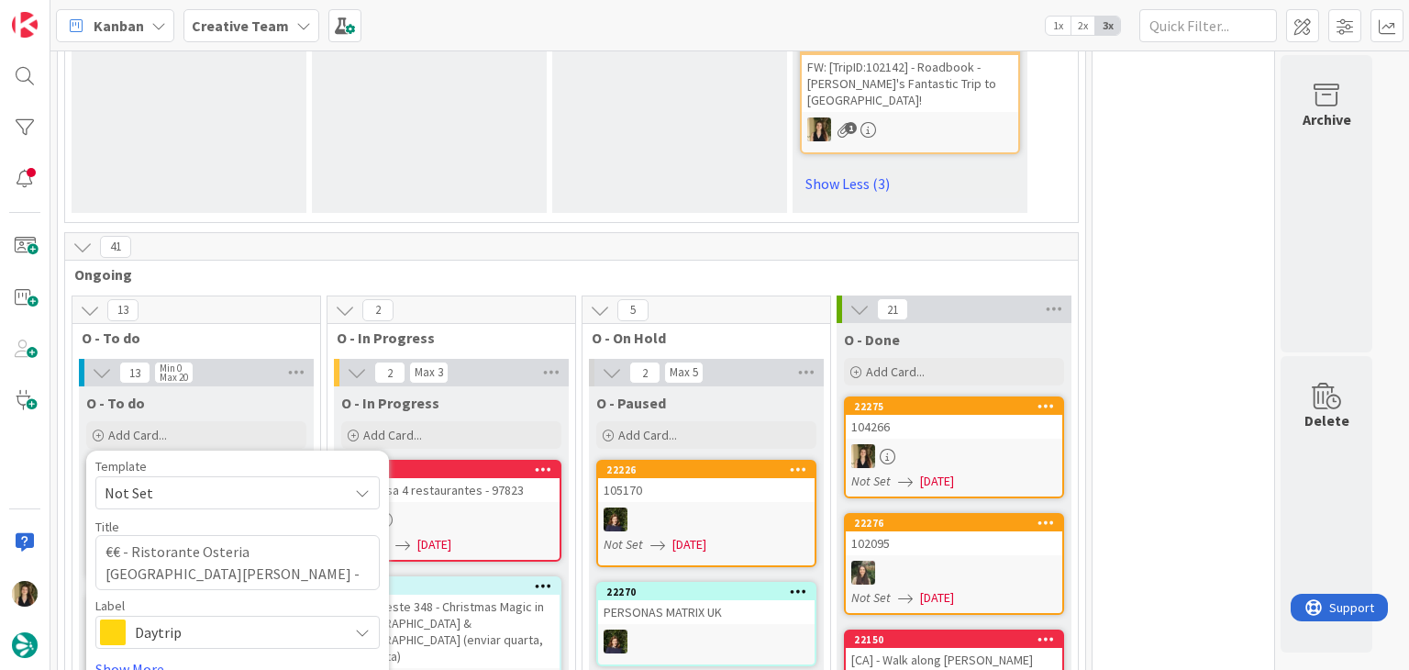
type textarea "x"
type textarea "€€ - Ristorante Osteria [GEOGRAPHIC_DATA][PERSON_NAME] - Closed Tue (only"
type textarea "x"
type textarea "€€ - Ristorante Osteria [GEOGRAPHIC_DATA][PERSON_NAME] - Closed Tue (only d"
type textarea "x"
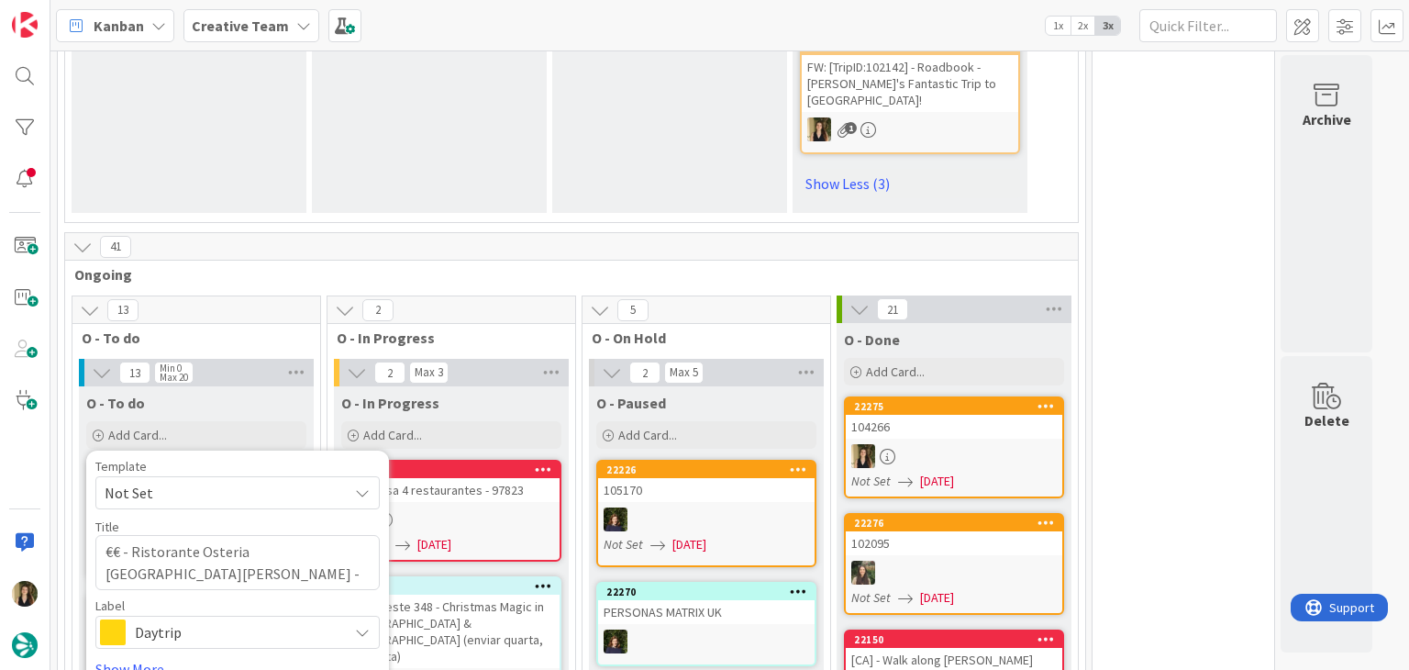
type textarea "€€ - Ristorante Osteria [GEOGRAPHIC_DATA][PERSON_NAME] - Closed Tue (only dn"
type textarea "x"
type textarea "€€ - Ristorante Osteria [GEOGRAPHIC_DATA][PERSON_NAME] - Closed Tue (only dnn"
type textarea "x"
type textarea "€€ - Ristorante Osteria [GEOGRAPHIC_DATA][PERSON_NAME] - Closed Tue (only dnne"
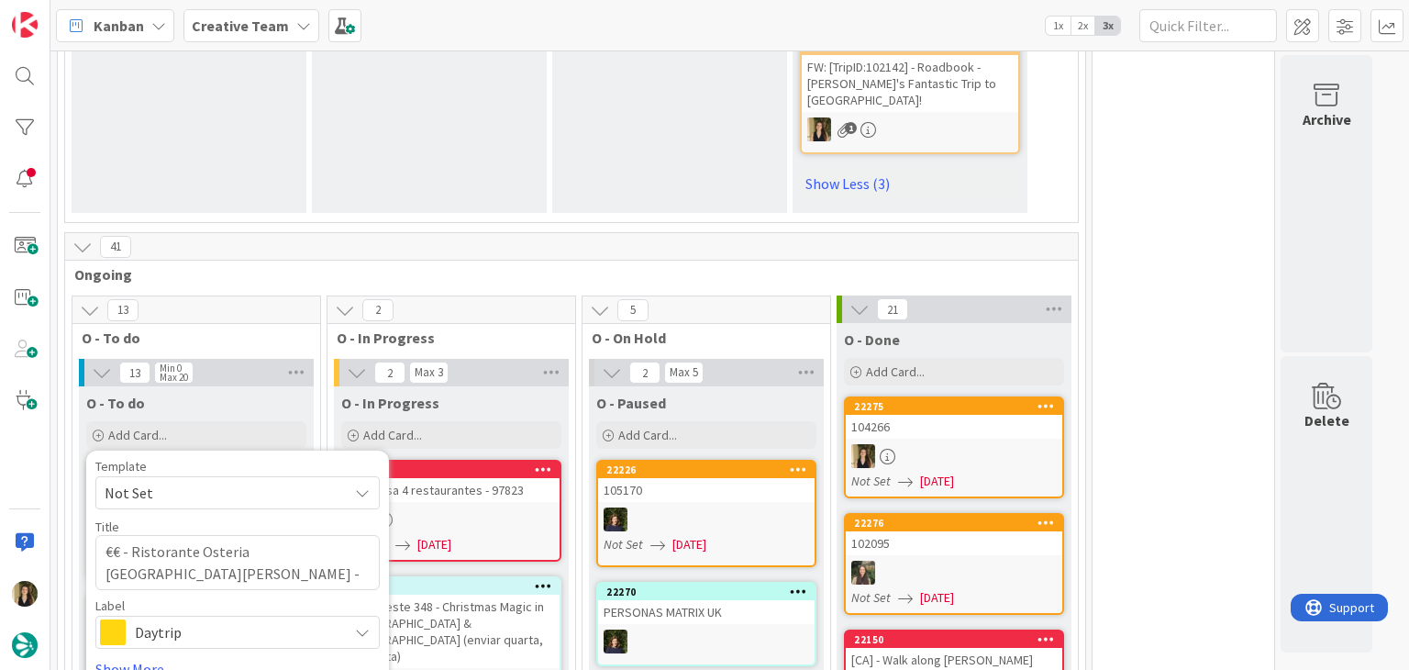
type textarea "x"
type textarea "€€ - Ristorante Osteria San [PERSON_NAME] - Closed Tue (only dnner"
type textarea "x"
type textarea "€€ - Ristorante Osteria San [PERSON_NAME] - Closed Tue (only dnner"
type textarea "x"
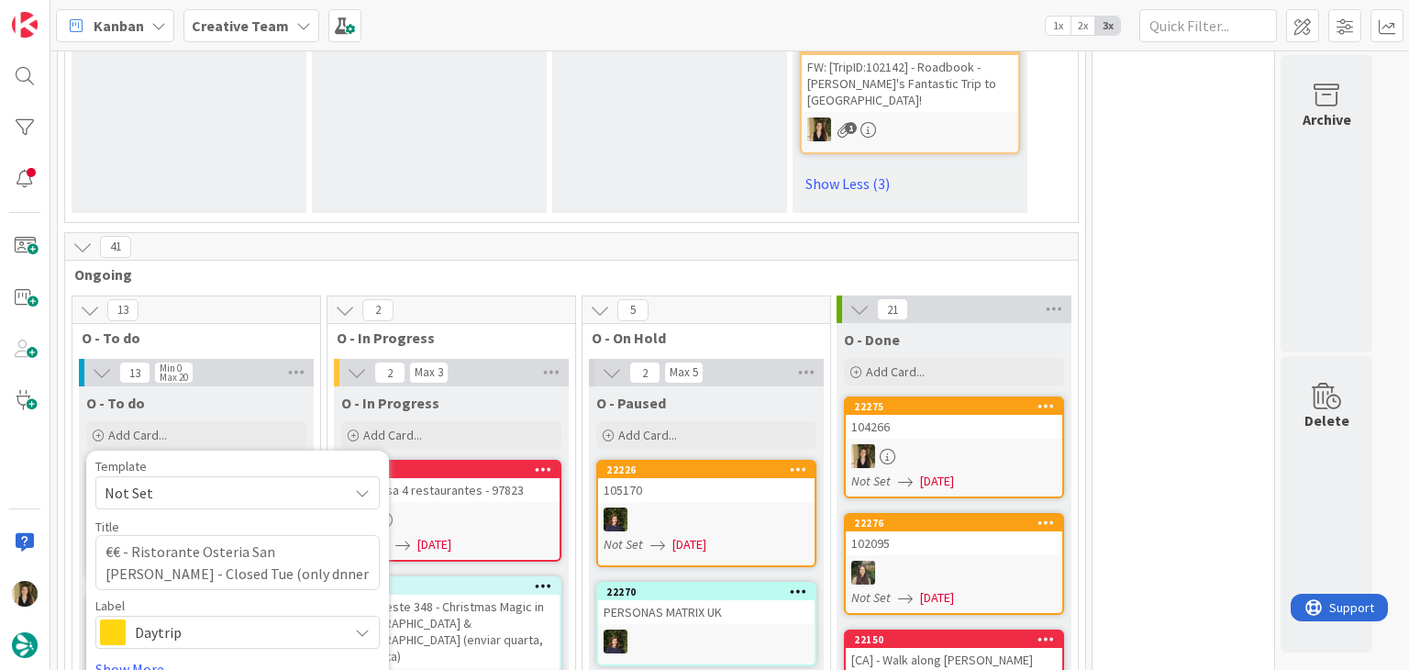
type textarea "€€ - Ristorante Osteria San [PERSON_NAME] - Closed Tue (only dnner"
type textarea "x"
type textarea "€€ - Ristorante Osteria [GEOGRAPHIC_DATA][PERSON_NAME] - Closed Tue (only dnne"
type textarea "x"
type textarea "€€ - Ristorante Osteria [GEOGRAPHIC_DATA][PERSON_NAME] - Closed Tue (only dnn"
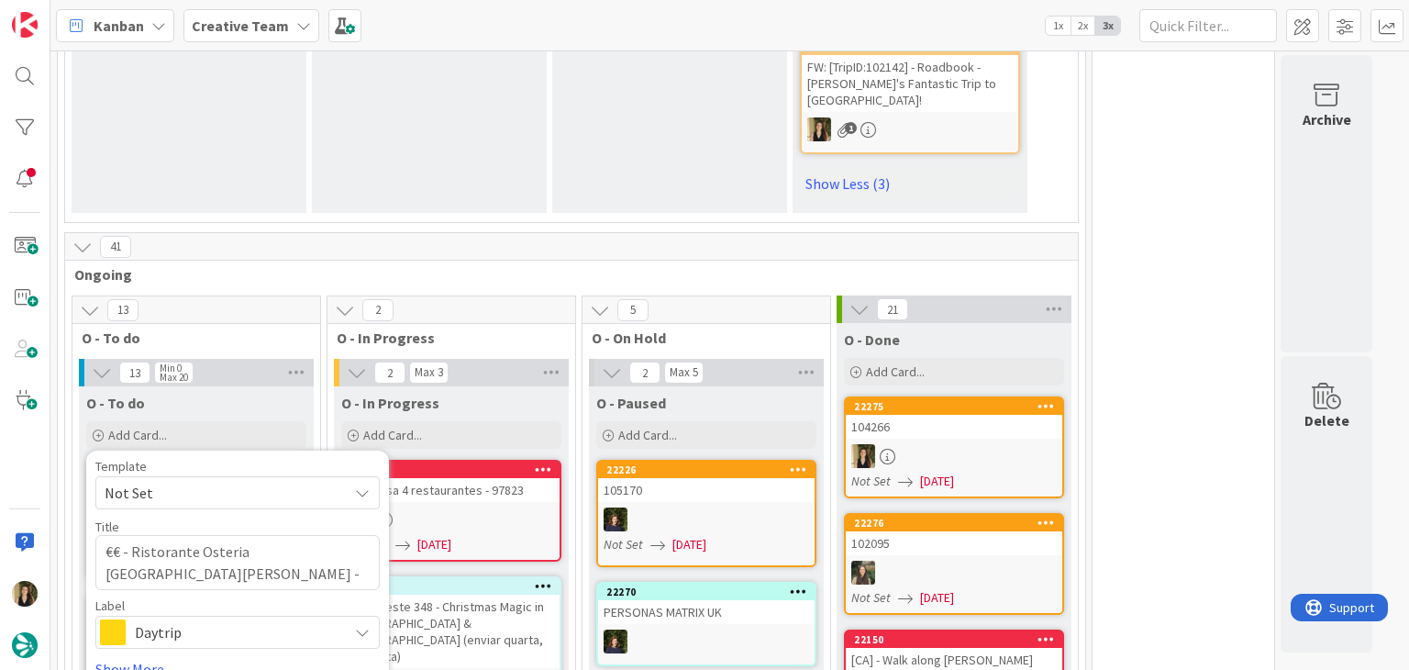
type textarea "x"
type textarea "€€ - Ristorante Osteria [GEOGRAPHIC_DATA][PERSON_NAME] - Closed Tue (only dn"
type textarea "x"
type textarea "€€ - Ristorante Osteria [GEOGRAPHIC_DATA][PERSON_NAME] - Closed Tue (only d"
type textarea "x"
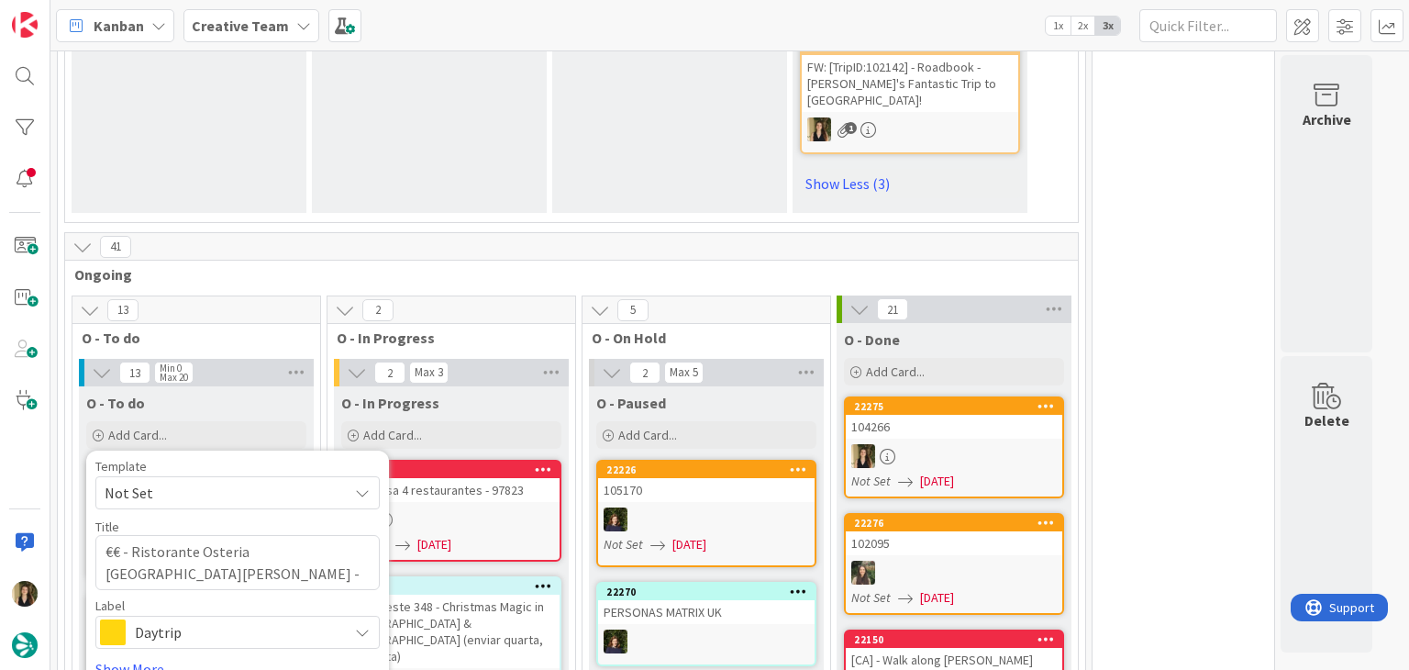
type textarea "€€ - Ristorante Osteria [GEOGRAPHIC_DATA][PERSON_NAME] - Closed Tue (only di"
type textarea "x"
type textarea "€€ - Ristorante Osteria [GEOGRAPHIC_DATA][PERSON_NAME] - Closed Tue (only din"
type textarea "x"
type textarea "€€ - Ristorante Osteria [GEOGRAPHIC_DATA][PERSON_NAME] - Closed Tue (only dinn"
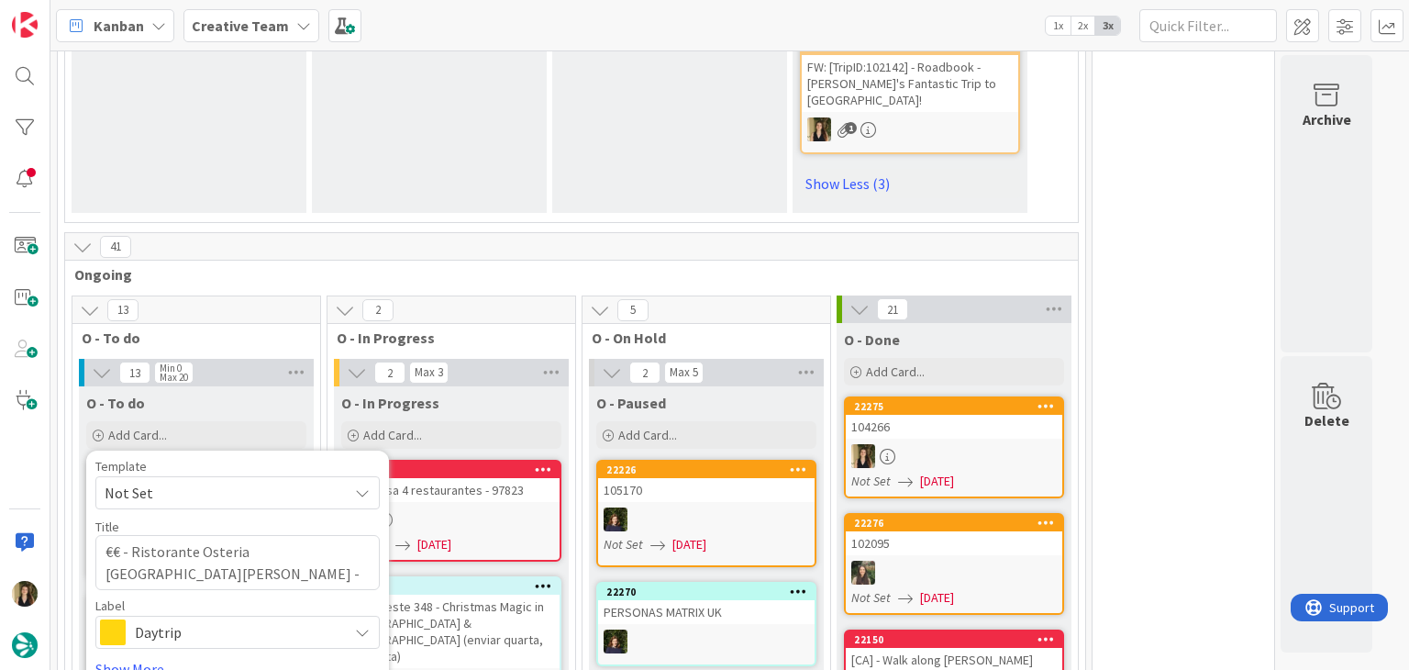
type textarea "x"
type textarea "€€ - Ristorante Osteria [GEOGRAPHIC_DATA][PERSON_NAME] - Closed Tue (only dinne"
type textarea "x"
type textarea "€€ - Ristorante Osteria [GEOGRAPHIC_DATA][PERSON_NAME] - Closed Tue (only dinner"
type textarea "x"
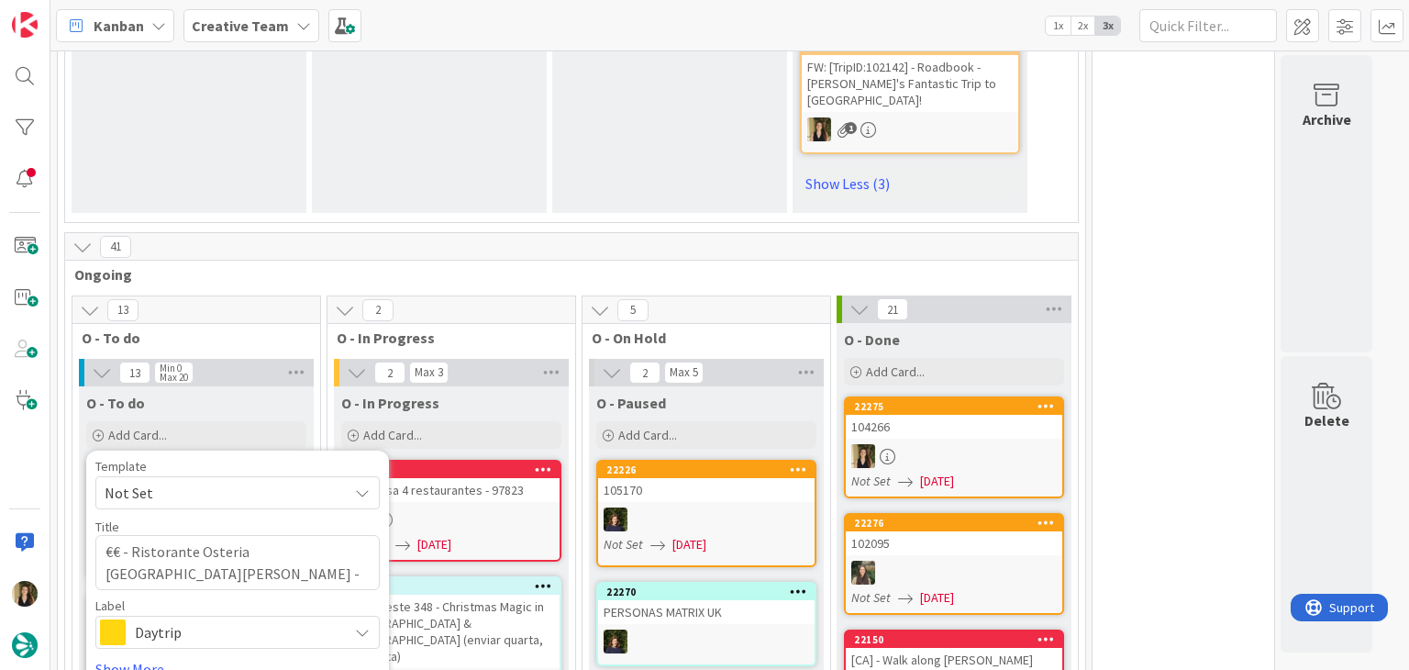
type textarea "€€ - Ristorante Osteria [GEOGRAPHIC_DATA][PERSON_NAME] - Closed Tue (only dinner"
type textarea "x"
type textarea "€€ - Ristorante Osteria [GEOGRAPHIC_DATA][PERSON_NAME] - Closed Tue (only dinne…"
type textarea "x"
type textarea "€€ - Ristorante Osteria [GEOGRAPHIC_DATA][PERSON_NAME] - Closed Tue (only dinner"
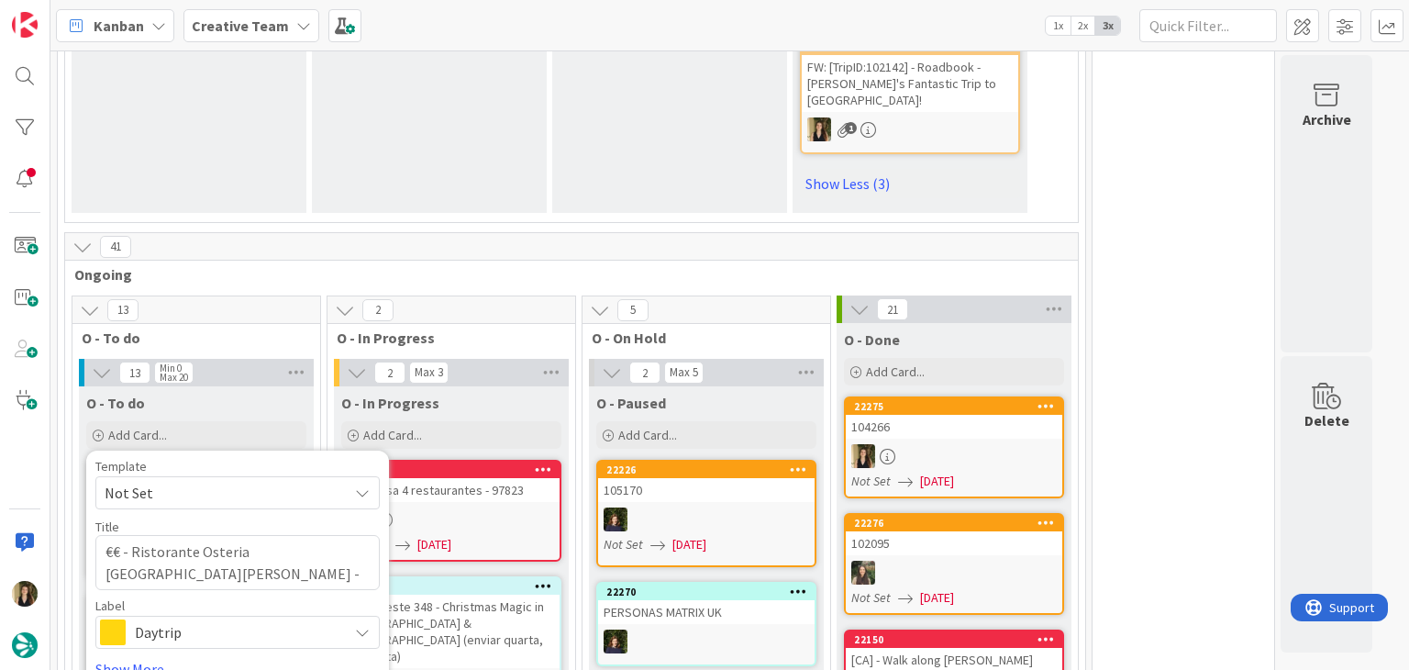
type textarea "x"
type textarea "€€ - Ristorante Osteria [GEOGRAPHIC_DATA][PERSON_NAME] - Closed Tue (only dinne…"
type textarea "x"
type textarea "€€ - Ristorante Osteria [GEOGRAPHIC_DATA][PERSON_NAME] - Closed Tue (only dinne…"
type textarea "x"
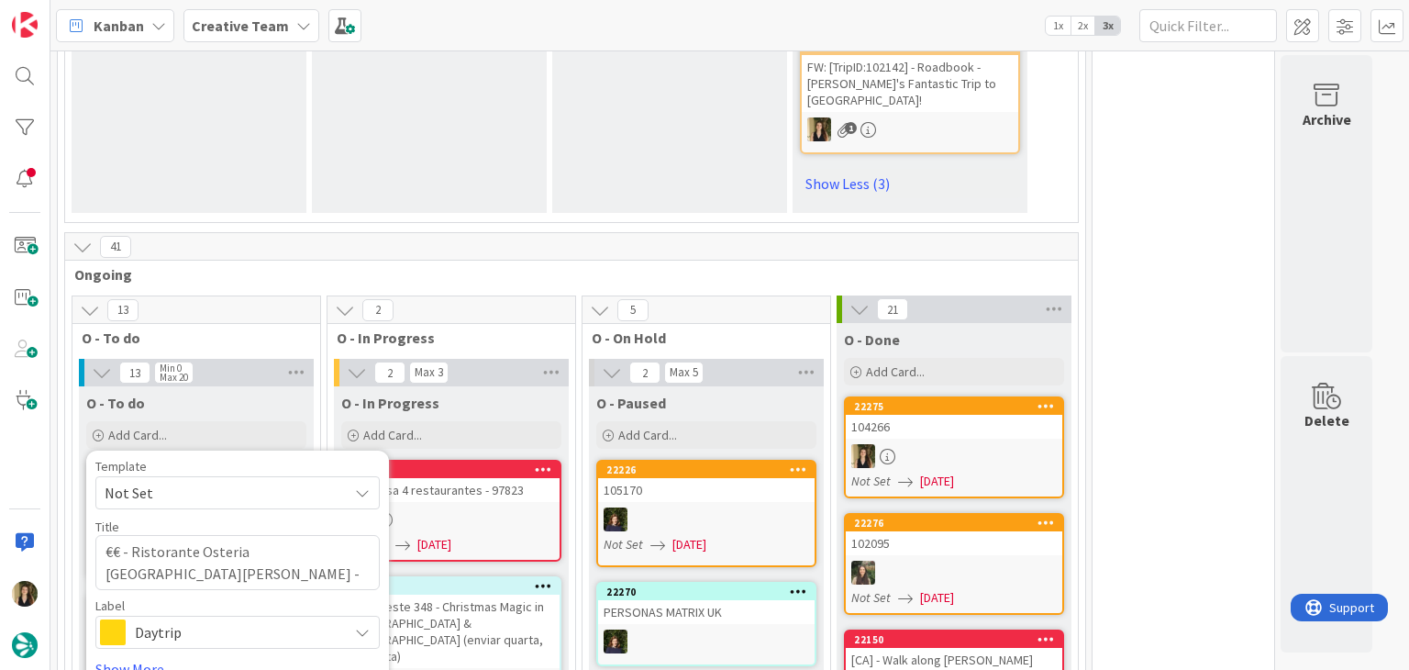
type textarea "€€ - Ristorante Osteria [GEOGRAPHIC_DATA][PERSON_NAME] - Closed Tue (only dinne…"
type textarea "x"
type textarea "€€ - Ristorante Osteria [GEOGRAPHIC_DATA][PERSON_NAME] - Closed Tue (only dinne…"
type textarea "x"
type textarea "€€ - Ristorante Osteria [GEOGRAPHIC_DATA][PERSON_NAME] - Closed Tue (only dinne…"
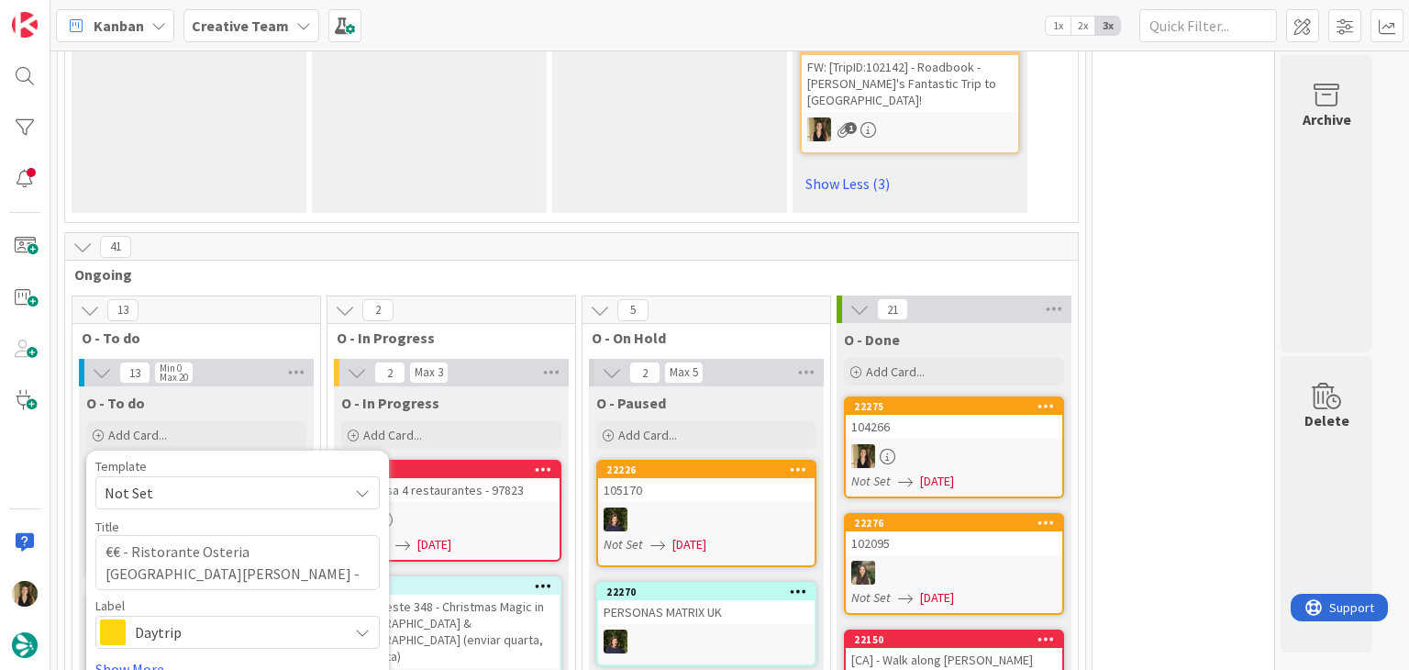
type textarea "x"
type textarea "€€ - Ristorante Osteria [GEOGRAPHIC_DATA][PERSON_NAME] - Closed Tue (only dinne…"
type textarea "x"
type textarea "€€ - Ristorante Osteria [GEOGRAPHIC_DATA][PERSON_NAME] - Closed Tue (only dinne…"
type textarea "x"
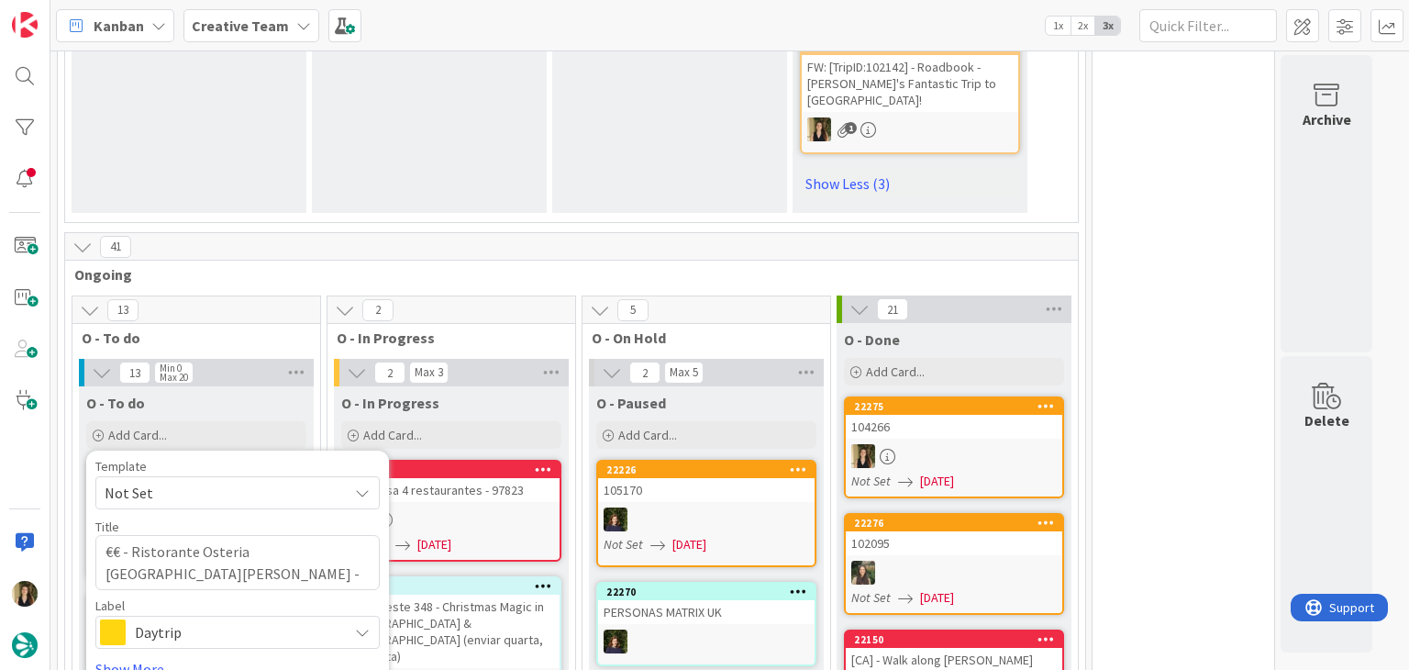
type textarea "€€ - Ristorante Osteria [GEOGRAPHIC_DATA][PERSON_NAME] - Closed Tue (only dinne…"
type textarea "x"
type textarea "€€ - Ristorante Osteria [GEOGRAPHIC_DATA][PERSON_NAME] - Closed Tue (only dinne…"
type textarea "x"
type textarea "€€ - Ristorante Osteria [GEOGRAPHIC_DATA][PERSON_NAME] - Closed Tue (only dinne…"
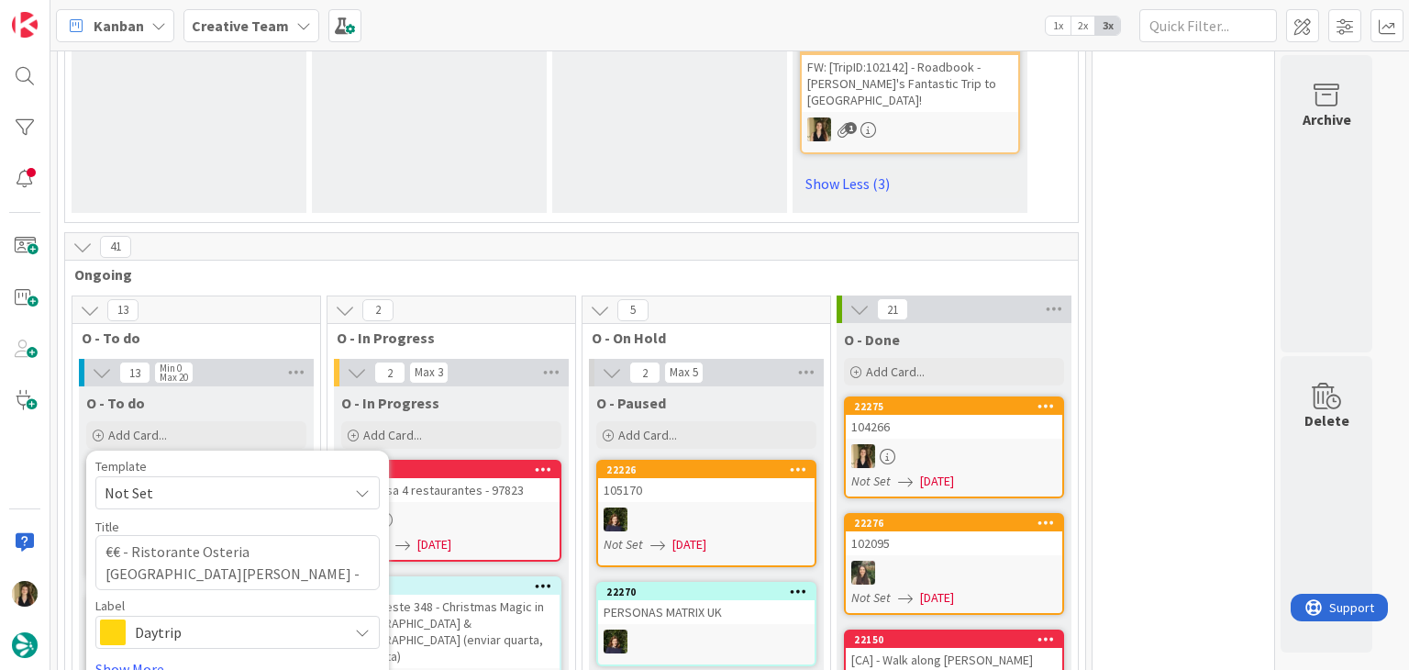
type textarea "x"
type textarea "€€ - Ristorante Osteria [GEOGRAPHIC_DATA][PERSON_NAME] - Closed Tue (only dinne…"
type textarea "x"
type textarea "€€ - Ristorante Osteria [GEOGRAPHIC_DATA][PERSON_NAME] - Closed Tue (only dinne…"
click at [171, 619] on span "Daytrip" at bounding box center [237, 632] width 204 height 26
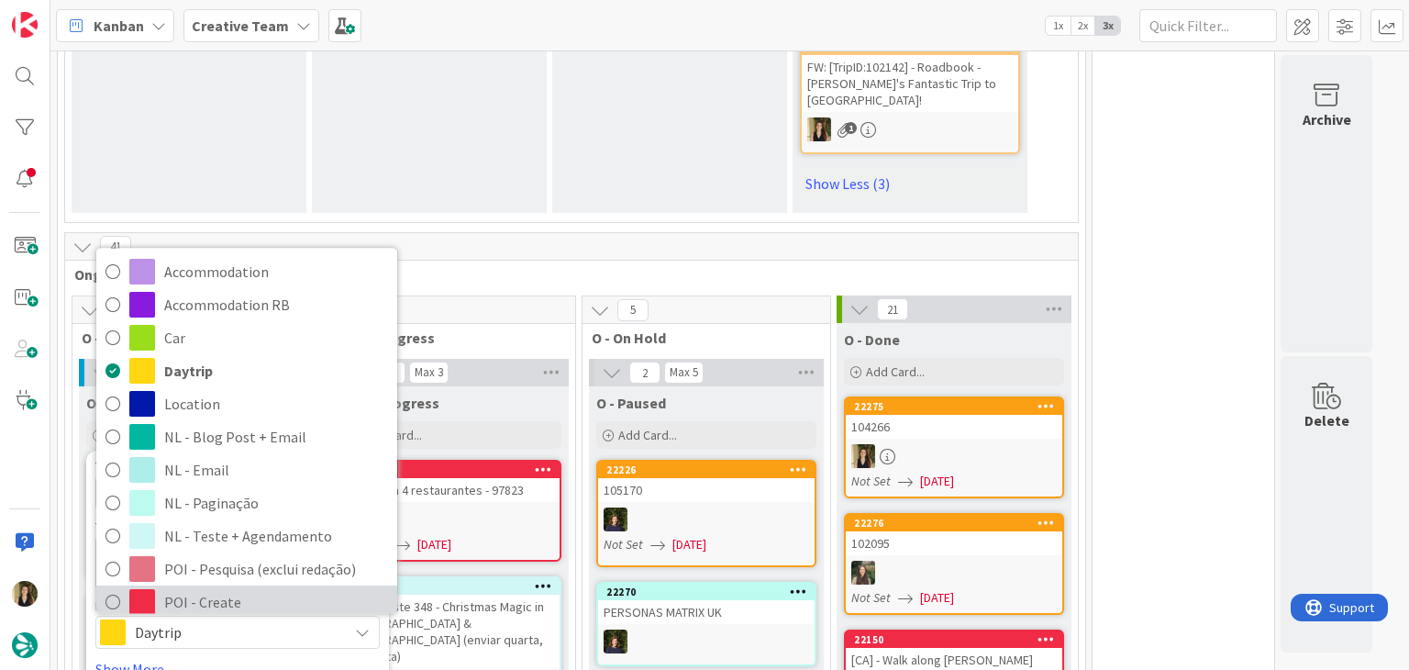
click at [229, 588] on span "POI - Create" at bounding box center [276, 602] width 224 height 28
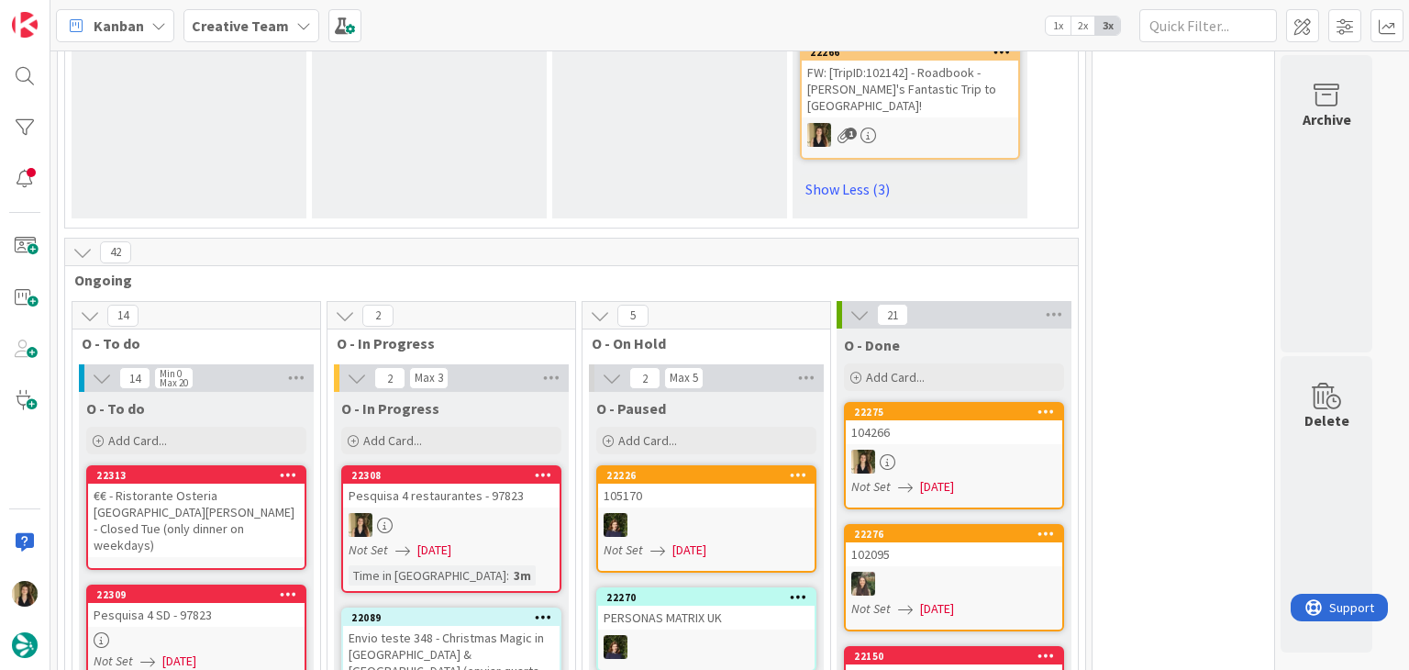
click at [229, 483] on div "€€ - Ristorante Osteria [GEOGRAPHIC_DATA][PERSON_NAME] - Closed Tue (only dinne…" at bounding box center [196, 519] width 216 height 73
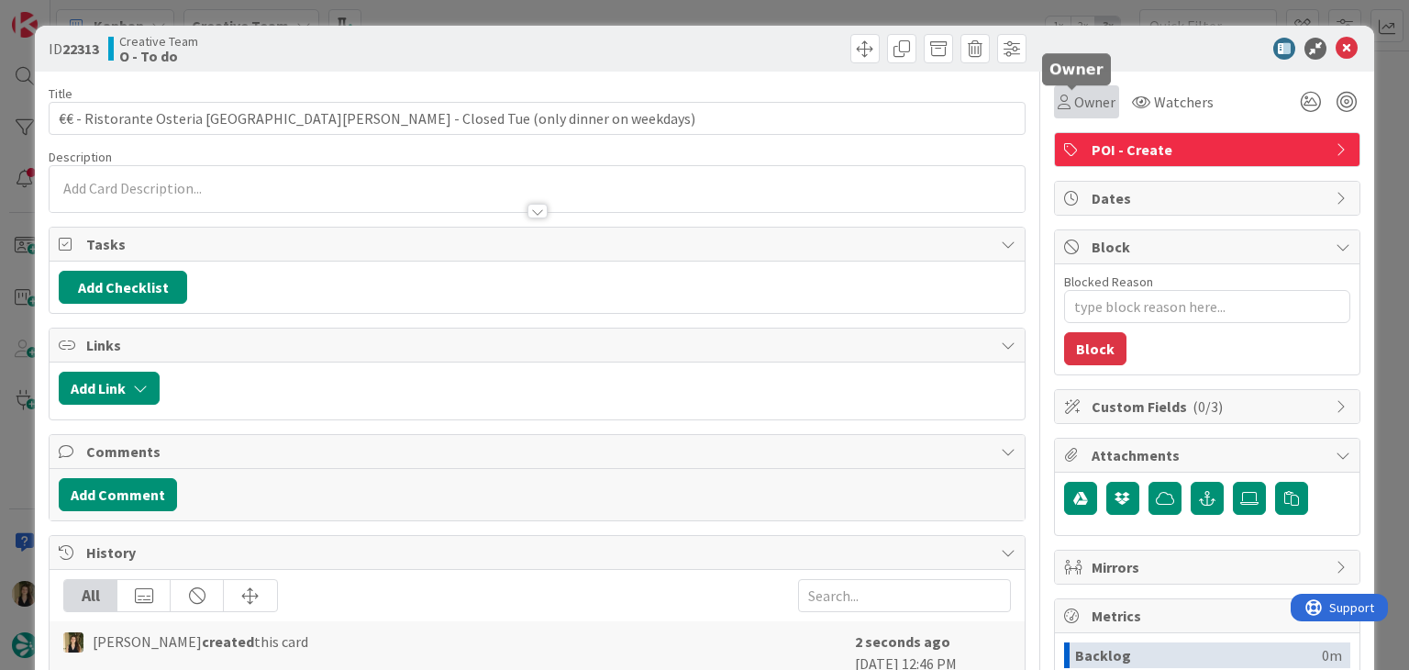
click at [1074, 100] on span "Owner" at bounding box center [1094, 102] width 41 height 22
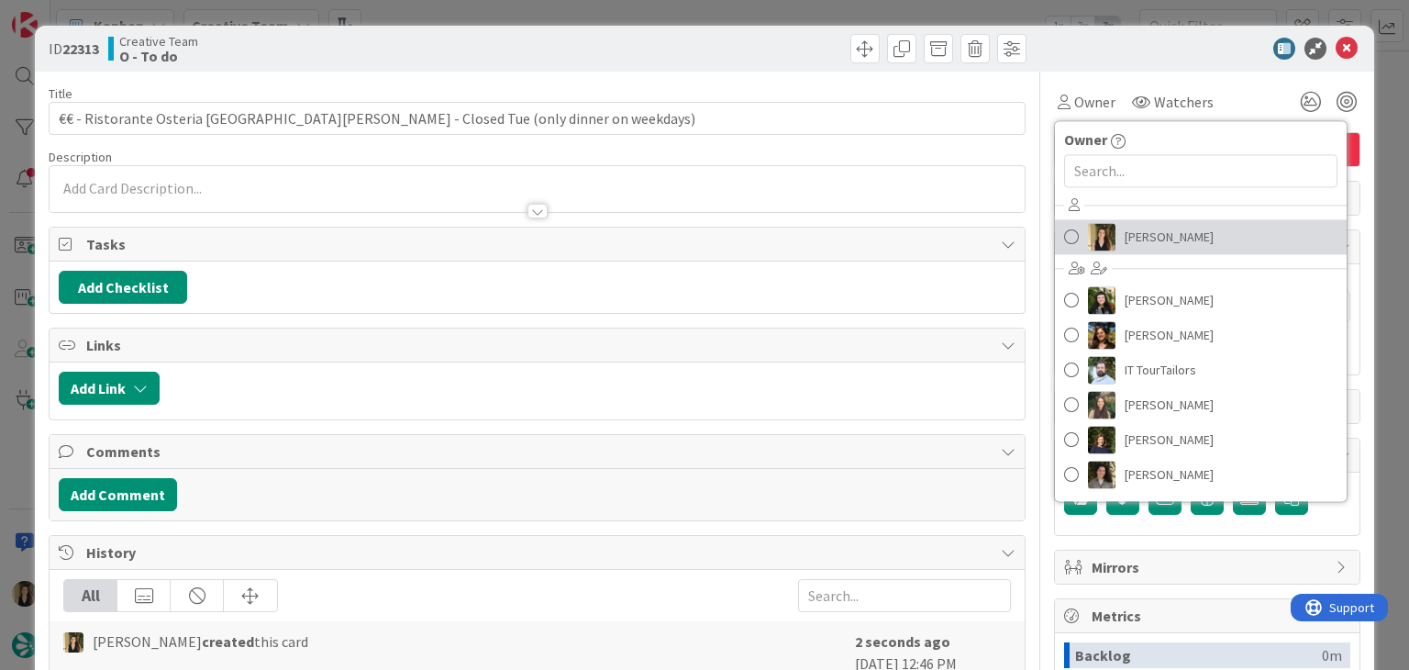
click at [1150, 223] on span "[PERSON_NAME]" at bounding box center [1169, 237] width 89 height 28
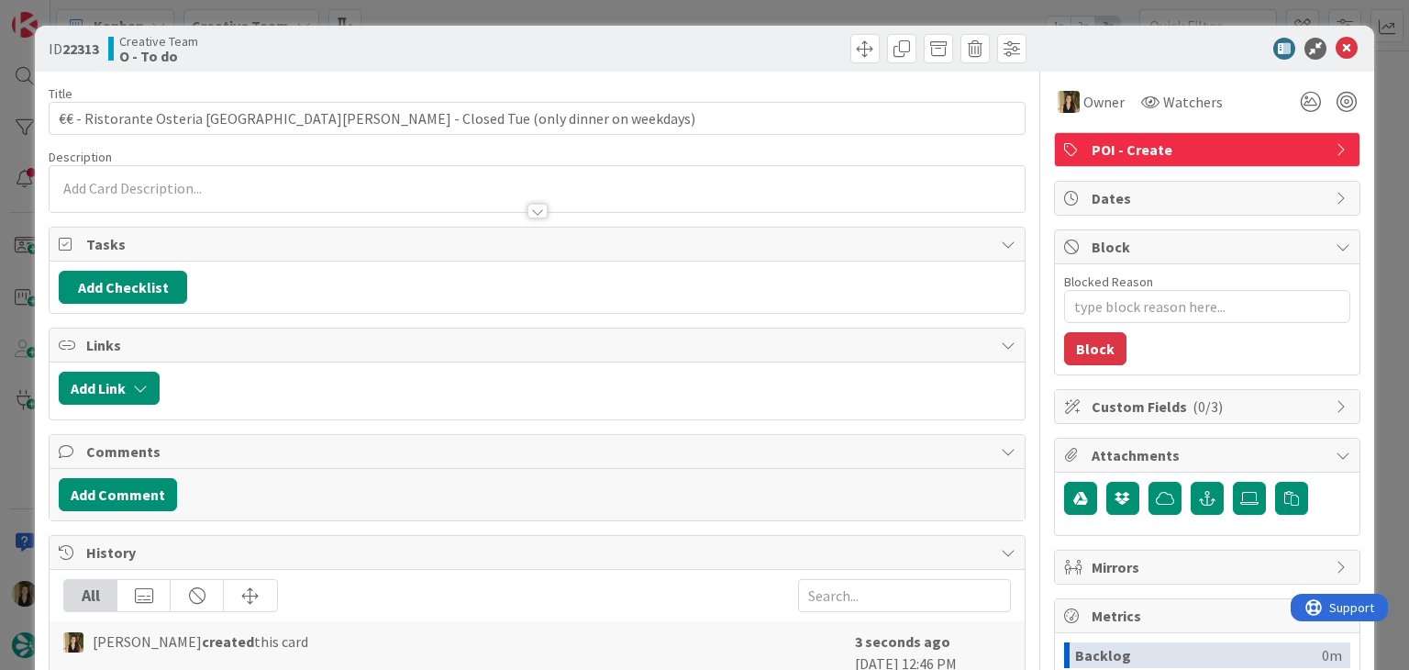
type textarea "x"
click at [417, 199] on div at bounding box center [537, 202] width 974 height 19
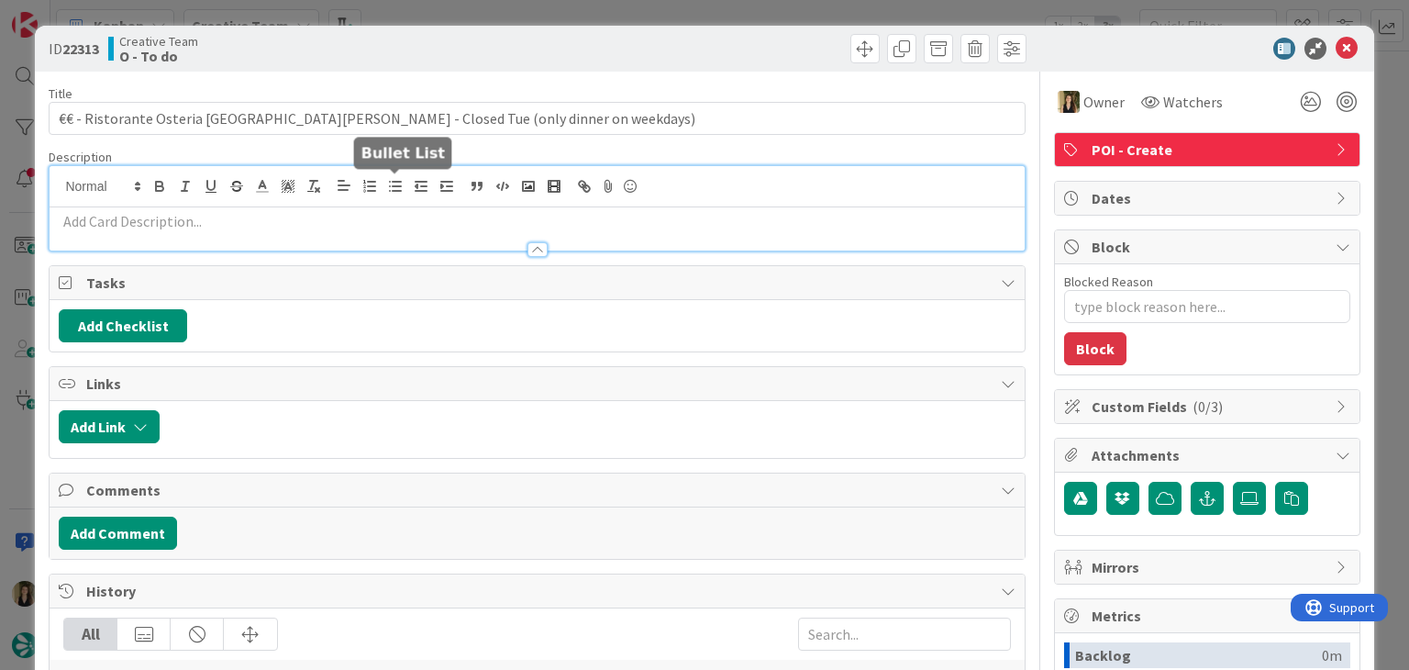
click at [364, 216] on p at bounding box center [537, 221] width 956 height 21
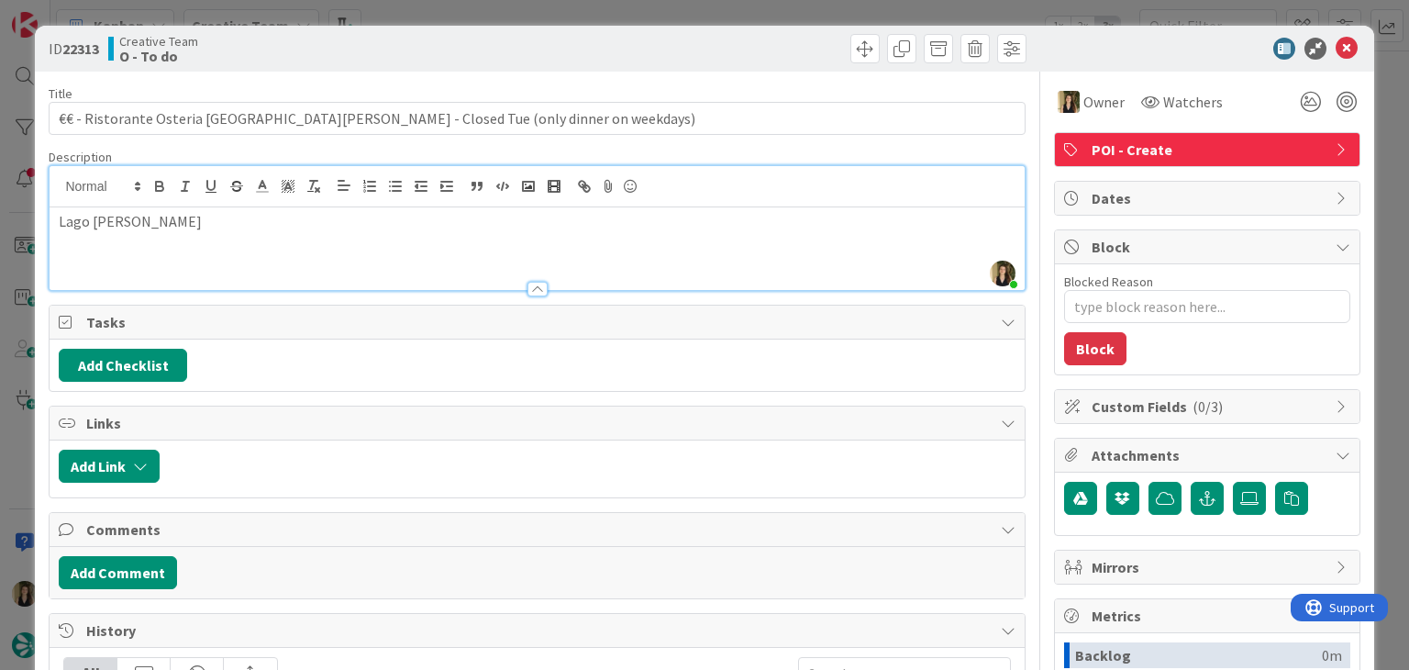
click at [448, 45] on div "Creative Team O - To do" at bounding box center [320, 48] width 425 height 29
click at [476, 8] on div "ID 22313 Creative Team O - To do Title 74 / 128 €€ - Ristorante Osteria San [PE…" at bounding box center [704, 335] width 1409 height 670
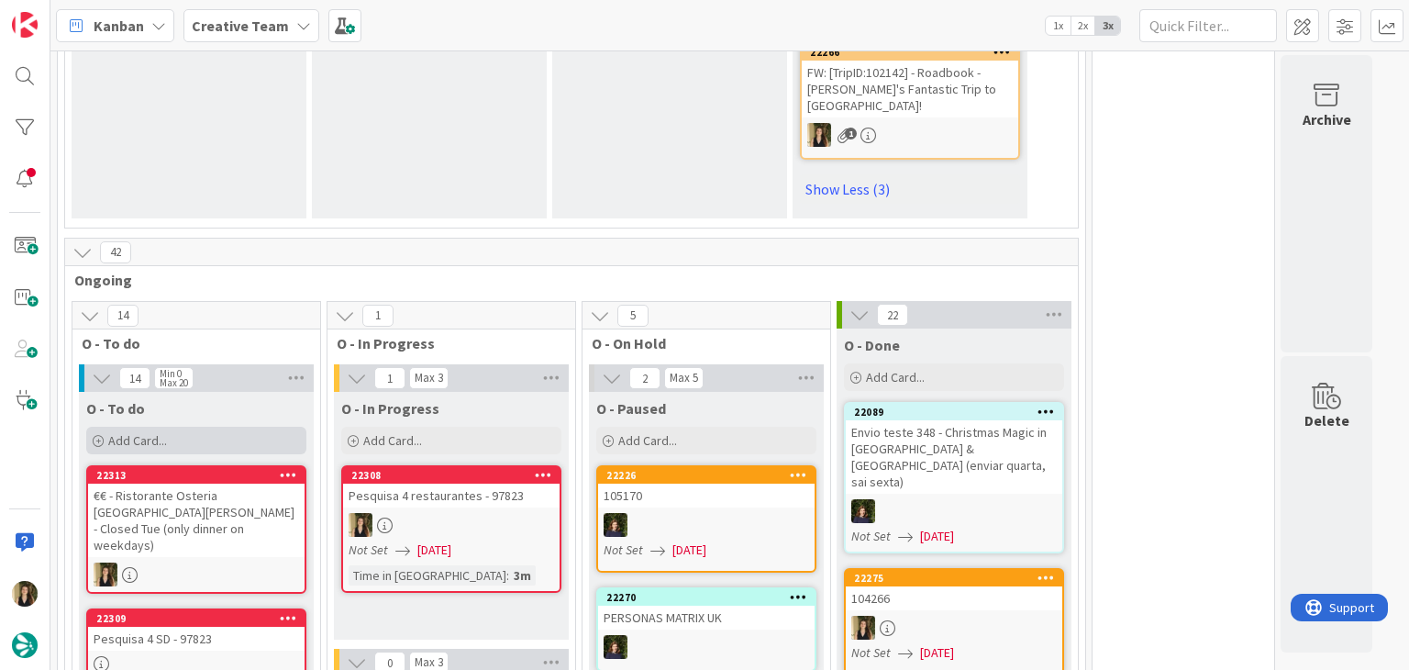
click at [246, 427] on div "Add Card..." at bounding box center [196, 441] width 220 height 28
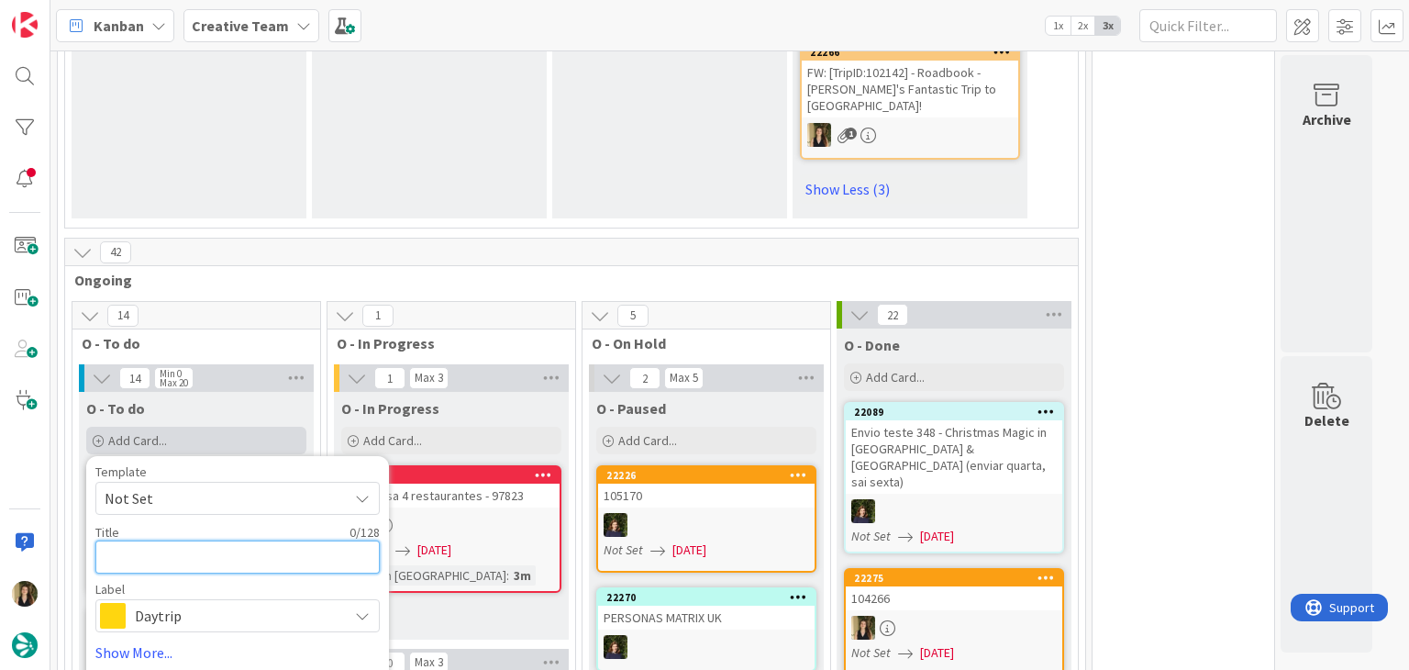
type textarea "x"
type textarea "€"
type textarea "x"
type textarea "€€"
type textarea "x"
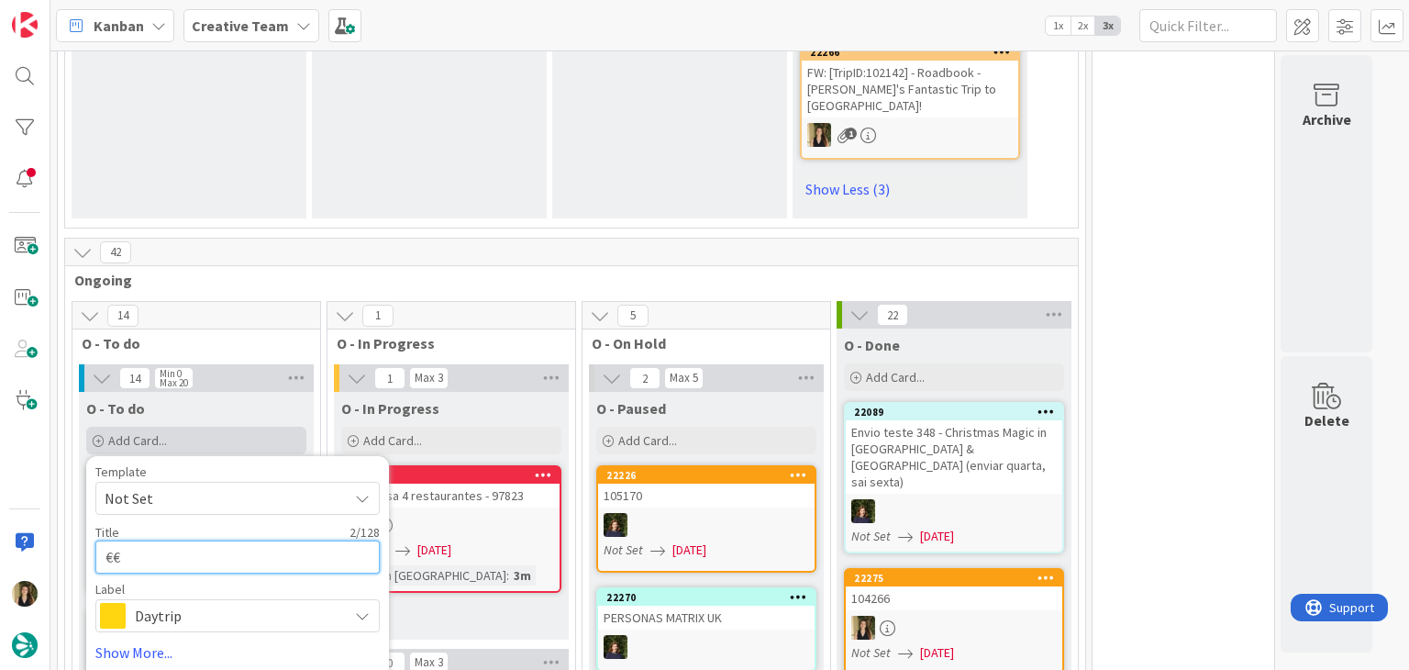
type textarea "€€"
type textarea "x"
type textarea "€€ -"
type textarea "x"
type textarea "€€ -"
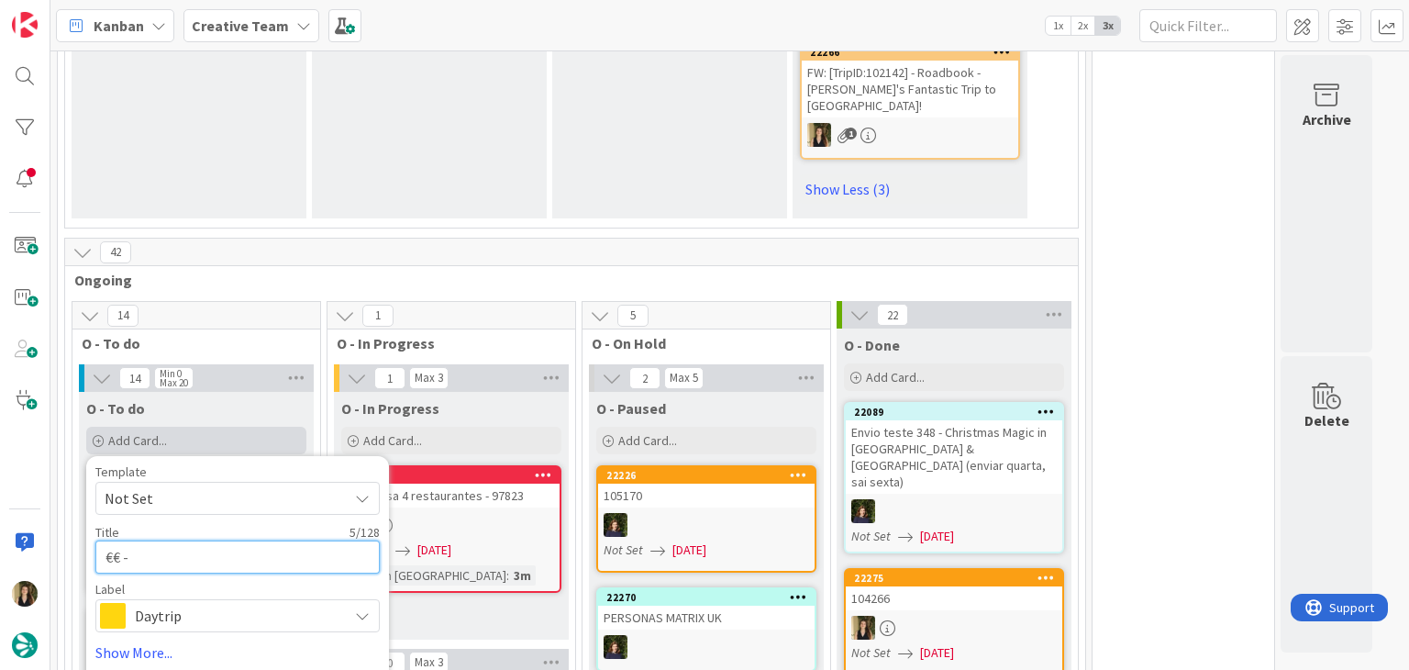
paste textarea "Ristorante [PERSON_NAME] [PERSON_NAME]"
type textarea "x"
type textarea "€€ - Ristorante [PERSON_NAME] [PERSON_NAME]"
type textarea "x"
type textarea "€€ - Ristorante [PERSON_NAME] [PERSON_NAME]"
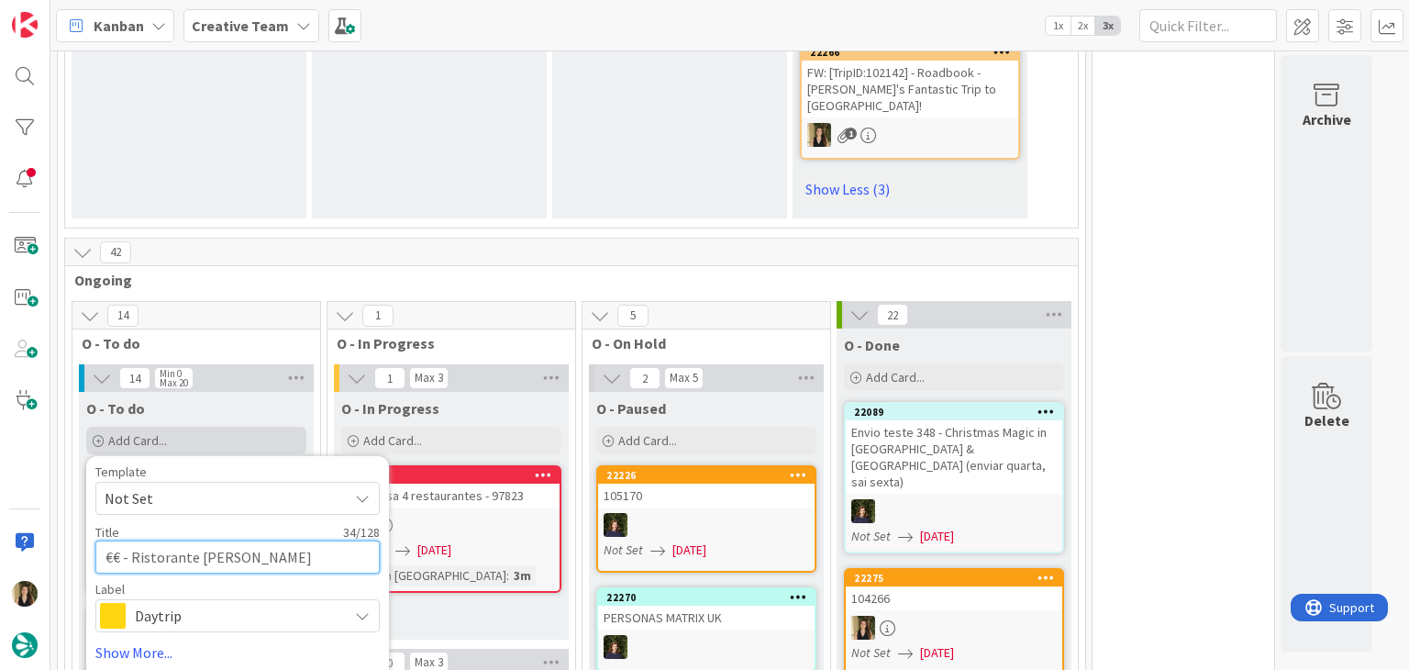
type textarea "x"
type textarea "€€ - Ristorante [PERSON_NAME] [PERSON_NAME] -"
type textarea "x"
type textarea "€€ - Ristorante [PERSON_NAME] [PERSON_NAME] -"
type textarea "x"
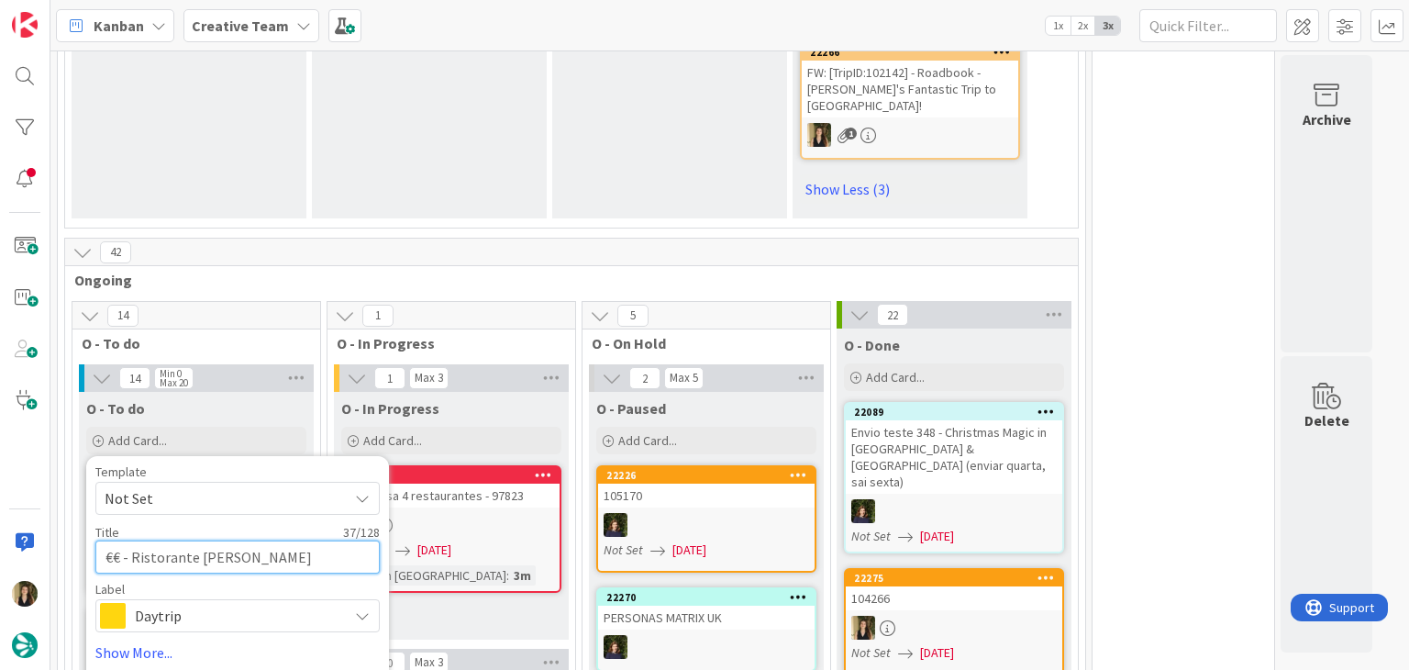
type textarea "€€ - Ristorante [PERSON_NAME] [PERSON_NAME] - C"
type textarea "x"
type textarea "€€ - Ristorante [PERSON_NAME] [PERSON_NAME] - Cl"
type textarea "x"
type textarea "€€ - Ristorante [PERSON_NAME] [PERSON_NAME] - Clo"
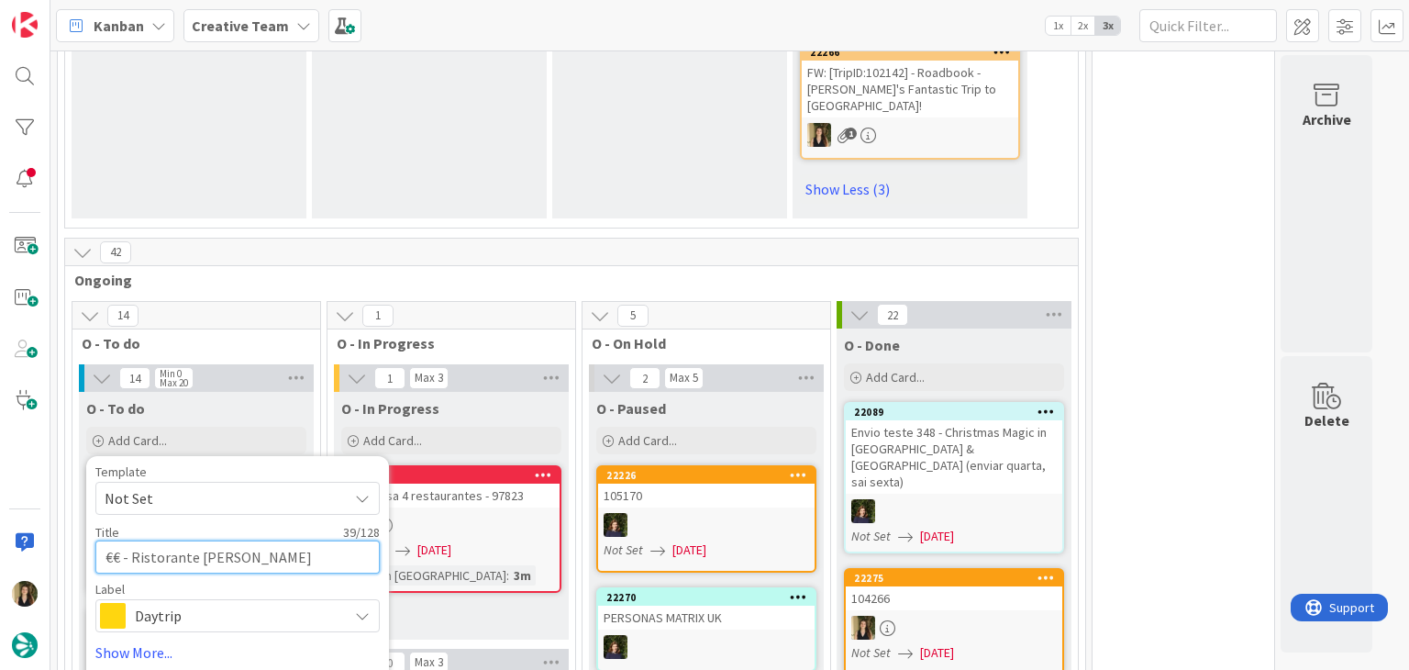
type textarea "x"
type textarea "€€ - Ristorante [PERSON_NAME] [PERSON_NAME]"
type textarea "x"
type textarea "€€ - Ristorante [PERSON_NAME] [PERSON_NAME] - Close"
type textarea "x"
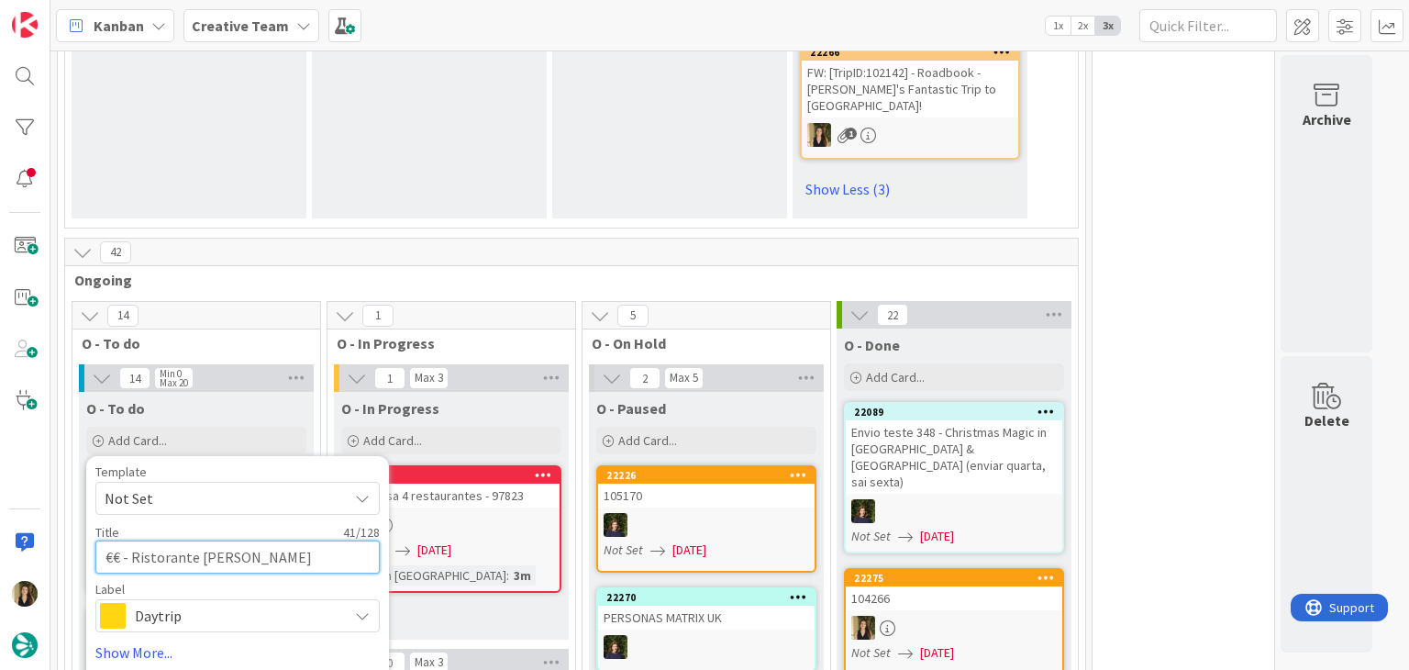
type textarea "€€ - Ristorante [PERSON_NAME] [PERSON_NAME] - Closed"
type textarea "x"
type textarea "€€ - Ristorante [PERSON_NAME] [PERSON_NAME] - Closed"
type textarea "x"
type textarea "€€ - Ristorante [PERSON_NAME] [PERSON_NAME] - Closed T"
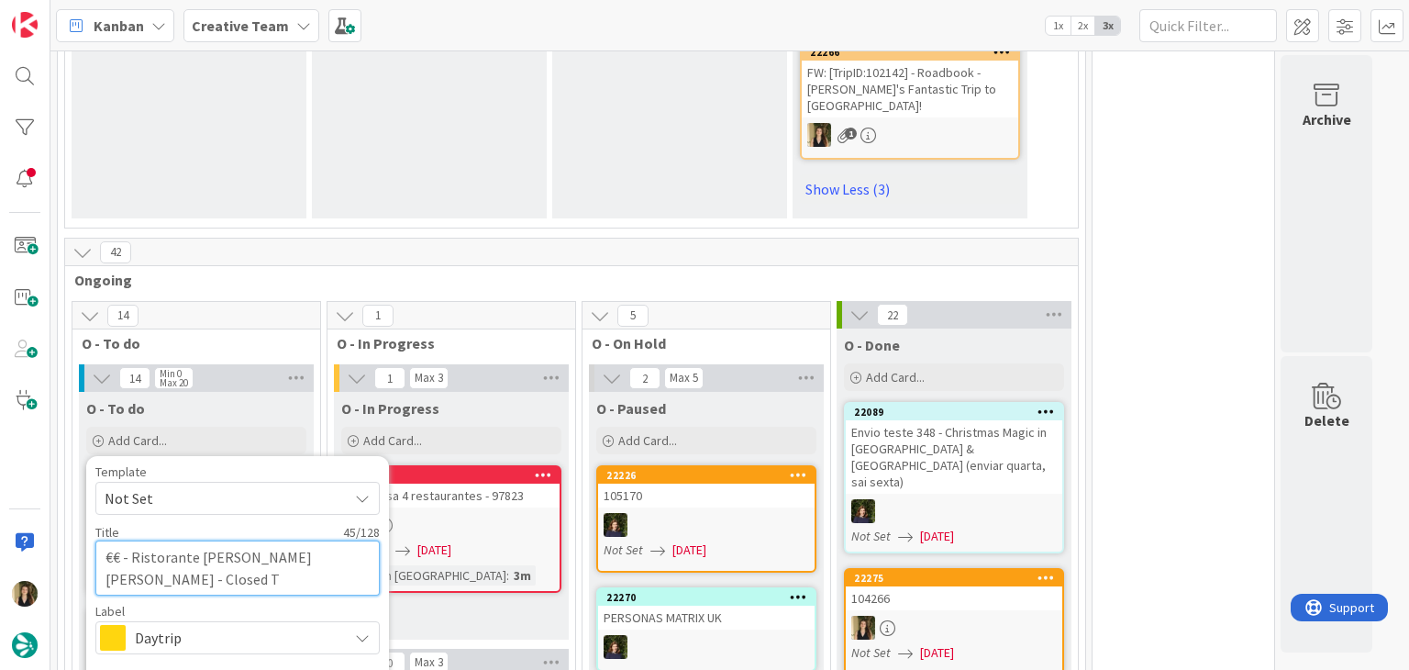
type textarea "x"
type textarea "€€ - Ristorante [PERSON_NAME] [PERSON_NAME] - Closed Tu"
type textarea "x"
type textarea "€€ - Ristorante [PERSON_NAME] [PERSON_NAME] - Closed Tue"
click at [217, 625] on span "Daytrip" at bounding box center [237, 638] width 204 height 26
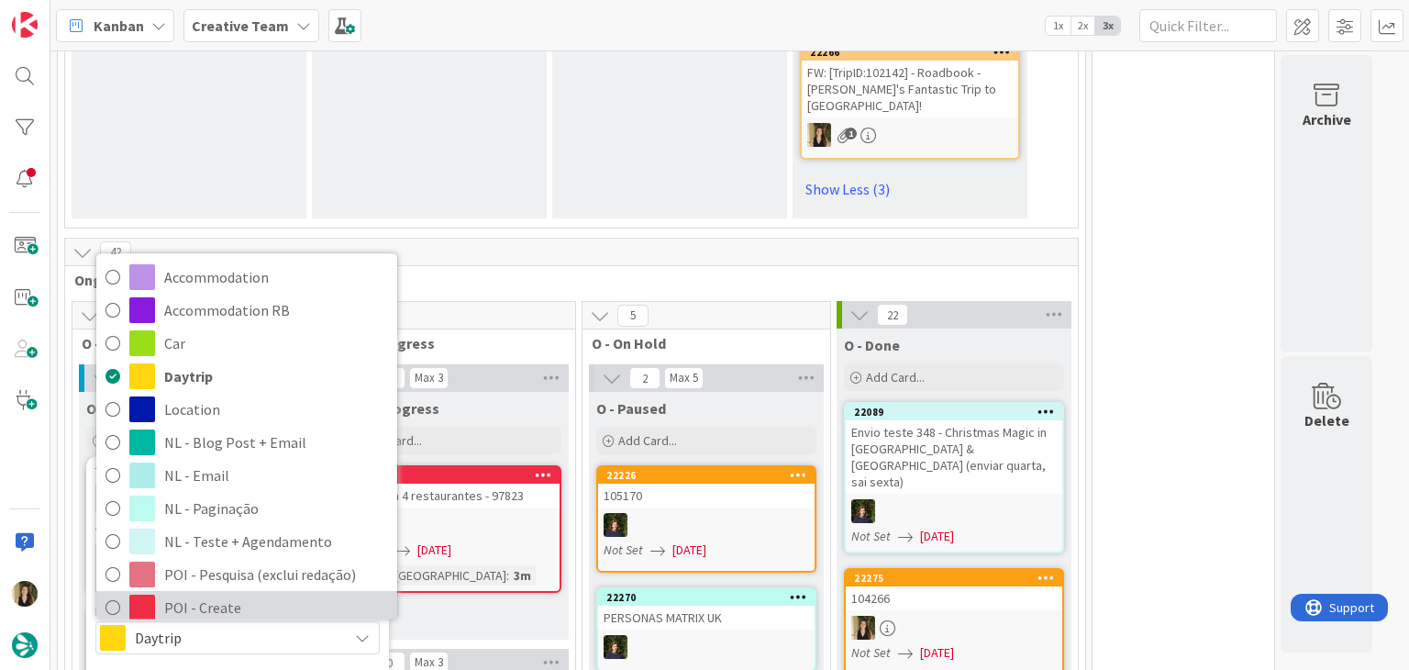
click at [223, 594] on span "POI - Create" at bounding box center [276, 608] width 224 height 28
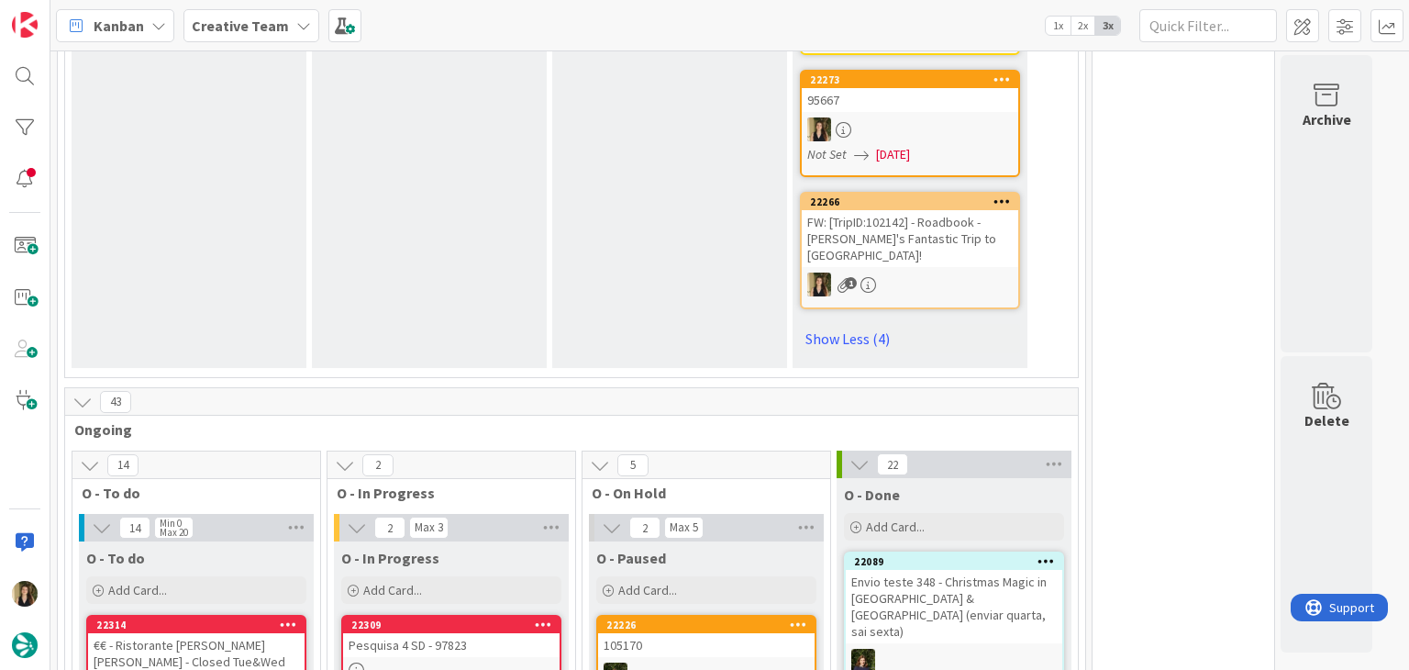
click at [227, 633] on div "€€ - Ristorante [PERSON_NAME] [PERSON_NAME] - Closed Tue&Wed" at bounding box center [196, 653] width 216 height 40
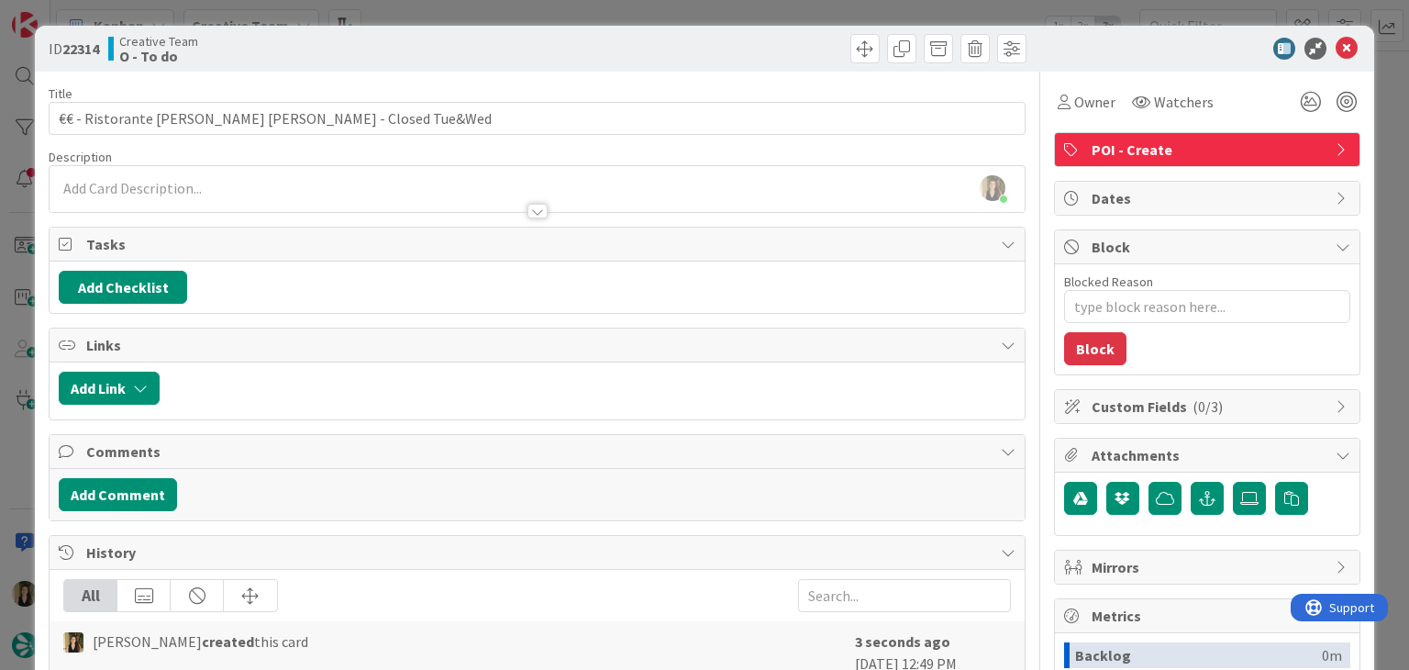
click at [233, 204] on div at bounding box center [537, 202] width 974 height 19
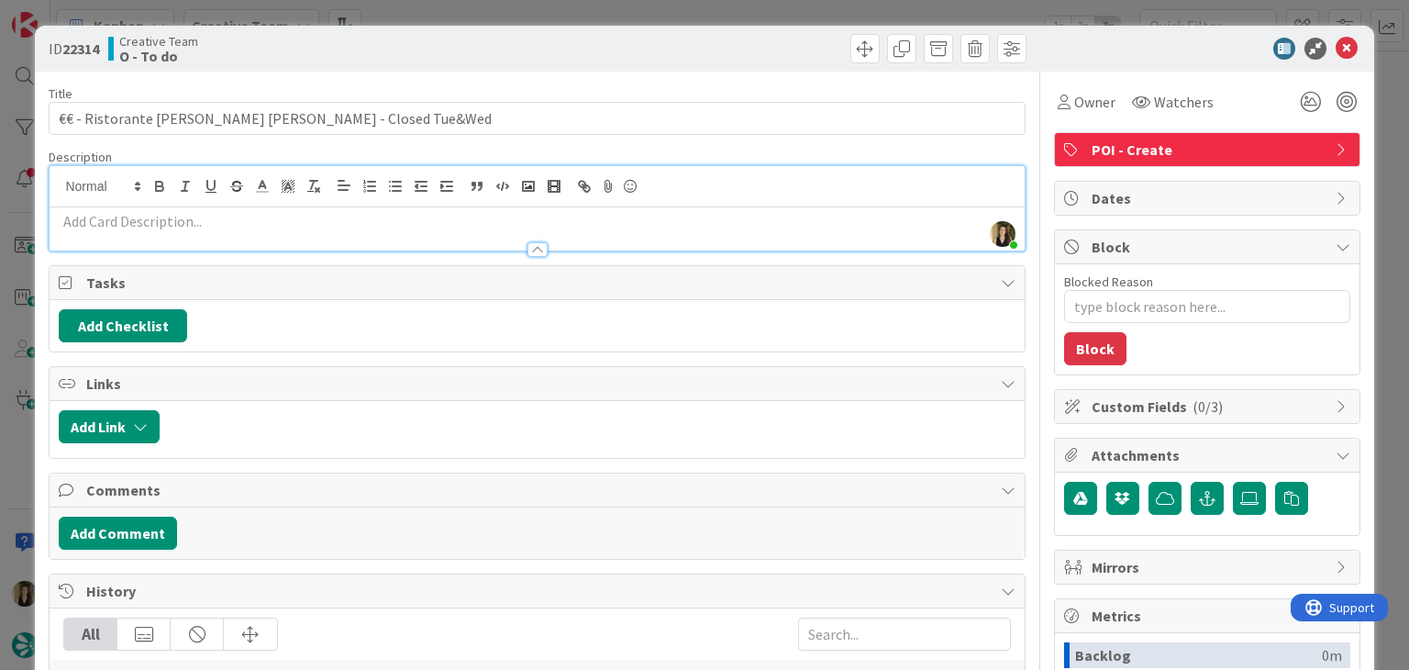
click at [211, 231] on div at bounding box center [537, 240] width 974 height 19
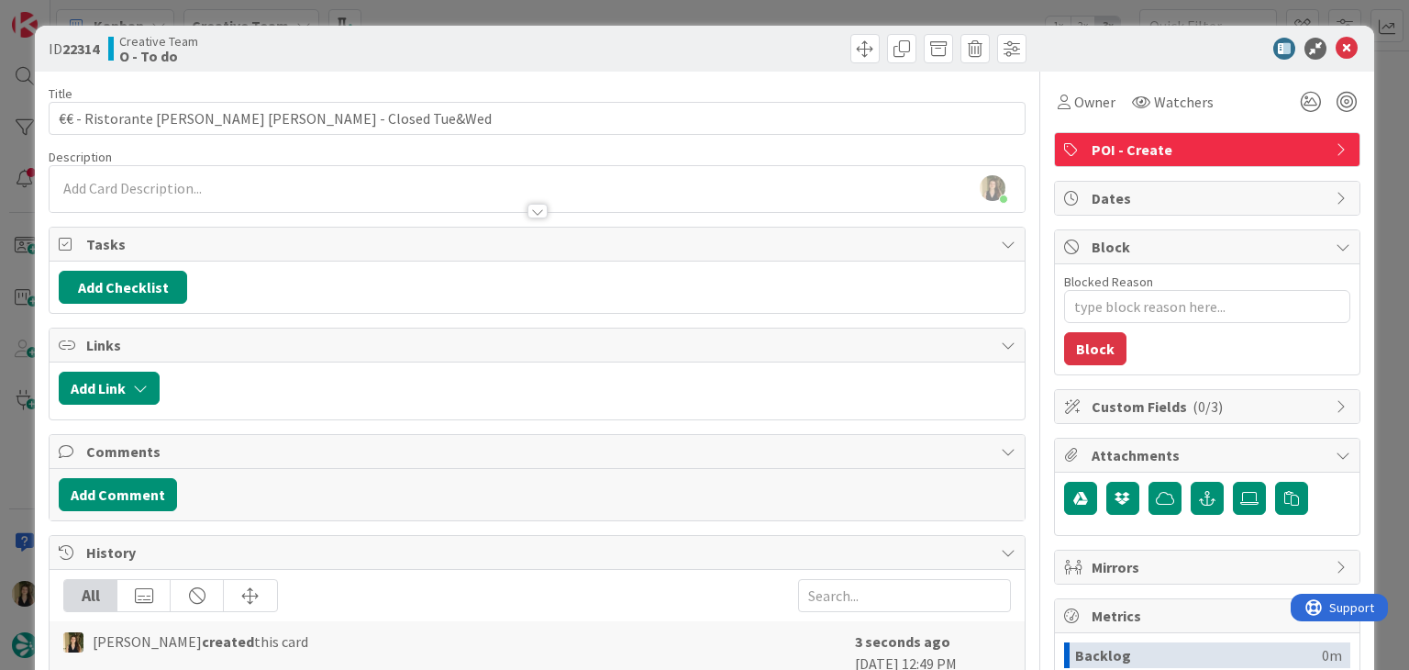
click at [212, 194] on div at bounding box center [537, 202] width 974 height 19
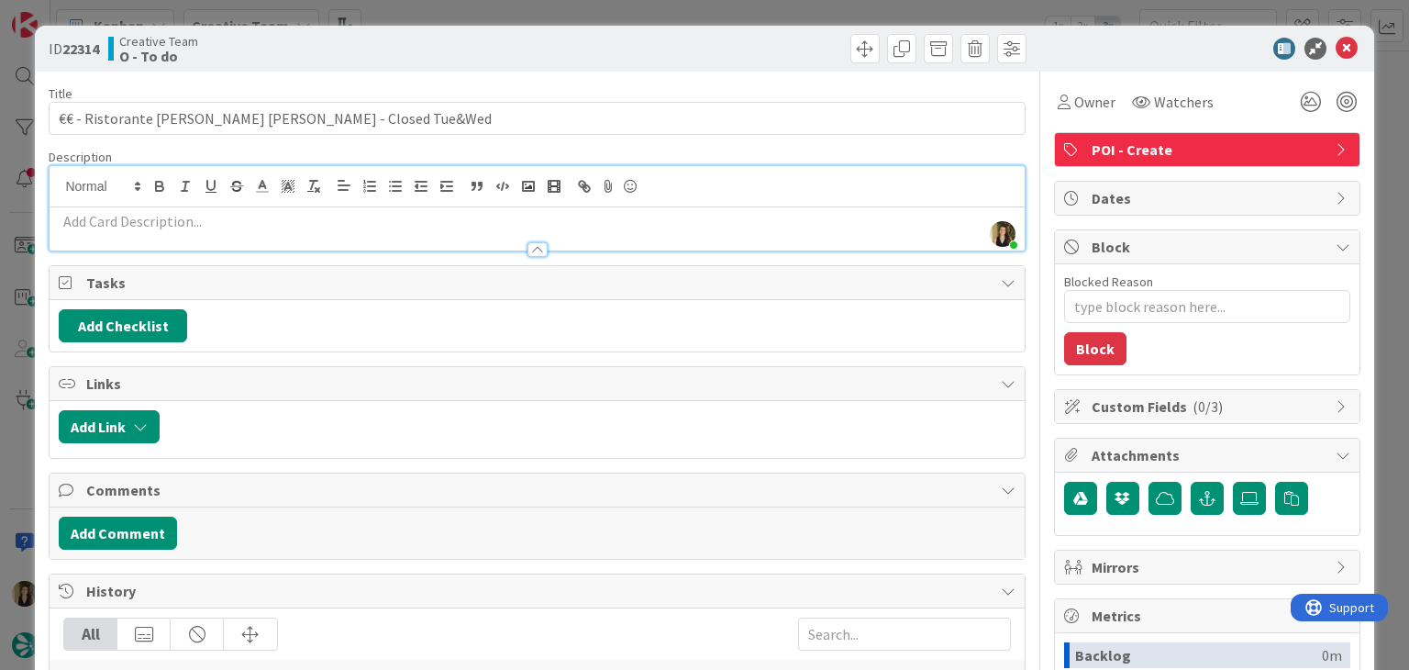
click at [224, 217] on p at bounding box center [537, 221] width 956 height 21
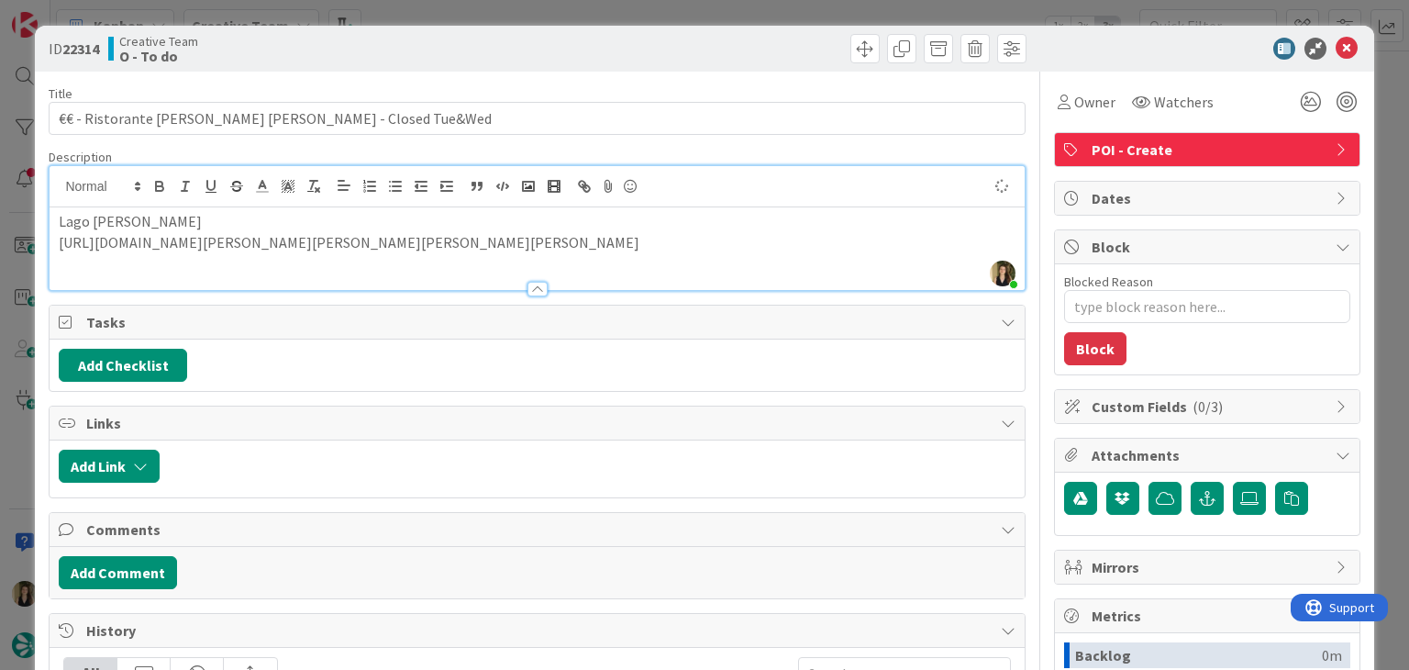
click at [252, 221] on p "Lago [PERSON_NAME]" at bounding box center [537, 221] width 956 height 21
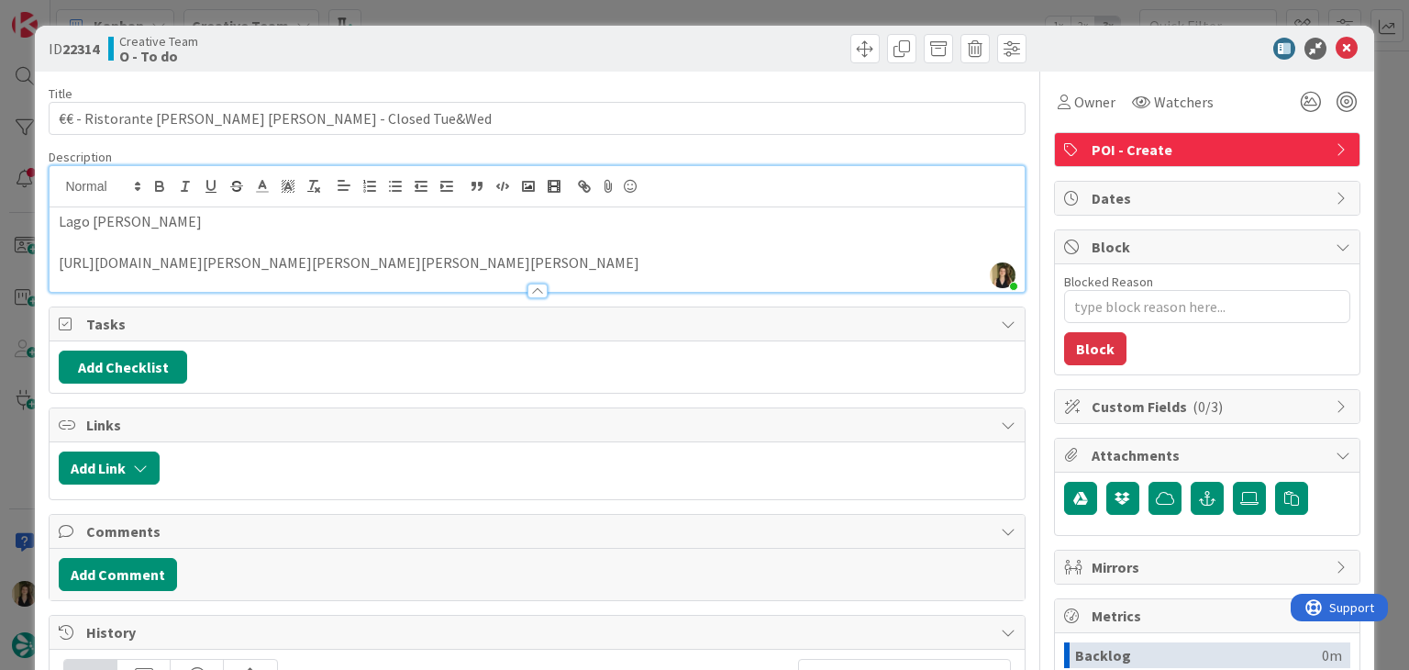
click at [615, 273] on p "[URL][DOMAIN_NAME][PERSON_NAME][PERSON_NAME][PERSON_NAME][PERSON_NAME]" at bounding box center [537, 262] width 956 height 21
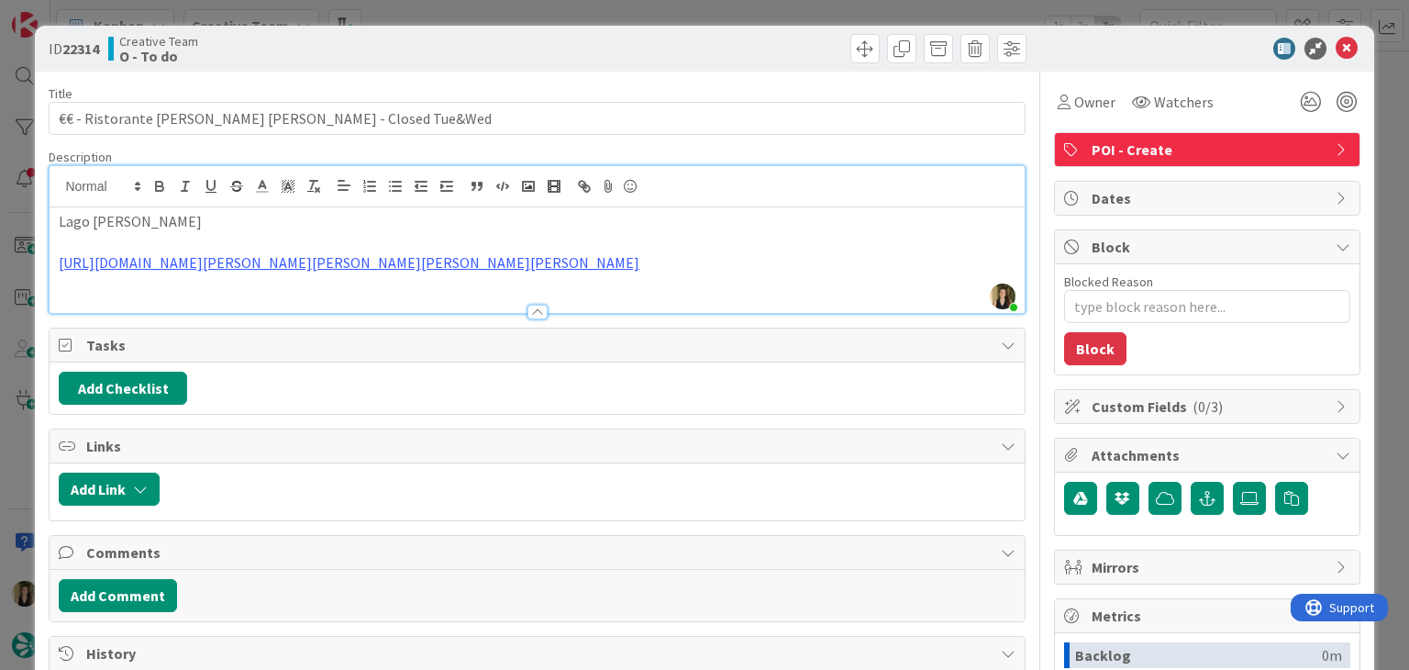
click at [635, 50] on div at bounding box center [784, 48] width 484 height 29
click at [637, 8] on div "ID 22314 Creative Team O - To do Title 51 / 128 €€ - Ristorante [PERSON_NAME] […" at bounding box center [704, 335] width 1409 height 670
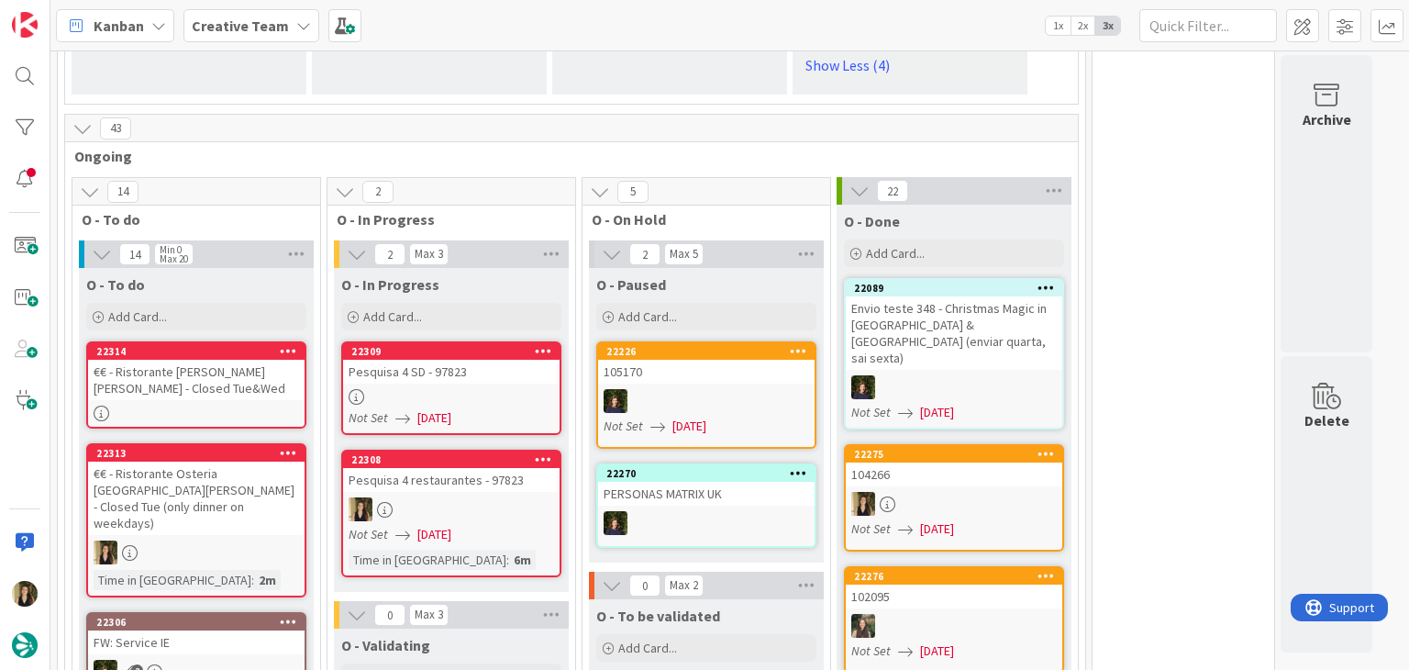
scroll to position [2135, 0]
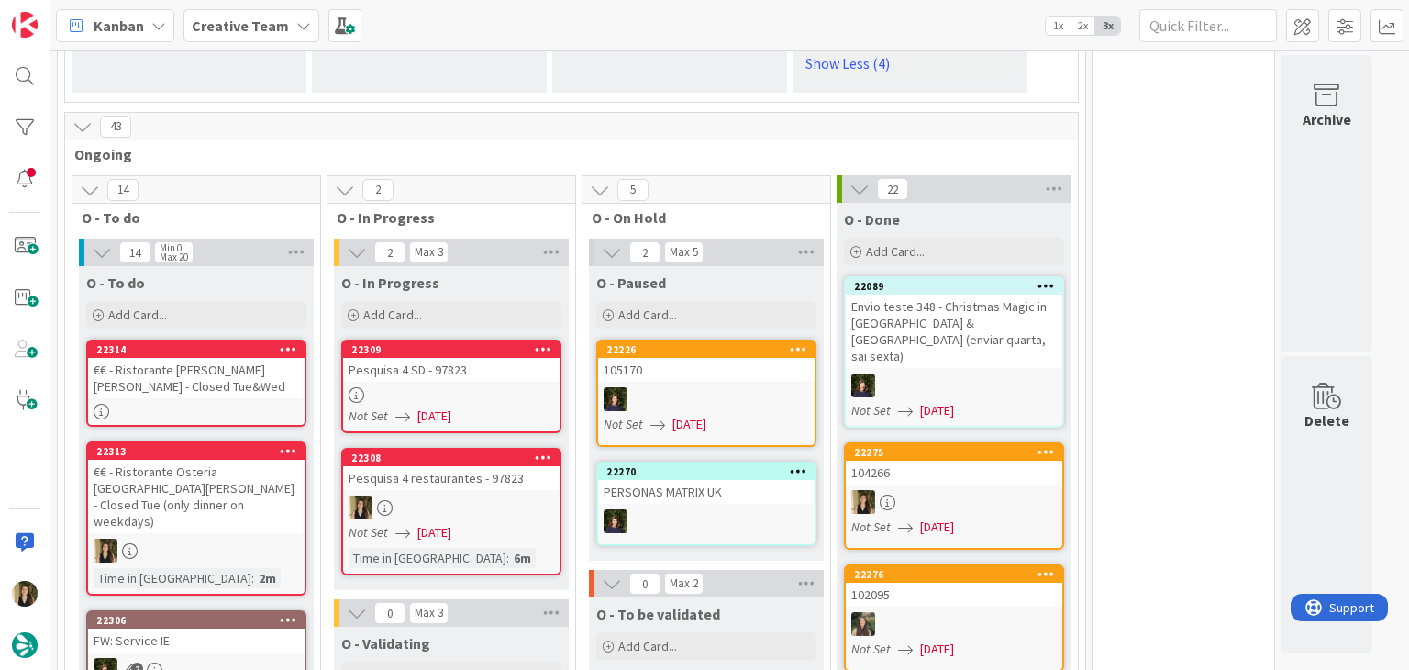
click at [437, 387] on div at bounding box center [451, 395] width 216 height 16
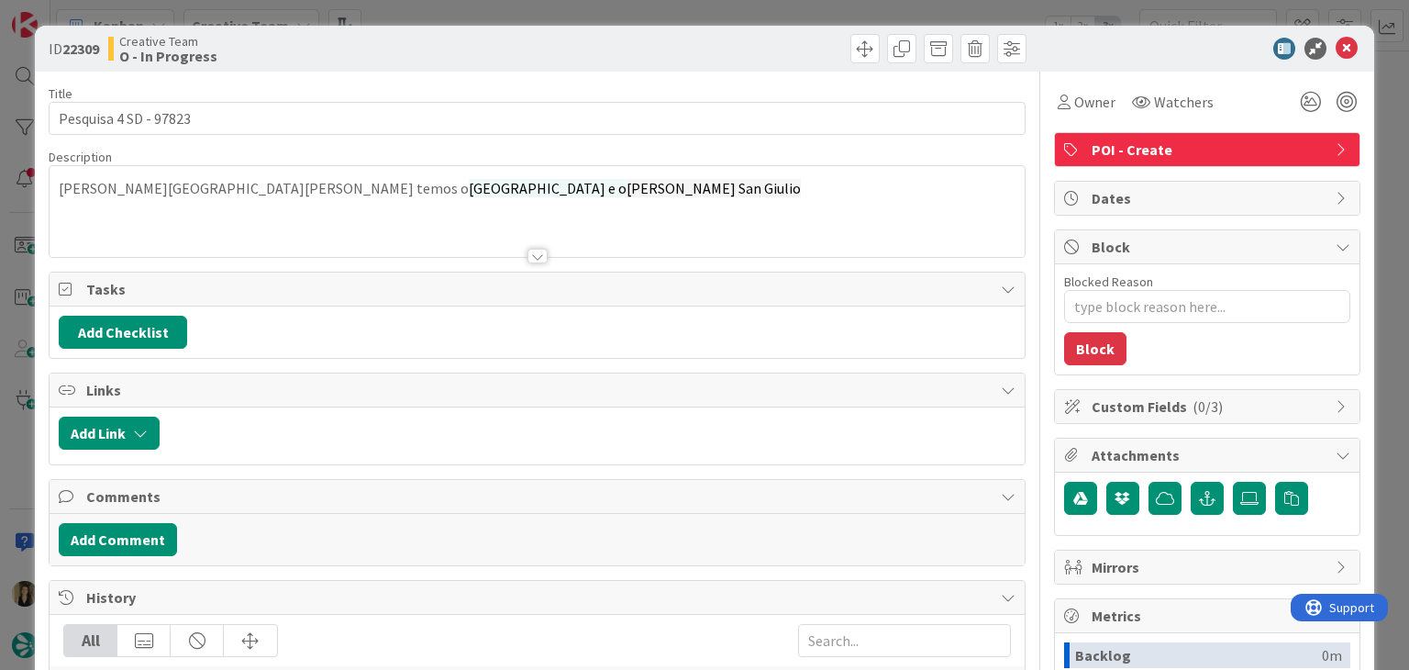
click at [645, 11] on div "ID 22309 Creative Team O - In Progress Title 21 / 128 Pesquisa 4 SD - 97823 Des…" at bounding box center [704, 335] width 1409 height 670
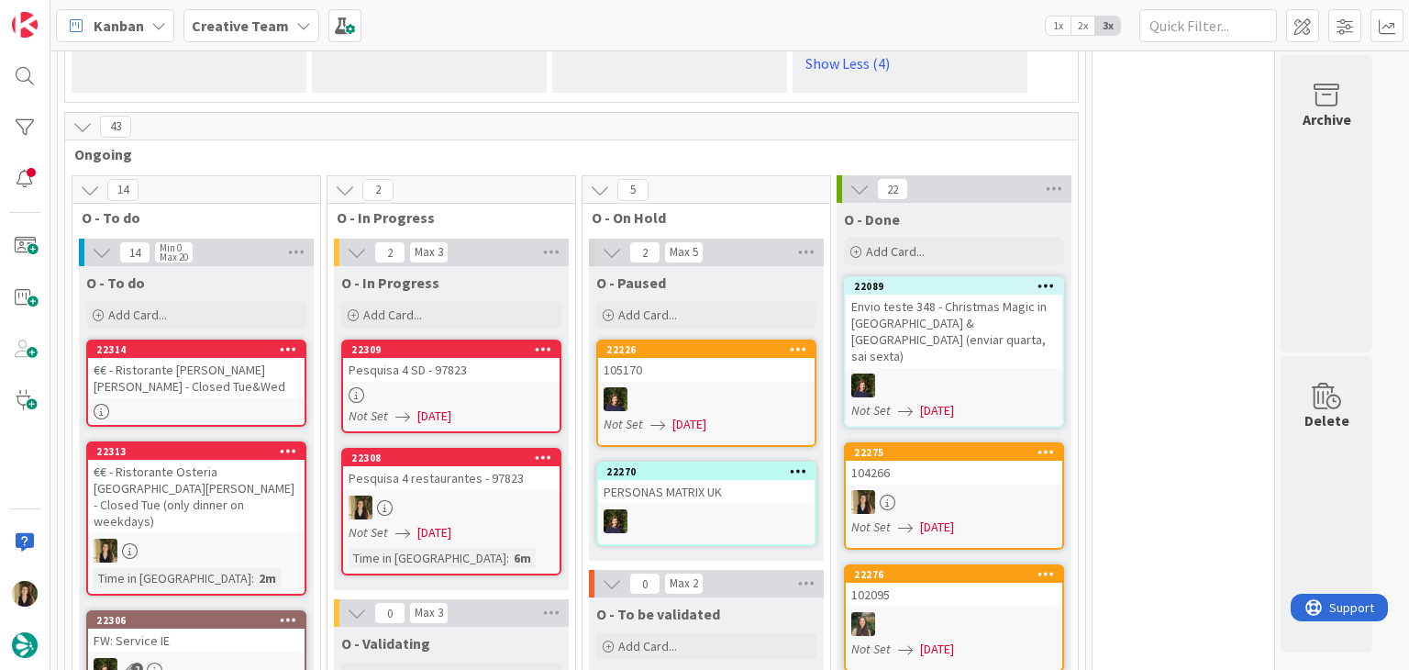
click at [231, 538] on div at bounding box center [196, 550] width 216 height 24
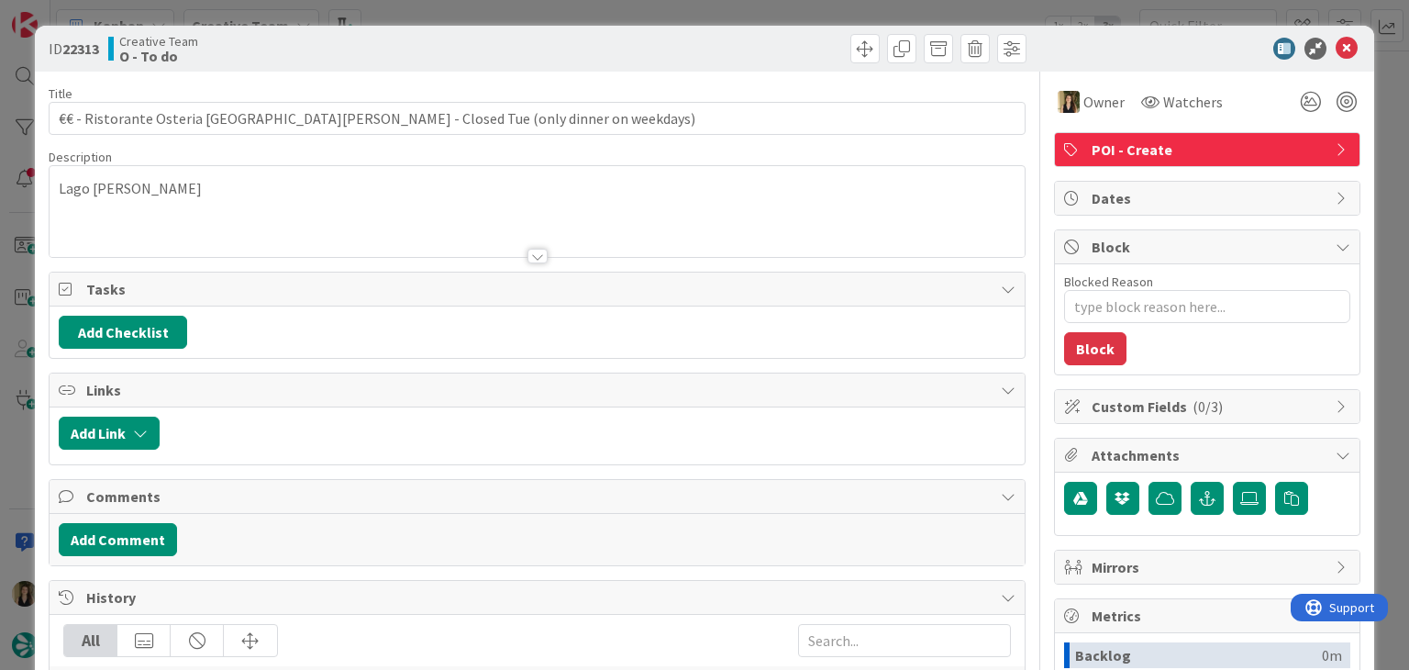
drag, startPoint x: 617, startPoint y: 15, endPoint x: 617, endPoint y: 0, distance: 14.7
click at [616, 13] on div "ID 22313 Creative Team O - To do Title 74 / 128 €€ - Ristorante Osteria [GEOGRA…" at bounding box center [704, 335] width 1409 height 670
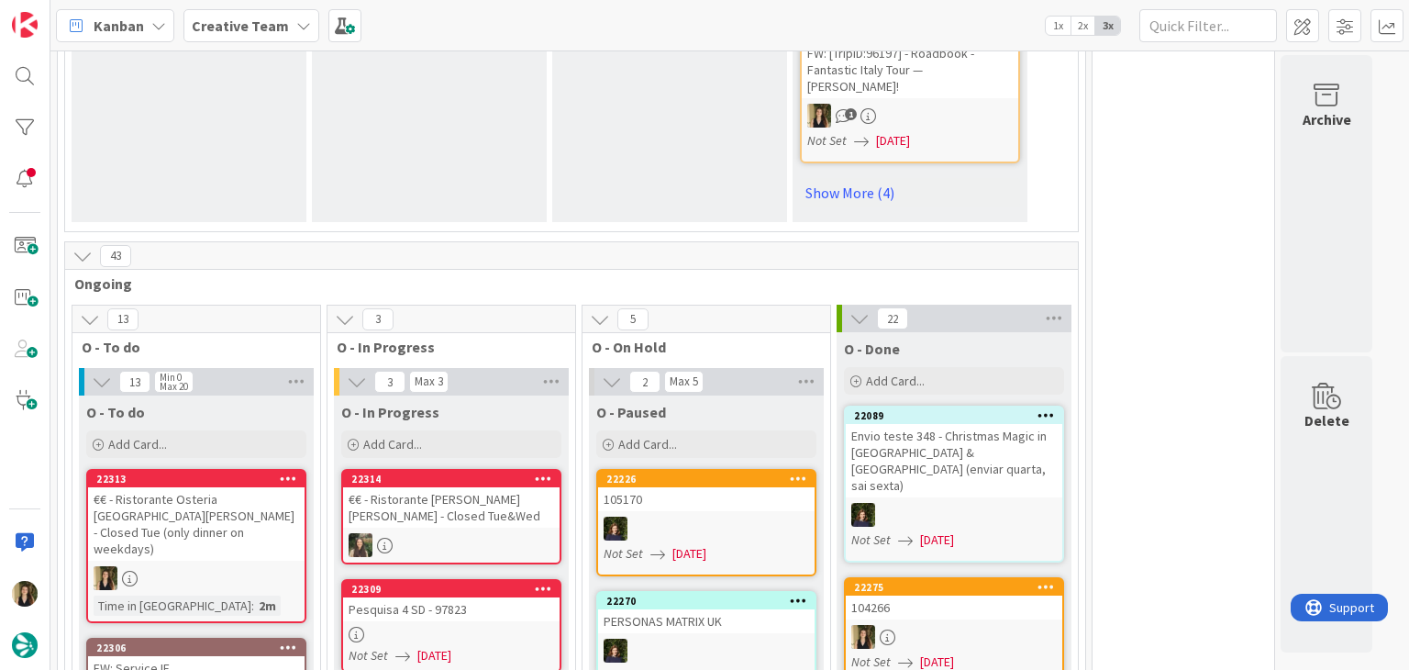
scroll to position [1651, 0]
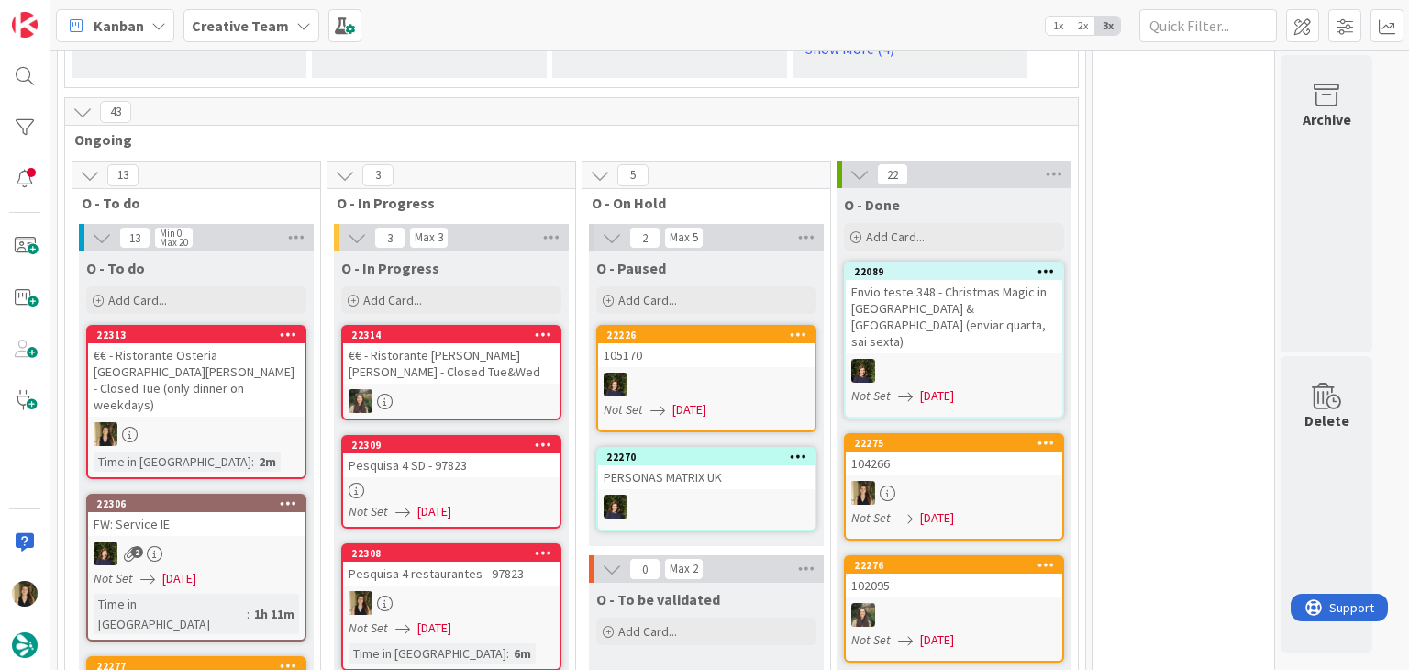
click at [279, 422] on div at bounding box center [196, 434] width 216 height 24
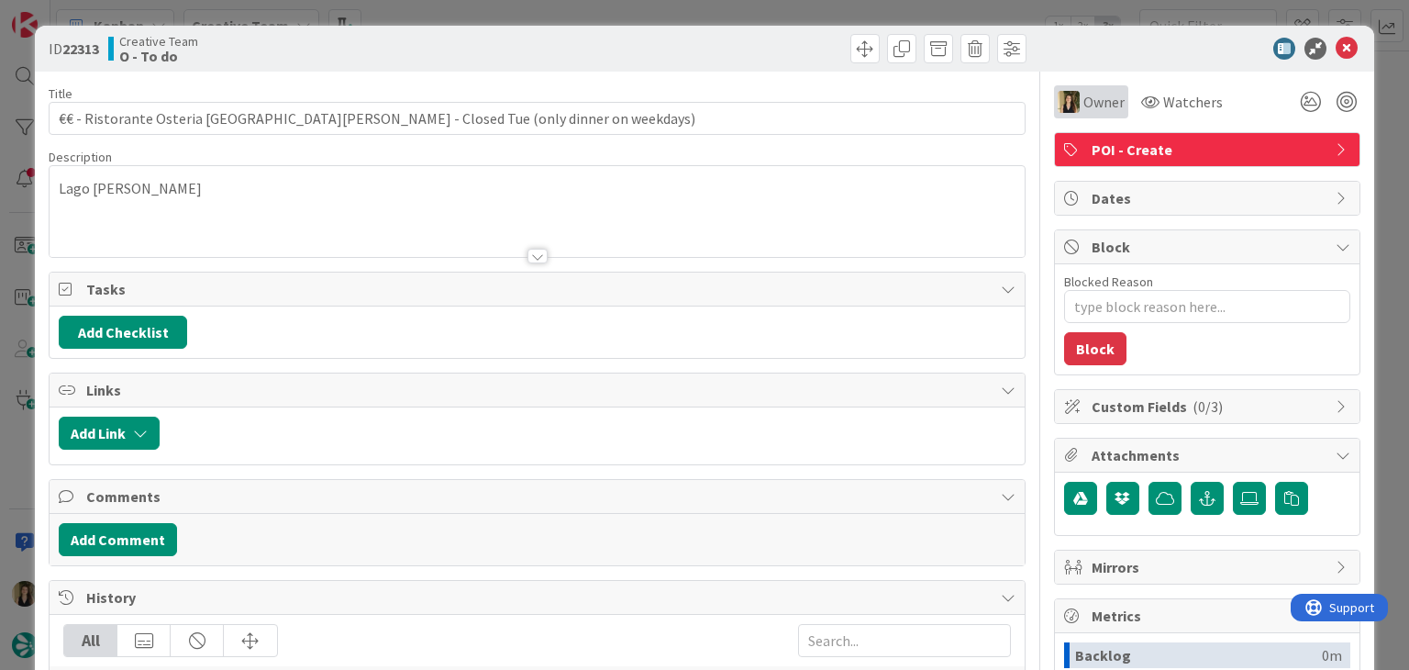
click at [1071, 113] on div "Owner" at bounding box center [1091, 101] width 74 height 33
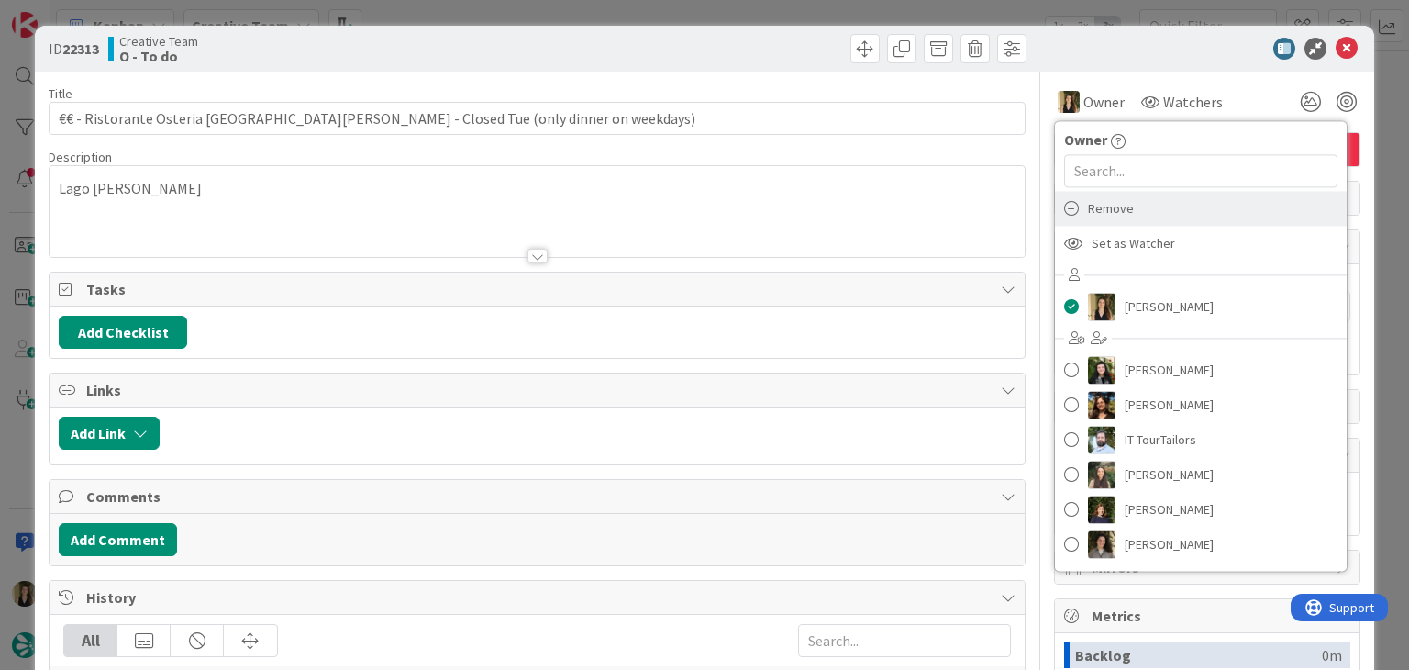
click at [1123, 223] on div "Remove" at bounding box center [1201, 208] width 292 height 35
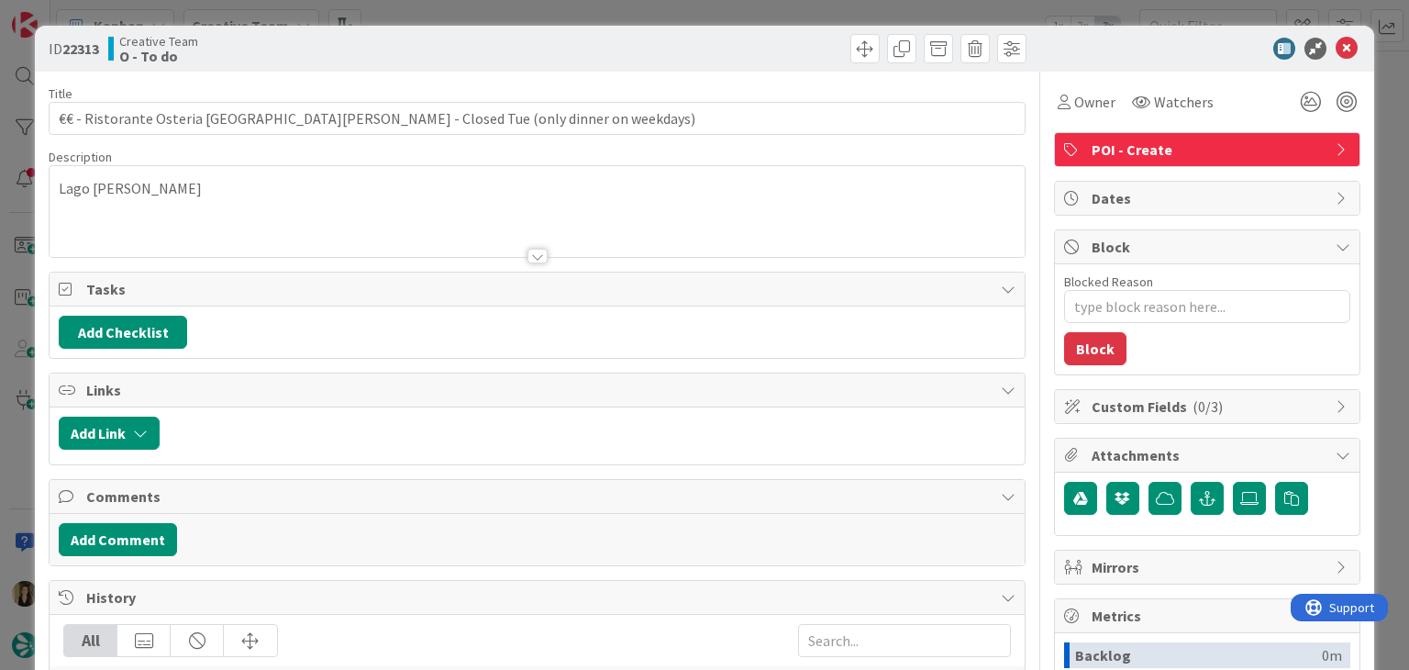
click at [719, 5] on div "ID 22313 Creative Team O - To do Title 74 / 128 €€ - Ristorante Osteria San Mar…" at bounding box center [704, 335] width 1409 height 670
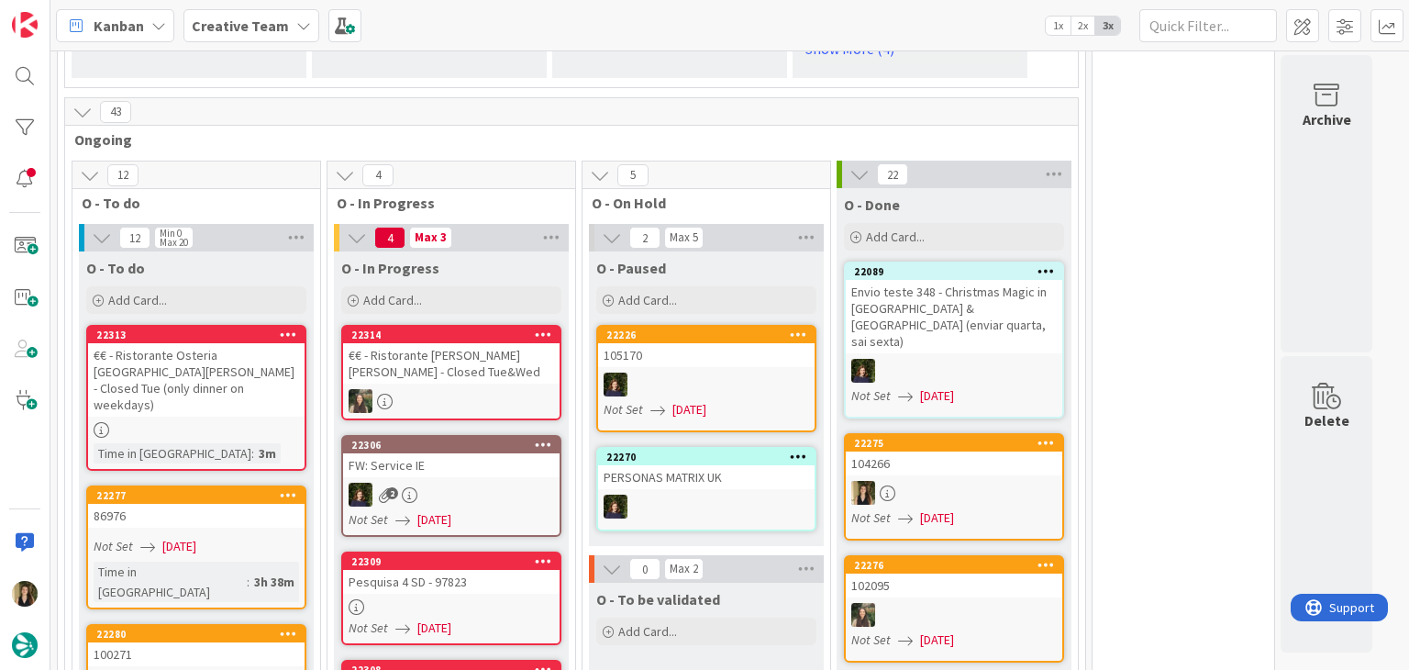
click at [481, 599] on div at bounding box center [451, 607] width 216 height 16
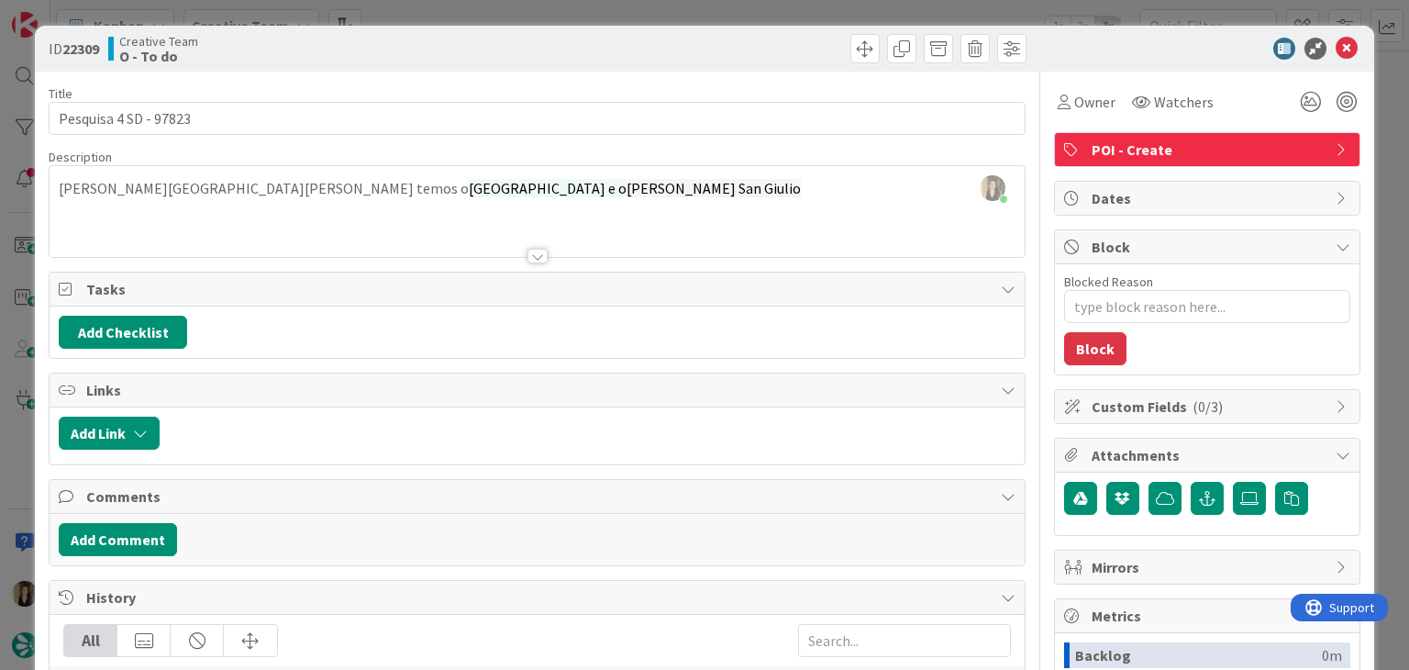
click at [746, 21] on div "ID 22309 Creative Team O - To do Title 21 / 128 Pesquisa 4 SD - 97823 Descripti…" at bounding box center [704, 335] width 1409 height 670
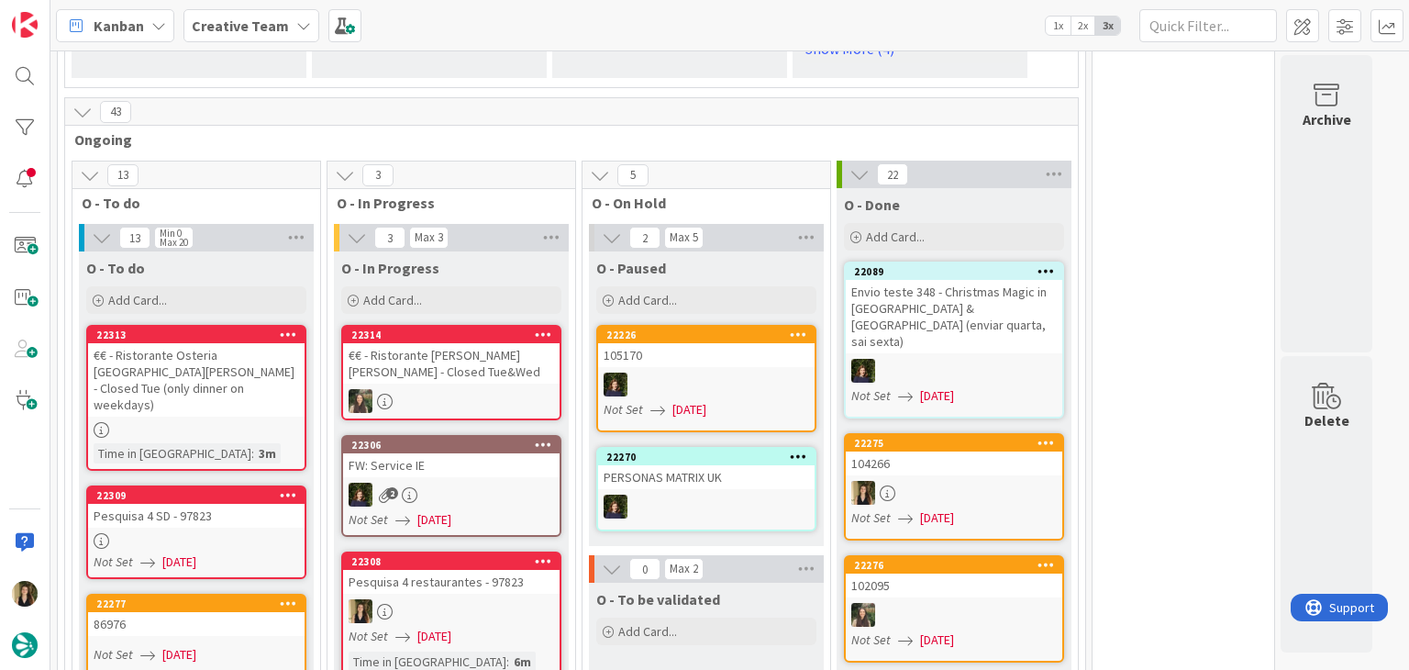
click at [745, 15] on div "Kanban Creative Team 1x 2x 3x" at bounding box center [729, 25] width 1359 height 50
drag, startPoint x: 250, startPoint y: 137, endPoint x: 262, endPoint y: 134, distance: 13.1
click at [250, 286] on div "Add Card..." at bounding box center [196, 300] width 220 height 28
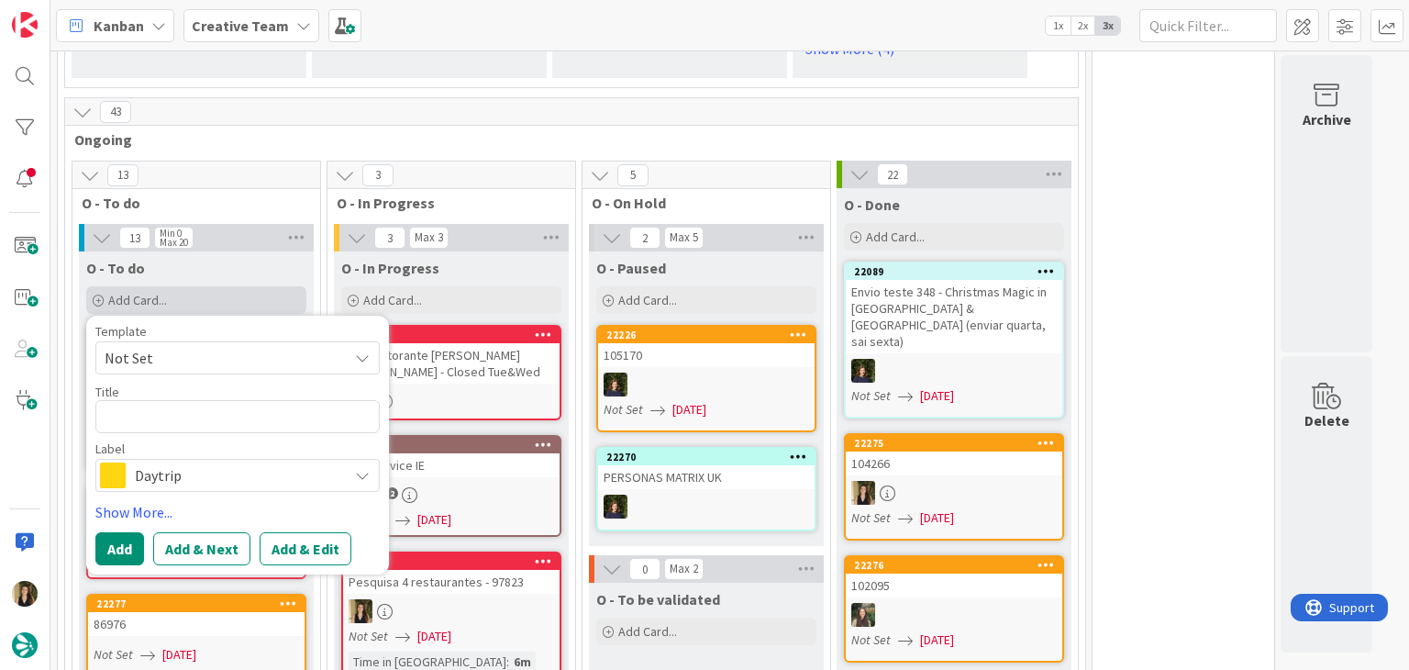
drag, startPoint x: 286, startPoint y: 130, endPoint x: 291, endPoint y: 143, distance: 13.6
click at [291, 286] on div "Add Card..." at bounding box center [196, 300] width 220 height 28
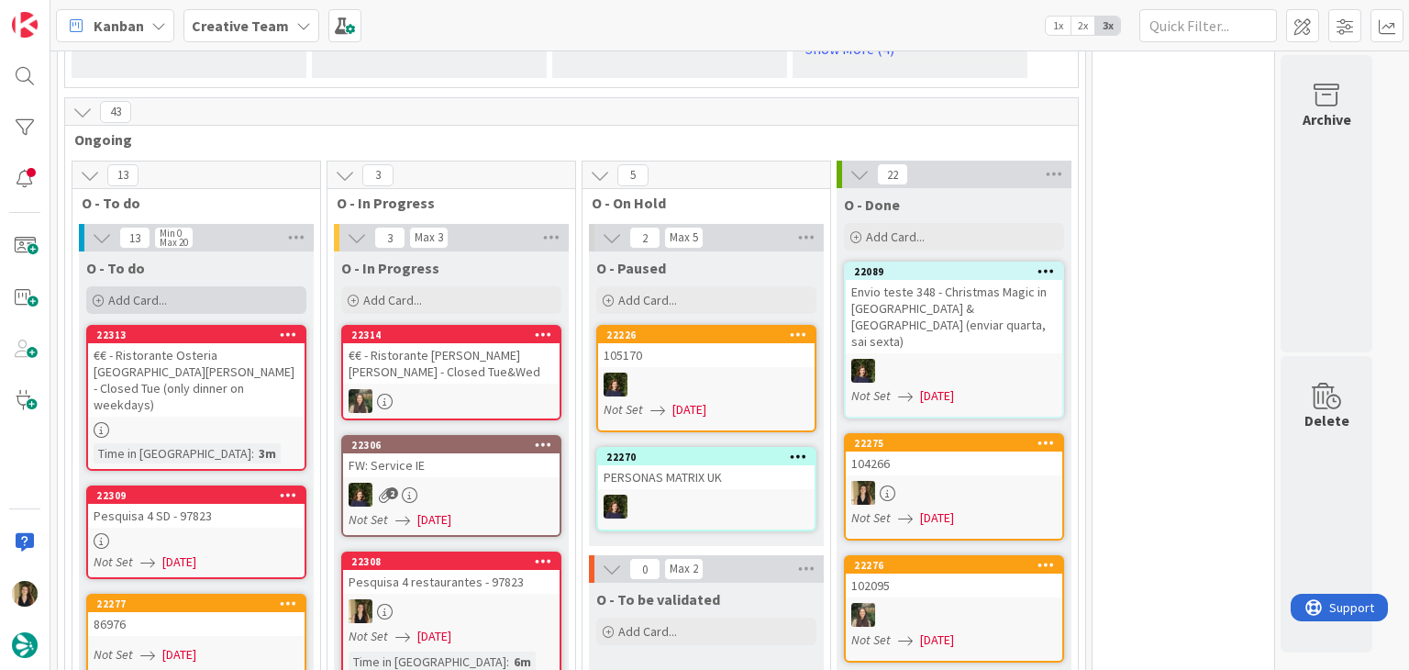
click at [264, 286] on div "Add Card..." at bounding box center [196, 300] width 220 height 28
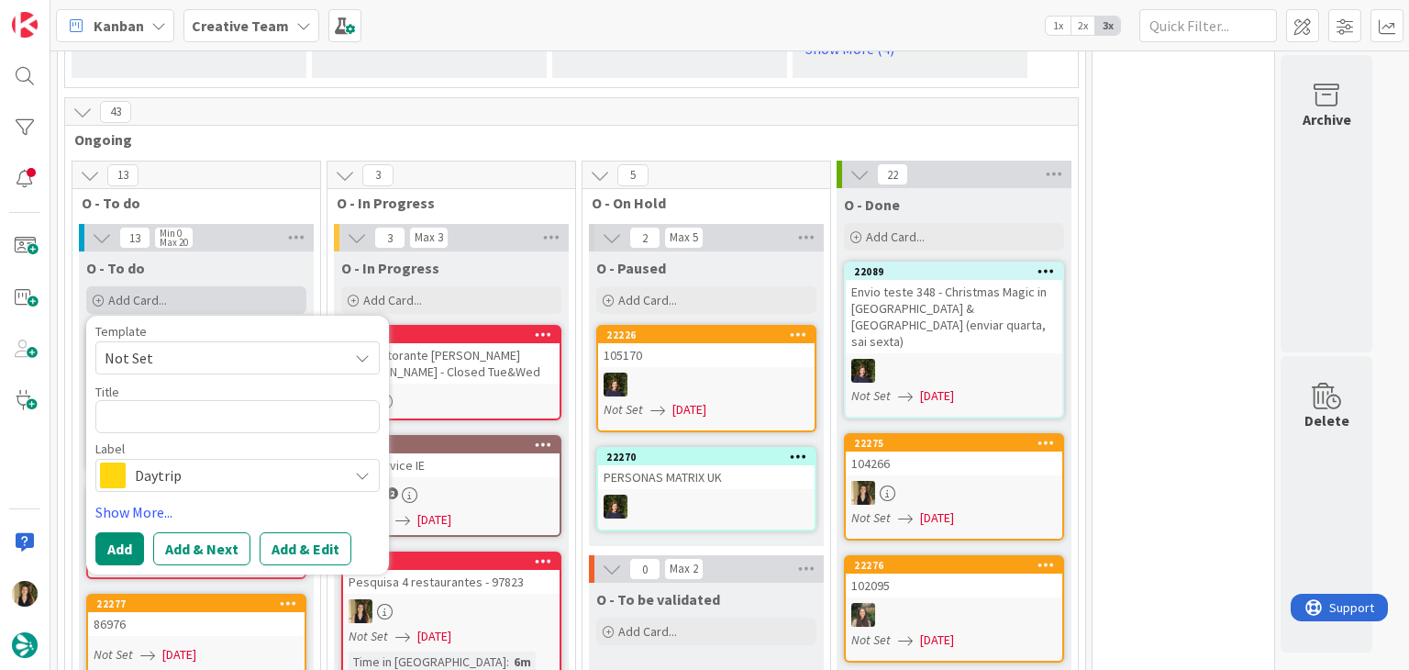
click at [262, 286] on div "Add Card..." at bounding box center [196, 300] width 220 height 28
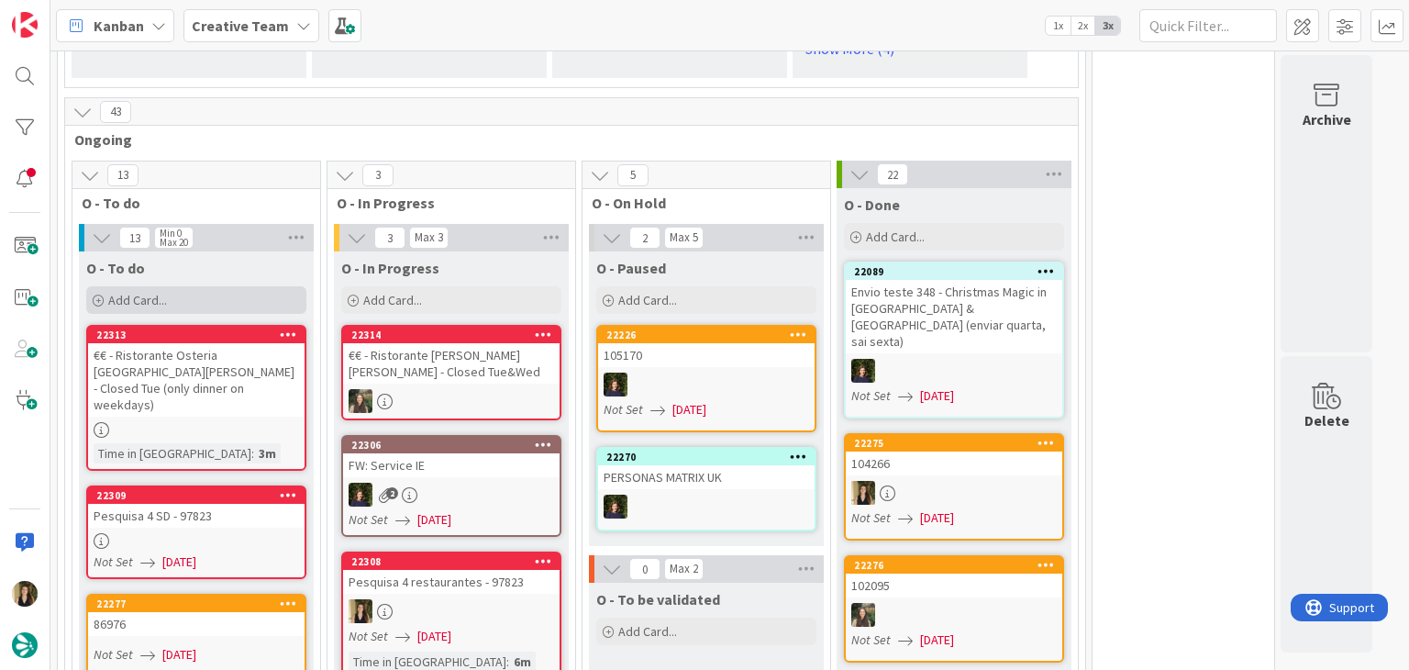
click at [242, 286] on div "Add Card..." at bounding box center [196, 300] width 220 height 28
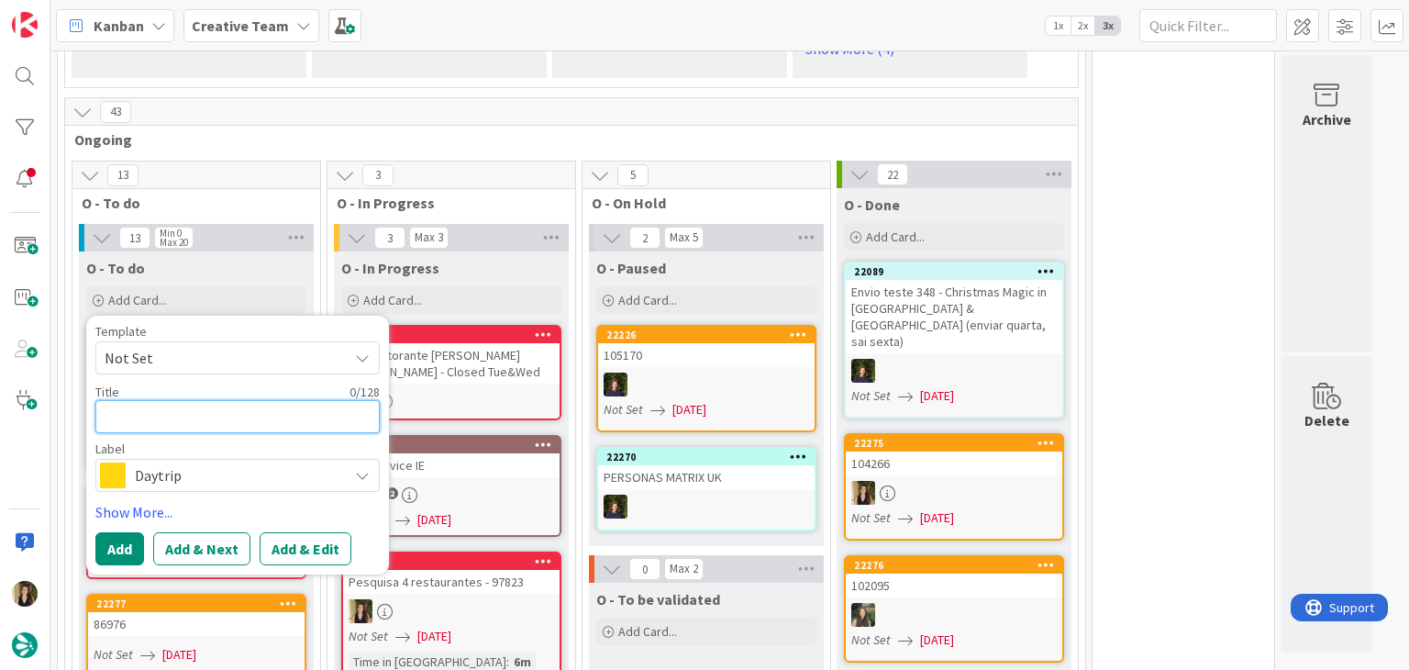
click at [173, 400] on textarea at bounding box center [237, 416] width 284 height 33
type textarea "x"
type textarea "€"
type textarea "x"
type textarea "€€"
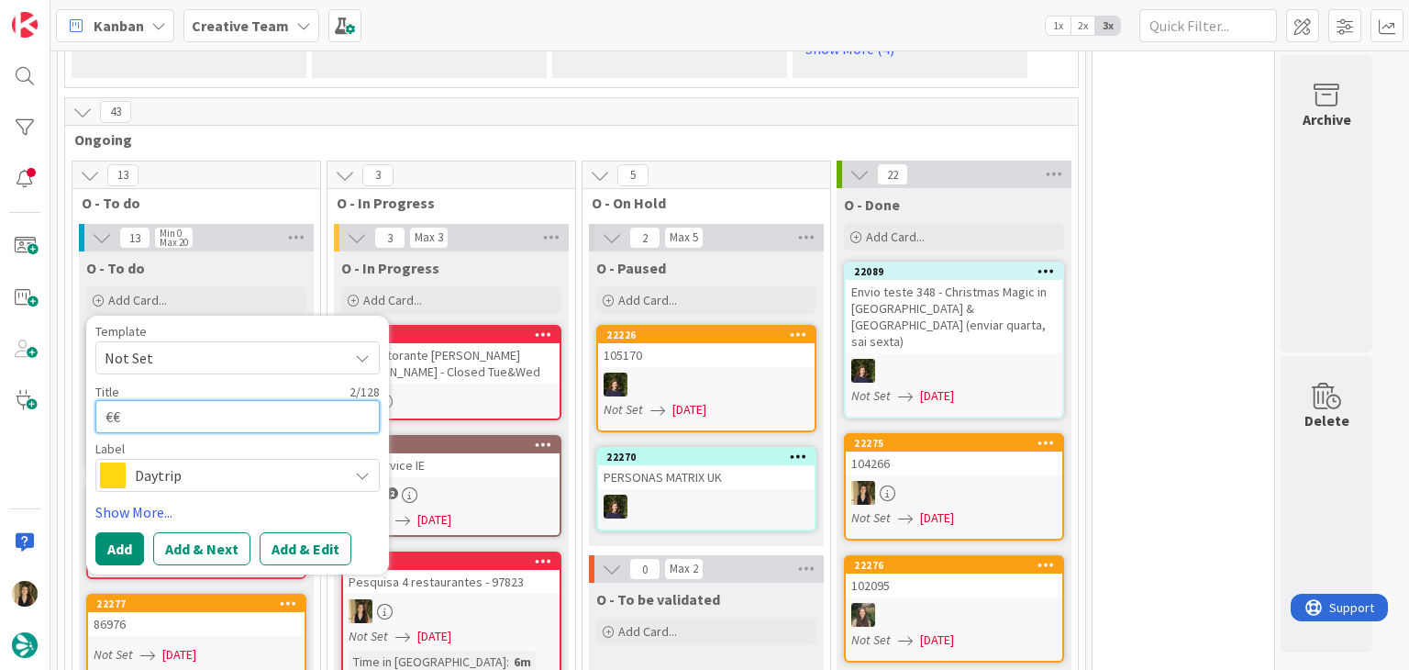
type textarea "x"
type textarea "€€"
type textarea "x"
type textarea "€€ -"
type textarea "x"
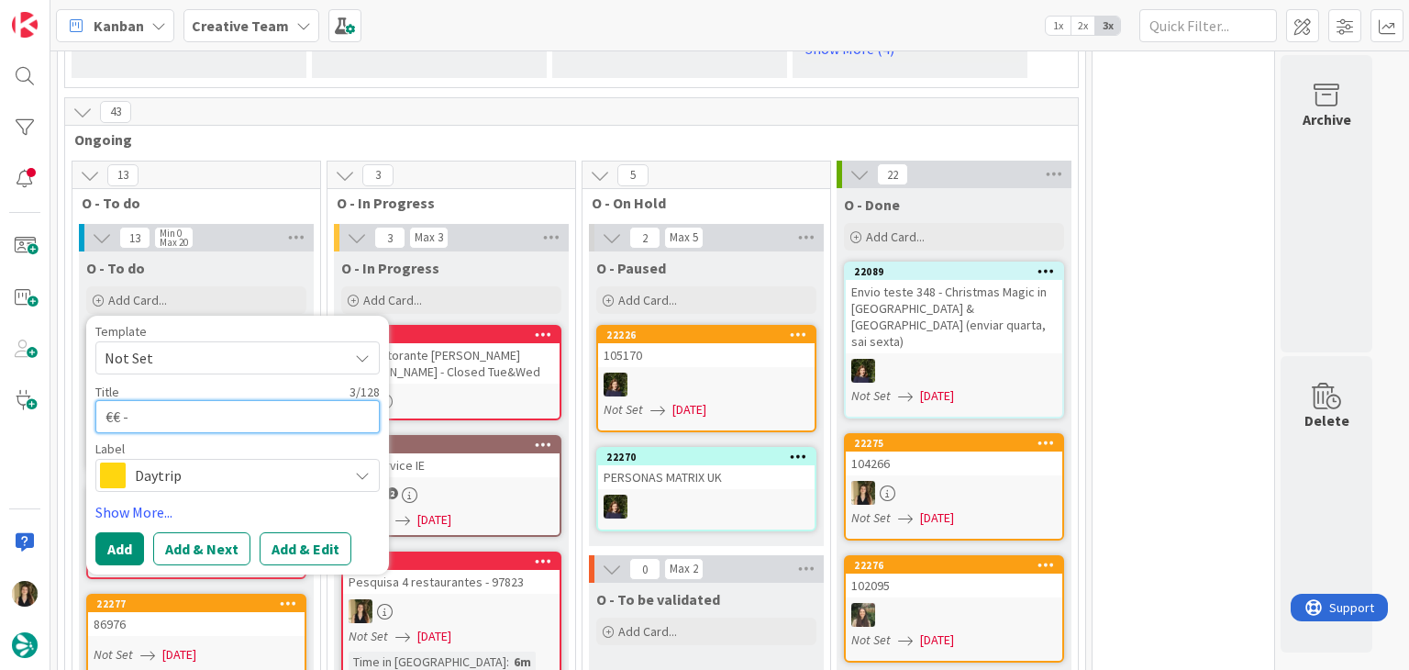
type textarea "€€ -"
paste textarea "RIstorante Il Cortile Chez Laurent"
type textarea "x"
type textarea "€€ - RIstorante Il Cortile Chez Laurent"
click at [143, 400] on textarea "€€ - RIstorante Il Cortile Chez Laurent" at bounding box center [237, 416] width 284 height 33
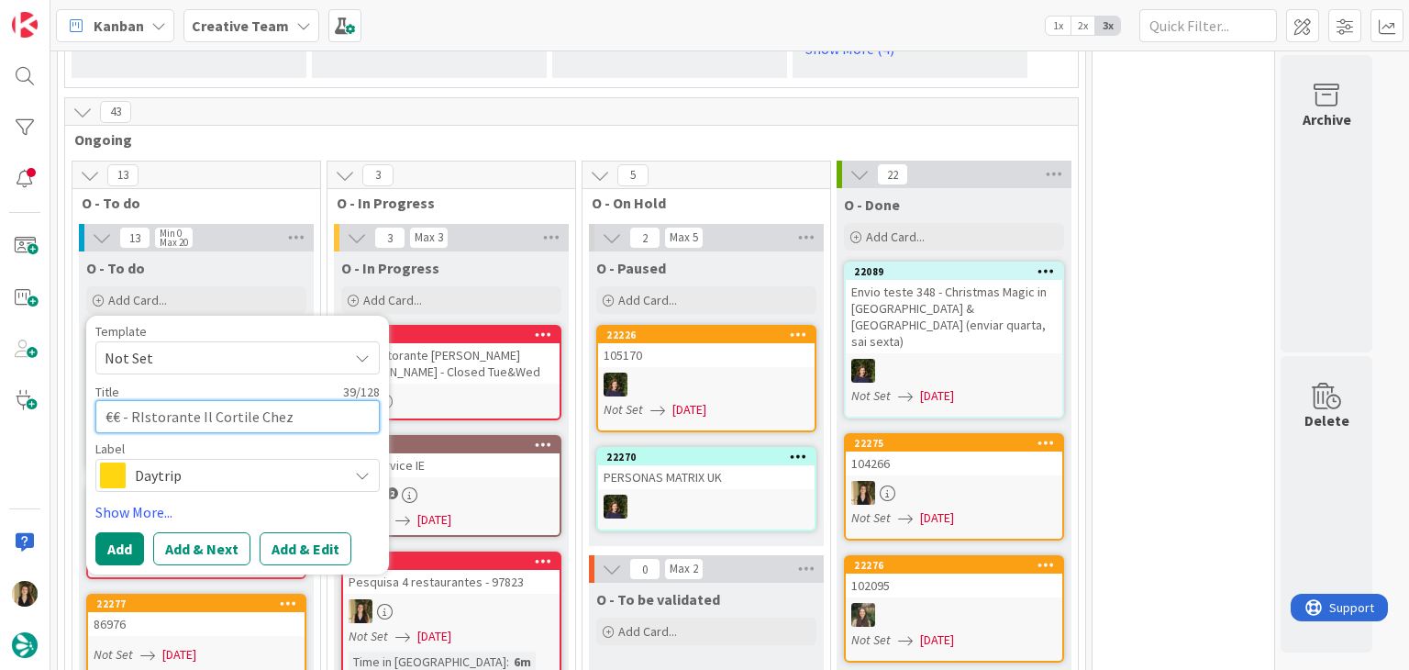
type textarea "x"
type textarea "€€ - Rstorante Il Cortile Chez Laurent"
type textarea "x"
type textarea "€€ - Ristorante Il Cortile Chez Laurent"
drag, startPoint x: 335, startPoint y: 253, endPoint x: 371, endPoint y: 251, distance: 35.8
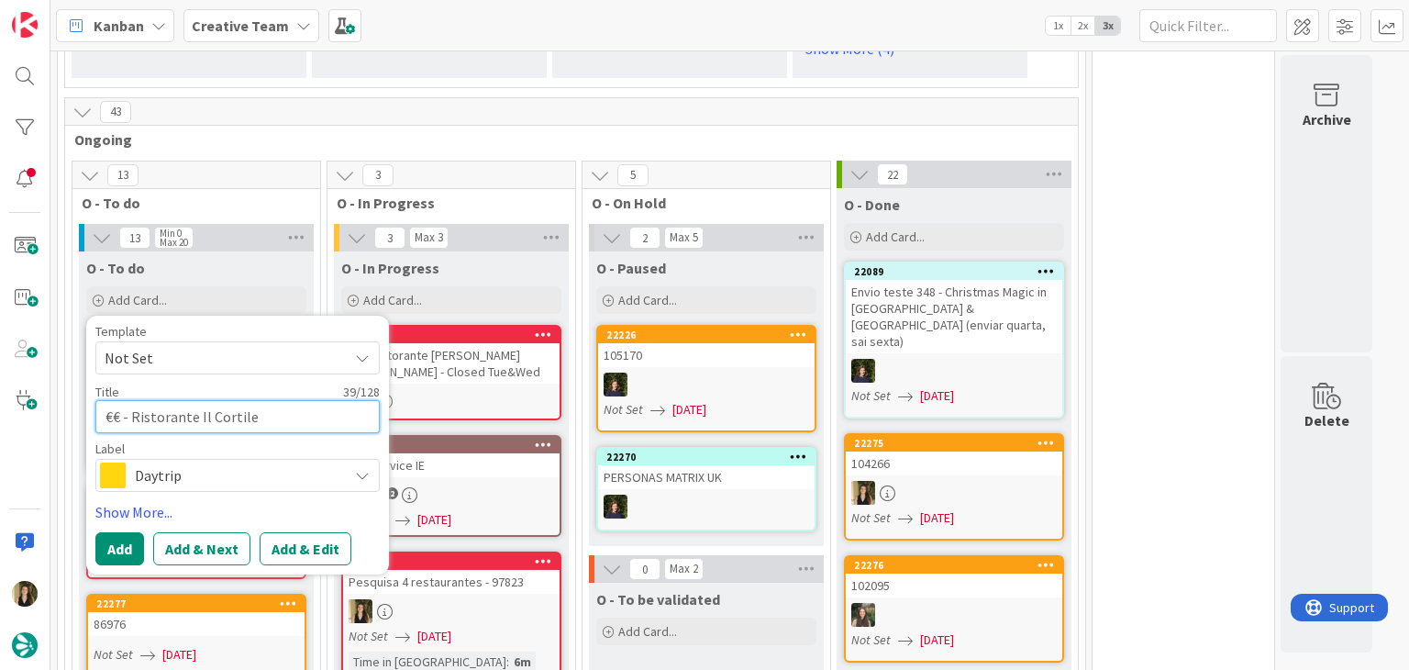
click at [338, 400] on textarea "€€ - Ristorante Il Cortile Chez Laurent" at bounding box center [237, 416] width 284 height 33
type textarea "x"
type textarea "€€ - Ristorante Il Cortile Chez Laurent"
type textarea "x"
type textarea "€€ - Ristorante Il Cortile Chez Laurent -"
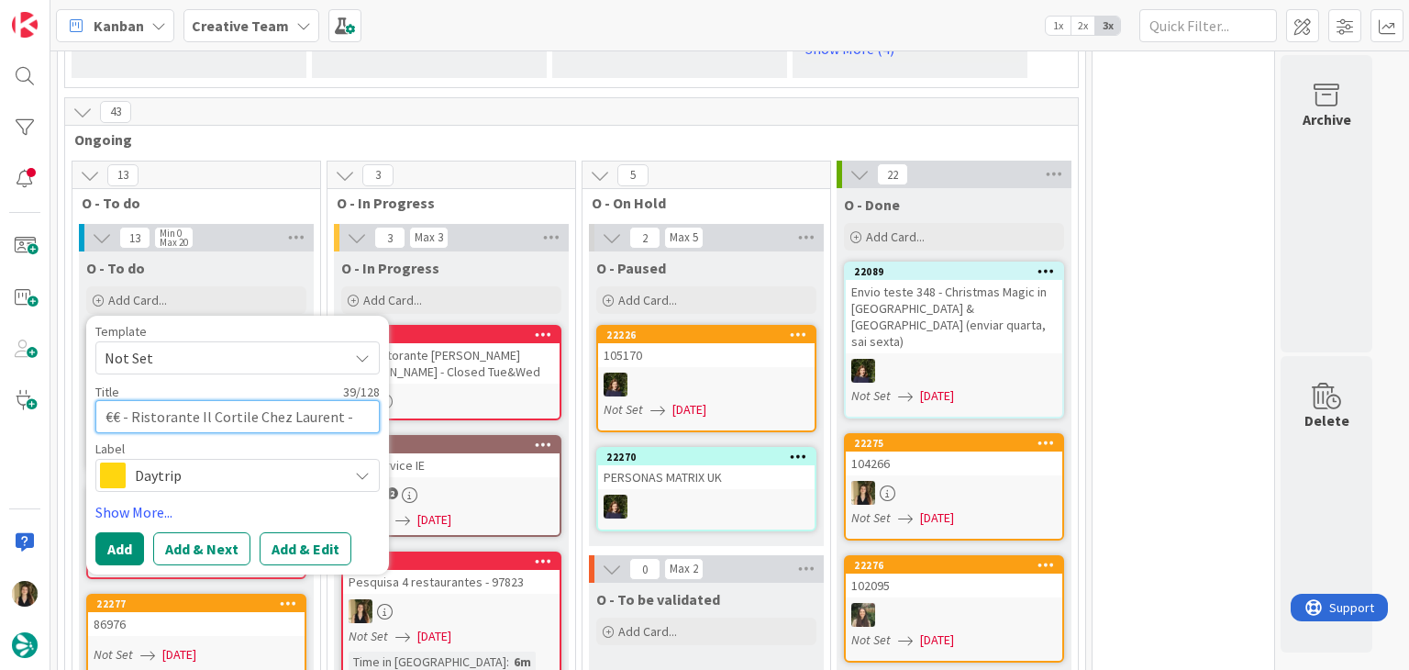
type textarea "x"
type textarea "€€ - Ristorante Il Cortile Chez Laurent -"
type textarea "x"
type textarea "€€ - Ristorante Il Cortile Chez Laurent - C"
type textarea "x"
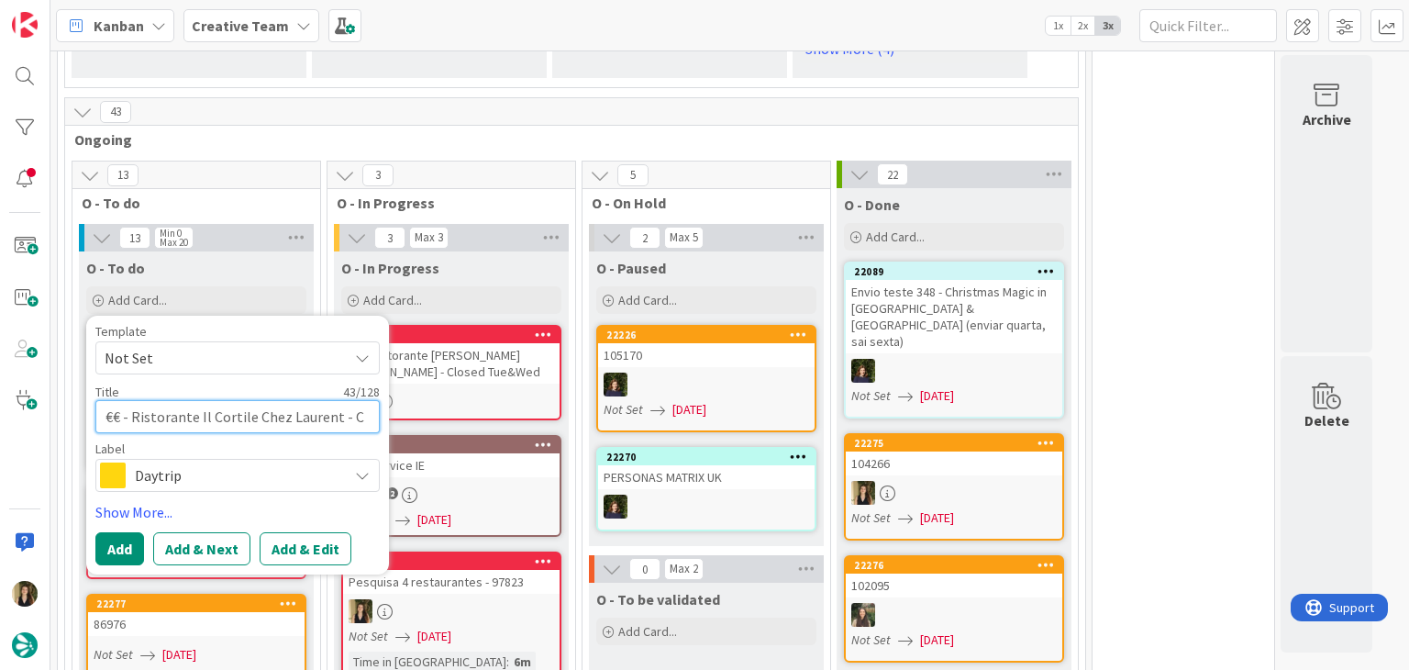
type textarea "€€ - Ristorante Il Cortile Chez Laurent - Cl"
type textarea "x"
type textarea "€€ - Ristorante Il Cortile Chez Laurent - Clo"
type textarea "x"
type textarea "€€ - Ristorante Il Cortile Chez Laurent - Clos"
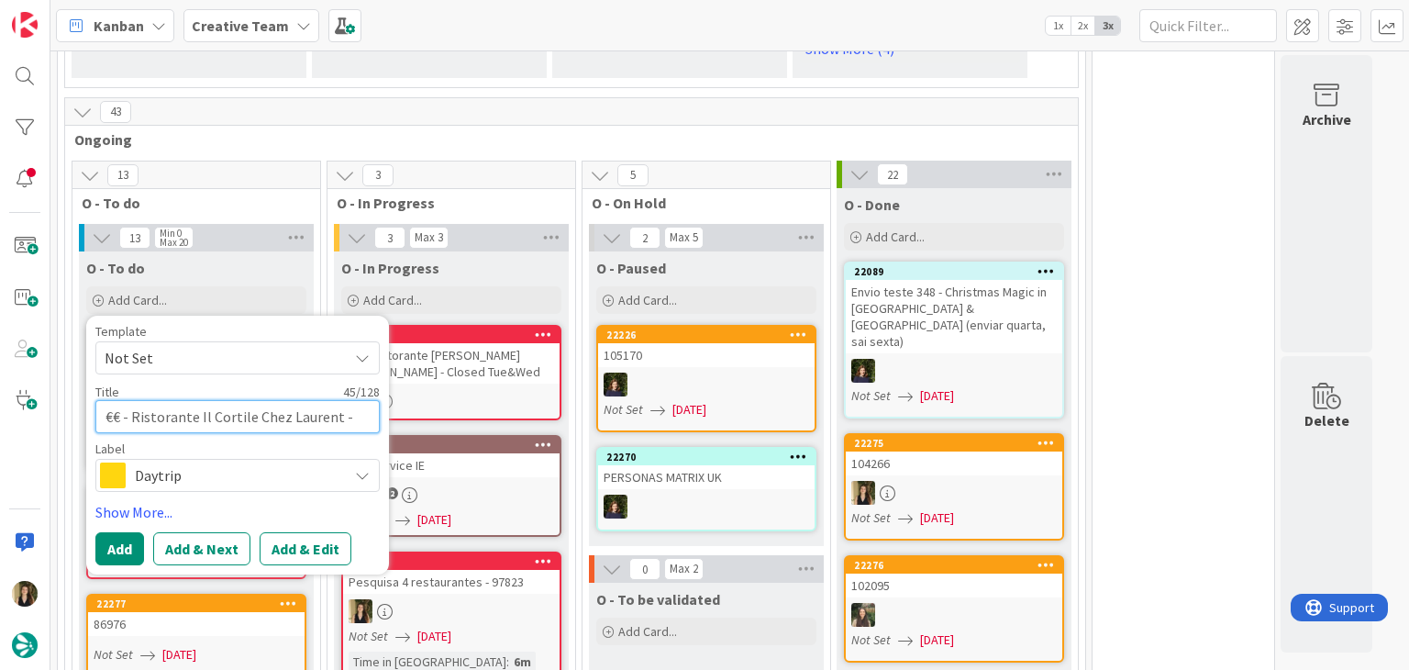
type textarea "x"
type textarea "€€ - Ristorante Il Cortile Chez Laurent - Close"
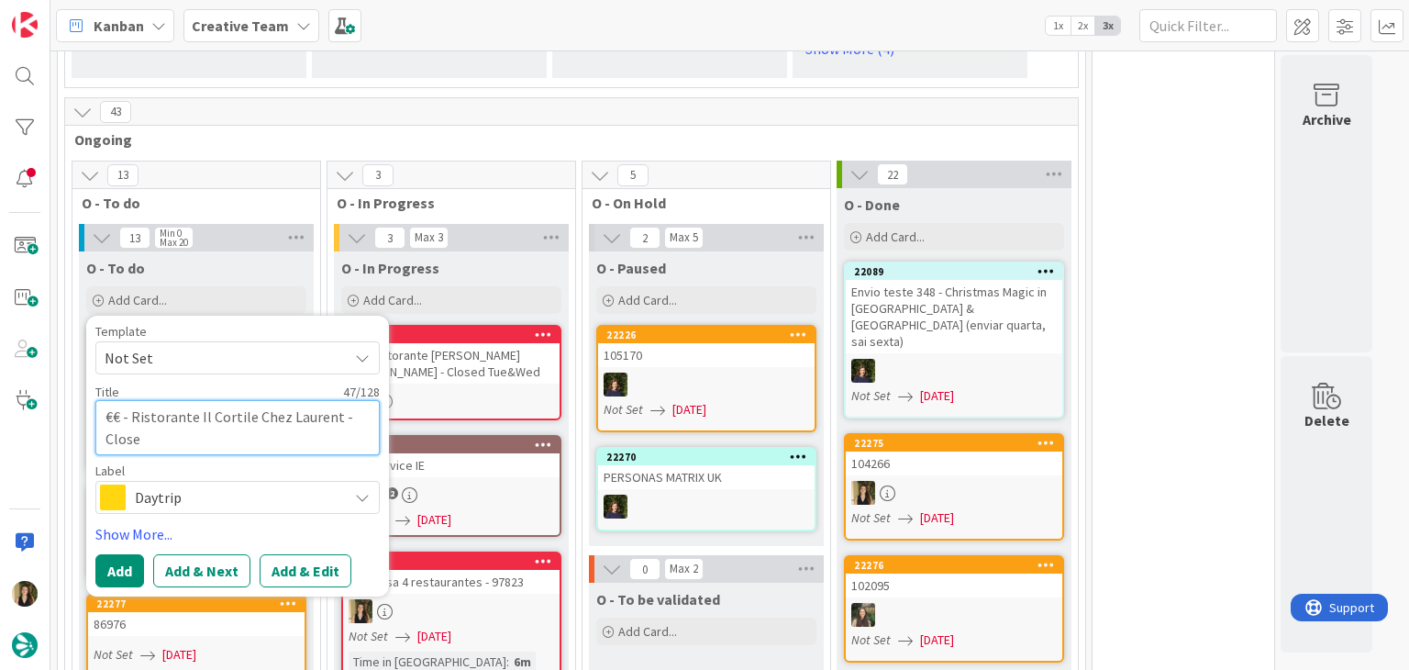
type textarea "x"
type textarea "€€ - Ristorante Il Cortile Chez Laurent - Closed"
type textarea "x"
type textarea "€€ - Ristorante Il Cortile Chez Laurent - Closed"
type textarea "x"
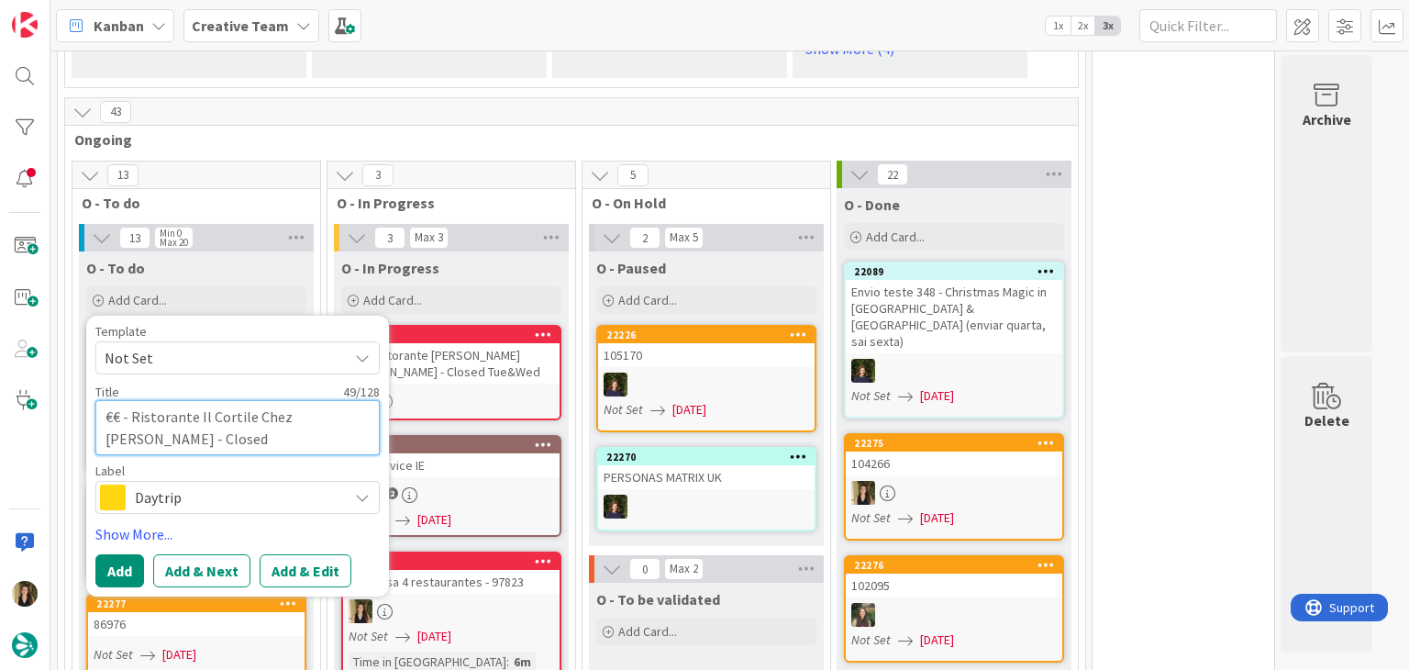
type textarea "€€ - Ristorante Il Cortile Chez Laurent - Closed M"
type textarea "x"
type textarea "€€ - Ristorante Il Cortile Chez Laurent - Closed Mo"
type textarea "x"
type textarea "€€ - Ristorante Il Cortile Chez Laurent - Closed Mon"
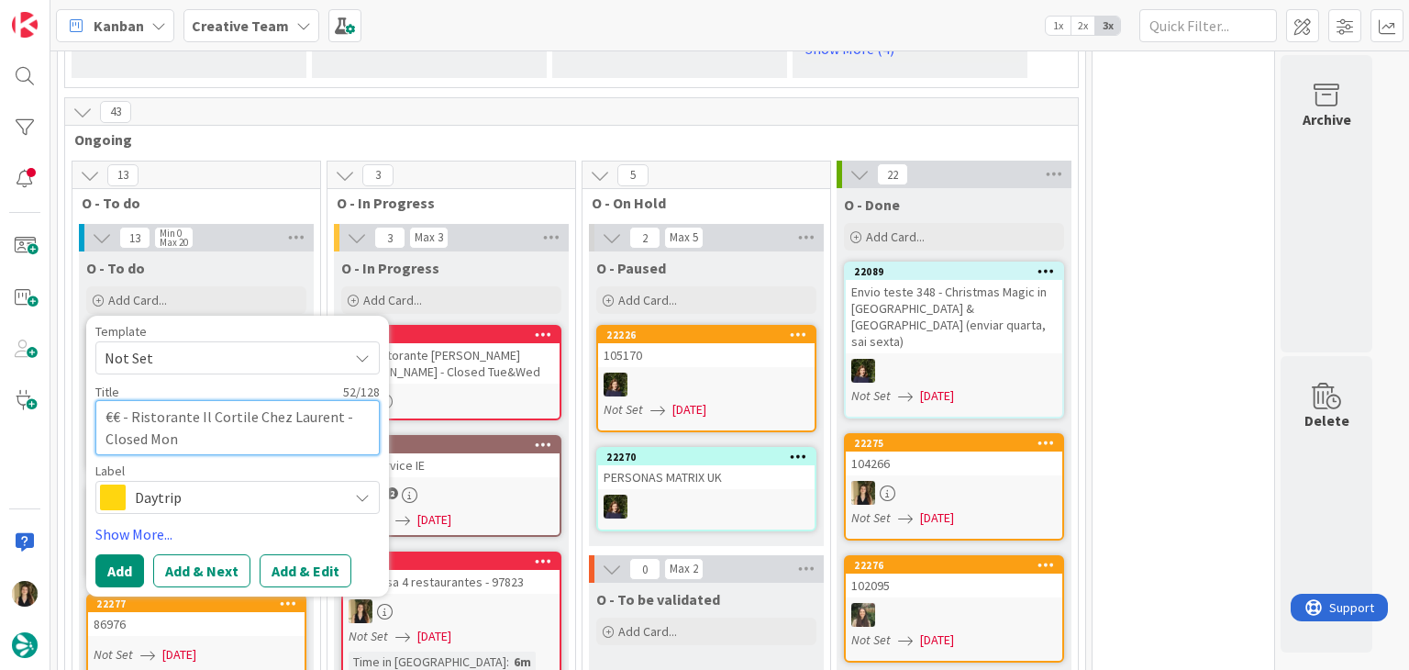
type textarea "x"
type textarea "€€ - Ristorante Il Cortile Chez Laurent - Closed Mon&"
type textarea "x"
type textarea "€€ - Ristorante Il Cortile Chez Laurent - Closed Mon&T"
type textarea "x"
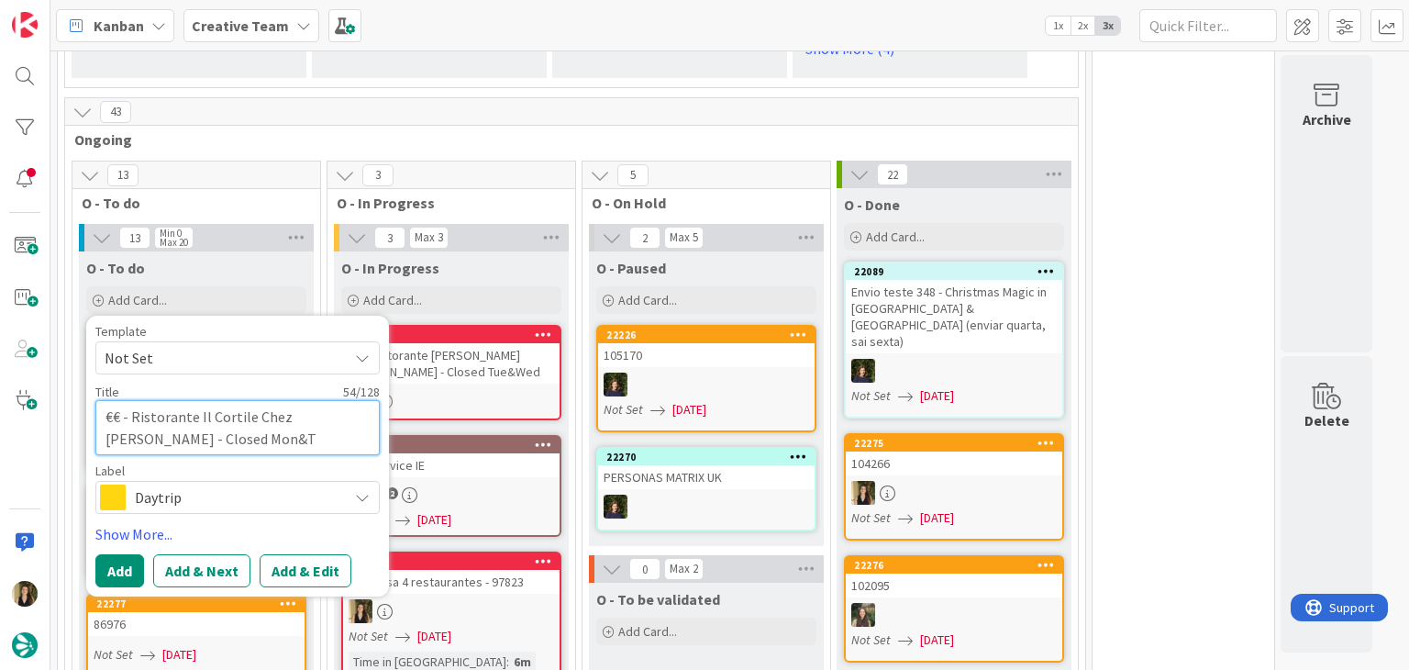
type textarea "€€ - Ristorante Il Cortile Chez Laurent - Closed Mon&Tu"
type textarea "x"
type textarea "€€ - Ristorante Il Cortile Chez Laurent - Closed Mon&Tue"
click at [312, 484] on span "Daytrip" at bounding box center [237, 497] width 204 height 26
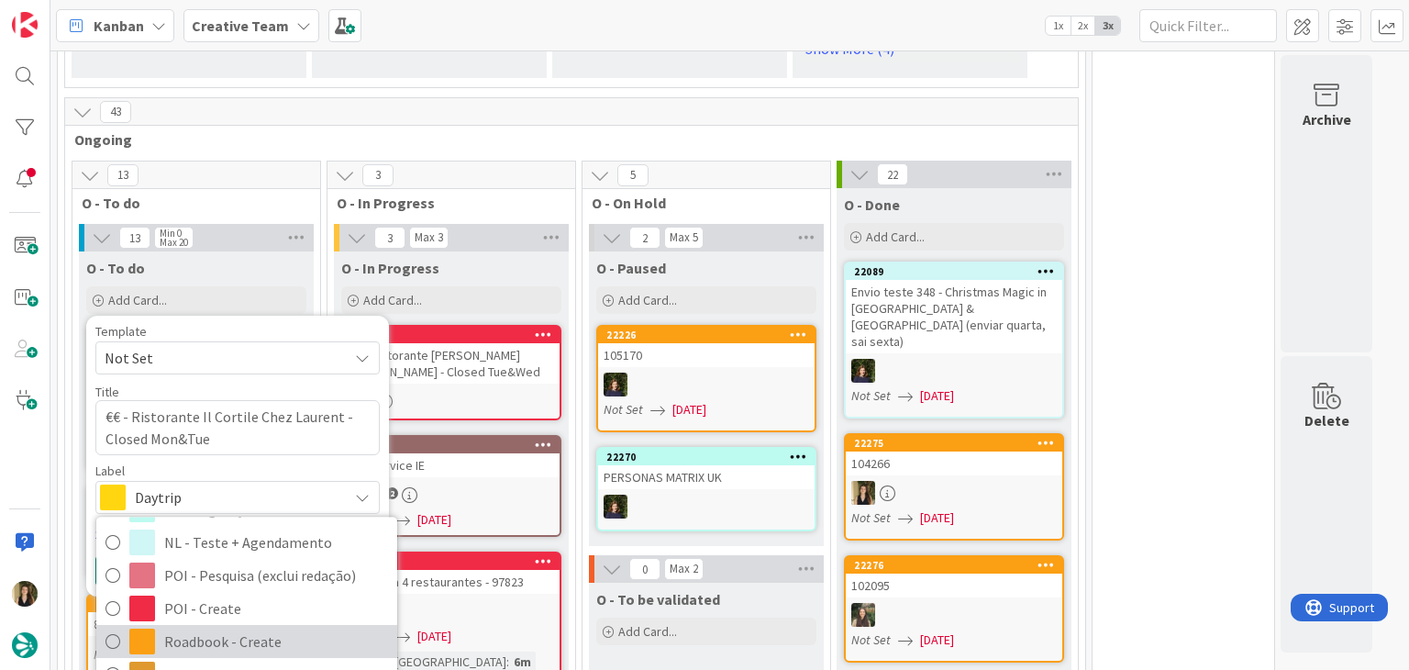
scroll to position [275, 0]
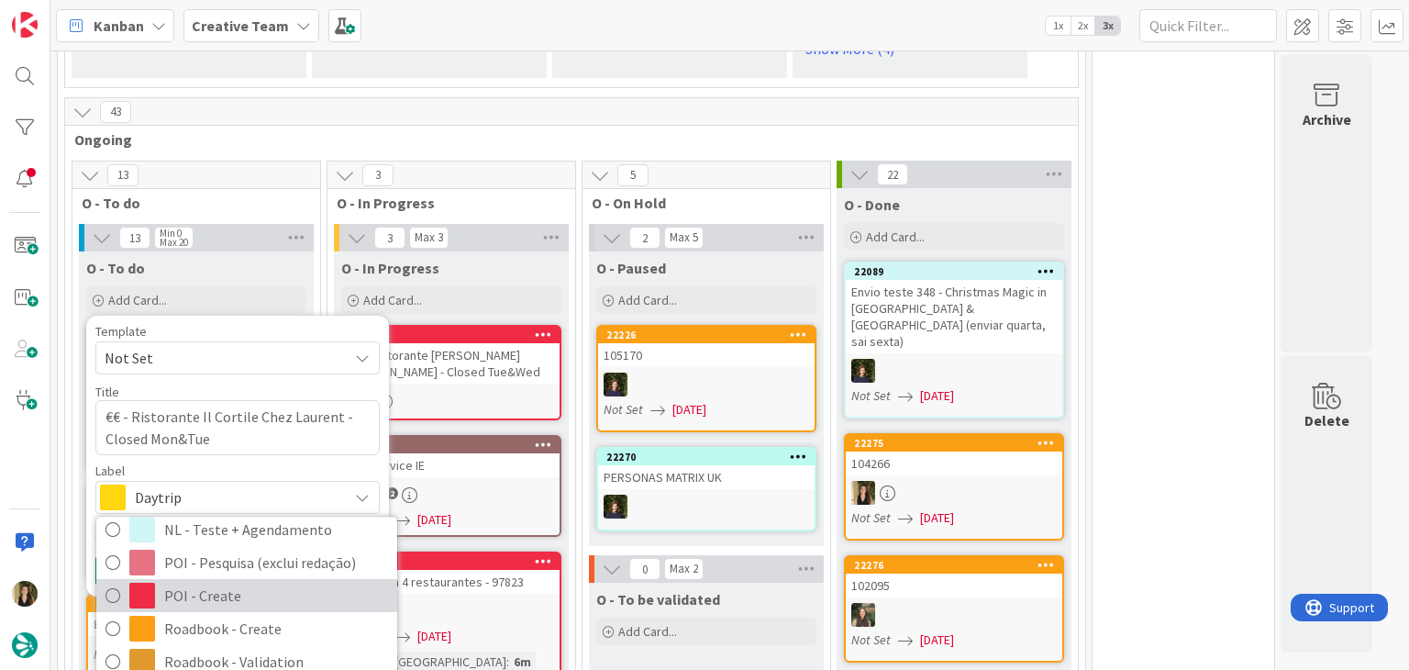
click at [246, 582] on span "POI - Create" at bounding box center [276, 596] width 224 height 28
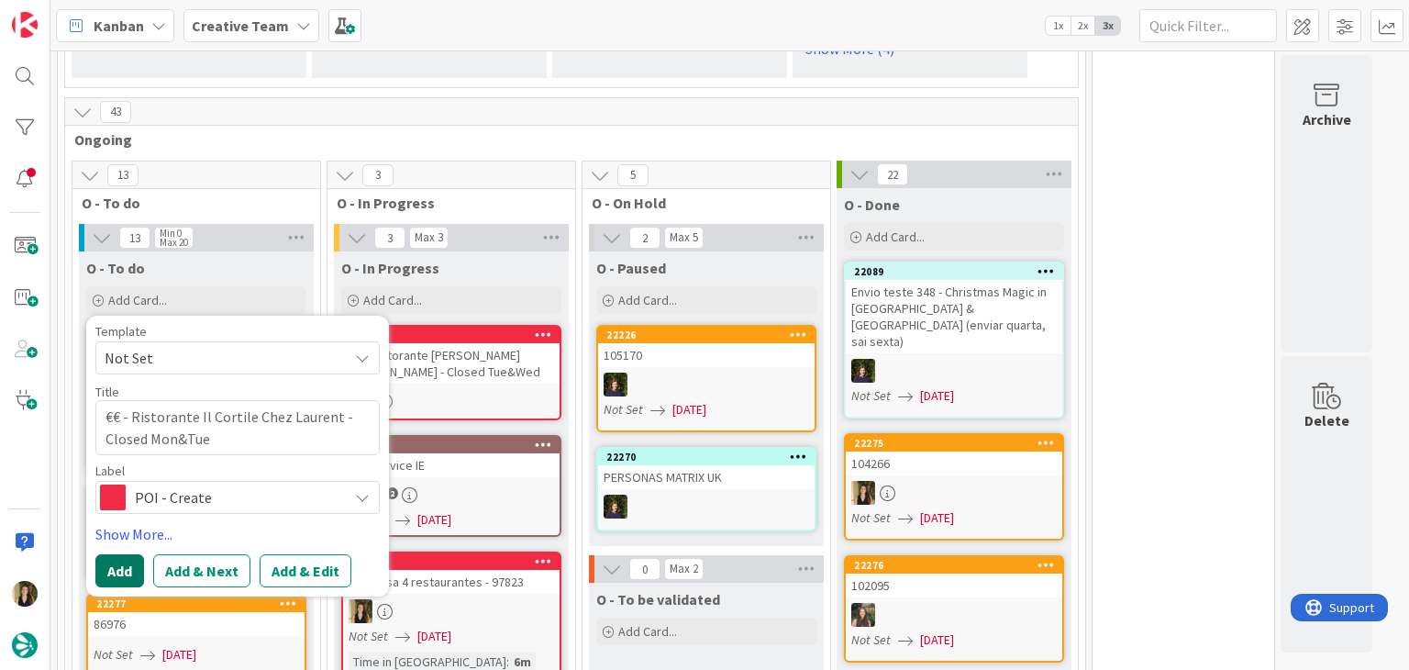
click at [122, 554] on button "Add" at bounding box center [119, 570] width 49 height 33
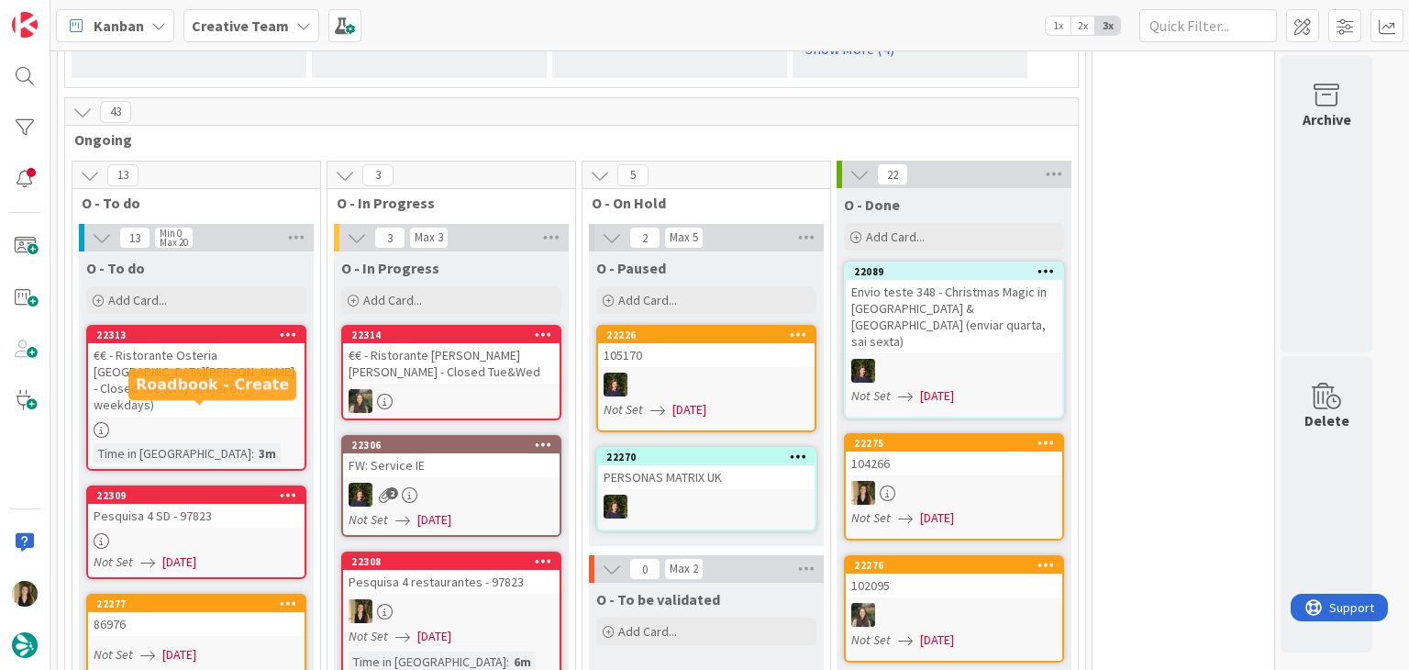
scroll to position [1657, 0]
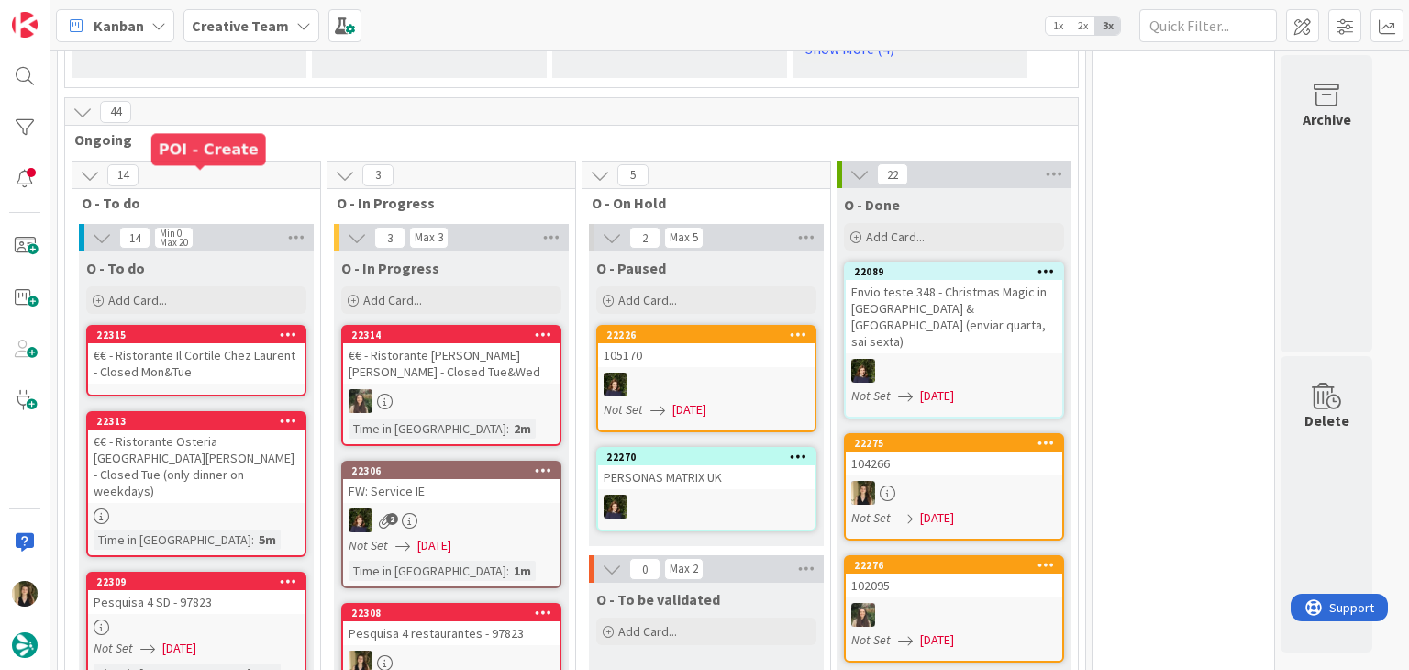
click at [233, 328] on div "22315" at bounding box center [200, 334] width 208 height 13
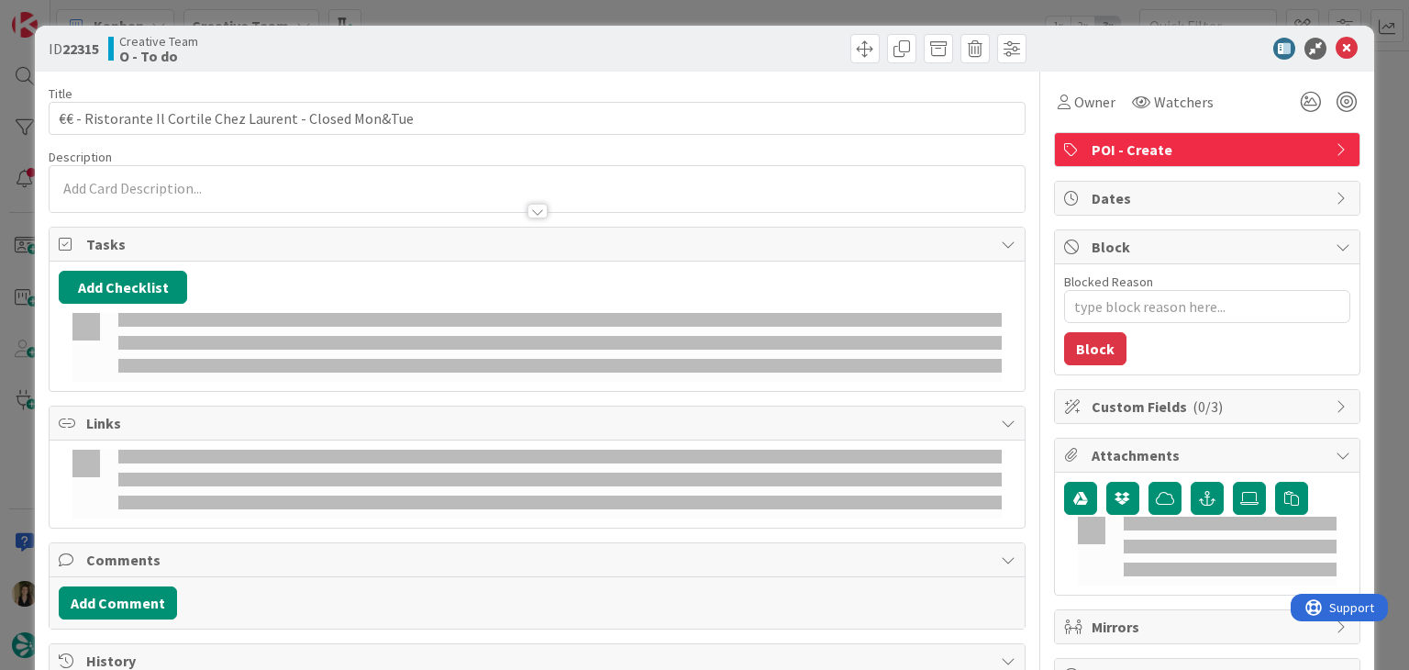
type textarea "x"
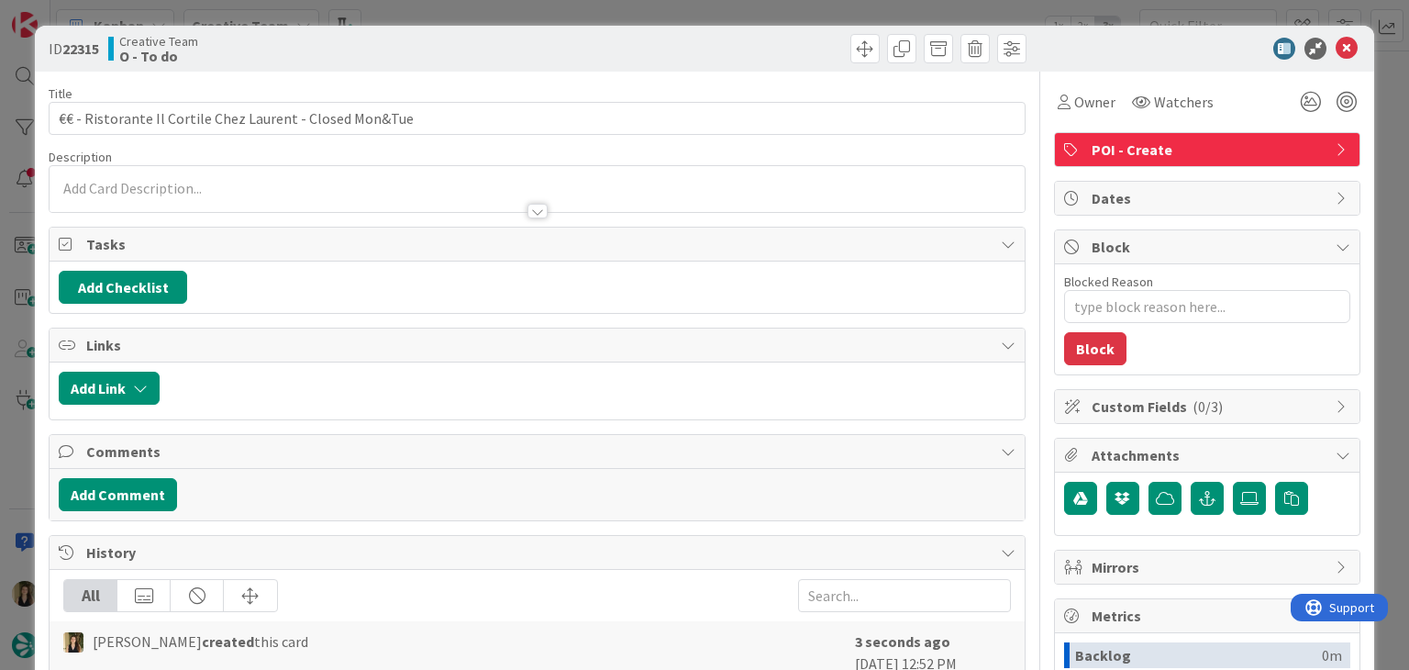
click at [248, 191] on p at bounding box center [537, 188] width 956 height 21
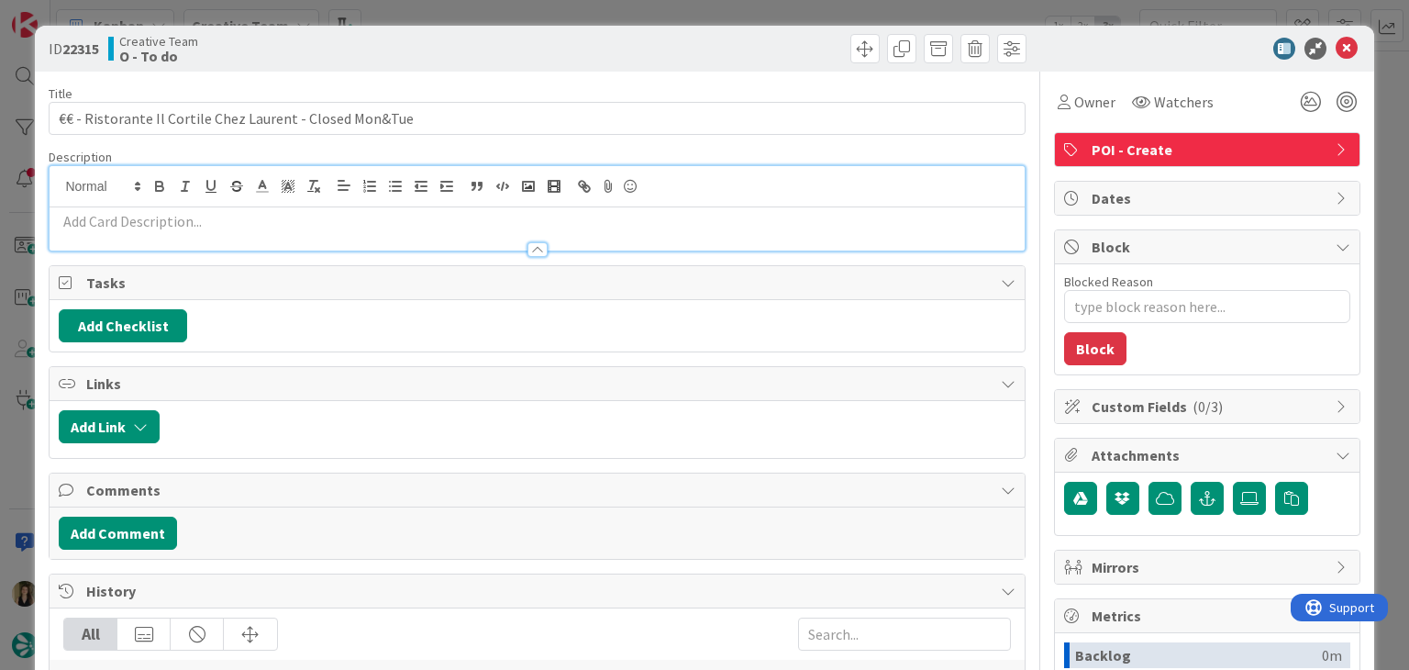
click at [262, 226] on p at bounding box center [537, 221] width 956 height 21
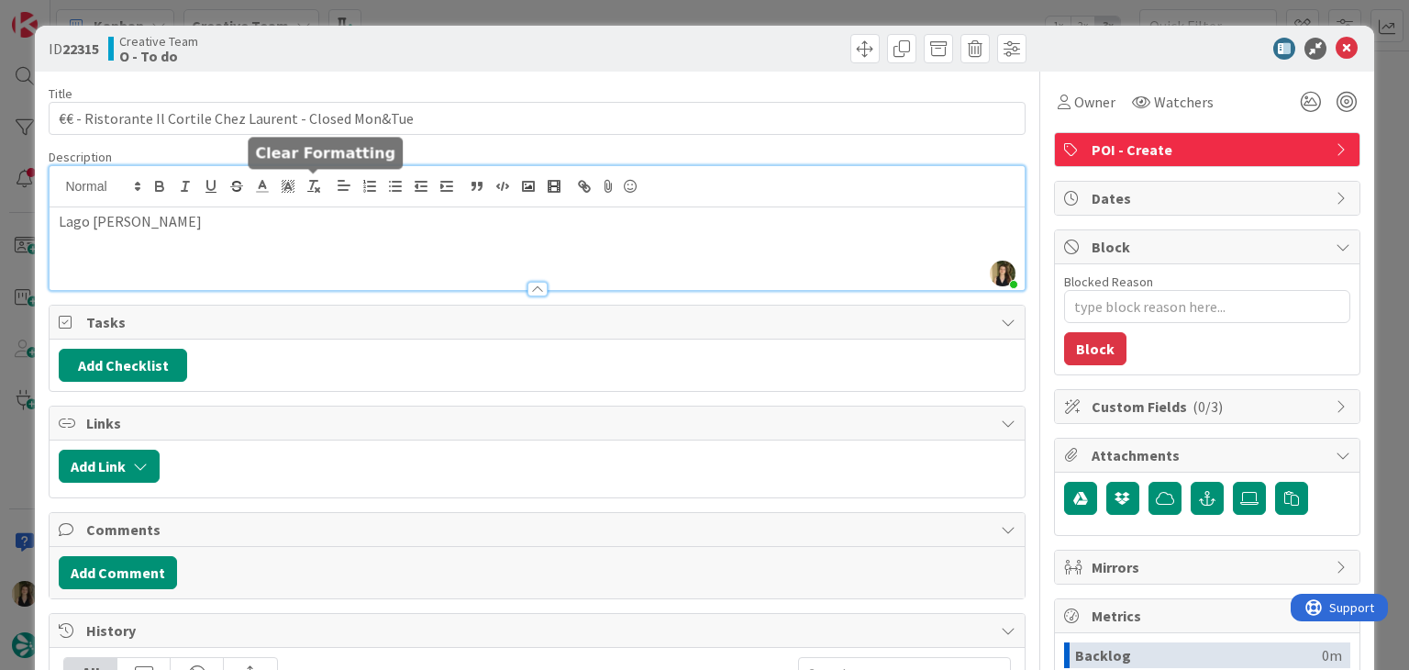
click at [460, 59] on div "Creative Team O - To do" at bounding box center [320, 48] width 425 height 29
click at [483, 12] on div "ID 22315 Creative Team O - To do Title 56 / 128 €€ - Ristorante Il Cortile Chez…" at bounding box center [704, 335] width 1409 height 670
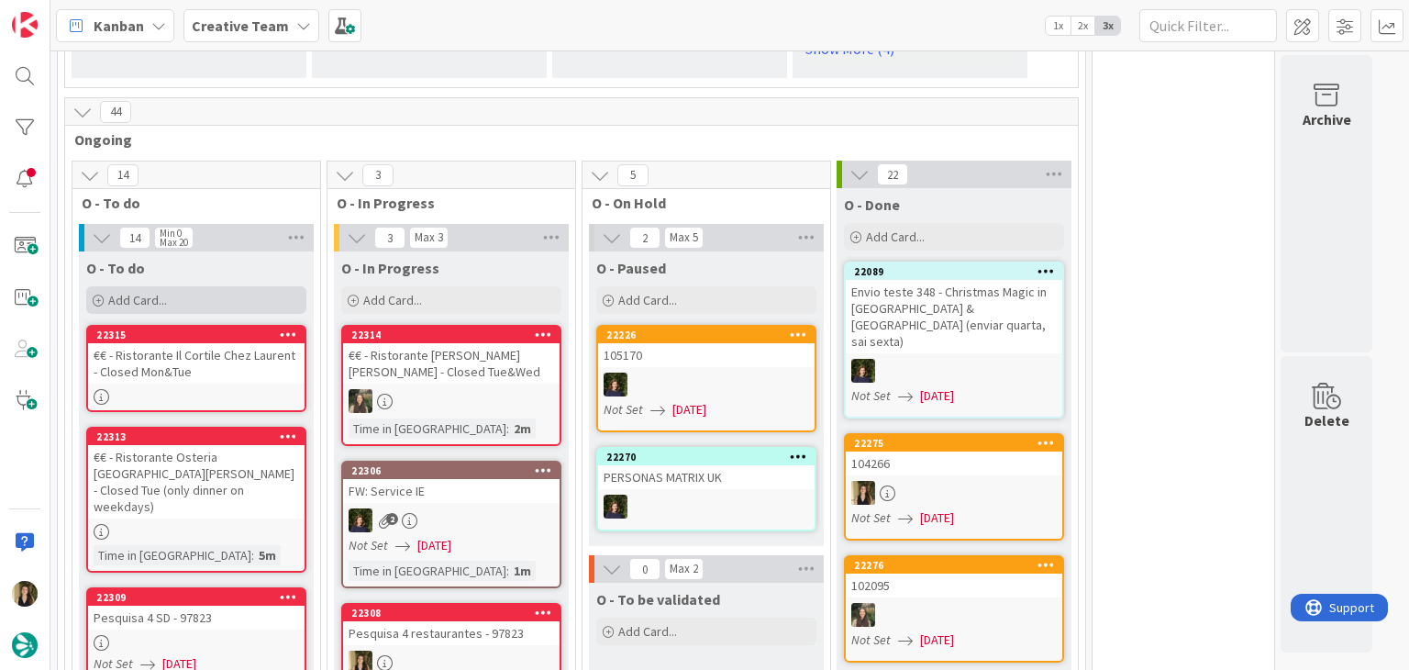
click at [246, 286] on div "Add Card..." at bounding box center [196, 300] width 220 height 28
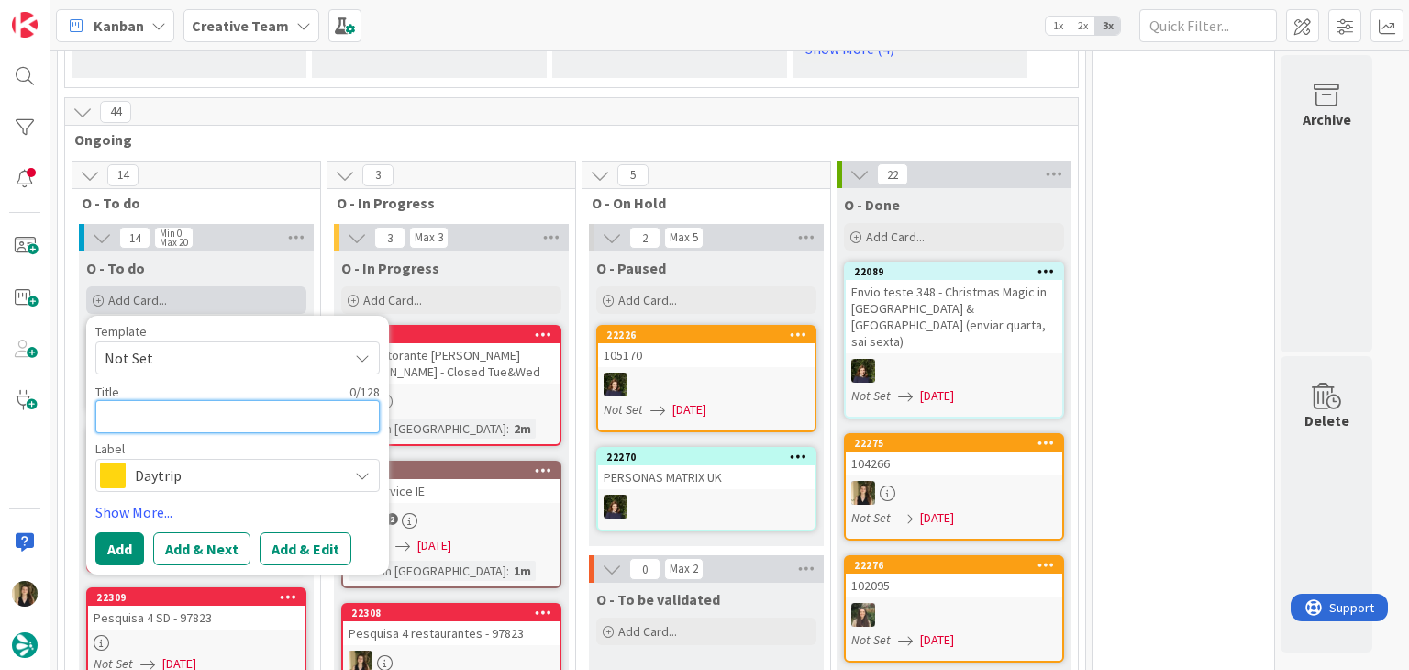
type textarea "x"
type textarea "€"
type textarea "x"
type textarea "€€"
type textarea "x"
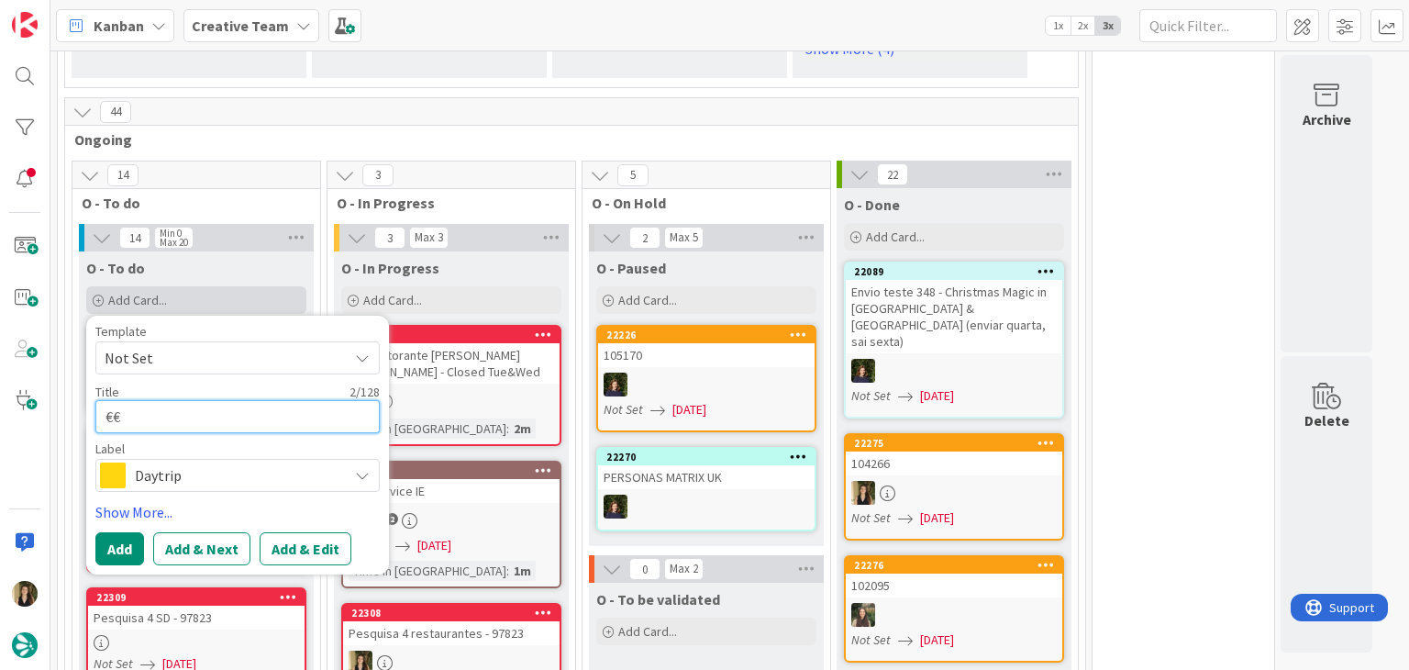
type textarea "€€"
type textarea "x"
type textarea "€€ -"
type textarea "x"
type textarea "€€ -"
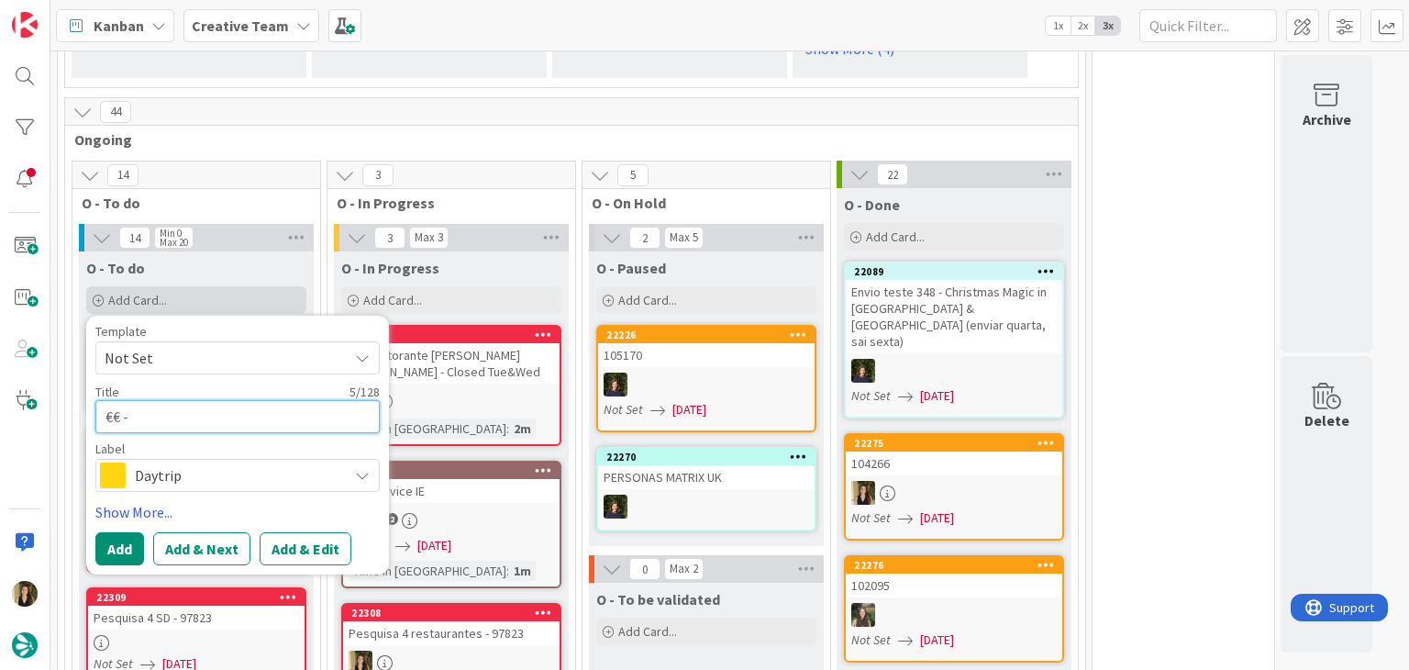
paste textarea "Vecchio Forno"
type textarea "x"
type textarea "€€ - Vecchio Forno"
type textarea "x"
type textarea "€€ - Vecchio Forno"
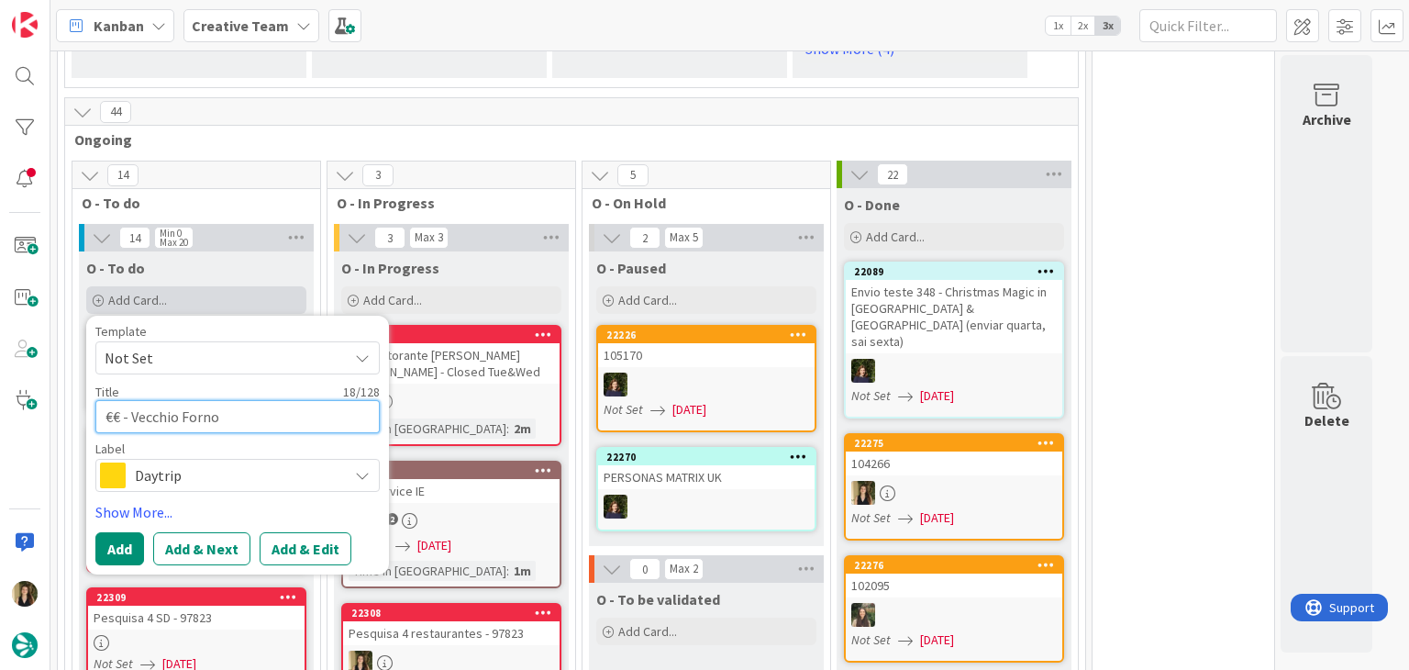
type textarea "x"
type textarea "€€ - Vecchio Forno -"
type textarea "x"
type textarea "€€ - Vecchio Forno -"
type textarea "x"
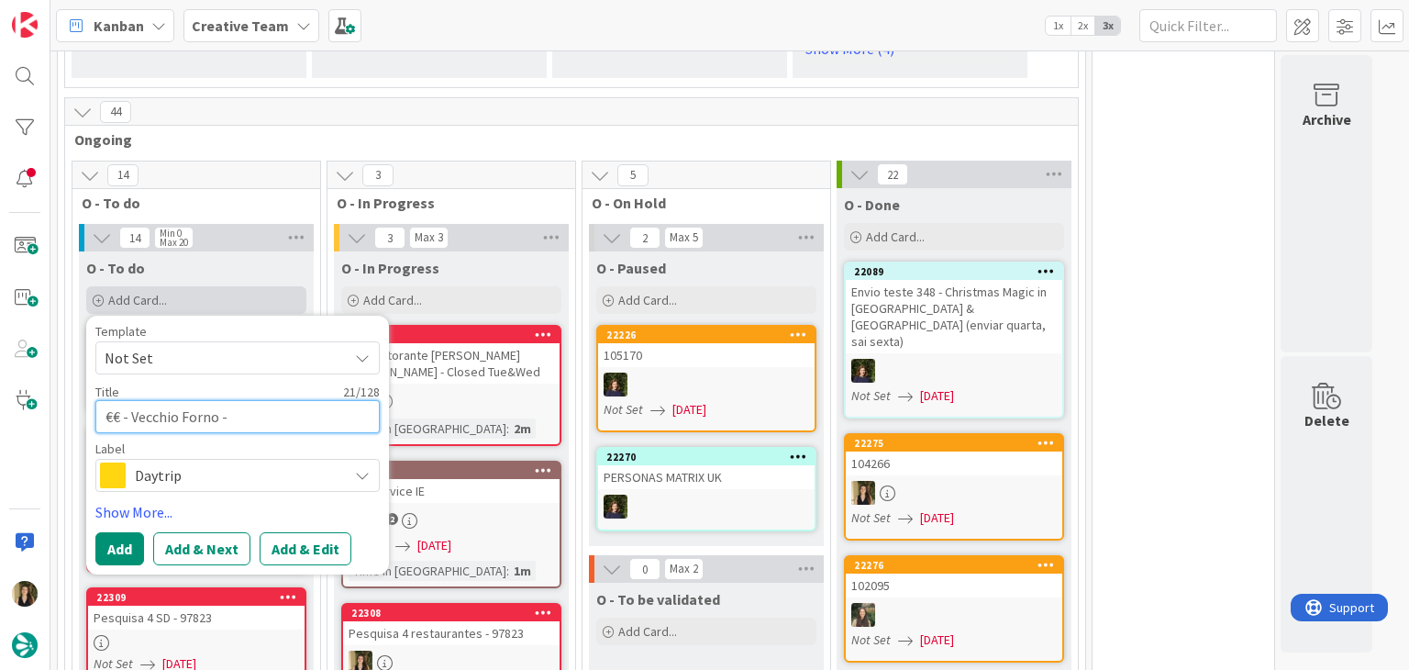
type textarea "€€ - Vecchio Forno - C"
type textarea "x"
type textarea "€€ - Vecchio Forno - Cl"
type textarea "x"
type textarea "€€ - Vecchio Forno - Clo"
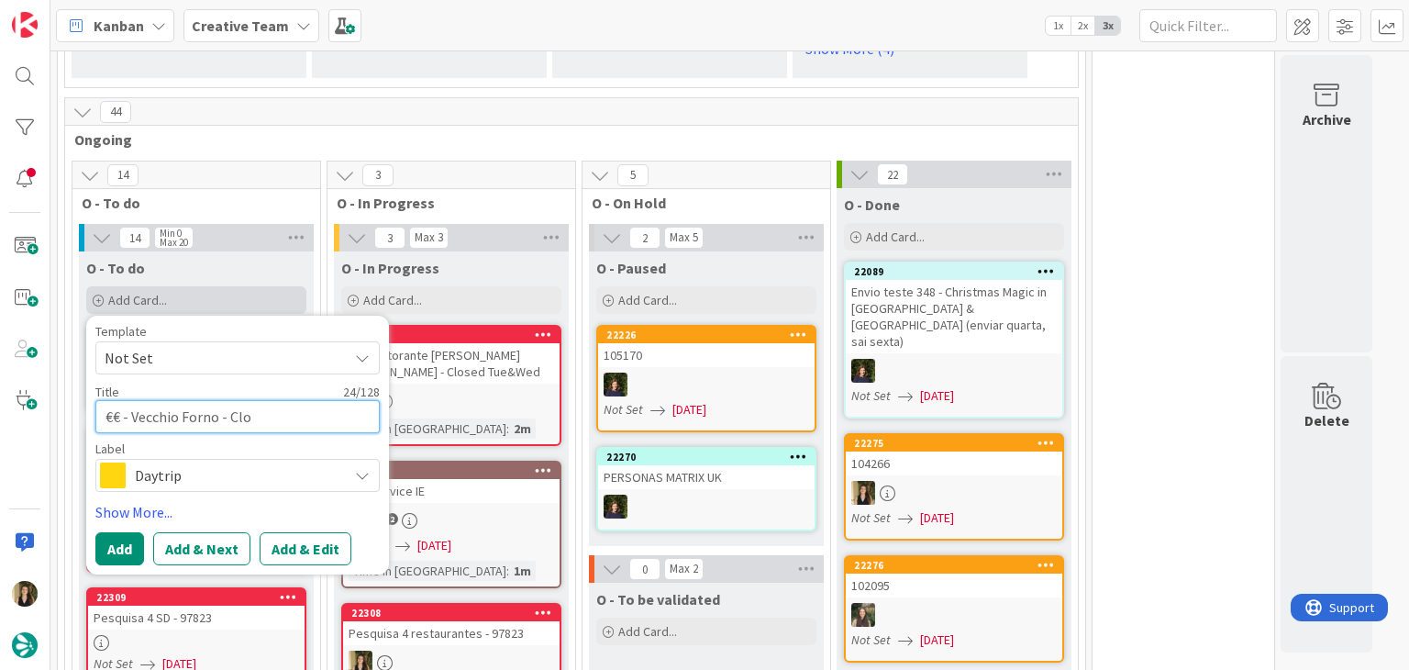
type textarea "x"
type textarea "€€ - Vecchio Forno - Clos"
type textarea "x"
type textarea "€€ - Vecchio Forno - Close"
type textarea "x"
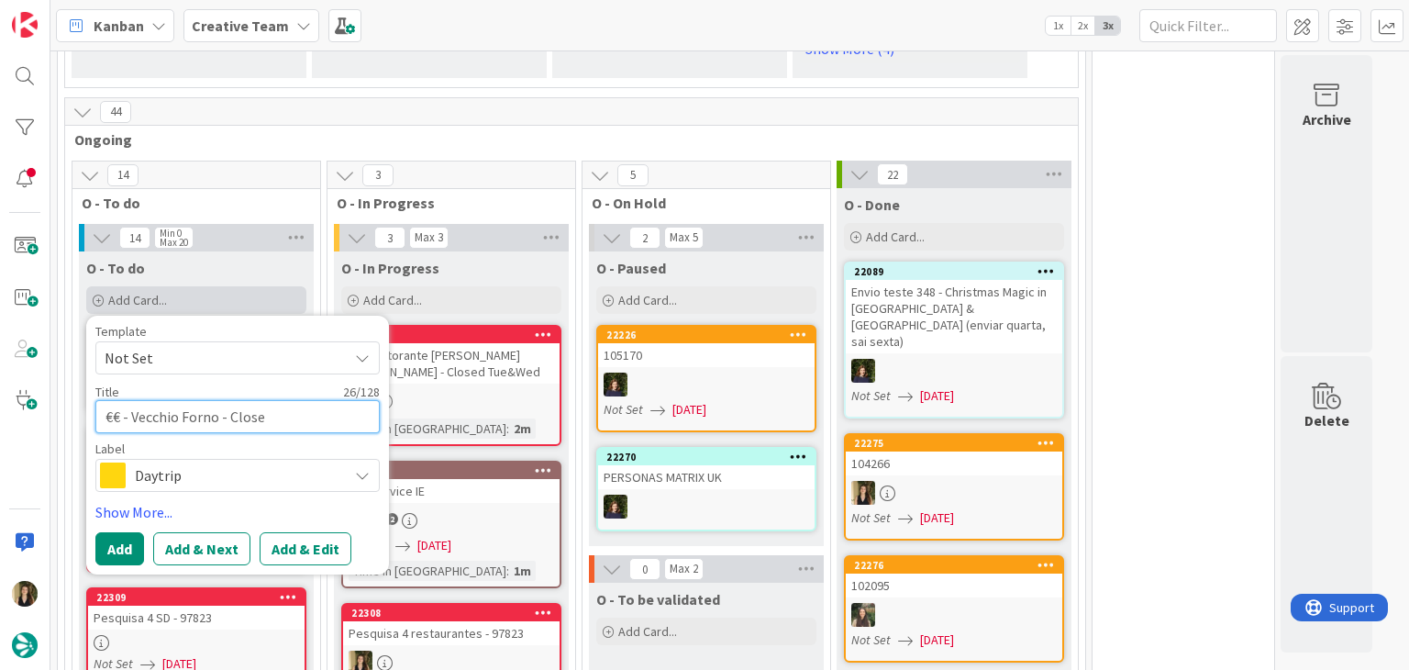
type textarea "€€ - Vecchio Forno - Closed"
type textarea "x"
type textarea "€€ - Vecchio Forno - Closed"
type textarea "x"
type textarea "€€ - Vecchio Forno - Closed t"
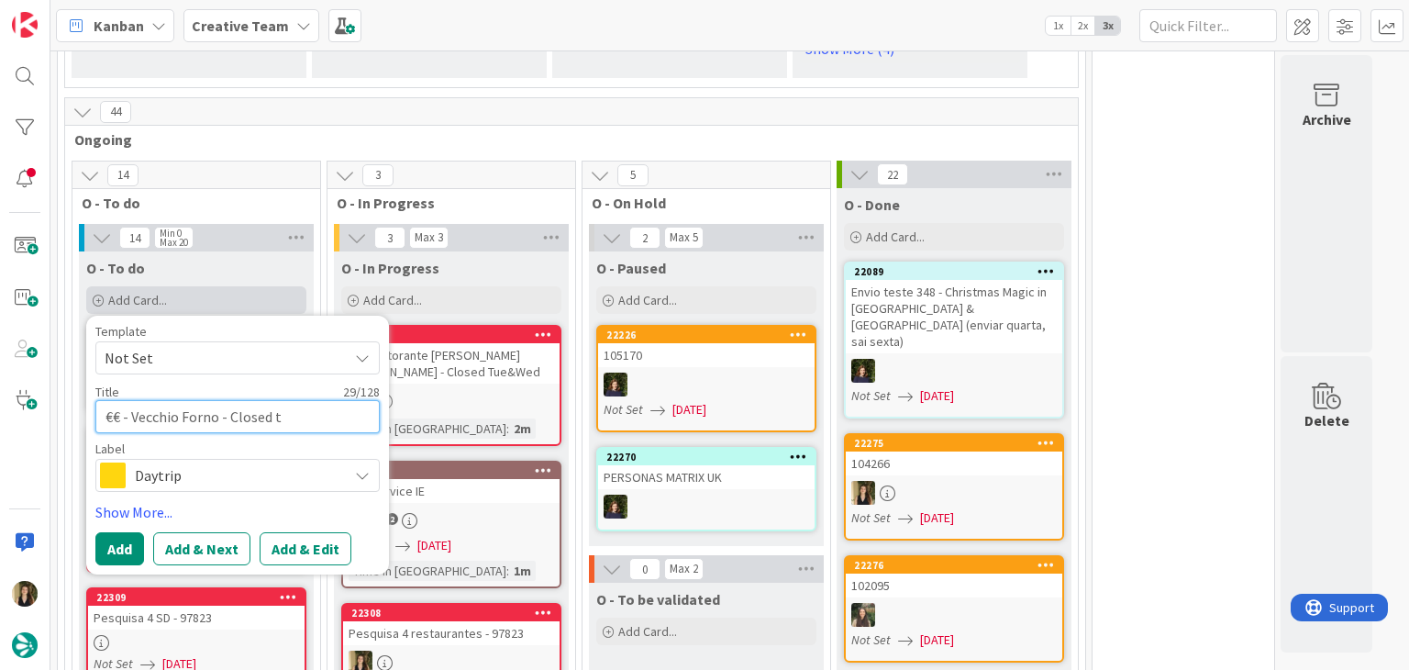
type textarea "x"
type textarea "€€ - Vecchio Forno - Closed tu"
type textarea "x"
type textarea "€€ - Vecchio Forno - Closed t"
type textarea "x"
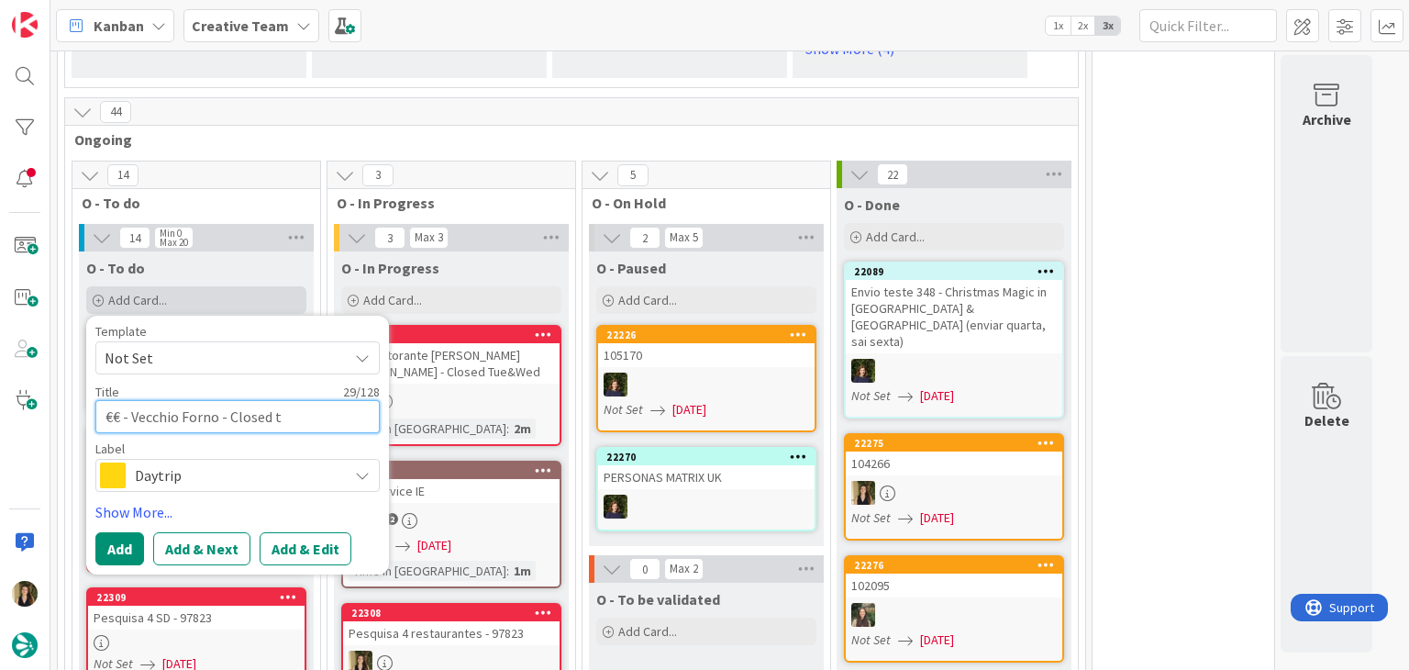
type textarea "€€ - Vecchio Forno - Closed"
type textarea "x"
type textarea "€€ - Vecchio Forno - Closed T"
type textarea "x"
type textarea "€€ - Vecchio Forno - Closed Tu"
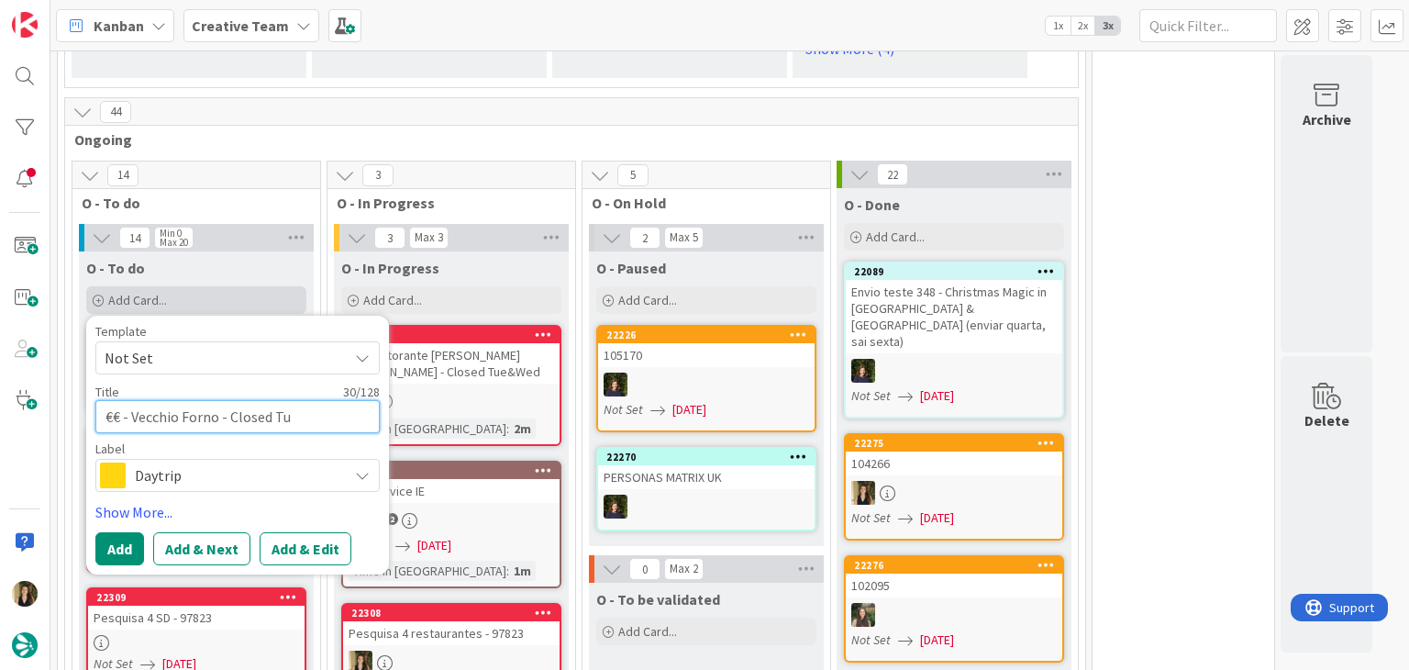
type textarea "x"
type textarea "€€ - Vecchio Forno - Closed Tue"
type textarea "x"
type textarea "€€ - Vecchio Forno - Closed Tue"
type textarea "x"
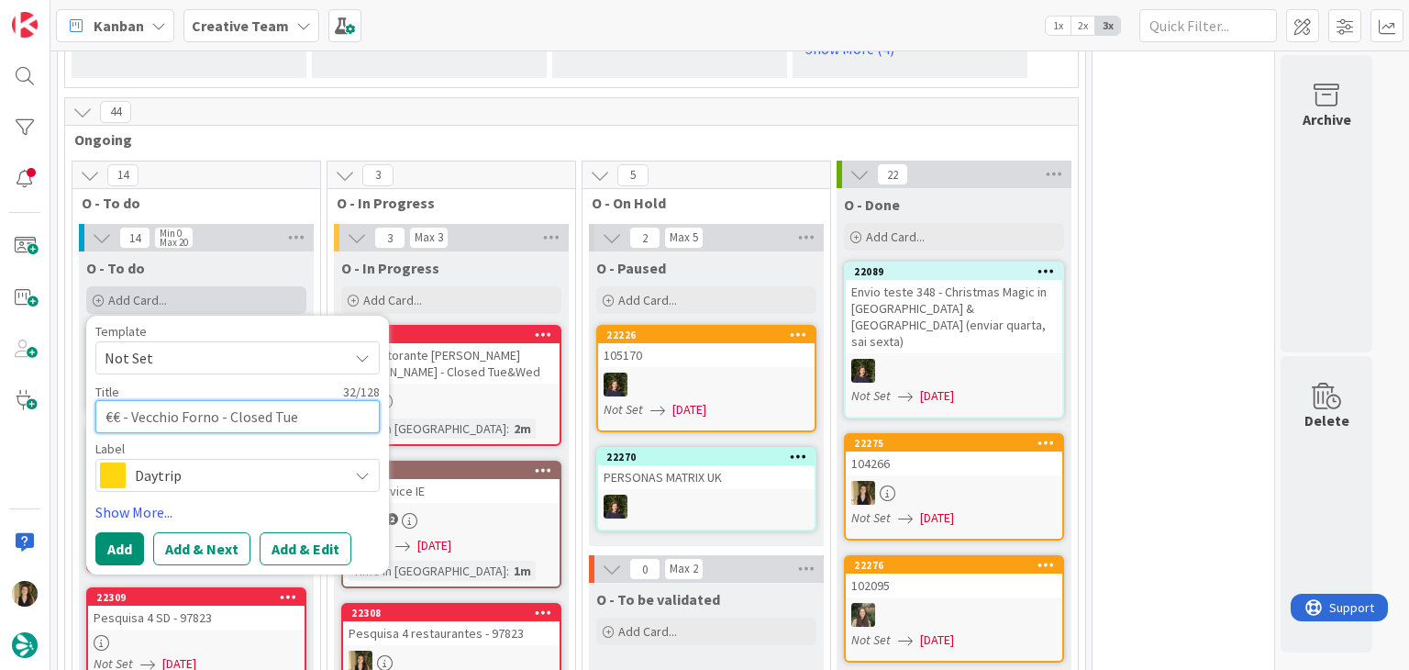
type textarea "€€ - Vecchio Forno - Closed Tue ("
type textarea "x"
type textarea "€€ - Vecchio Forno - Closed Tue (o"
type textarea "x"
type textarea "€€ - Vecchio Forno - Closed Tue (on"
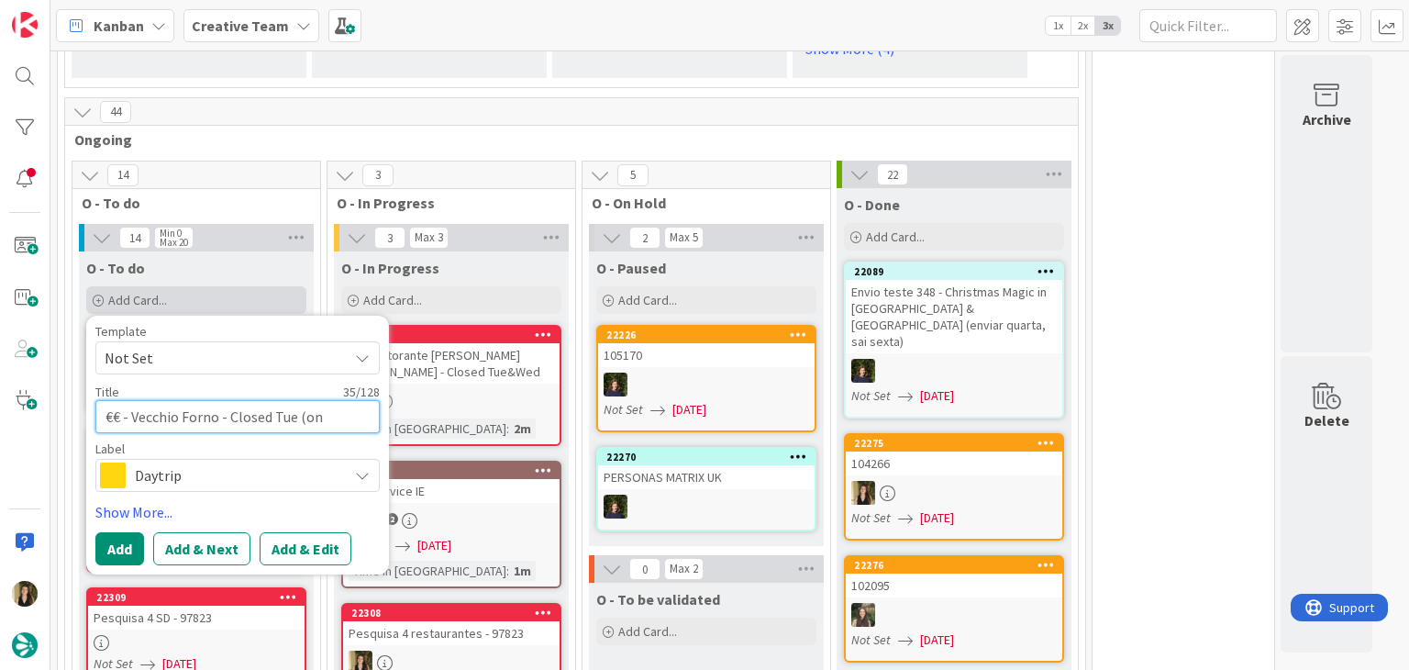
type textarea "x"
type textarea "€€ - Vecchio Forno - Closed Tue (onl"
type textarea "x"
type textarea "€€ - Vecchio Forno - Closed Tue (only"
type textarea "x"
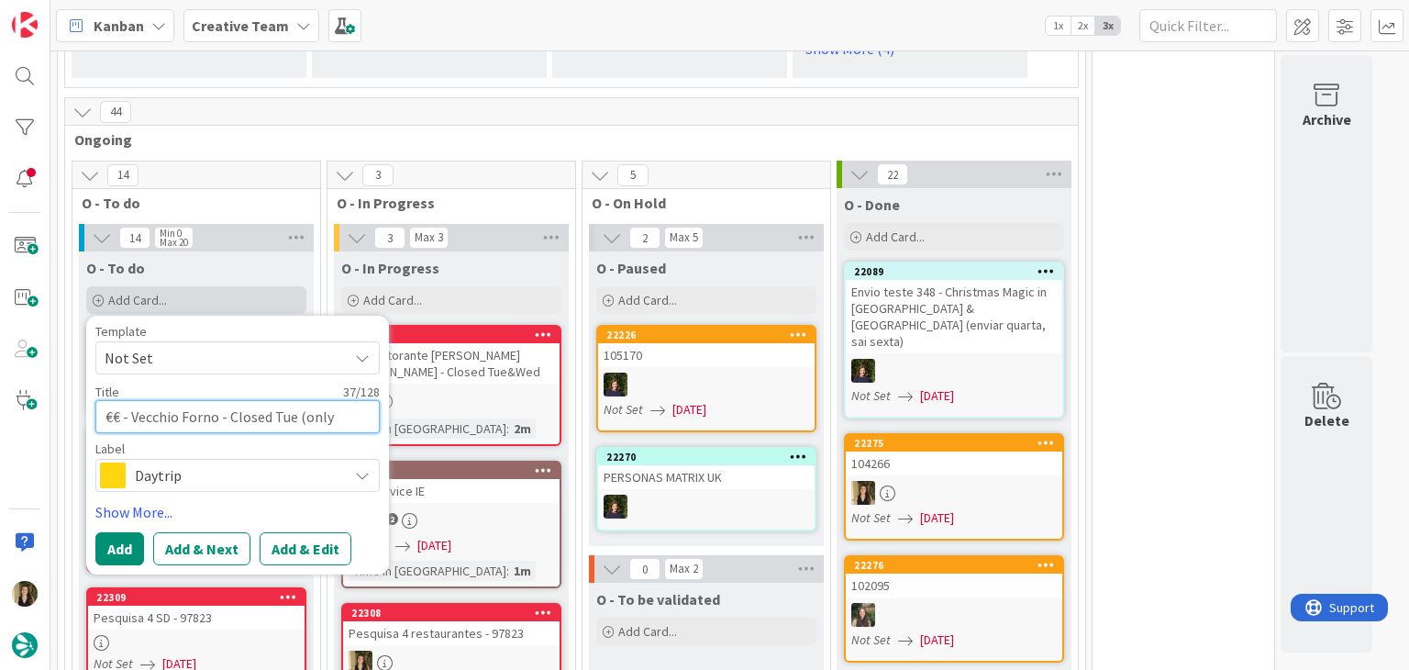
type textarea "€€ - Vecchio Forno - Closed Tue (only"
type textarea "x"
type textarea "€€ - Vecchio Forno - Closed Tue (only d"
type textarea "x"
type textarea "€€ - Vecchio Forno - Closed Tue (only di"
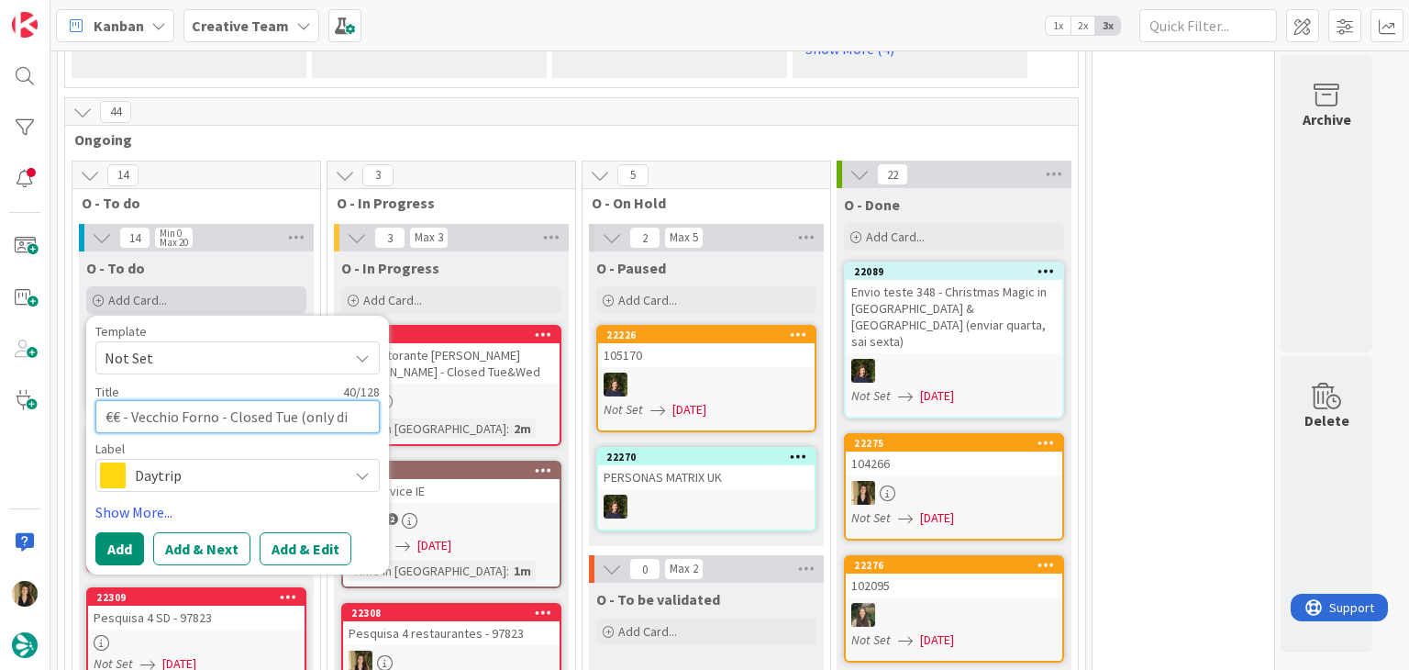
type textarea "x"
type textarea "€€ - Vecchio Forno - Closed Tue (only din"
type textarea "x"
type textarea "€€ - Vecchio Forno - Closed Tue (only dinn"
type textarea "x"
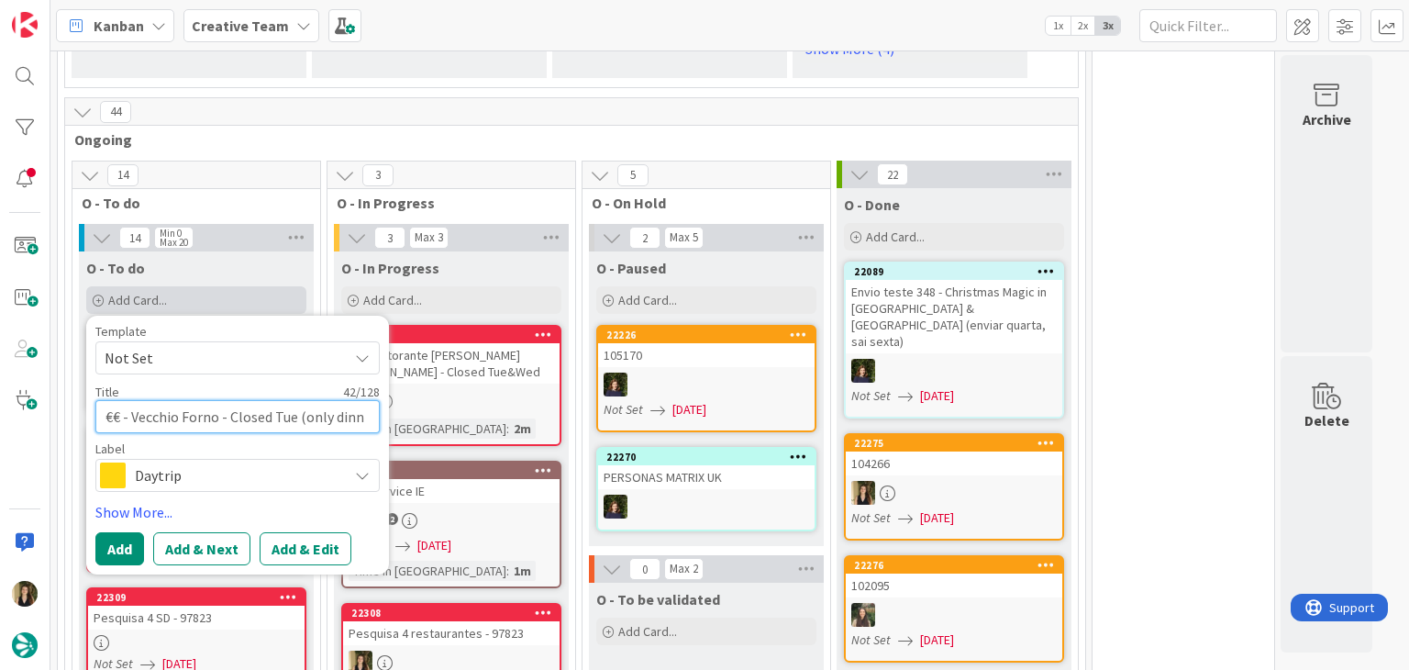
type textarea "€€ - Vecchio Forno - Closed Tue (only dinne"
type textarea "x"
type textarea "€€ - Vecchio Forno - Closed Tue (only dinner"
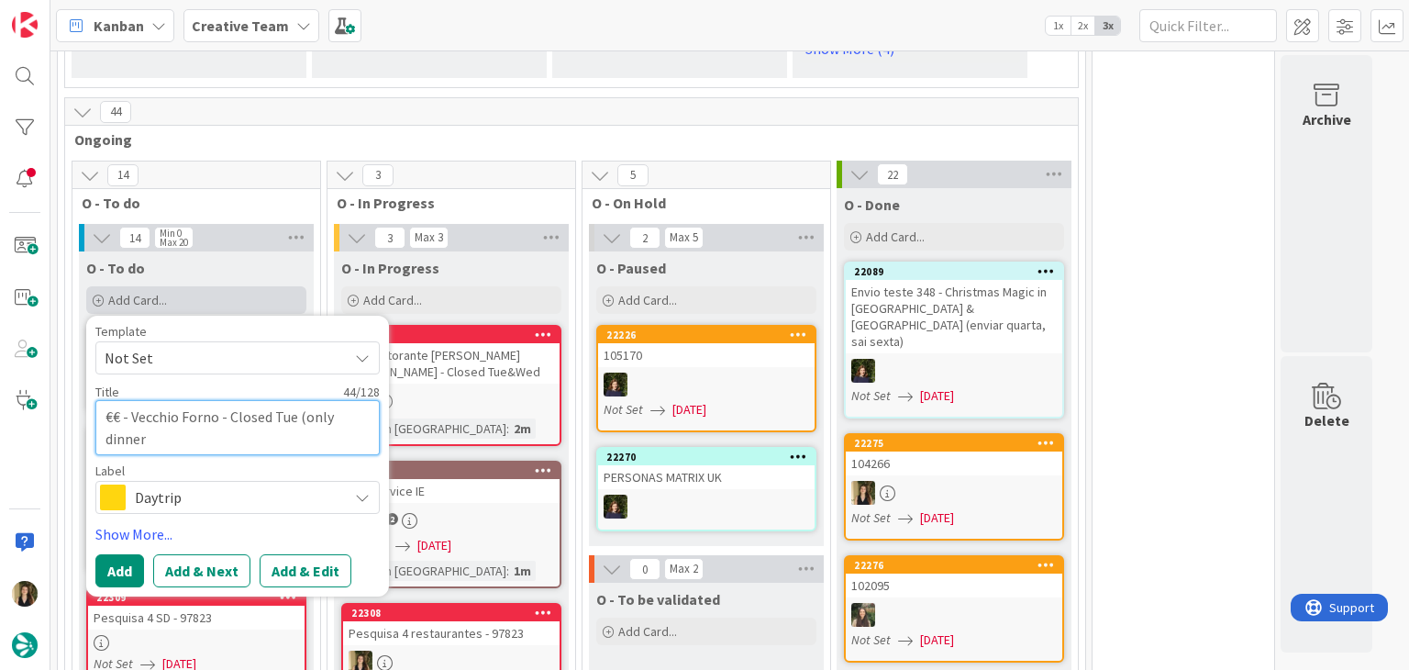
type textarea "x"
type textarea "€€ - Vecchio Forno - Closed Tue (only dinner)"
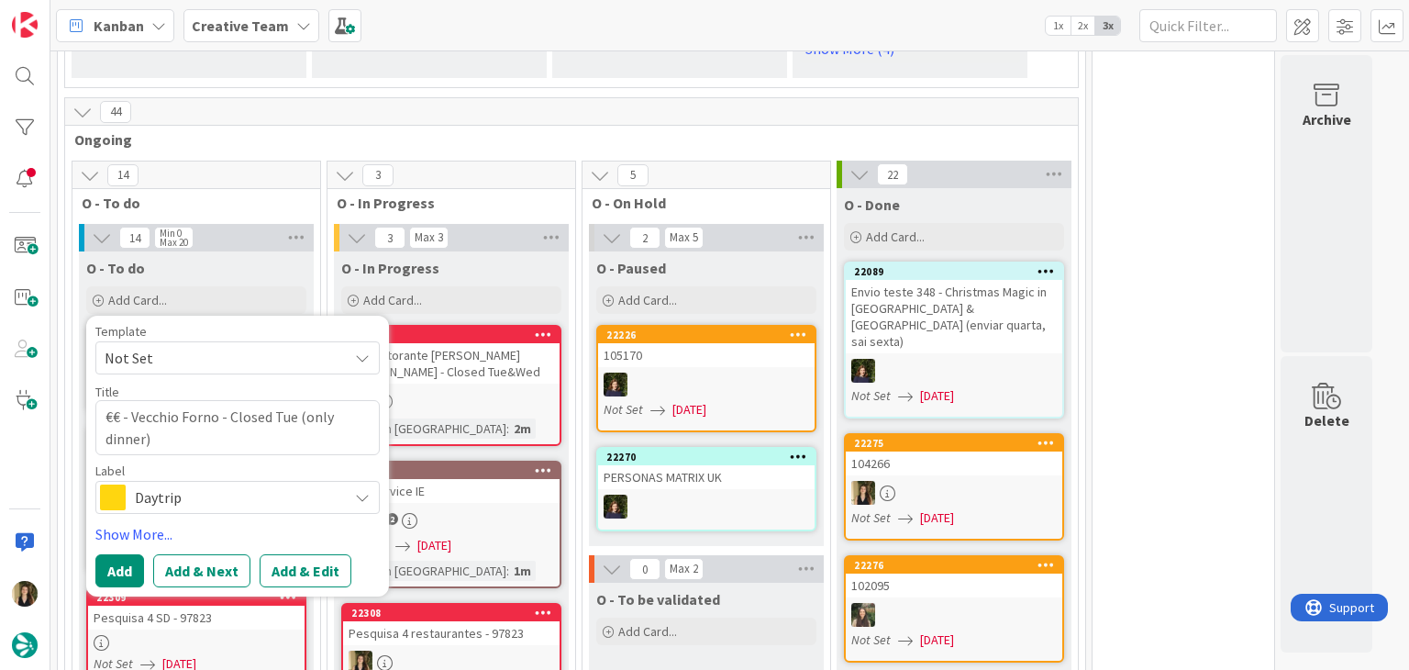
click at [239, 484] on span "Daytrip" at bounding box center [237, 497] width 204 height 26
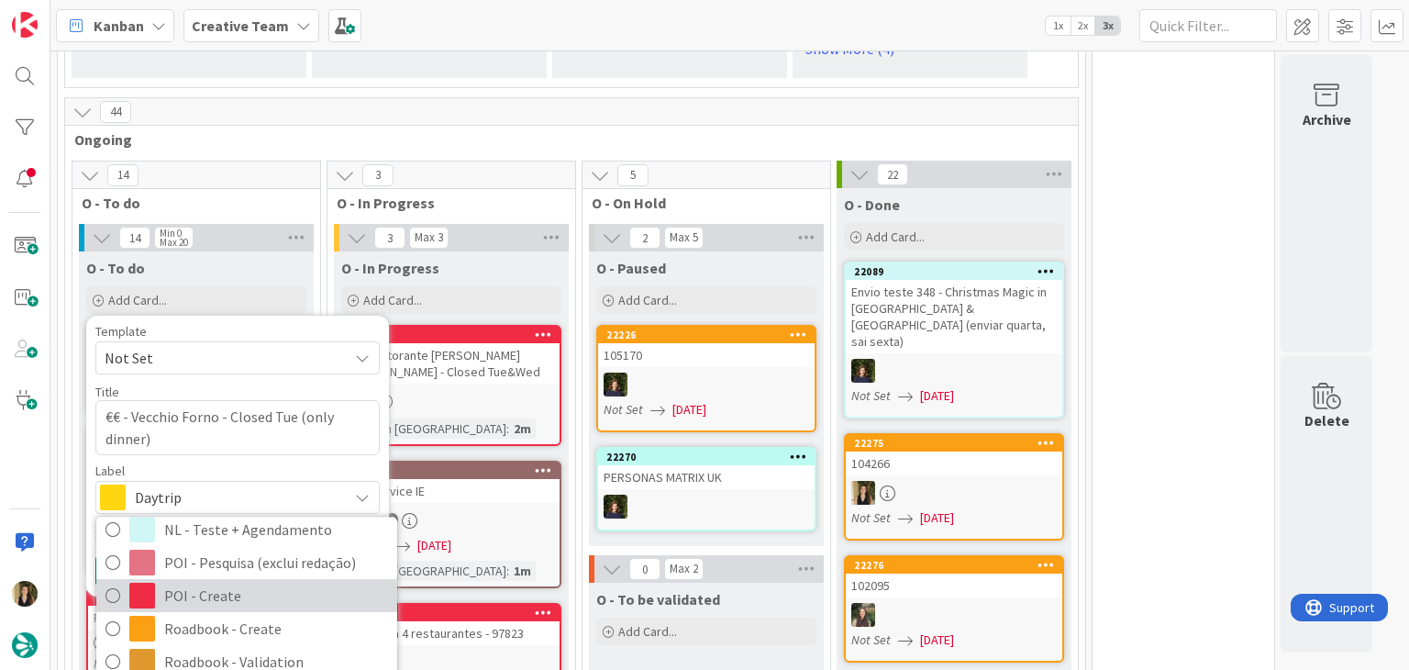
click at [194, 582] on span "POI - Create" at bounding box center [276, 596] width 224 height 28
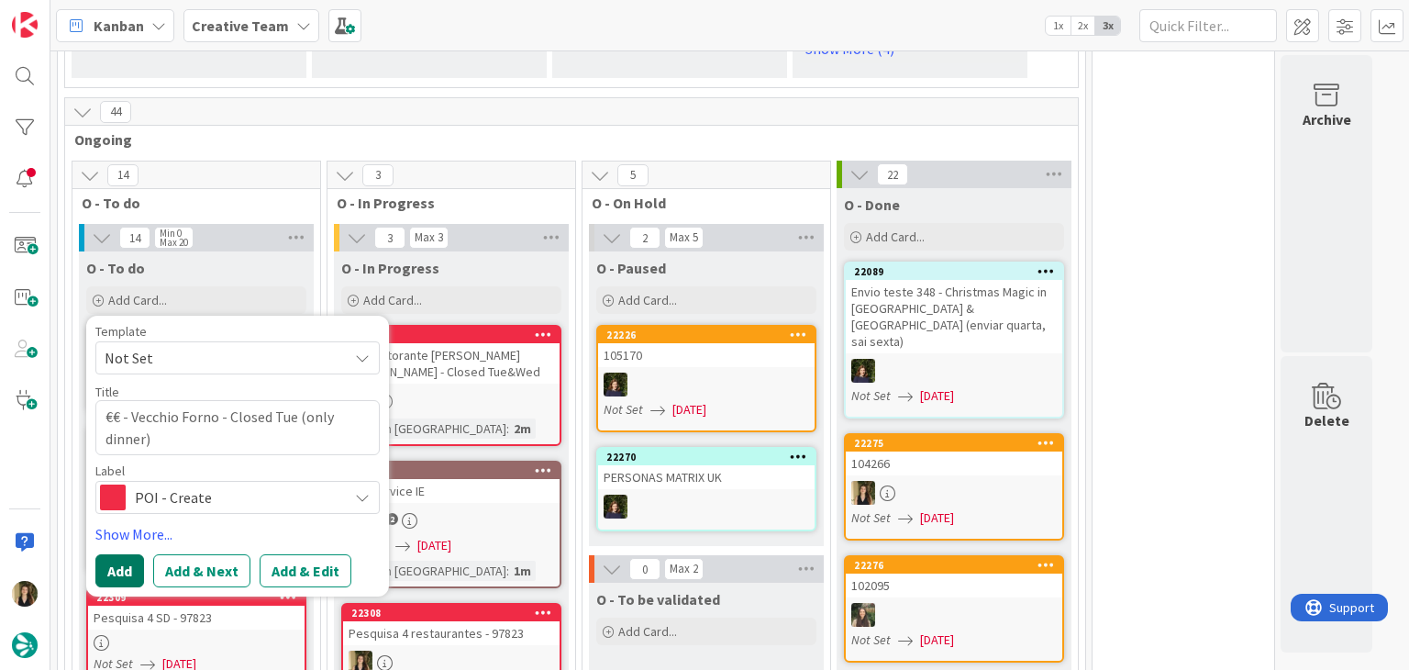
click at [120, 554] on button "Add" at bounding box center [119, 570] width 49 height 33
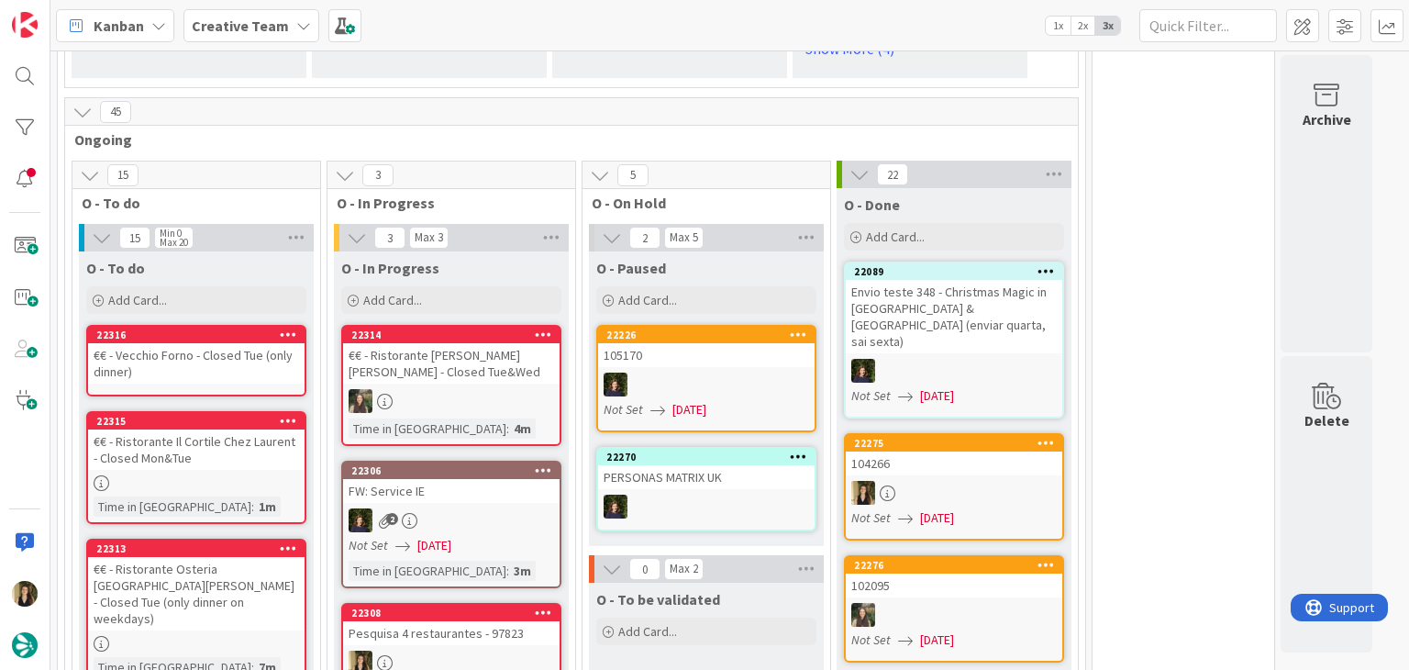
click at [202, 343] on div "€€ - Vecchio Forno - Closed Tue (only dinner)" at bounding box center [196, 363] width 216 height 40
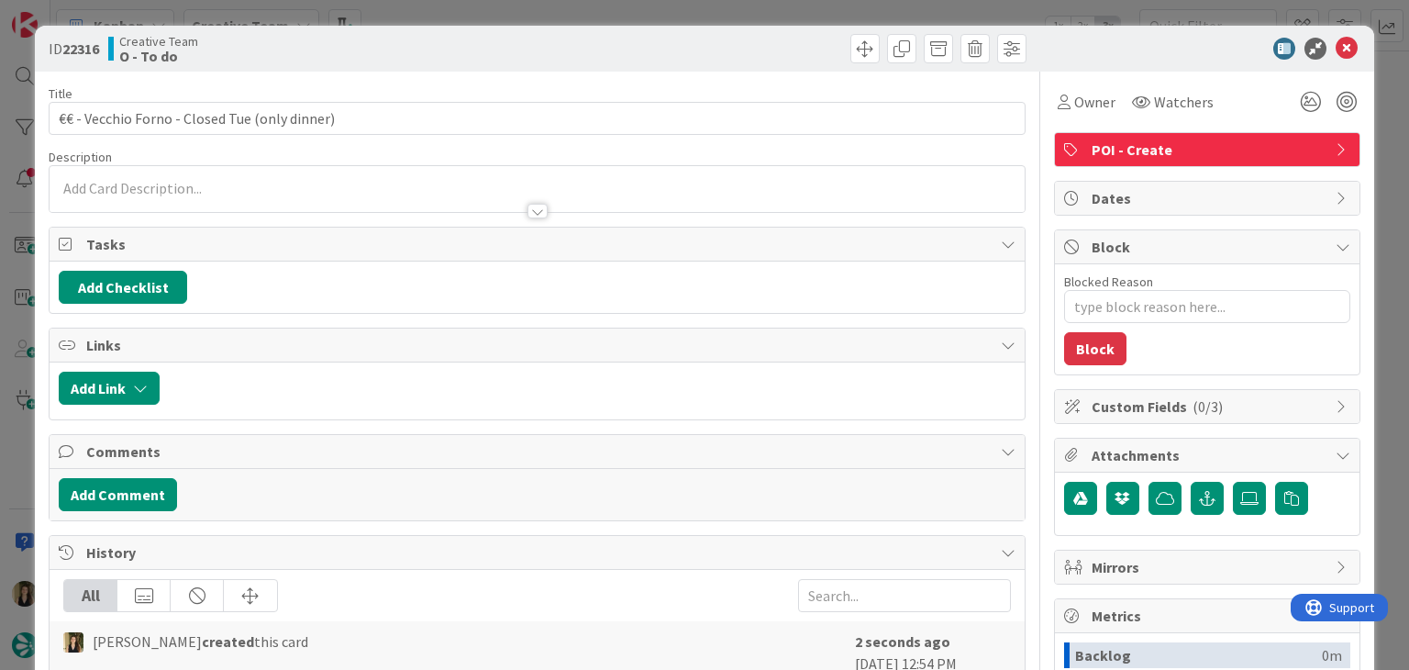
type textarea "x"
click at [182, 206] on div at bounding box center [537, 202] width 974 height 19
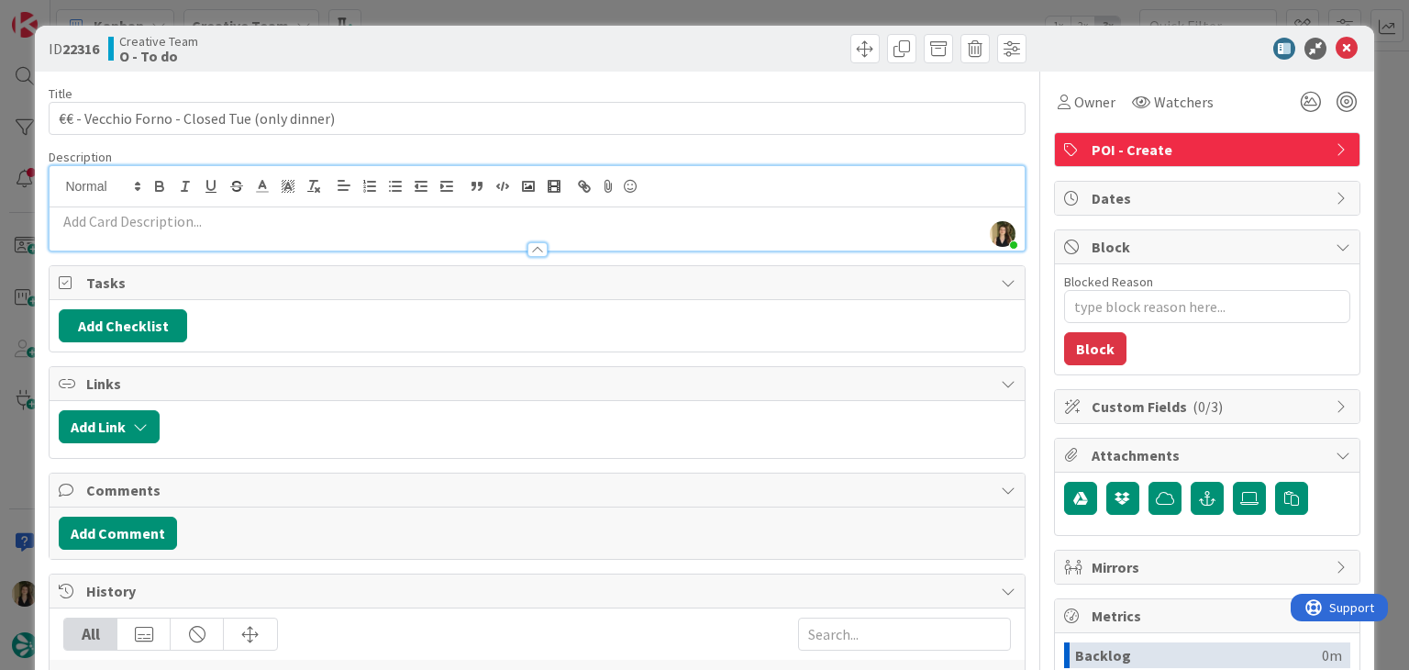
click at [228, 221] on p at bounding box center [537, 221] width 956 height 21
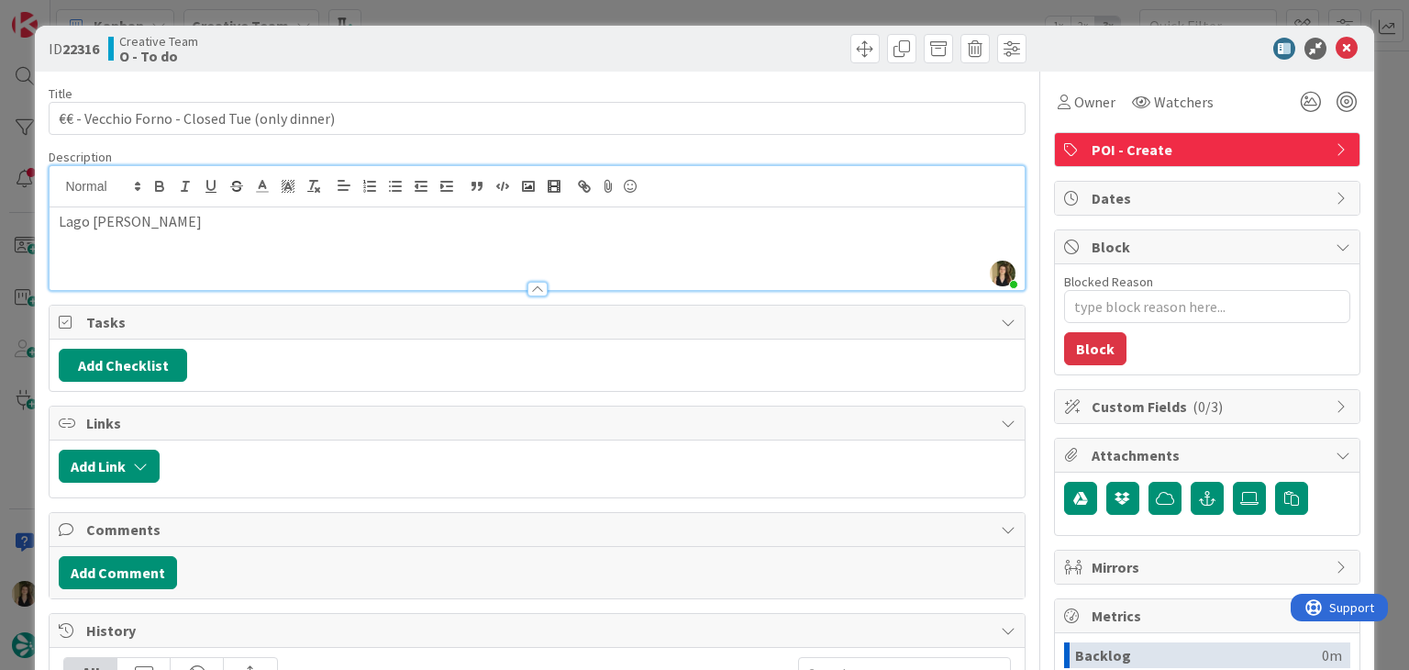
drag, startPoint x: 433, startPoint y: 41, endPoint x: 438, endPoint y: 22, distance: 20.0
click at [433, 39] on div "Creative Team O - To do" at bounding box center [320, 48] width 425 height 29
click at [444, 10] on div "ID 22316 Creative Team O - To do Title 45 / 128 €€ - Vecchio Forno - Closed Tue…" at bounding box center [704, 335] width 1409 height 670
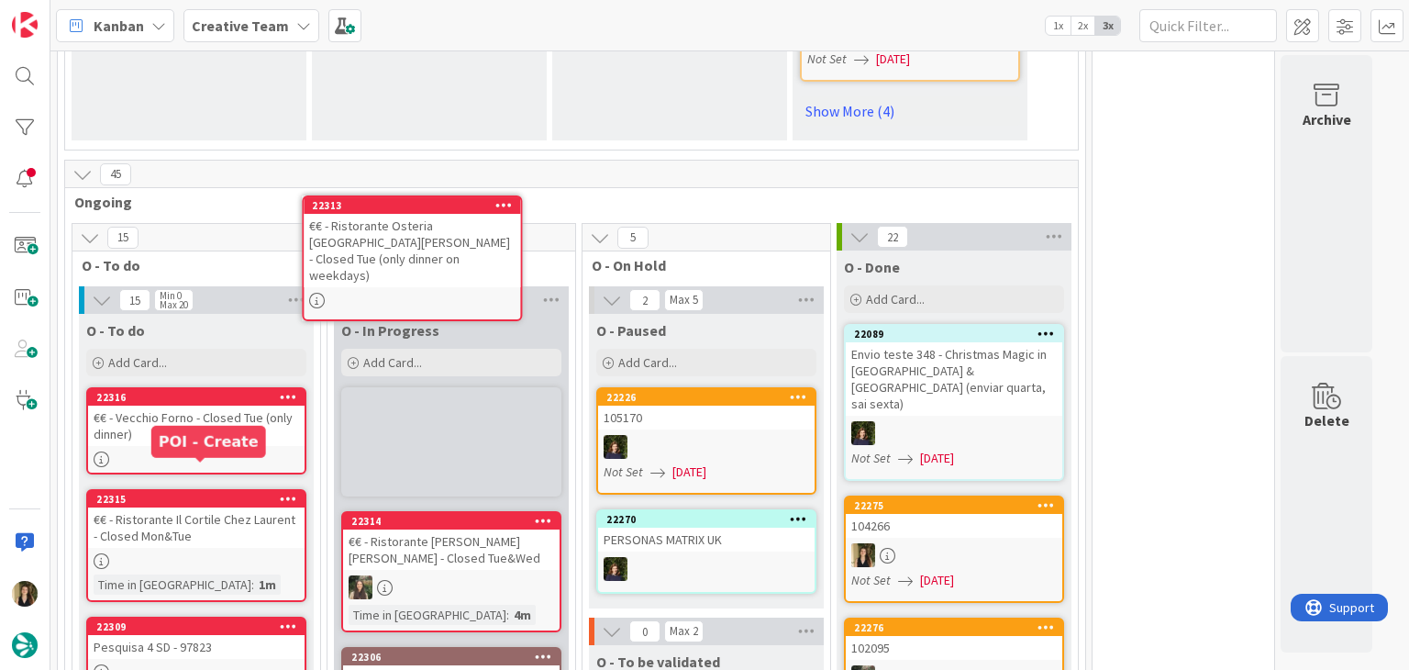
scroll to position [1585, 0]
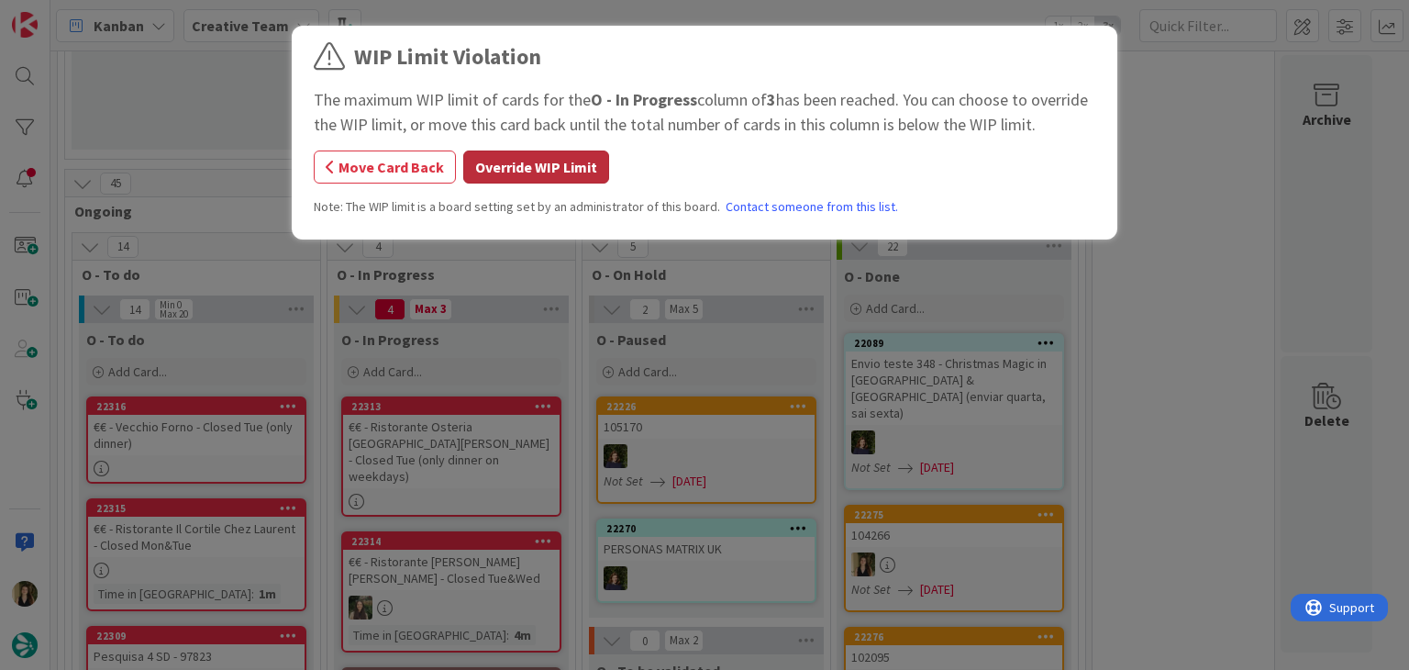
click at [528, 171] on button "Override WIP Limit" at bounding box center [536, 166] width 146 height 33
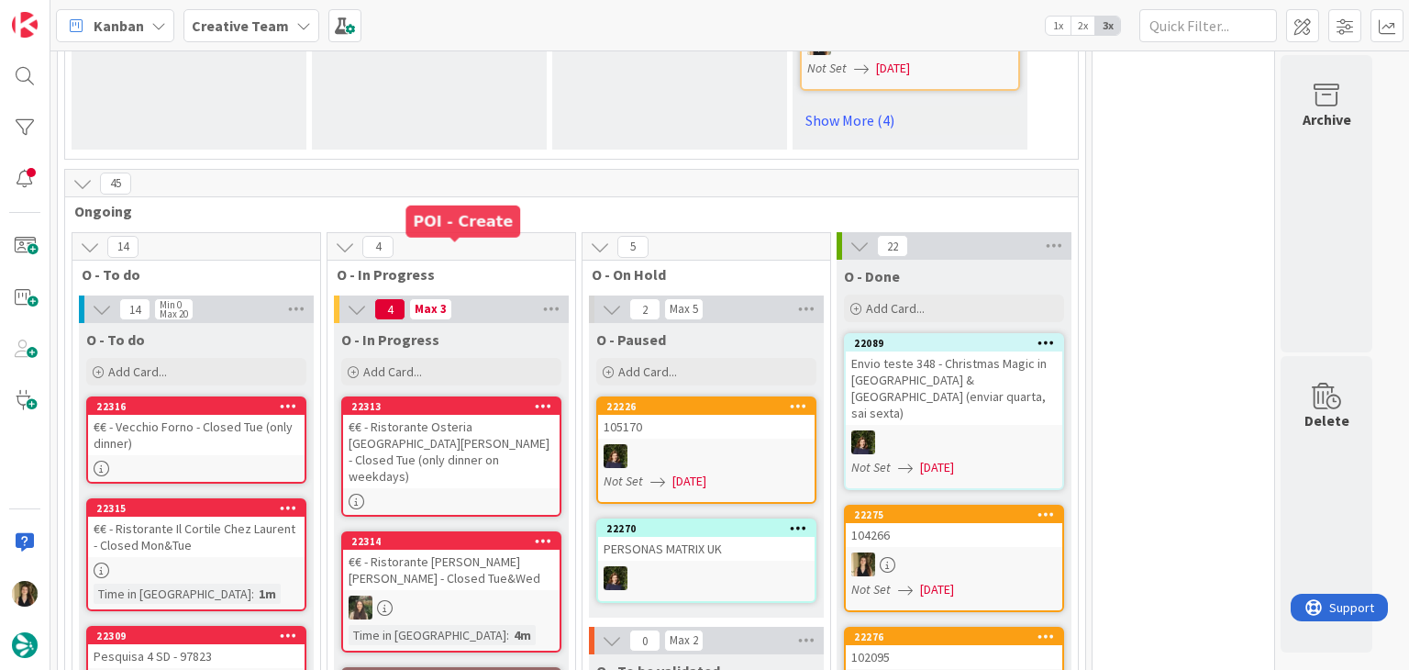
click at [495, 415] on div "€€ - Ristorante Osteria [GEOGRAPHIC_DATA][PERSON_NAME] - Closed Tue (only dinne…" at bounding box center [451, 451] width 216 height 73
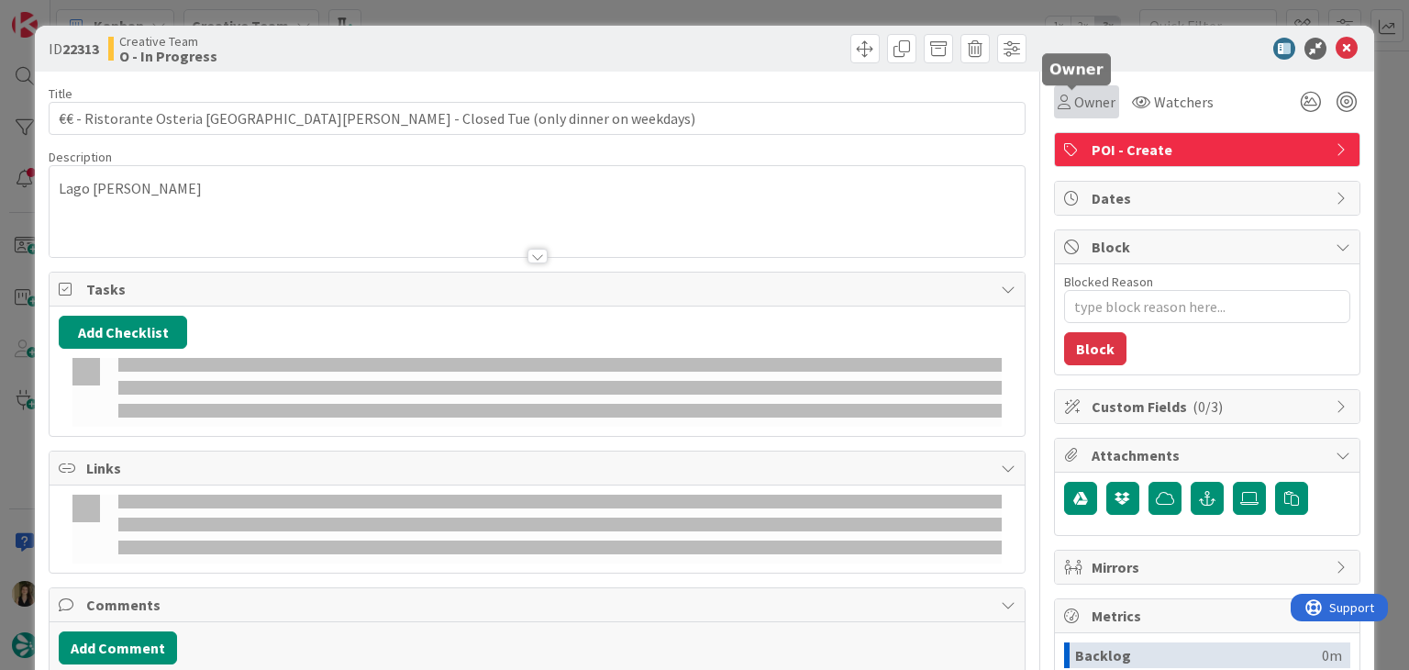
click at [1074, 112] on span "Owner" at bounding box center [1094, 102] width 41 height 22
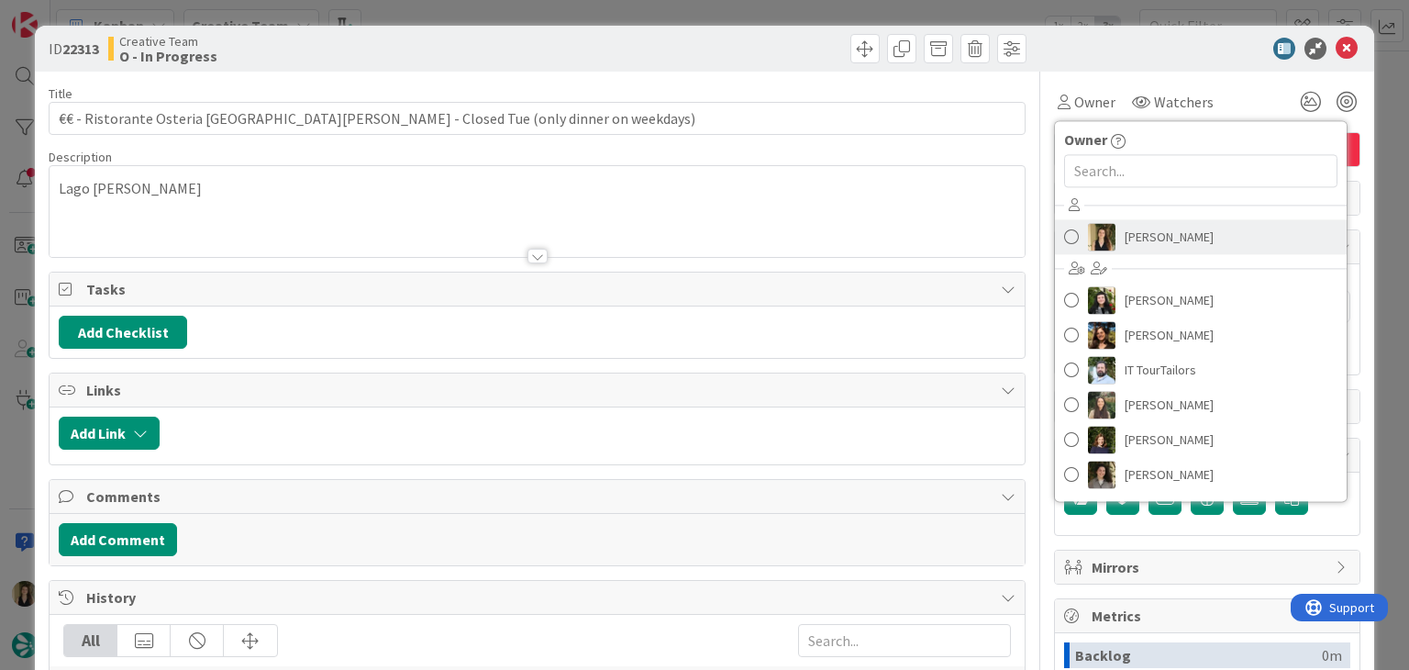
click at [1137, 247] on span "[PERSON_NAME]" at bounding box center [1169, 237] width 89 height 28
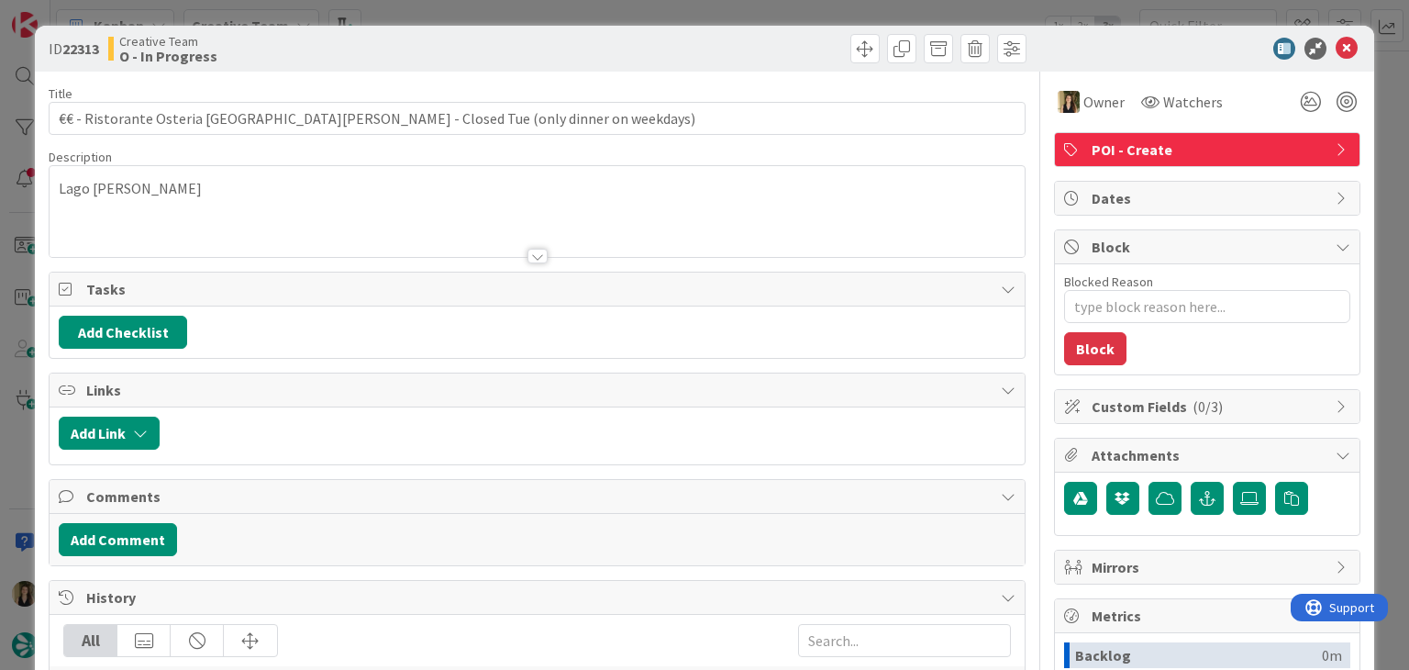
click at [727, 41] on div at bounding box center [784, 48] width 484 height 29
click at [723, 16] on div "ID 22313 Creative Team O - In Progress Title 74 / 128 €€ - Ristorante Osteria S…" at bounding box center [704, 335] width 1409 height 670
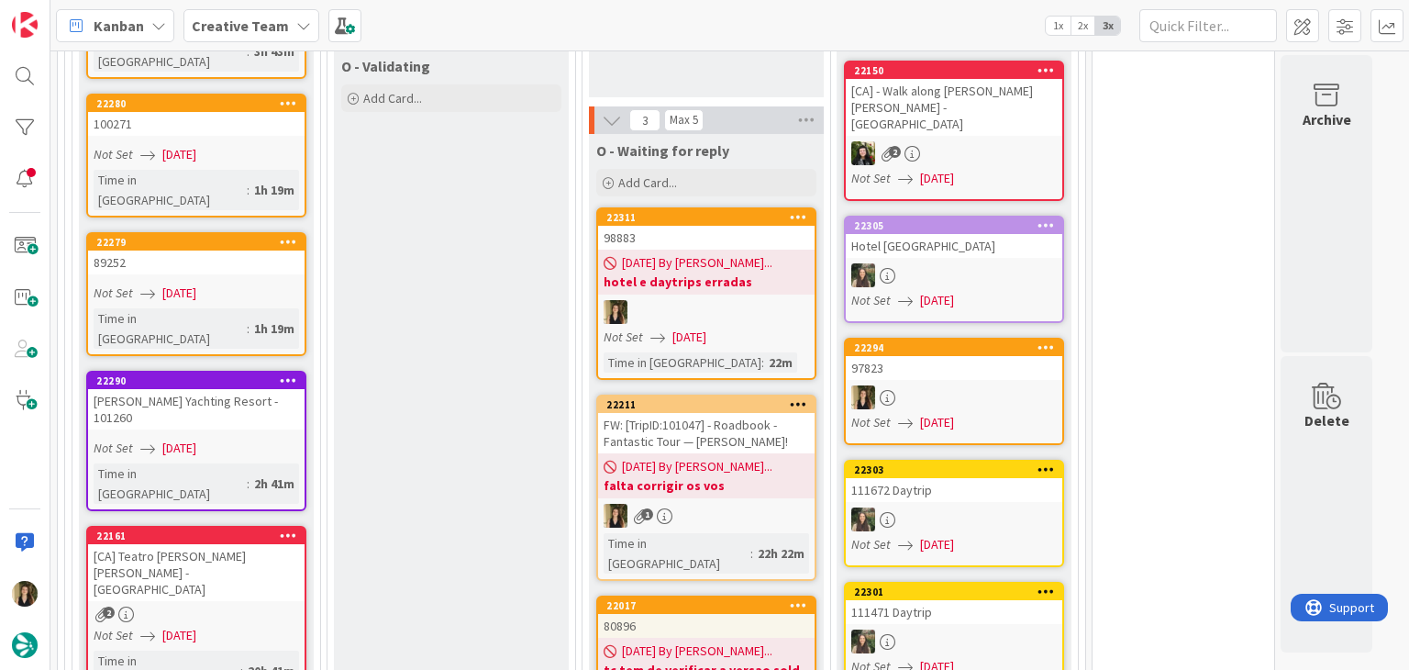
scroll to position [2385, 0]
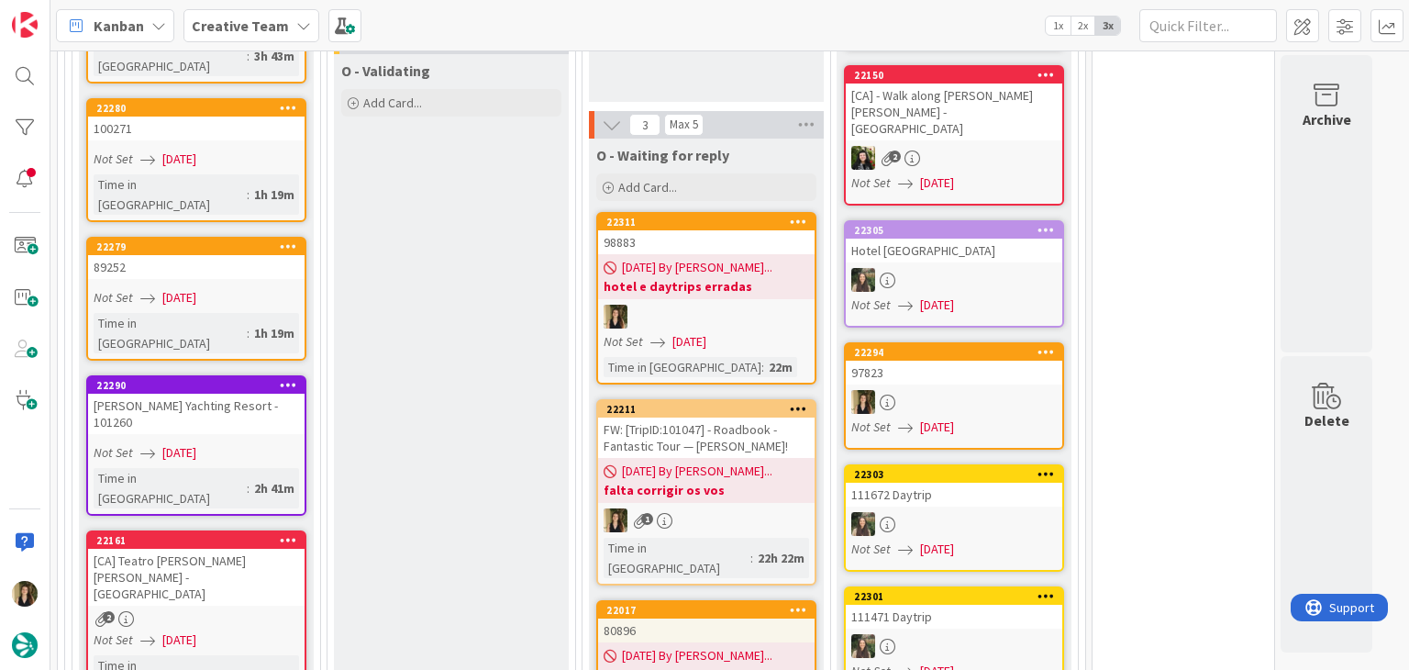
click at [757, 417] on div "FW: [TripID:101047] - Roadbook - Fantastic Tour — [PERSON_NAME]!" at bounding box center [706, 437] width 216 height 40
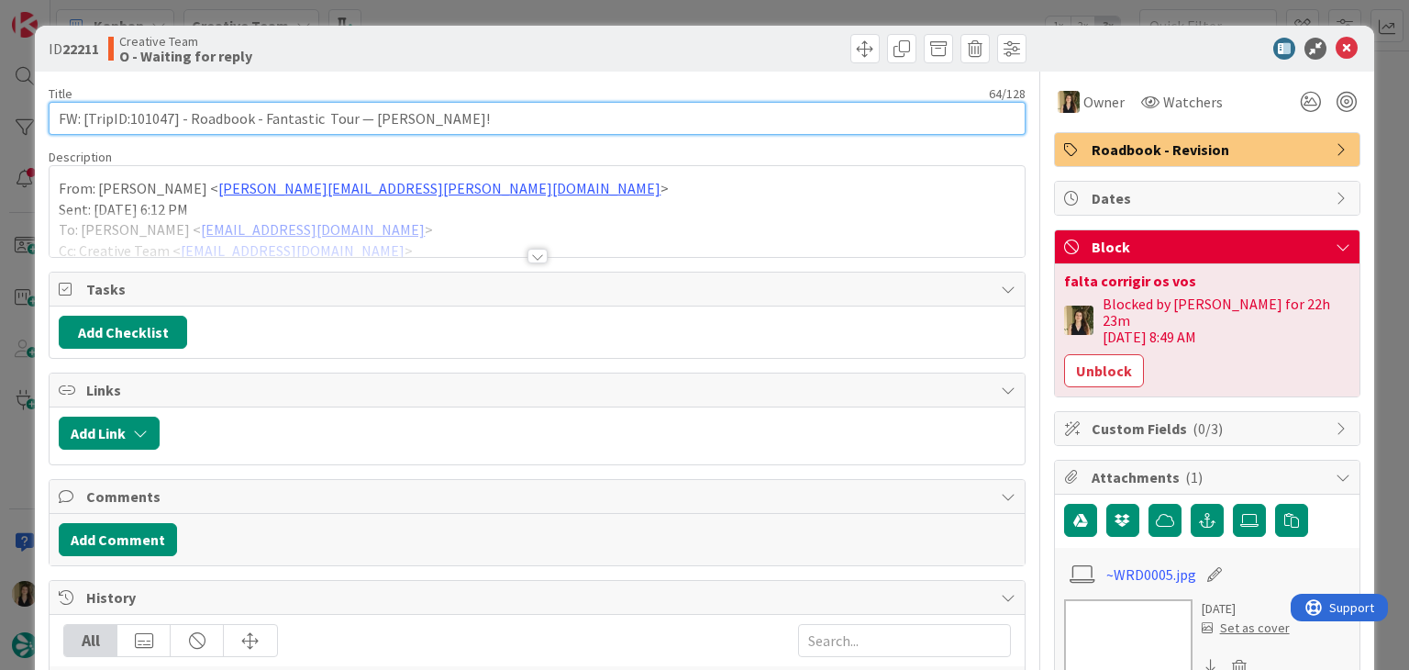
click at [149, 119] on input "FW: [TripID:101047] - Roadbook - Fantastic Tour — [PERSON_NAME]!" at bounding box center [537, 118] width 976 height 33
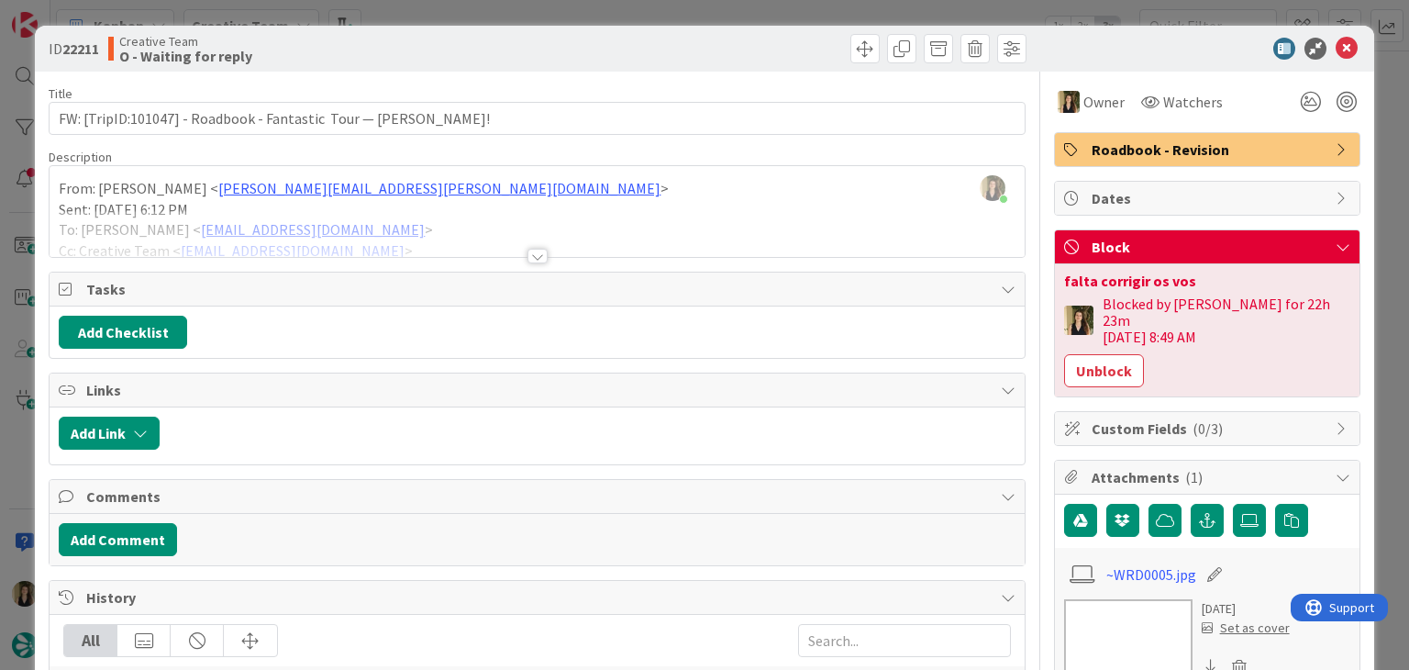
click at [565, 46] on div at bounding box center [784, 48] width 484 height 29
click at [563, 17] on div "ID 22211 Creative Team O - Waiting for reply Title 64 / 128 FW: [TripID:101047]…" at bounding box center [704, 335] width 1409 height 670
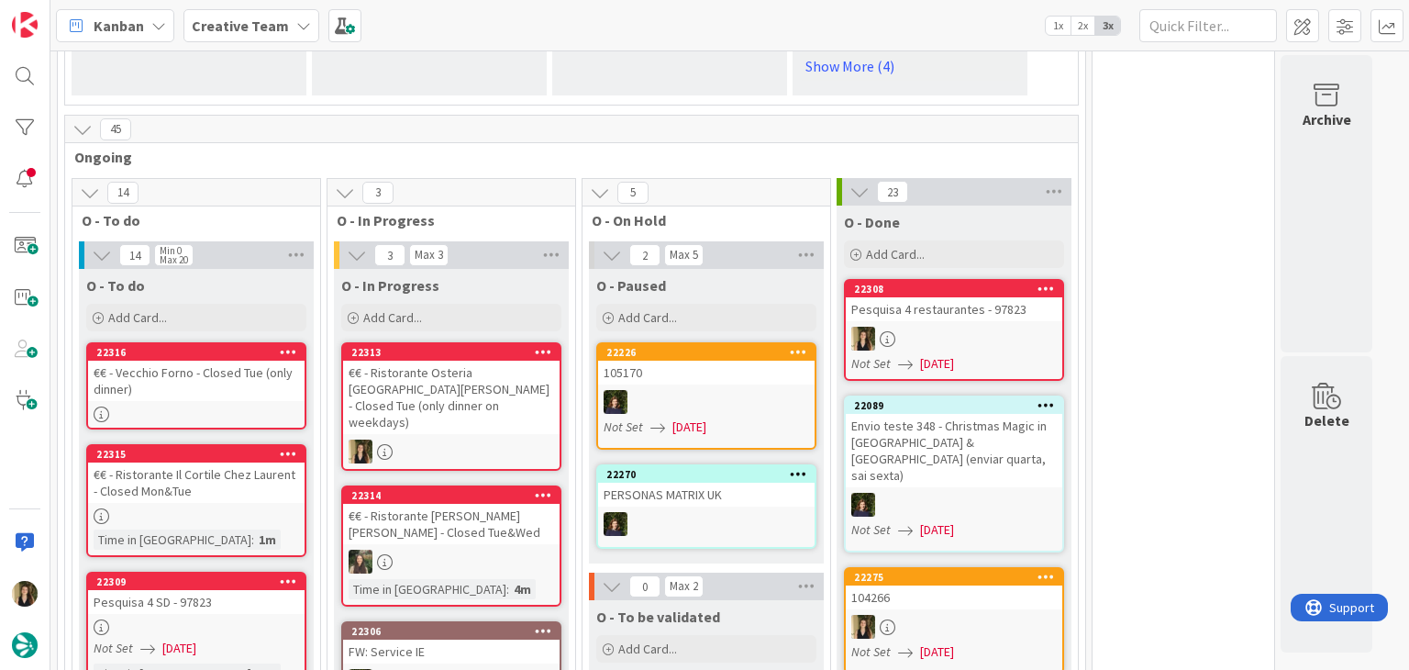
scroll to position [1651, 0]
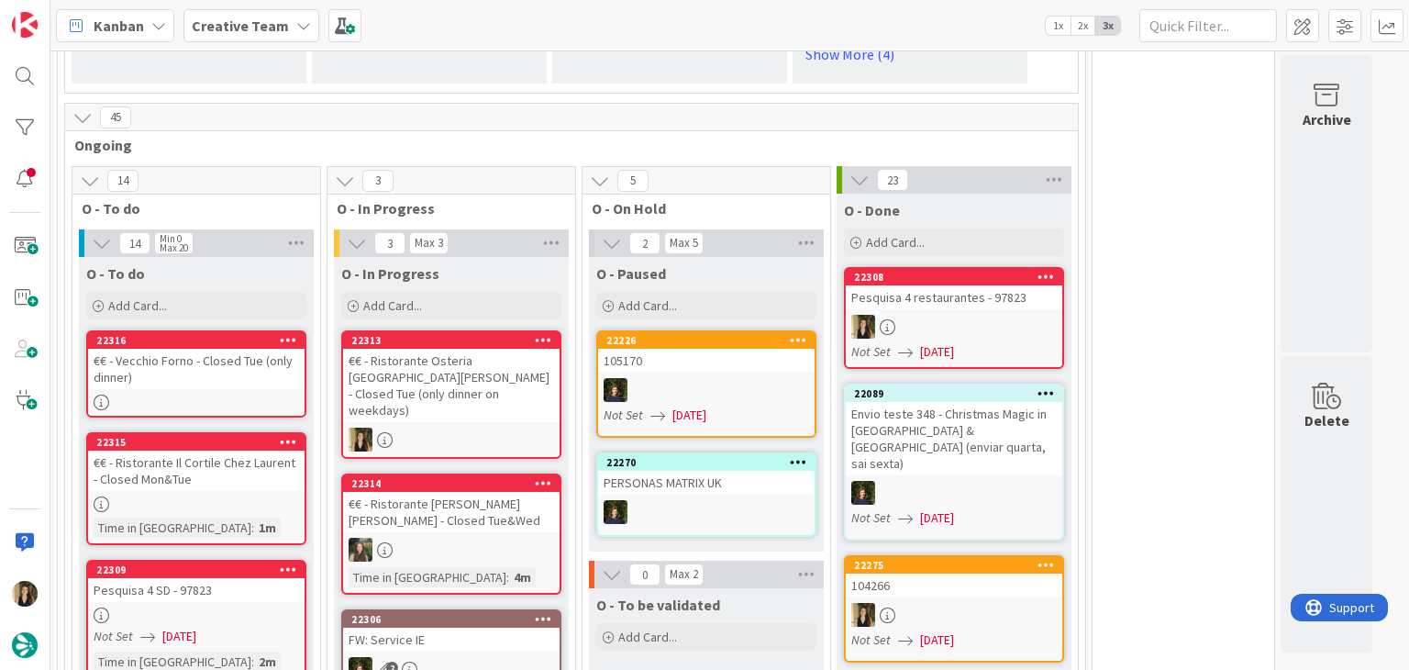
click at [499, 349] on div "€€ - Ristorante Osteria [GEOGRAPHIC_DATA][PERSON_NAME] - Closed Tue (only dinne…" at bounding box center [451, 385] width 216 height 73
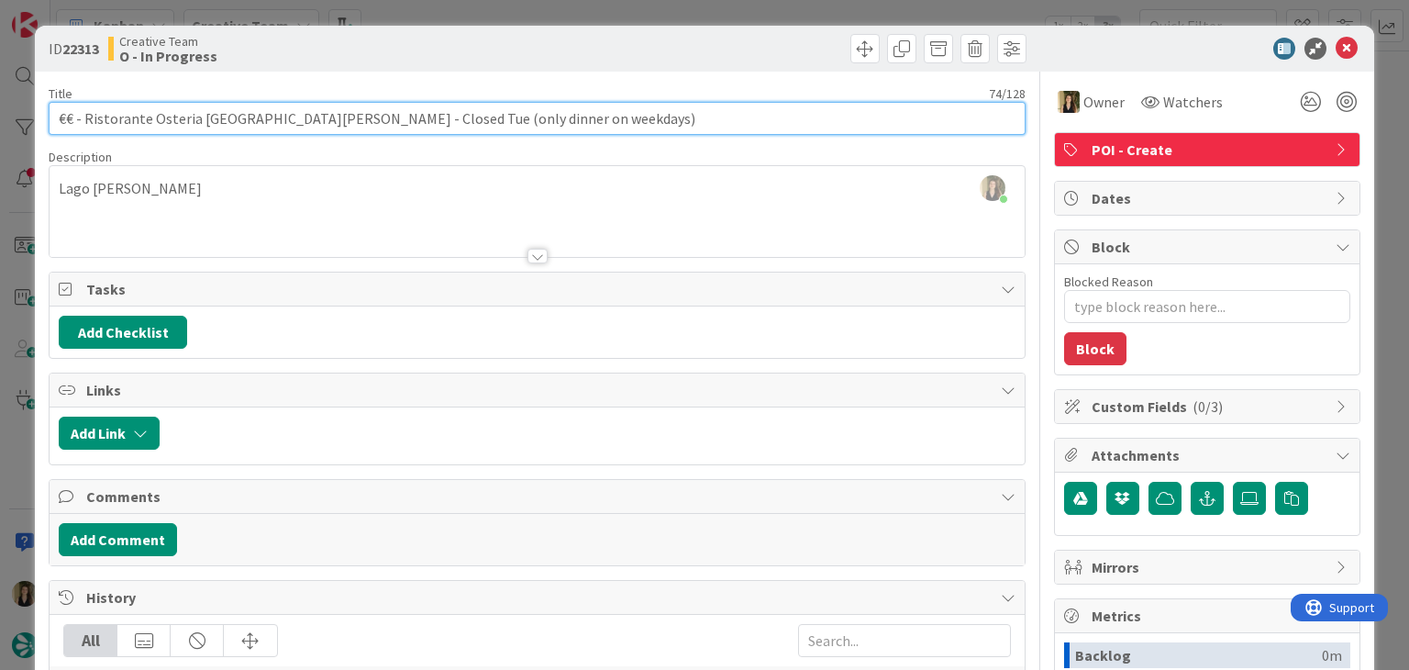
drag, startPoint x: 268, startPoint y: 112, endPoint x: 84, endPoint y: 114, distance: 183.5
click at [84, 114] on input "€€ - Ristorante Osteria [GEOGRAPHIC_DATA][PERSON_NAME] - Closed Tue (only dinne…" at bounding box center [537, 118] width 976 height 33
drag, startPoint x: 542, startPoint y: 116, endPoint x: 38, endPoint y: 116, distance: 504.5
click at [38, 116] on div "ID 22313 Creative Team O - In Progress Title 74 / 128 €€ - Ristorante Osteria S…" at bounding box center [704, 539] width 1338 height 1026
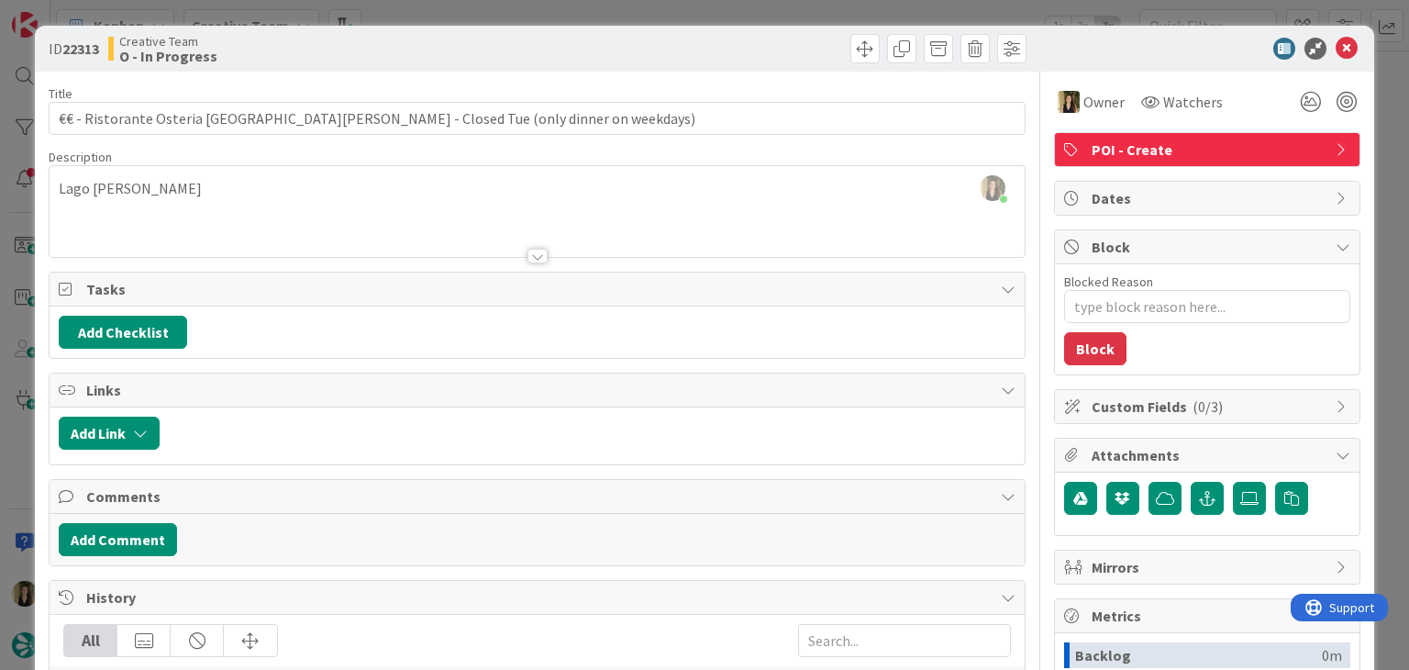
click at [417, 184] on div "Sofia Palma joined 3 m ago Lago d'Orta" at bounding box center [537, 211] width 974 height 91
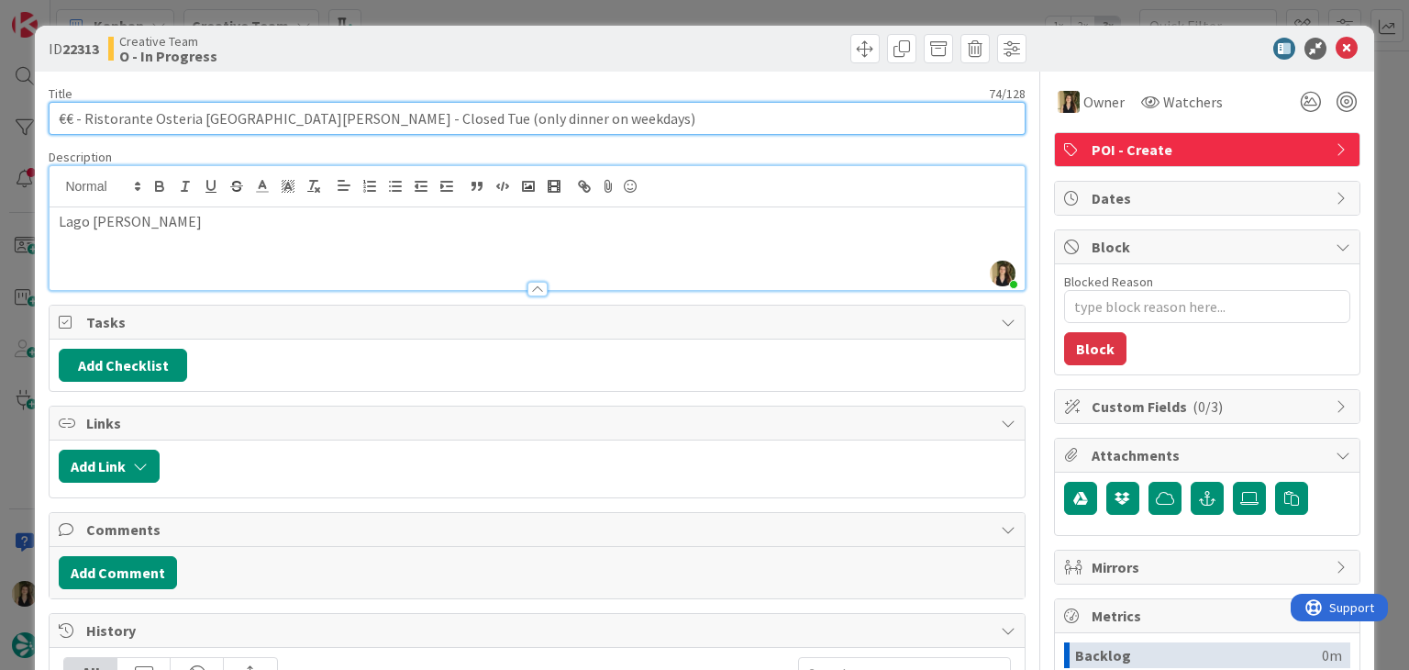
drag, startPoint x: 272, startPoint y: 120, endPoint x: 154, endPoint y: 110, distance: 117.8
click at [154, 110] on input "€€ - Ristorante Osteria [GEOGRAPHIC_DATA][PERSON_NAME] - Closed Tue (only dinne…" at bounding box center [537, 118] width 976 height 33
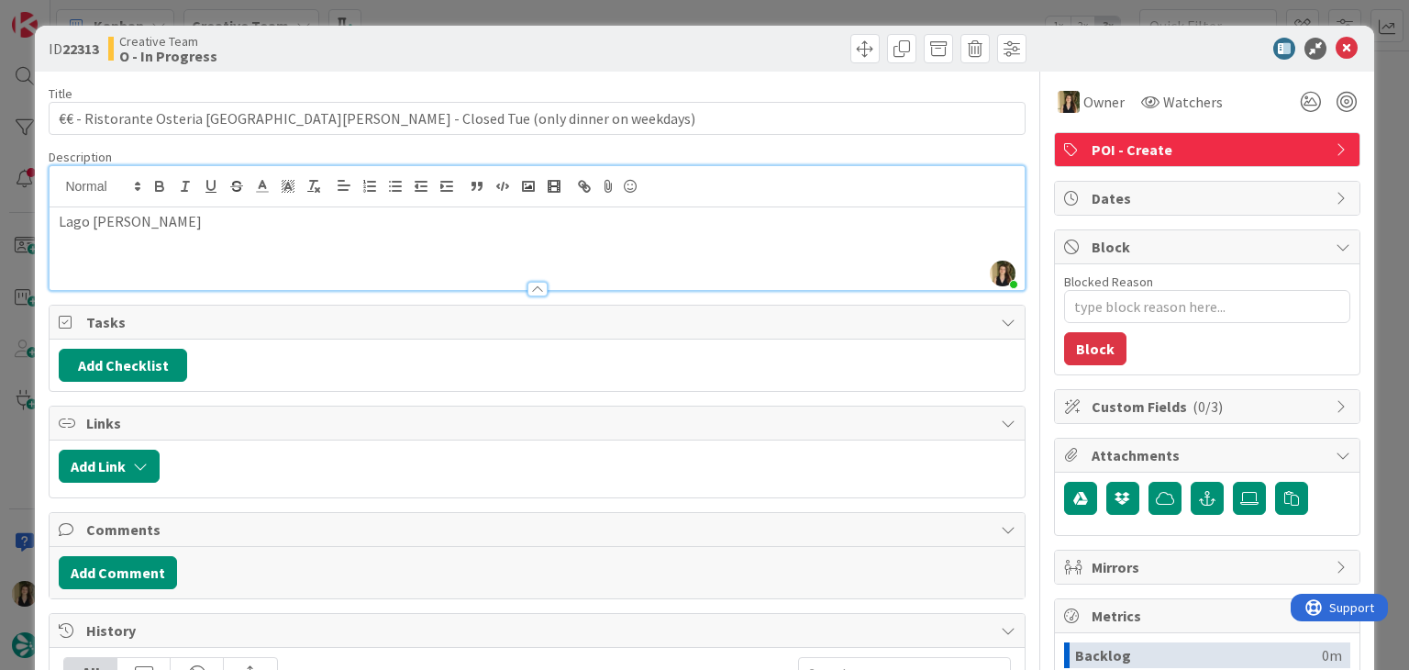
click at [425, 45] on div "Creative Team O - In Progress" at bounding box center [320, 48] width 425 height 29
click at [443, 17] on div "ID 22313 Creative Team O - In Progress Title 74 / 128 €€ - Ristorante Osteria S…" at bounding box center [704, 335] width 1409 height 670
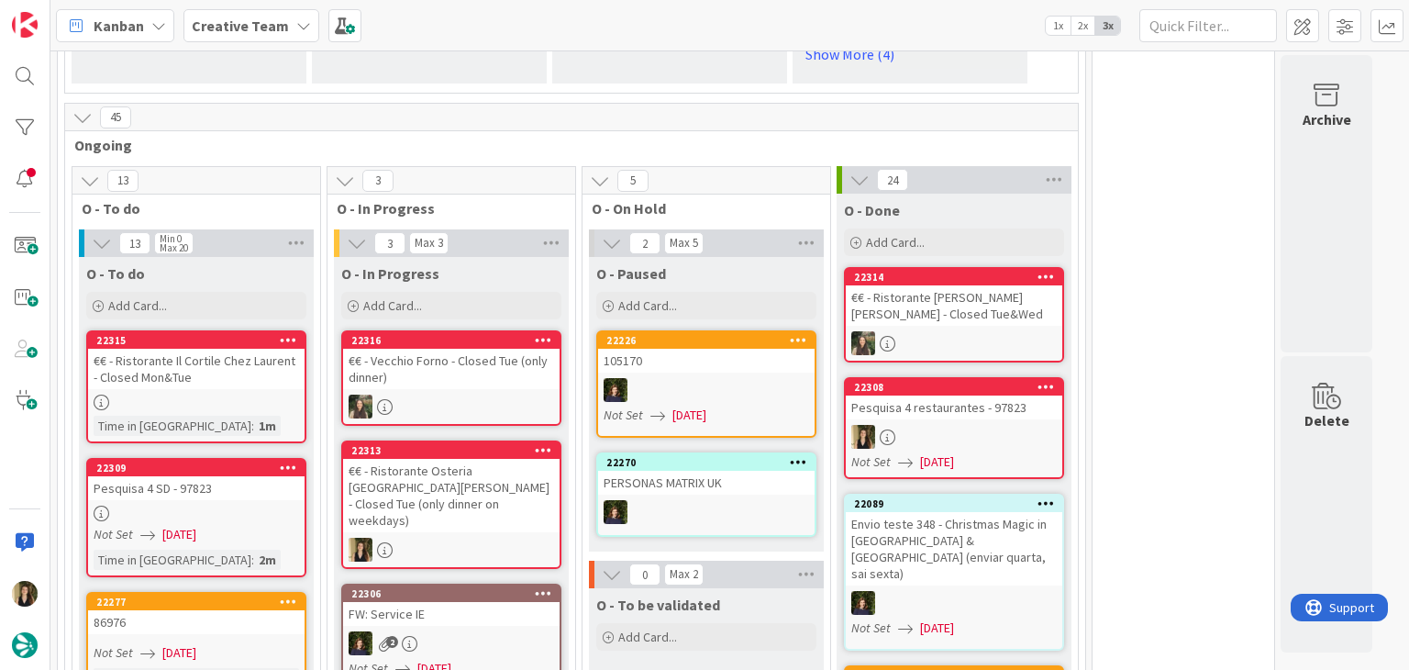
click at [490, 440] on link "22313 €€ - Ristorante Osteria [GEOGRAPHIC_DATA][PERSON_NAME] - Closed Tue (only…" at bounding box center [451, 504] width 220 height 128
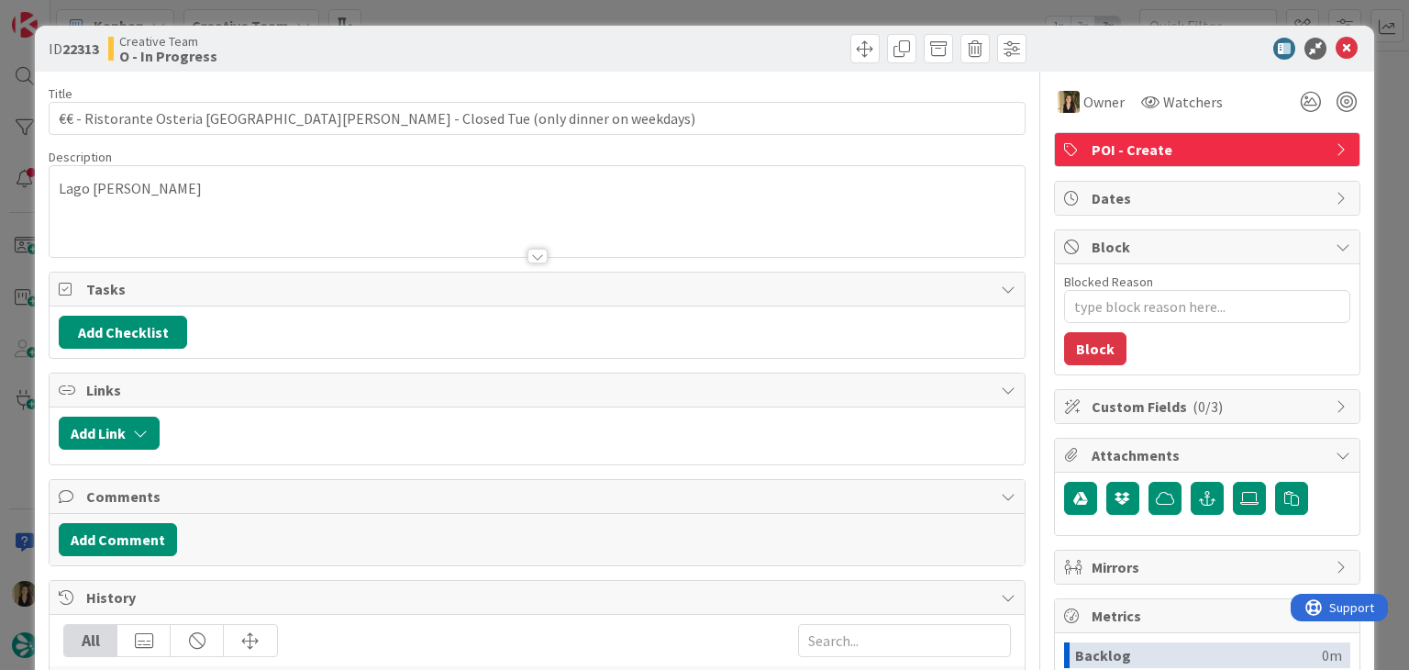
drag, startPoint x: 643, startPoint y: 56, endPoint x: 643, endPoint y: 17, distance: 38.5
click at [643, 54] on div at bounding box center [784, 48] width 484 height 29
click at [644, 14] on div "ID 22313 Creative Team O - In Progress Title 74 / 128 €€ - Ristorante Osteria S…" at bounding box center [704, 335] width 1409 height 670
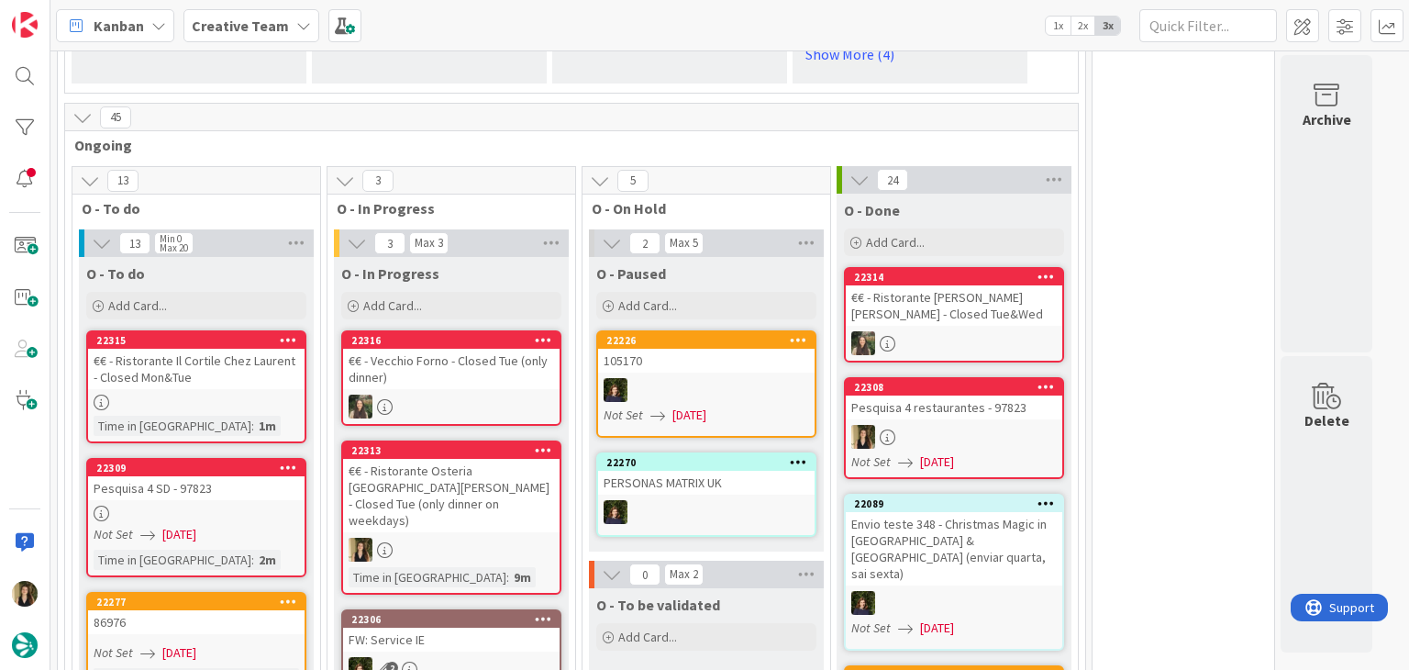
click at [266, 394] on div at bounding box center [196, 402] width 216 height 16
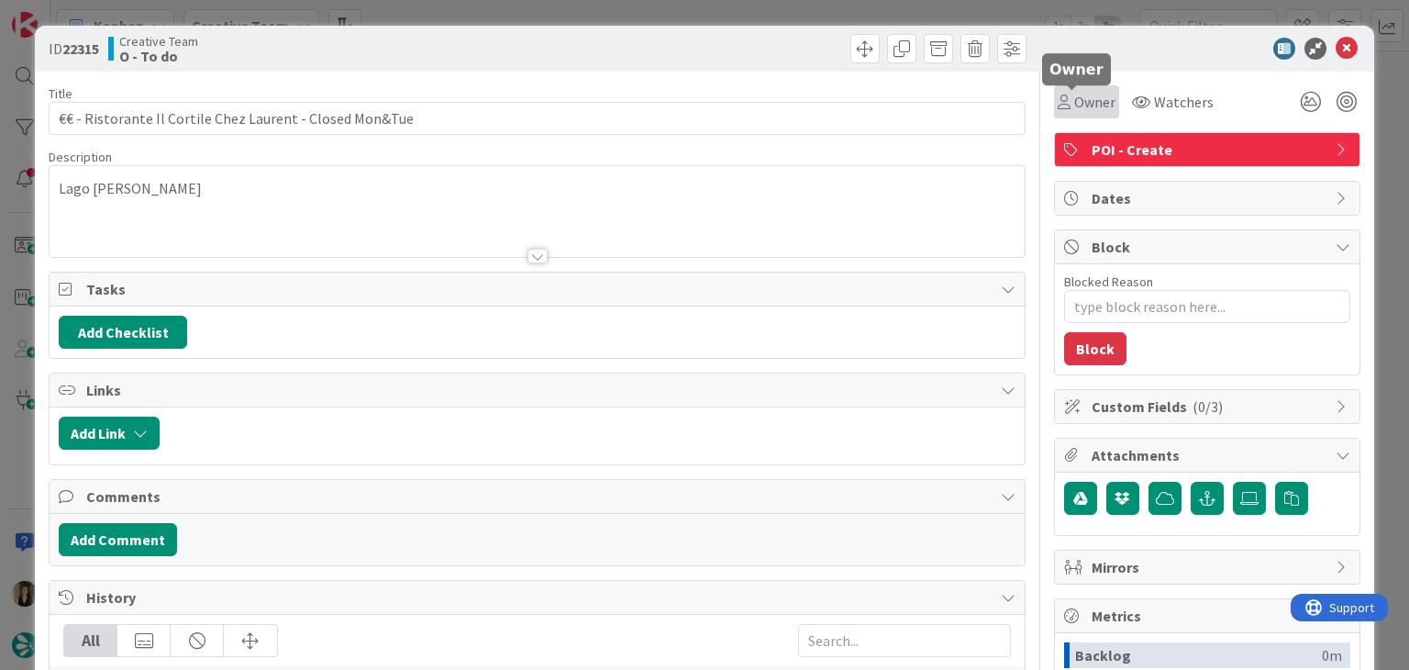
click at [1076, 105] on span "Owner" at bounding box center [1094, 102] width 41 height 22
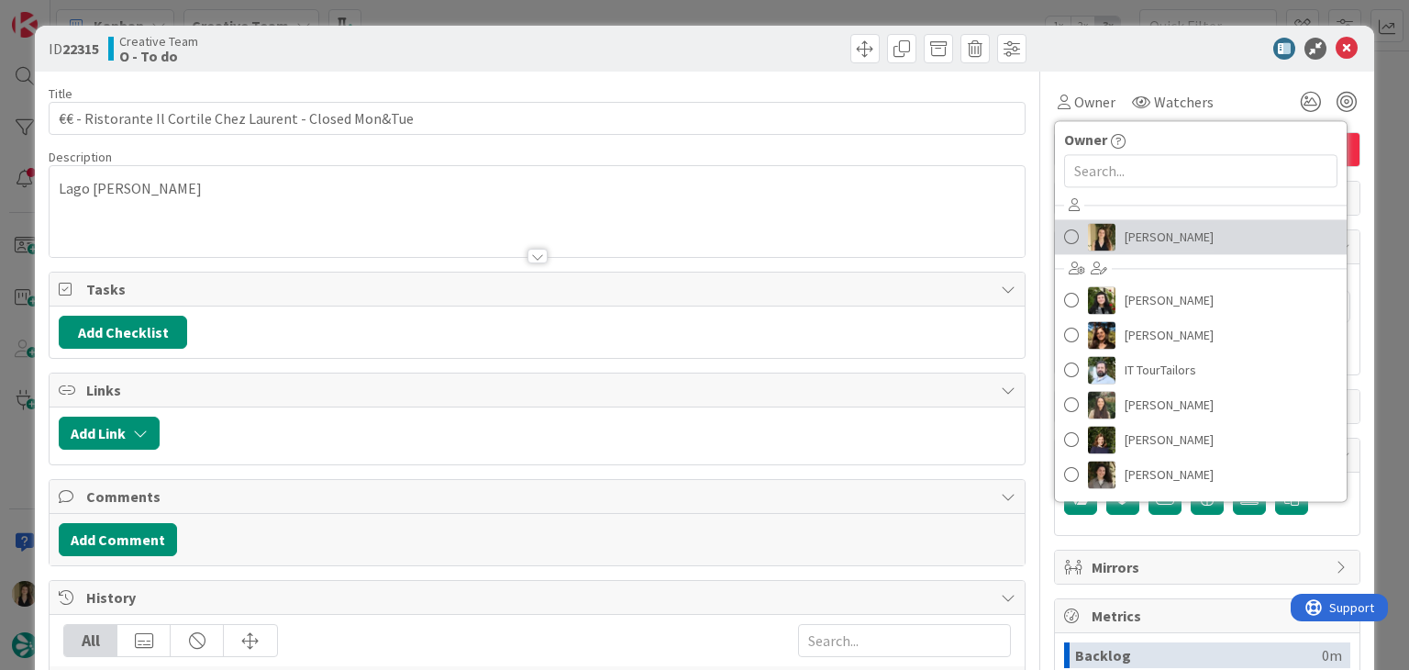
drag, startPoint x: 1177, startPoint y: 239, endPoint x: 1166, endPoint y: 239, distance: 11.0
click at [1178, 239] on link "[PERSON_NAME]" at bounding box center [1201, 236] width 292 height 35
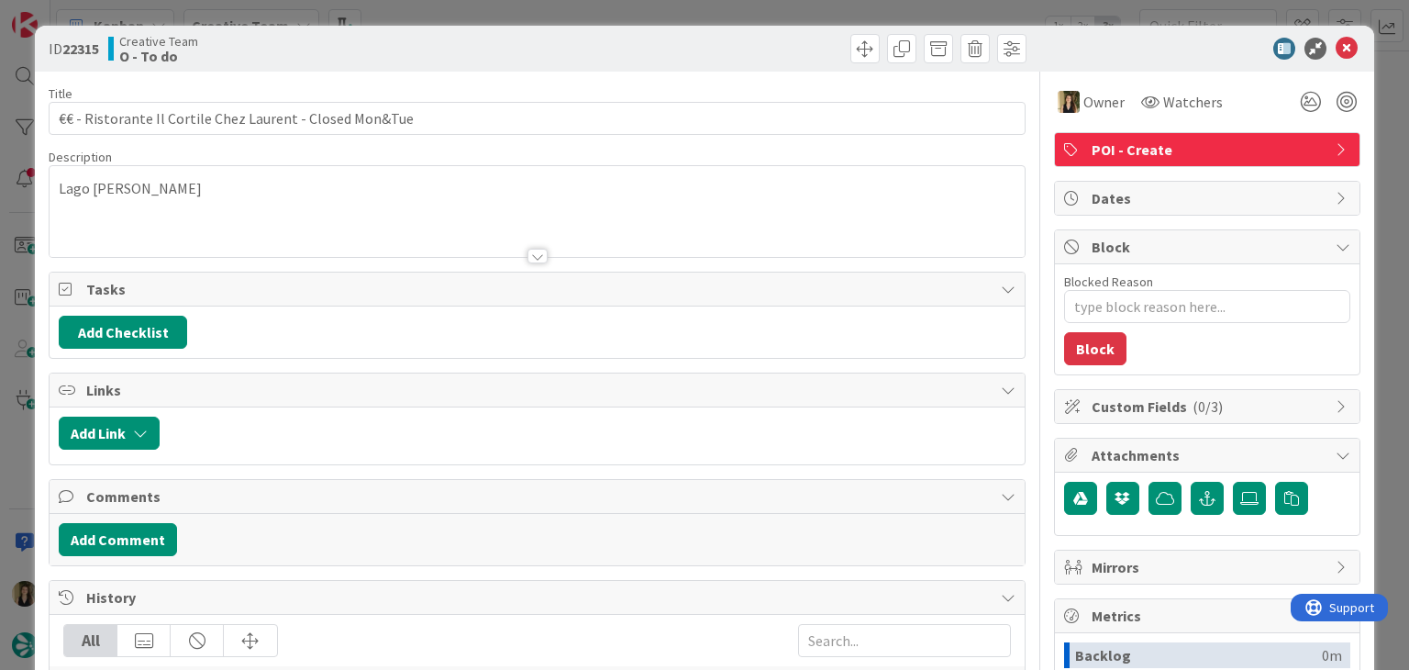
click at [567, 41] on div at bounding box center [784, 48] width 484 height 29
click at [565, 16] on div "ID 22315 Creative Team O - To do Title 56 / 128 €€ - Ristorante Il Cortile Chez…" at bounding box center [704, 335] width 1409 height 670
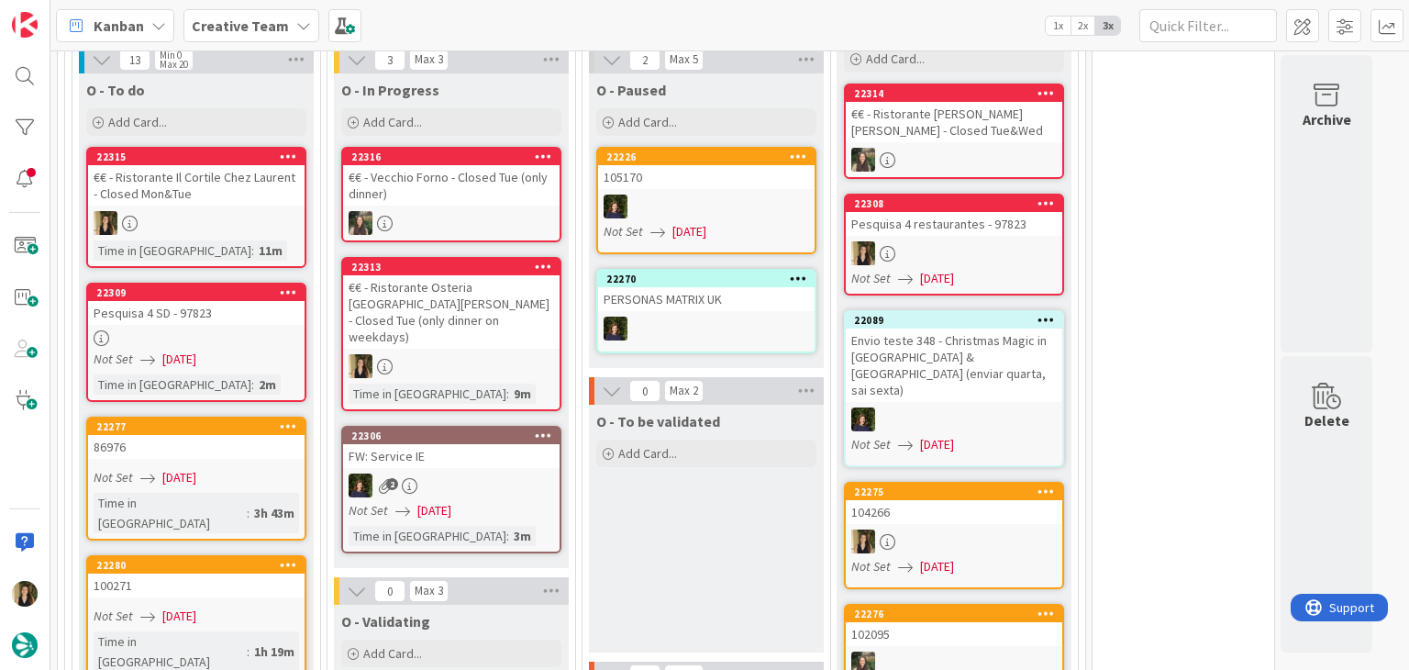
click at [686, 445] on div "O - To be validated Add Card..." at bounding box center [706, 529] width 235 height 248
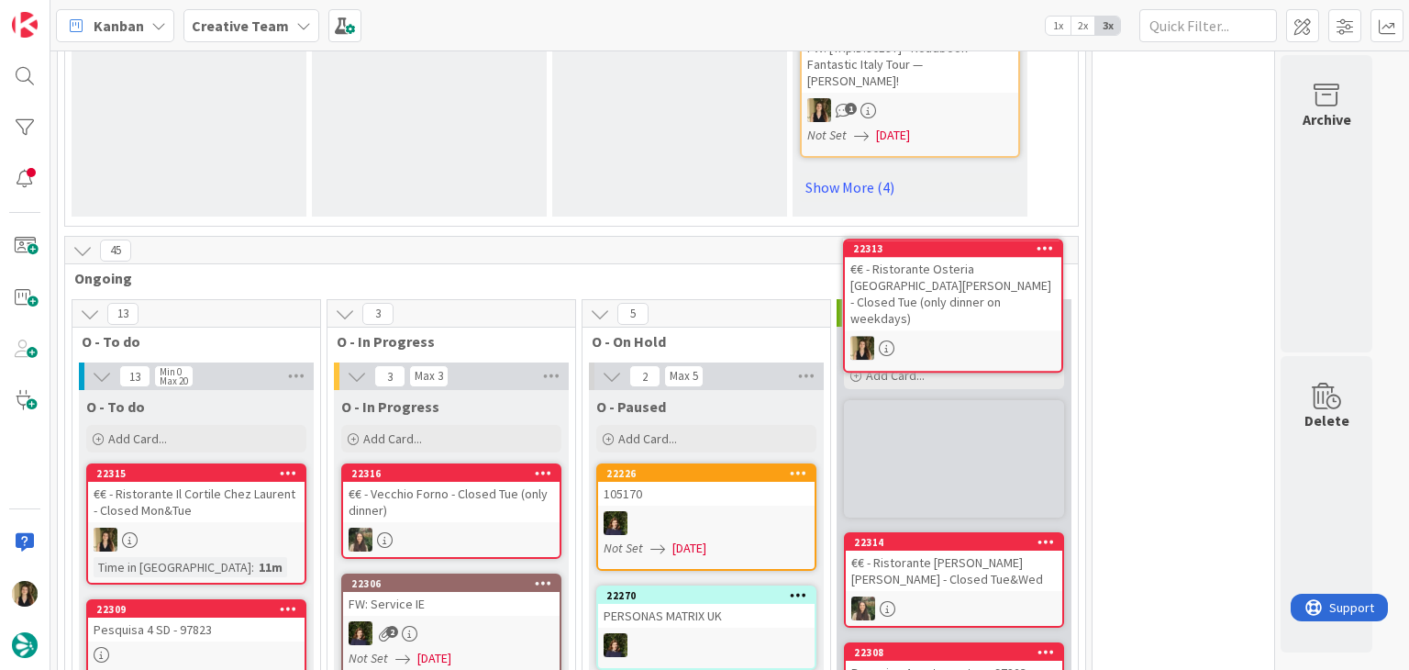
scroll to position [1507, 0]
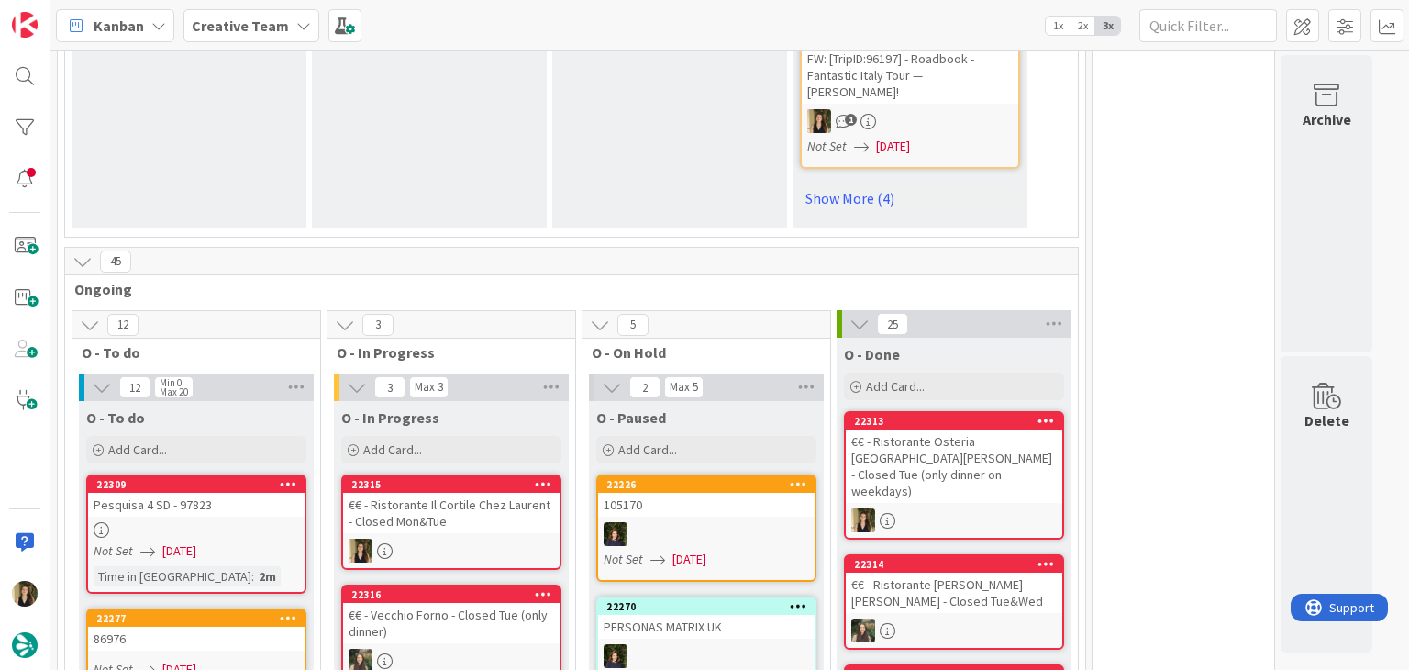
click at [521, 493] on div "€€ - Ristorante Il Cortile Chez Laurent - Closed Mon&Tue" at bounding box center [451, 513] width 216 height 40
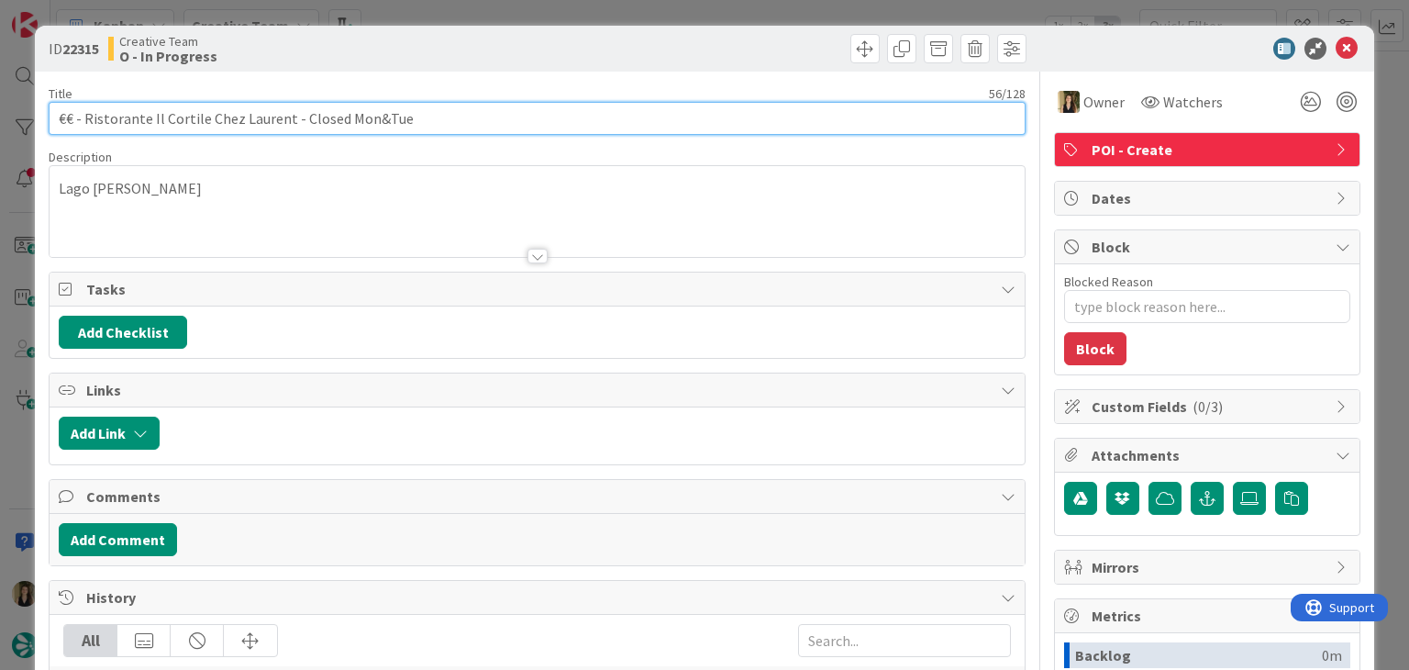
drag, startPoint x: 420, startPoint y: 112, endPoint x: 38, endPoint y: 117, distance: 382.6
click at [39, 117] on div "ID 22315 Creative Team O - In Progress Title 56 / 128 €€ - Ristorante Il Cortil…" at bounding box center [704, 493] width 1338 height 934
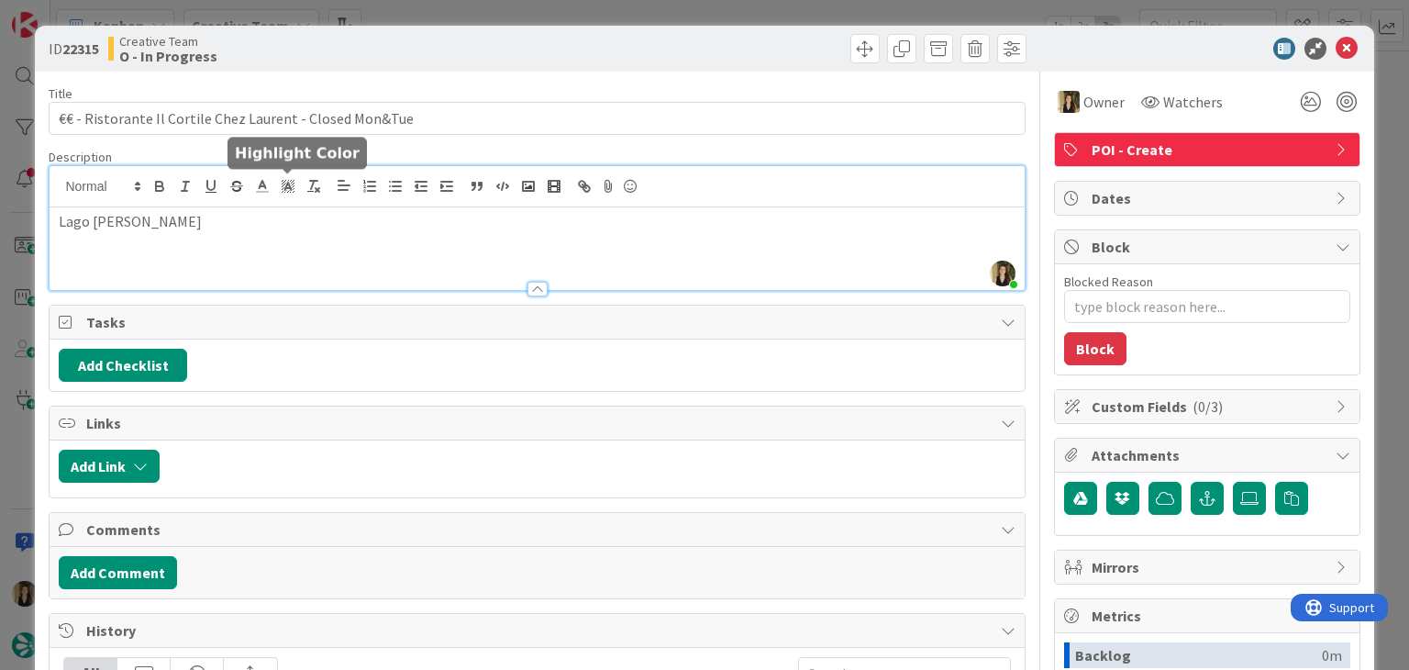
click at [291, 186] on div "Sofia Palma just joined Lago d'Orta" at bounding box center [537, 228] width 974 height 124
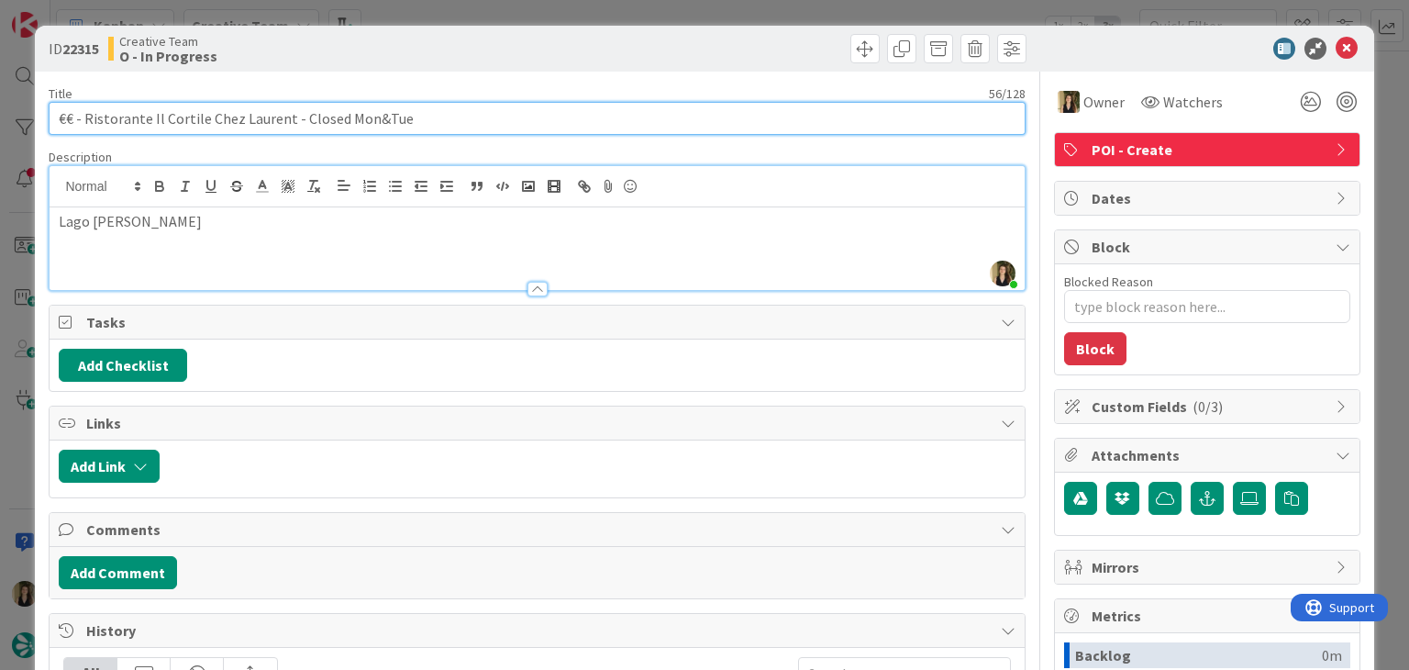
drag, startPoint x: 285, startPoint y: 117, endPoint x: 246, endPoint y: 110, distance: 40.1
click at [88, 115] on input "€€ - Ristorante Il Cortile Chez Laurent - Closed Mon&Tue" at bounding box center [537, 118] width 976 height 33
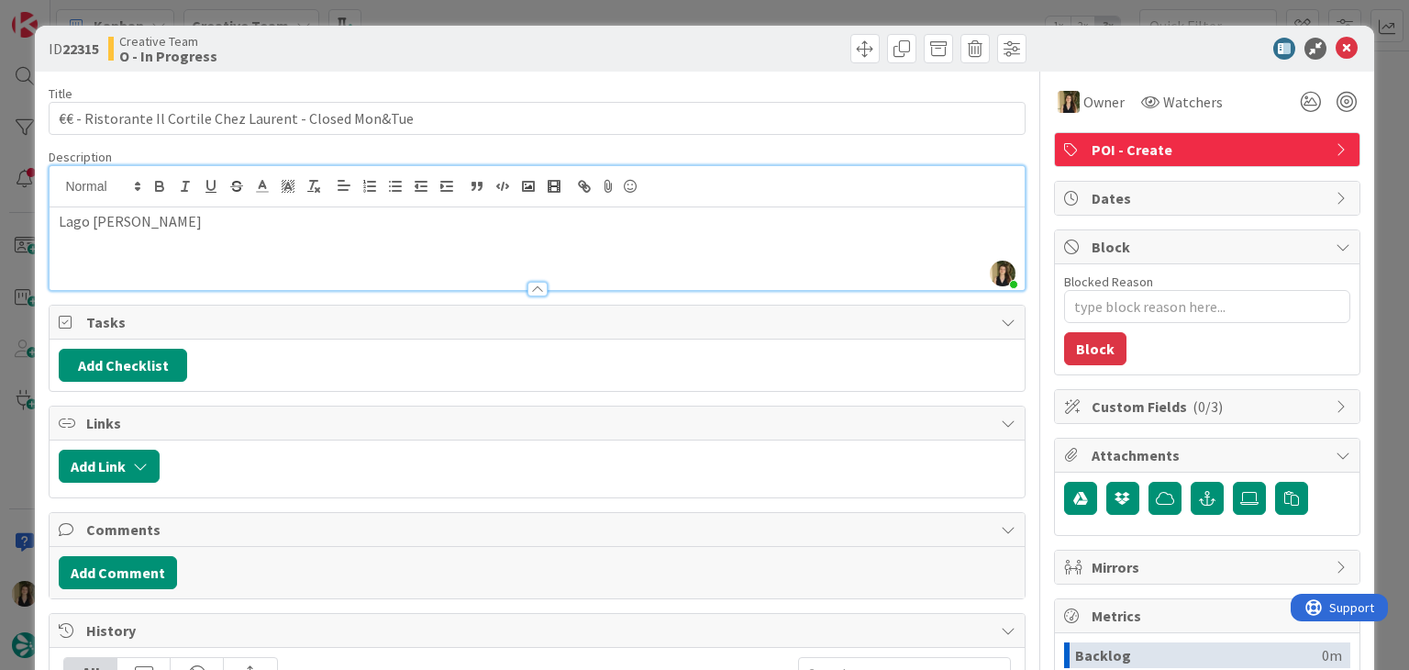
click at [430, 22] on div "ID 22315 Creative Team O - In Progress Title 56 / 128 €€ - Ristorante Il Cortil…" at bounding box center [704, 335] width 1409 height 670
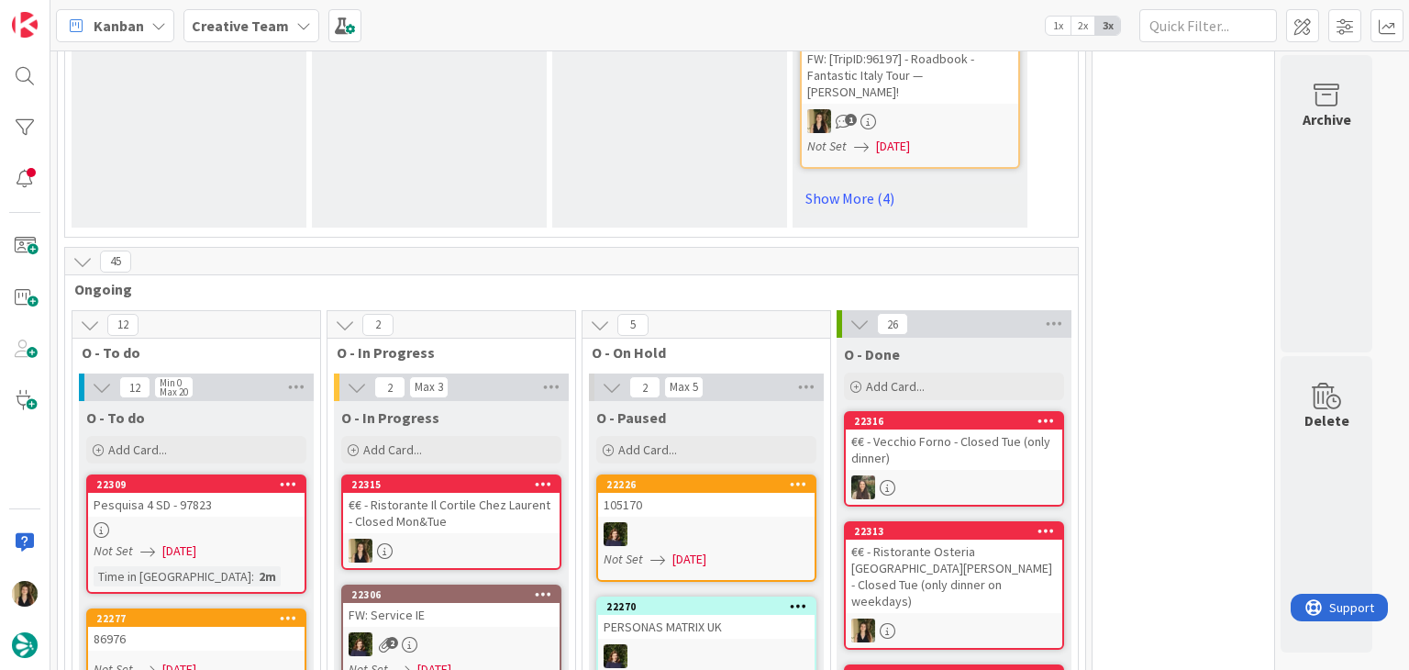
click at [493, 493] on div "€€ - Ristorante Il Cortile Chez Laurent - Closed Mon&Tue" at bounding box center [451, 513] width 216 height 40
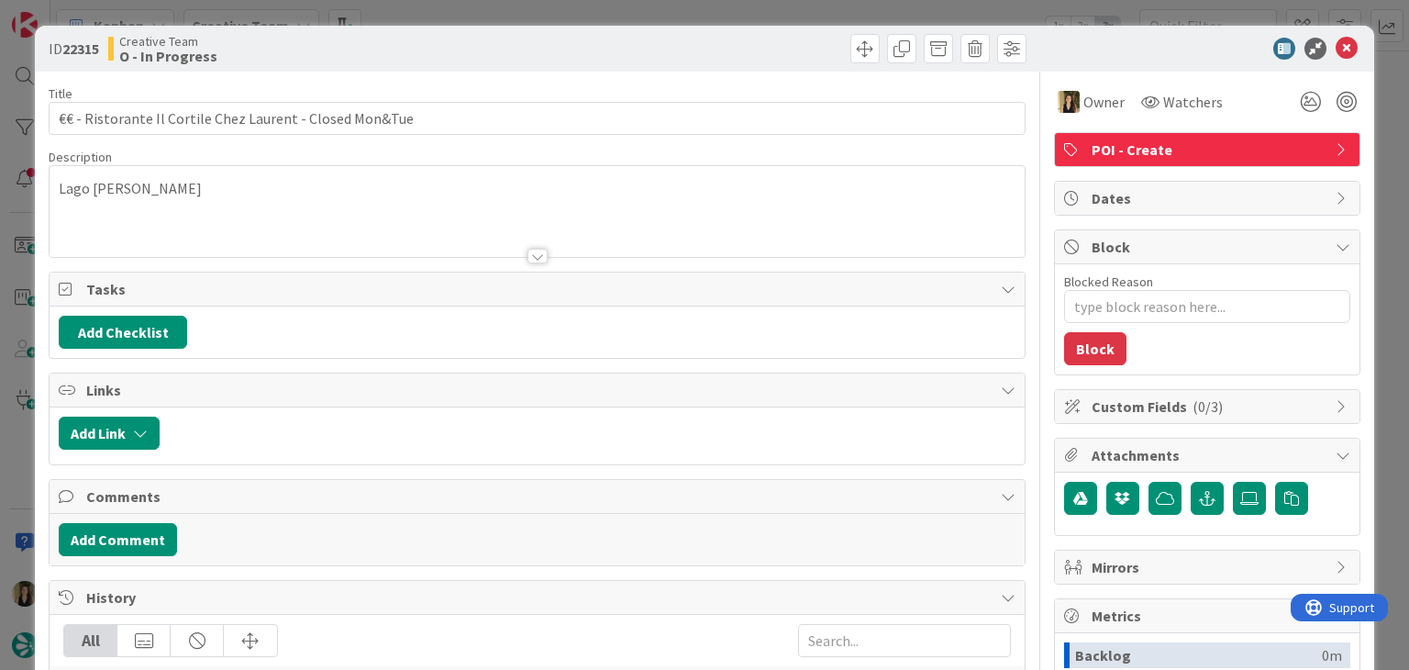
click at [720, 52] on div at bounding box center [784, 48] width 484 height 29
click at [713, 17] on div "ID 22315 Creative Team O - In Progress Title 56 / 128 €€ - Ristorante Il Cortil…" at bounding box center [704, 335] width 1409 height 670
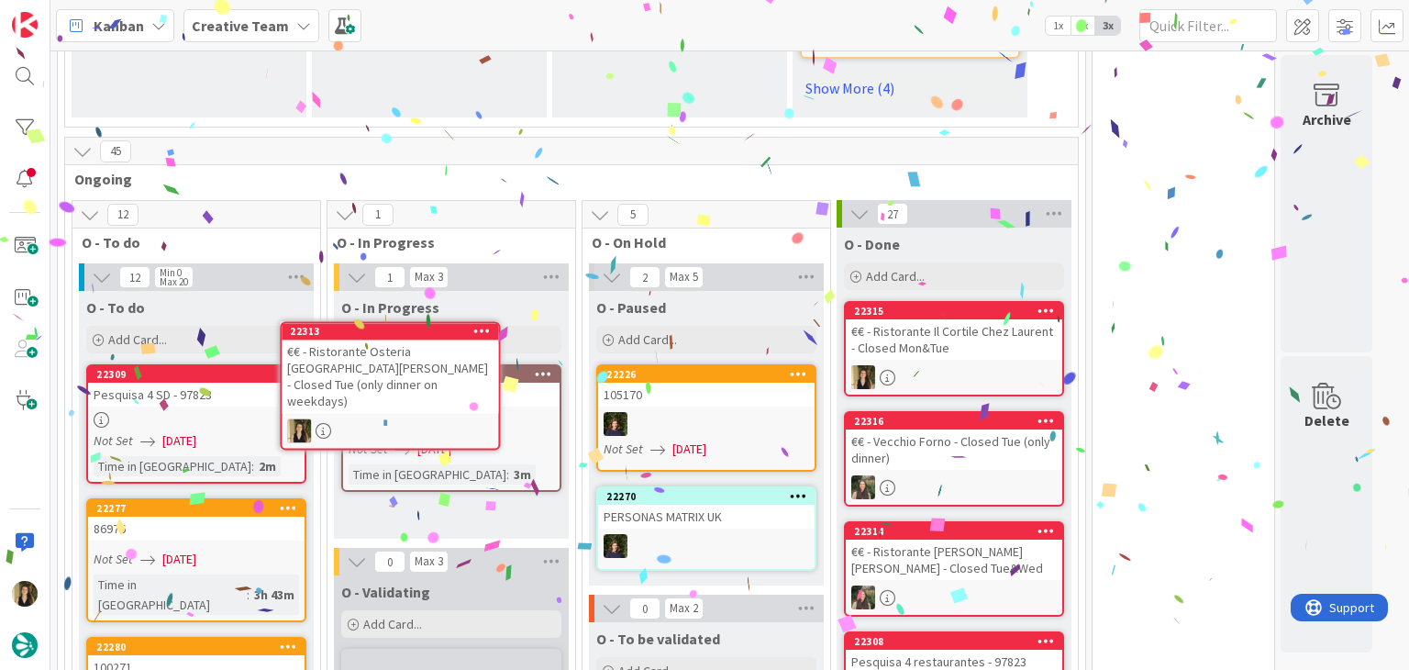
scroll to position [1640, 0]
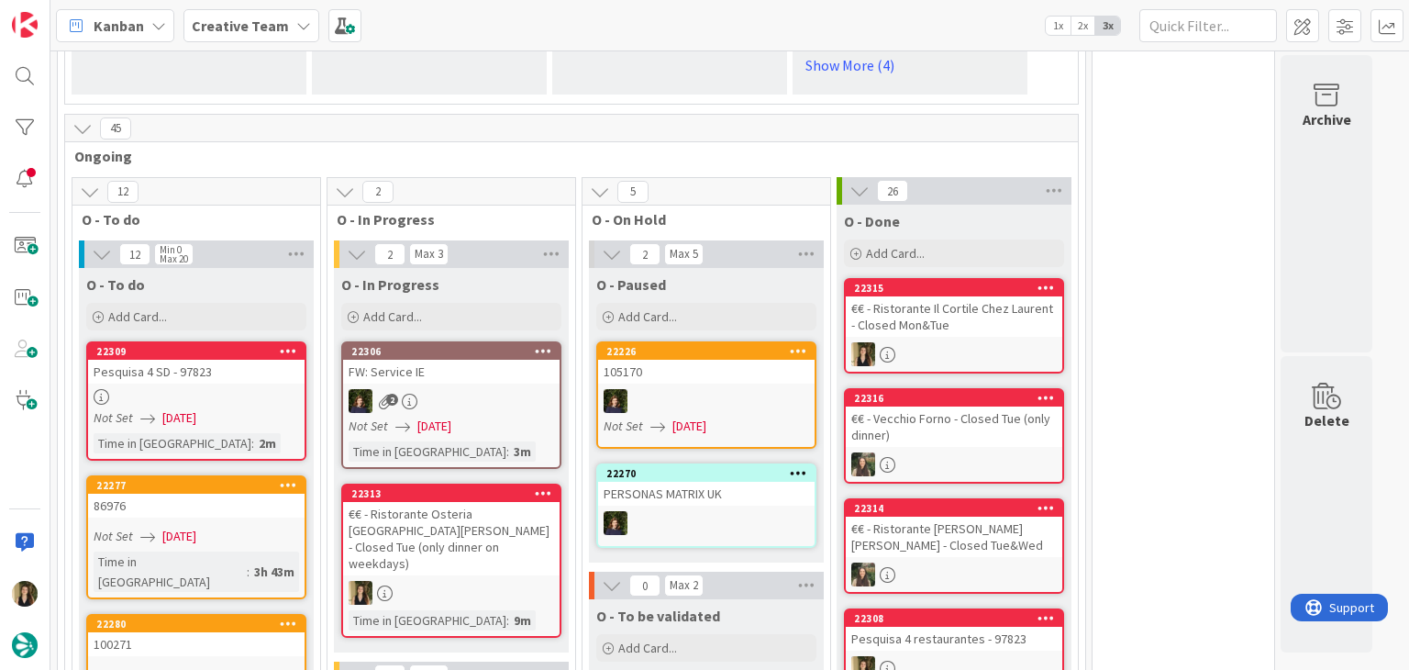
click at [492, 483] on link "22313 €€ - Ristorante Osteria San Martino - Closed Tue (only dinner on weekdays…" at bounding box center [451, 560] width 220 height 154
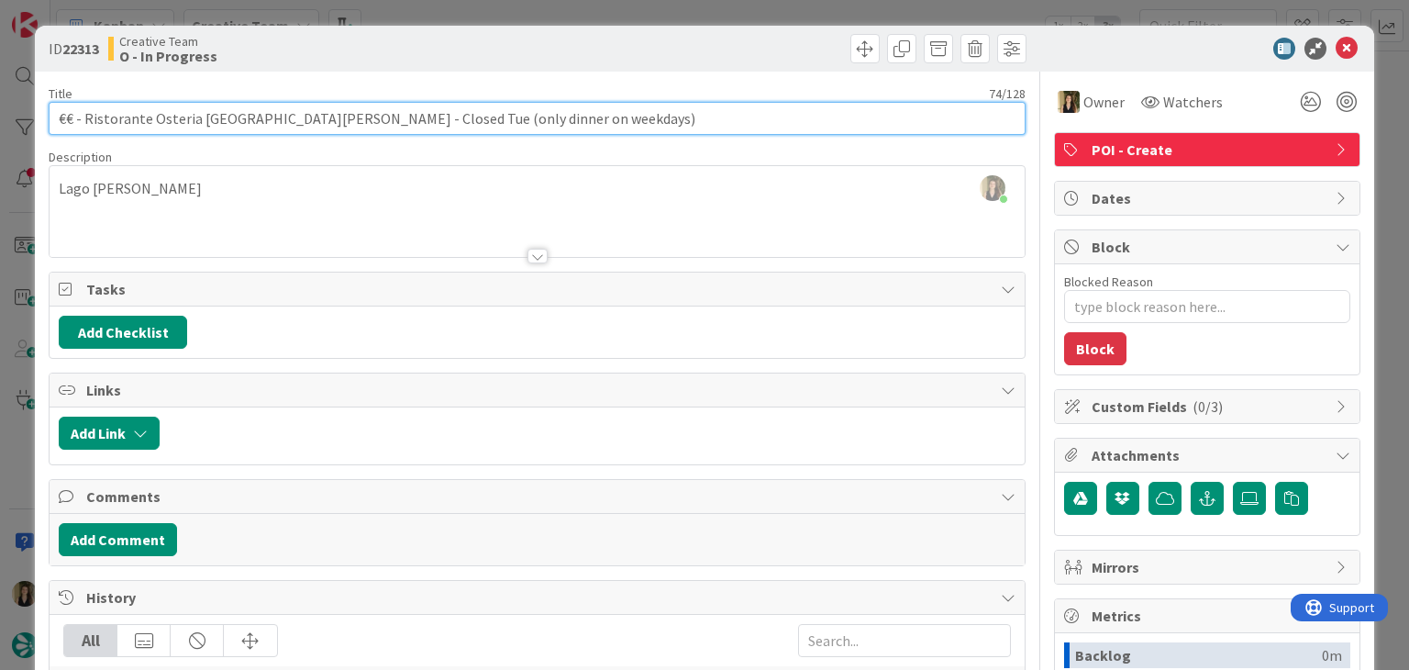
drag, startPoint x: 269, startPoint y: 116, endPoint x: 85, endPoint y: 115, distance: 183.5
click at [86, 116] on input "€€ - Ristorante Osteria [GEOGRAPHIC_DATA][PERSON_NAME] - Closed Tue (only dinne…" at bounding box center [537, 118] width 976 height 33
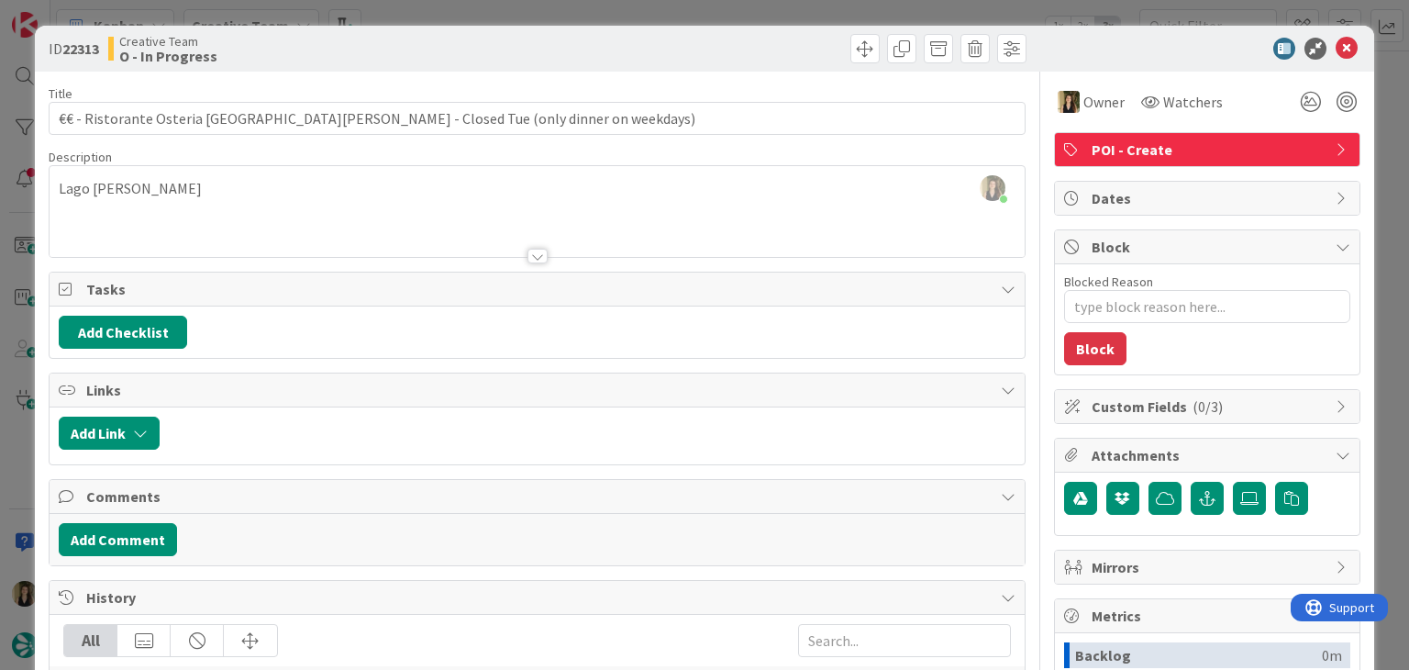
drag, startPoint x: 413, startPoint y: 44, endPoint x: 429, endPoint y: 0, distance: 47.0
click at [414, 40] on div "Creative Team O - In Progress" at bounding box center [320, 48] width 425 height 29
drag, startPoint x: 437, startPoint y: 8, endPoint x: 446, endPoint y: 12, distance: 9.9
click at [438, 8] on div "ID 22313 Creative Team O - In Progress Title 74 / 128 €€ - Ristorante Osteria S…" at bounding box center [704, 335] width 1409 height 670
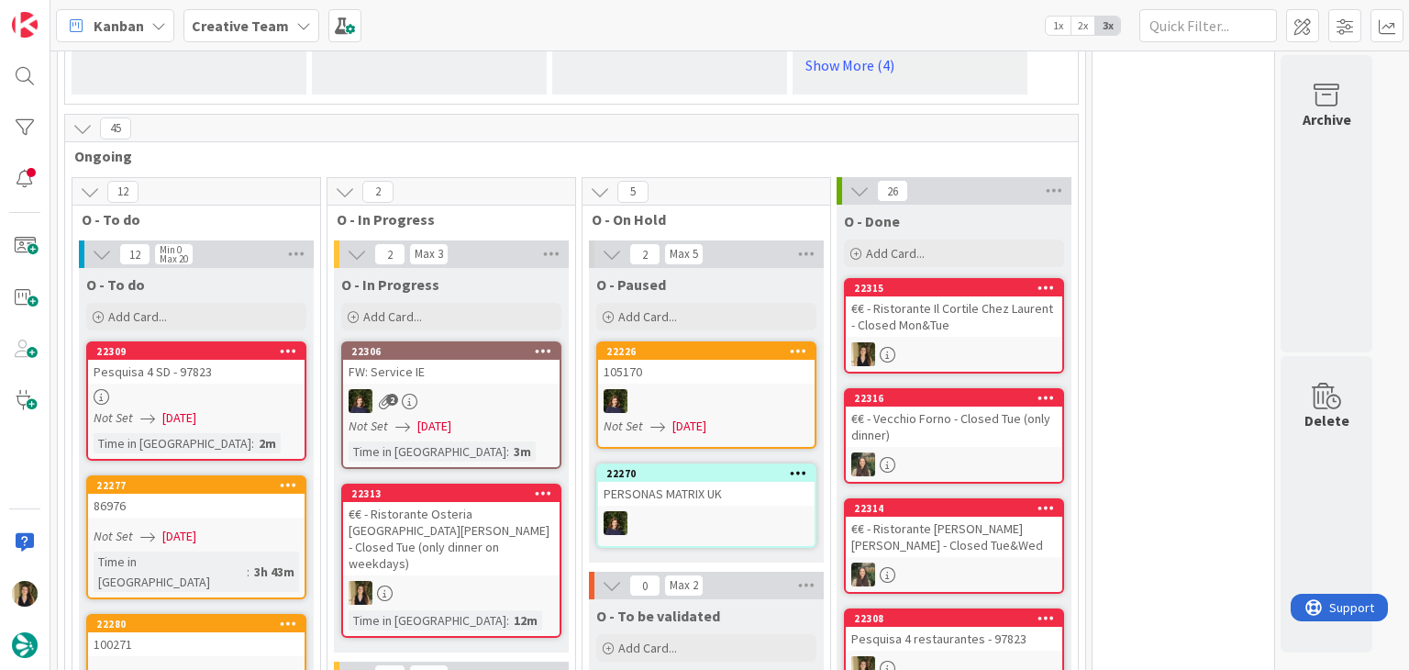
click at [983, 342] on div at bounding box center [954, 354] width 216 height 24
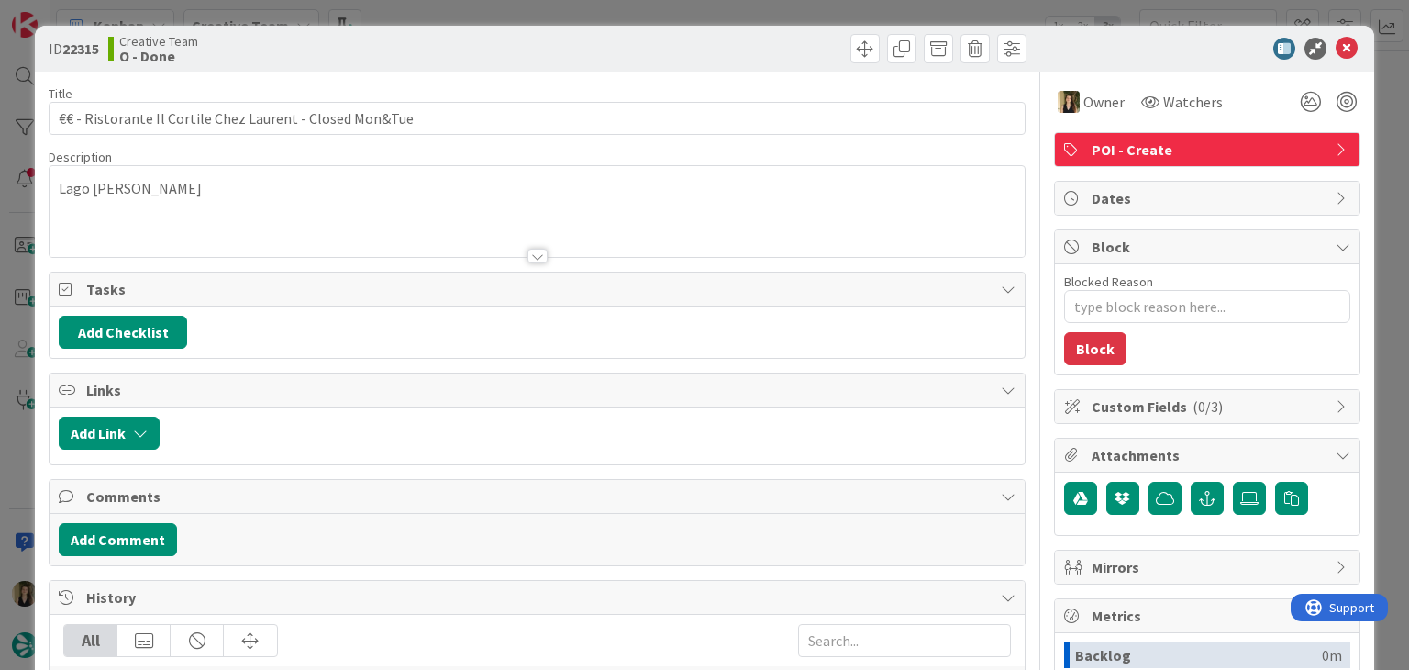
type textarea "x"
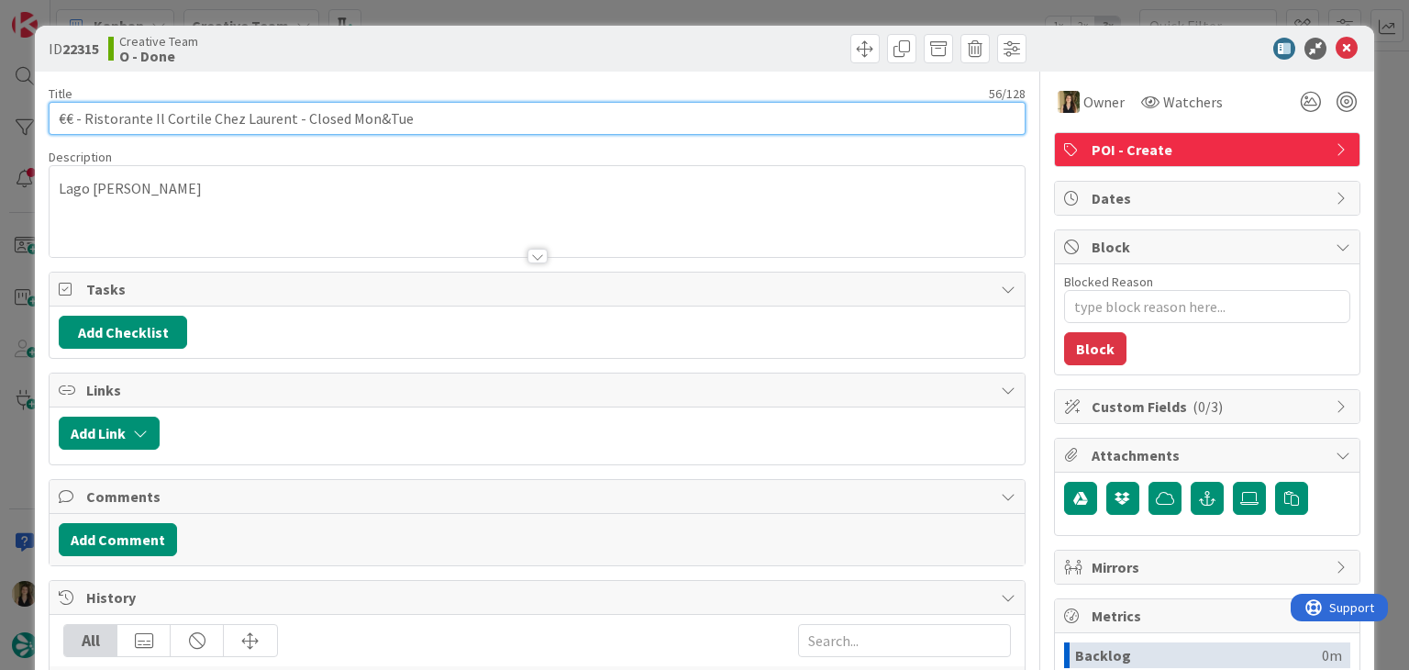
drag, startPoint x: 283, startPoint y: 116, endPoint x: 86, endPoint y: 118, distance: 196.3
click at [86, 118] on input "€€ - Ristorante Il Cortile Chez Laurent - Closed Mon&Tue" at bounding box center [537, 118] width 976 height 33
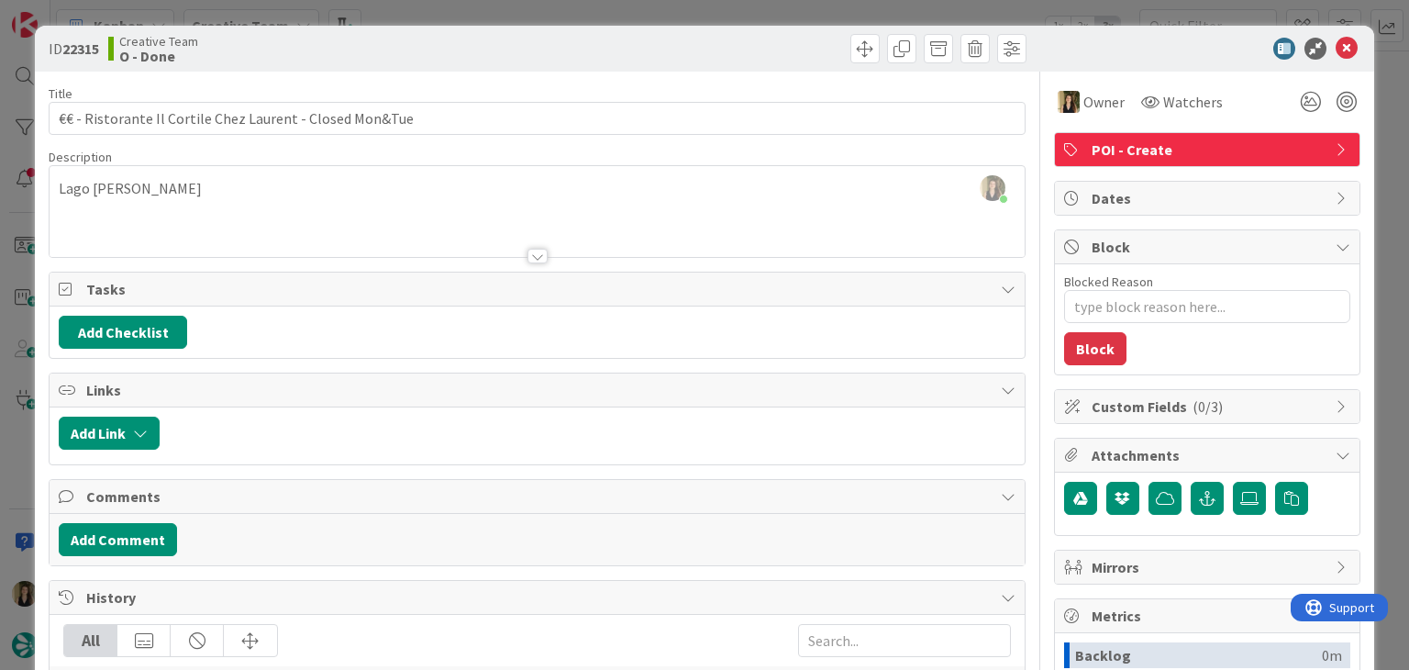
click at [542, 57] on div at bounding box center [784, 48] width 484 height 29
click at [551, 8] on div "ID 22315 Creative Team O - Done Title 56 / 128 €€ - Ristorante Il Cortile Chez …" at bounding box center [704, 335] width 1409 height 670
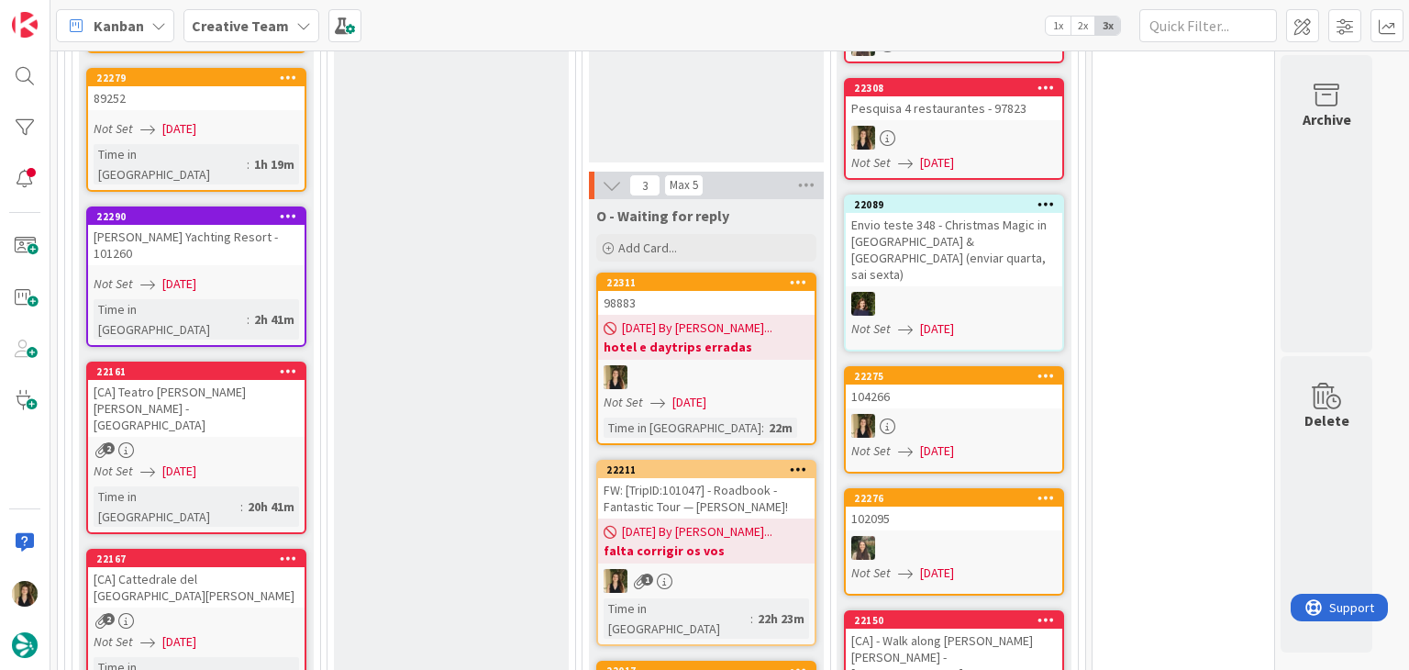
scroll to position [2385, 0]
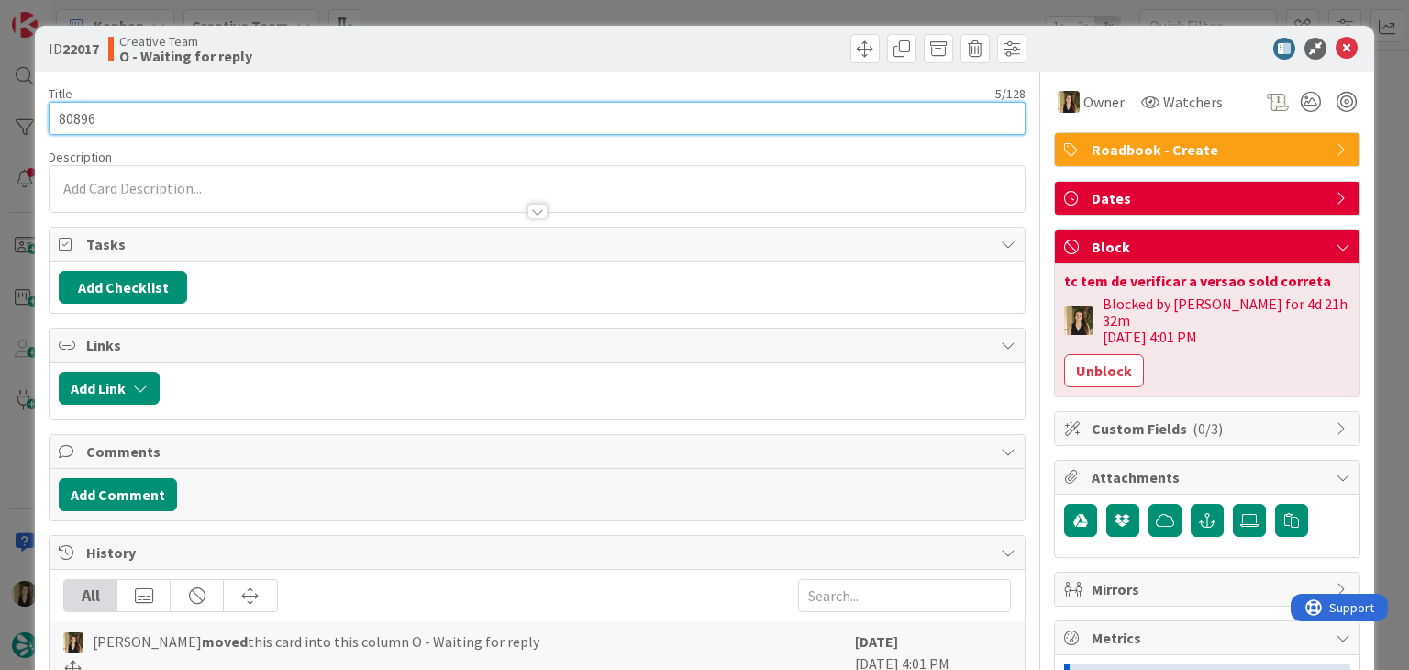
click at [84, 117] on input "80896" at bounding box center [537, 118] width 976 height 33
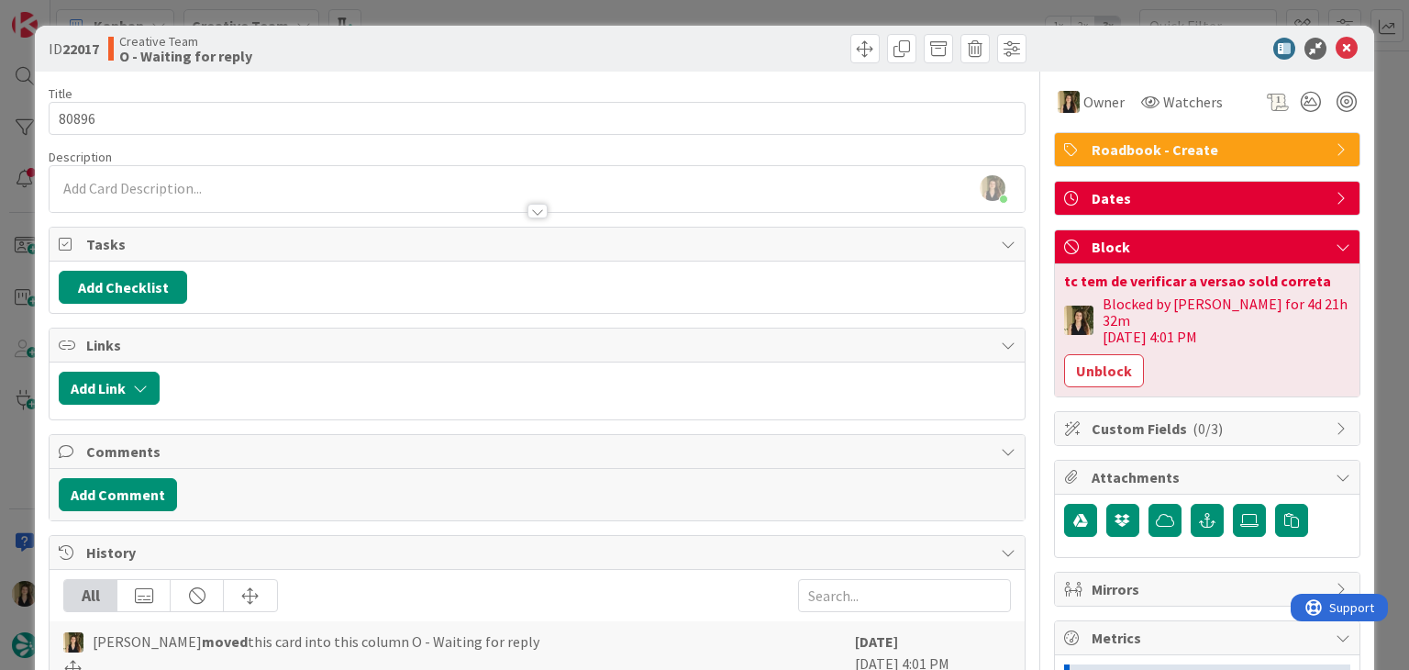
click at [503, 47] on div "Creative Team O - Waiting for reply" at bounding box center [320, 48] width 425 height 29
click at [499, 18] on div "ID 22017 Creative Team O - Waiting for reply Title 5 / 128 80896 Description So…" at bounding box center [704, 335] width 1409 height 670
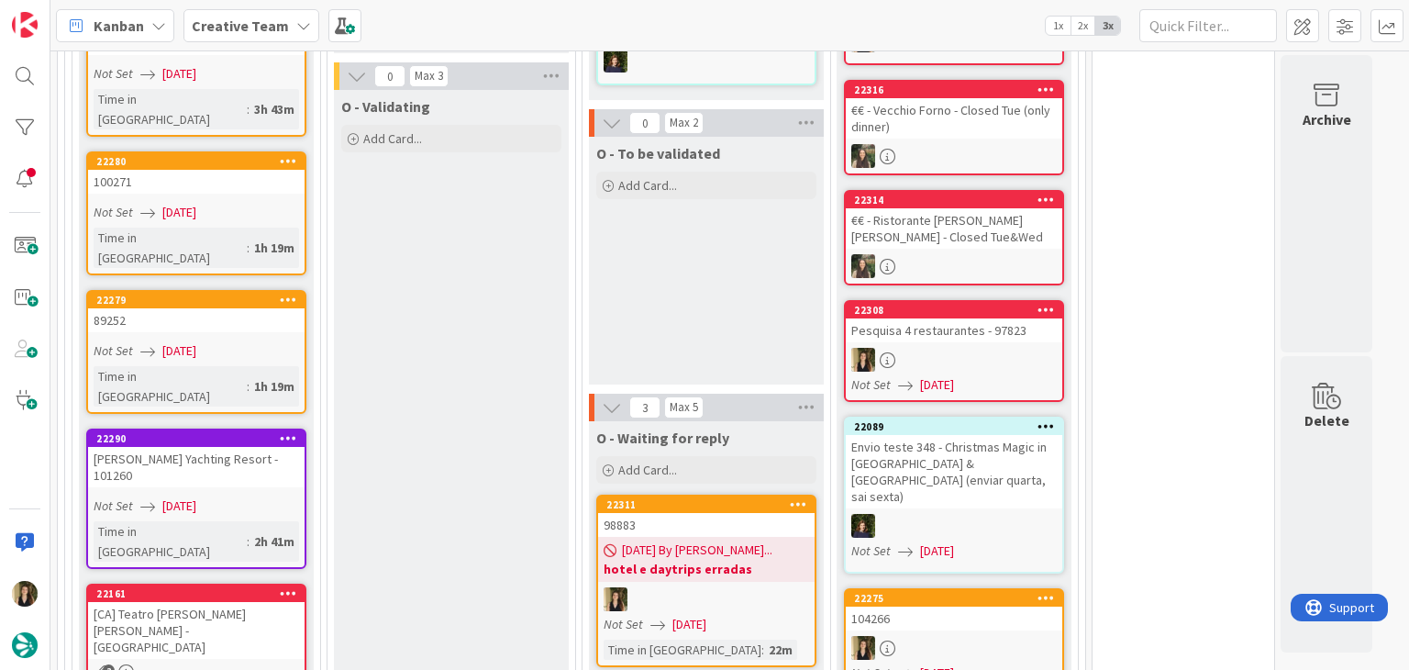
scroll to position [2110, 0]
